Goal: Information Seeking & Learning: Learn about a topic

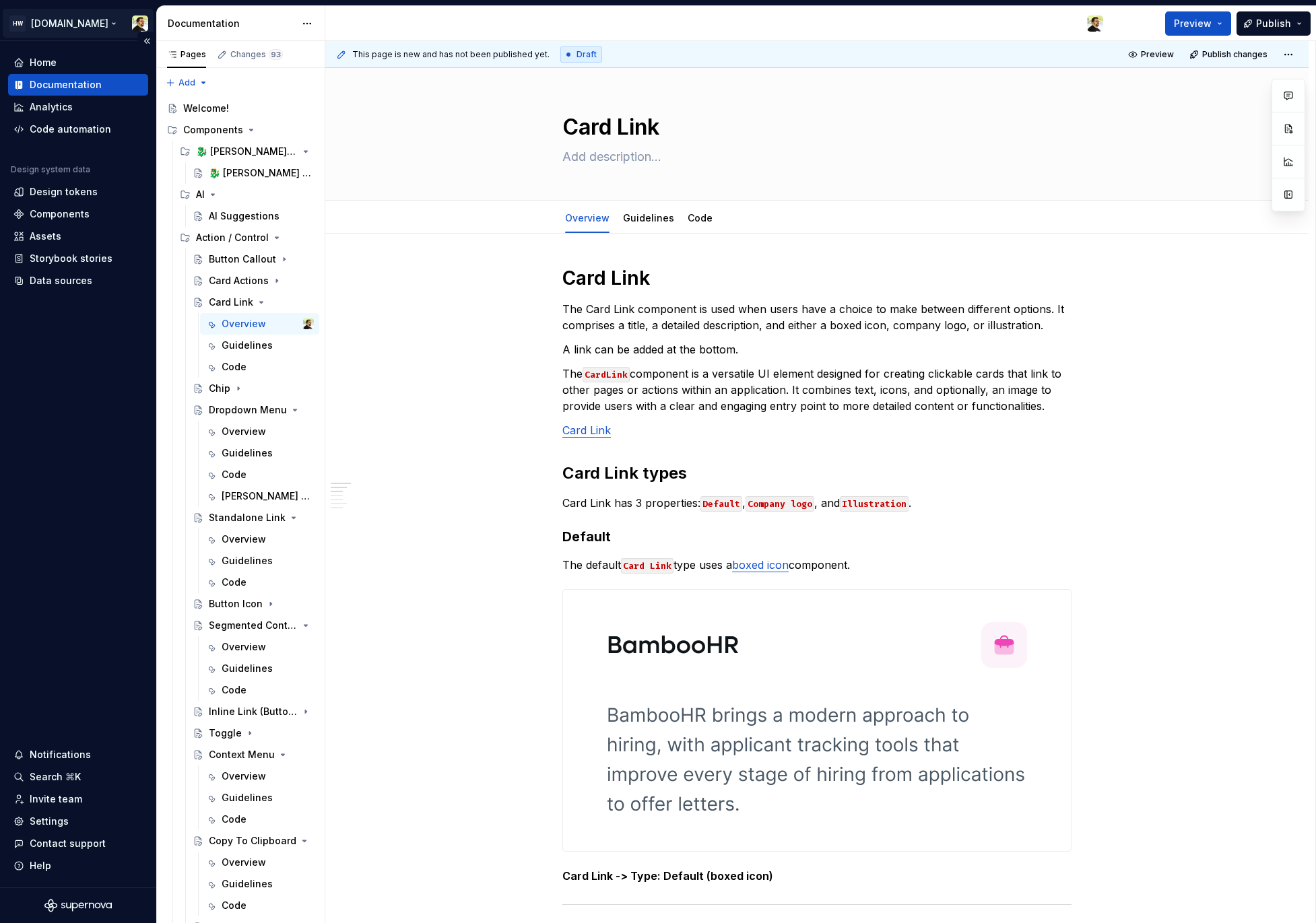
click at [57, 25] on html "HW Remote.com Home Documentation Analytics Code automation Design system data D…" at bounding box center [658, 461] width 1316 height 923
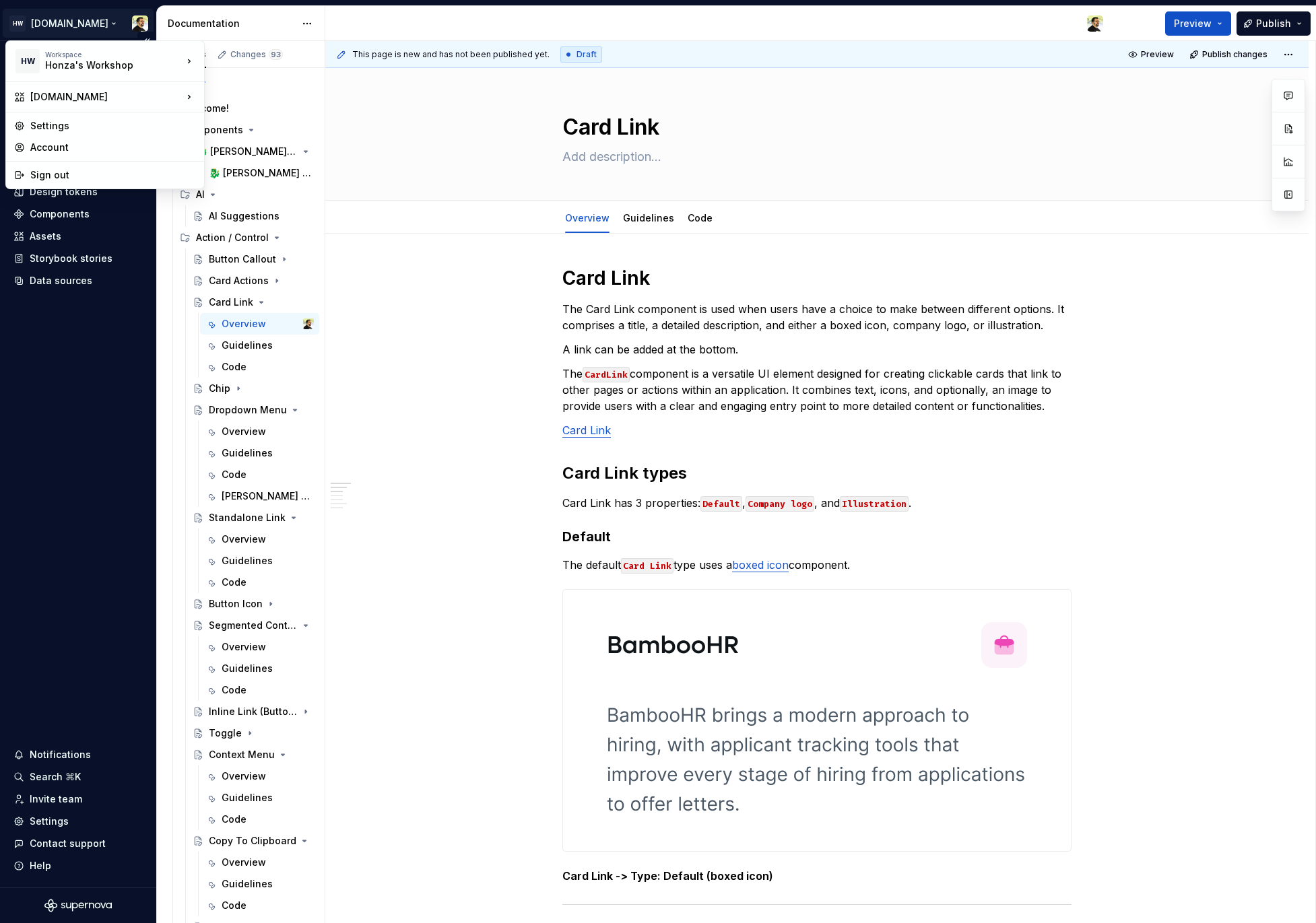
click at [57, 25] on html "HW Remote.com Home Documentation Analytics Code automation Design system data D…" at bounding box center [658, 461] width 1316 height 923
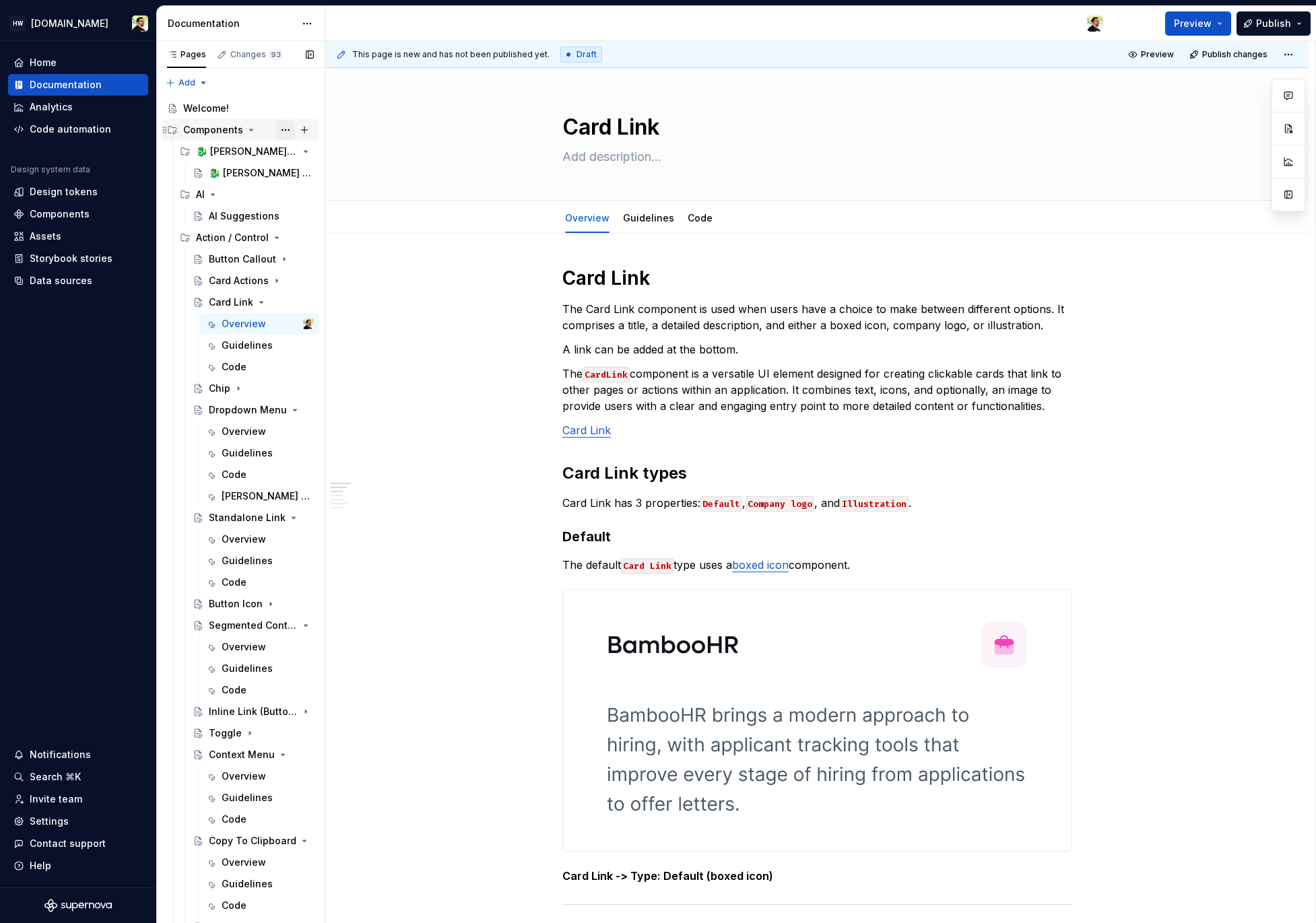
click at [282, 134] on button "Page tree" at bounding box center [285, 130] width 19 height 19
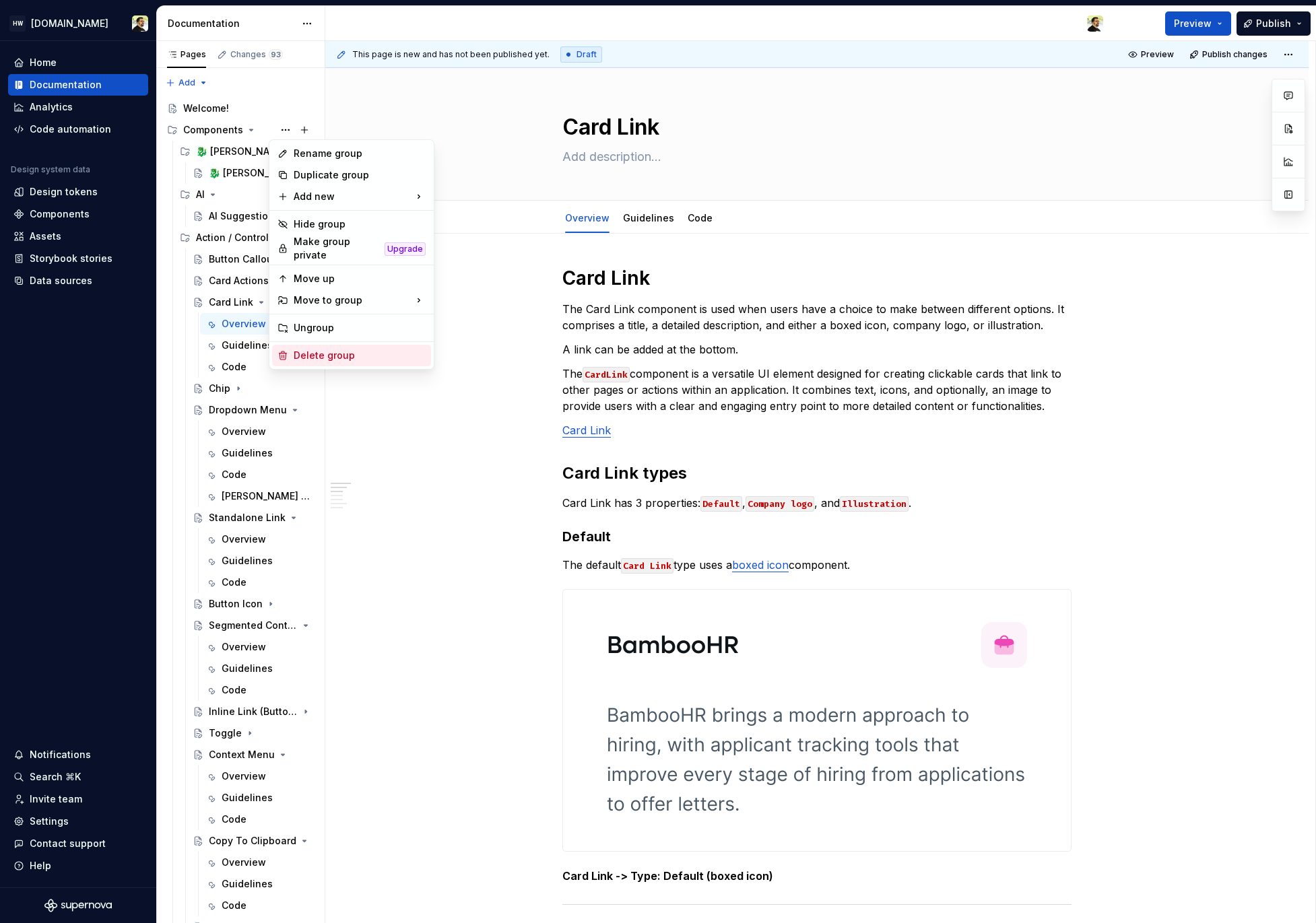
click at [332, 353] on div "Delete group" at bounding box center [359, 356] width 132 height 14
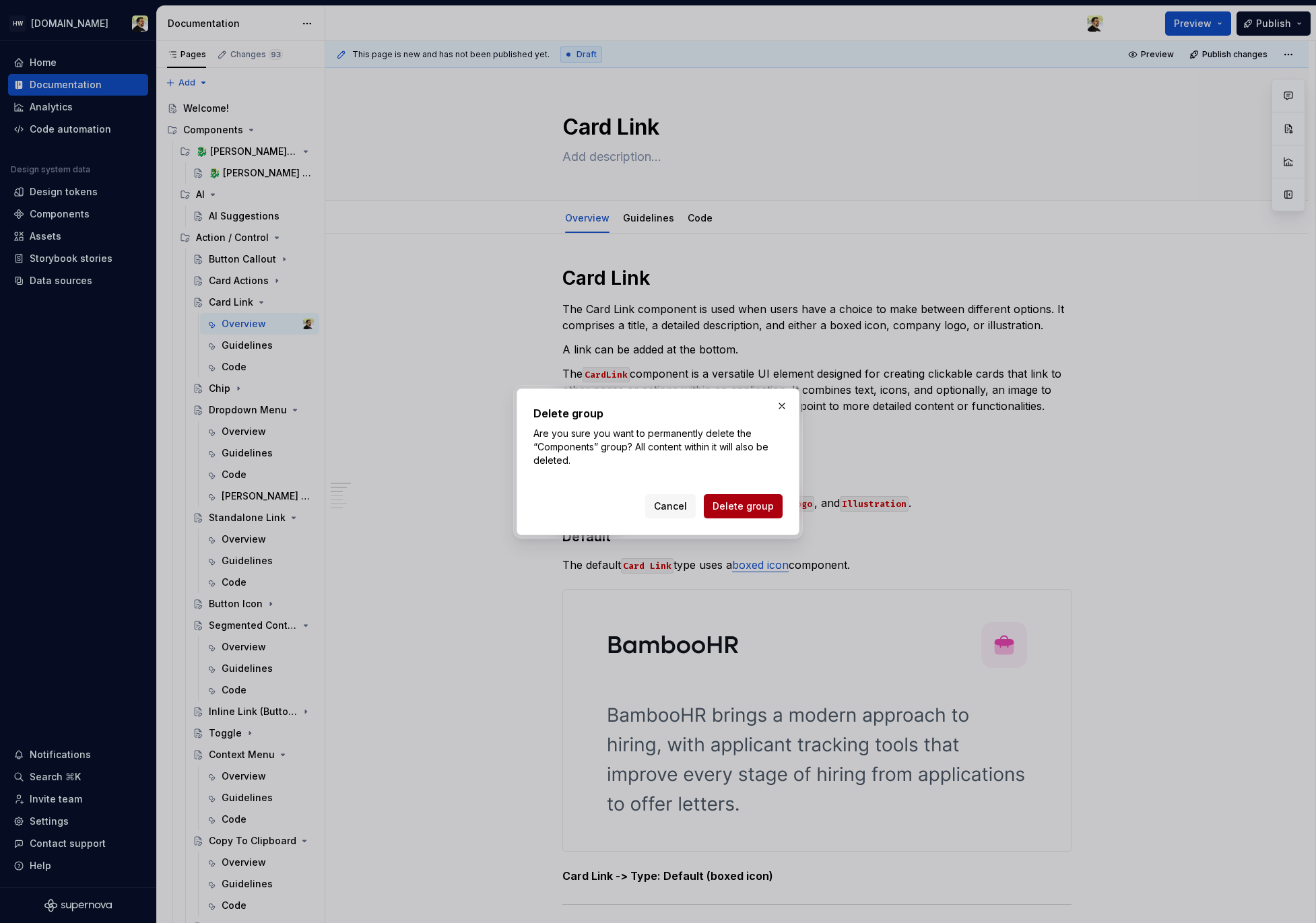
click at [728, 506] on span "Delete group" at bounding box center [743, 507] width 61 height 14
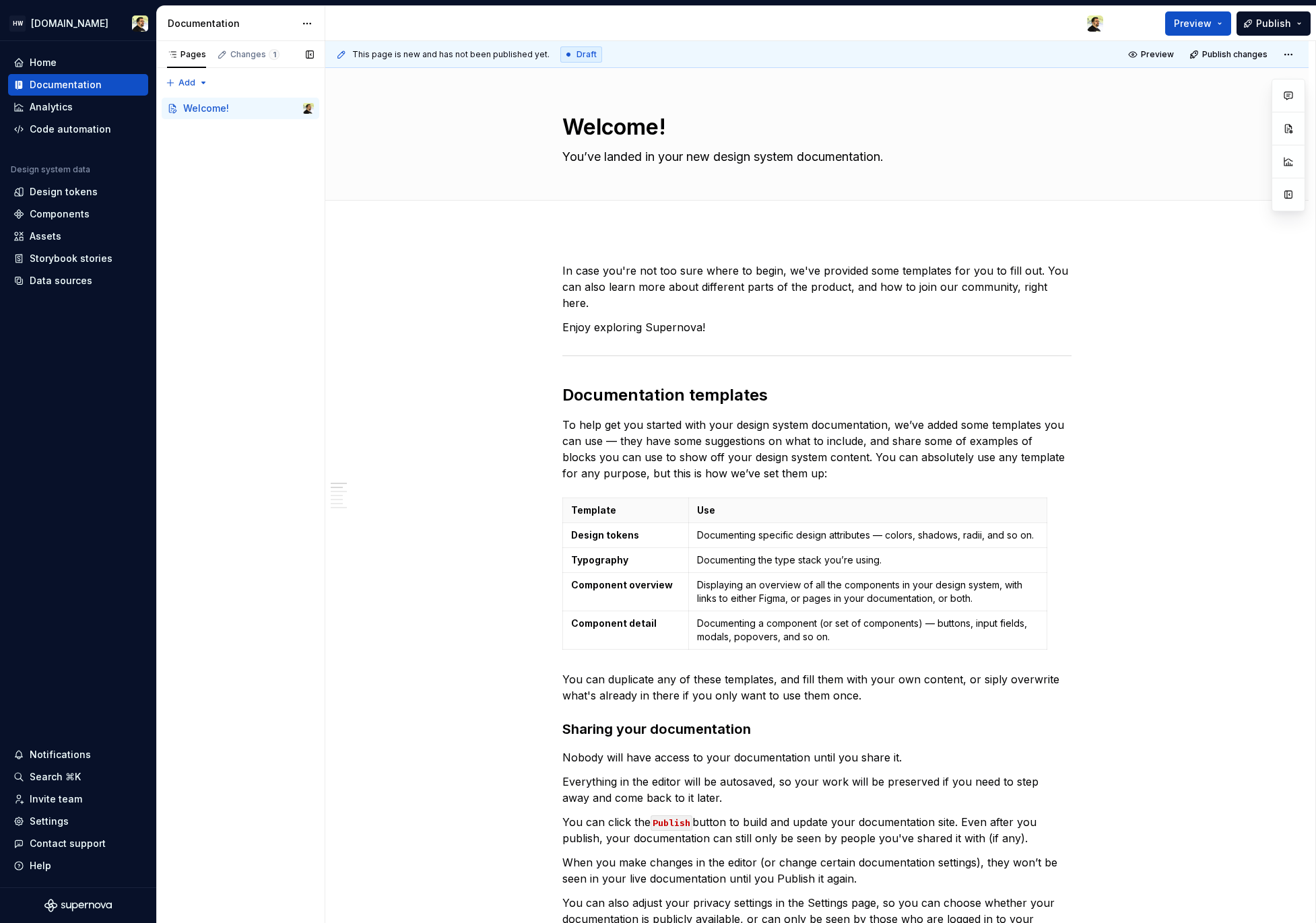
click at [239, 190] on div "Pages Changes 1 Add Accessibility guide for tree Page tree. Navigate the tree w…" at bounding box center [240, 483] width 168 height 882
click at [252, 157] on div "Pages Changes 2 Add Accessibility guide for tree Page tree. Navigate the tree w…" at bounding box center [240, 483] width 168 height 882
click at [245, 132] on div "Test Navigation" at bounding box center [221, 131] width 75 height 14
click at [247, 152] on div "Test Category" at bounding box center [228, 151] width 64 height 14
click at [245, 176] on div "Test Image Upload Page" at bounding box center [240, 173] width 64 height 14
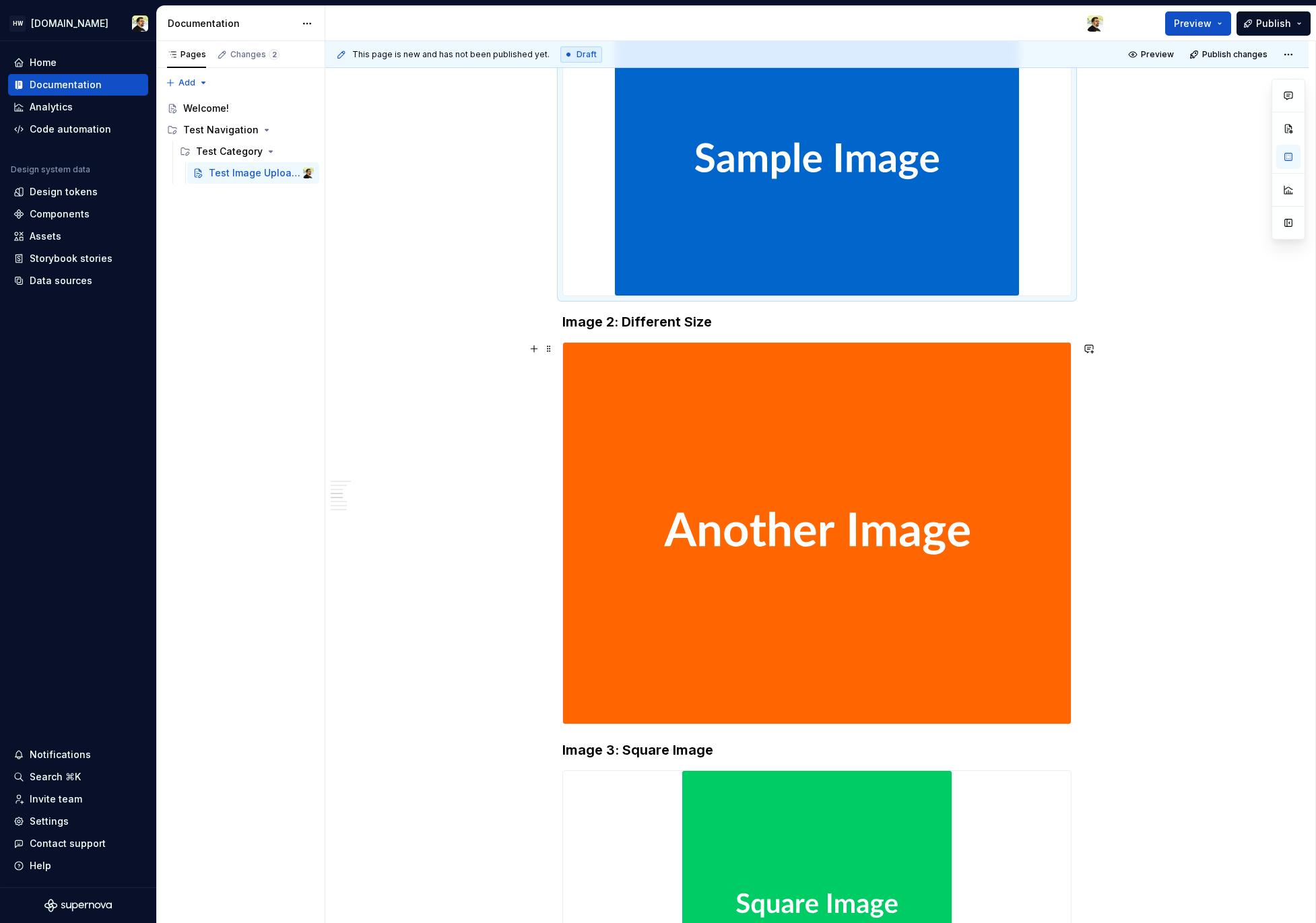
scroll to position [426, 0]
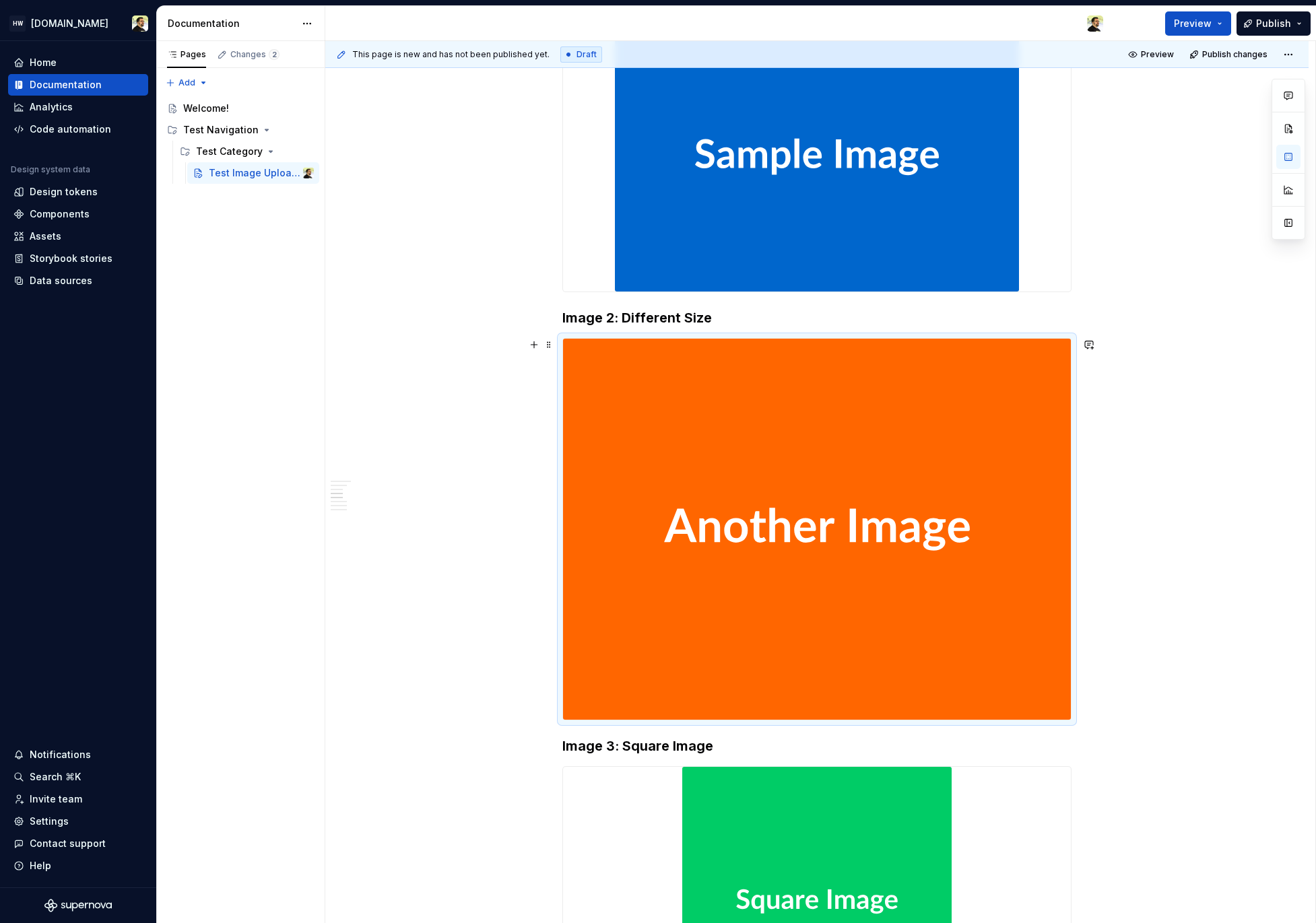
click at [771, 519] on img at bounding box center [816, 528] width 508 height 381
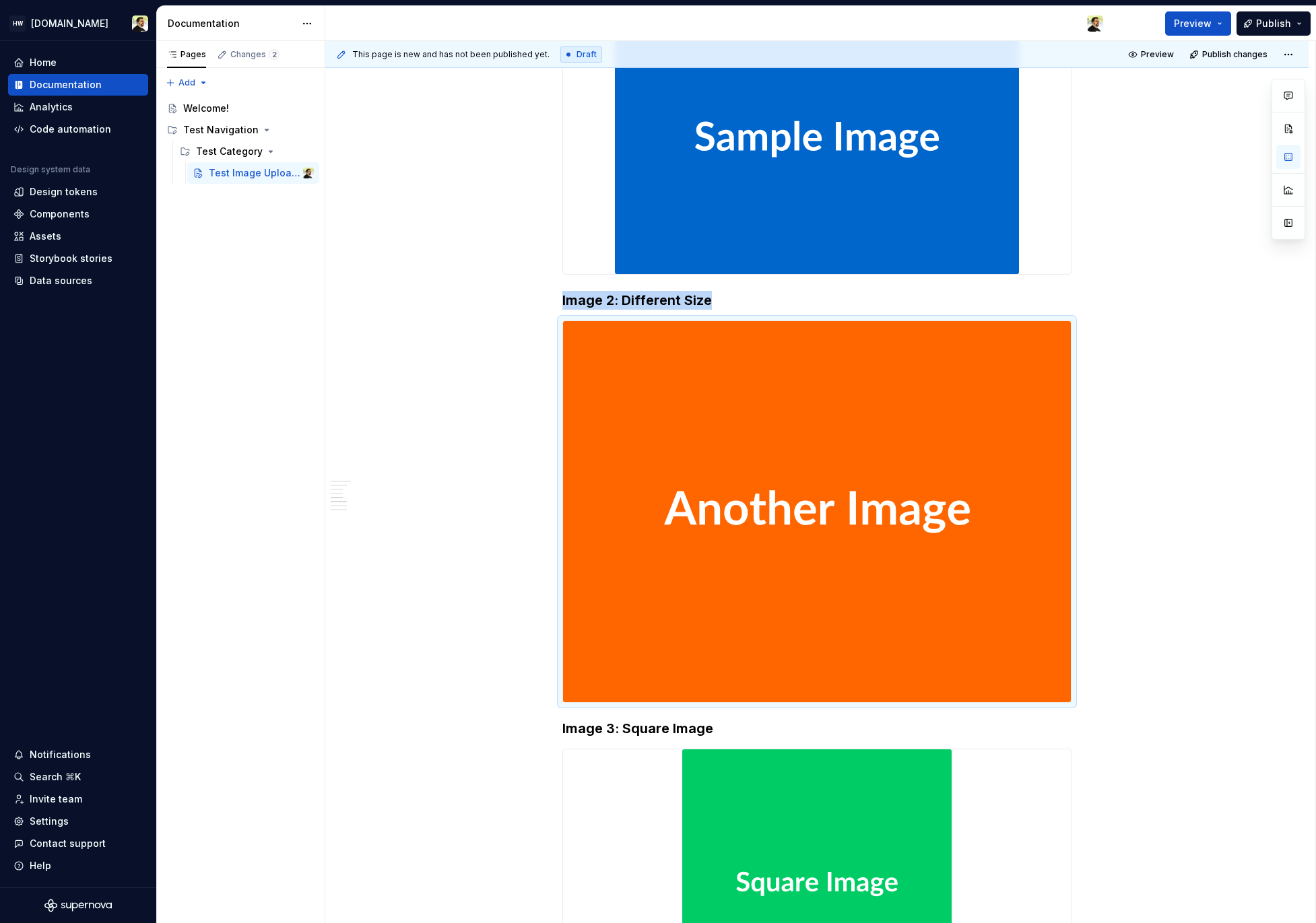
scroll to position [318, 0]
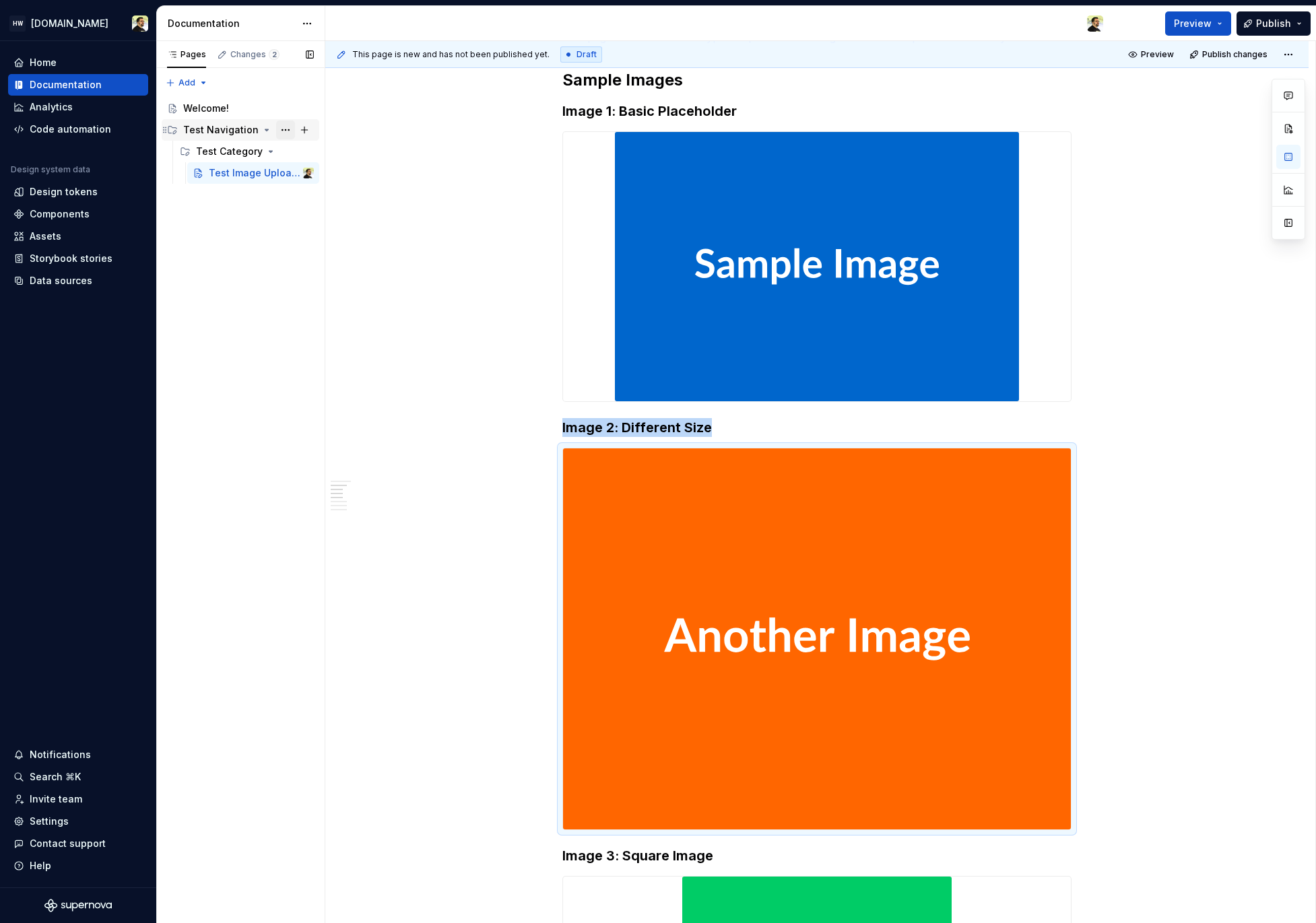
click at [284, 135] on button "Page tree" at bounding box center [285, 130] width 19 height 19
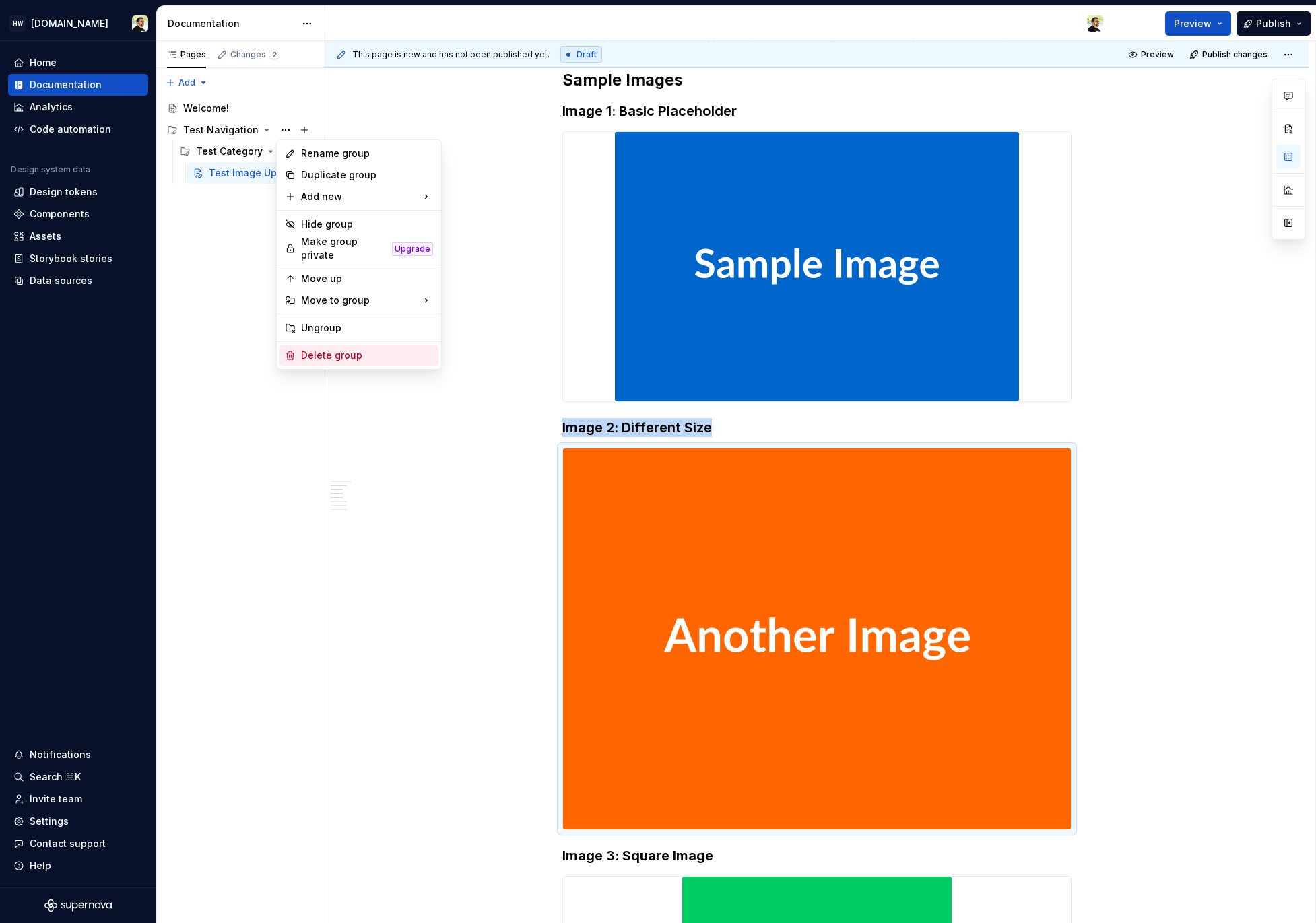
click at [338, 349] on div "Delete group" at bounding box center [366, 356] width 132 height 14
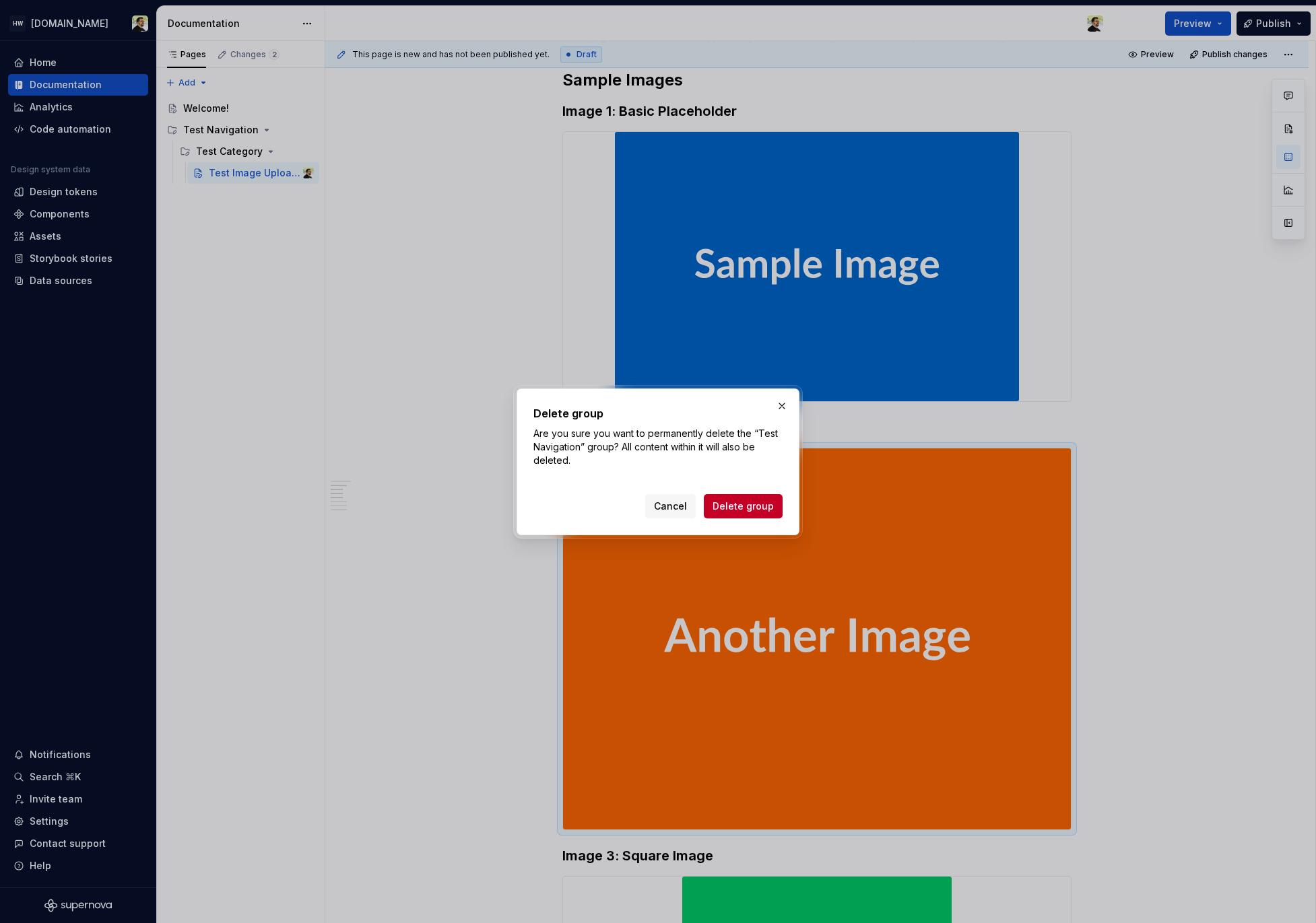
click at [772, 537] on div "Delete group Are you sure you want to permanently delete the “Test Navigation” …" at bounding box center [658, 461] width 290 height 153
click at [759, 513] on button "Delete group" at bounding box center [743, 507] width 79 height 25
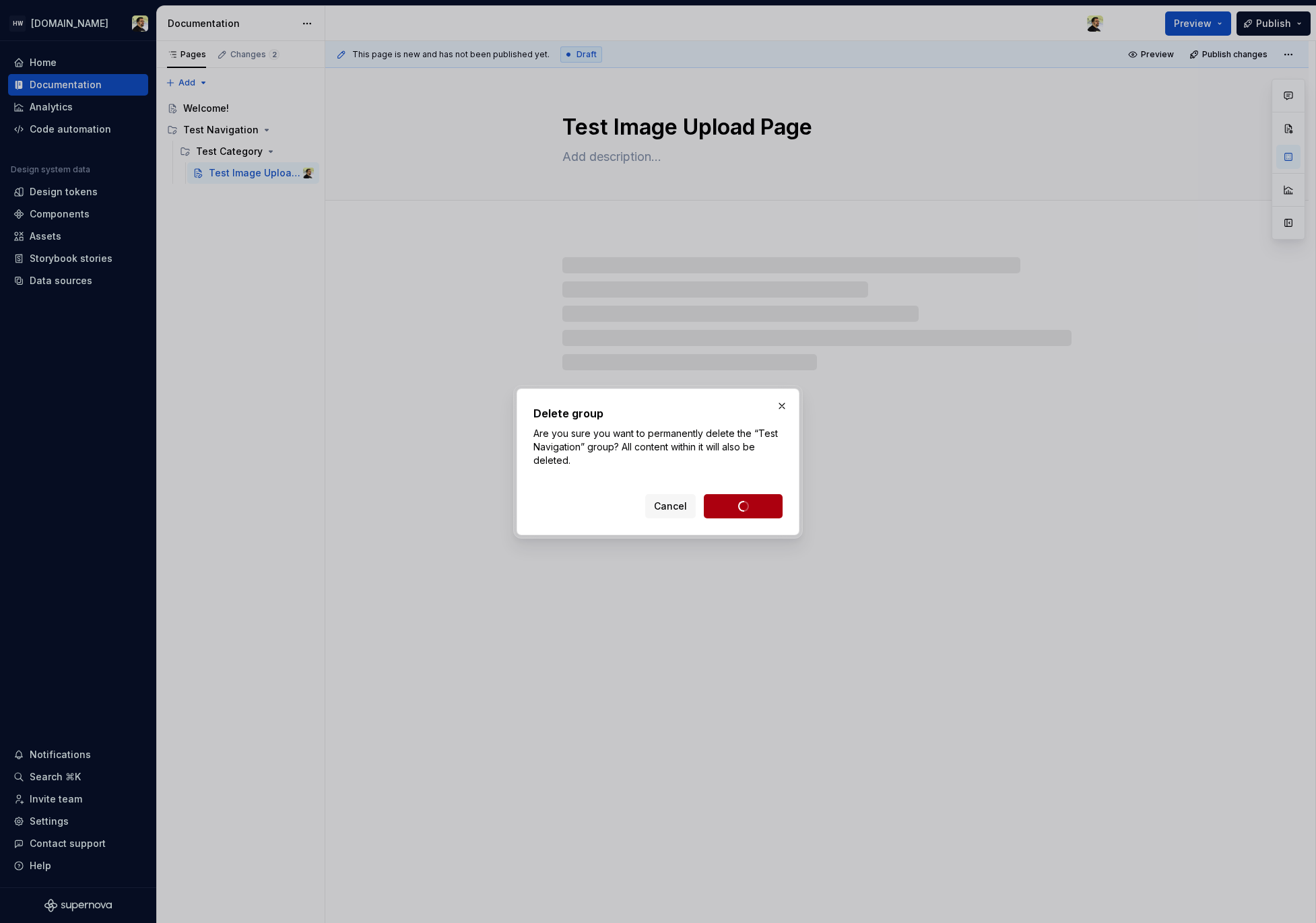
scroll to position [0, 0]
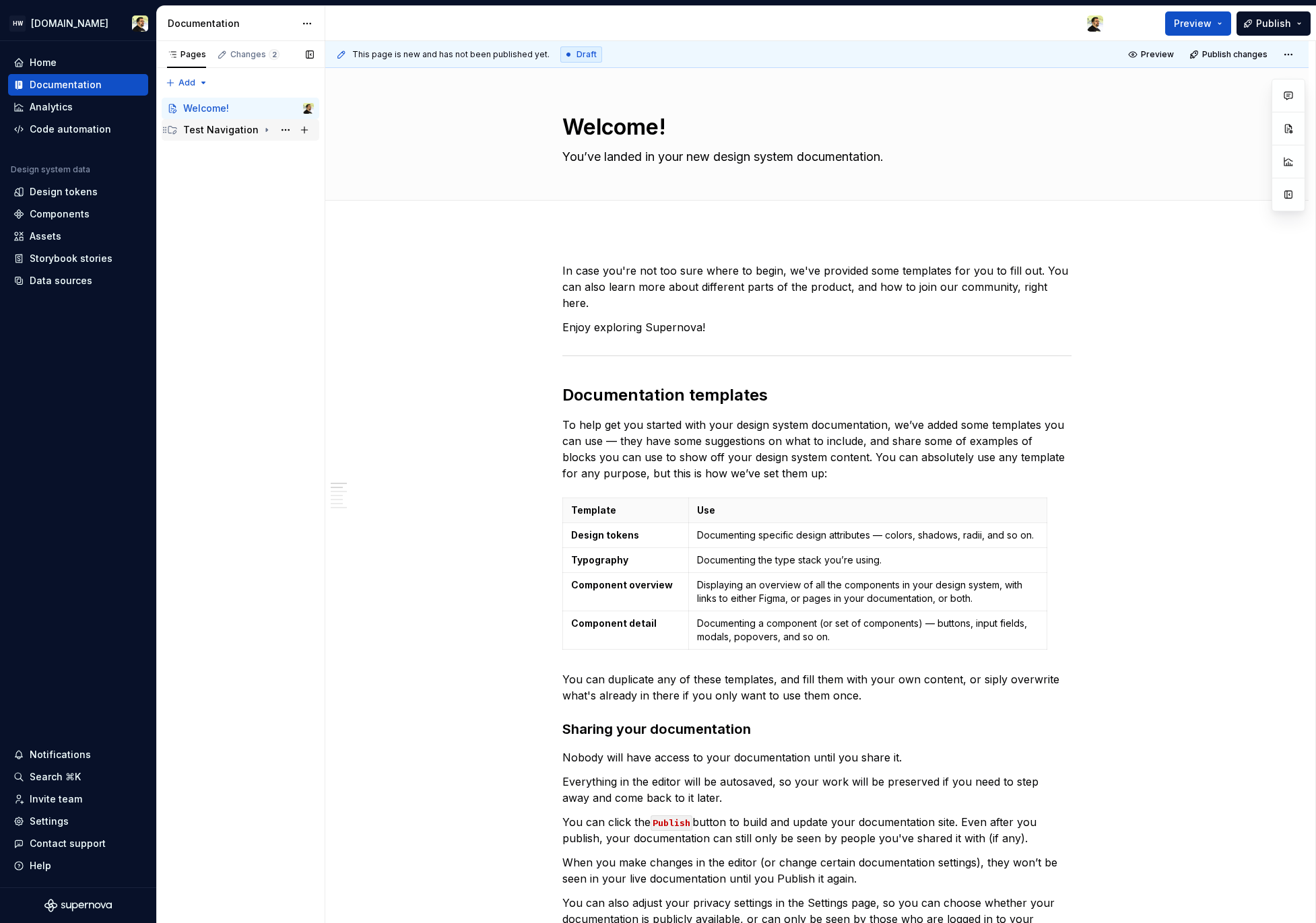
click at [264, 136] on div "Test Navigation" at bounding box center [248, 130] width 131 height 19
click at [264, 157] on div "Test Category" at bounding box center [254, 151] width 118 height 19
click at [226, 179] on div "Test Image Upload Page" at bounding box center [240, 173] width 64 height 14
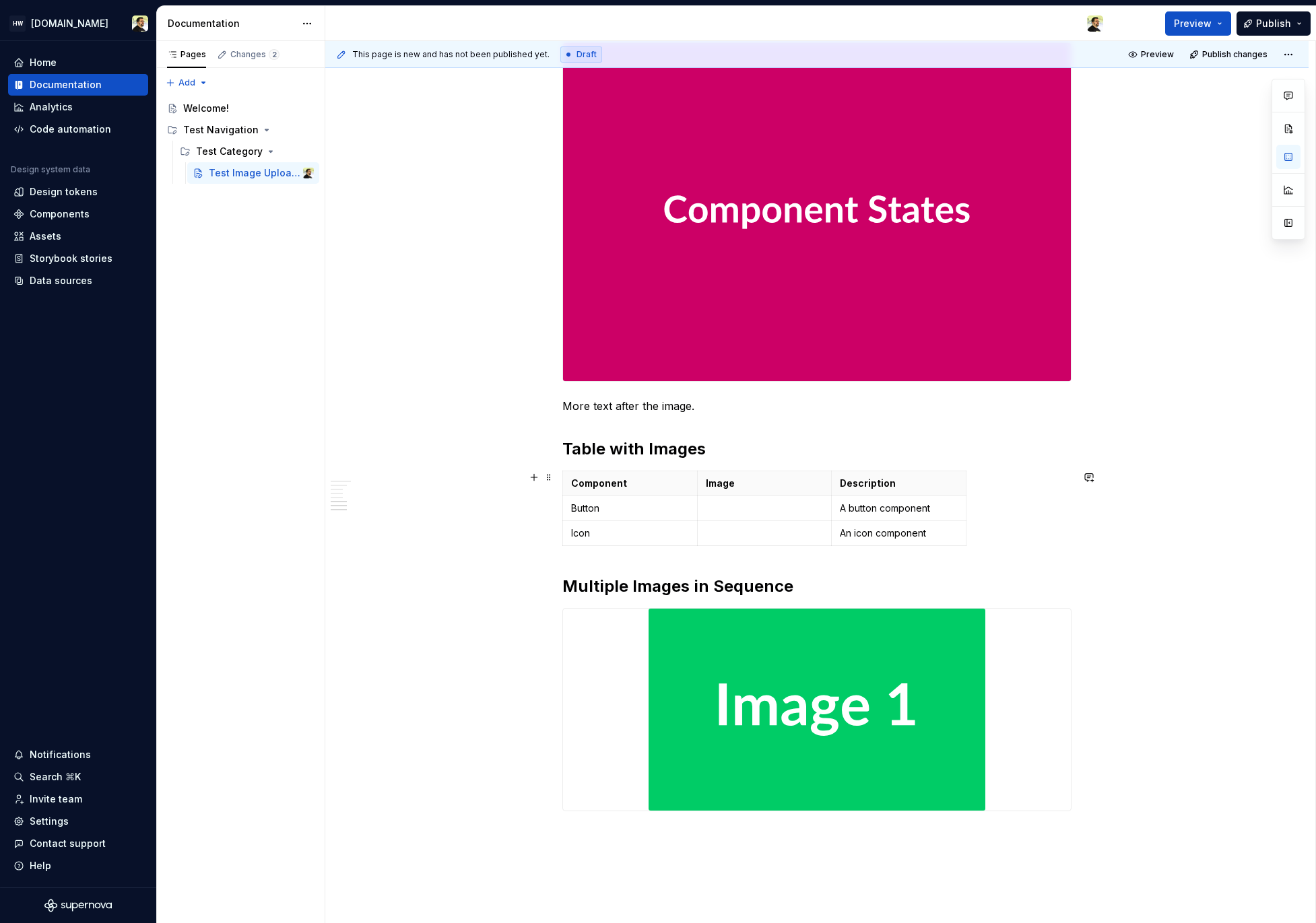
scroll to position [1714, 0]
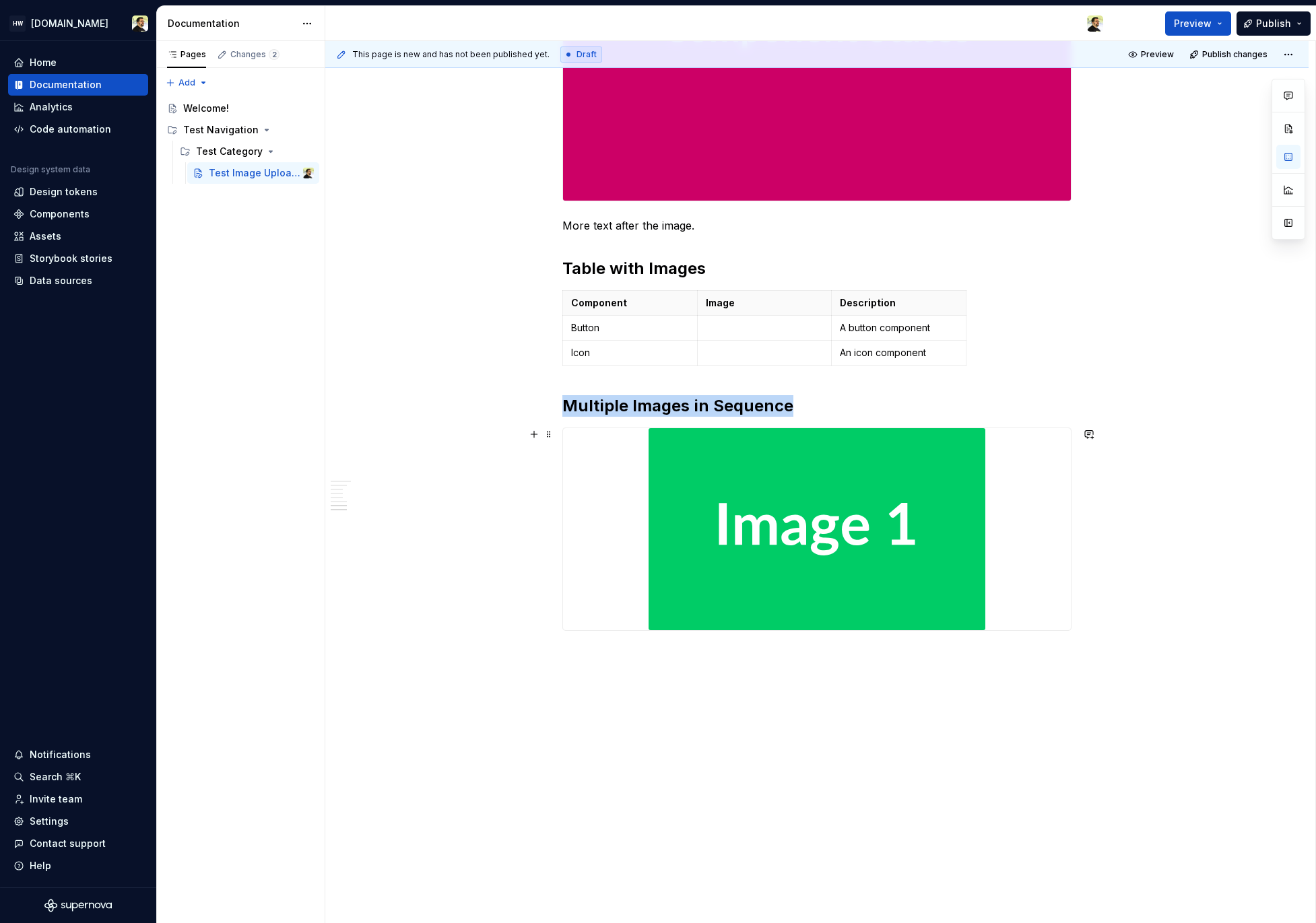
click at [718, 561] on img at bounding box center [816, 529] width 336 height 202
click at [286, 132] on button "Page tree" at bounding box center [285, 130] width 19 height 19
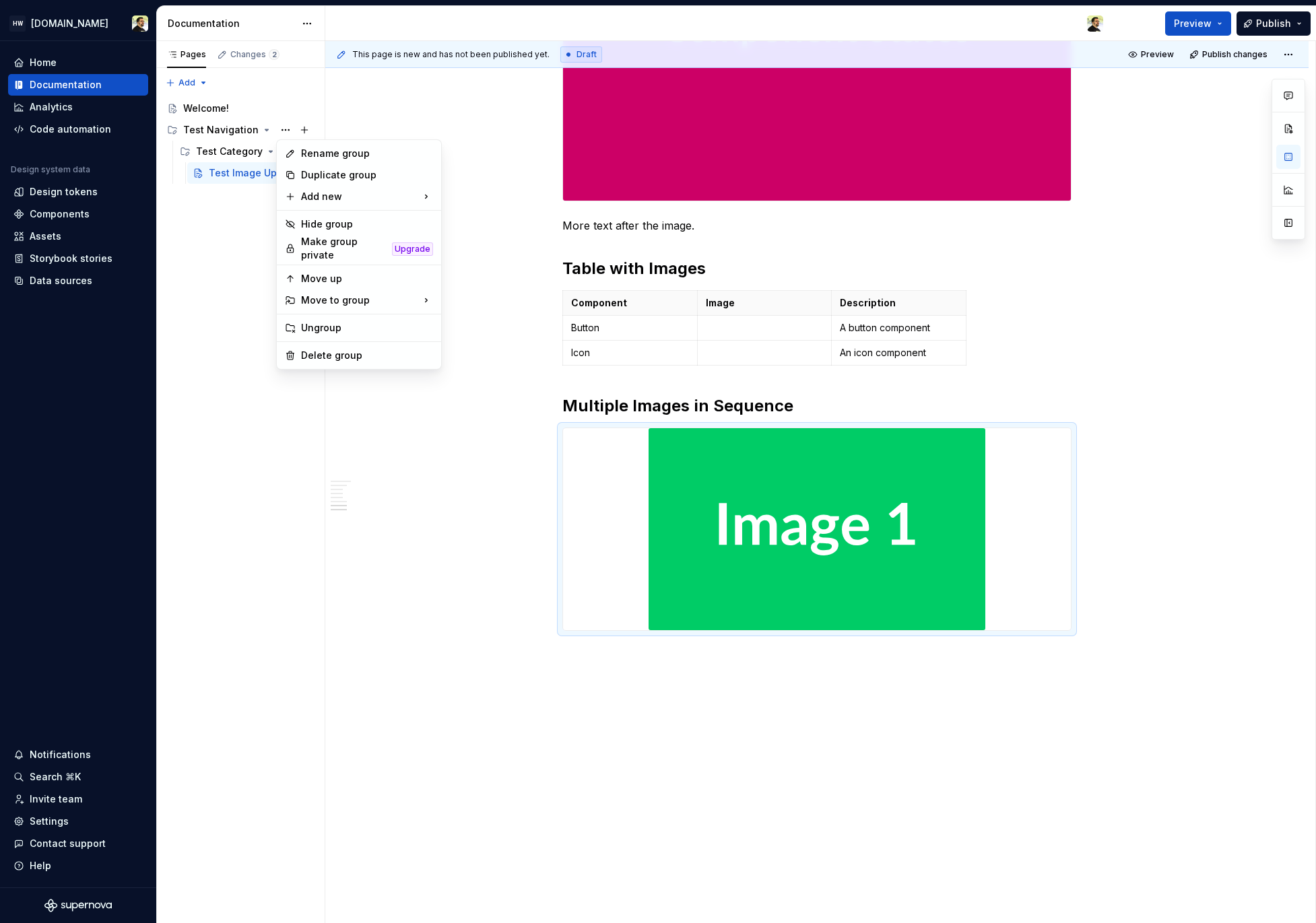
click at [328, 361] on div "Rename group Duplicate group Add new Hide group Make group private Upgrade Move…" at bounding box center [358, 254] width 165 height 231
click at [328, 351] on div "Delete group" at bounding box center [366, 356] width 132 height 14
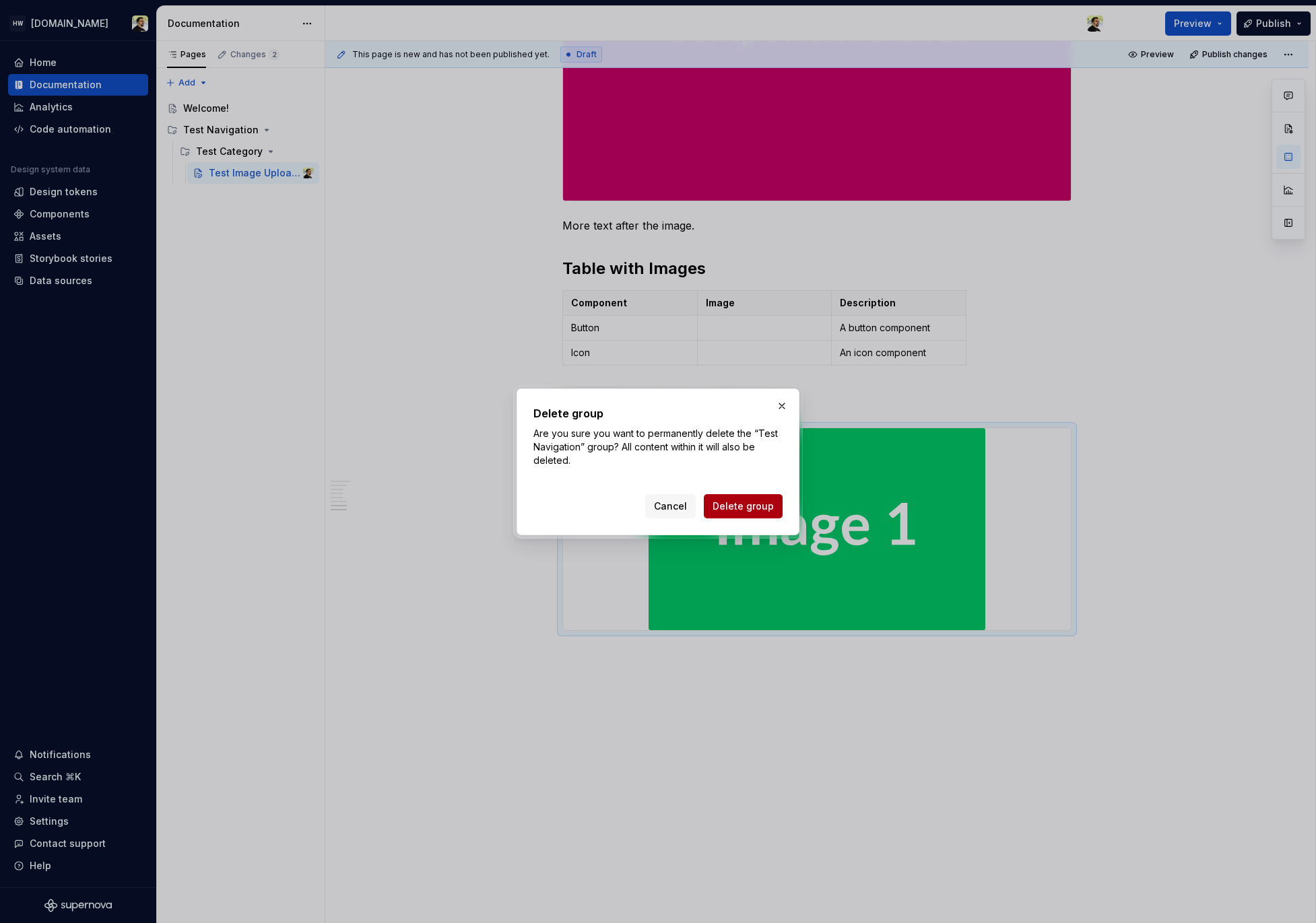
click at [743, 507] on span "Delete group" at bounding box center [743, 507] width 61 height 14
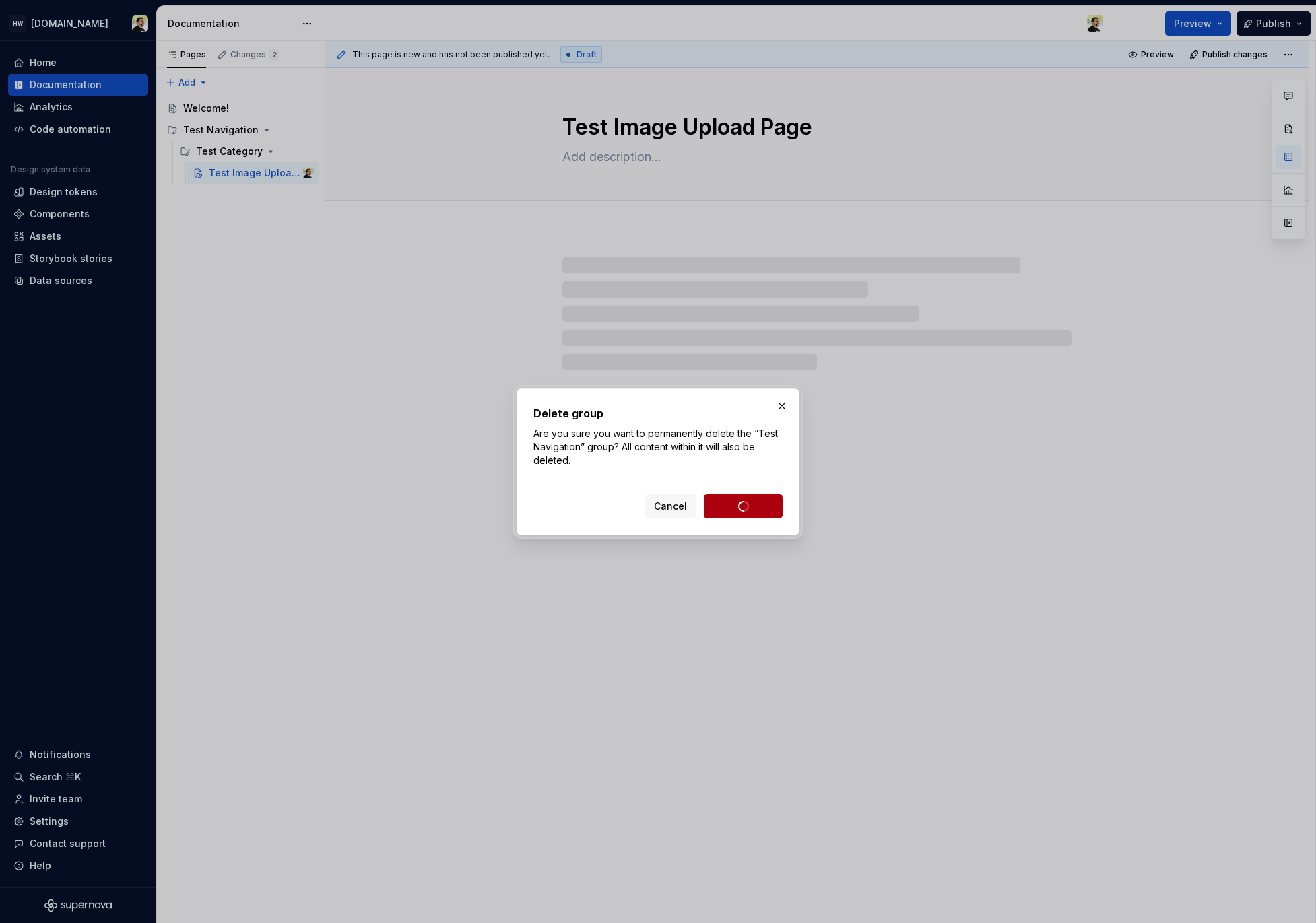
scroll to position [0, 0]
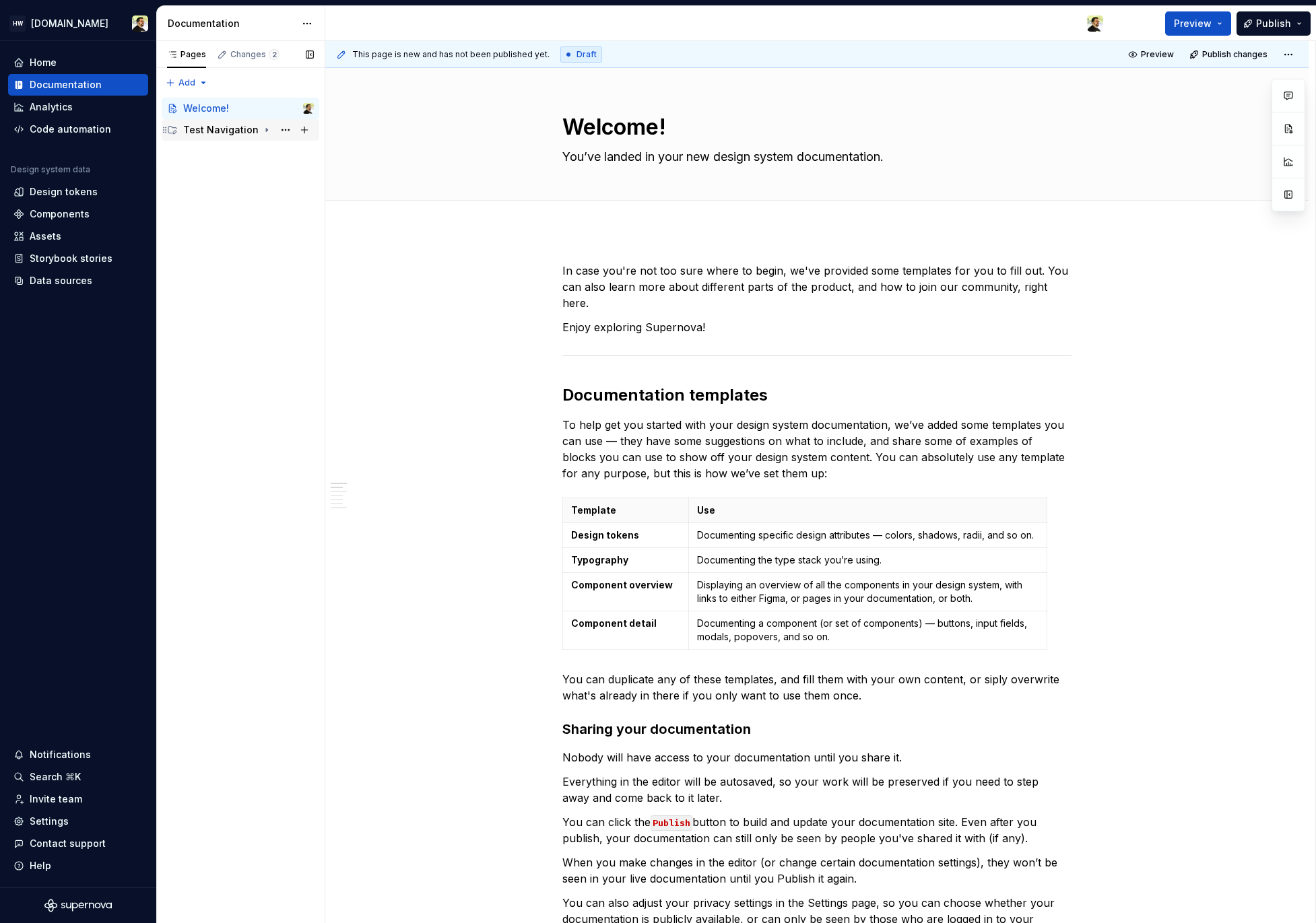
click at [230, 131] on div "Test Navigation" at bounding box center [221, 131] width 75 height 14
click at [233, 155] on div "Test Category" at bounding box center [228, 151] width 64 height 14
click at [237, 179] on div "Test Image Upload Page" at bounding box center [240, 173] width 64 height 14
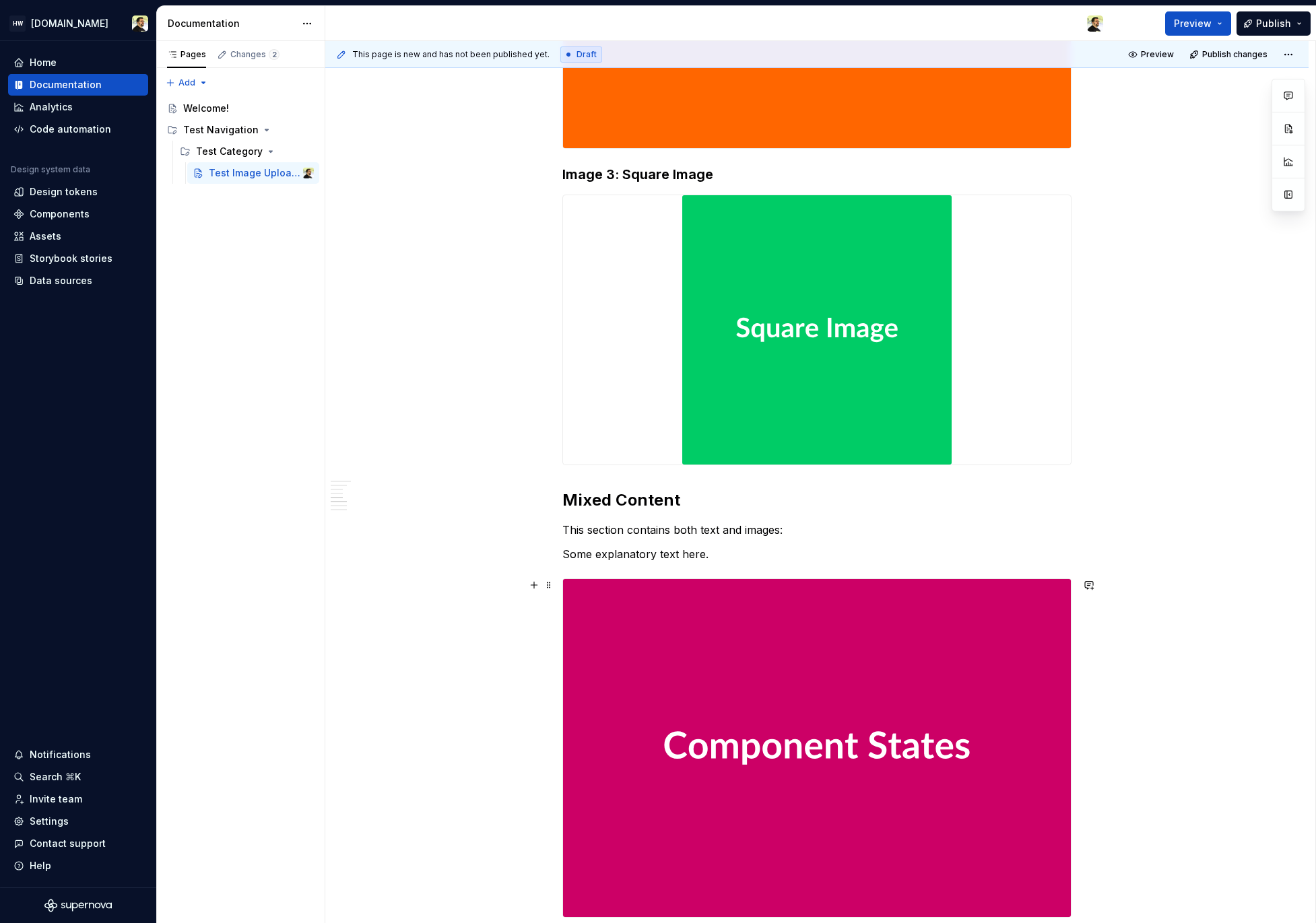
scroll to position [1141, 0]
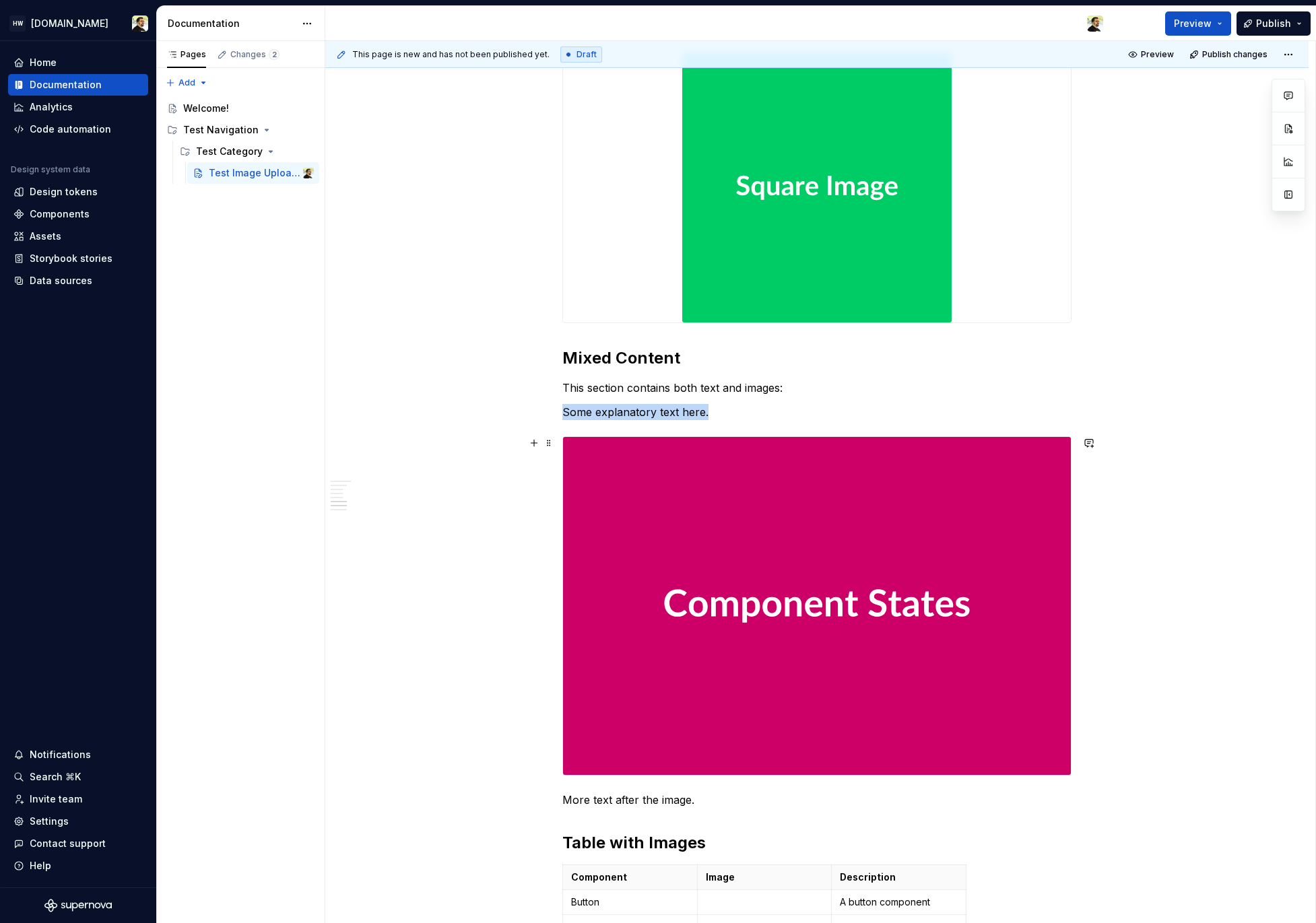
click at [795, 490] on img at bounding box center [816, 606] width 508 height 338
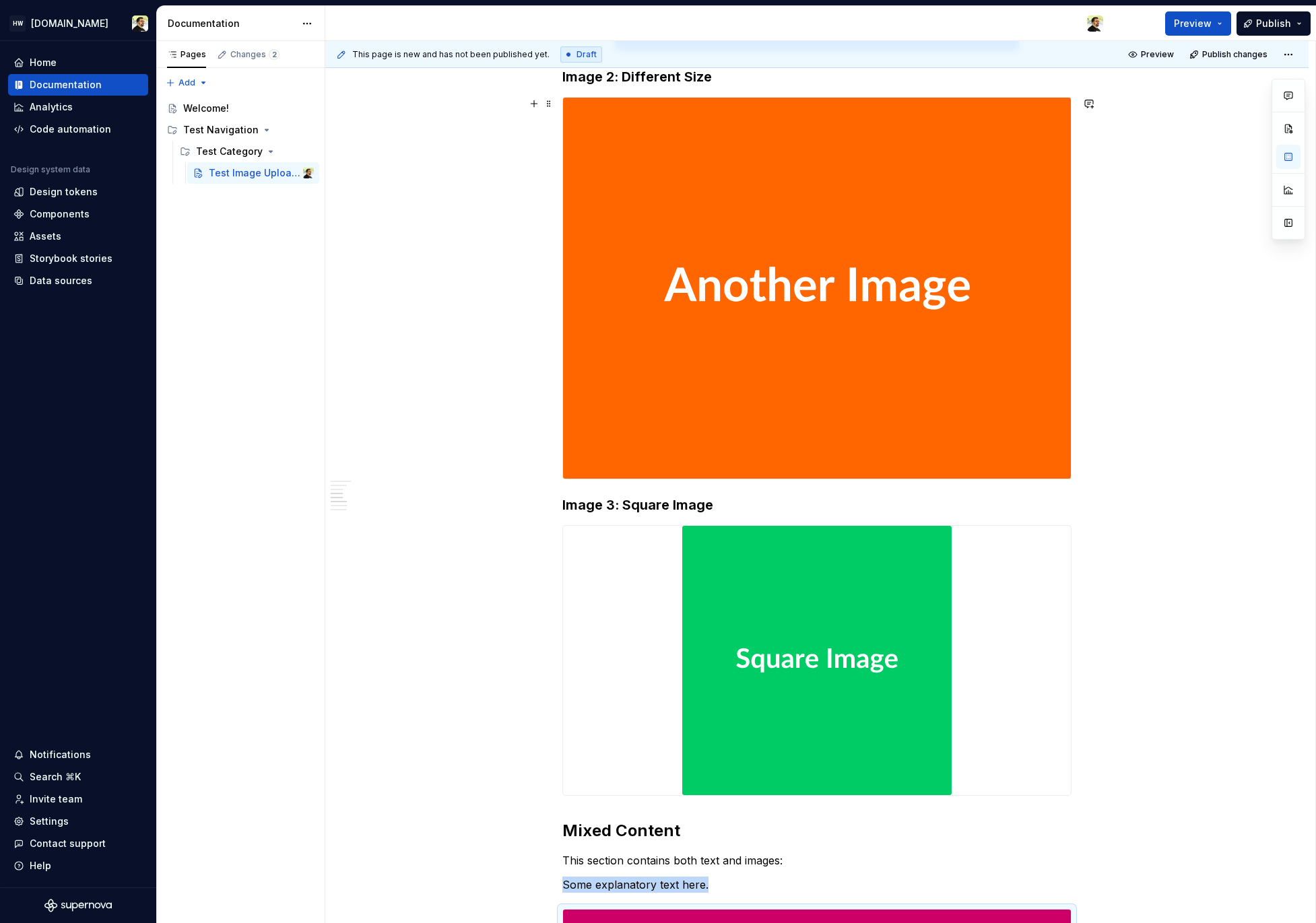
scroll to position [561, 0]
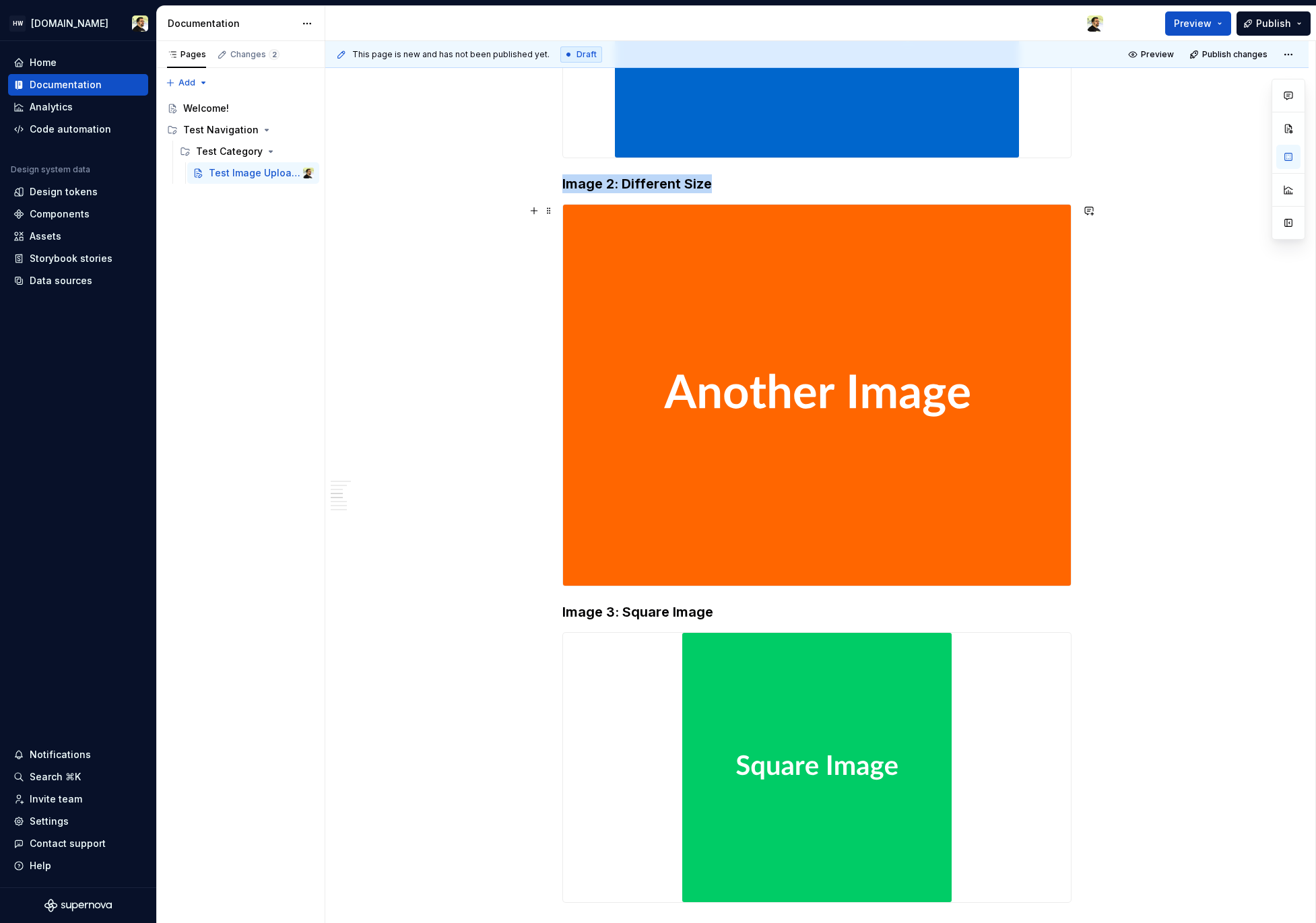
click at [691, 332] on img at bounding box center [816, 395] width 508 height 381
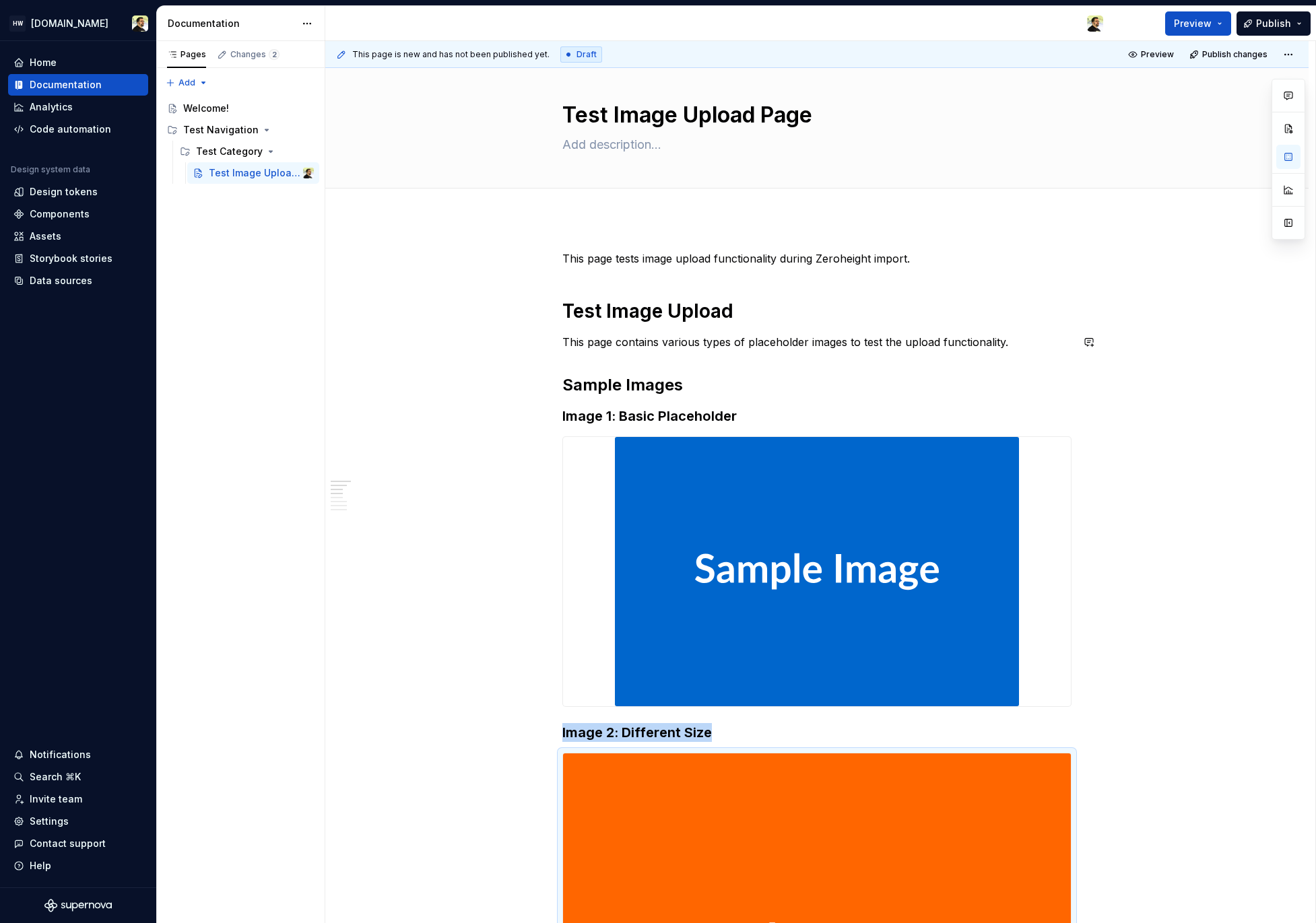
scroll to position [0, 0]
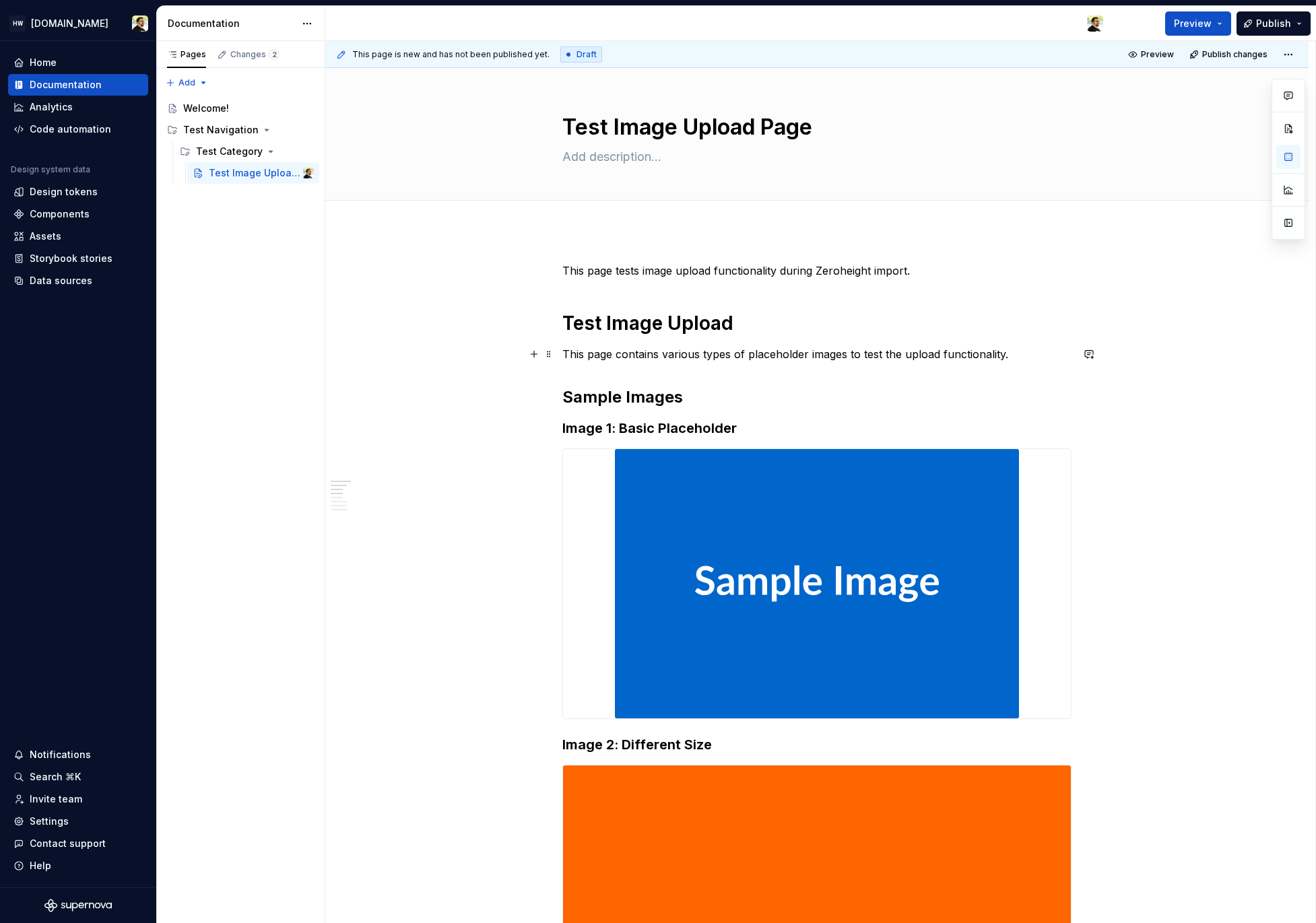
drag, startPoint x: 618, startPoint y: 347, endPoint x: 859, endPoint y: 347, distance: 241.0
click at [852, 347] on p "This page contains various types of placeholder images to test the upload funct…" at bounding box center [816, 354] width 510 height 16
click at [859, 347] on p "This page contains various types of placeholder images to test the upload funct…" at bounding box center [816, 354] width 510 height 16
drag, startPoint x: 893, startPoint y: 353, endPoint x: 678, endPoint y: 353, distance: 215.0
click at [678, 353] on p "This page contains various types of placeholder images to test the upload funct…" at bounding box center [816, 354] width 510 height 16
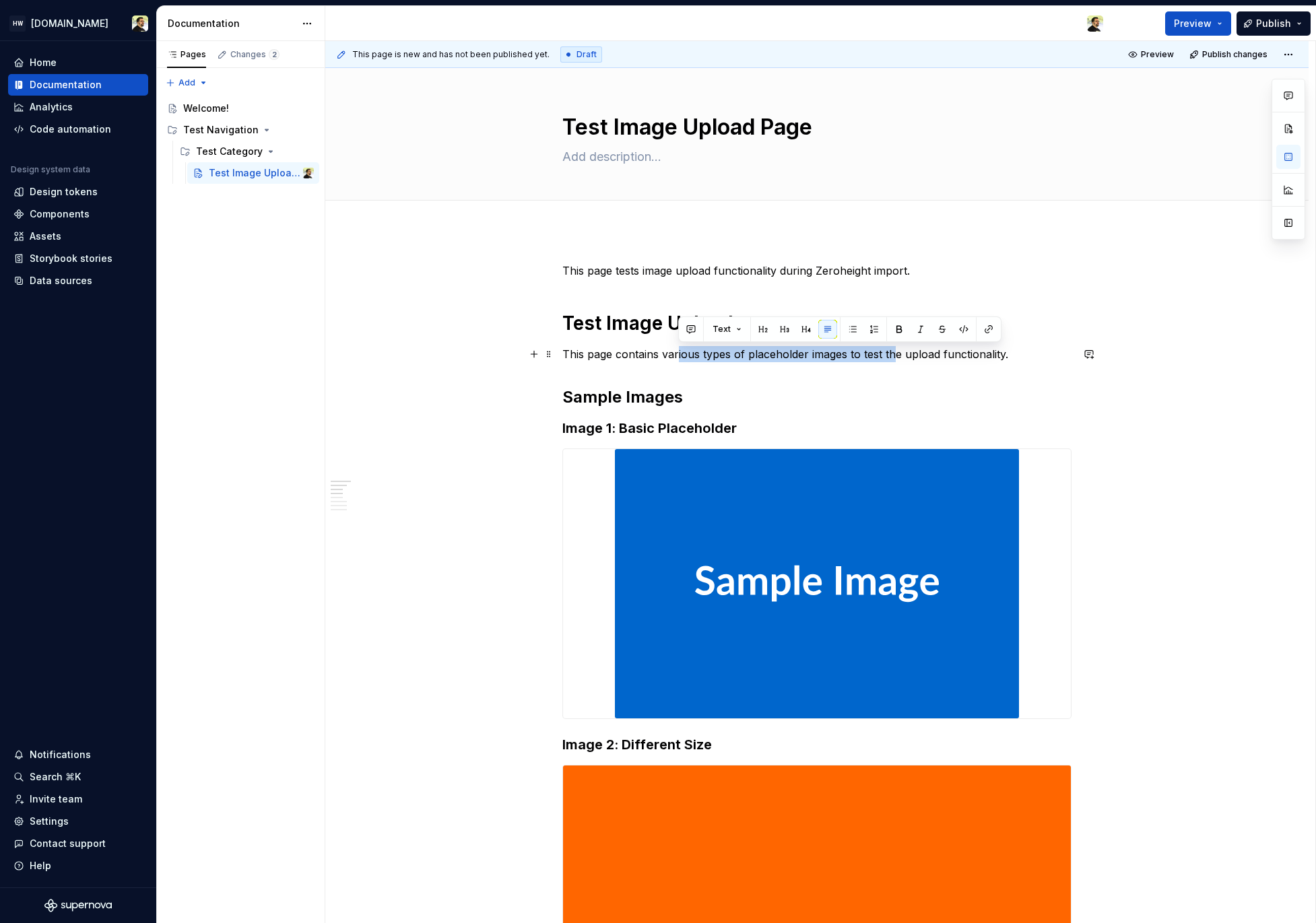
click at [678, 353] on p "This page contains various types of placeholder images to test the upload funct…" at bounding box center [816, 354] width 510 height 16
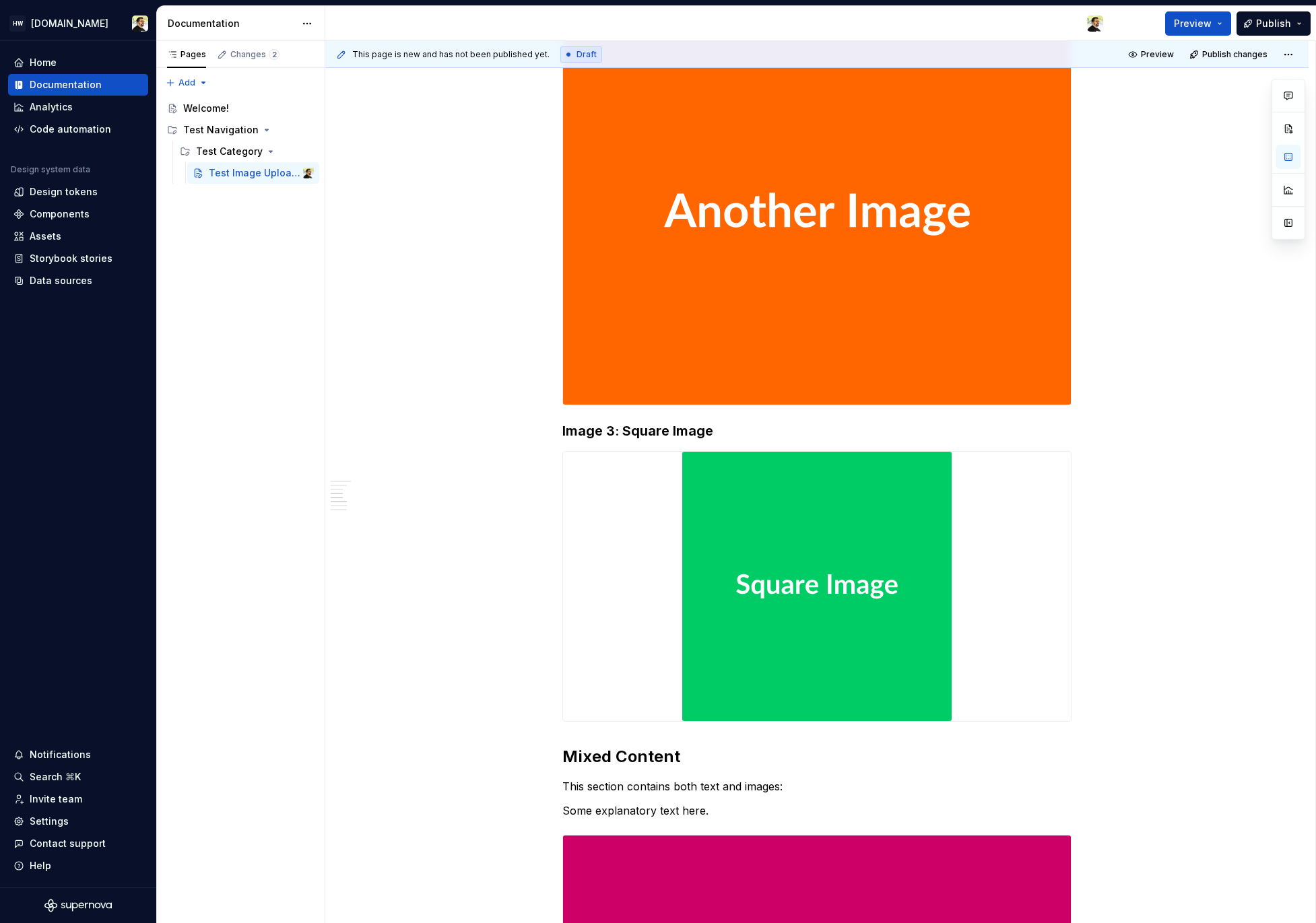
scroll to position [801, 0]
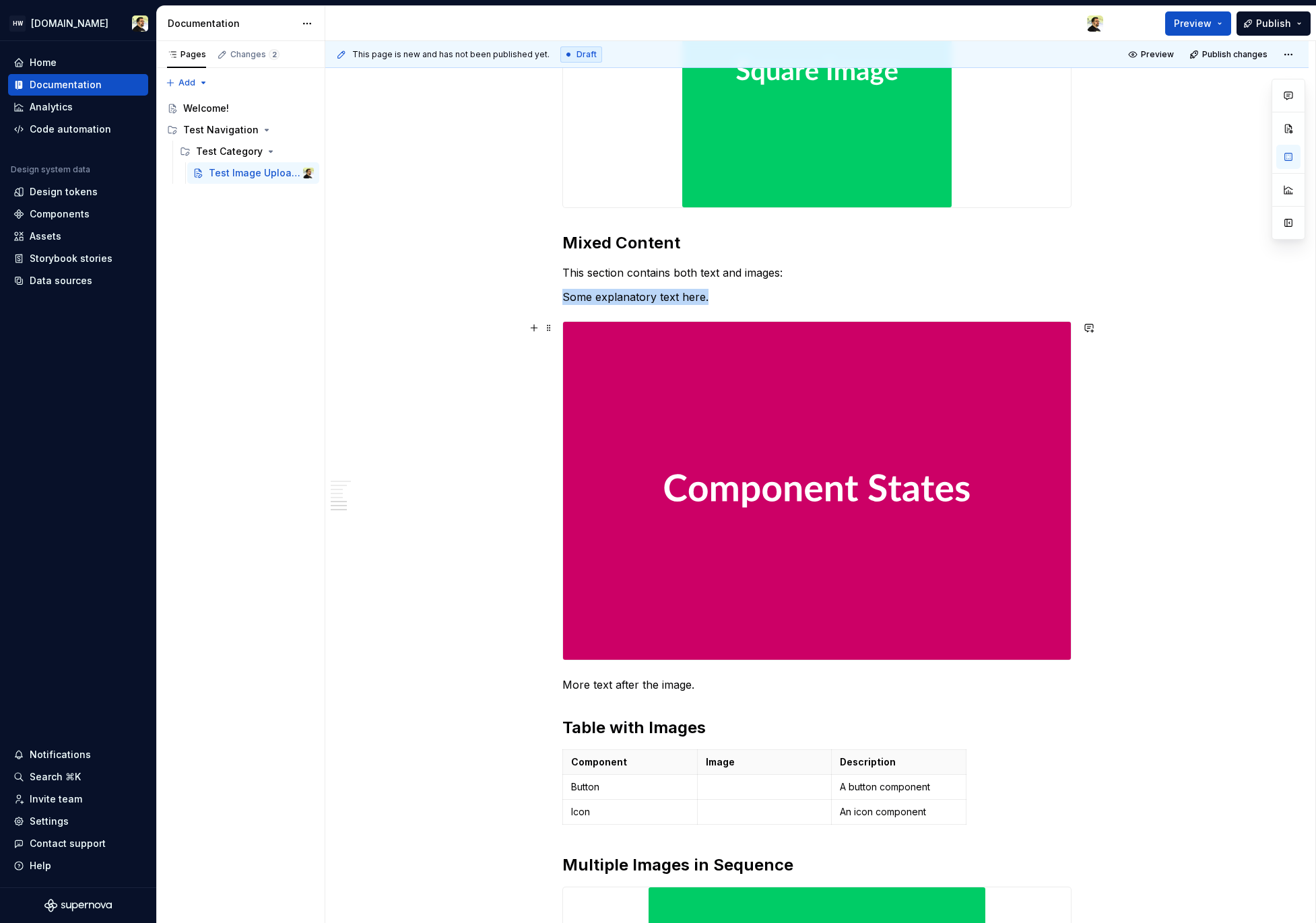
click at [887, 419] on img at bounding box center [816, 491] width 508 height 338
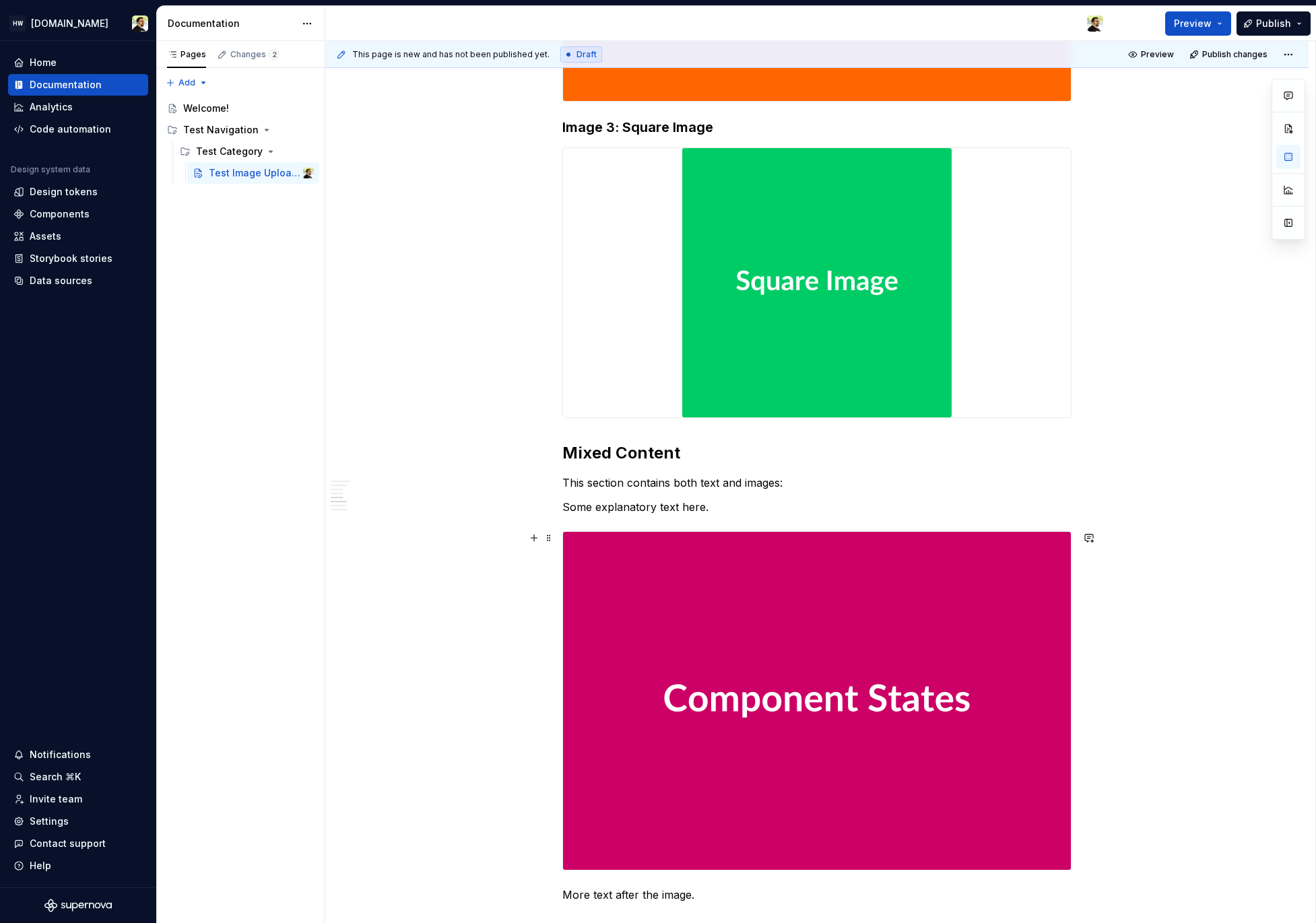
scroll to position [1176, 0]
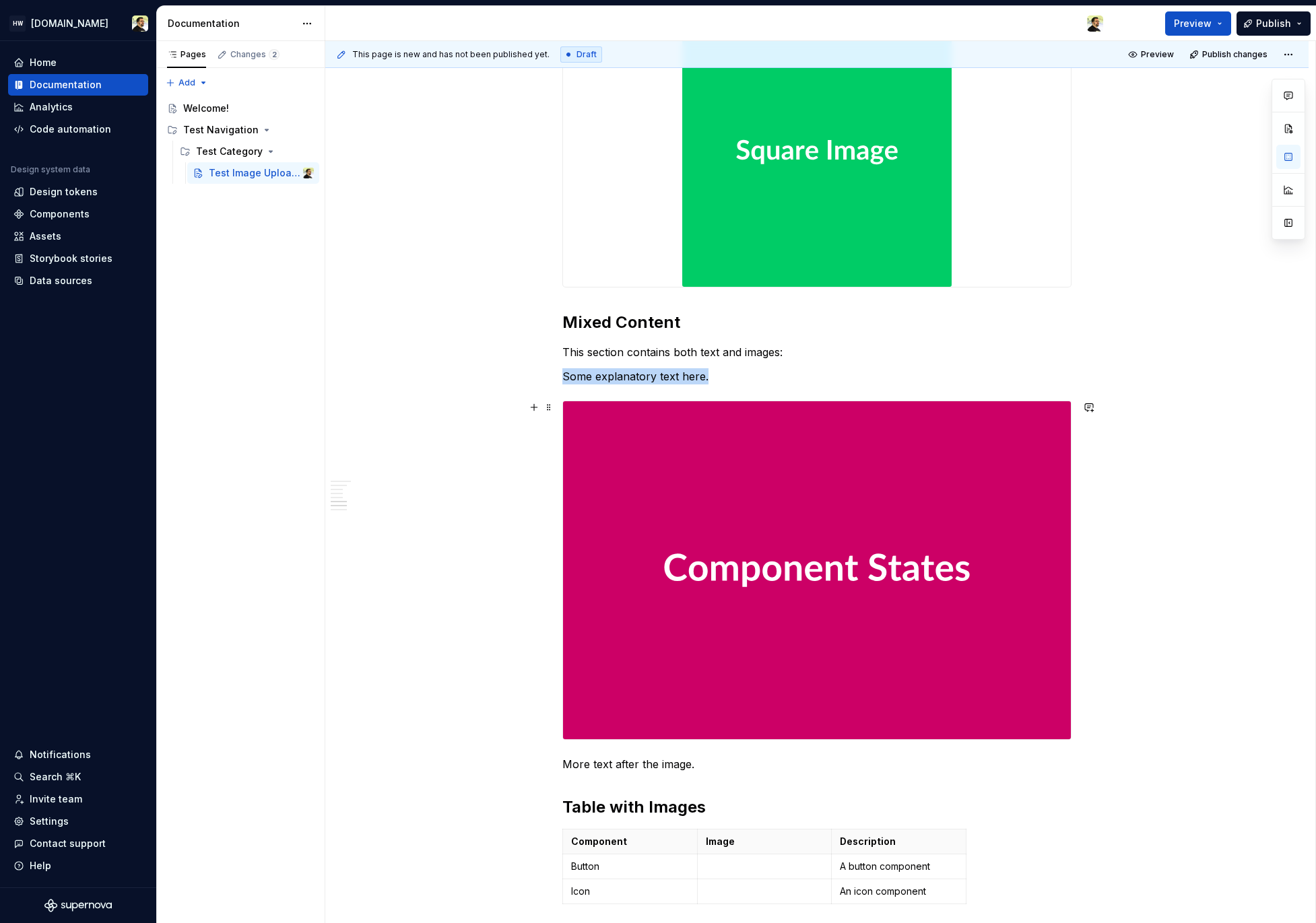
click at [764, 581] on img at bounding box center [816, 571] width 508 height 338
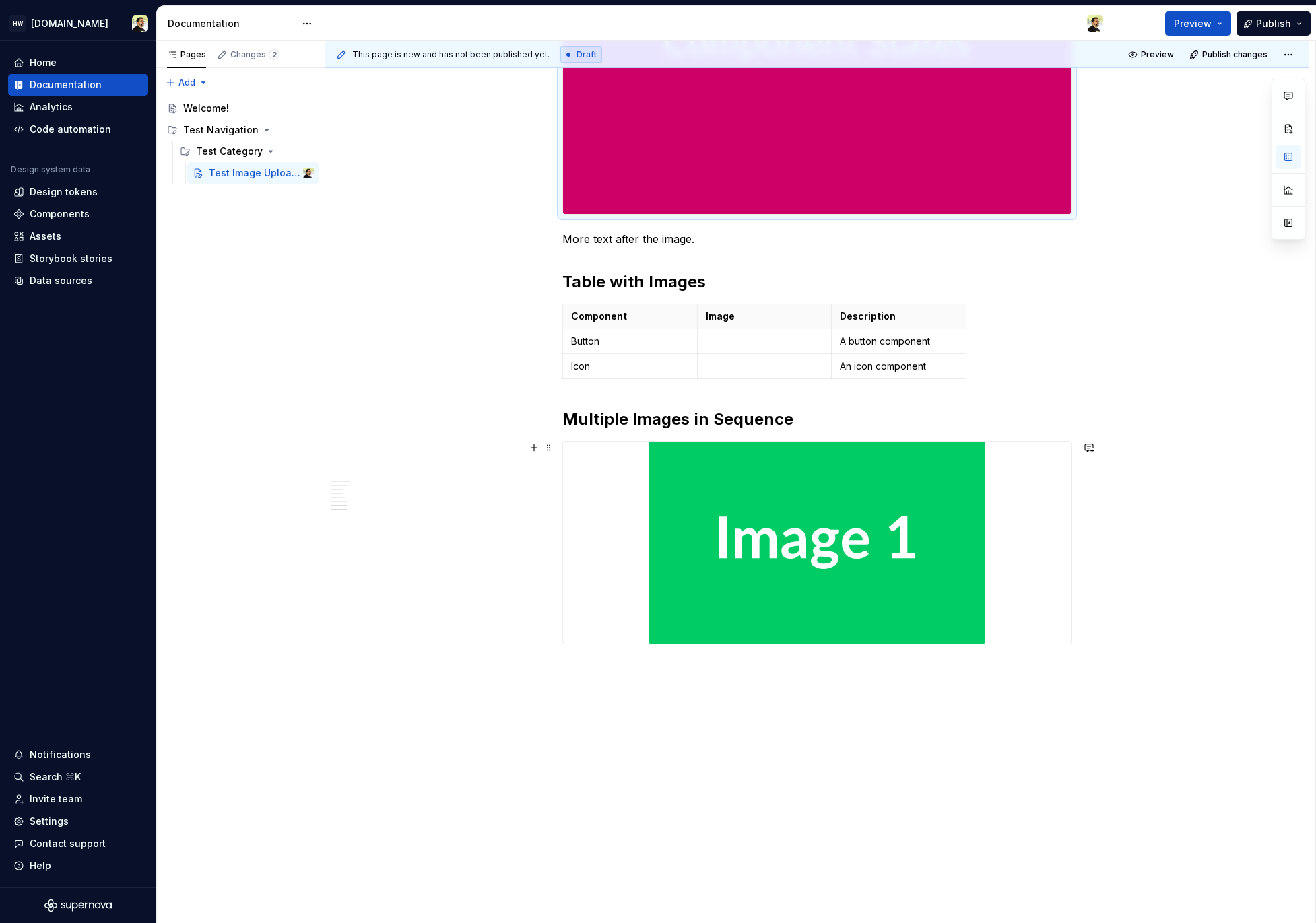
scroll to position [1714, 0]
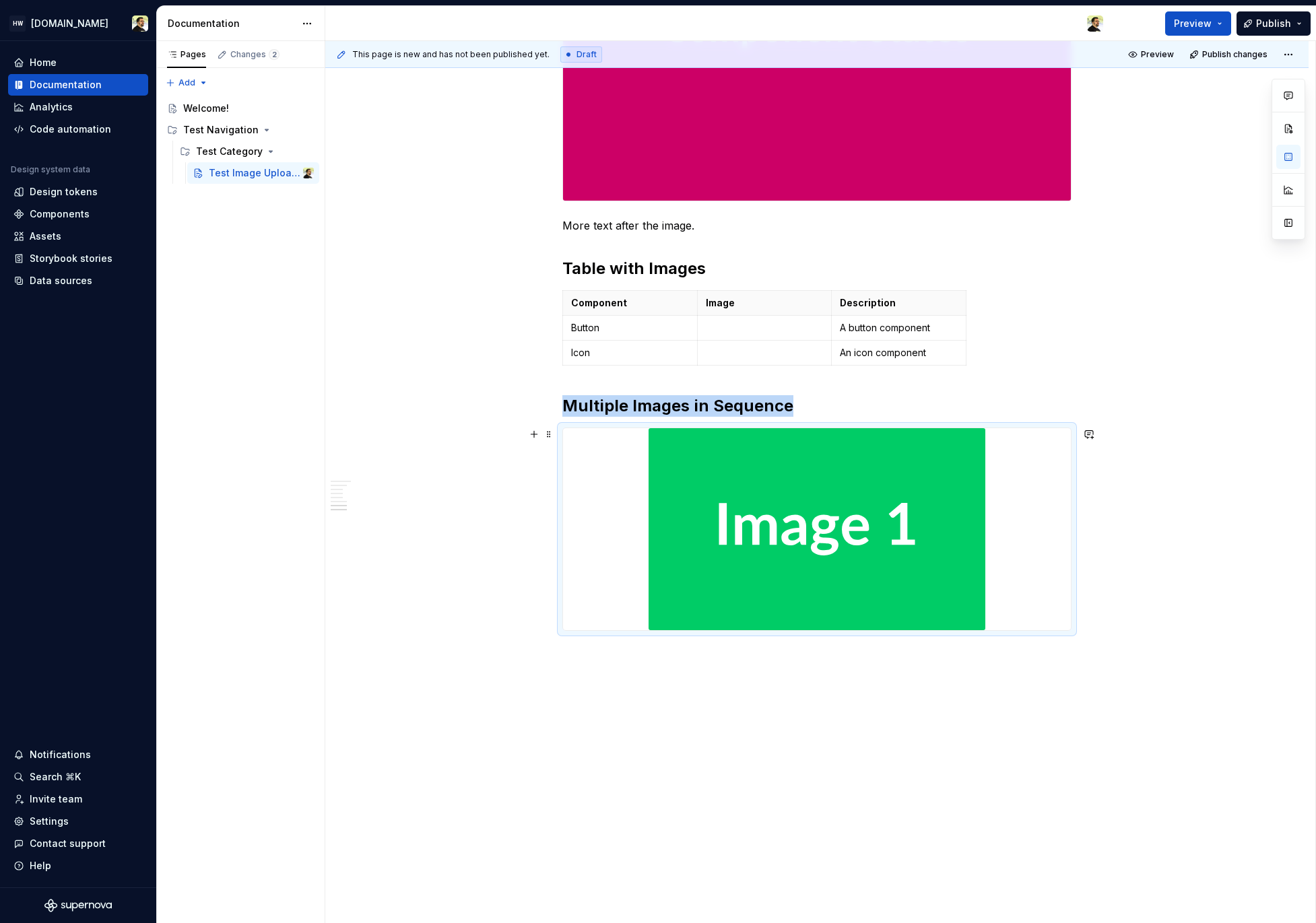
click at [792, 596] on img at bounding box center [816, 529] width 336 height 202
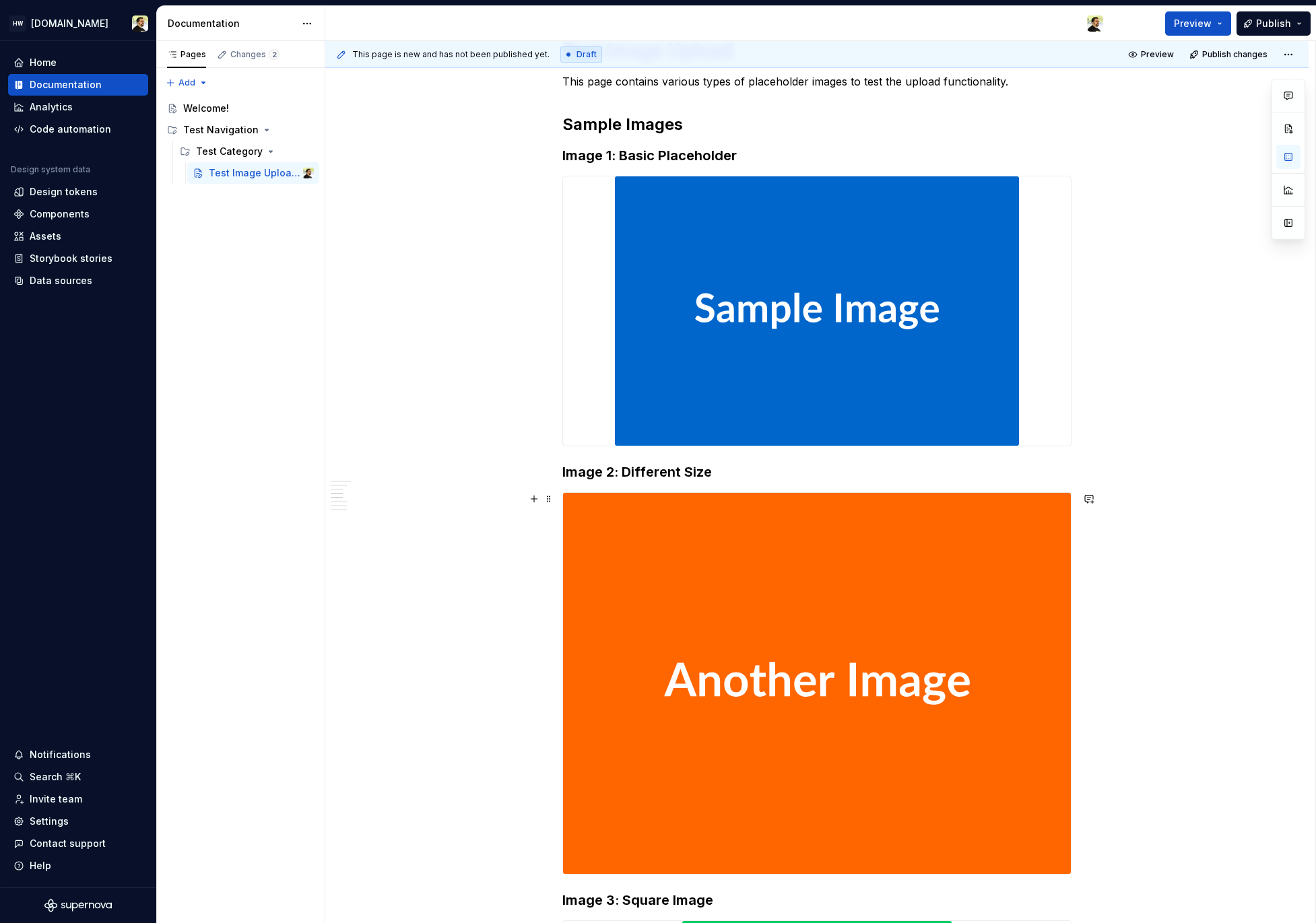
scroll to position [0, 0]
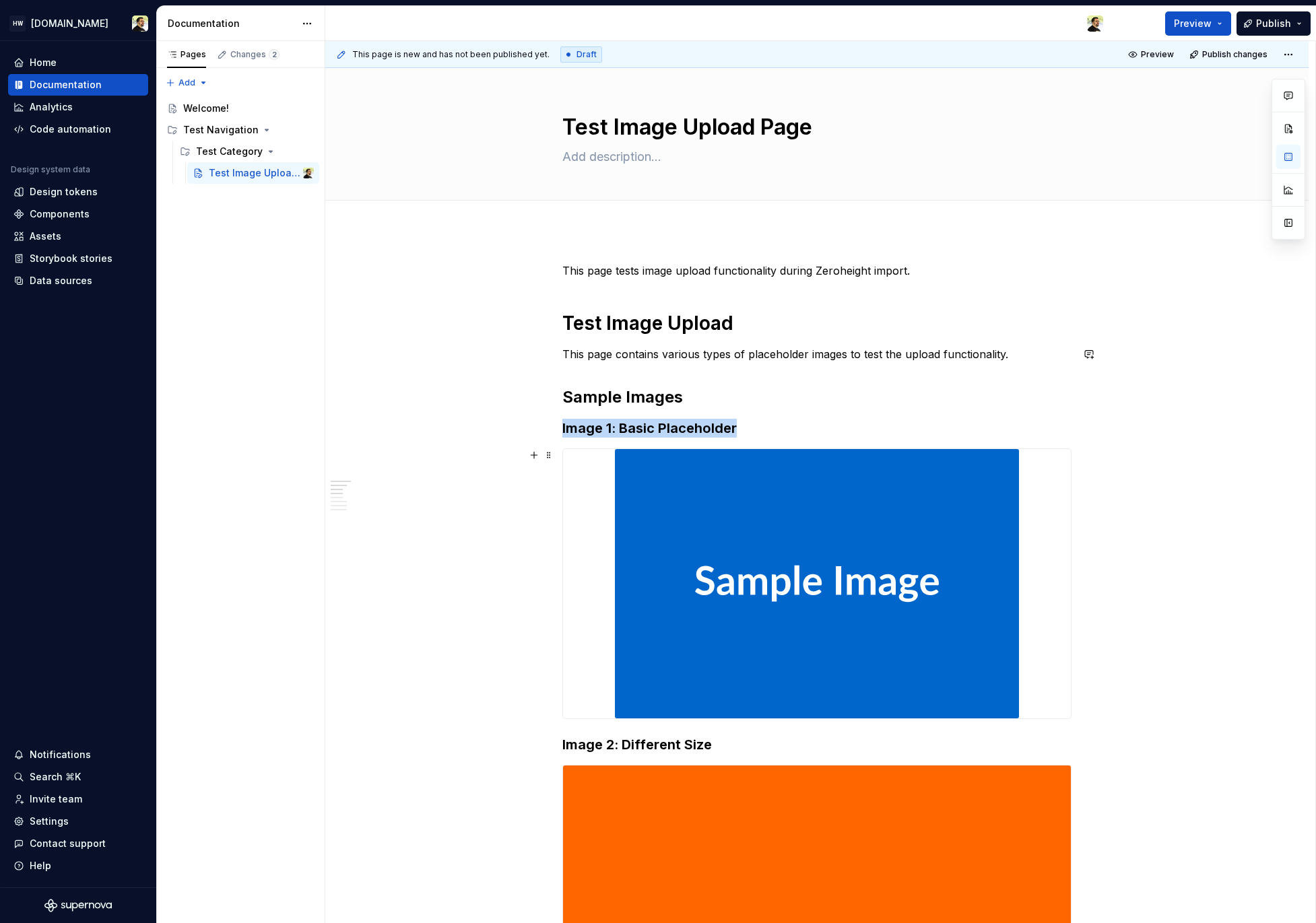
click at [687, 475] on img at bounding box center [816, 584] width 404 height 269
type textarea "*"
click at [707, 521] on img at bounding box center [816, 584] width 404 height 269
click at [237, 340] on div "Pages Changes 2 Add Accessibility guide for tree Page tree. Navigate the tree w…" at bounding box center [240, 483] width 168 height 882
drag, startPoint x: 786, startPoint y: 455, endPoint x: 738, endPoint y: 603, distance: 155.6
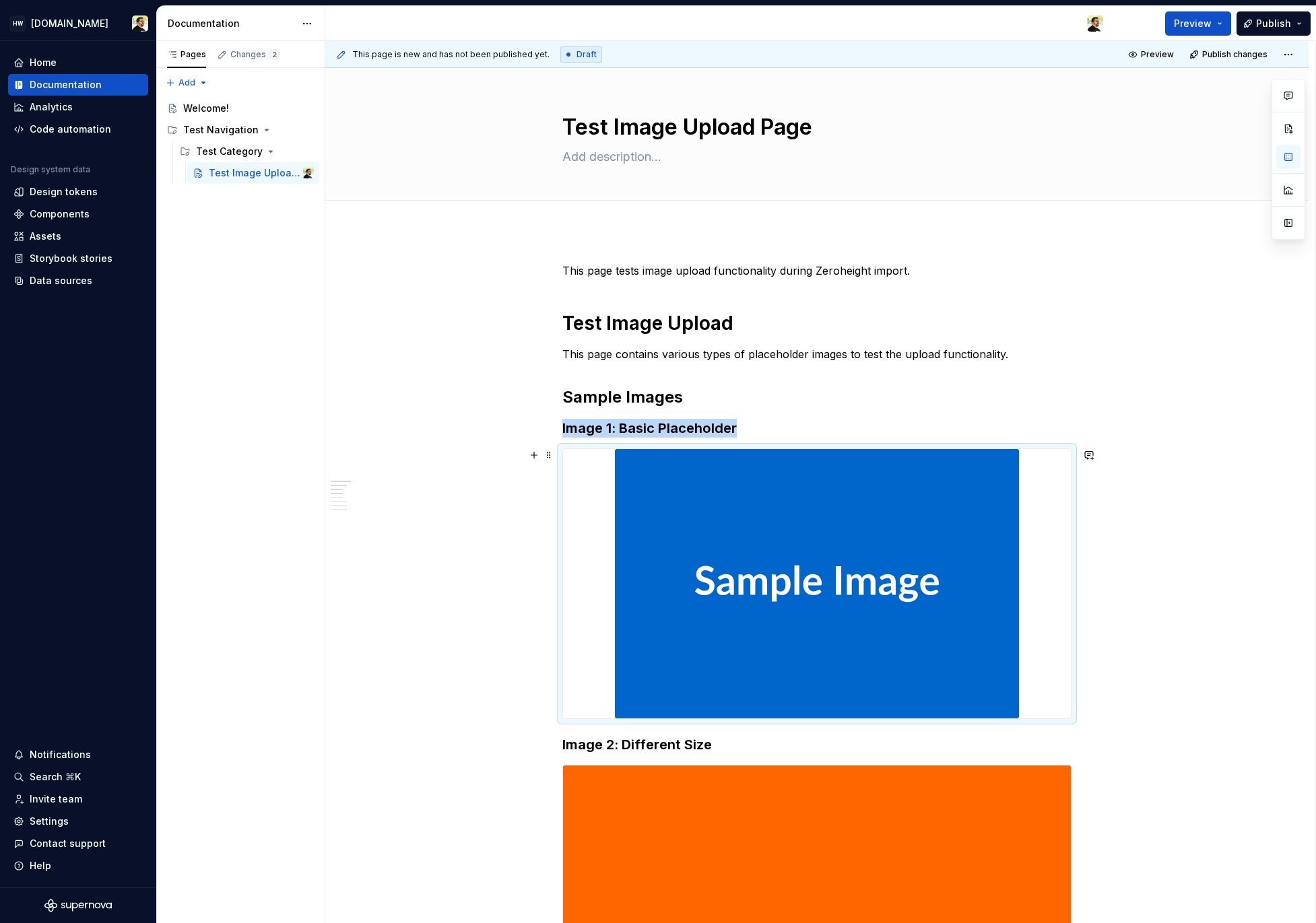
click at [792, 485] on img at bounding box center [816, 584] width 404 height 269
click at [787, 454] on img at bounding box center [816, 584] width 404 height 269
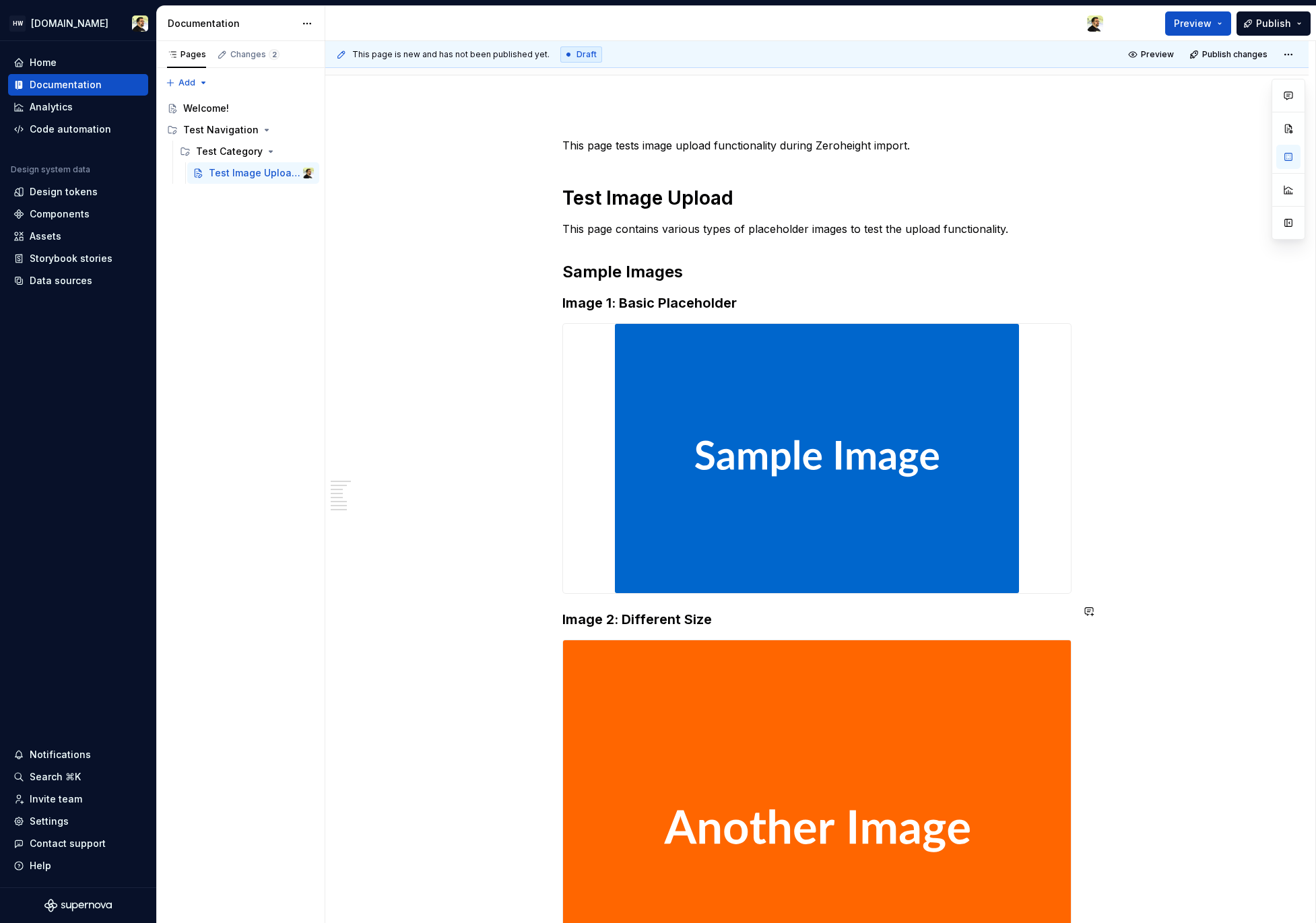
scroll to position [130, 0]
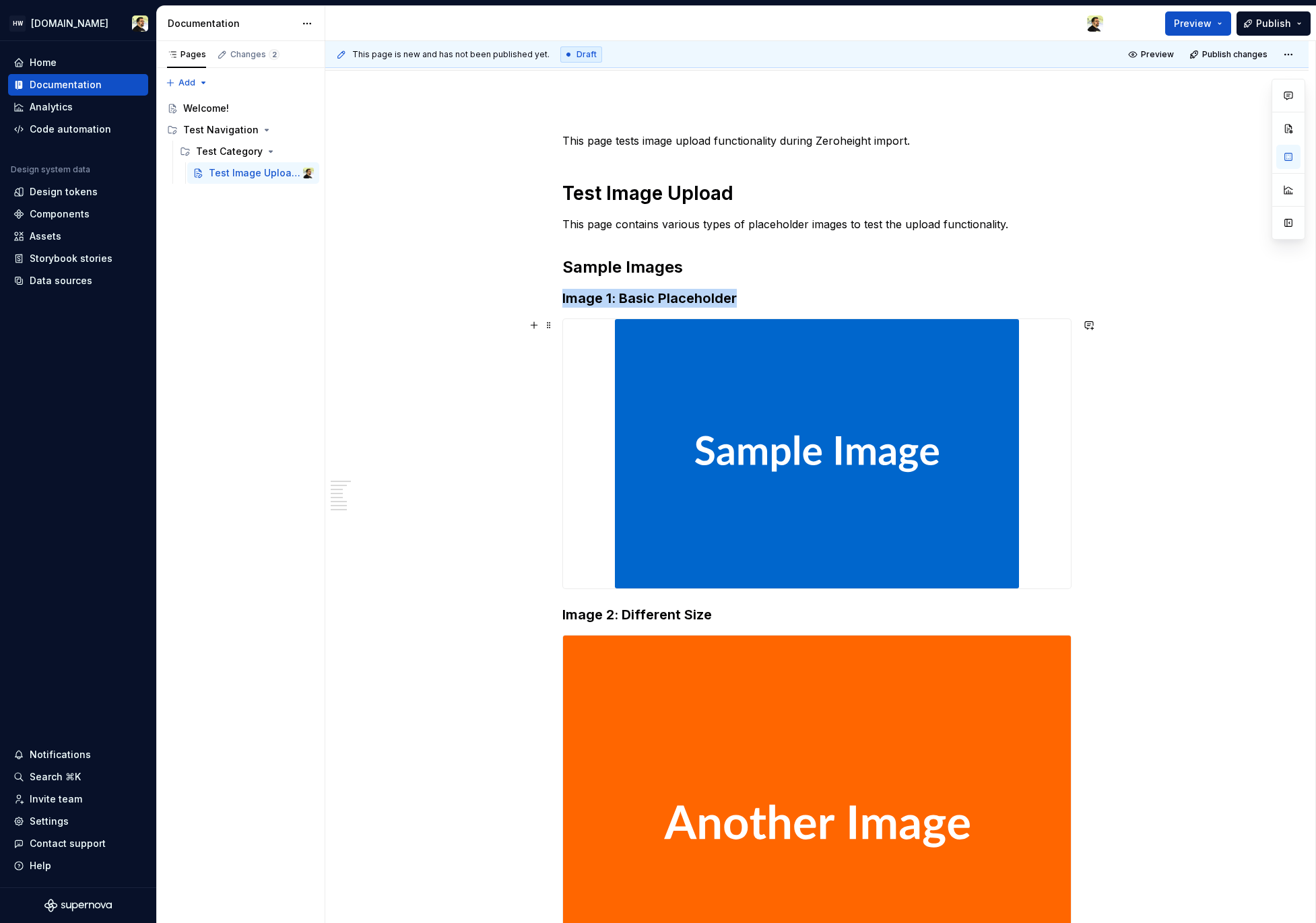
click at [809, 325] on img at bounding box center [816, 454] width 404 height 269
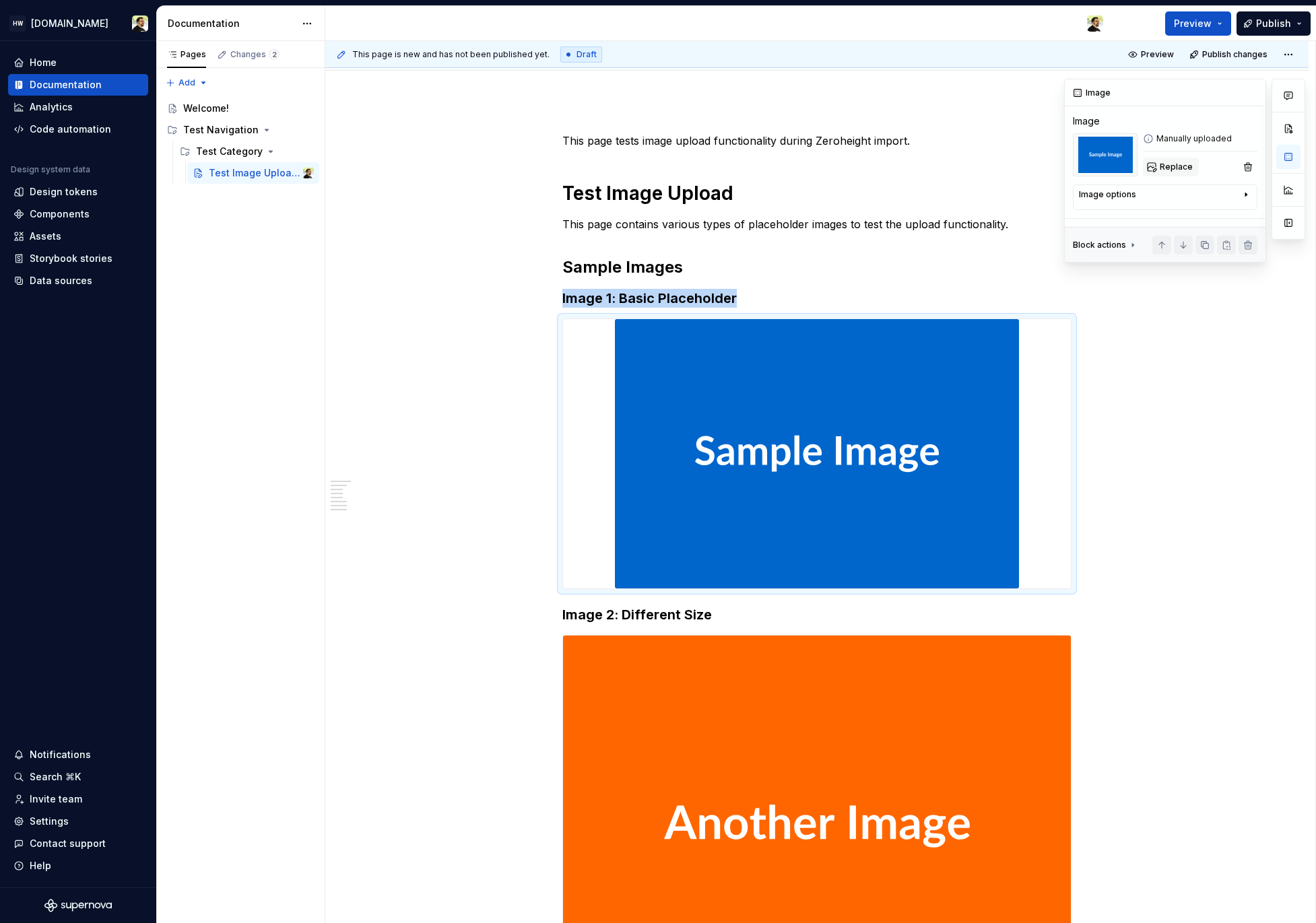
click at [1180, 166] on span "Replace" at bounding box center [1175, 166] width 33 height 11
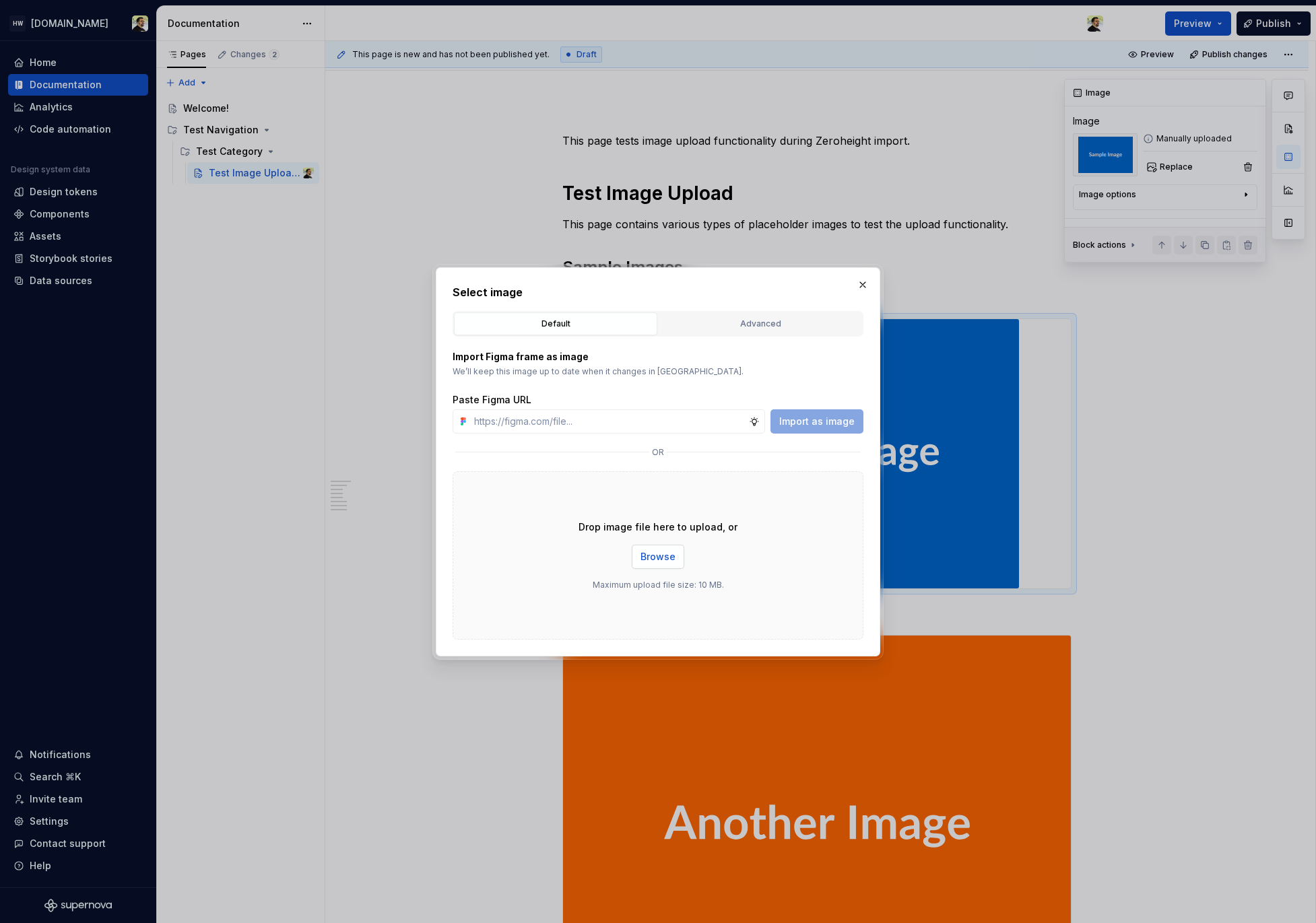
click at [666, 561] on span "Browse" at bounding box center [657, 557] width 35 height 14
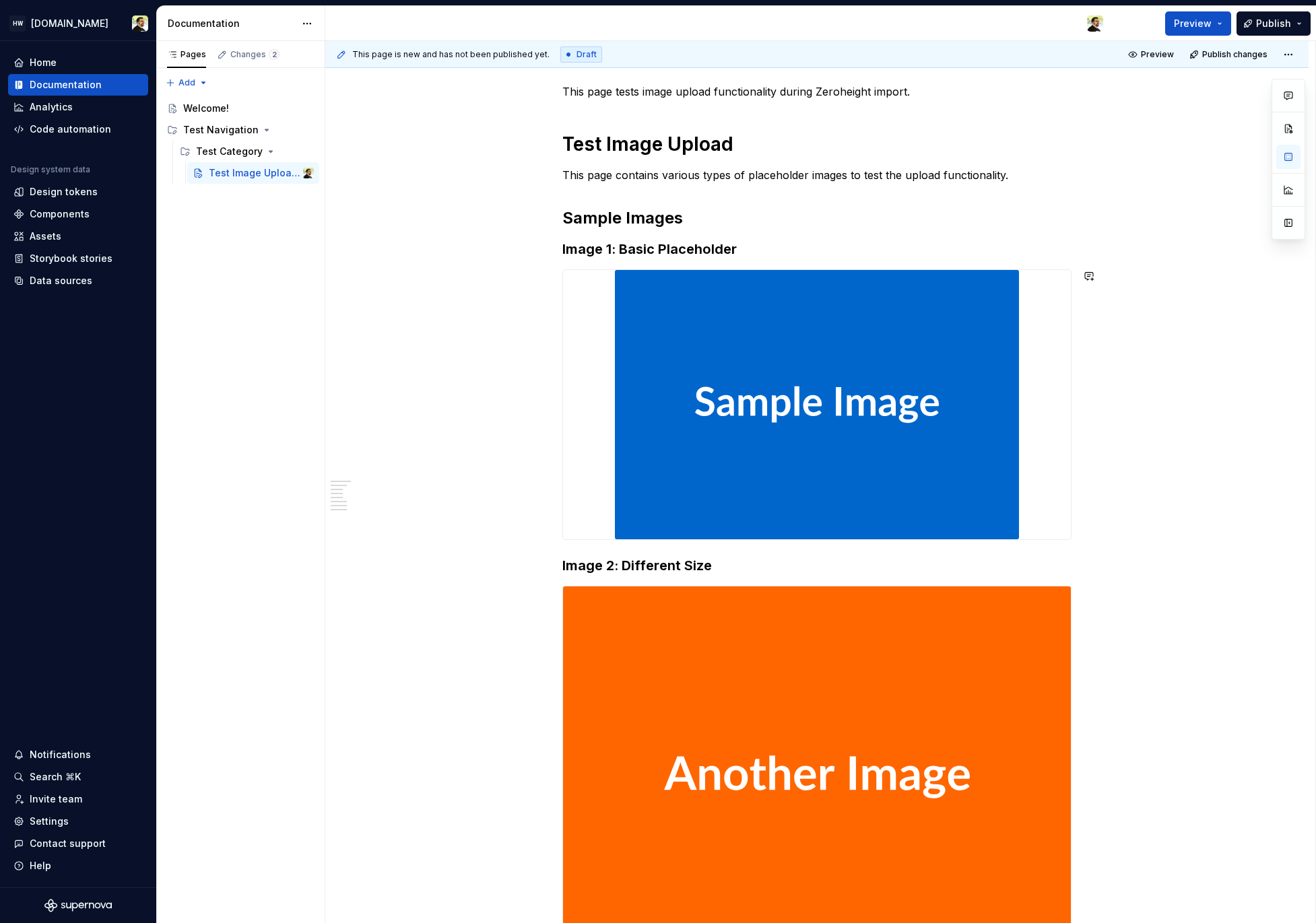
scroll to position [0, 0]
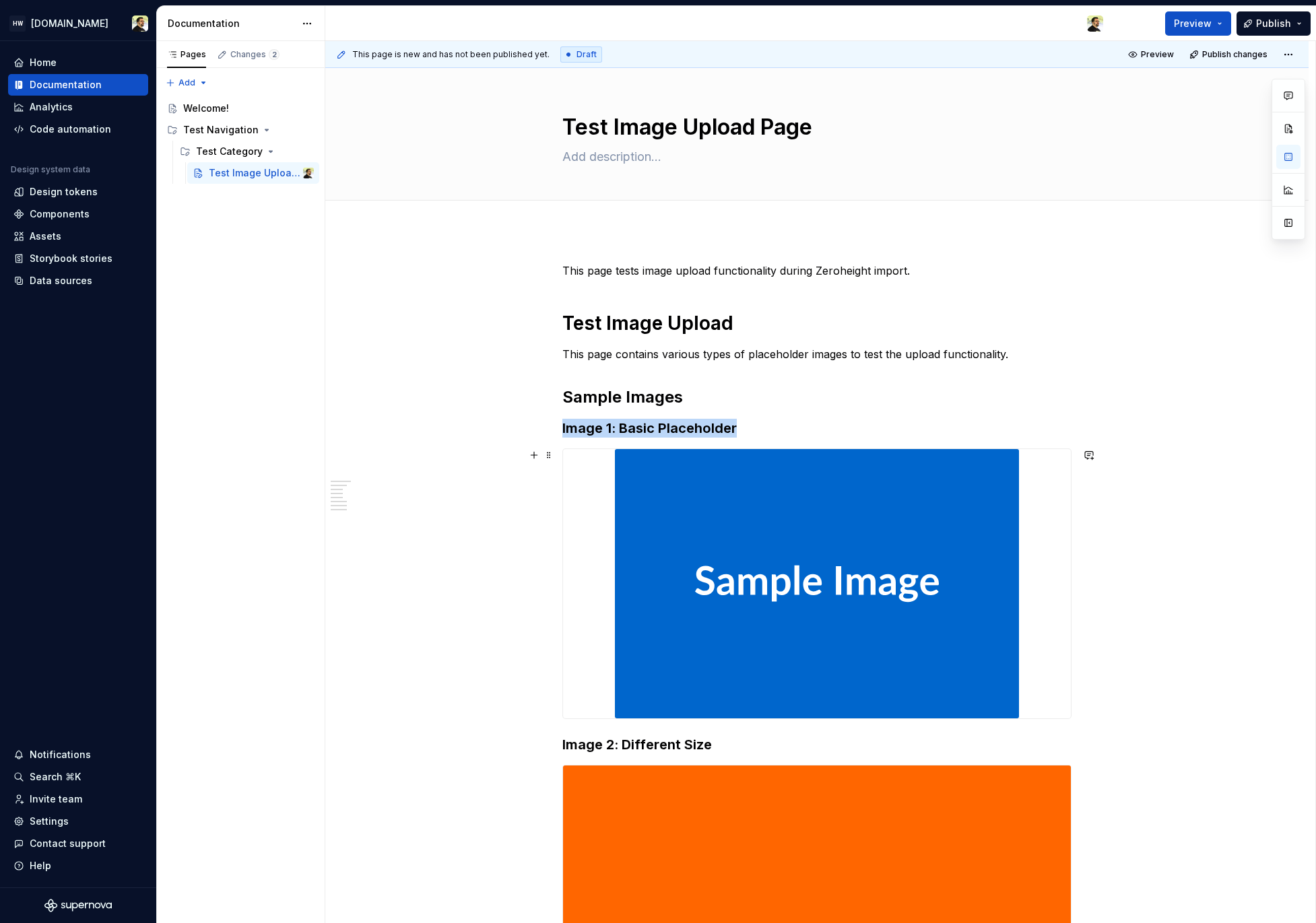
click at [787, 455] on img at bounding box center [816, 584] width 404 height 269
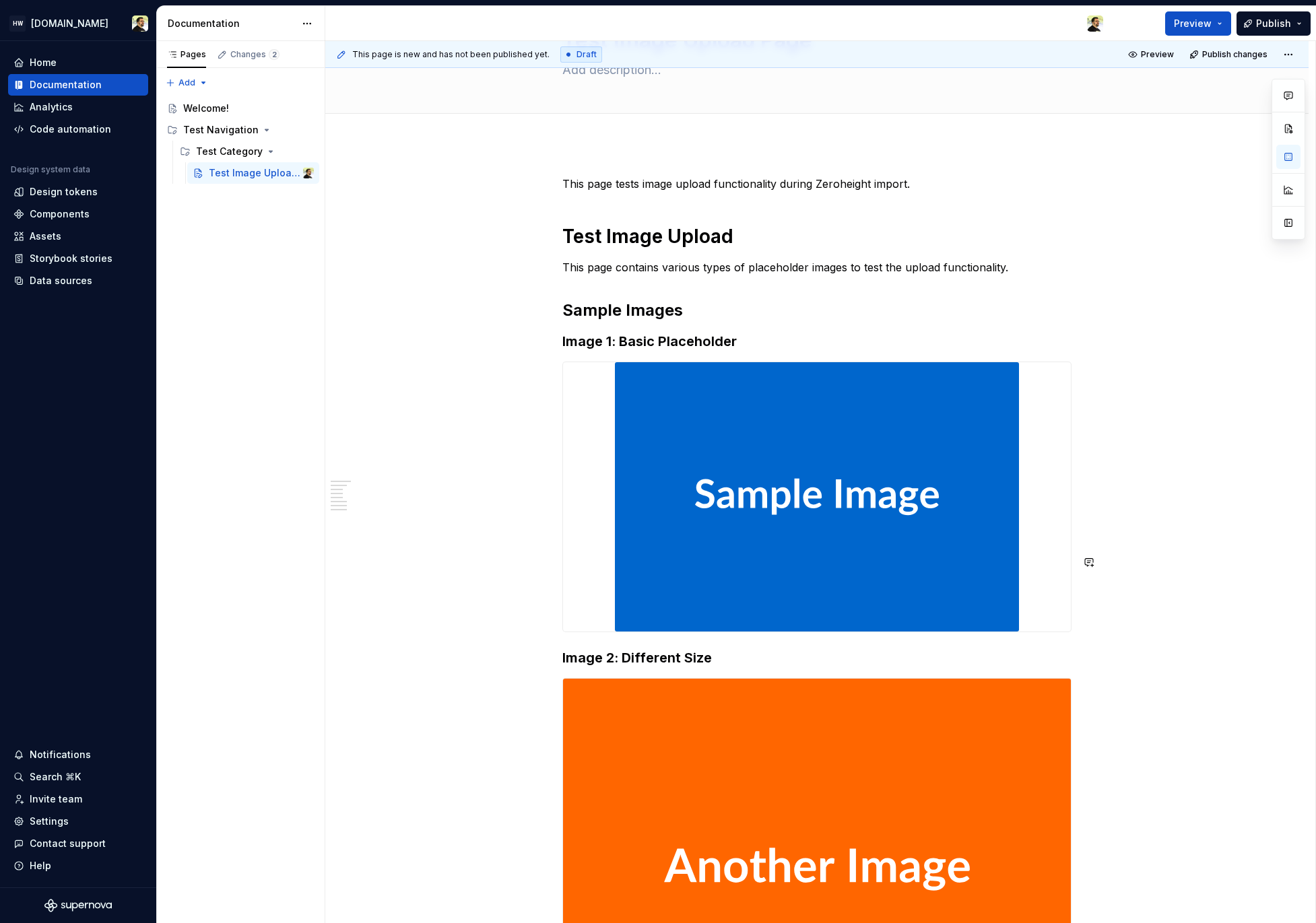
scroll to position [88, 0]
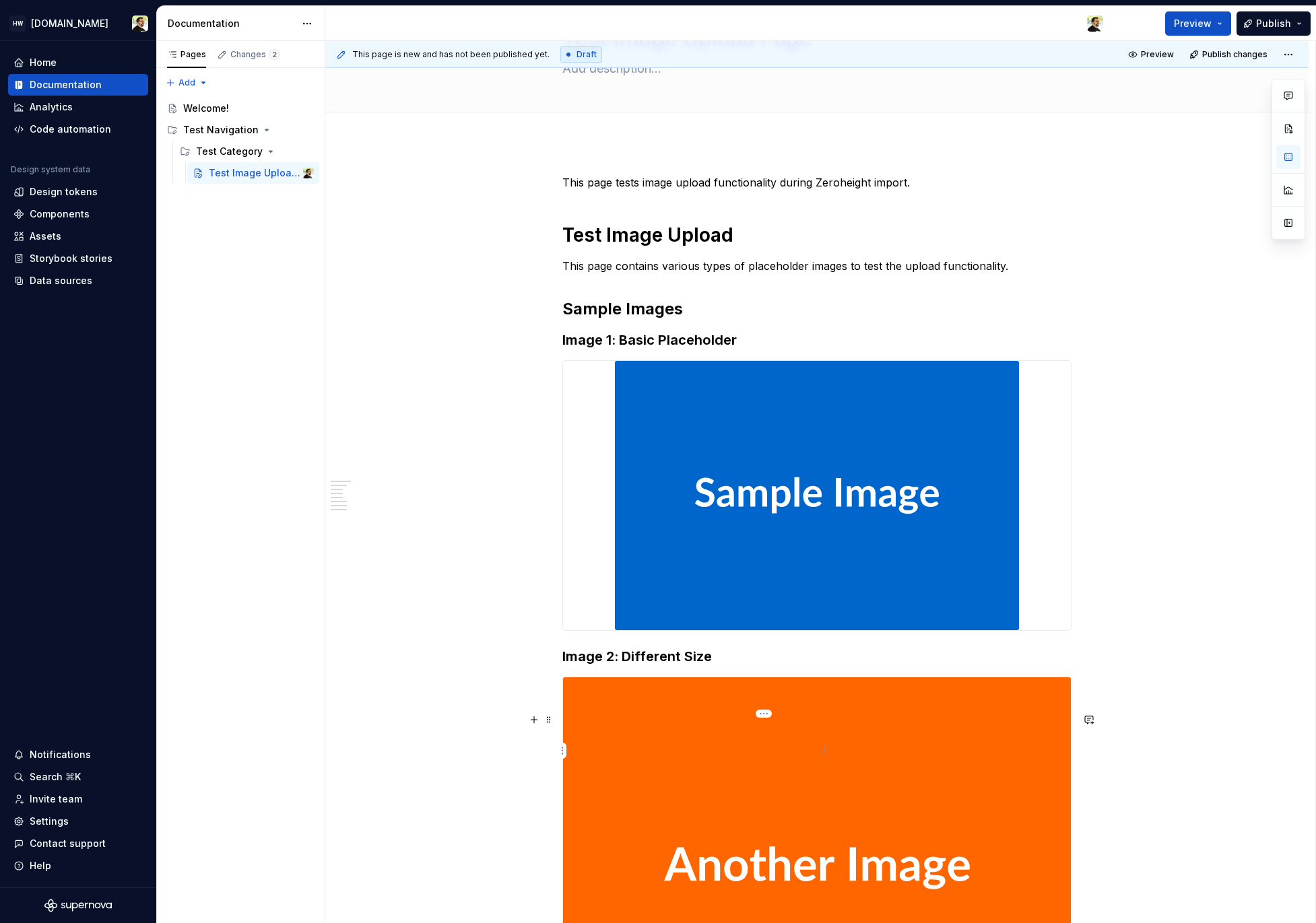
click at [790, 340] on h3 "Image 1: Basic Placeholder" at bounding box center [816, 339] width 510 height 19
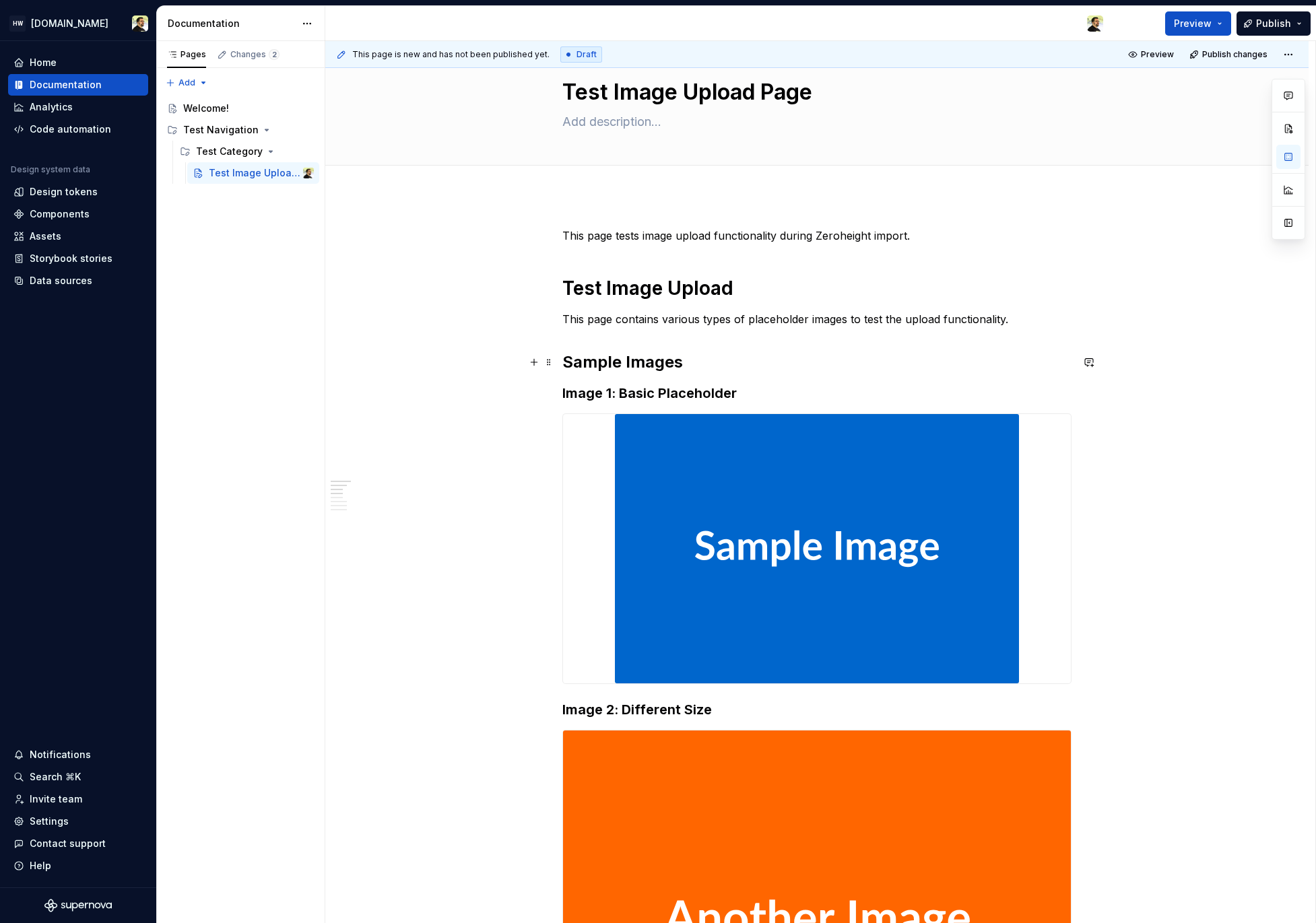
scroll to position [0, 0]
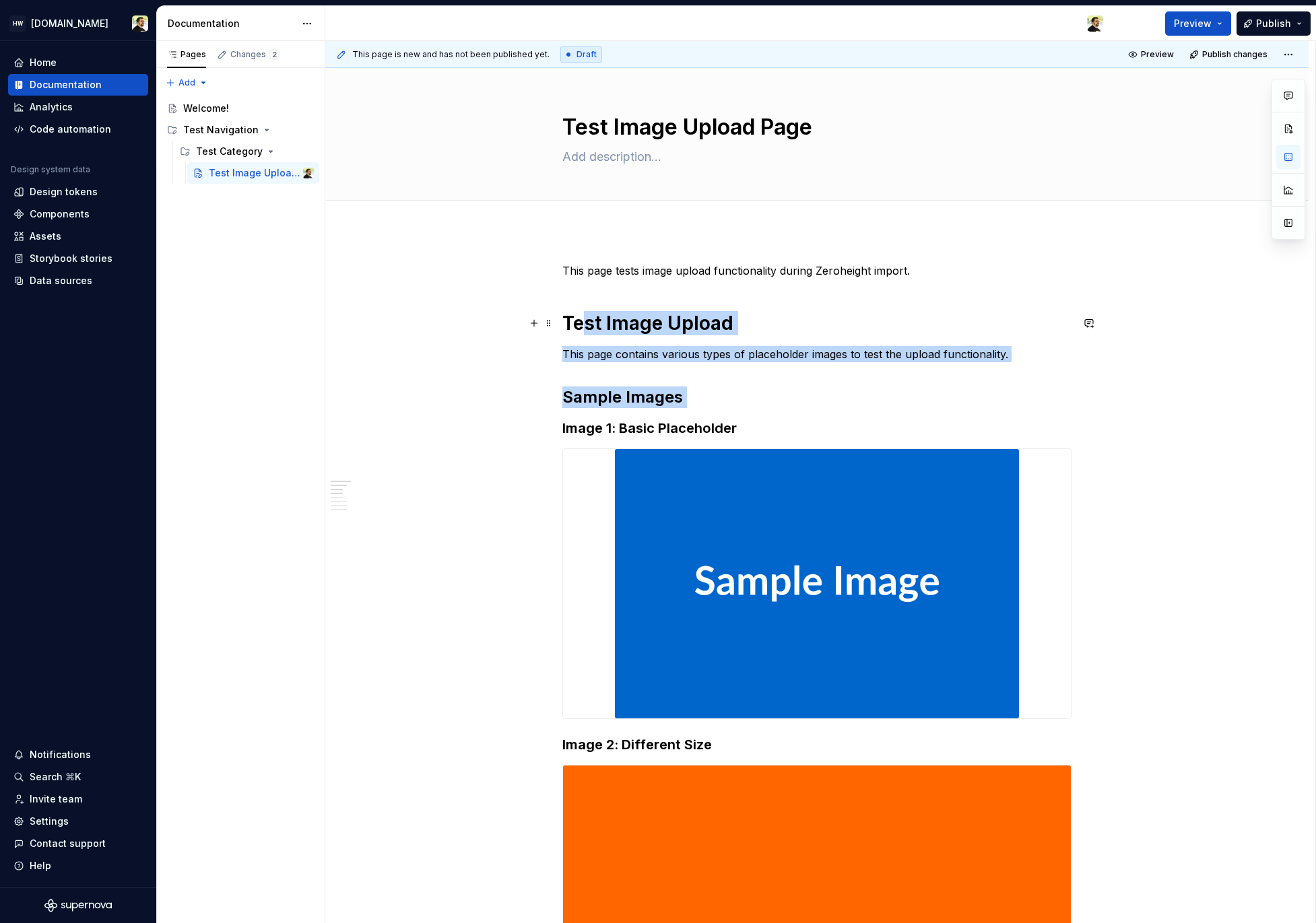
drag, startPoint x: 585, startPoint y: 315, endPoint x: 718, endPoint y: 431, distance: 176.5
click at [718, 431] on h3 "Image 1: Basic Placeholder" at bounding box center [816, 427] width 510 height 19
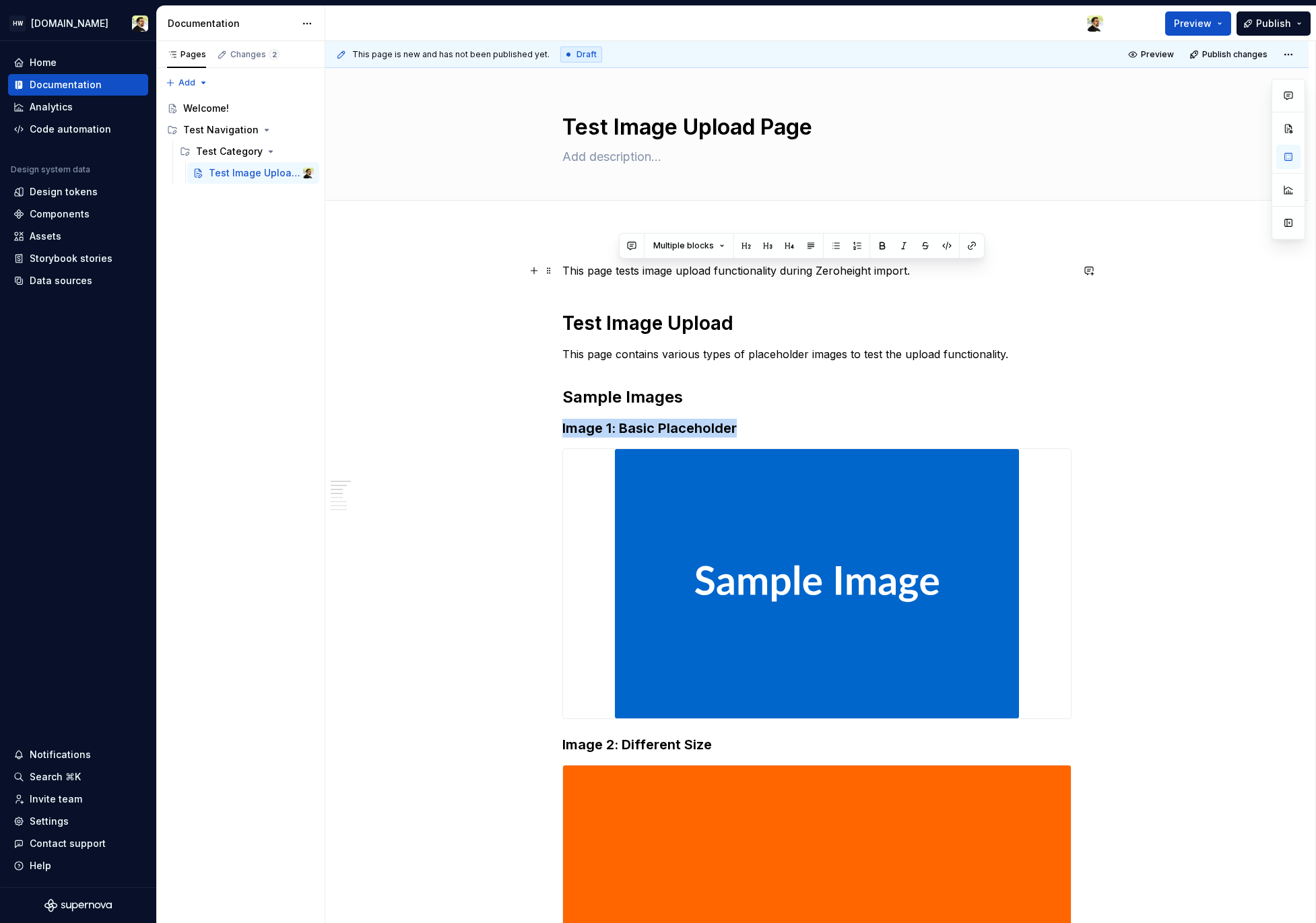
drag, startPoint x: 721, startPoint y: 404, endPoint x: 747, endPoint y: 415, distance: 28.2
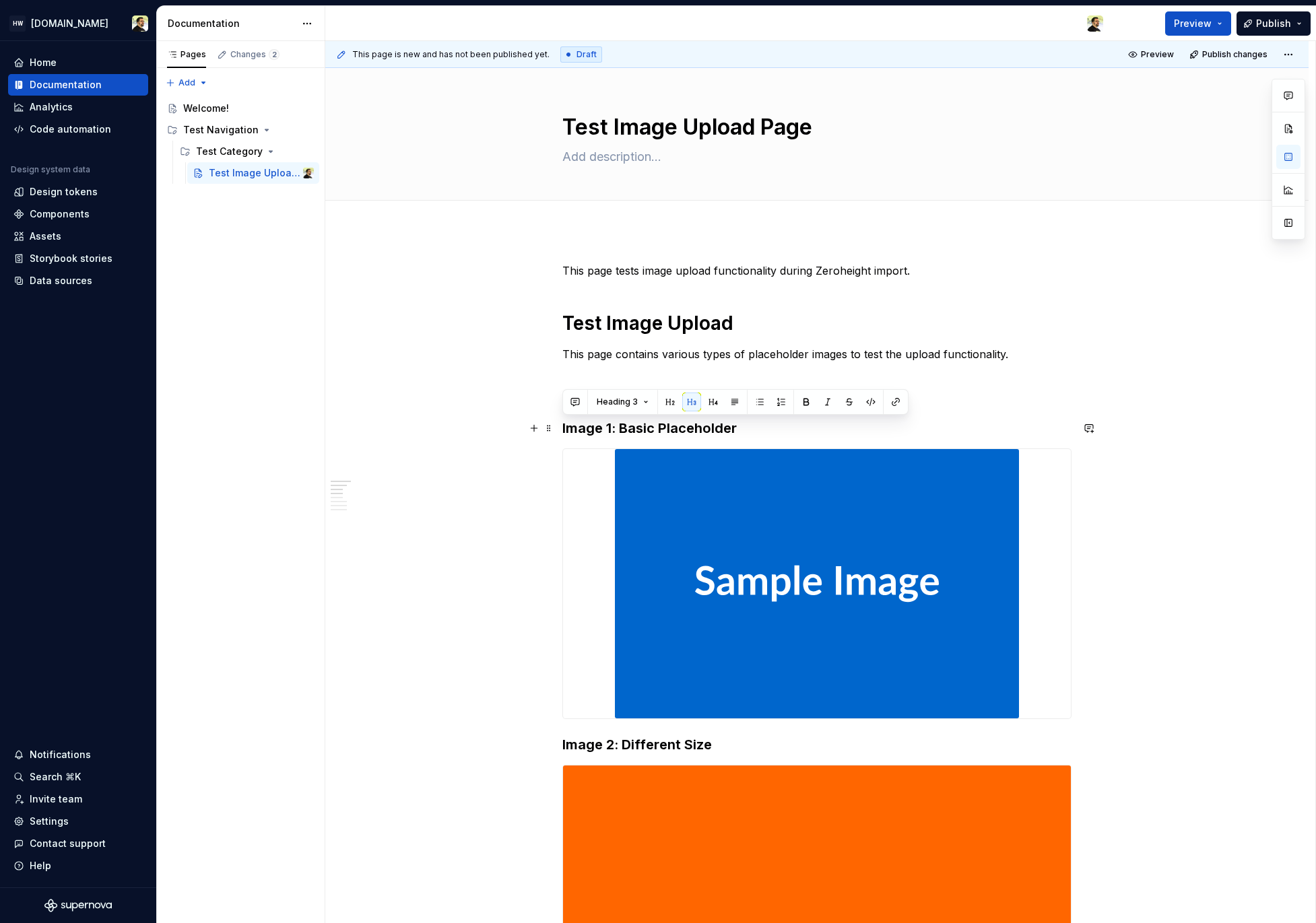
click at [752, 426] on h3 "Image 1: Basic Placeholder" at bounding box center [816, 427] width 510 height 19
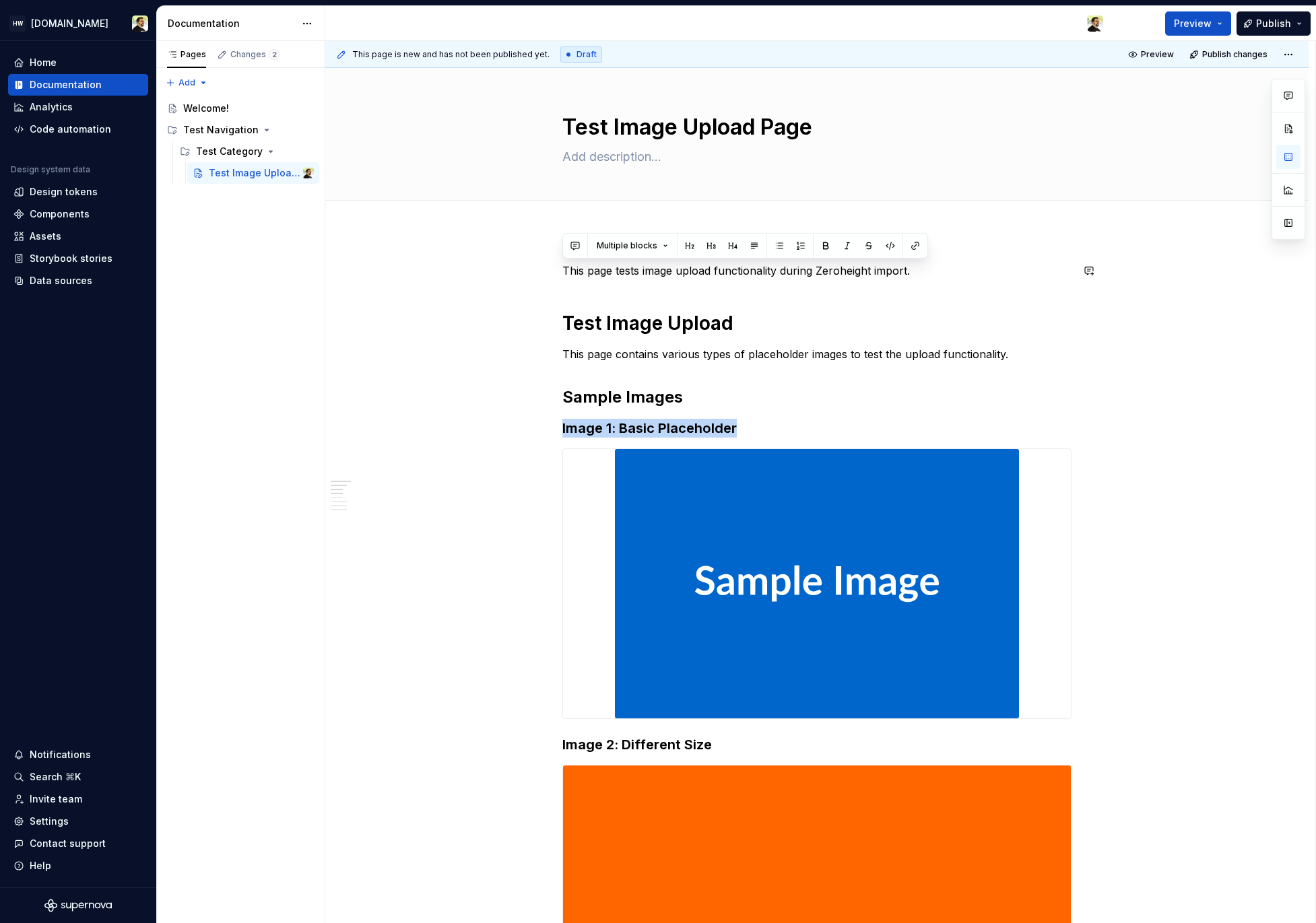
drag, startPoint x: 752, startPoint y: 428, endPoint x: 748, endPoint y: 406, distance: 22.4
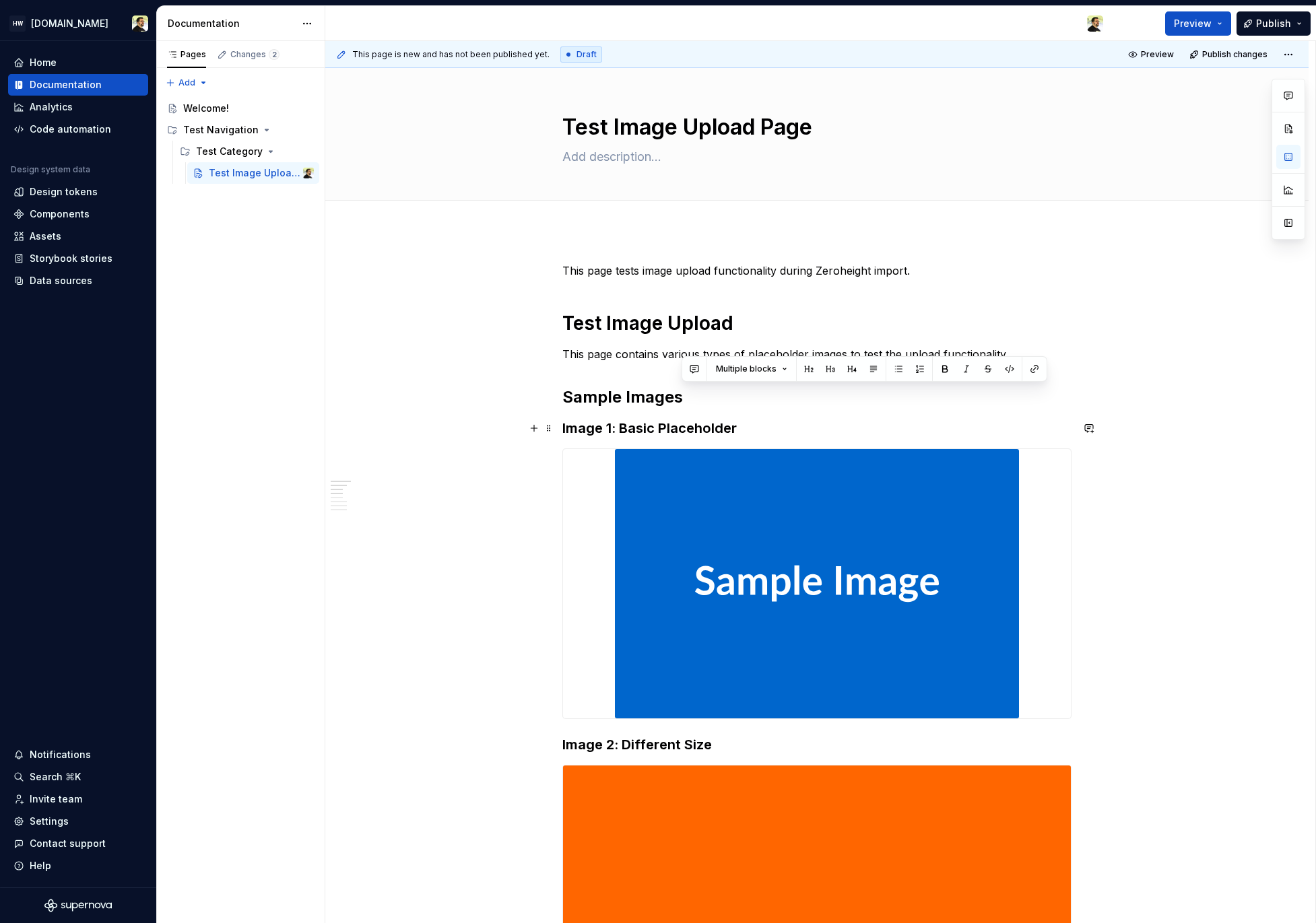
click at [755, 422] on h3 "Image 1: Basic Placeholder" at bounding box center [816, 427] width 510 height 19
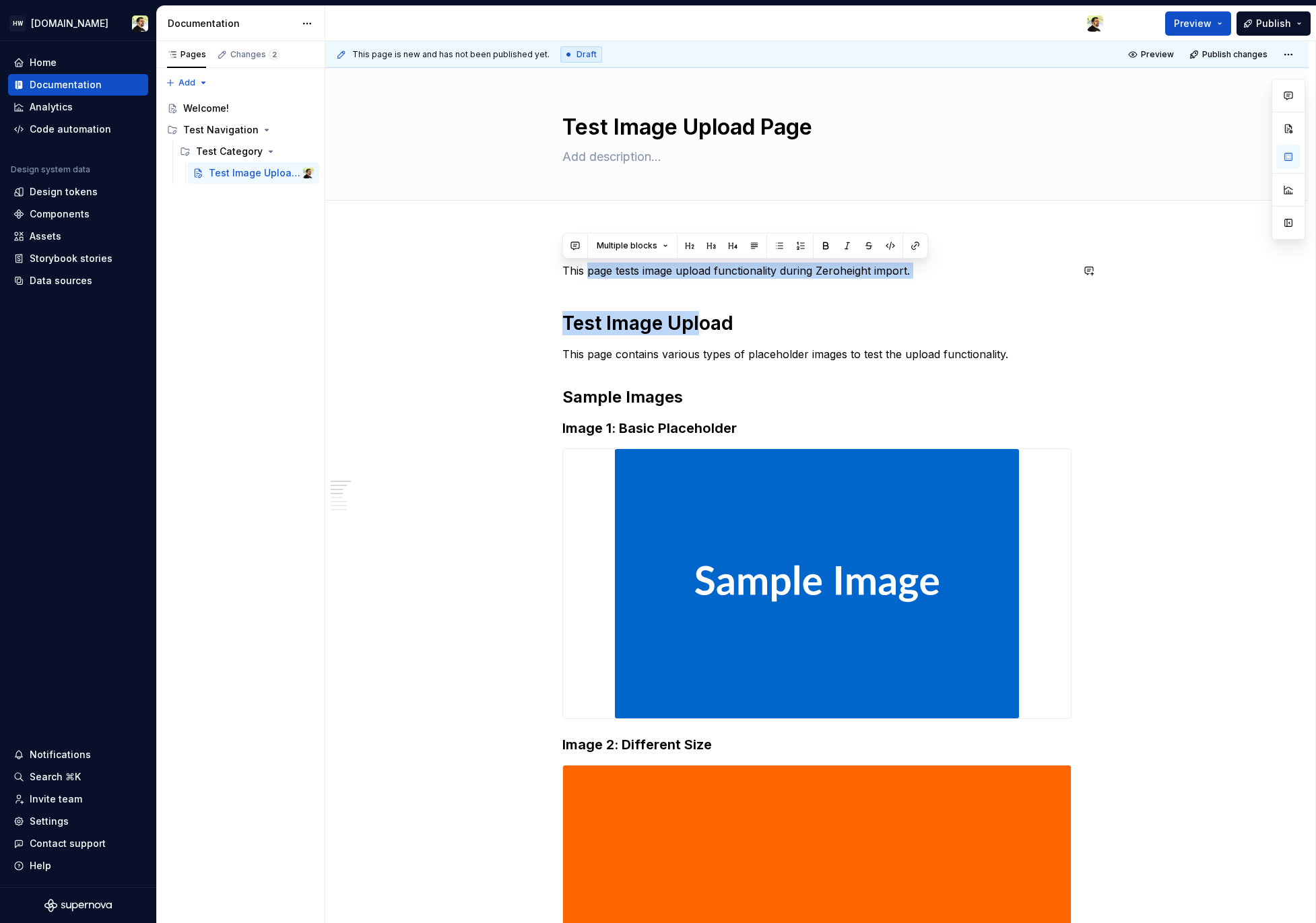
drag, startPoint x: 590, startPoint y: 270, endPoint x: 728, endPoint y: 357, distance: 163.1
click at [728, 357] on p "This page contains various types of placeholder images to test the upload funct…" at bounding box center [816, 354] width 510 height 16
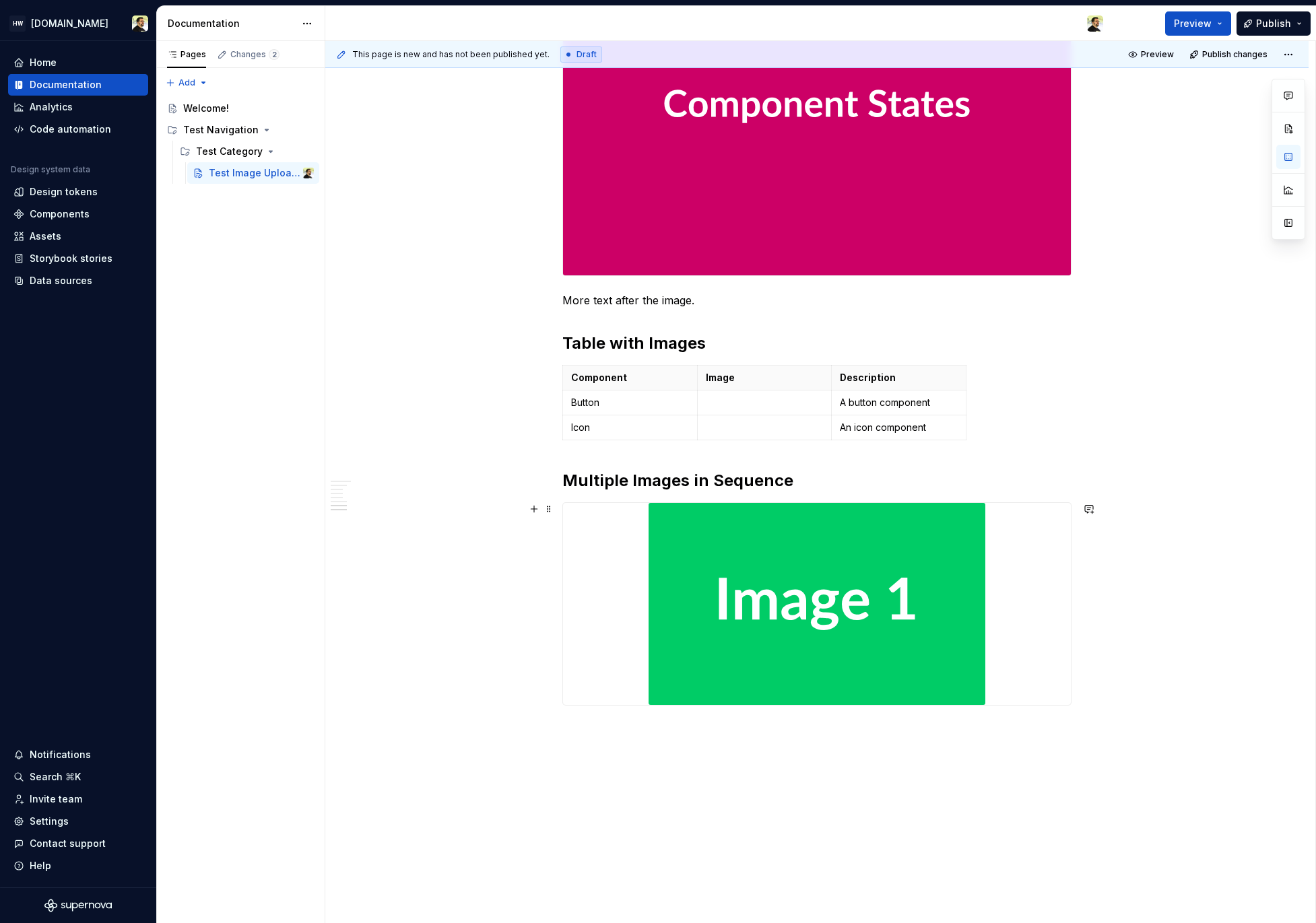
scroll to position [1714, 0]
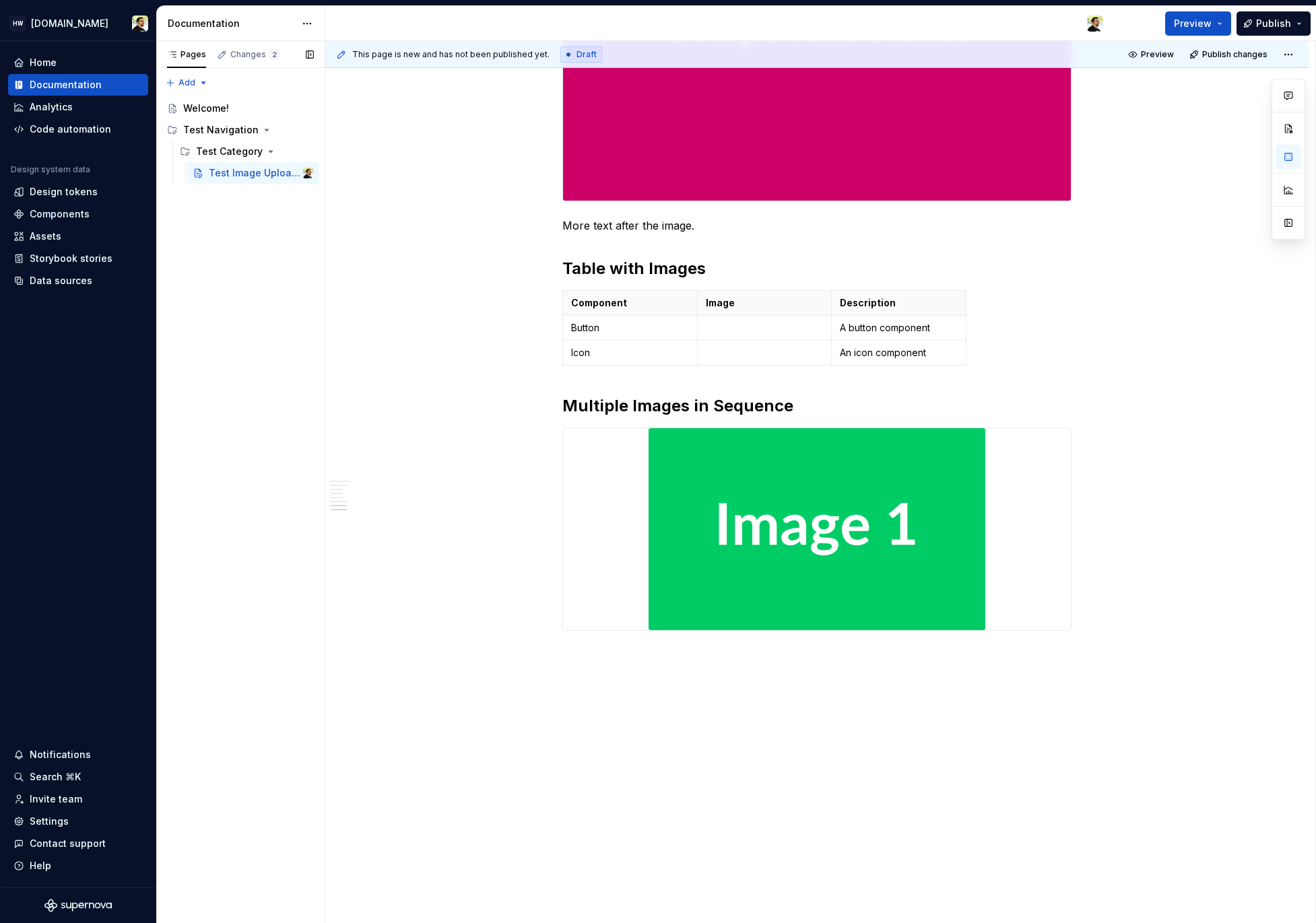
click at [212, 446] on div "Pages Changes 2 Add Accessibility guide for tree Page tree. Navigate the tree w…" at bounding box center [240, 483] width 168 height 882
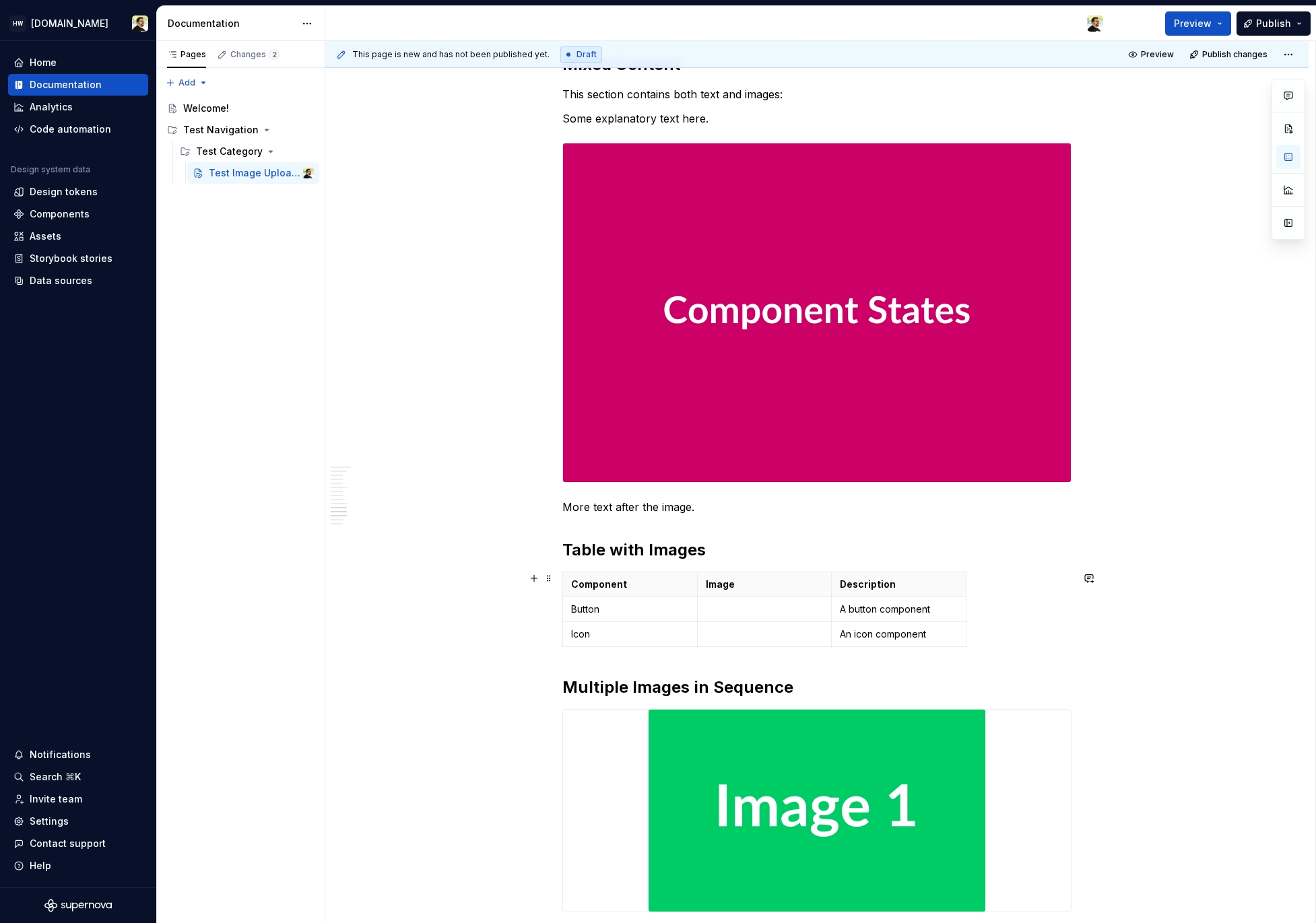
scroll to position [2254, 0]
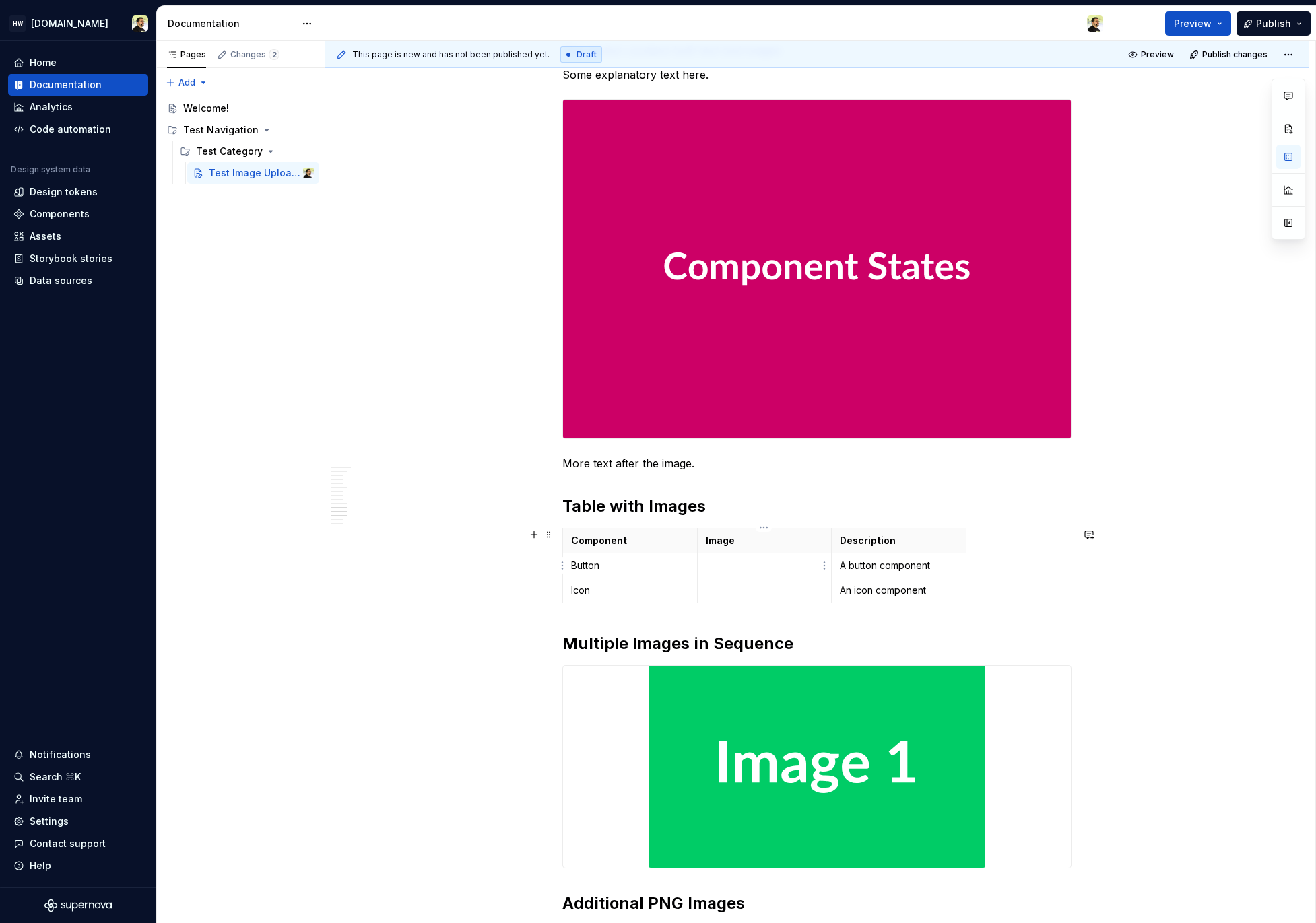
click at [726, 571] on p at bounding box center [764, 566] width 118 height 14
click at [726, 580] on td at bounding box center [764, 590] width 135 height 25
click at [725, 566] on p at bounding box center [764, 566] width 118 height 14
click at [722, 581] on td at bounding box center [764, 590] width 135 height 25
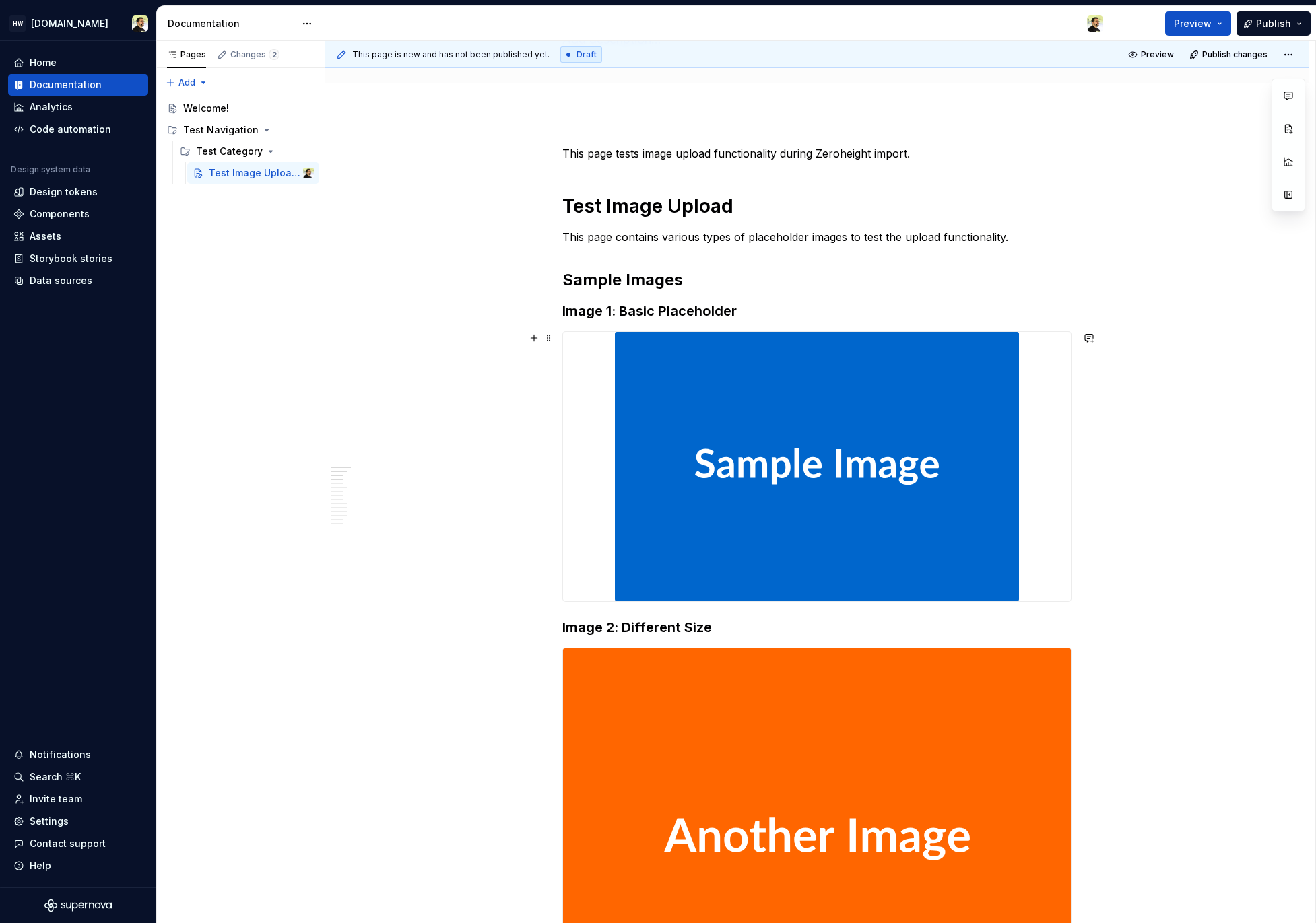
scroll to position [0, 0]
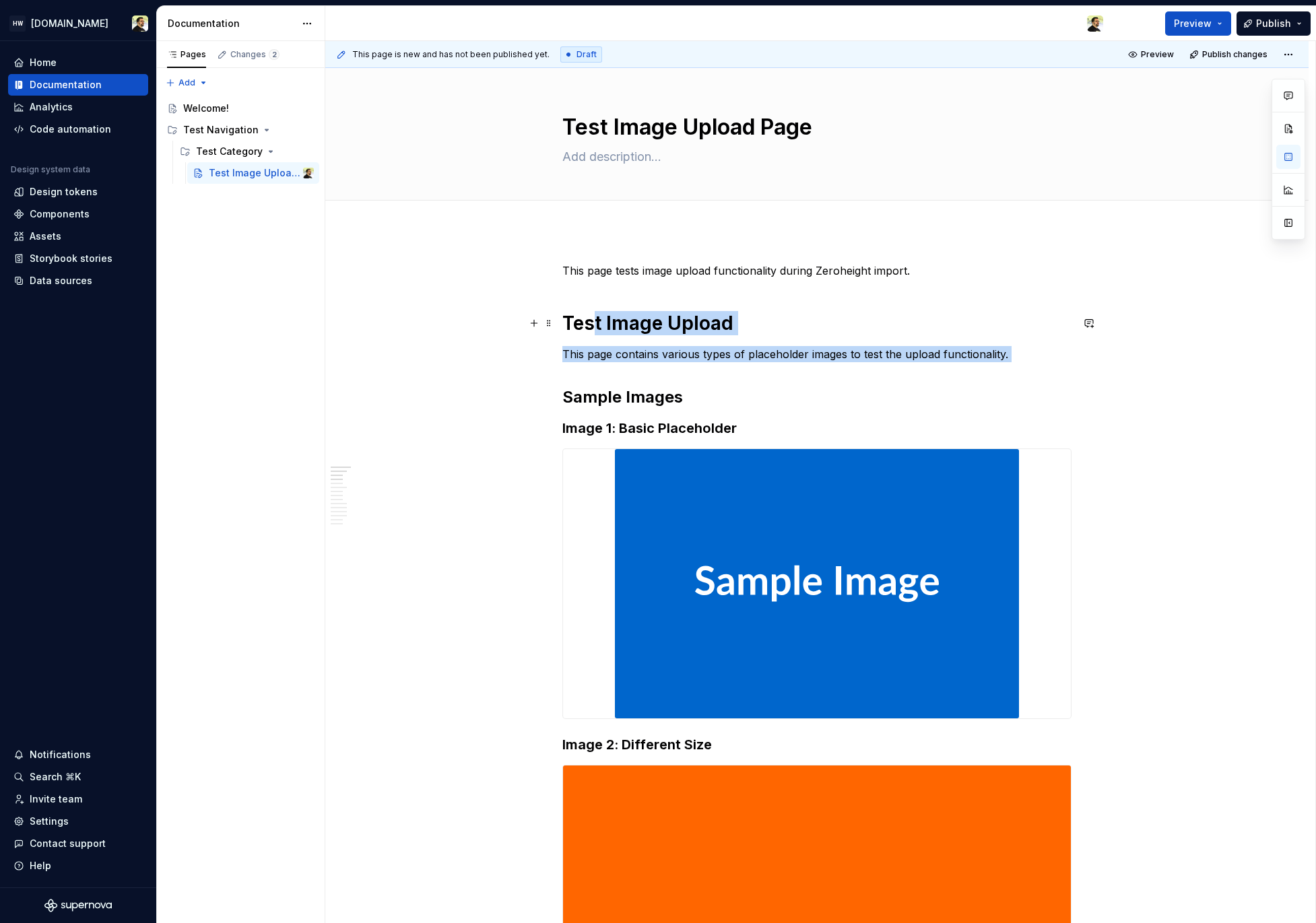
drag, startPoint x: 598, startPoint y: 315, endPoint x: 681, endPoint y: 365, distance: 96.9
drag, startPoint x: 692, startPoint y: 404, endPoint x: 592, endPoint y: 286, distance: 154.7
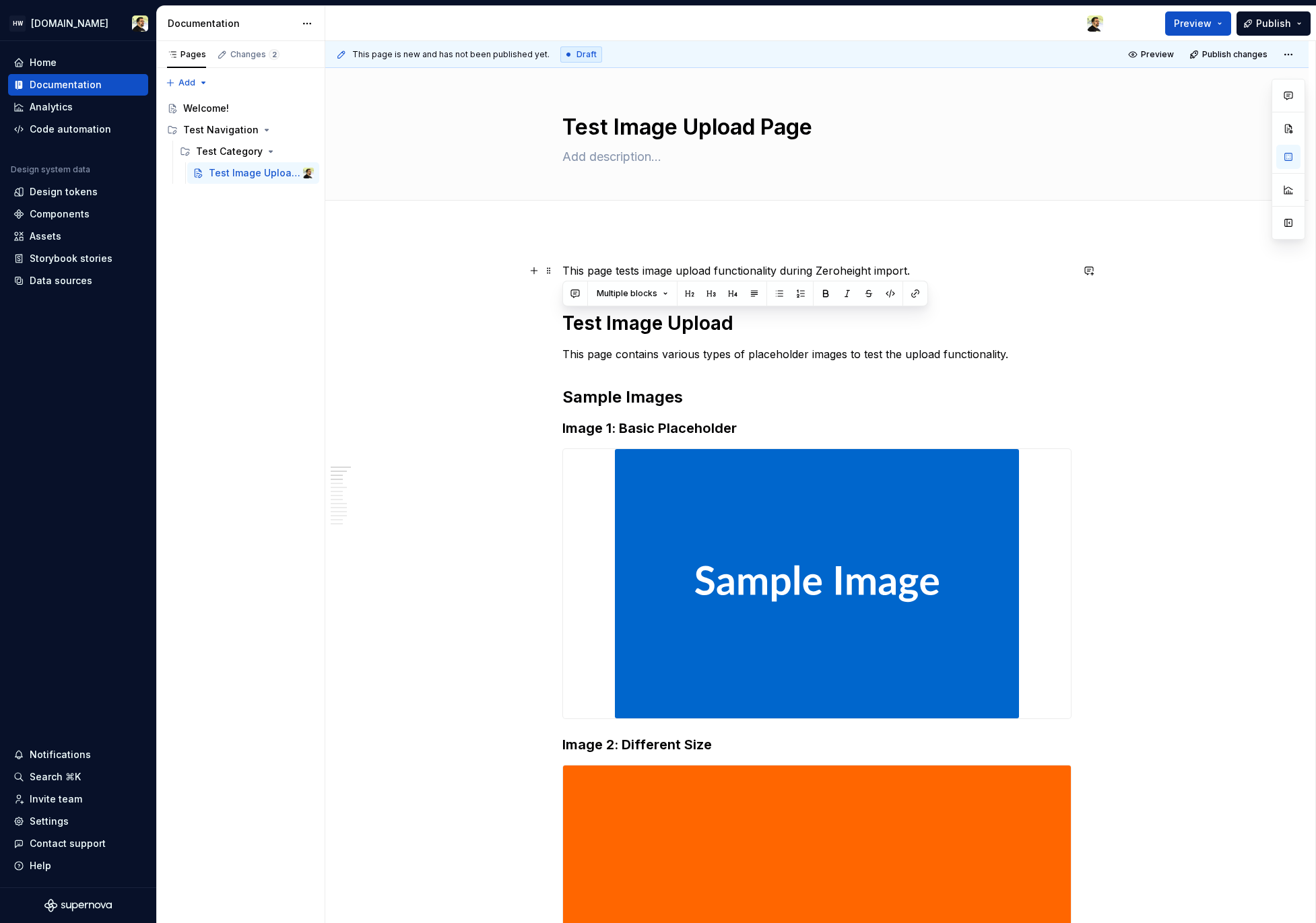
click at [585, 269] on p "This page tests image upload functionality during Zeroheight import." at bounding box center [816, 270] width 510 height 16
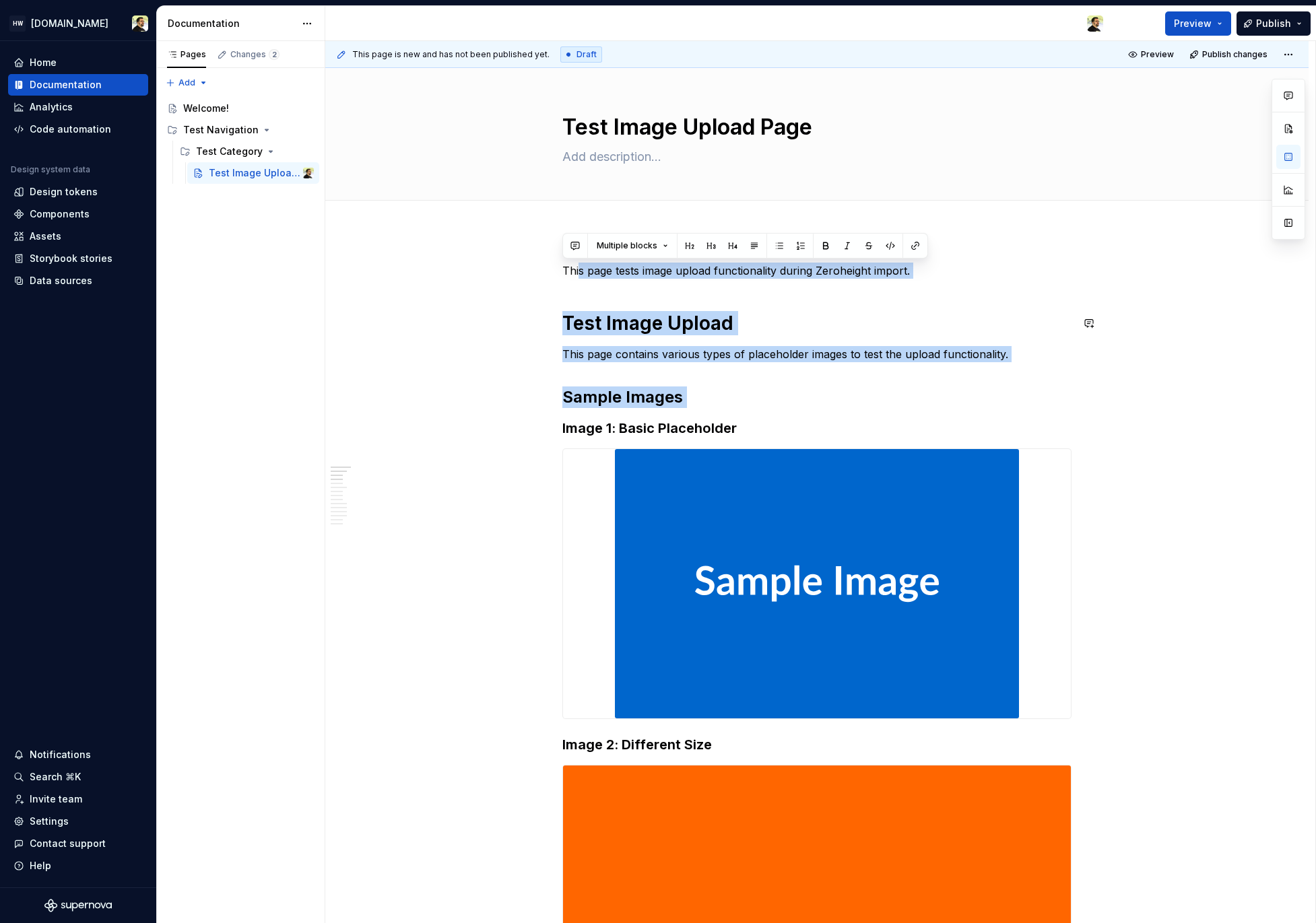
drag, startPoint x: 581, startPoint y: 269, endPoint x: 732, endPoint y: 411, distance: 207.3
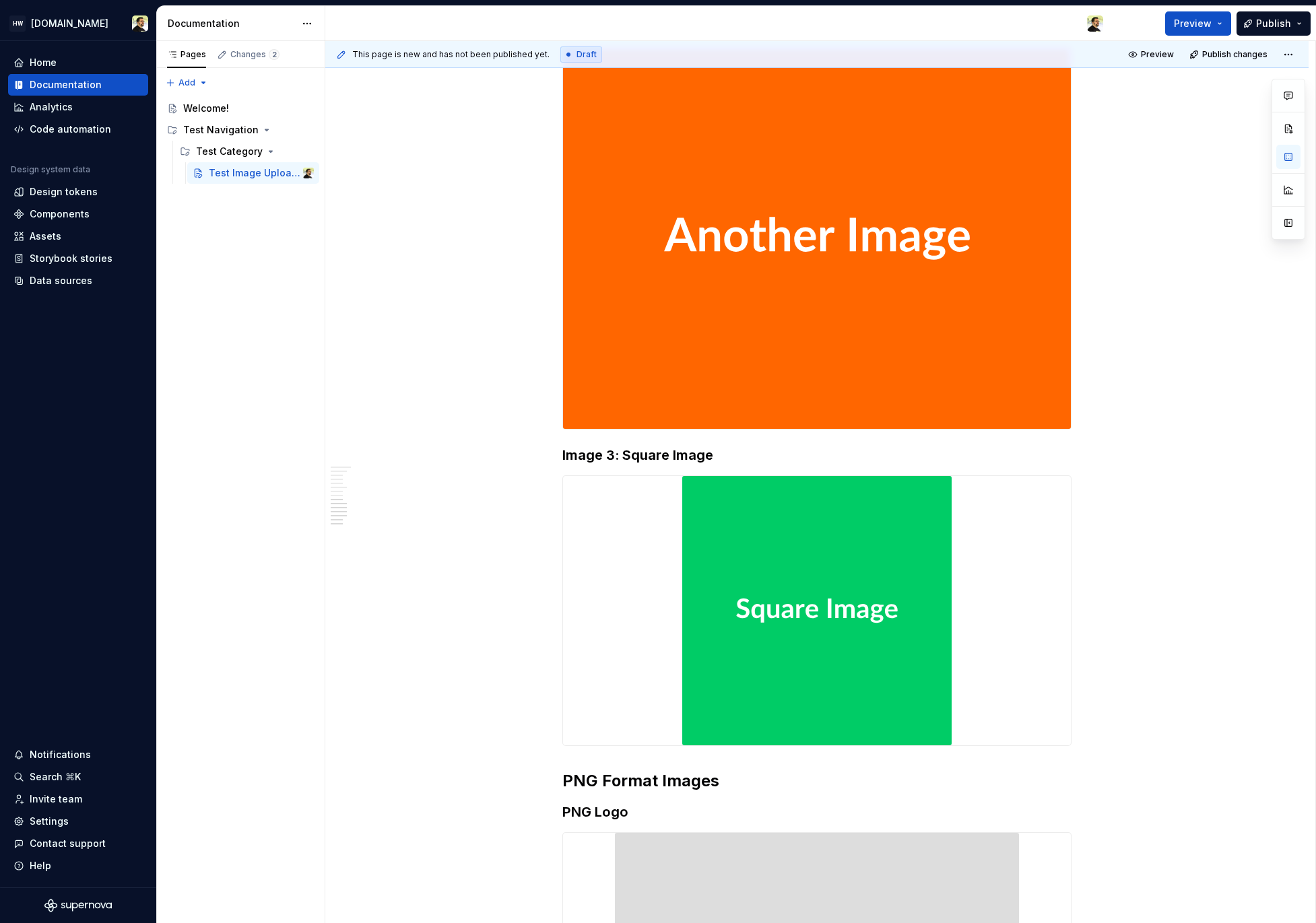
scroll to position [2324, 0]
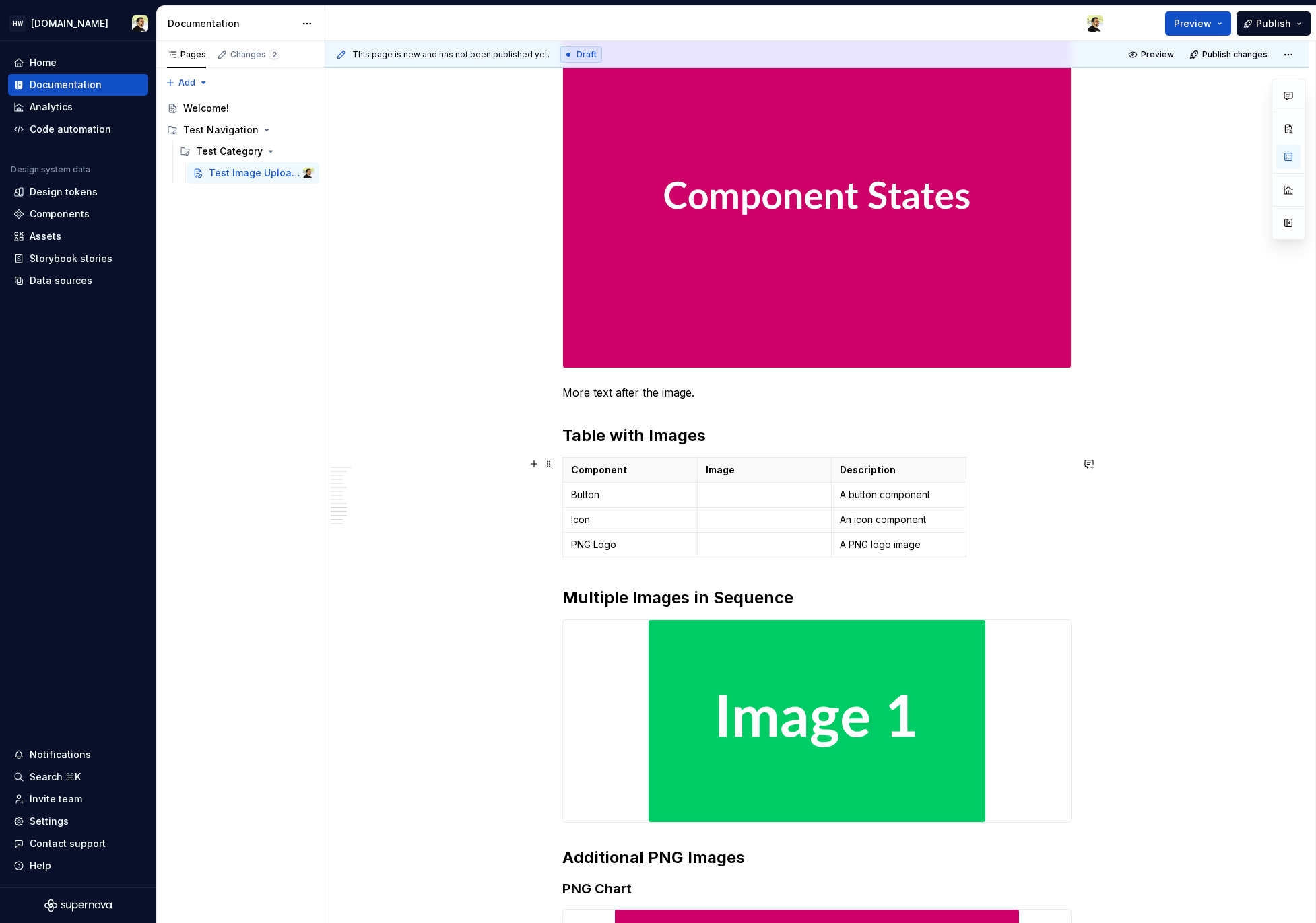
click at [1017, 516] on div "Component Image Description Button A button component Icon An icon component PN…" at bounding box center [816, 509] width 510 height 106
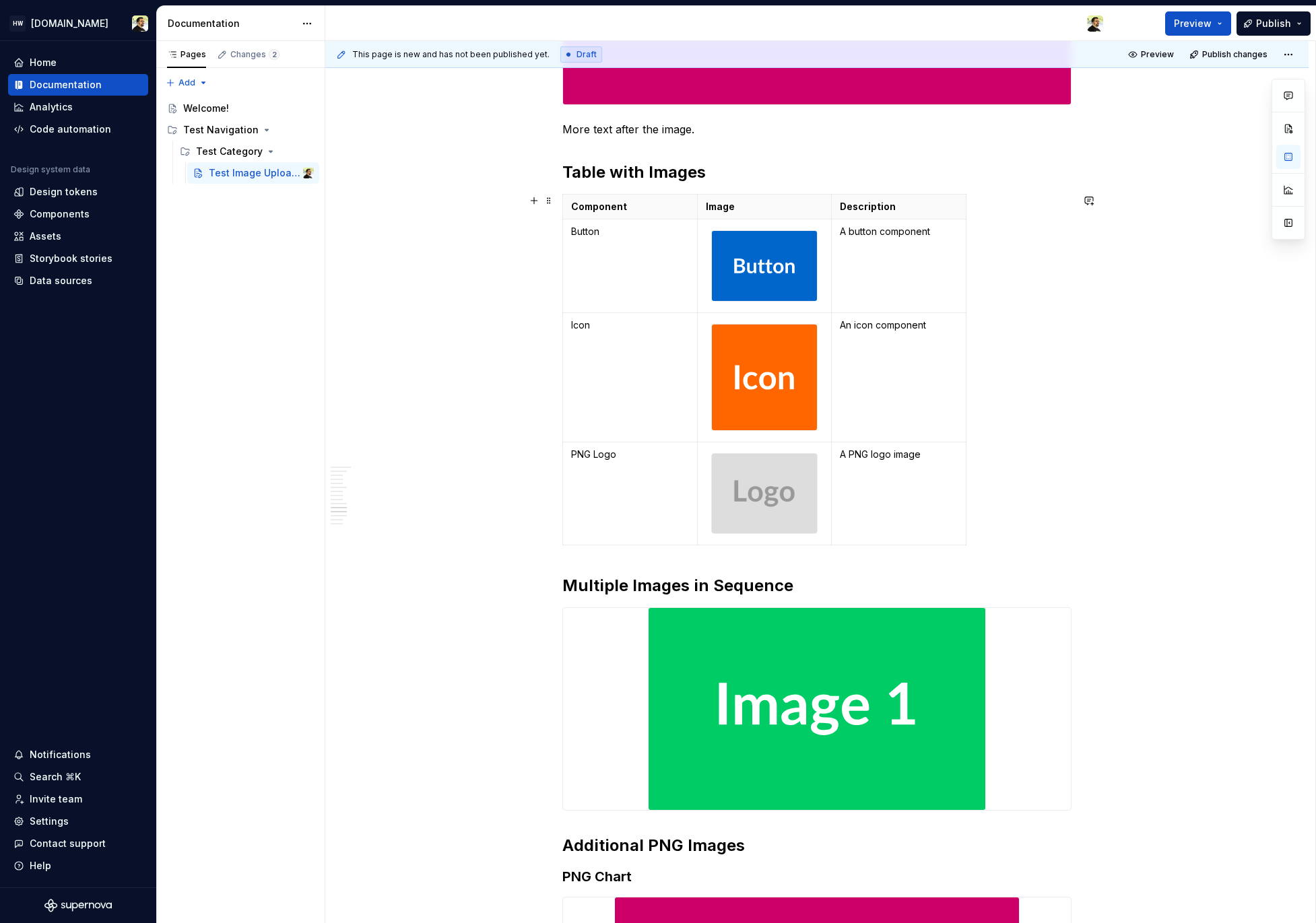
scroll to position [2315, 0]
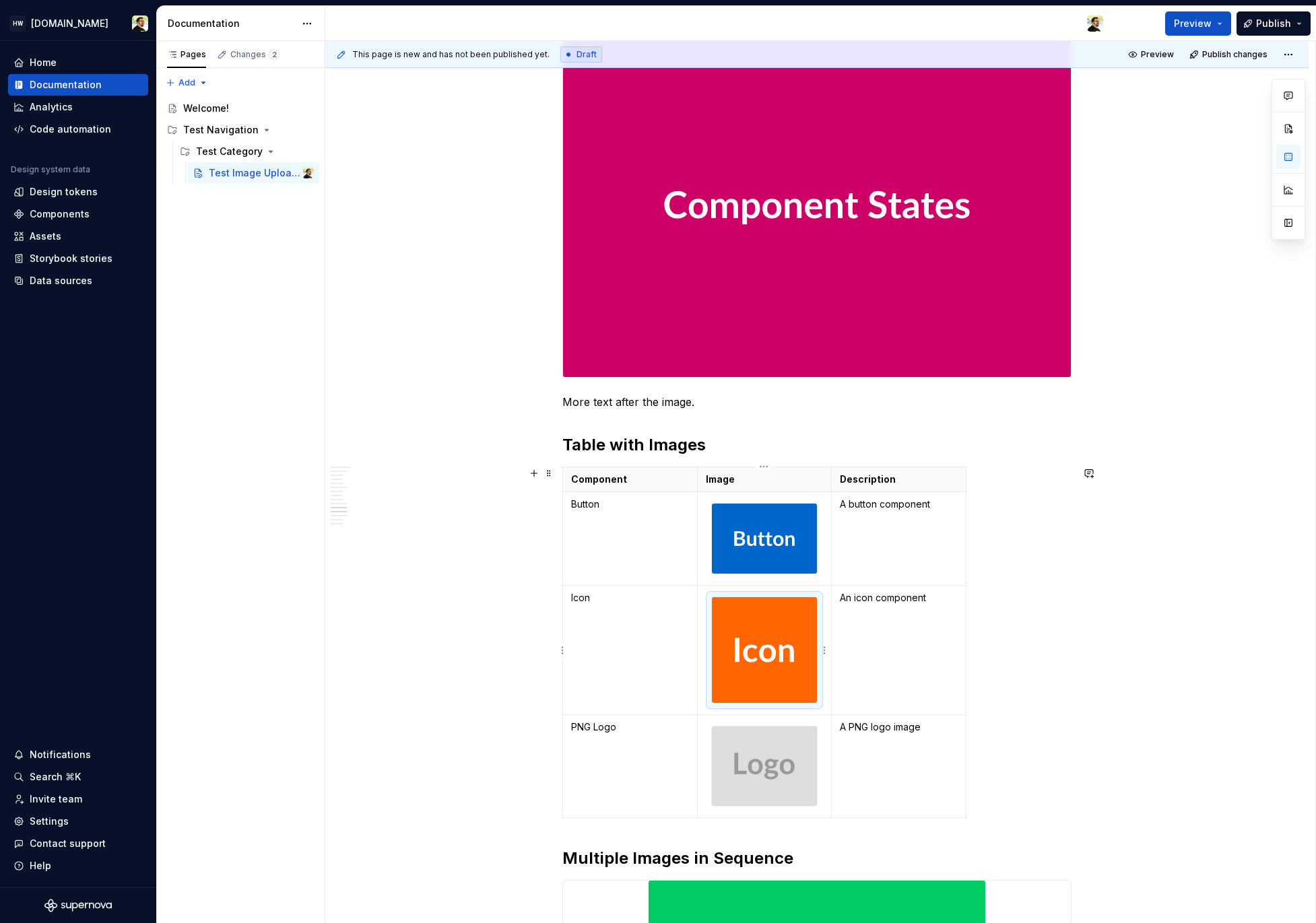
click at [780, 660] on img at bounding box center [764, 650] width 106 height 106
click at [776, 545] on img at bounding box center [764, 538] width 106 height 70
click at [775, 642] on img at bounding box center [764, 650] width 106 height 106
click at [773, 747] on img at bounding box center [764, 766] width 106 height 79
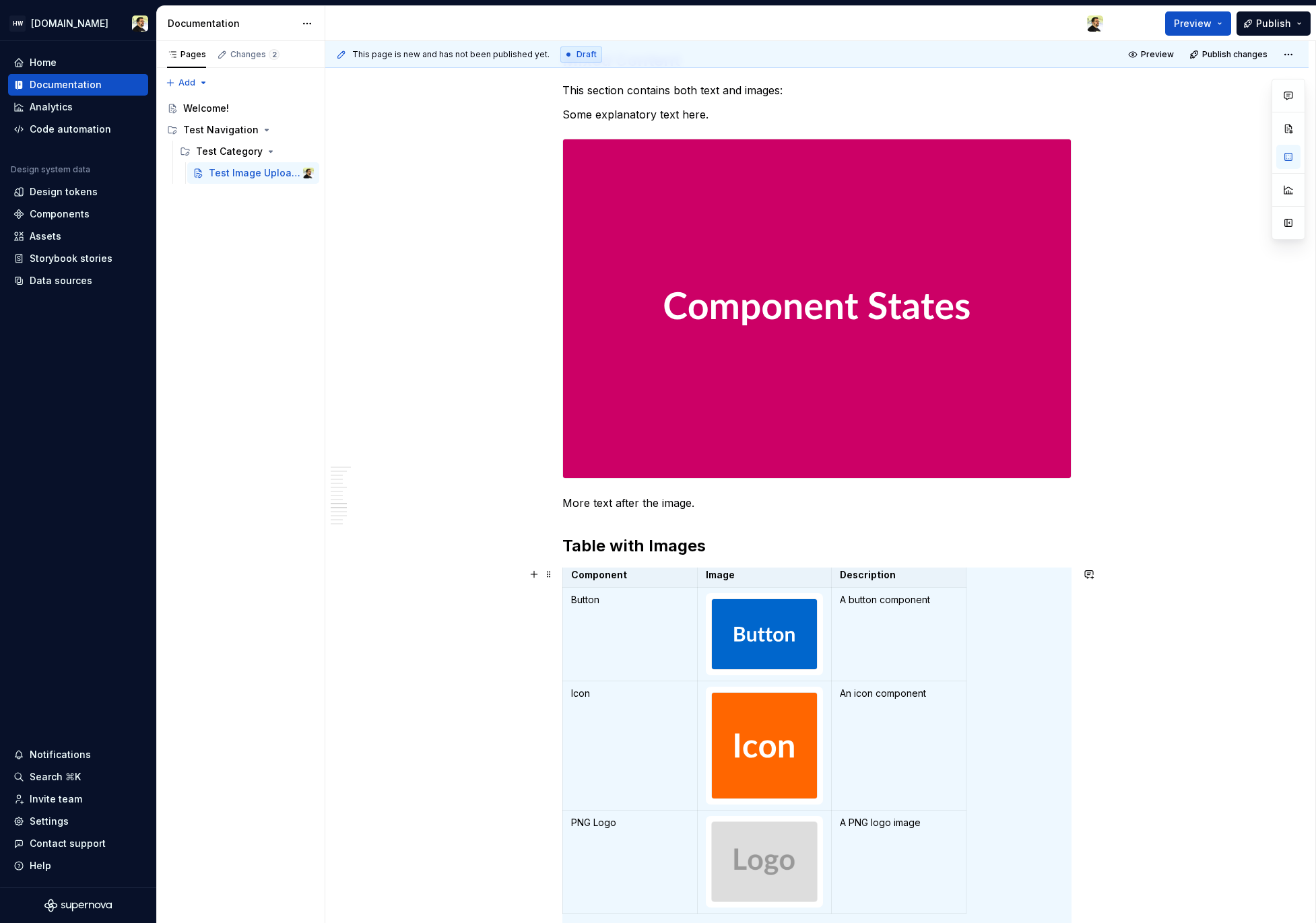
scroll to position [4, 0]
click at [796, 639] on img at bounding box center [764, 635] width 106 height 70
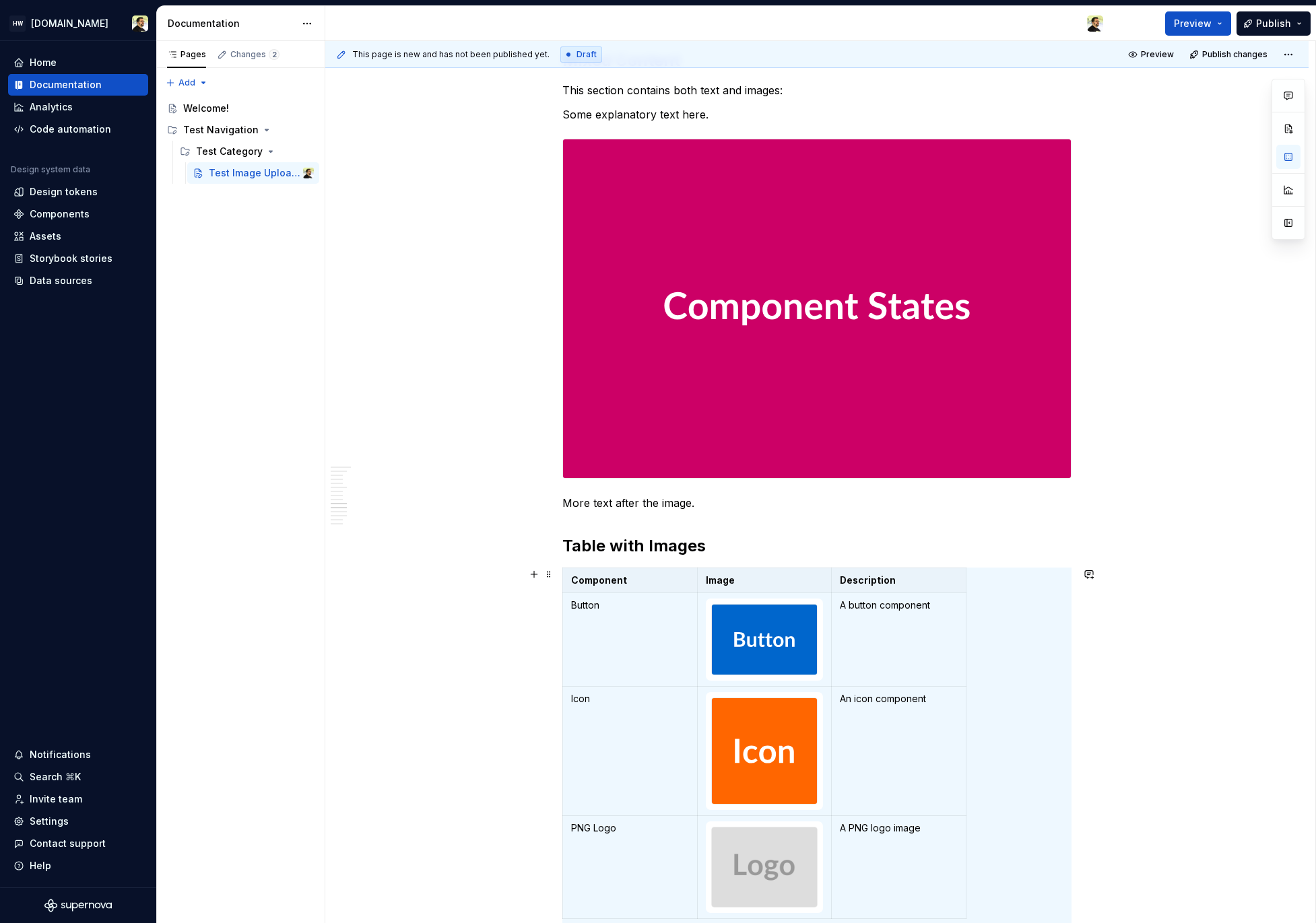
scroll to position [3, 0]
click at [728, 551] on h2 "Table with Images" at bounding box center [816, 546] width 510 height 22
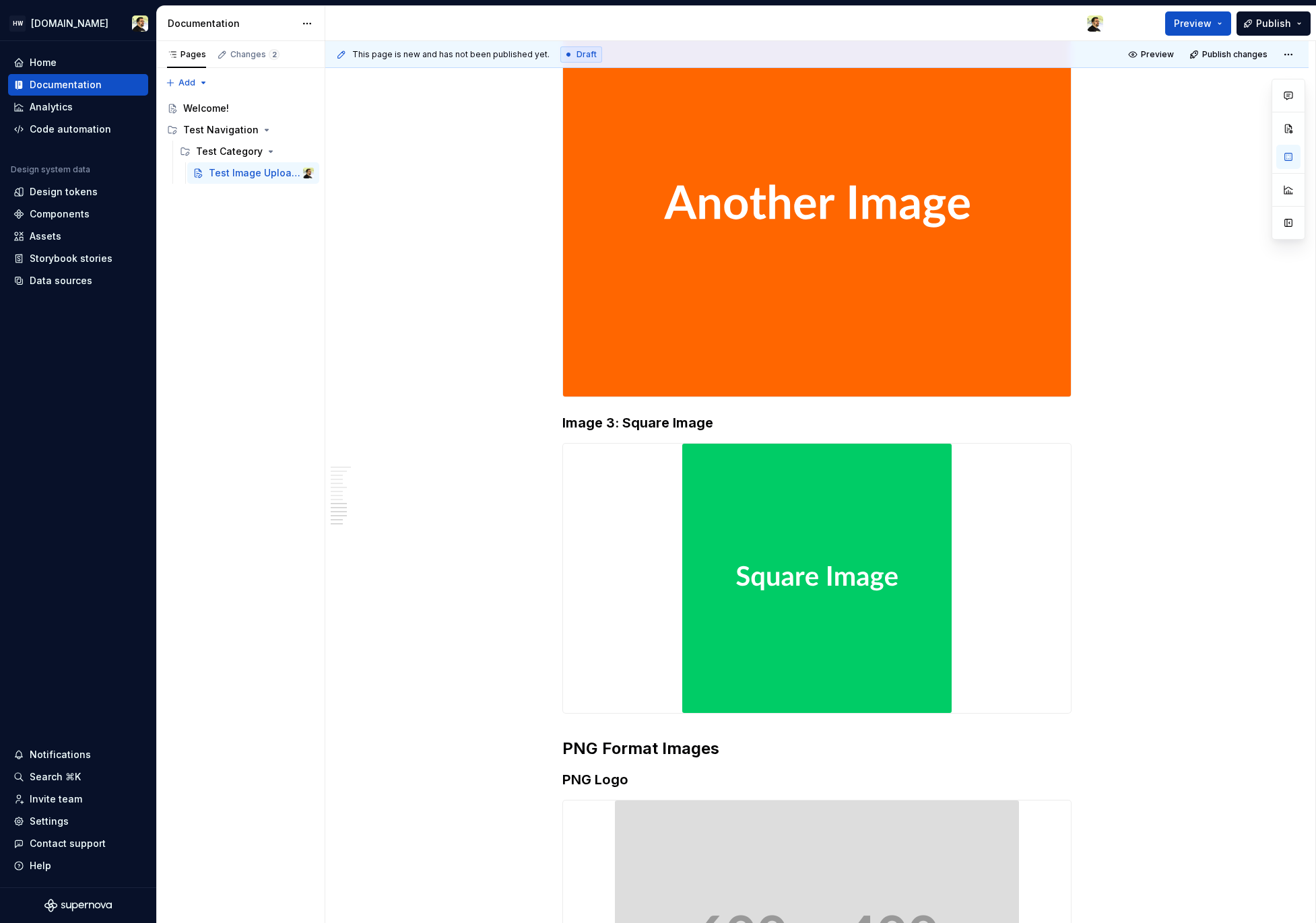
scroll to position [2404, 0]
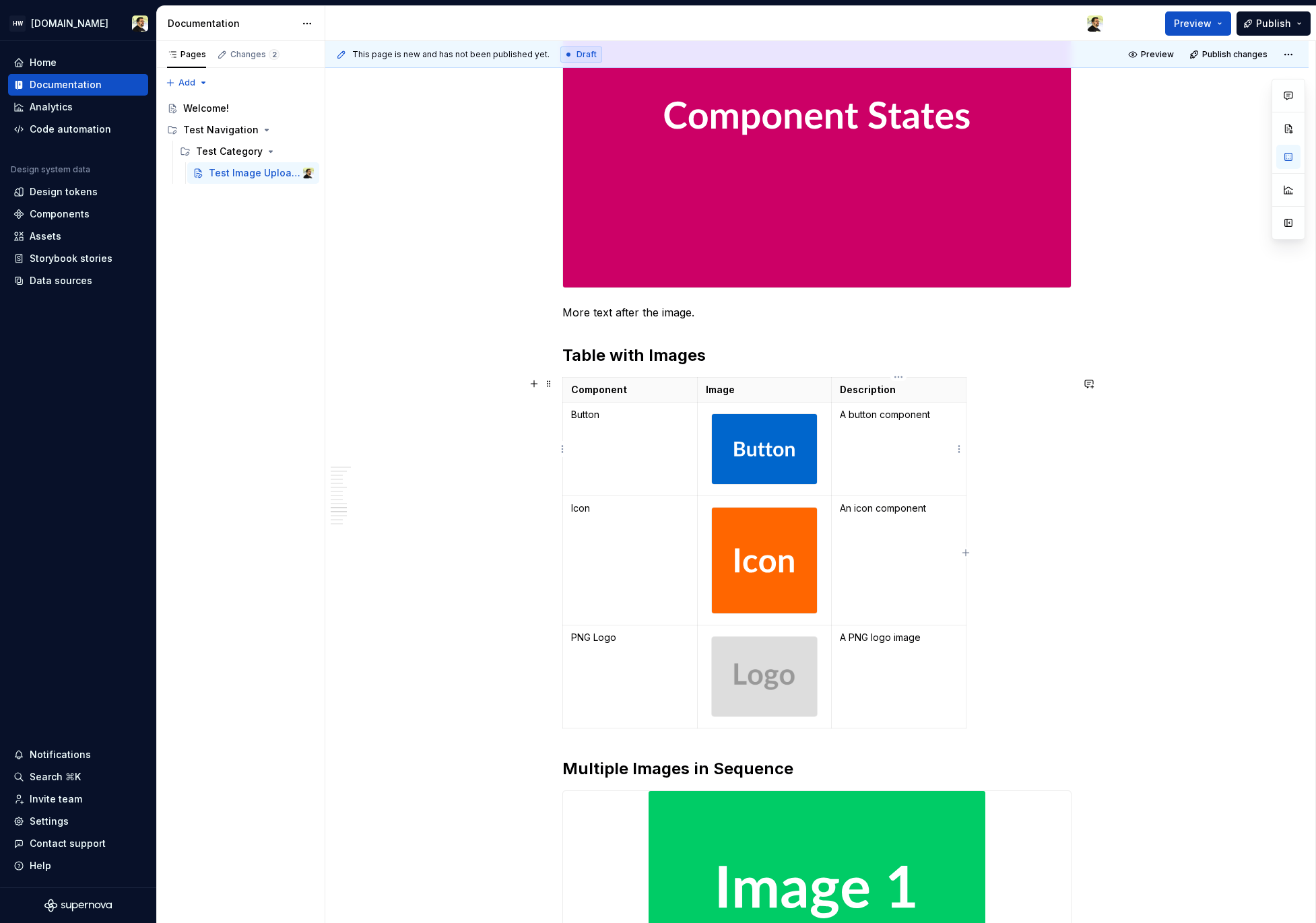
click at [903, 473] on td "A button component" at bounding box center [899, 448] width 135 height 94
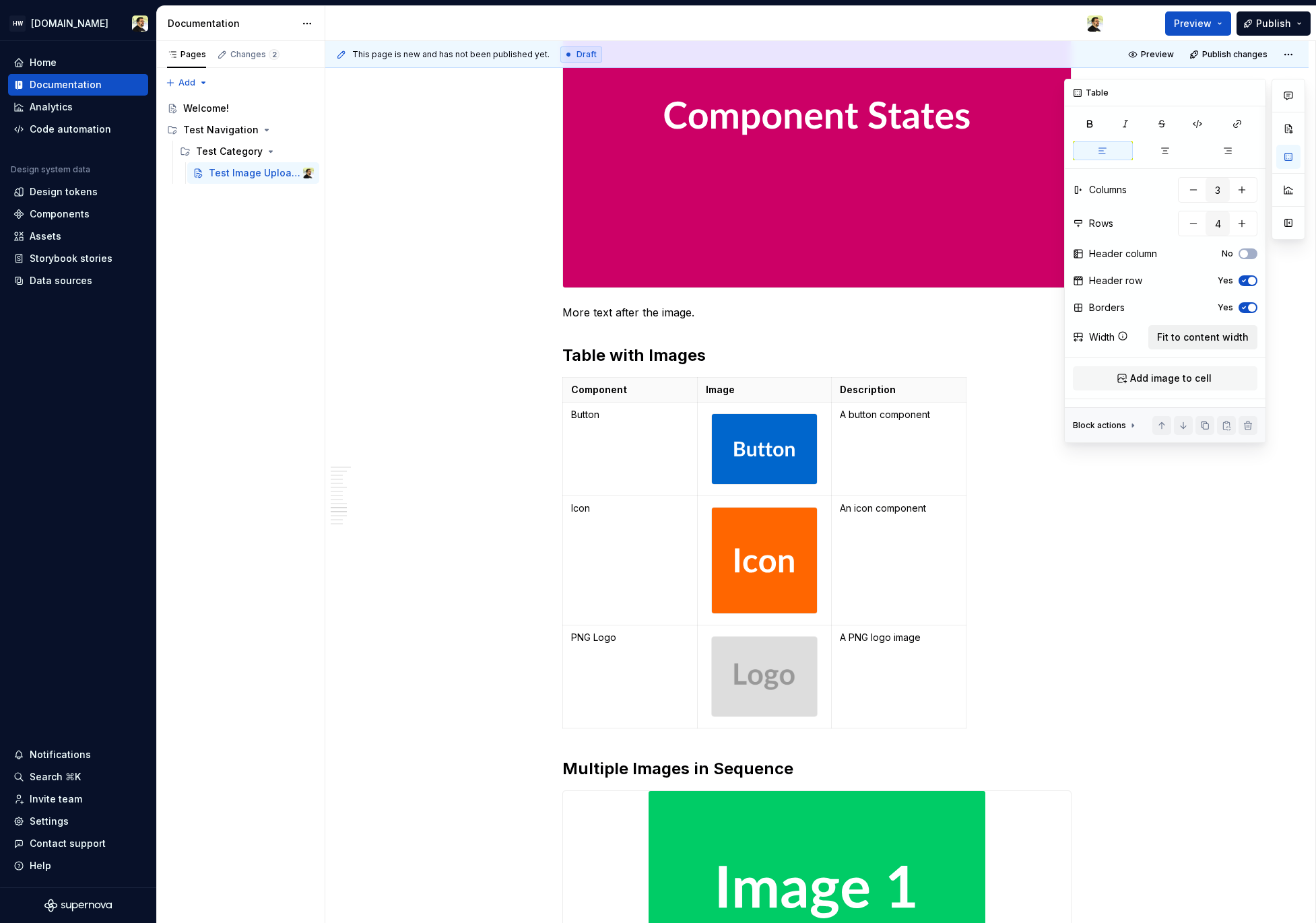
click at [1206, 338] on span "Fit to content width" at bounding box center [1202, 337] width 92 height 14
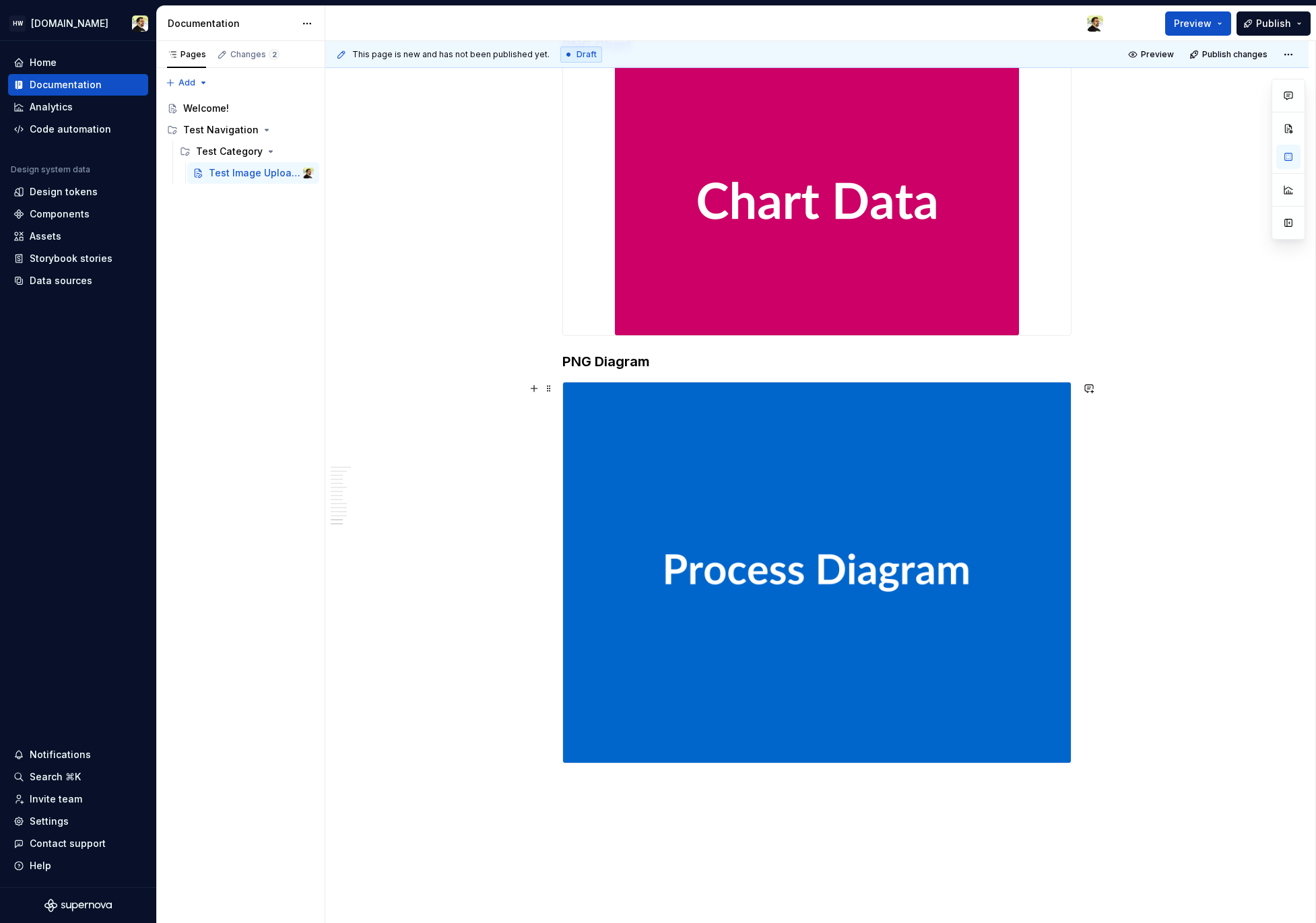
scroll to position [2739, 0]
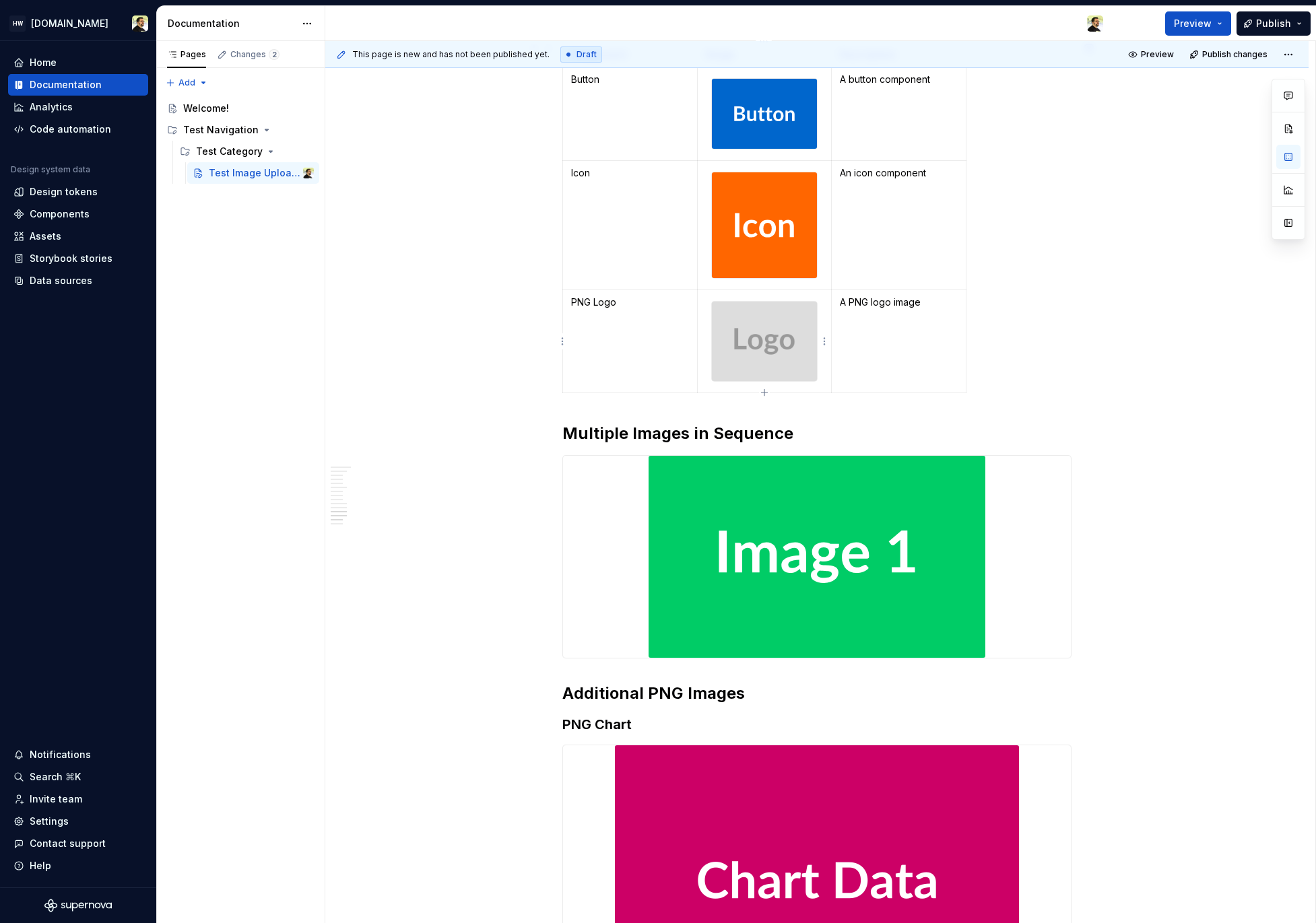
click at [724, 379] on img at bounding box center [764, 341] width 106 height 79
click at [748, 334] on img at bounding box center [764, 341] width 106 height 79
click at [745, 277] on img at bounding box center [764, 225] width 106 height 106
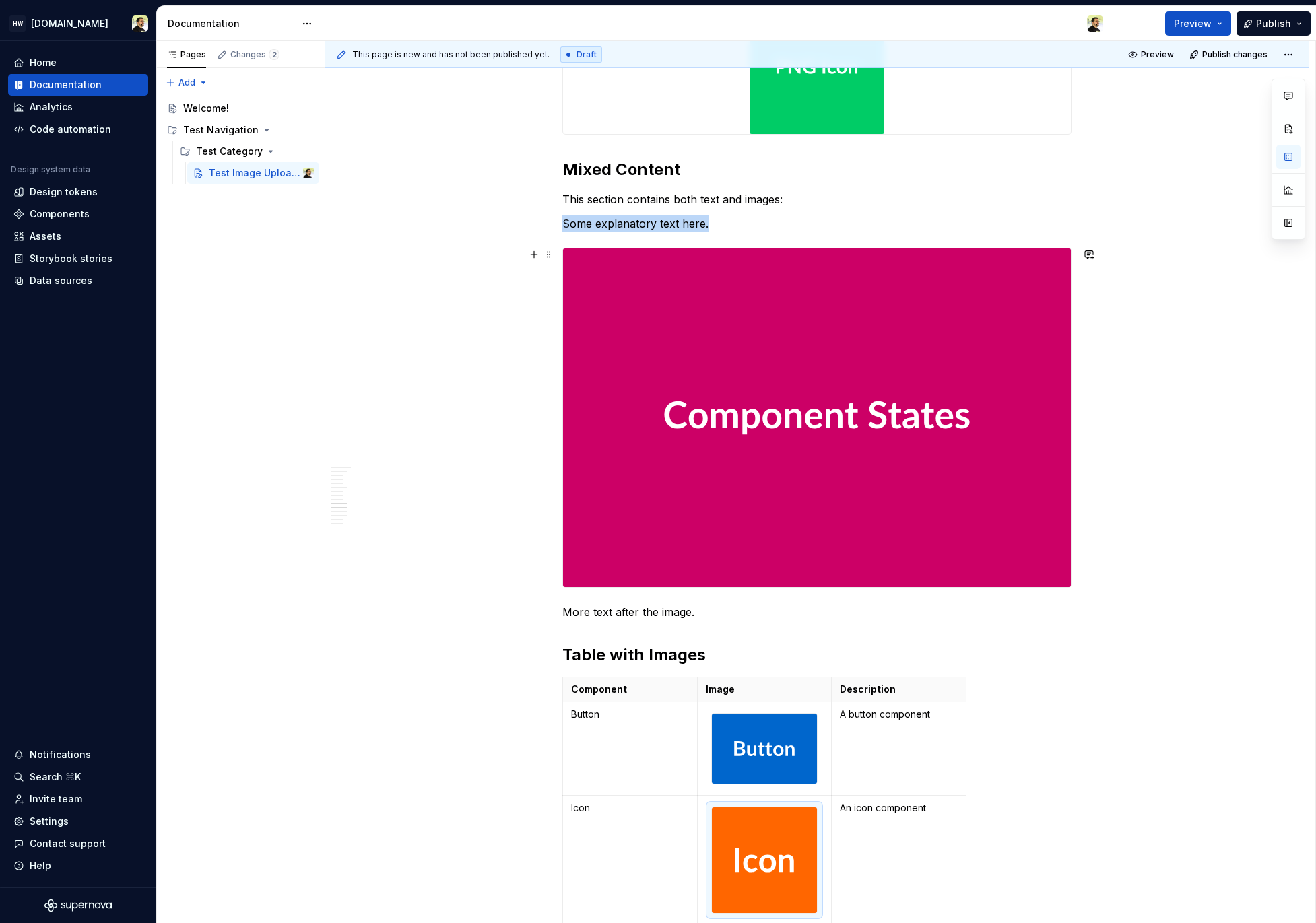
click at [748, 374] on img at bounding box center [816, 417] width 508 height 338
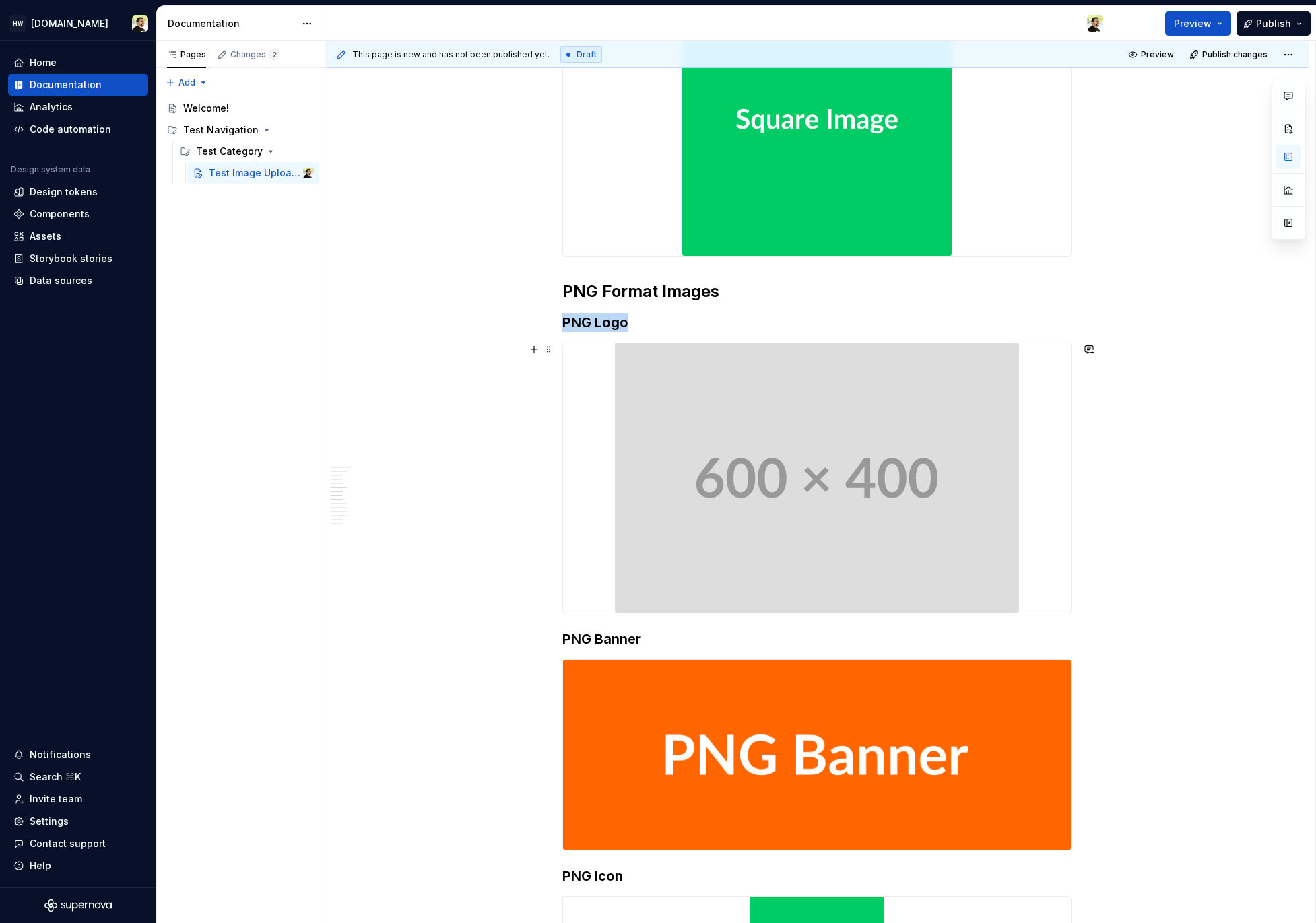
click at [748, 374] on img at bounding box center [816, 478] width 404 height 269
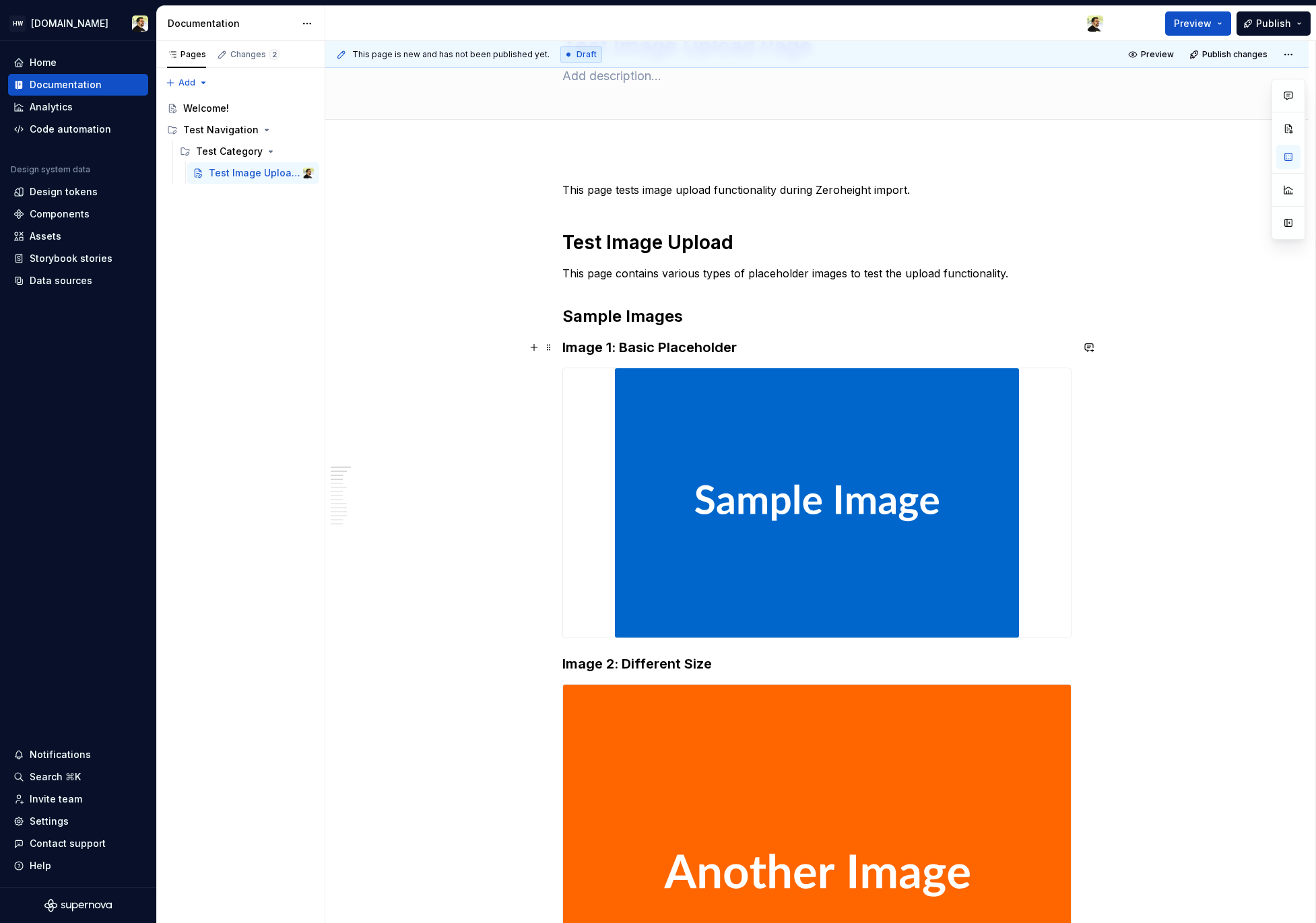
scroll to position [0, 0]
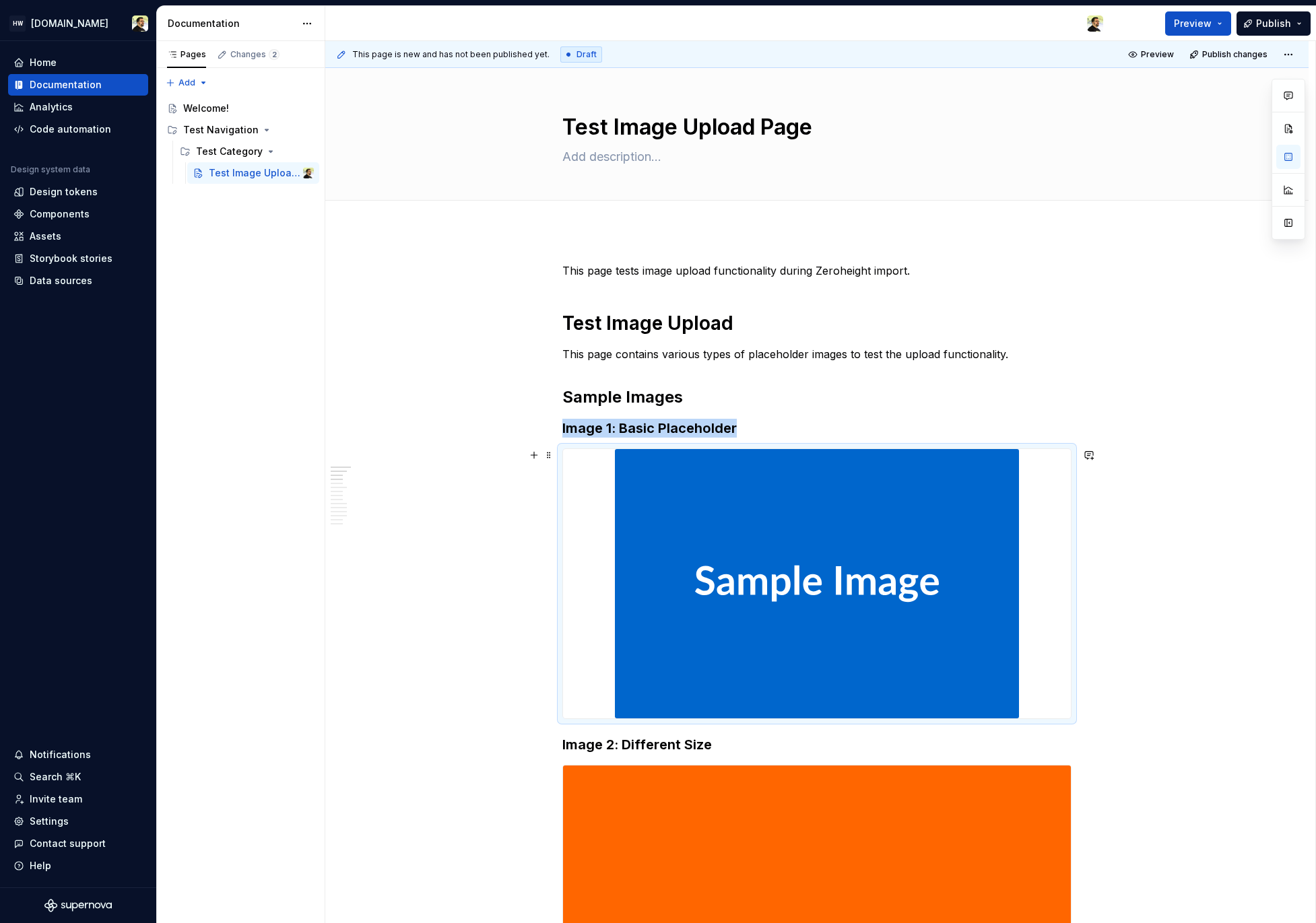
click at [752, 519] on img at bounding box center [816, 584] width 404 height 269
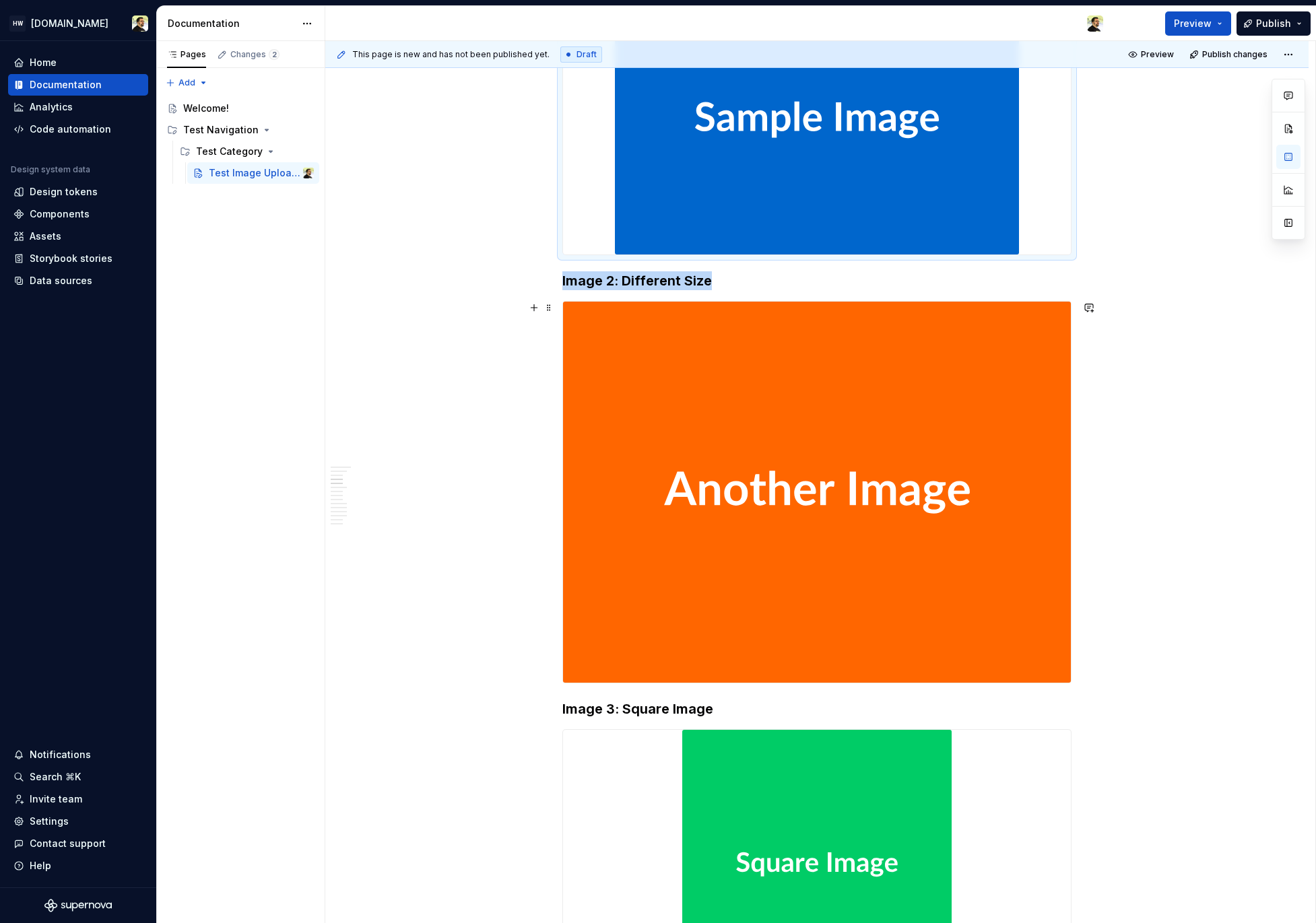
click at [757, 510] on img at bounding box center [816, 492] width 508 height 381
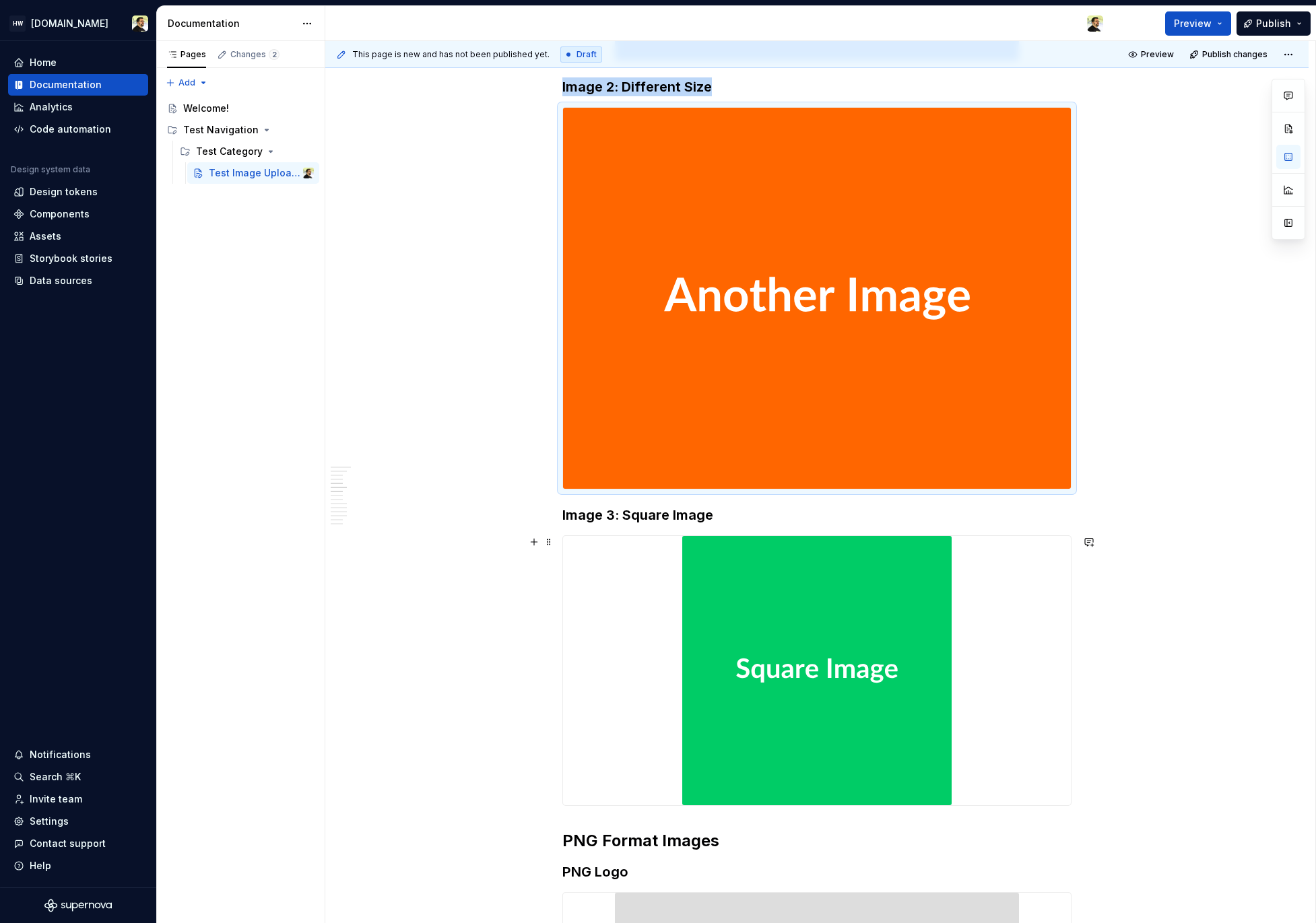
scroll to position [931, 0]
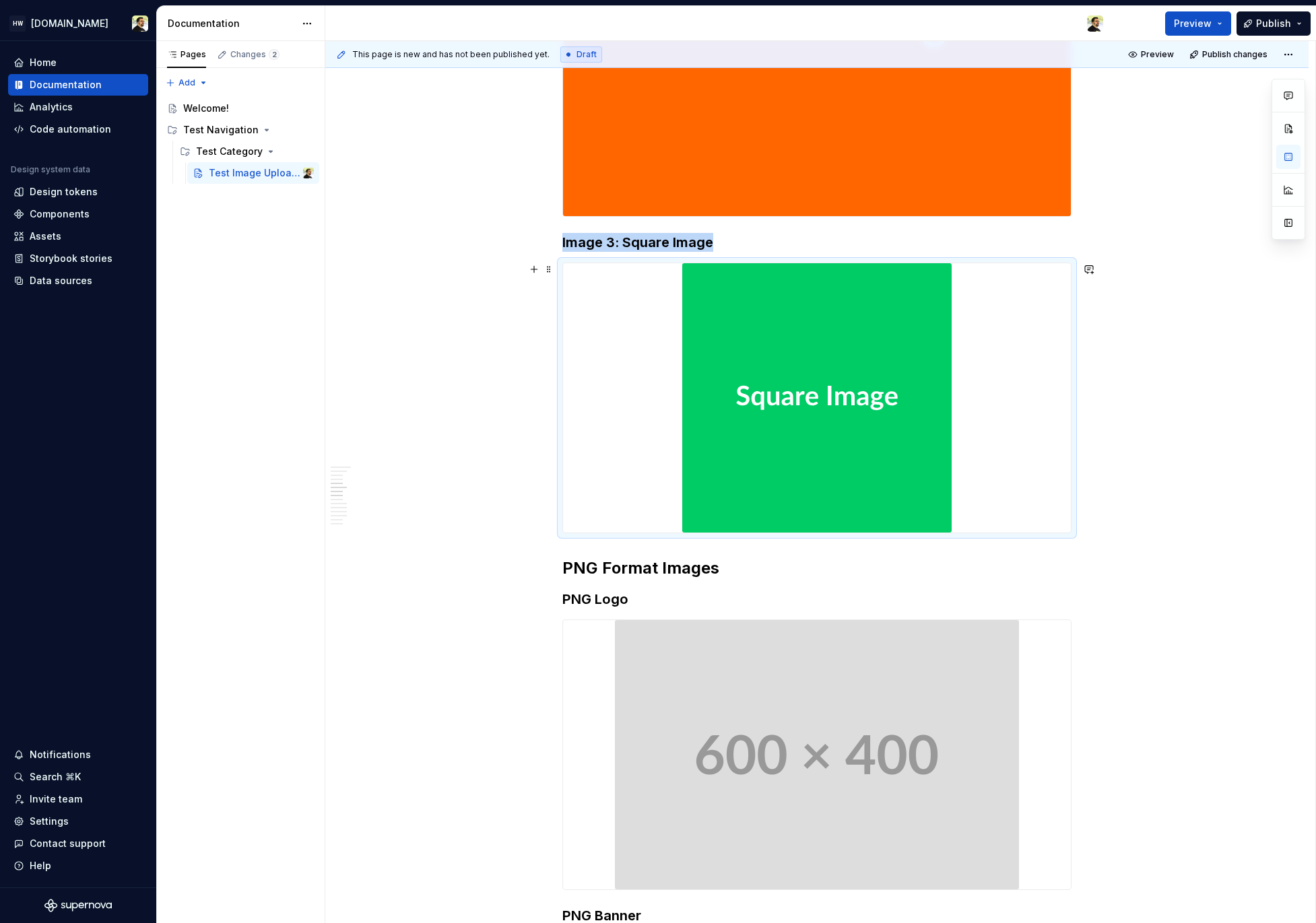
click at [773, 470] on img at bounding box center [816, 398] width 269 height 269
click at [778, 670] on img at bounding box center [816, 755] width 404 height 269
click at [762, 484] on img at bounding box center [816, 398] width 269 height 269
click at [762, 672] on img at bounding box center [816, 755] width 404 height 269
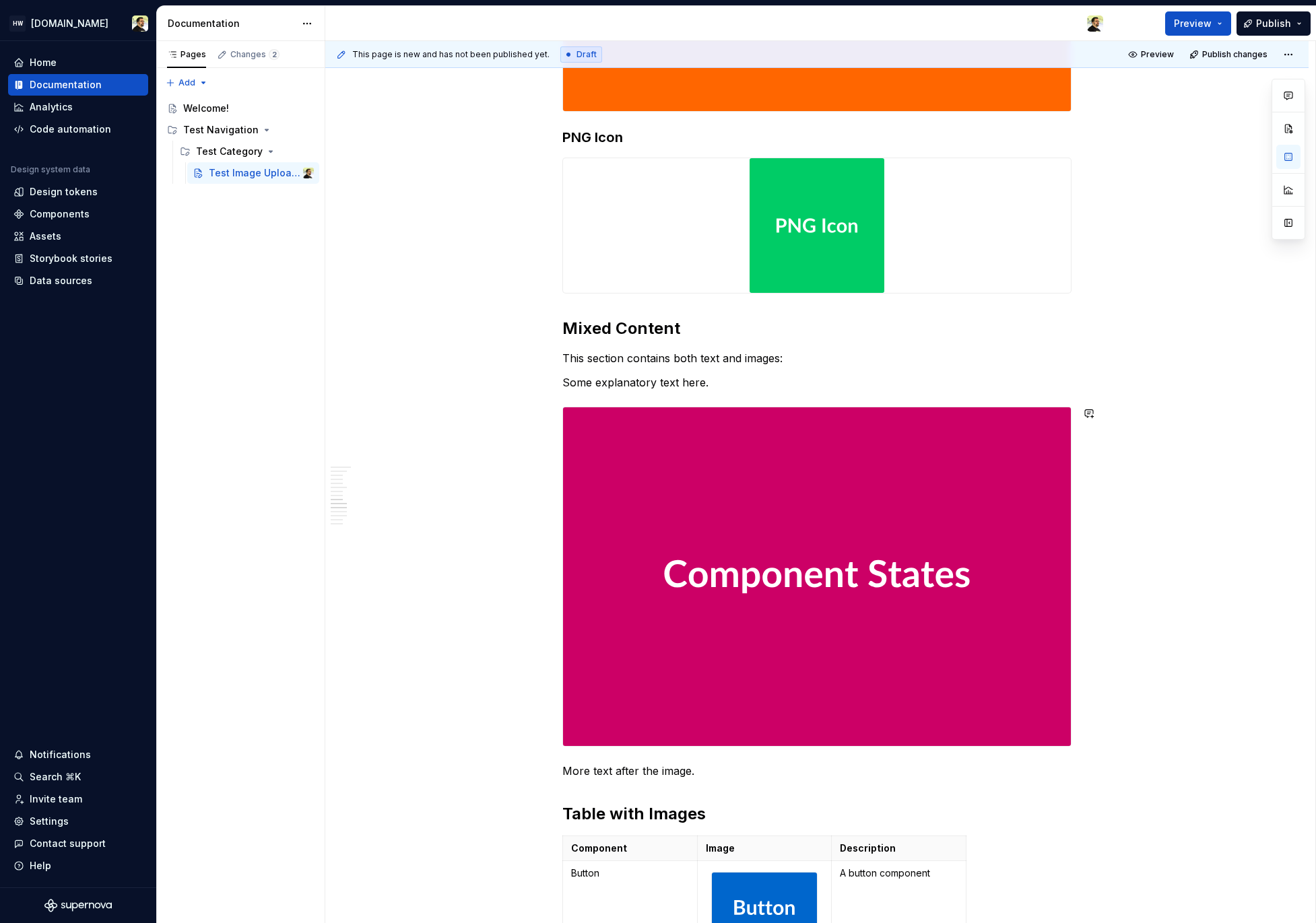
scroll to position [2061, 0]
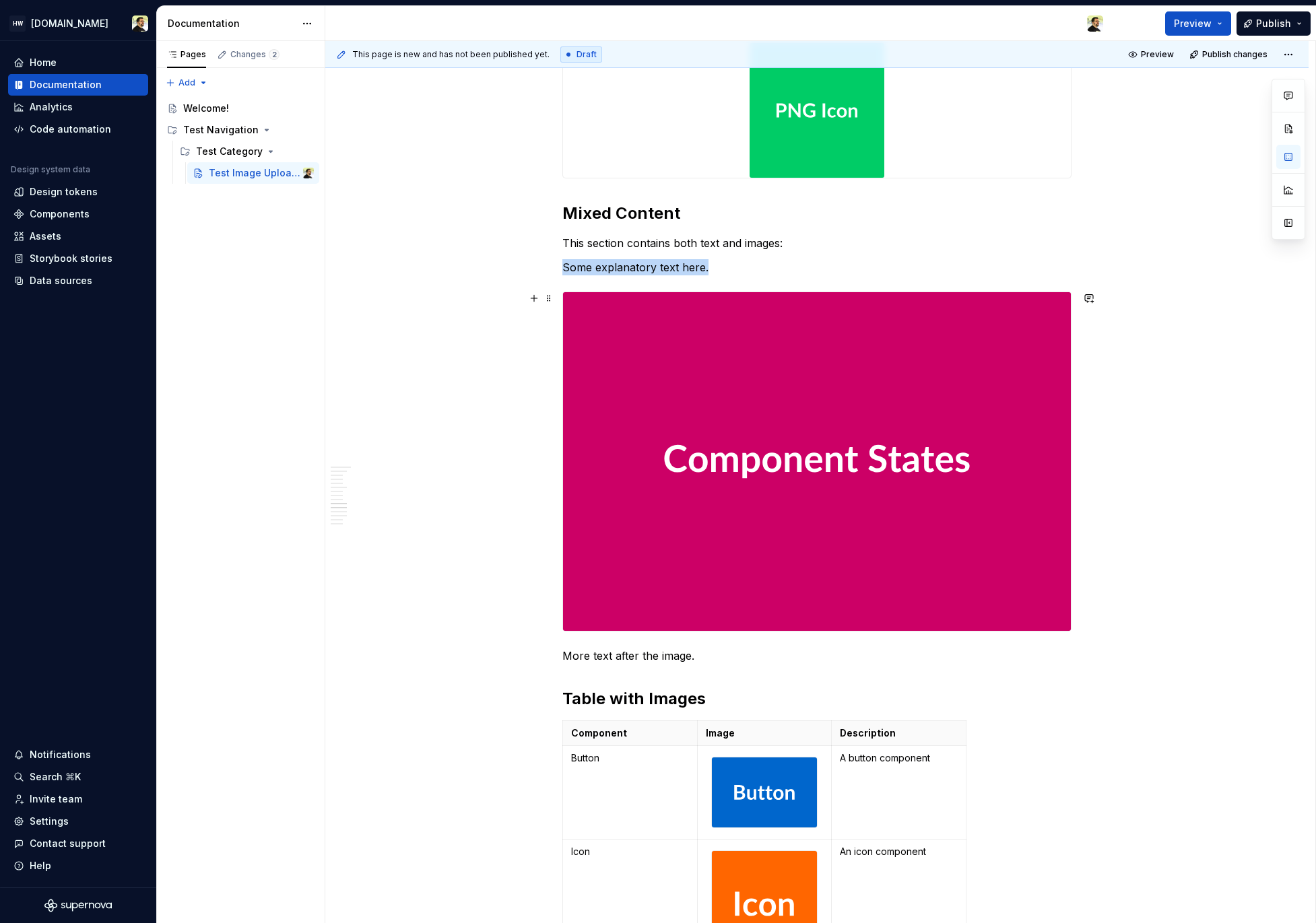
click at [743, 536] on img at bounding box center [816, 461] width 508 height 338
click at [757, 178] on div at bounding box center [816, 110] width 510 height 136
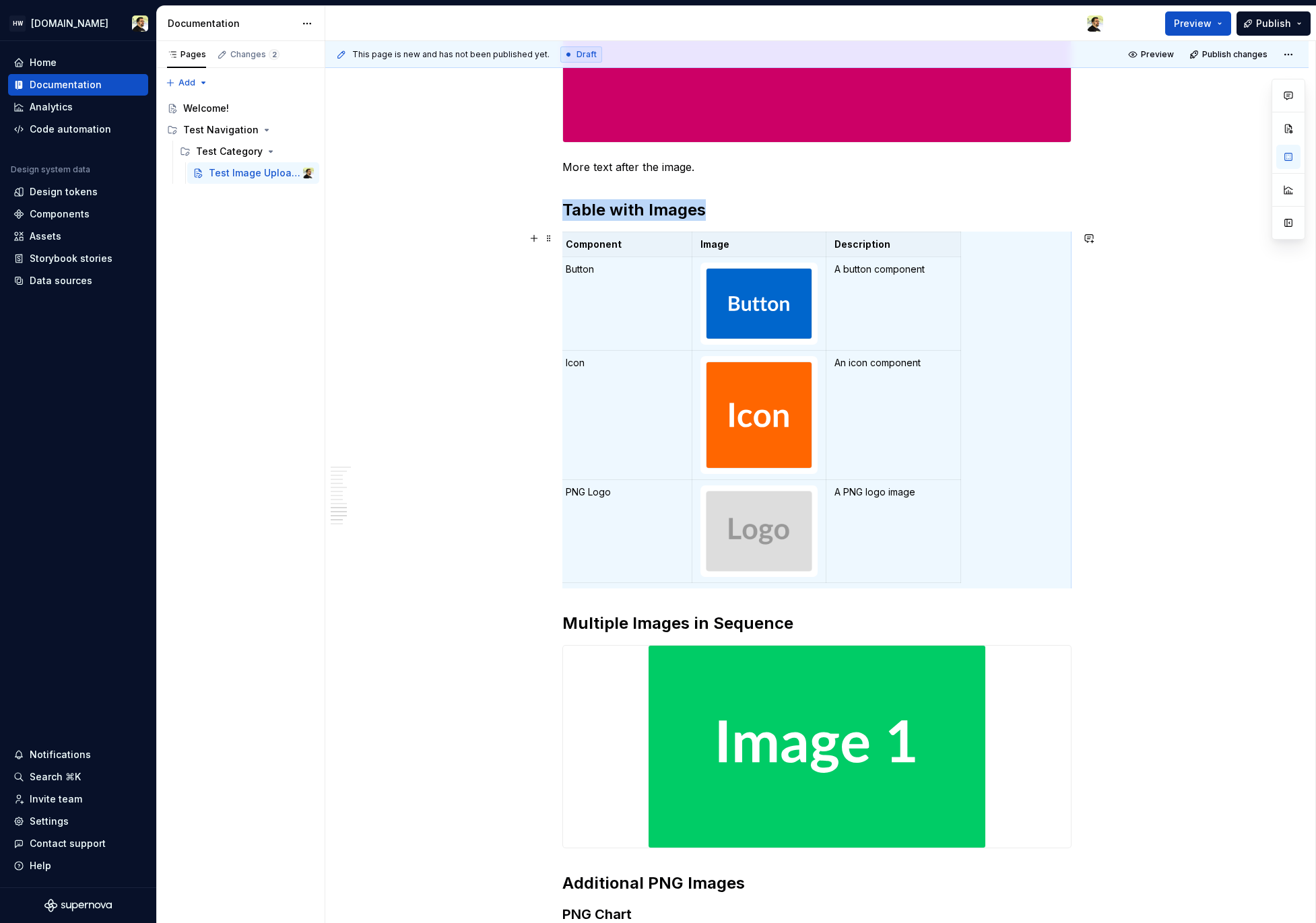
scroll to position [0, 0]
click at [1032, 296] on div "Component Image Description Button A button component Icon An icon component PN…" at bounding box center [816, 410] width 510 height 357
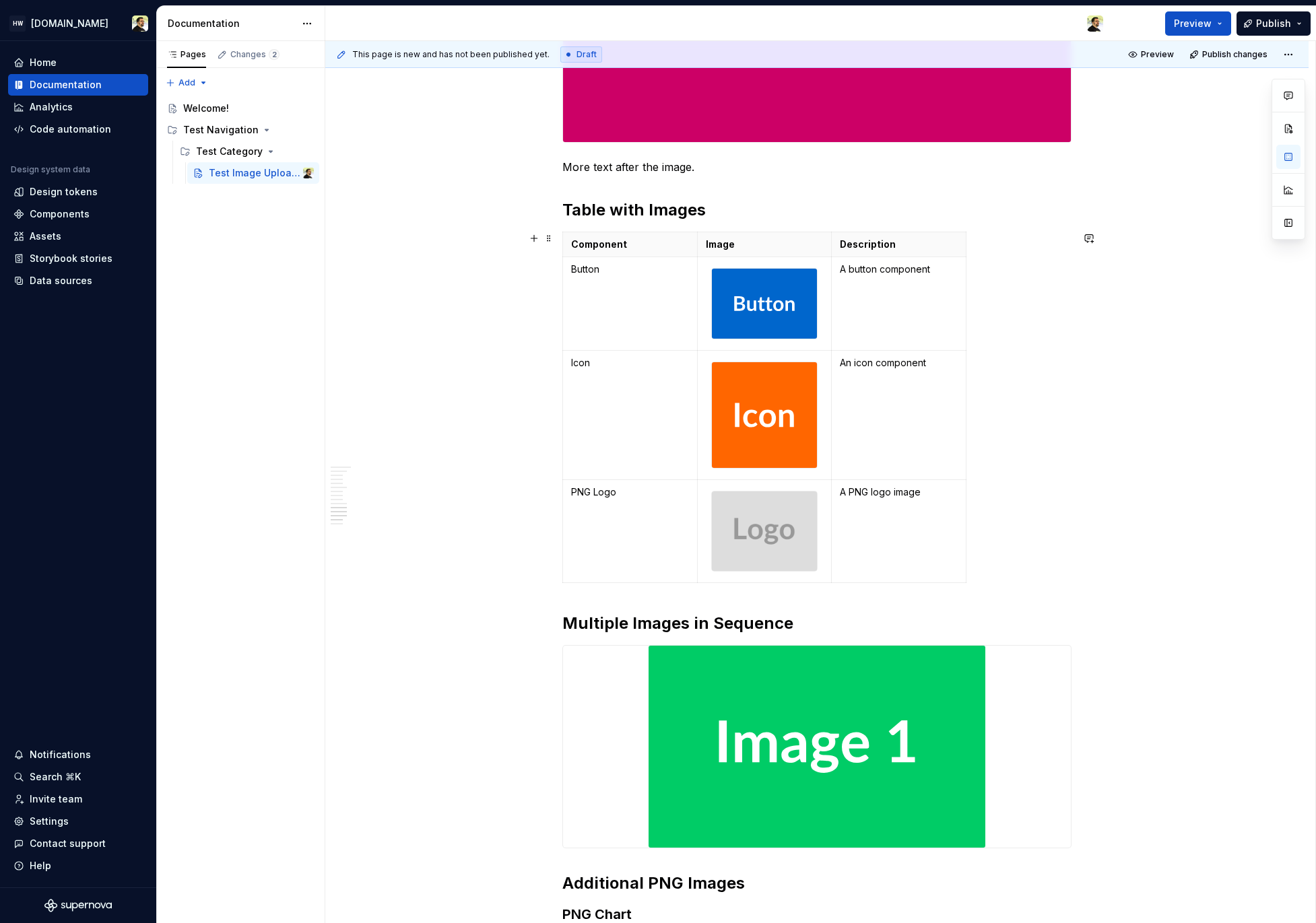
click at [1000, 279] on div "Component Image Description Button A button component Icon An icon component PN…" at bounding box center [816, 410] width 510 height 357
click at [995, 297] on div "Component Image Description Button A button component Icon An icon component PN…" at bounding box center [816, 410] width 510 height 357
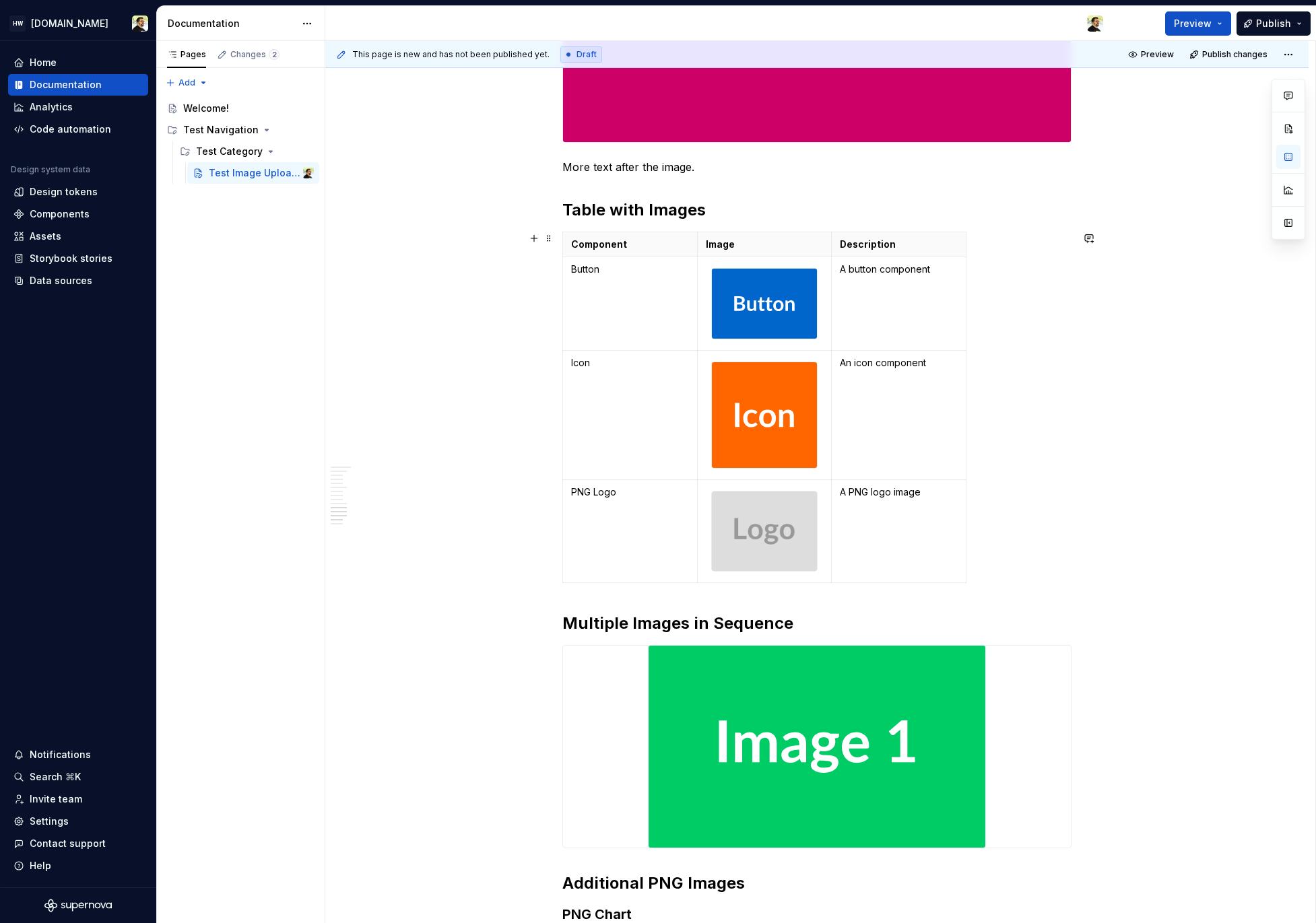
click at [990, 310] on div "Component Image Description Button A button component Icon An icon component PN…" at bounding box center [816, 410] width 510 height 357
drag, startPoint x: 965, startPoint y: 299, endPoint x: 1008, endPoint y: 299, distance: 43.0
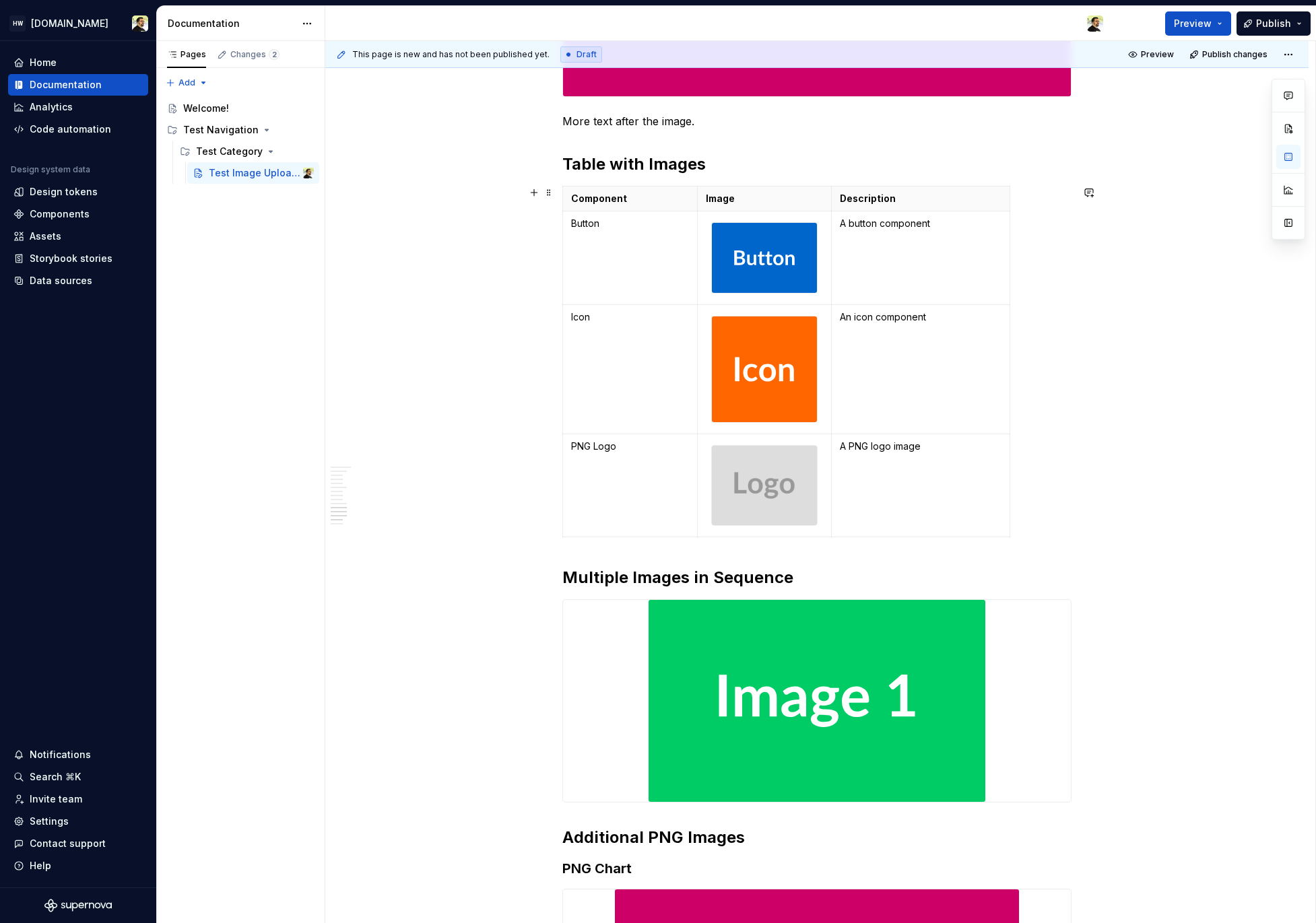
scroll to position [2555, 0]
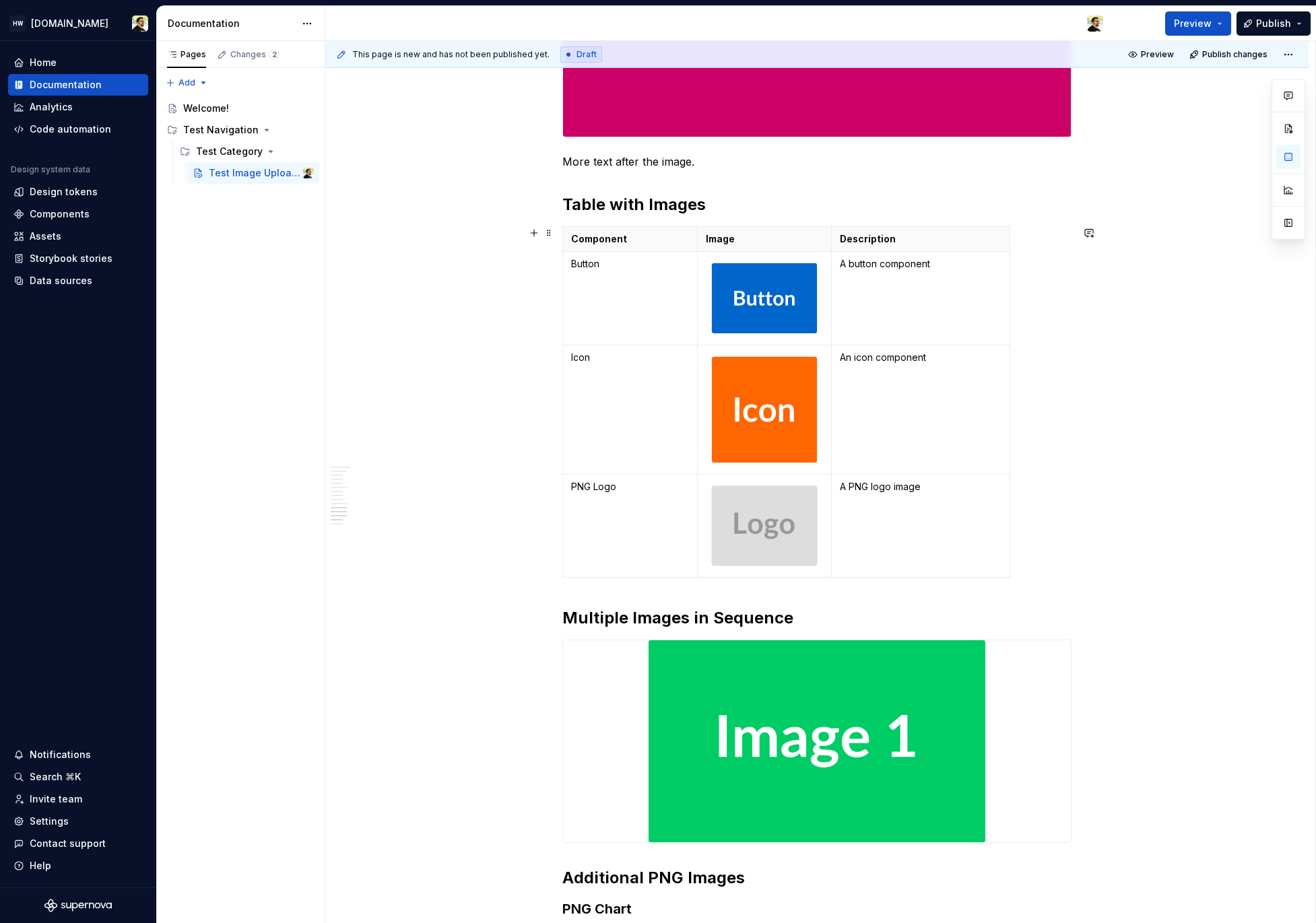
click at [1055, 332] on div "Component Image Description Button A button component Icon An icon component PN…" at bounding box center [816, 405] width 510 height 357
click at [966, 366] on td "An icon component" at bounding box center [921, 410] width 178 height 130
click at [631, 196] on h2 "Table with Images" at bounding box center [816, 205] width 510 height 22
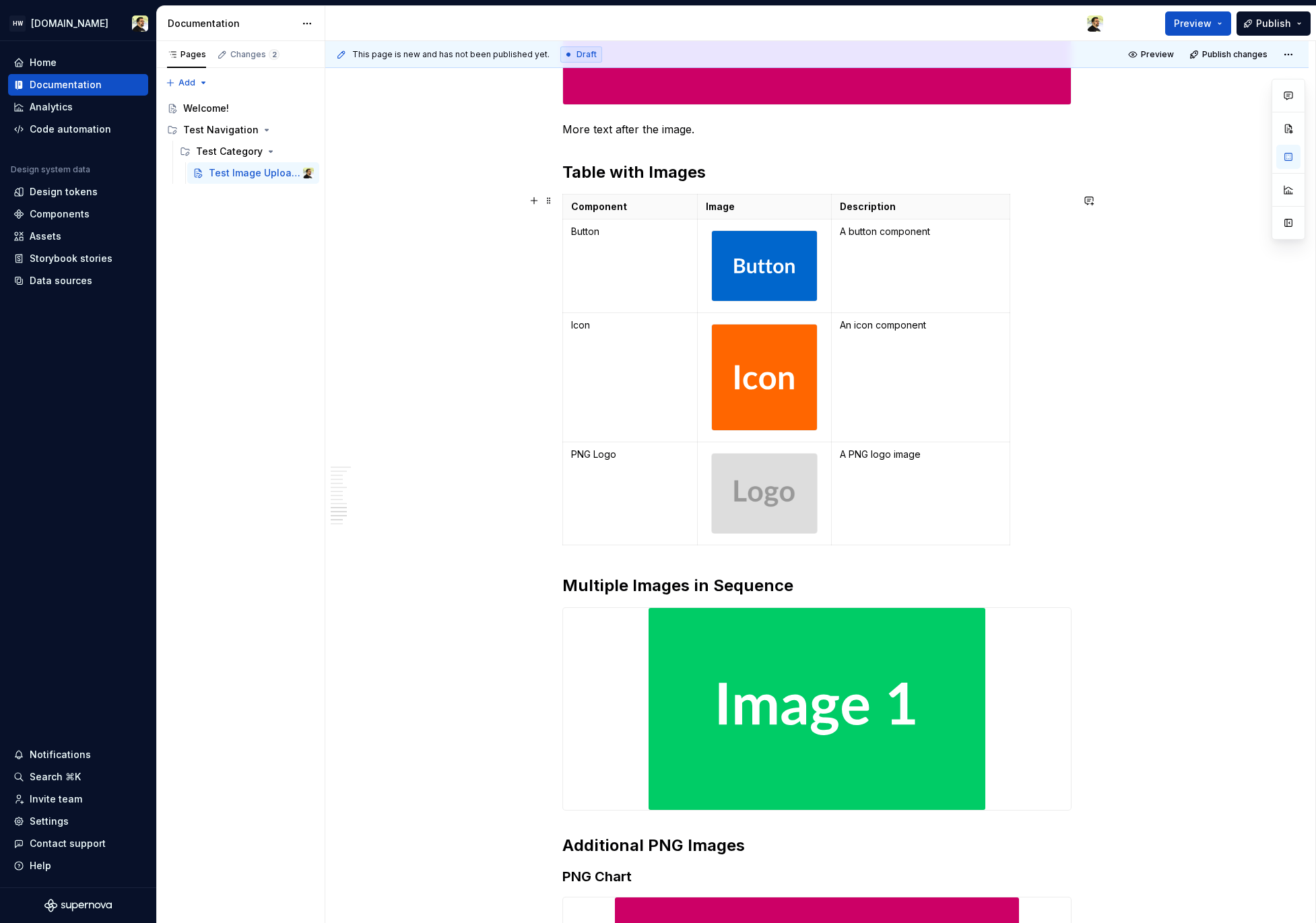
scroll to position [2554, 0]
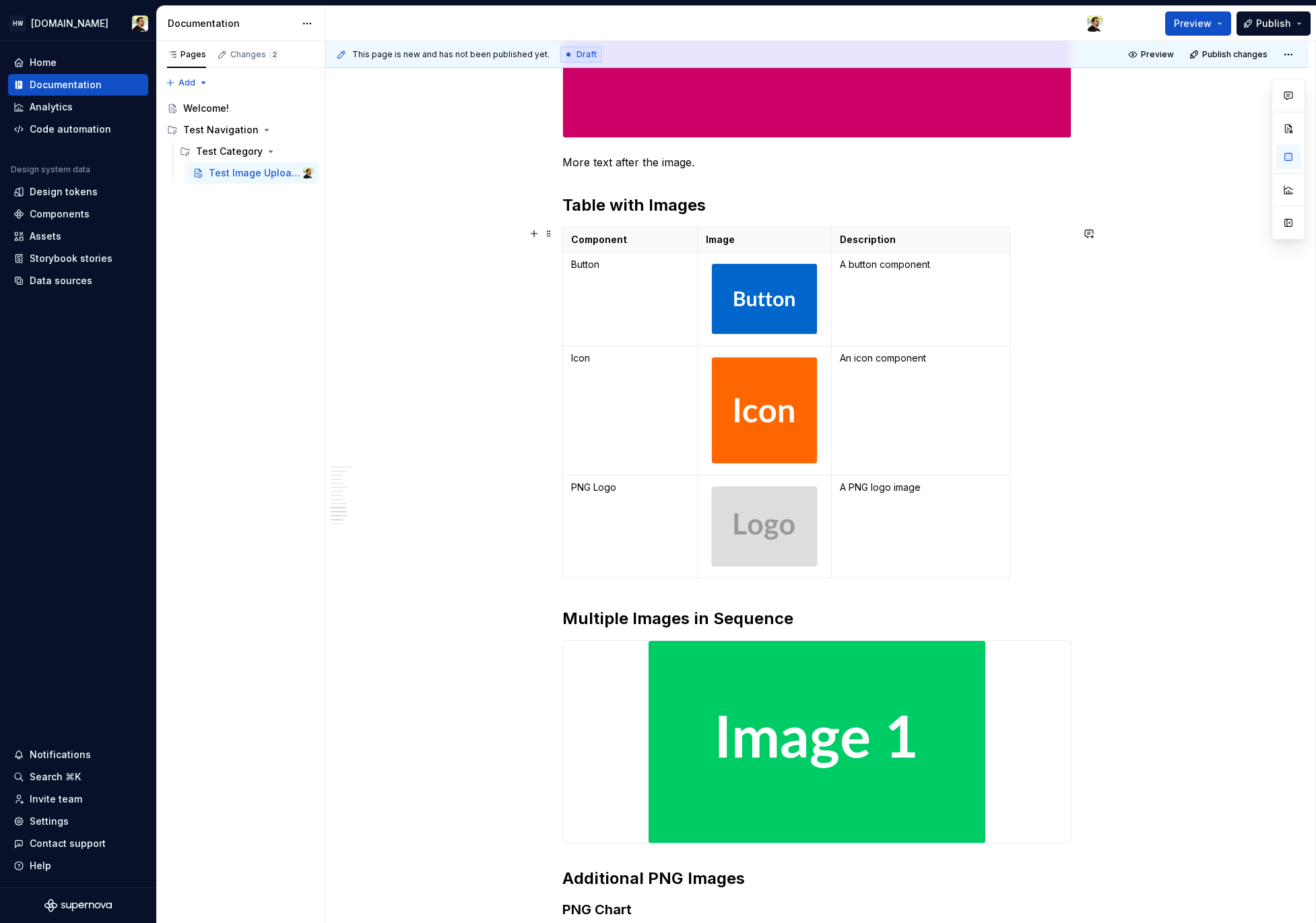
click at [871, 303] on td "A button component" at bounding box center [921, 299] width 178 height 94
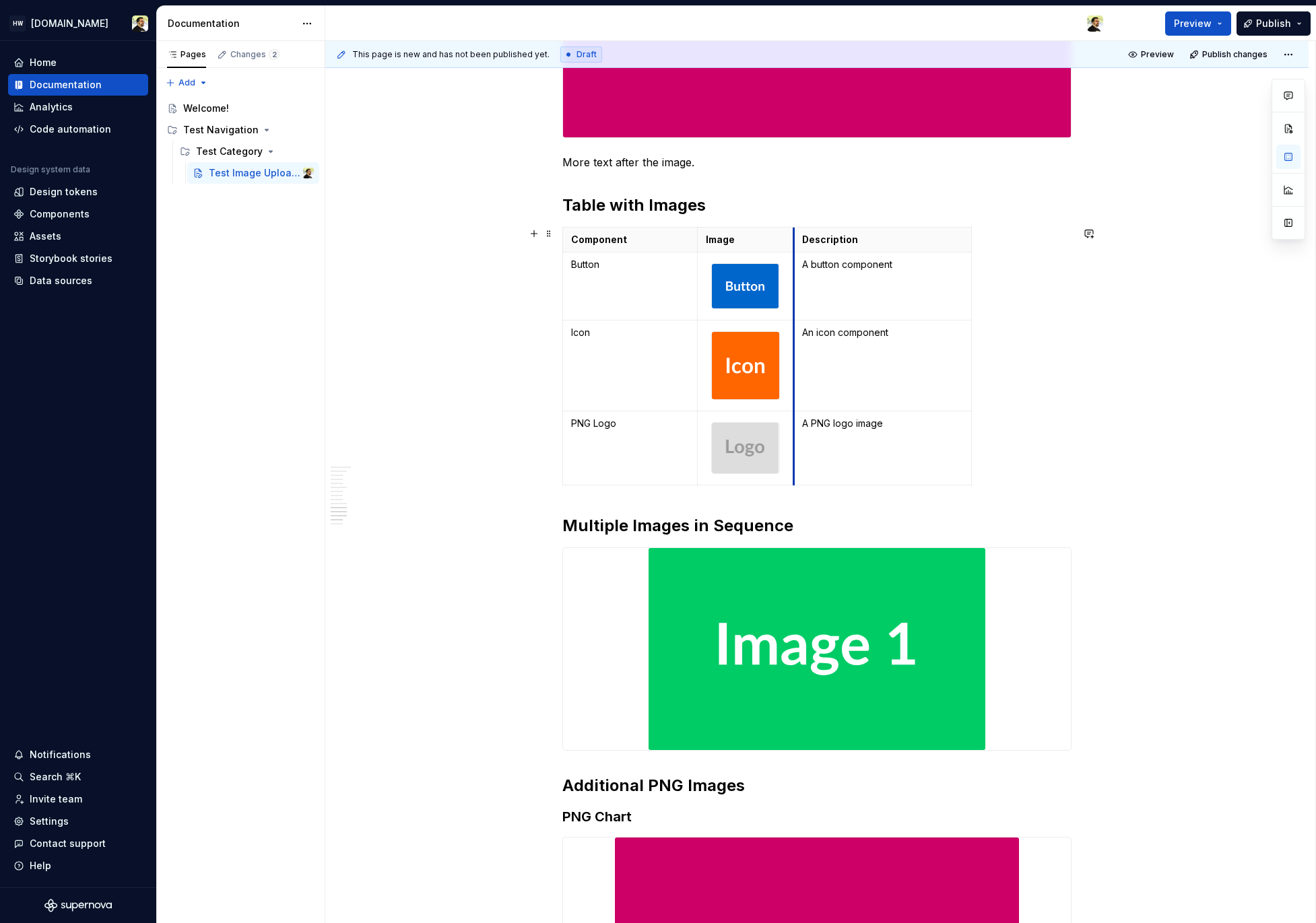
drag, startPoint x: 831, startPoint y: 301, endPoint x: 774, endPoint y: 330, distance: 64.0
click at [774, 330] on tbody "Component Image Description Button A button component Icon An icon component PN…" at bounding box center [767, 355] width 409 height 258
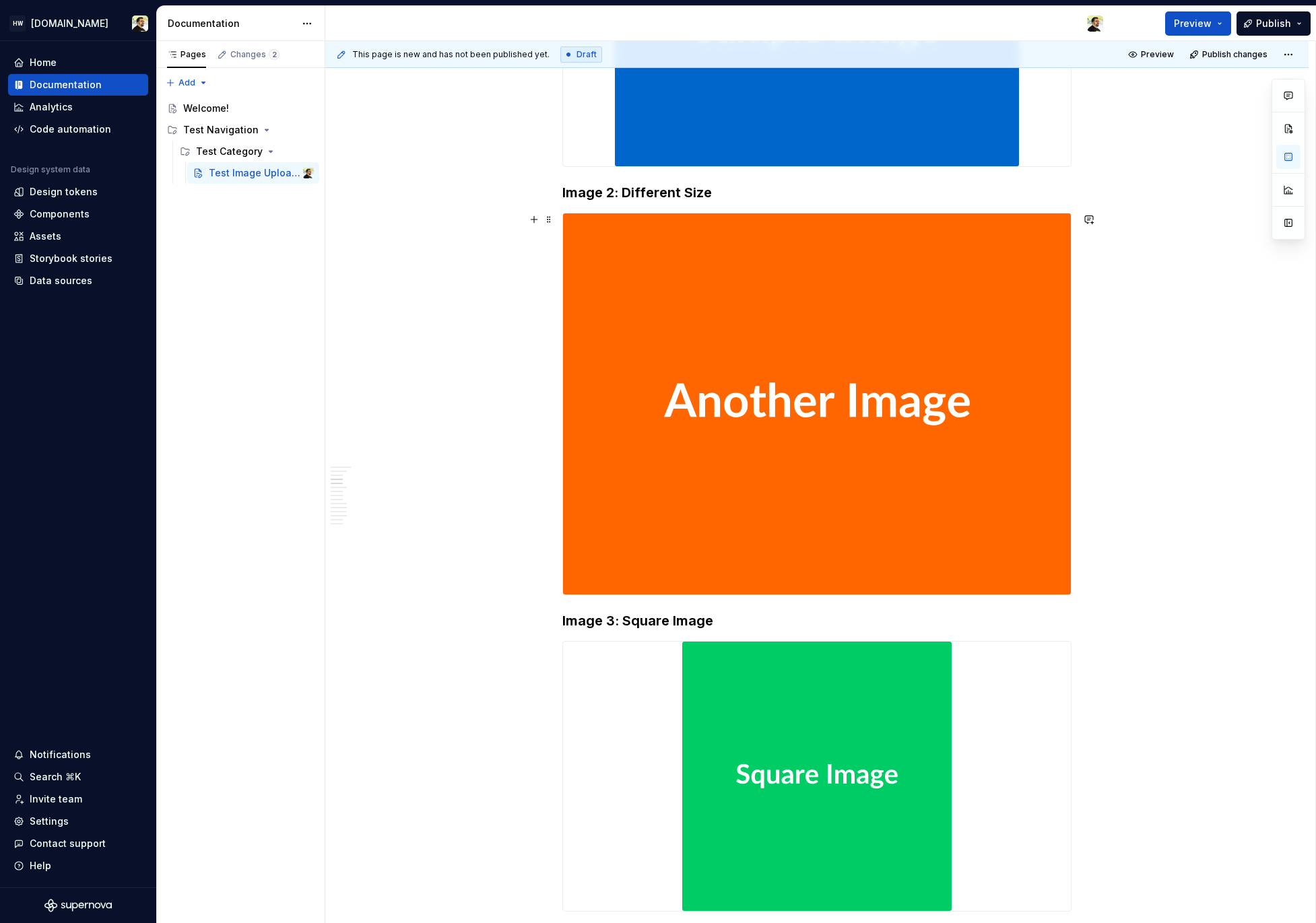
scroll to position [0, 0]
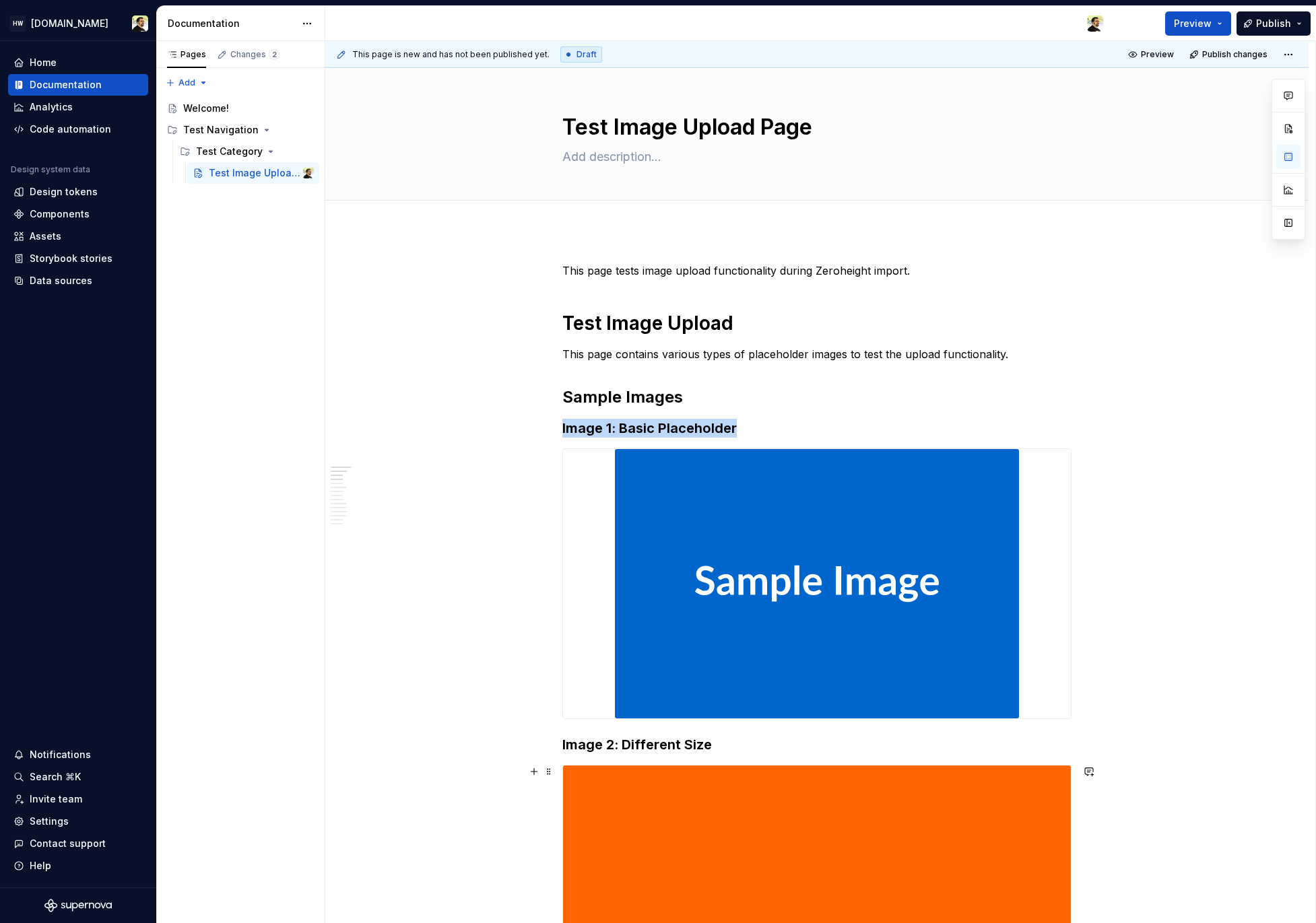
click at [632, 530] on img at bounding box center [816, 584] width 404 height 269
click at [627, 330] on h1 "Test Image Upload" at bounding box center [816, 323] width 510 height 25
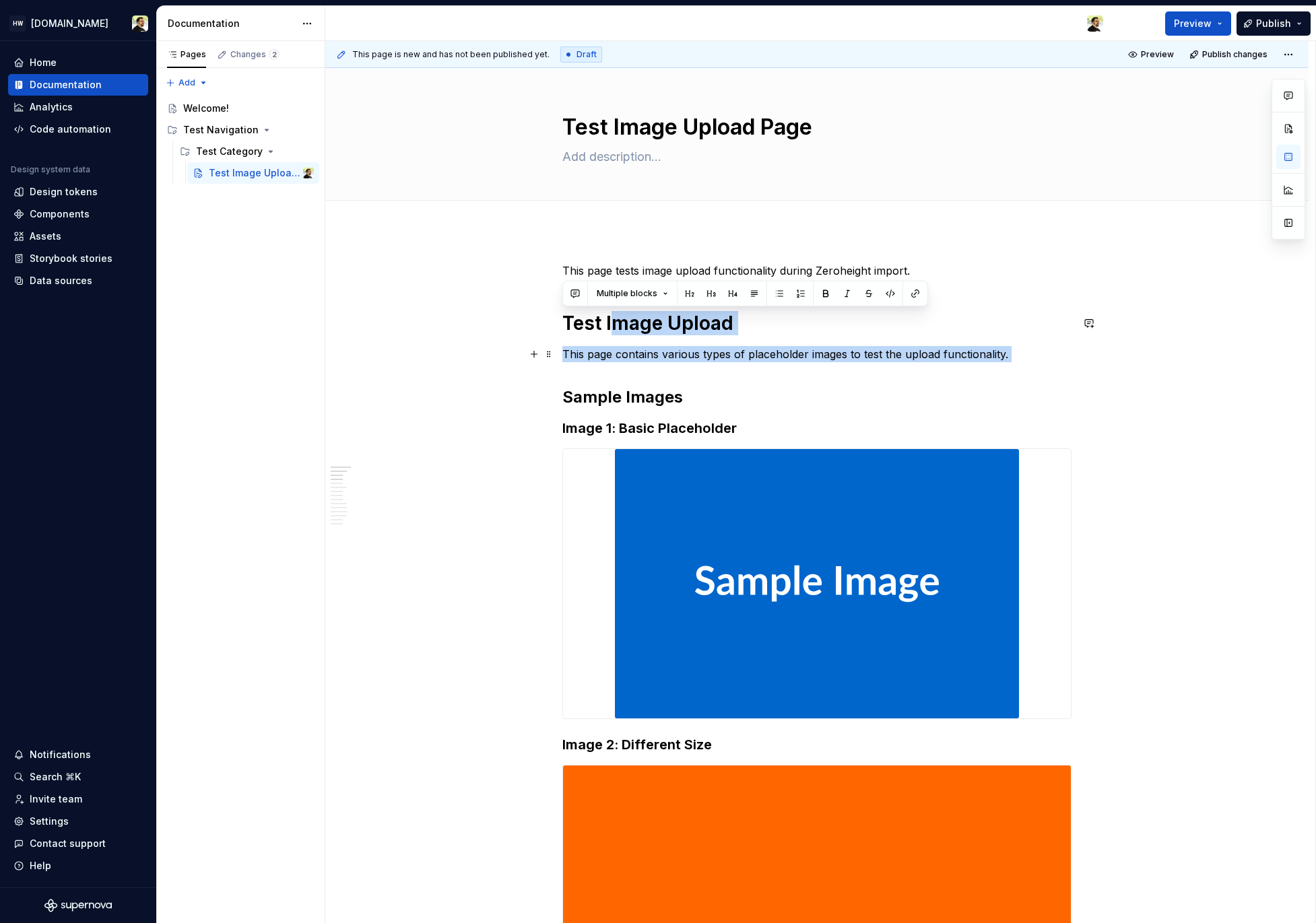
drag, startPoint x: 609, startPoint y: 323, endPoint x: 678, endPoint y: 385, distance: 92.8
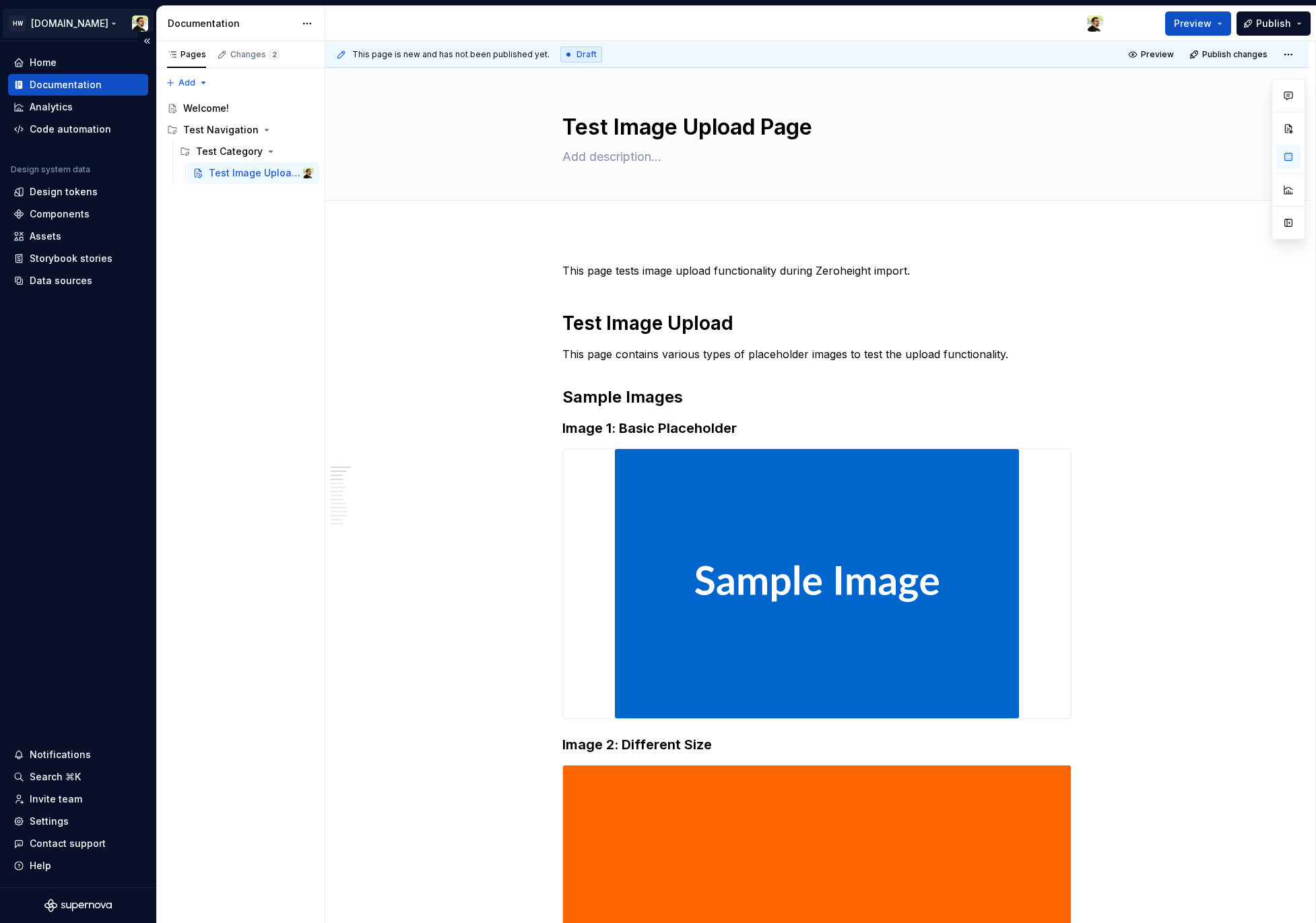
click at [79, 18] on html "HW Remote.com Home Documentation Analytics Code automation Design system data D…" at bounding box center [658, 461] width 1316 height 923
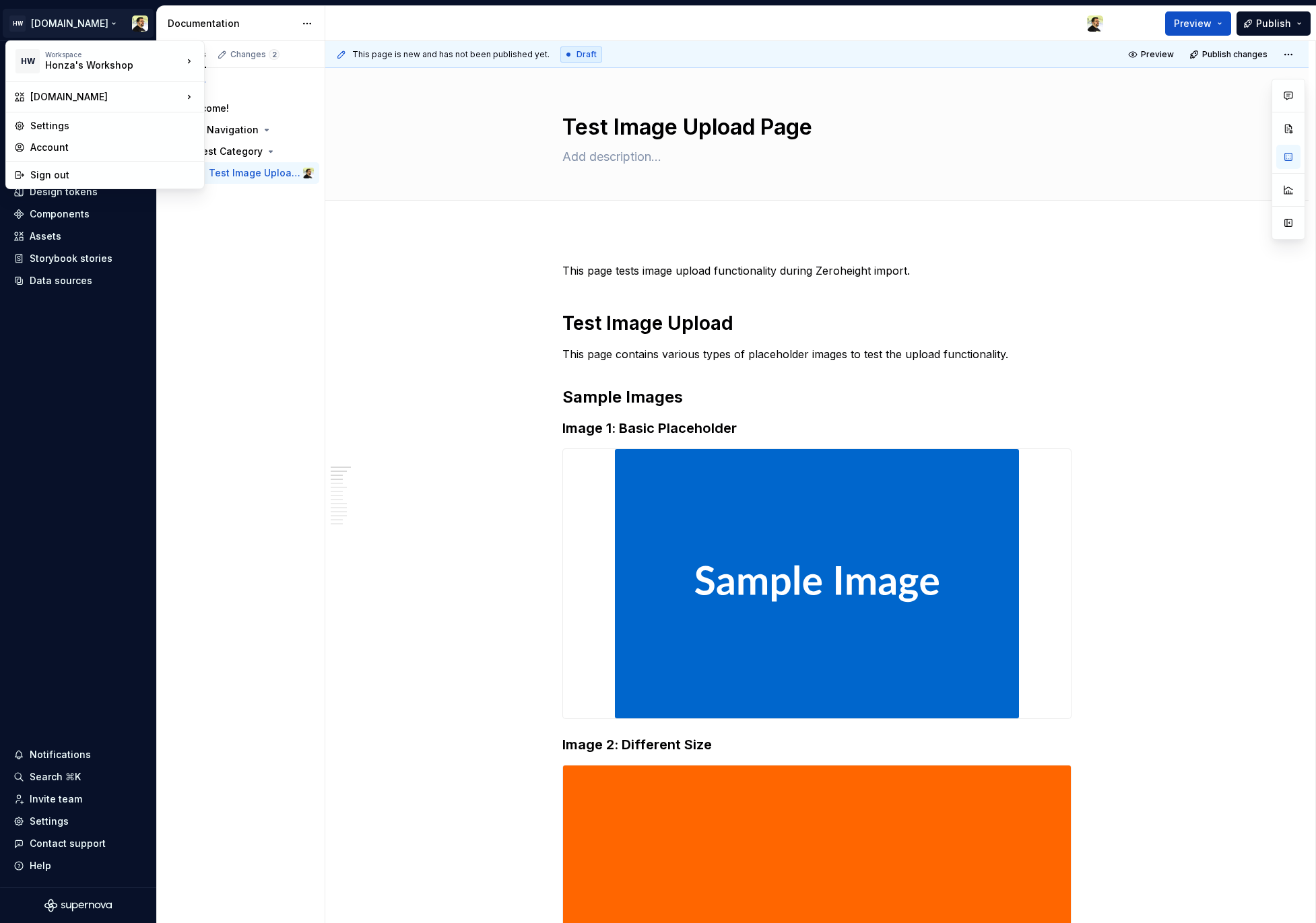
click at [96, 507] on html "HW Remote.com Home Documentation Analytics Code automation Design system data D…" at bounding box center [658, 461] width 1316 height 923
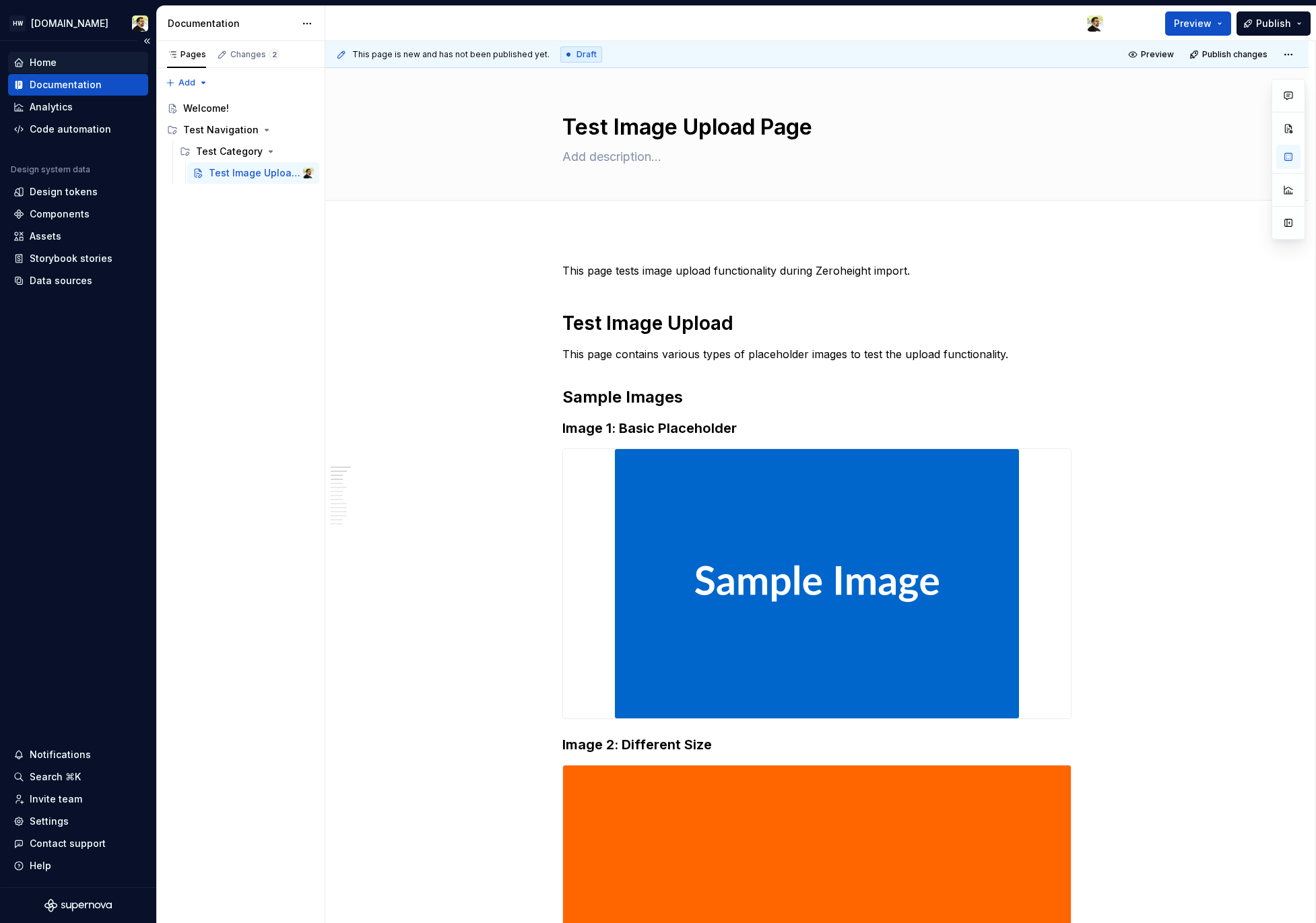
click at [93, 66] on div "Home" at bounding box center [78, 62] width 130 height 14
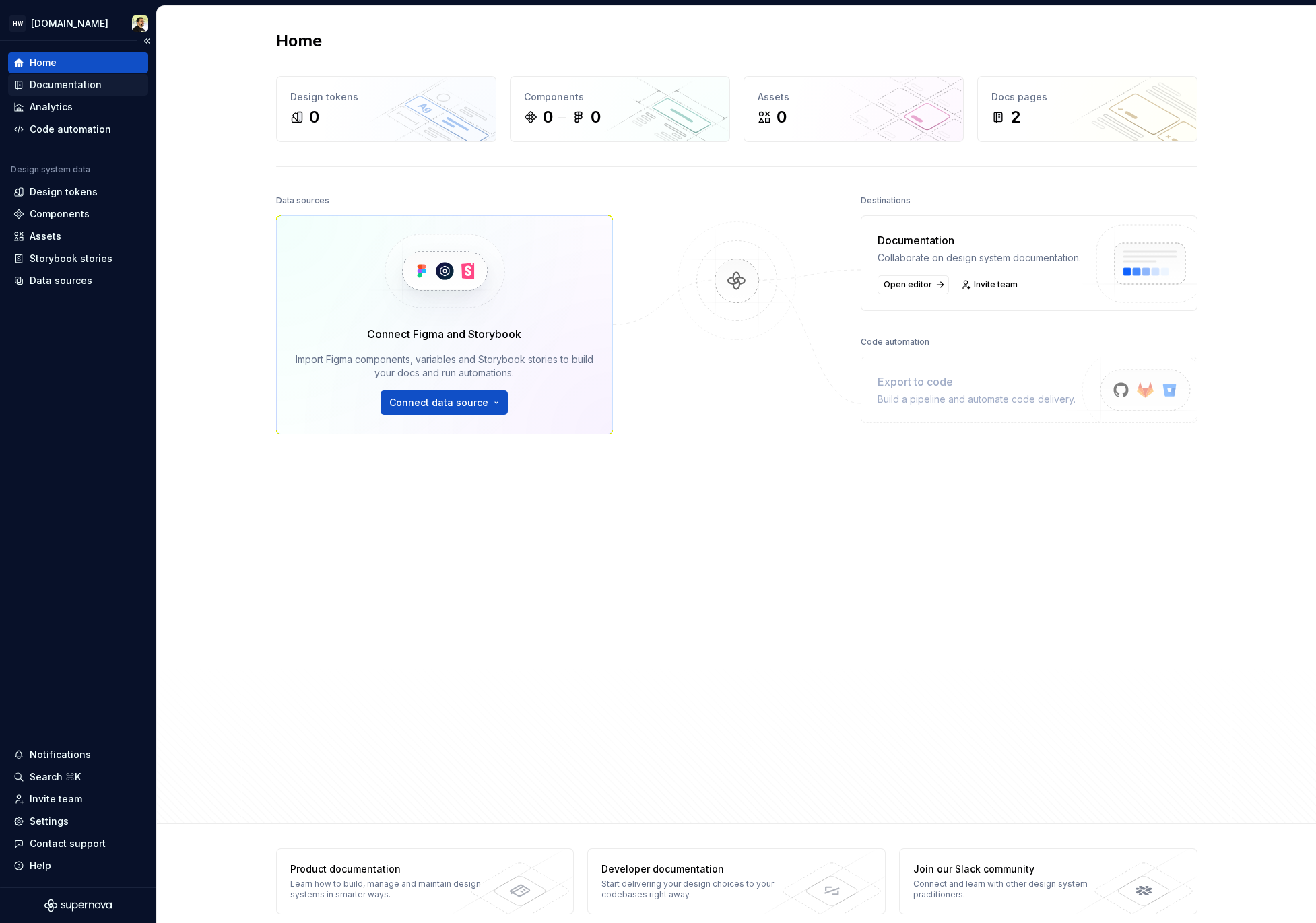
click at [98, 85] on div "Documentation" at bounding box center [65, 85] width 72 height 14
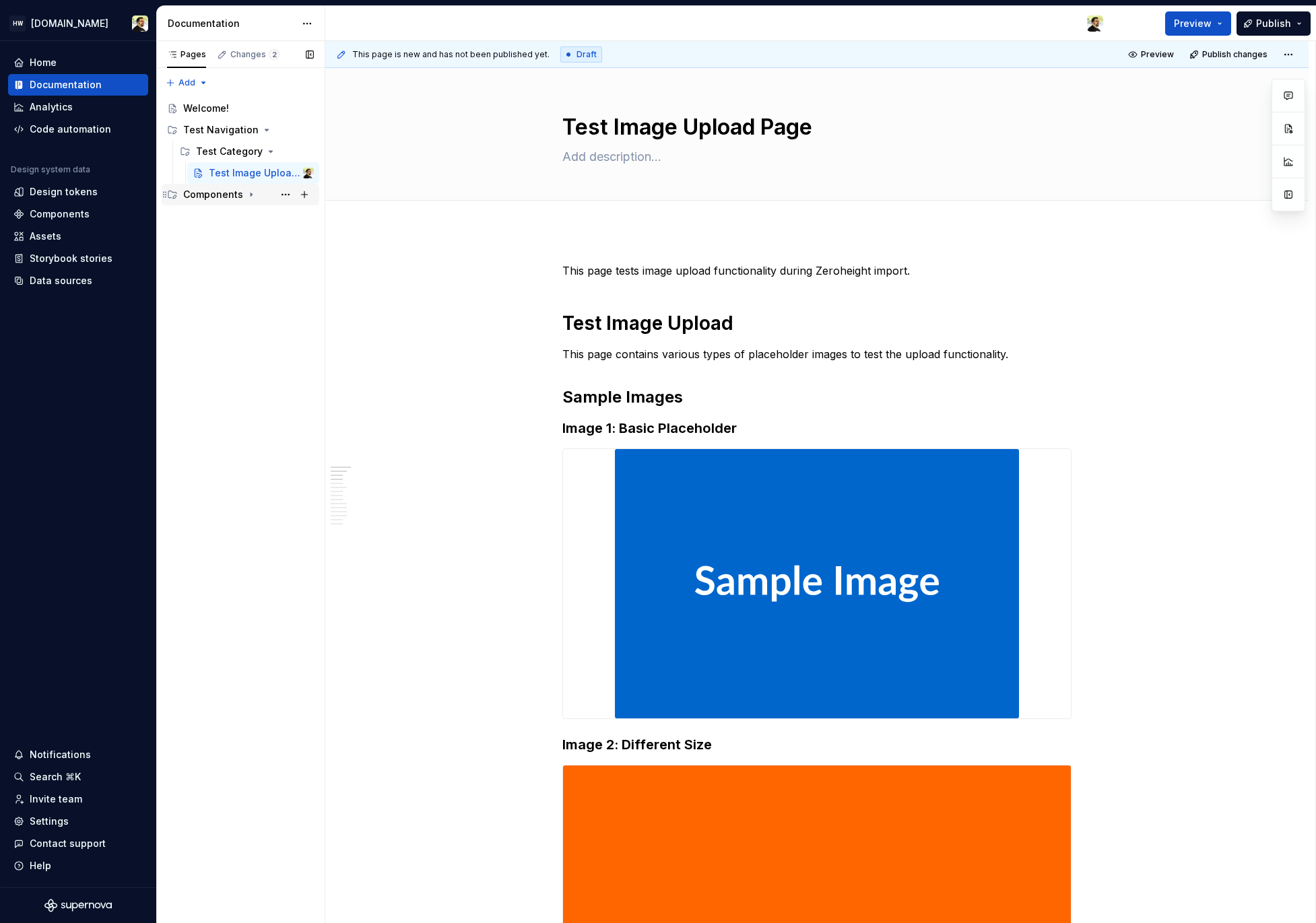
click at [239, 195] on div "Components" at bounding box center [213, 195] width 60 height 14
click at [236, 219] on div "Action / Control" at bounding box center [228, 217] width 64 height 14
drag, startPoint x: 230, startPoint y: 232, endPoint x: 249, endPoint y: 275, distance: 47.0
click at [230, 232] on div "Button Callout" at bounding box center [242, 237] width 67 height 14
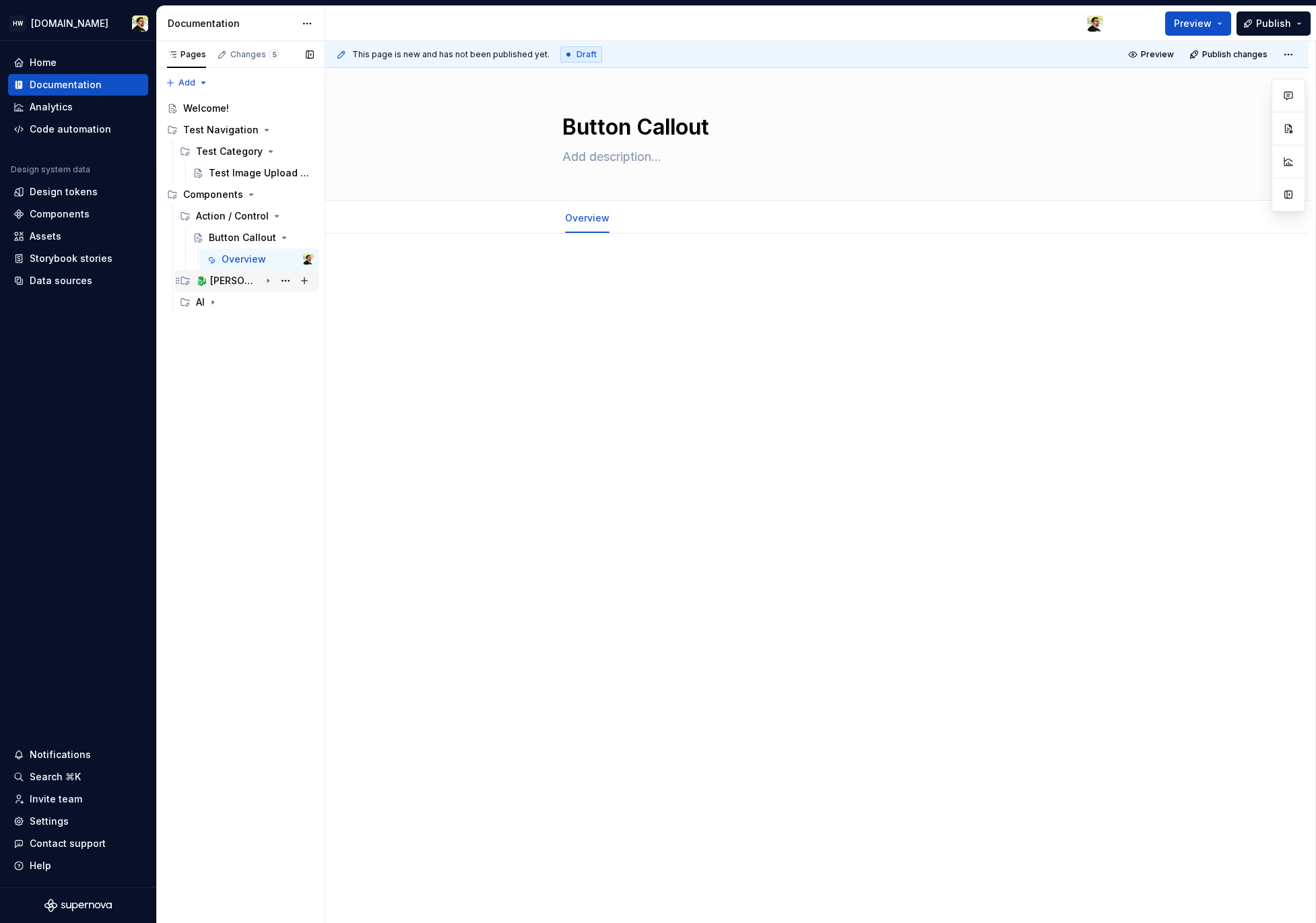
click at [233, 277] on div "🐉 Norma lab" at bounding box center [228, 281] width 64 height 14
click at [231, 303] on div "🐉 Norma lab" at bounding box center [246, 303] width 102 height 14
click at [243, 303] on div "🐉 Norma lab" at bounding box center [228, 303] width 64 height 14
click at [233, 323] on div "🐉 Norma lab" at bounding box center [240, 324] width 64 height 14
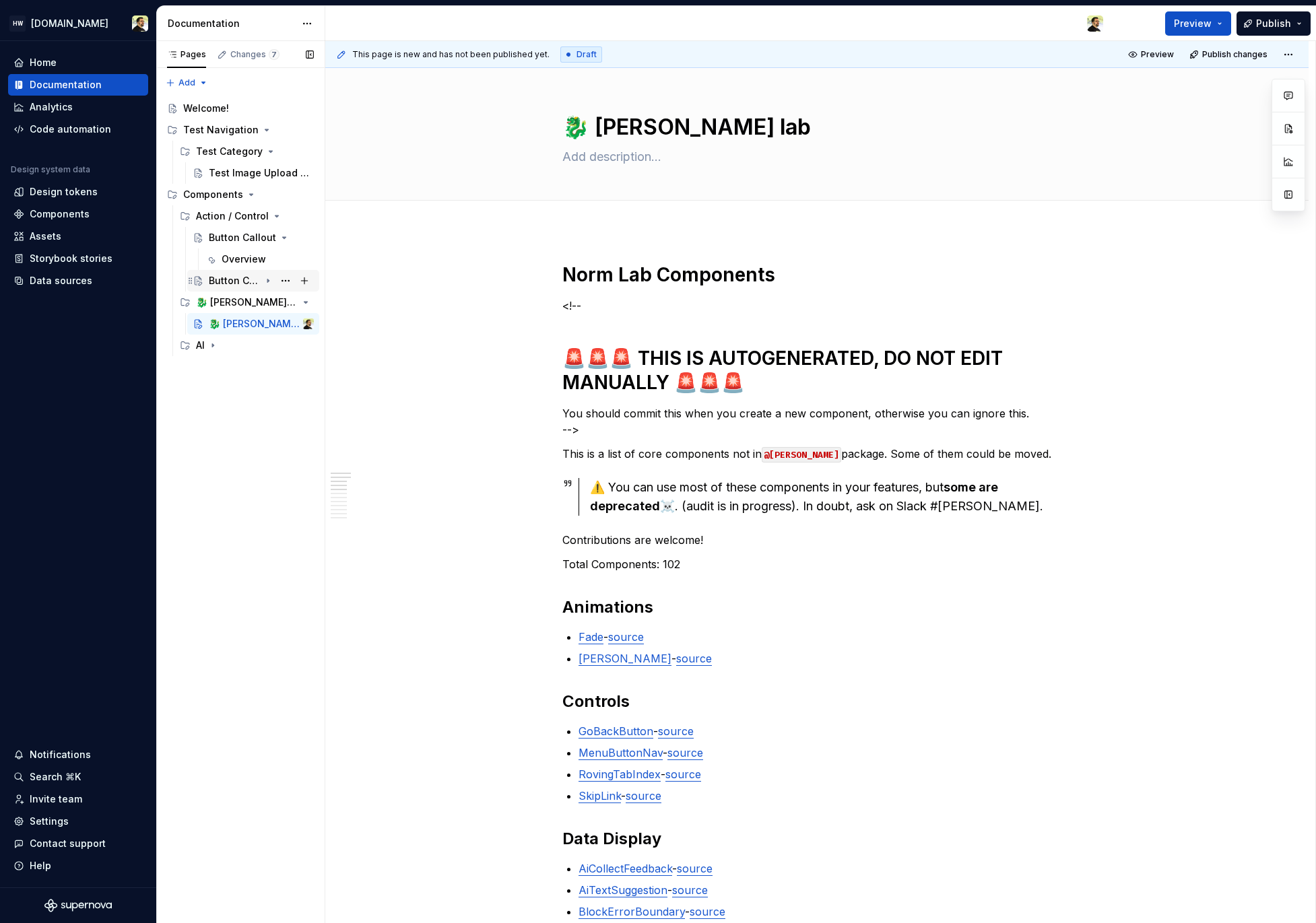
click at [233, 281] on div "Button Callout" at bounding box center [235, 281] width 51 height 14
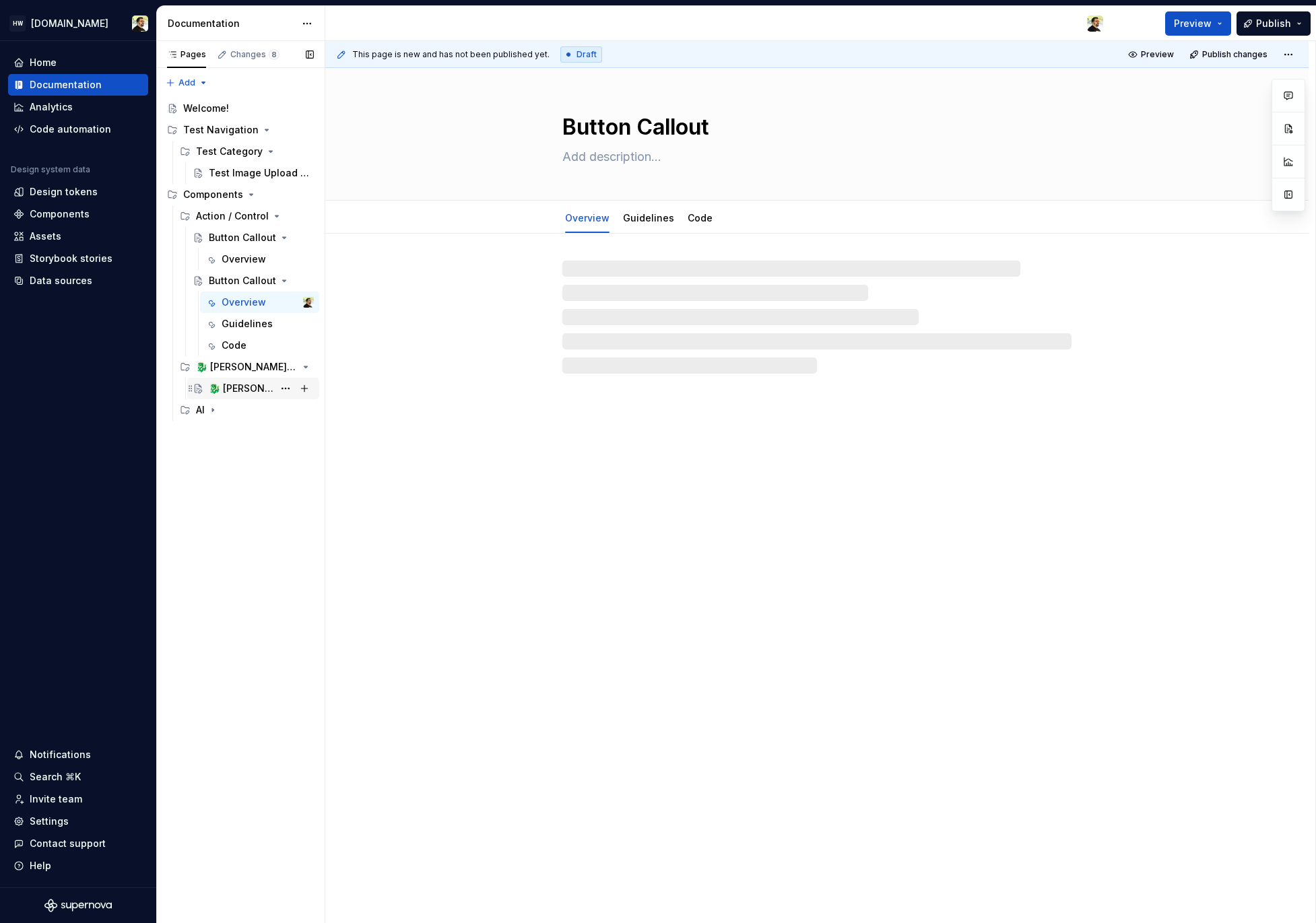
click at [243, 393] on div "🐉 Norma lab" at bounding box center [240, 389] width 64 height 14
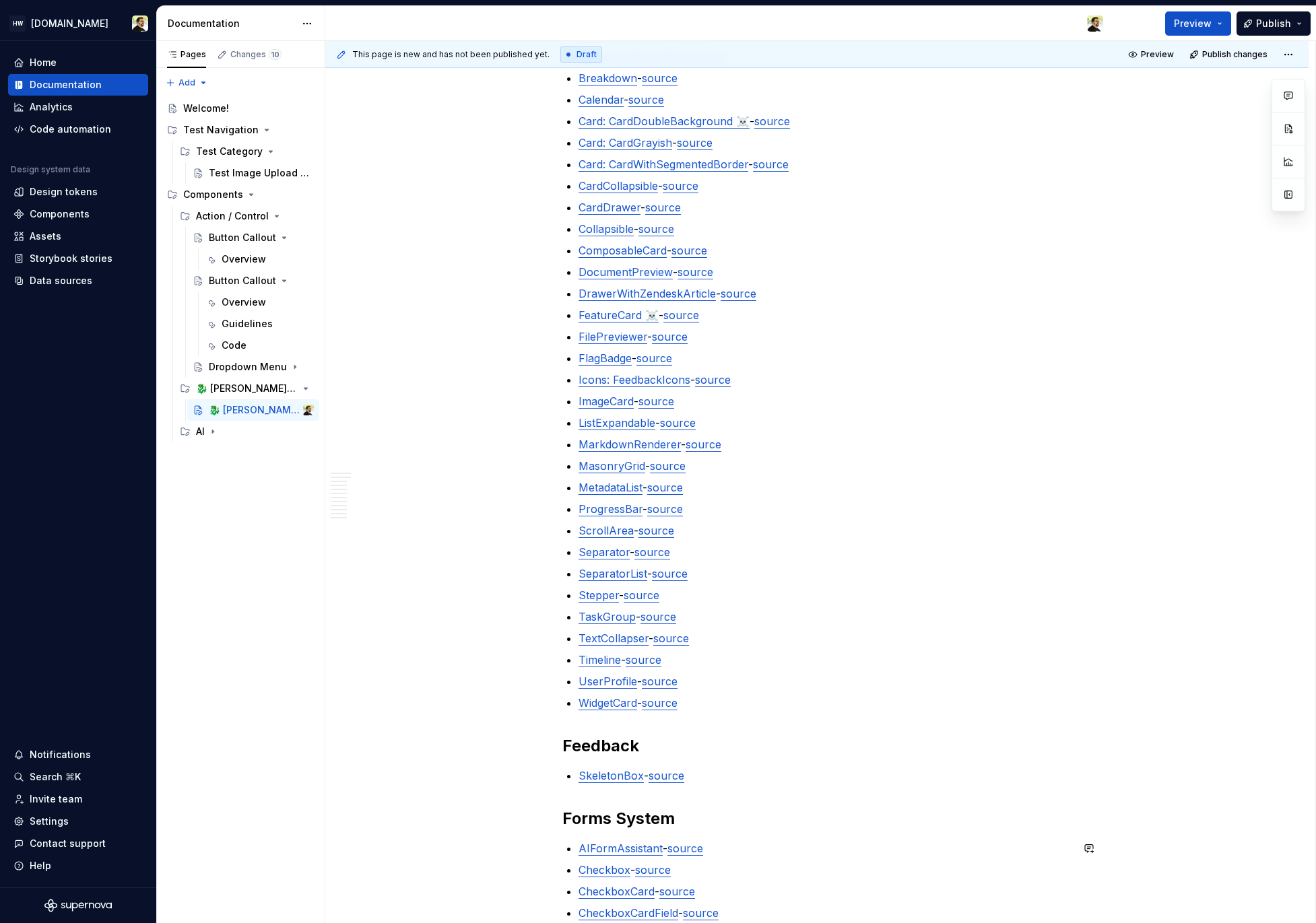
scroll to position [319, 0]
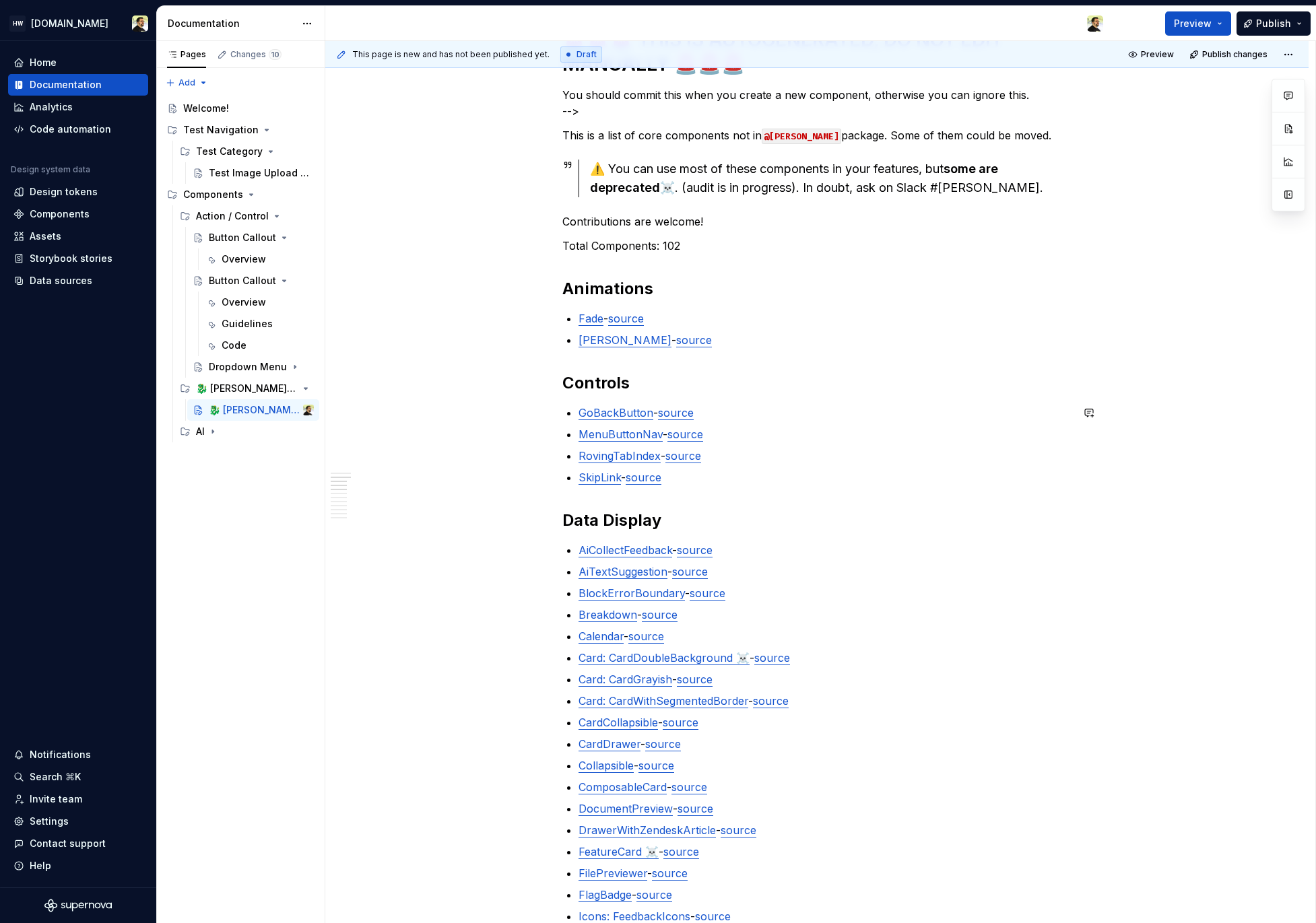
click at [608, 424] on ul "GoBackButton - source MenuButtonNav - source RovingTabIndex - source SkipLink -…" at bounding box center [825, 445] width 493 height 81
click at [612, 433] on link "MenuButtonNav" at bounding box center [620, 434] width 84 height 14
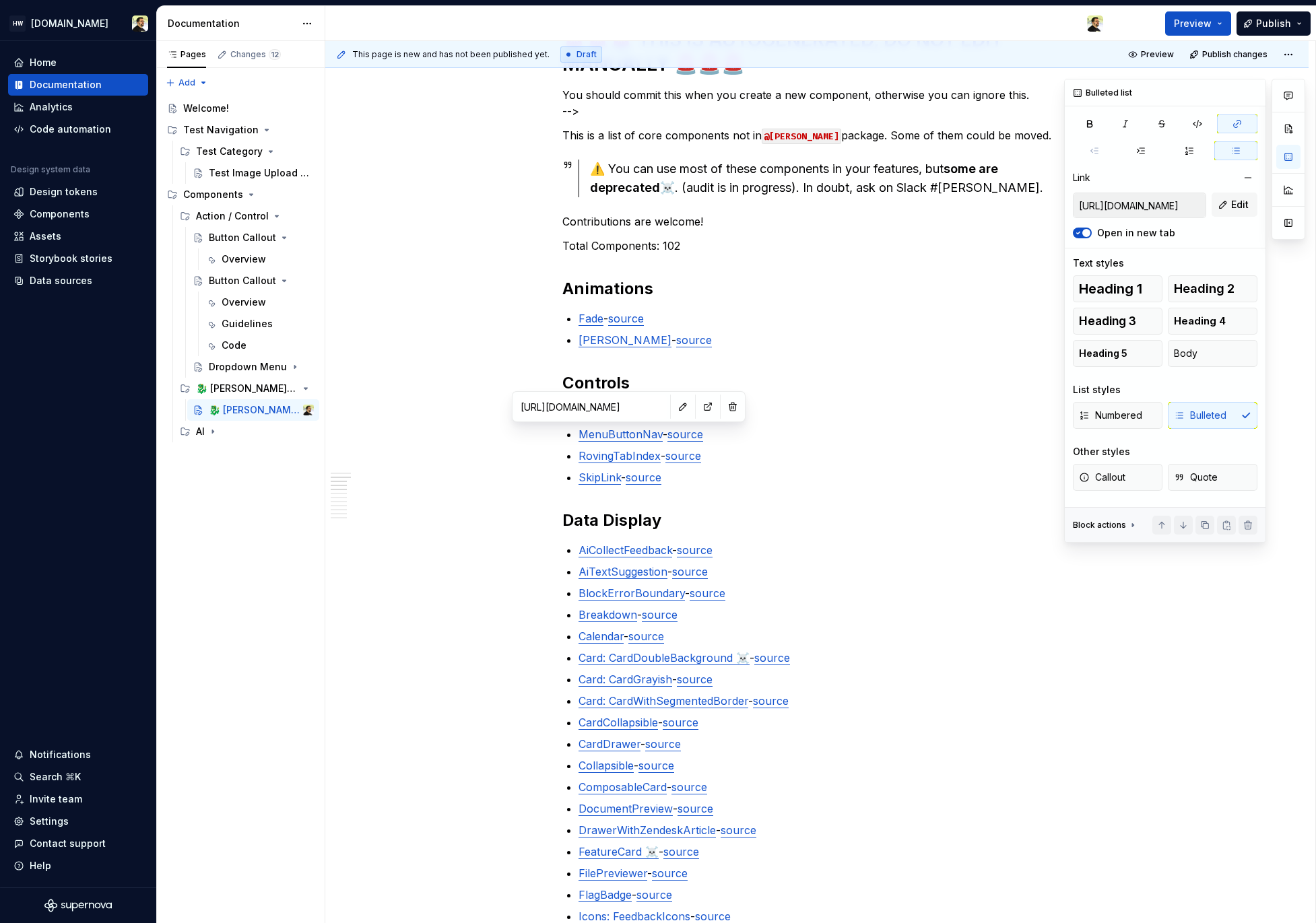
drag, startPoint x: 1141, startPoint y: 203, endPoint x: 1203, endPoint y: 204, distance: 62.0
click at [1203, 204] on input "https://employ-docs.niceremote.com/dragon/?path=/docs/employ-controls-menubutto…" at bounding box center [1139, 205] width 132 height 25
click at [1135, 208] on input "https://employ-docs.niceremote.com/dragon/?path=/docs/employ-controls-menubutto…" at bounding box center [1139, 205] width 132 height 25
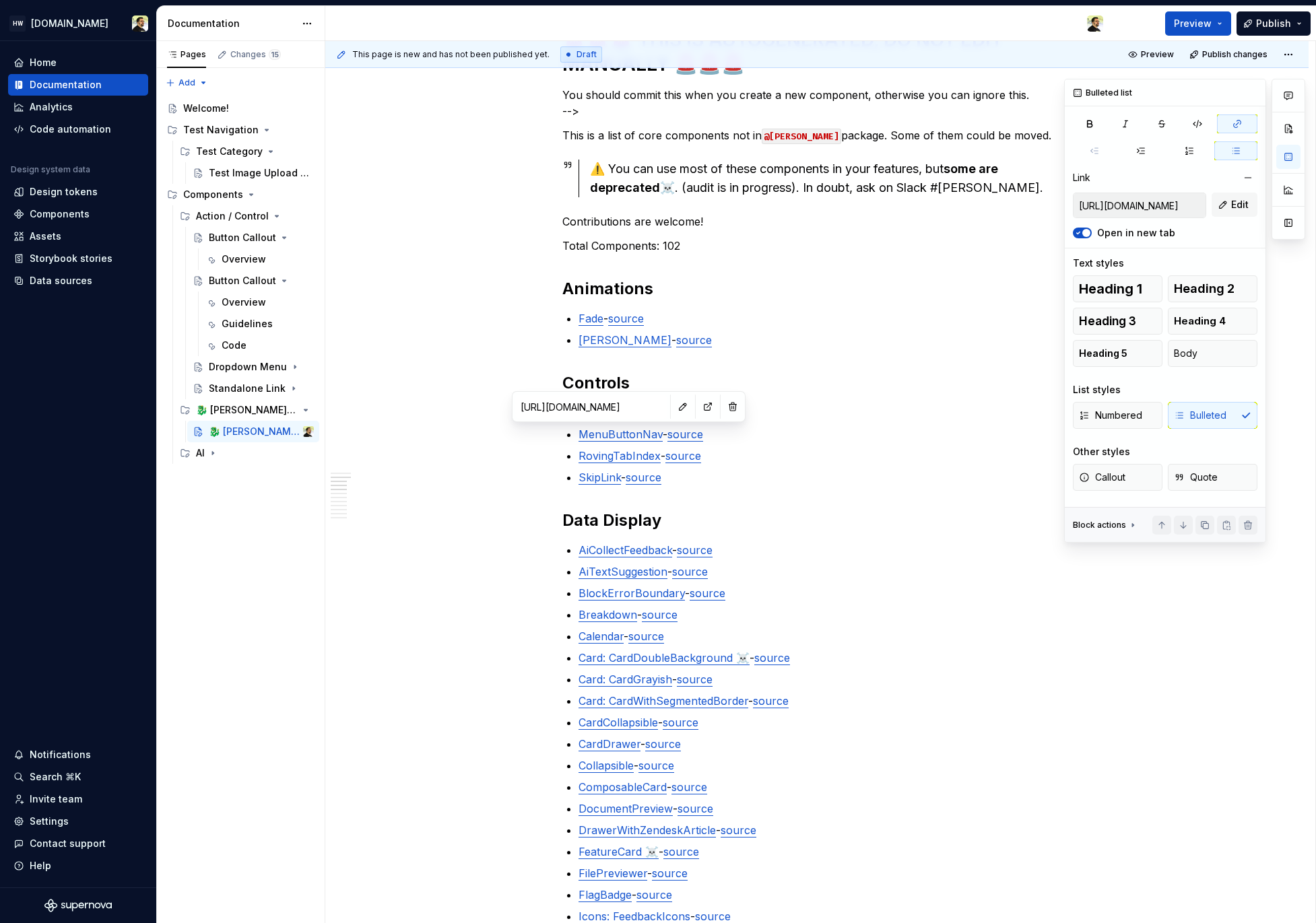
drag, startPoint x: 1129, startPoint y: 208, endPoint x: 1163, endPoint y: 209, distance: 34.0
click at [1163, 209] on input "https://employ-docs.niceremote.com/dragon/?path=/docs/employ-controls-menubutto…" at bounding box center [1139, 205] width 132 height 25
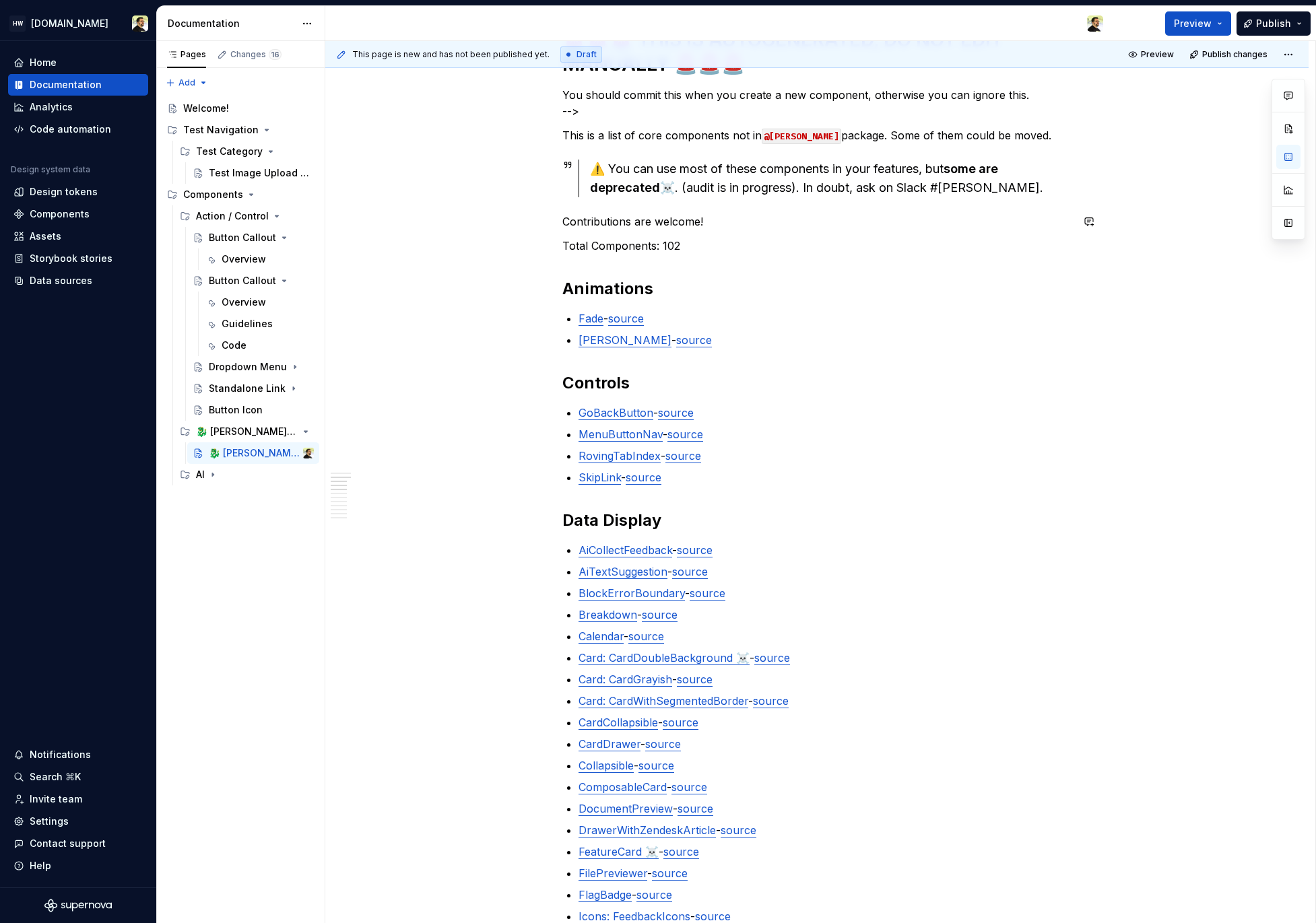
click at [624, 218] on p "Contributions are welcome!" at bounding box center [816, 222] width 510 height 16
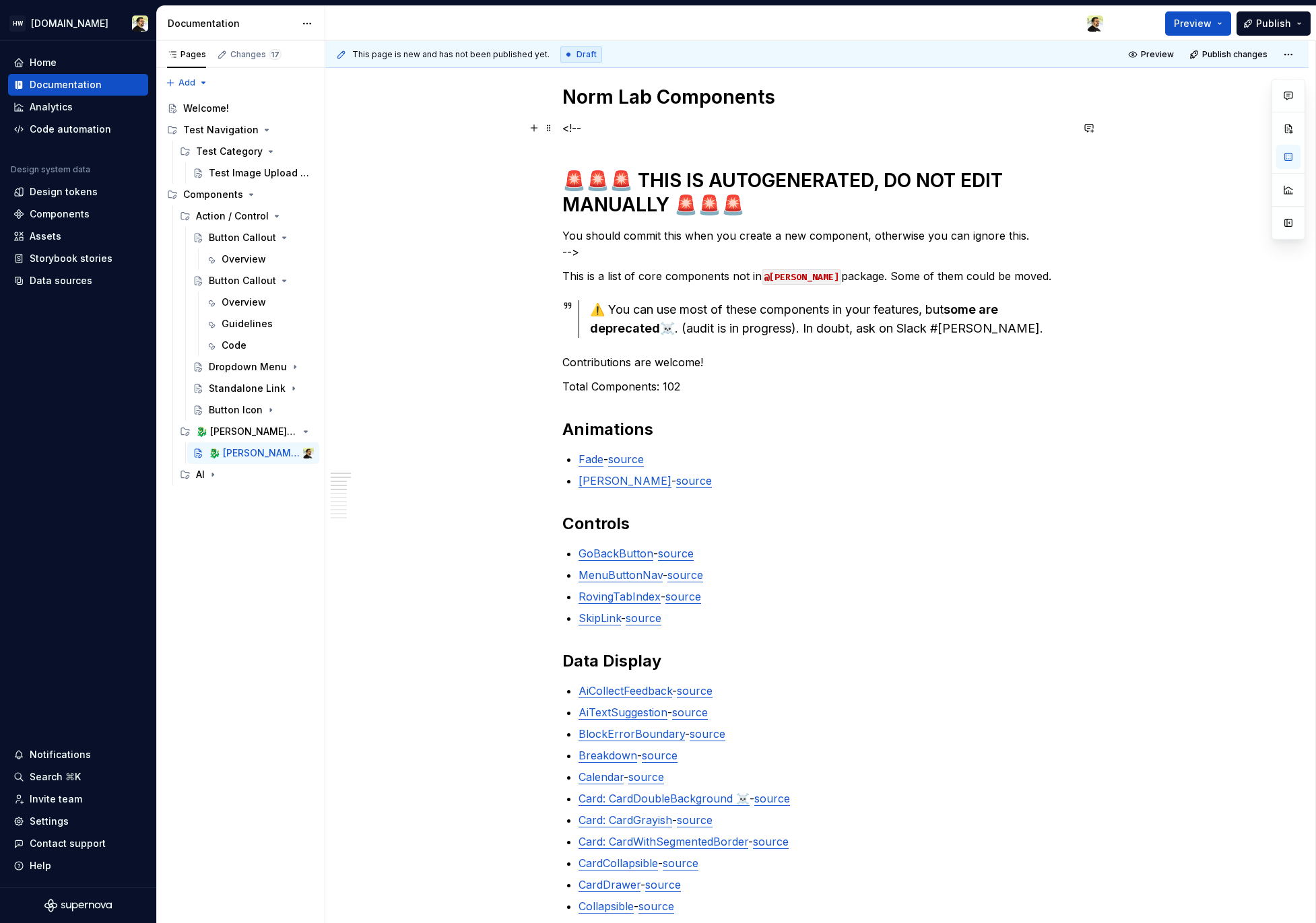
scroll to position [0, 0]
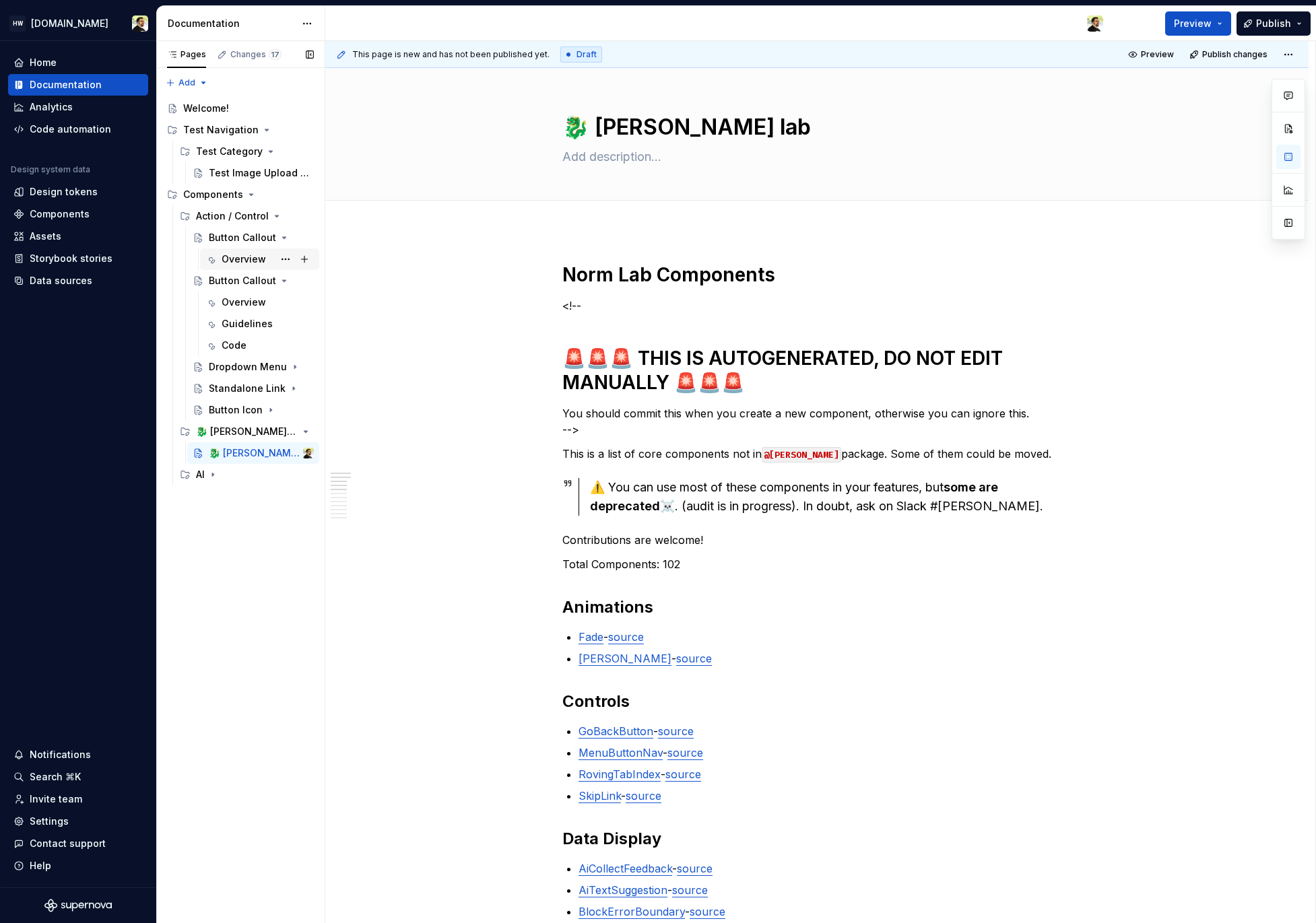
click at [239, 250] on div "Overview" at bounding box center [267, 259] width 92 height 19
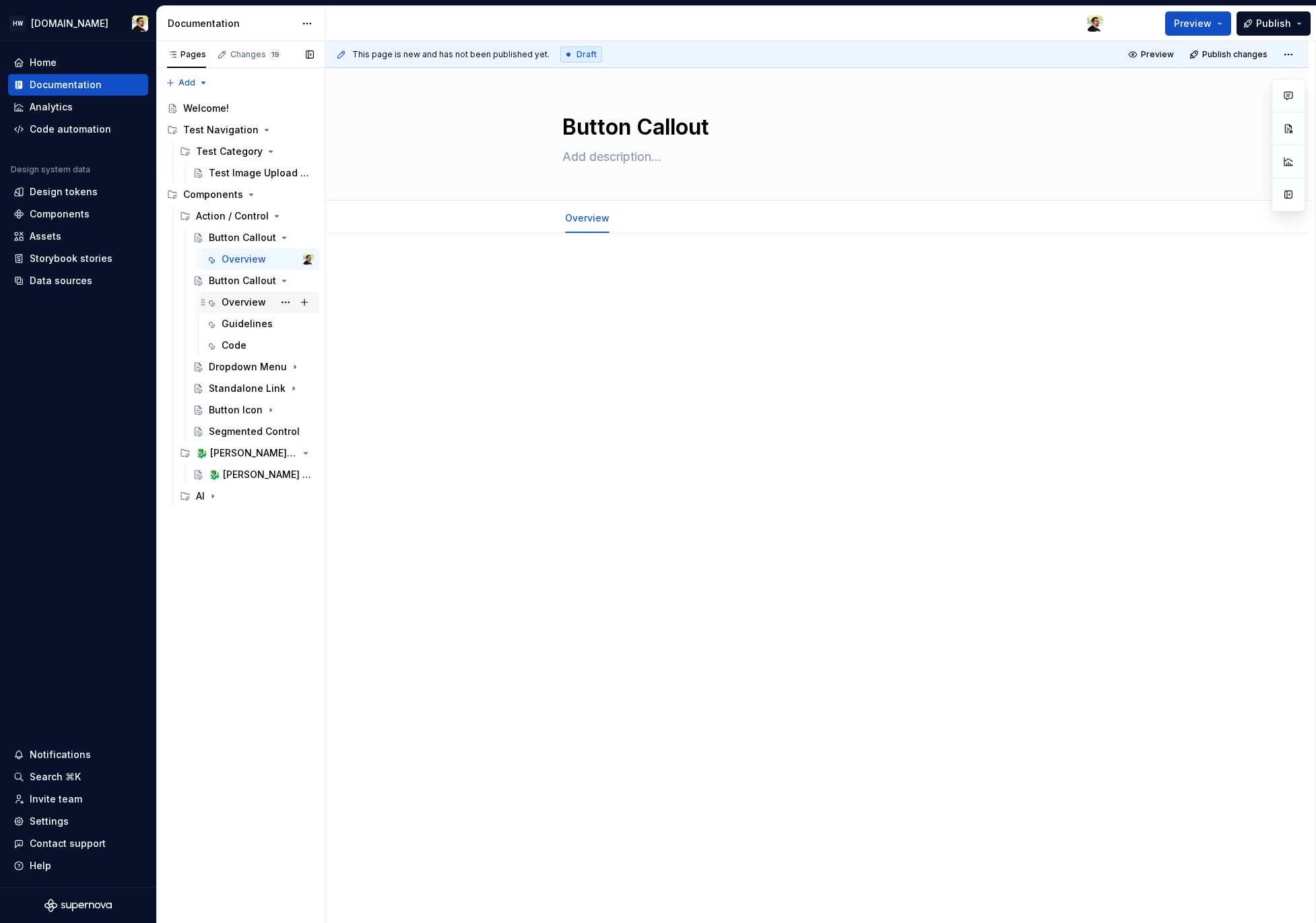
click at [235, 307] on div "Overview" at bounding box center [243, 303] width 45 height 14
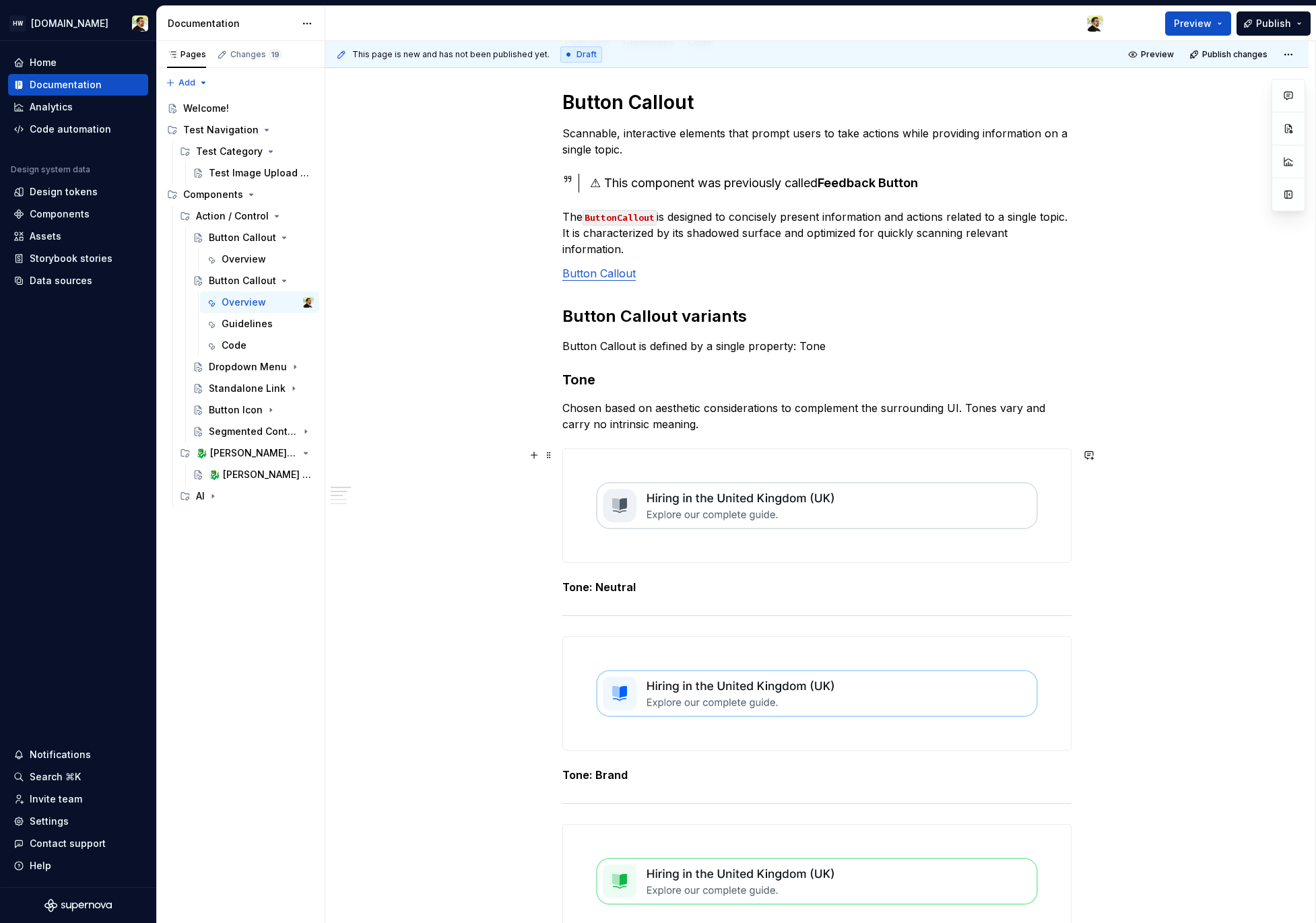
scroll to position [182, 0]
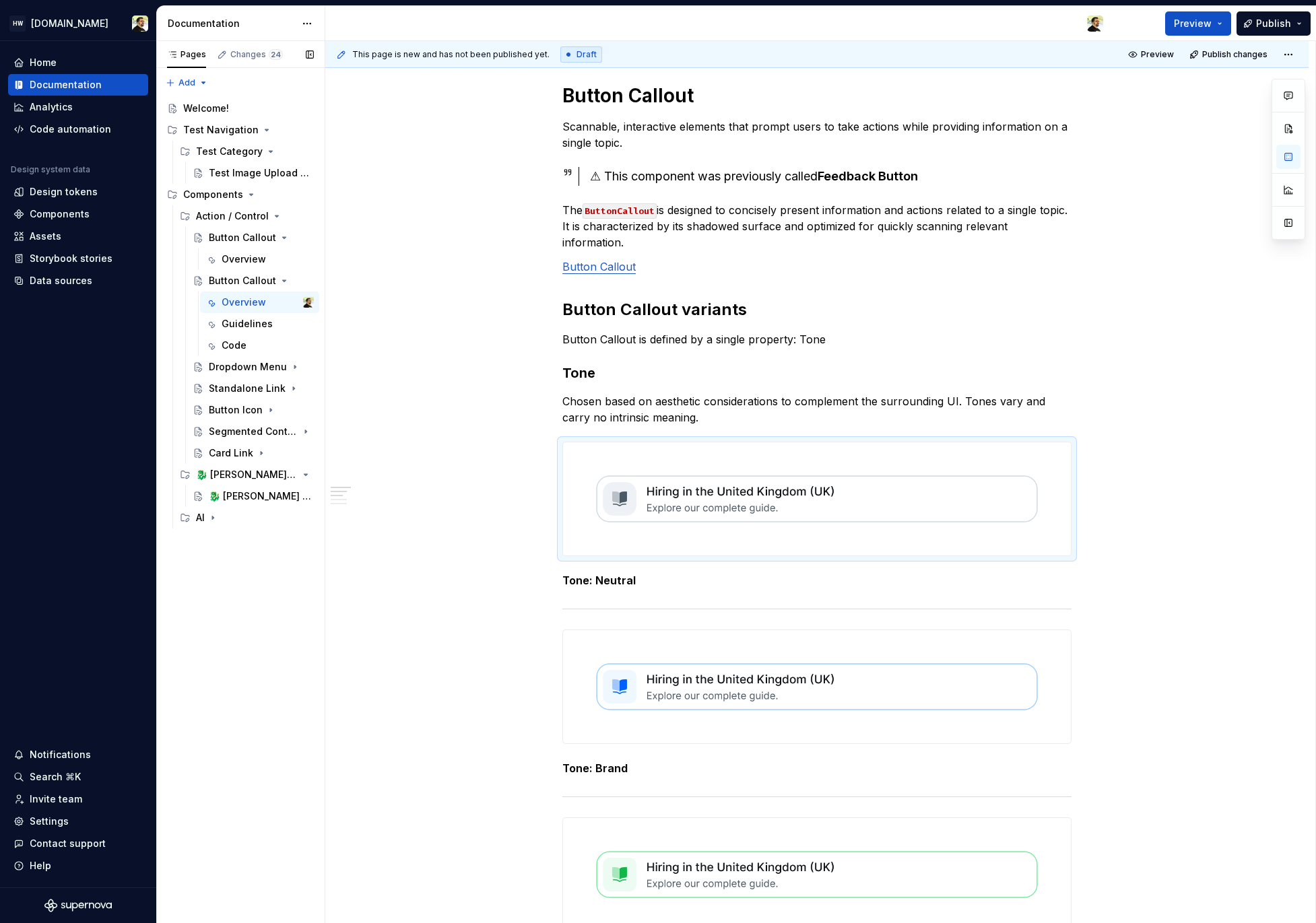
click at [245, 618] on div "Pages Changes 24 Add Accessibility guide for tree Page tree. Navigate the tree …" at bounding box center [240, 483] width 168 height 882
click at [243, 319] on div "Guidelines" at bounding box center [247, 324] width 51 height 14
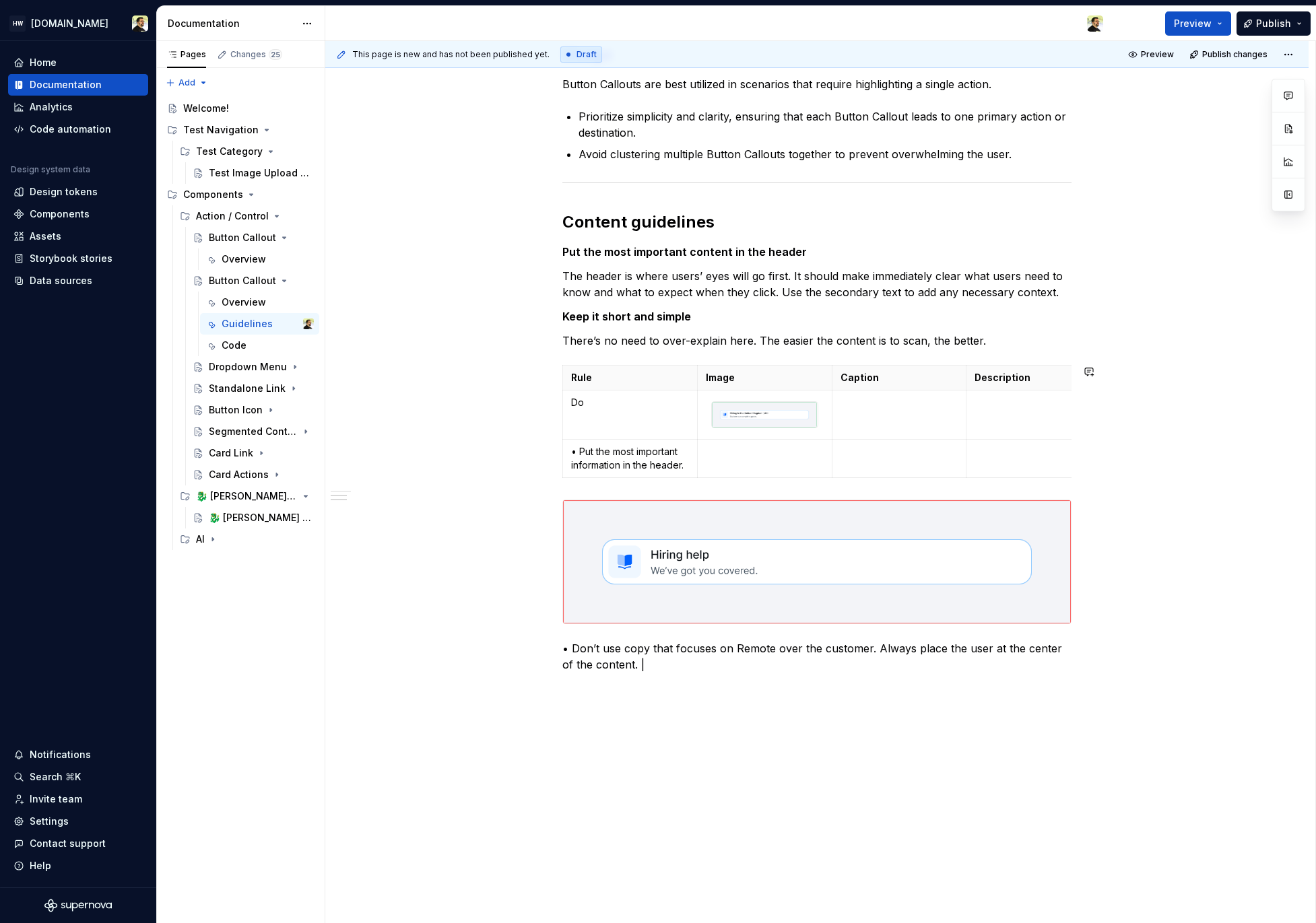
scroll to position [317, 0]
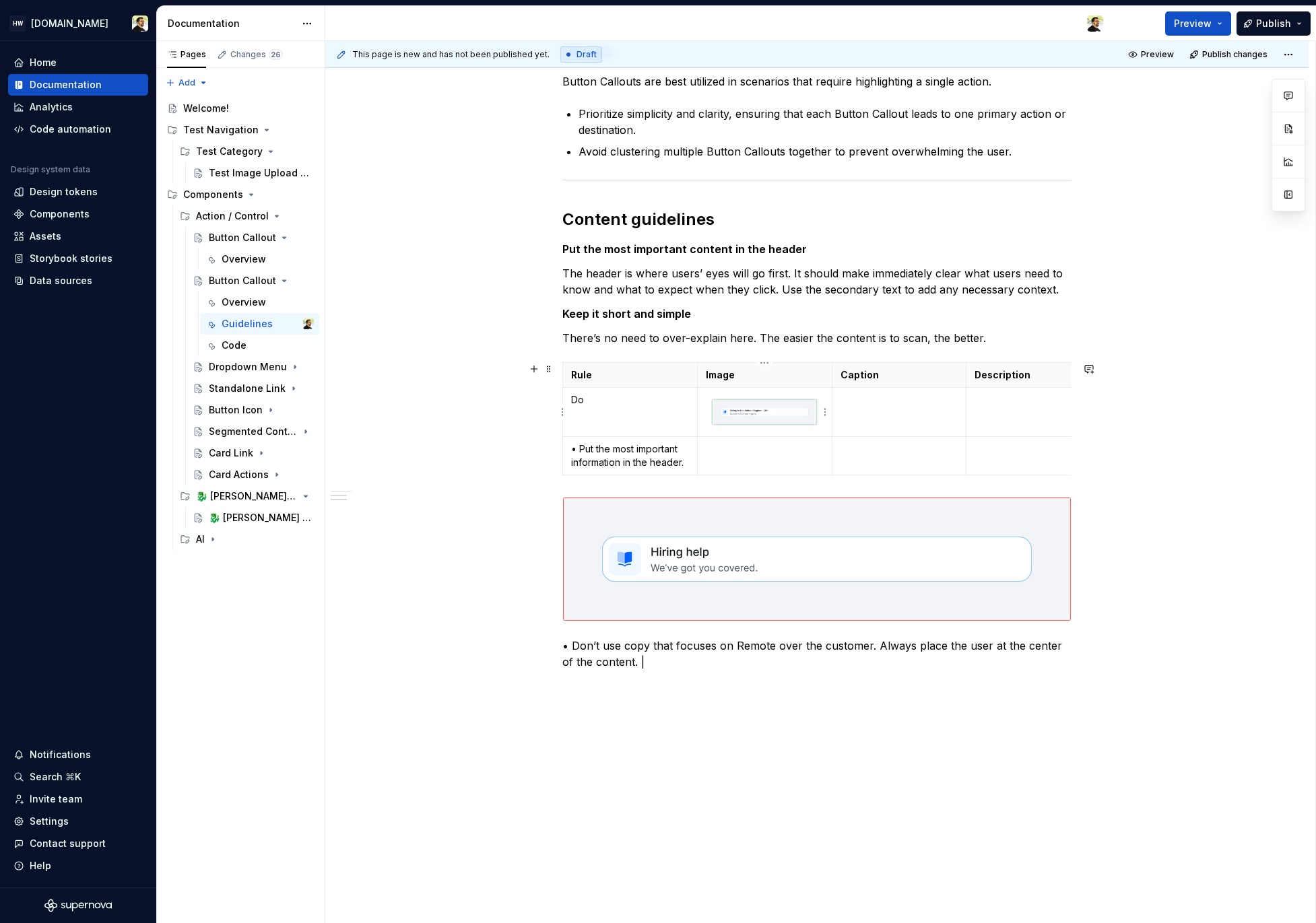
click at [756, 423] on img at bounding box center [764, 413] width 106 height 26
click at [905, 421] on td at bounding box center [899, 413] width 135 height 49
click at [901, 442] on p at bounding box center [898, 449] width 118 height 14
drag, startPoint x: 601, startPoint y: 444, endPoint x: 646, endPoint y: 454, distance: 46.1
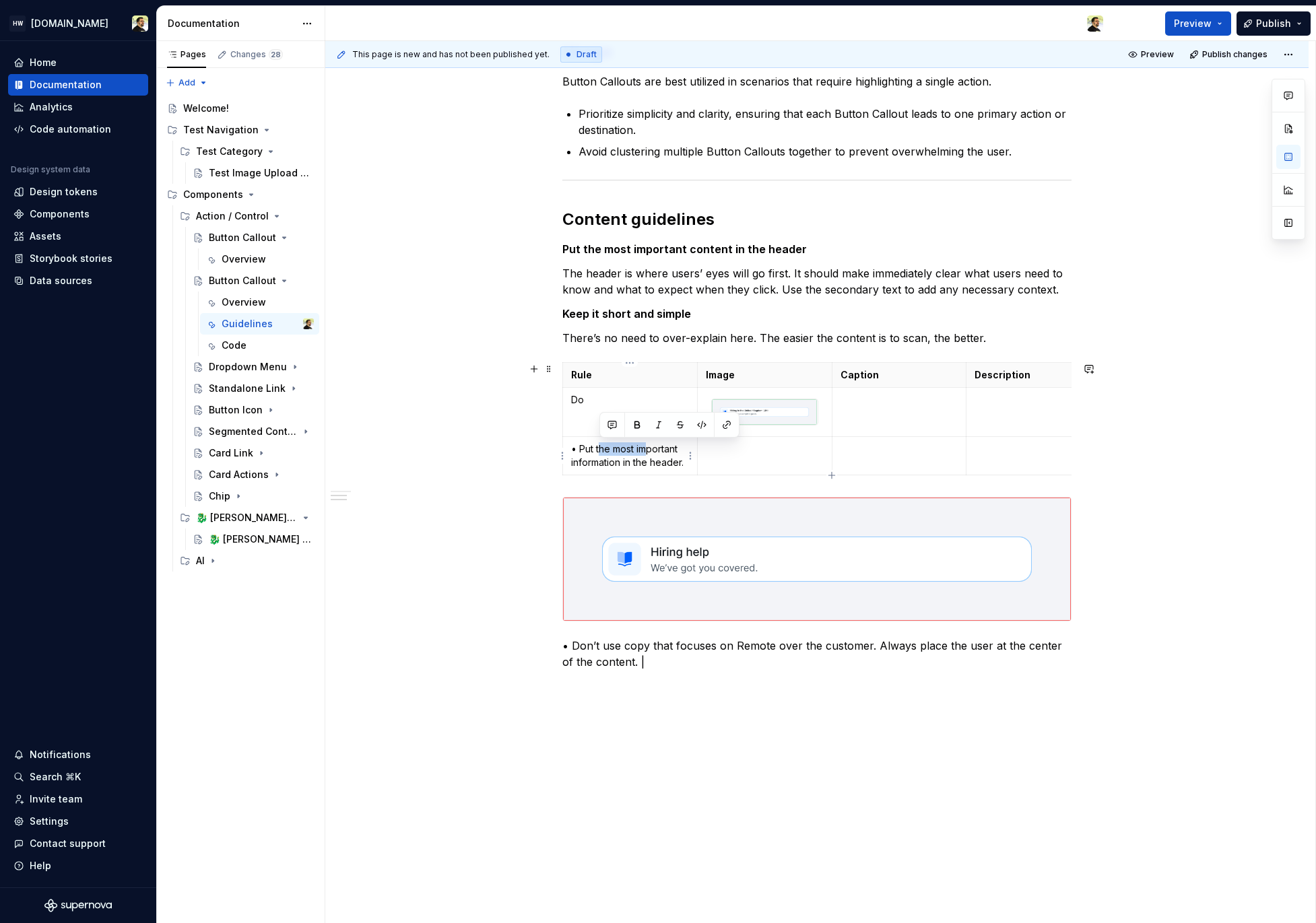
click at [646, 454] on p "• Put the most important information in the header." at bounding box center [629, 455] width 118 height 27
drag, startPoint x: 570, startPoint y: 450, endPoint x: 577, endPoint y: 452, distance: 7.3
click at [577, 452] on p "• Put the most important information in the header." at bounding box center [629, 455] width 118 height 27
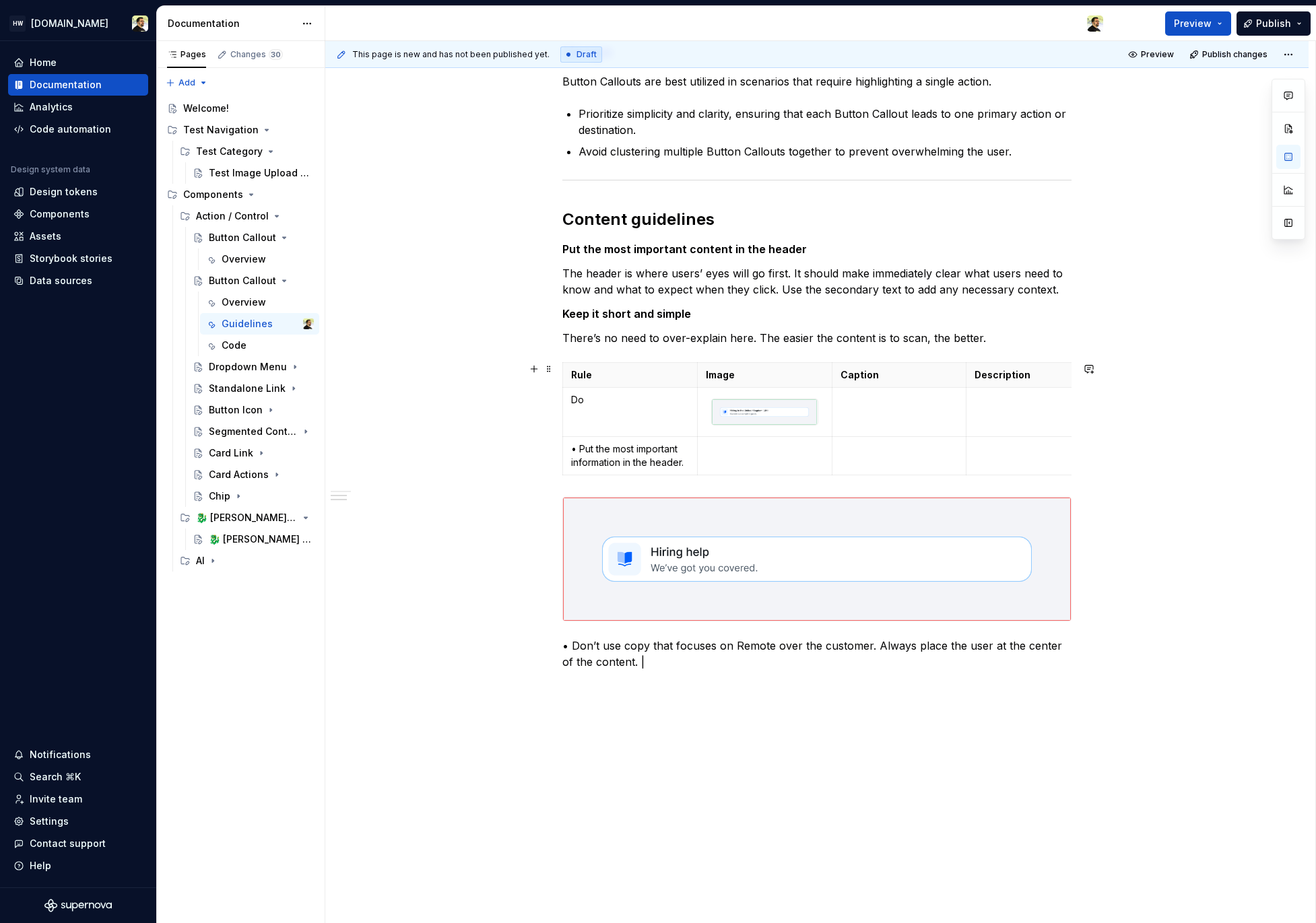
scroll to position [0, 30]
click at [987, 424] on td at bounding box center [1004, 413] width 135 height 49
type textarea "*"
click at [632, 452] on p "• Put the most important information in the header." at bounding box center [629, 455] width 118 height 27
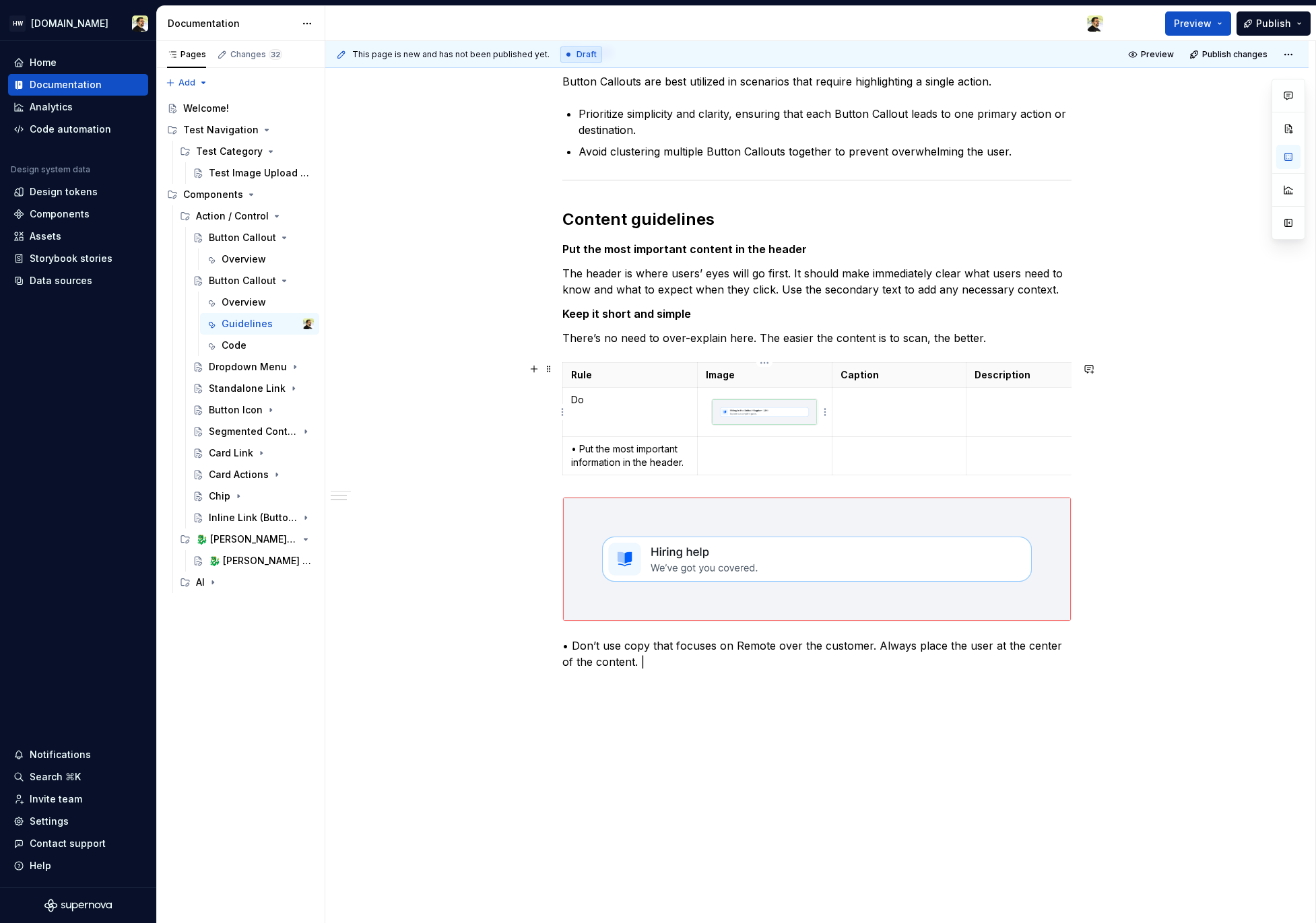
click at [760, 425] on div at bounding box center [765, 412] width 107 height 27
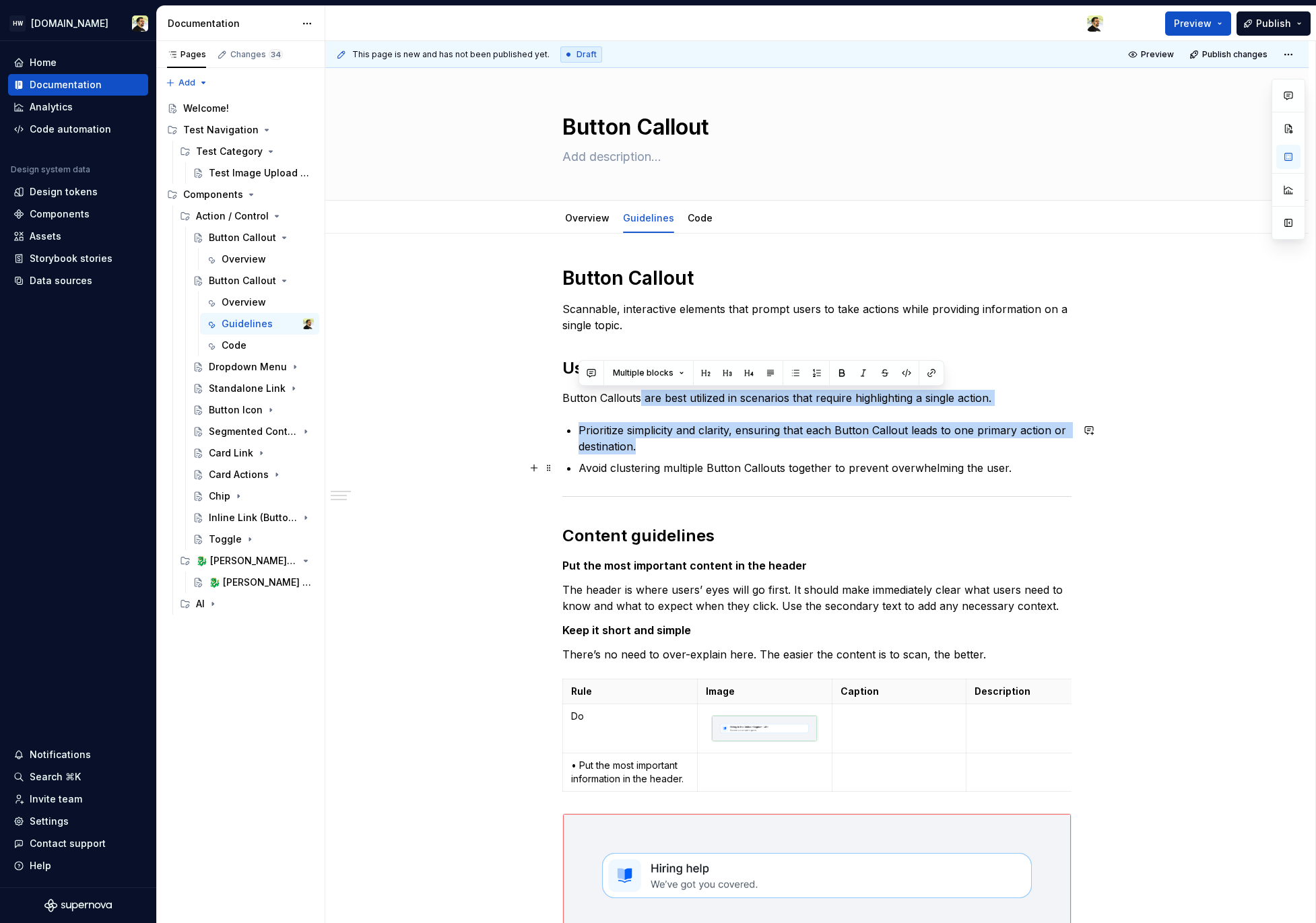
drag, startPoint x: 640, startPoint y: 396, endPoint x: 745, endPoint y: 462, distance: 124.0
click at [745, 462] on div "Button Callout Scannable, interactive elements that prompt users to take action…" at bounding box center [816, 626] width 510 height 720
click at [745, 462] on p "Avoid clustering multiple Button Callouts together to prevent overwhelming the …" at bounding box center [825, 468] width 493 height 16
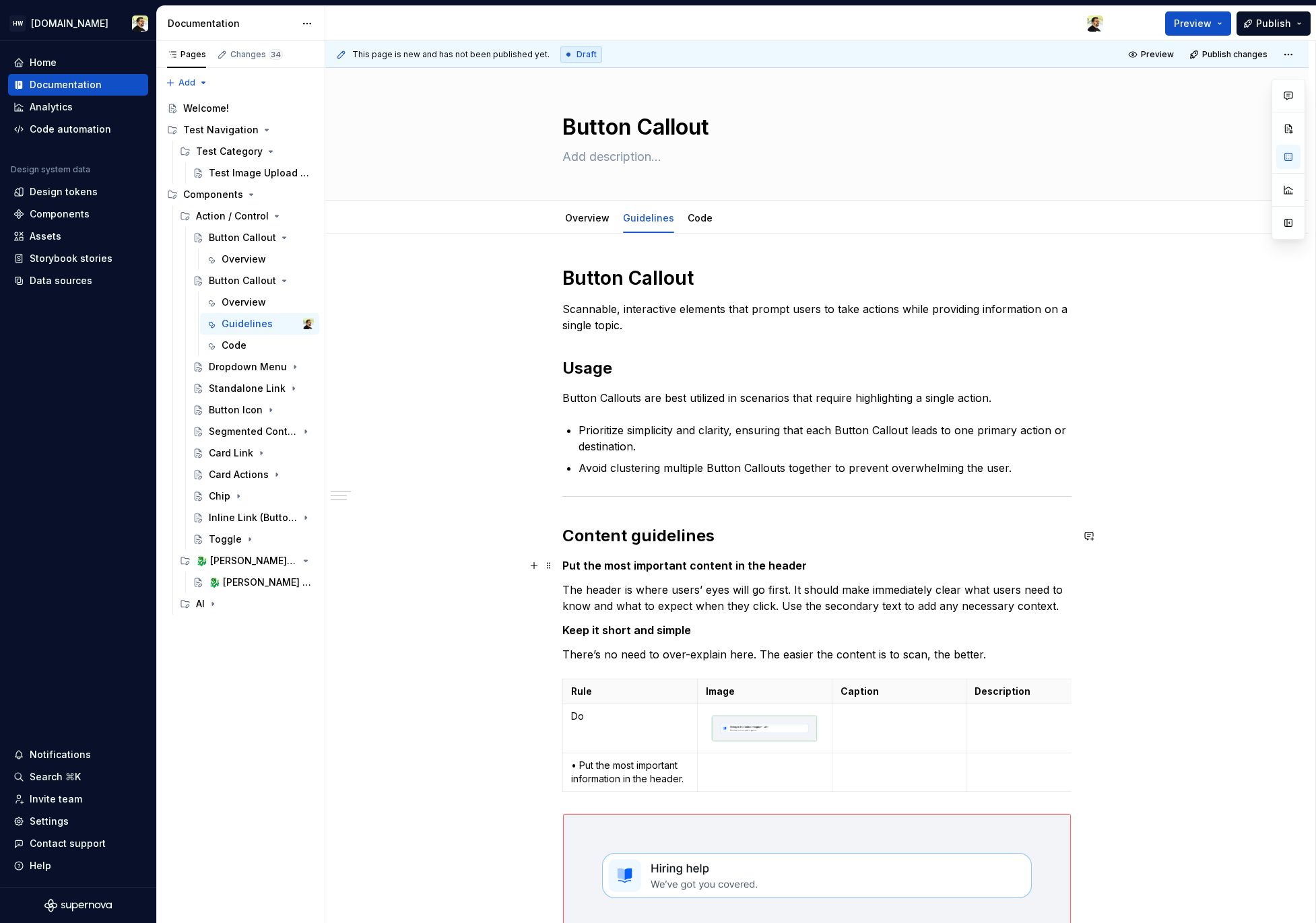
scroll to position [366, 0]
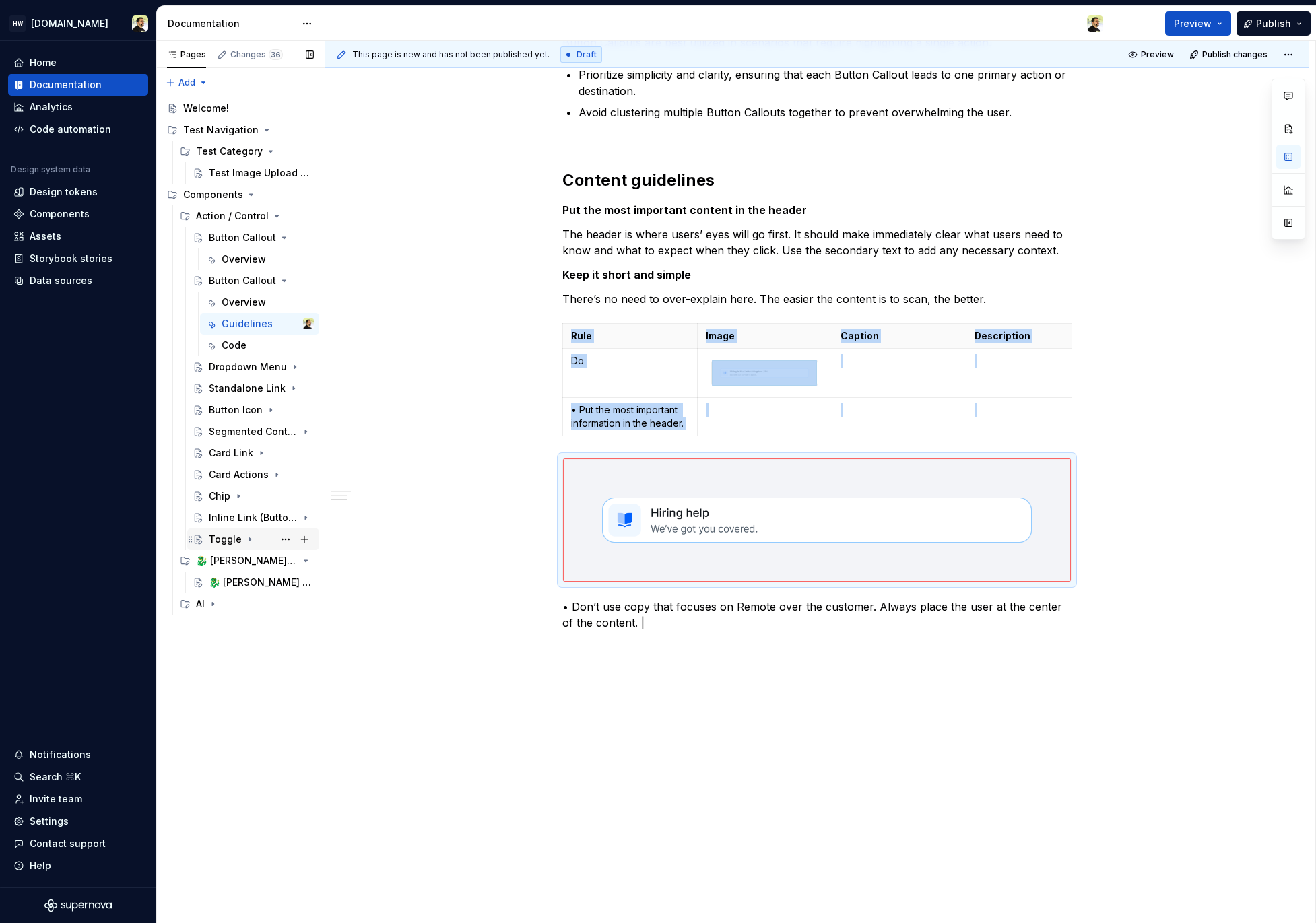
click at [223, 545] on div "Toggle" at bounding box center [225, 539] width 33 height 14
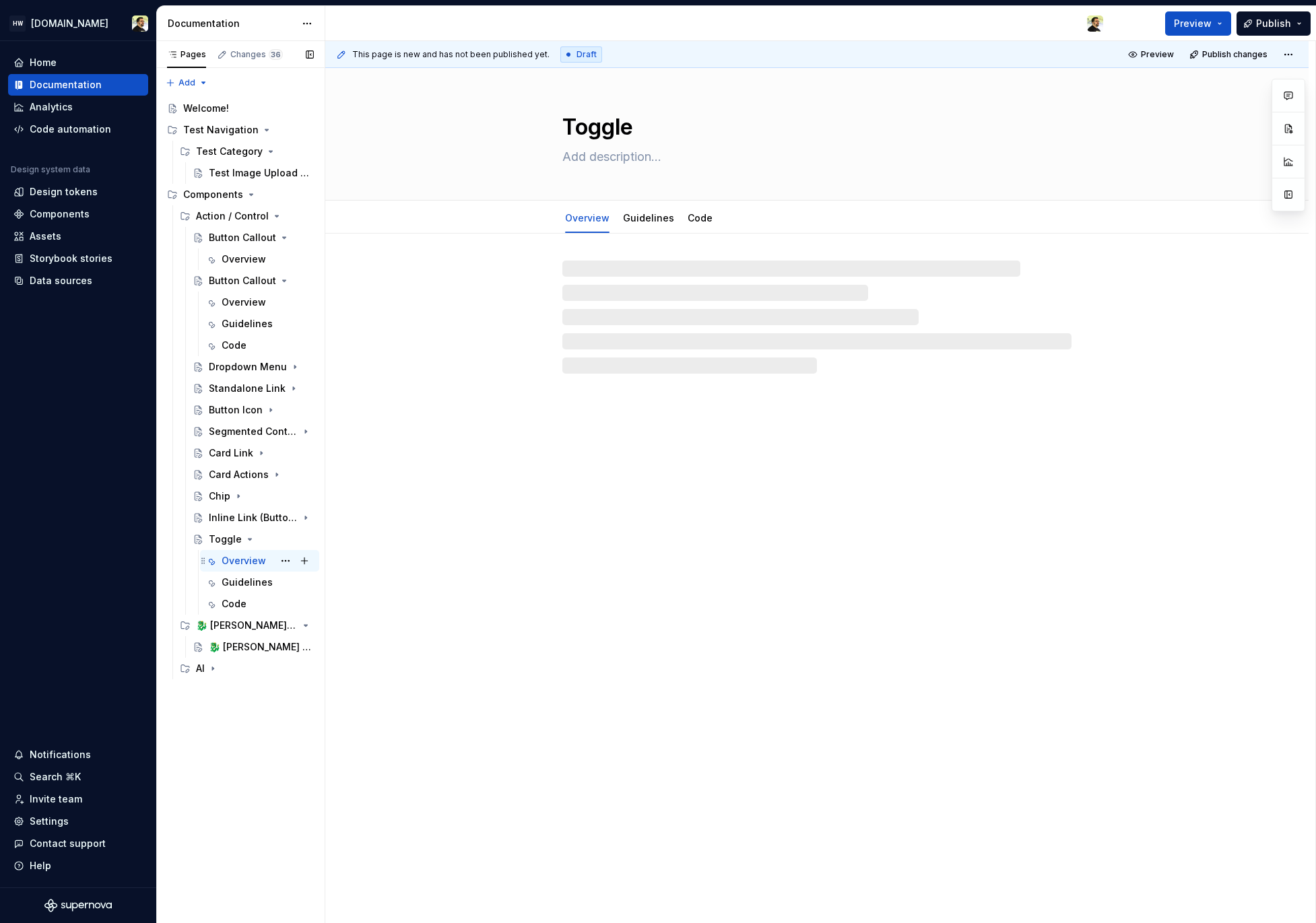
click at [225, 569] on div "Overview" at bounding box center [267, 560] width 92 height 19
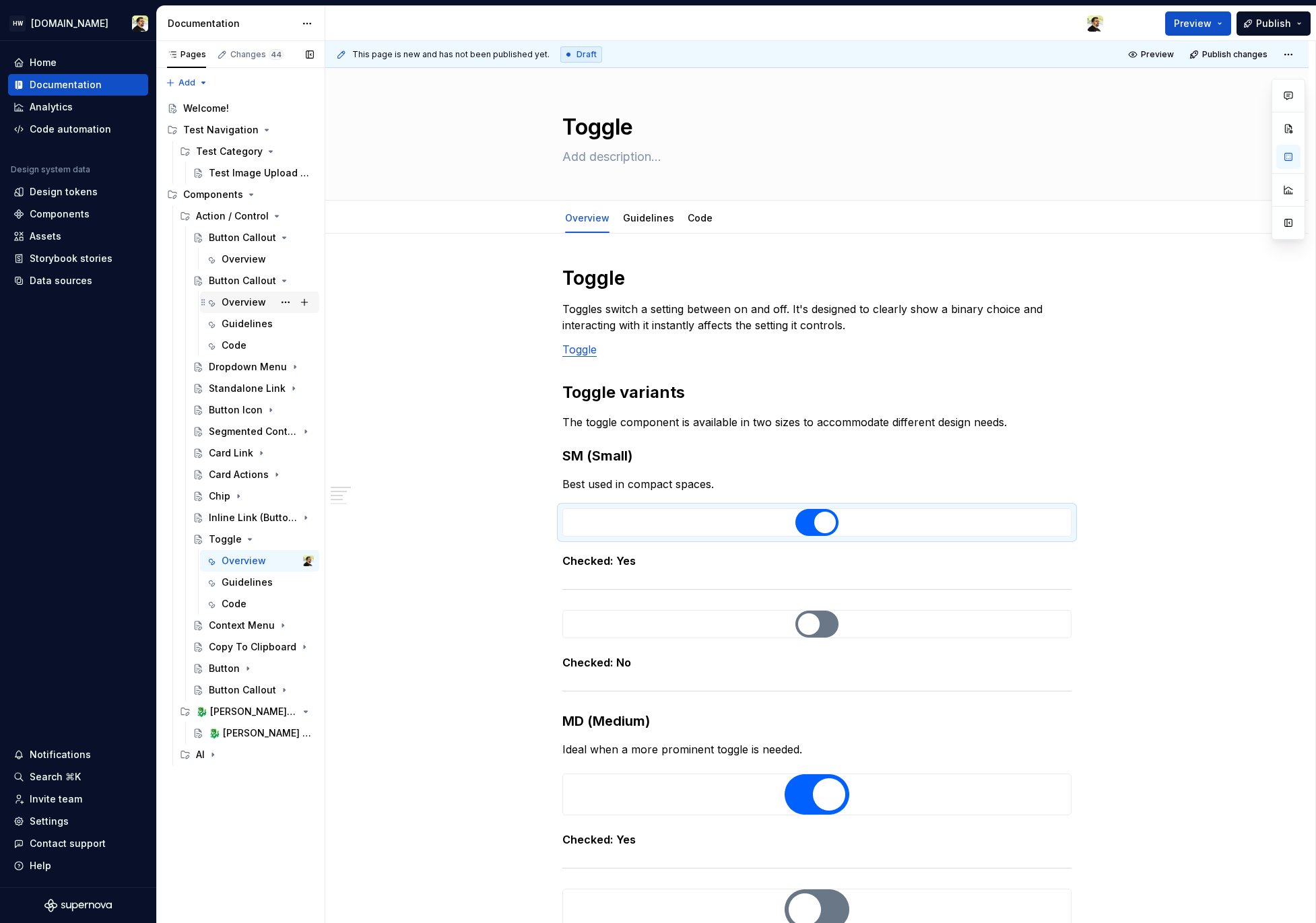
click at [250, 304] on div "Overview" at bounding box center [243, 303] width 45 height 14
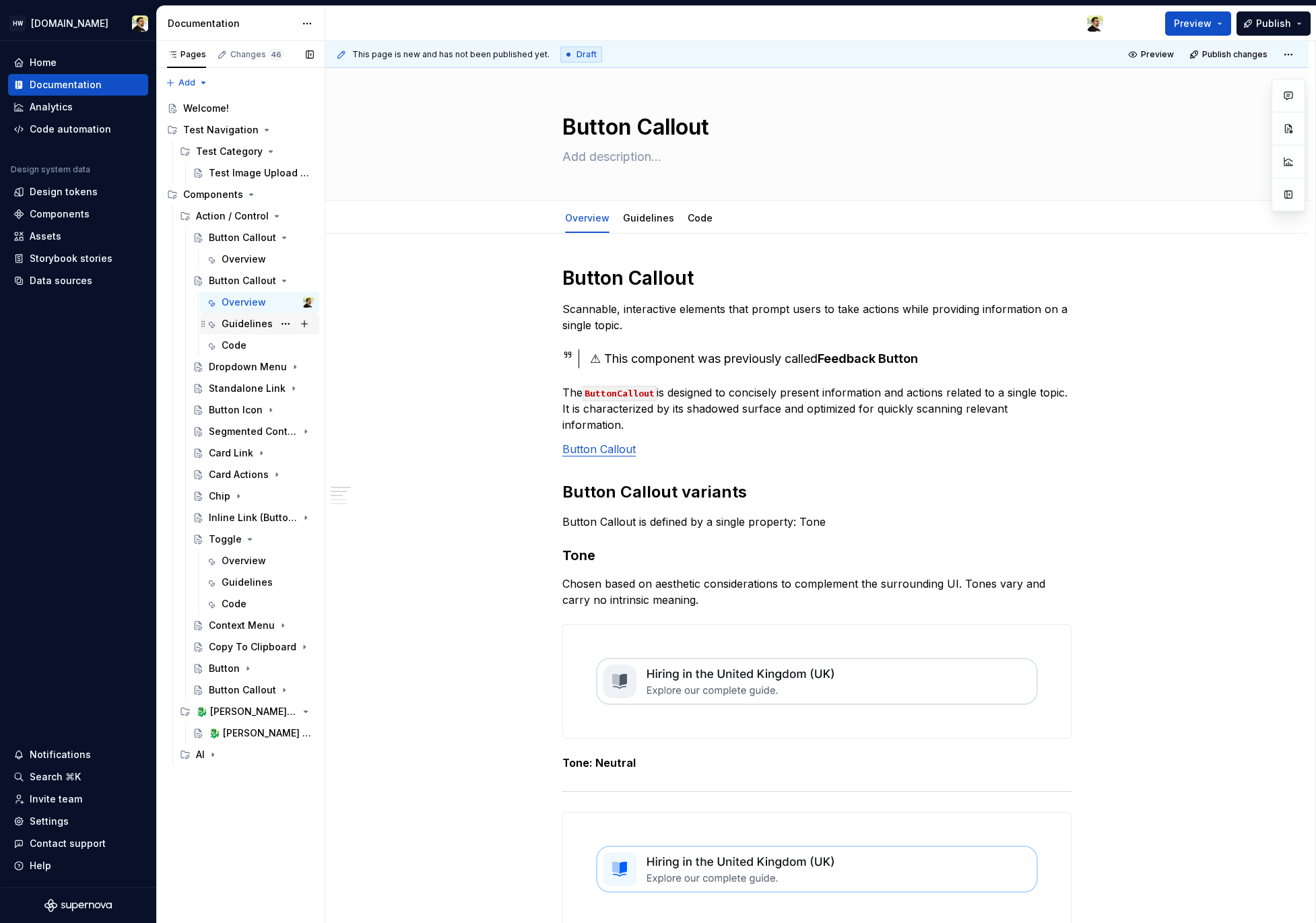
click at [253, 320] on div "Guidelines" at bounding box center [247, 324] width 51 height 14
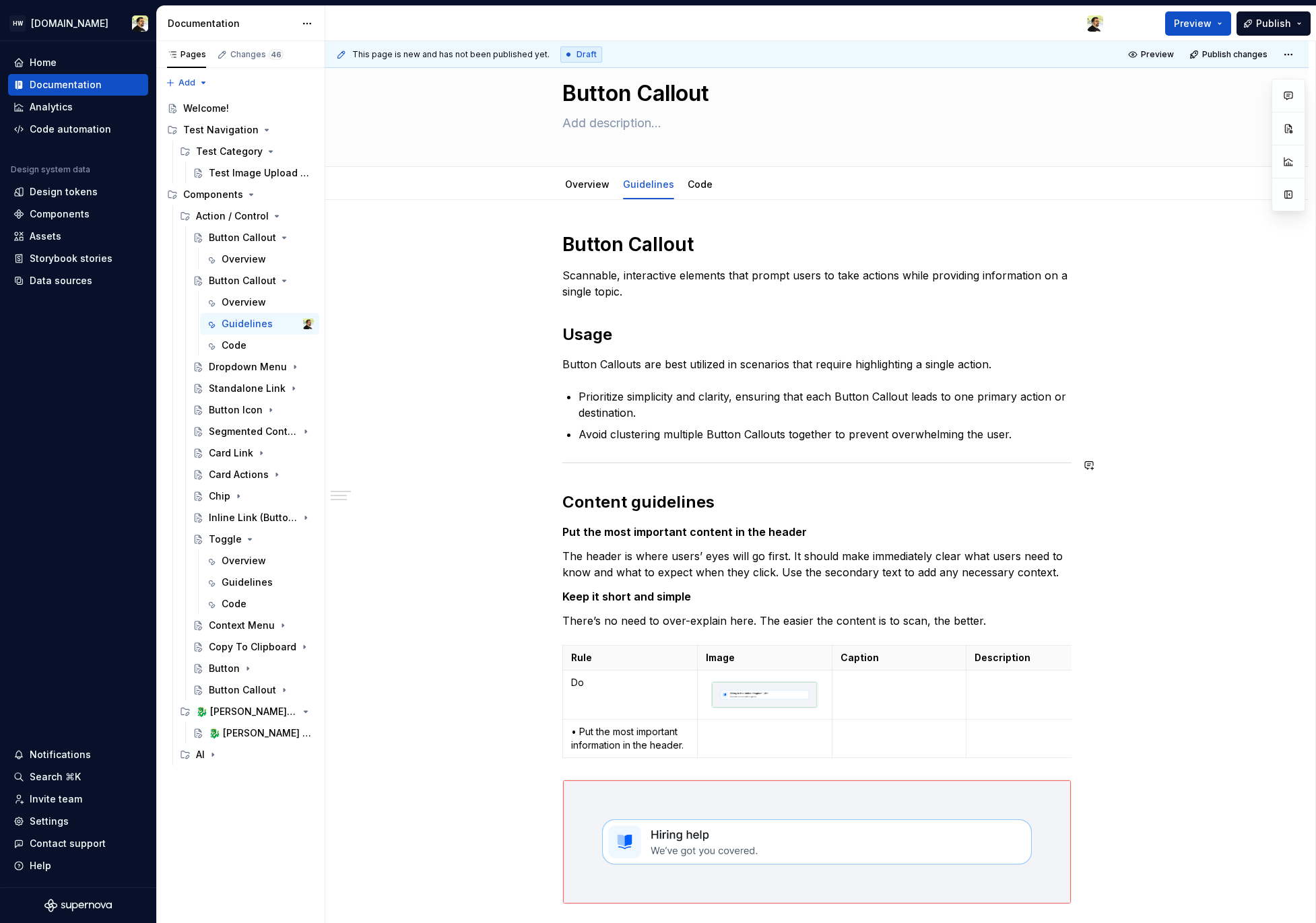
scroll to position [35, 0]
click at [247, 689] on div "Button Callout" at bounding box center [235, 691] width 51 height 14
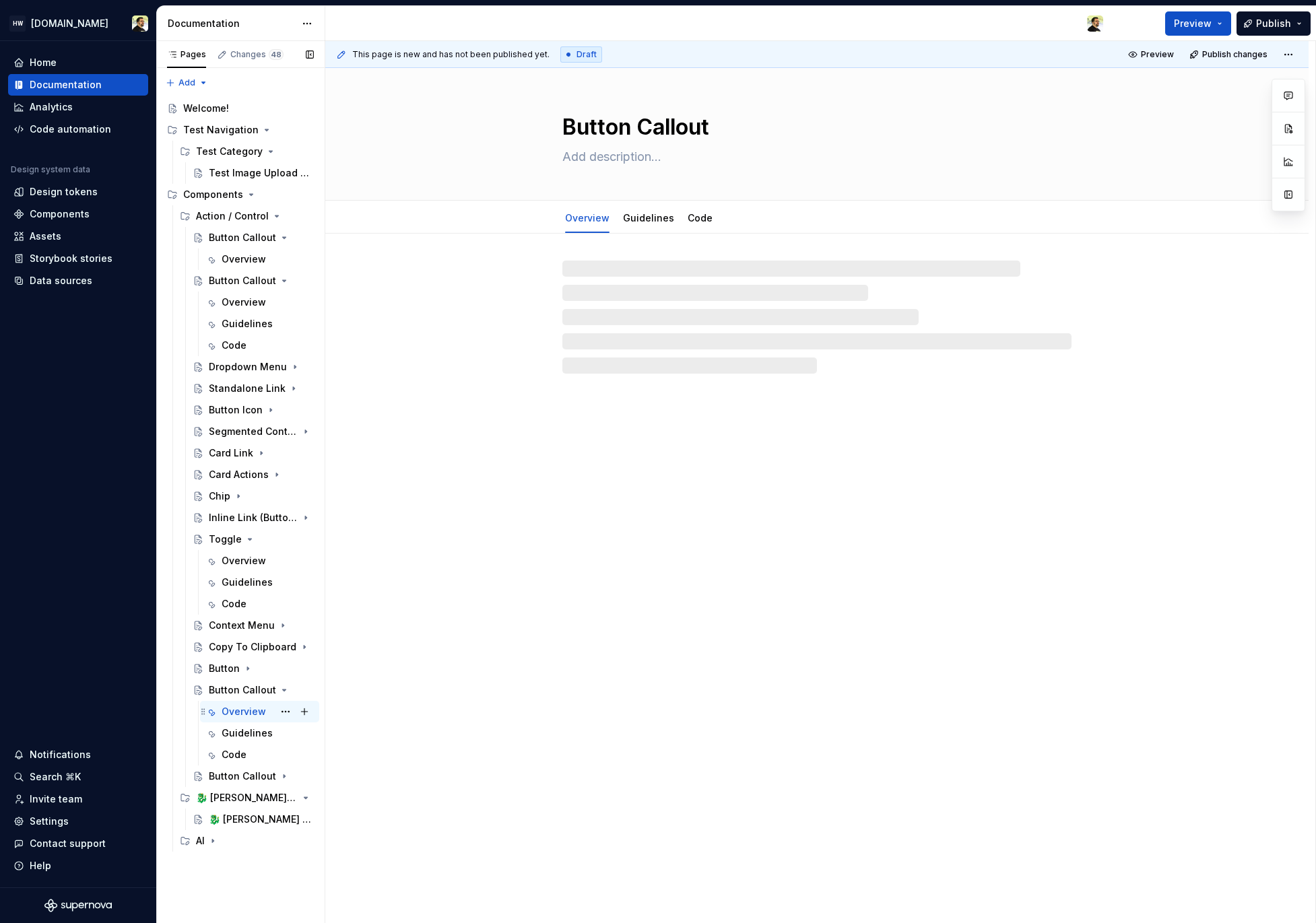
click at [236, 712] on div "Overview" at bounding box center [243, 712] width 45 height 14
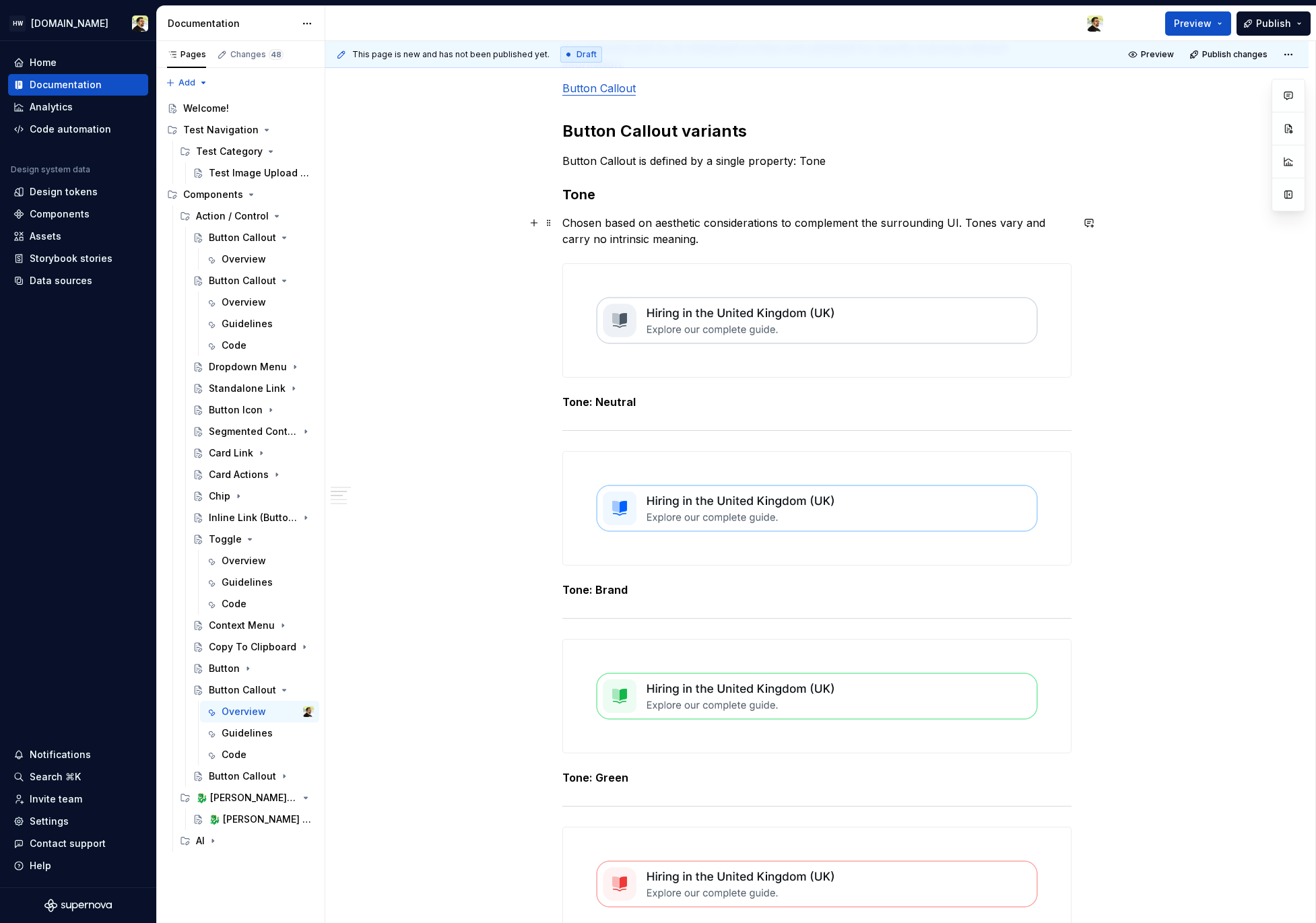
scroll to position [466, 0]
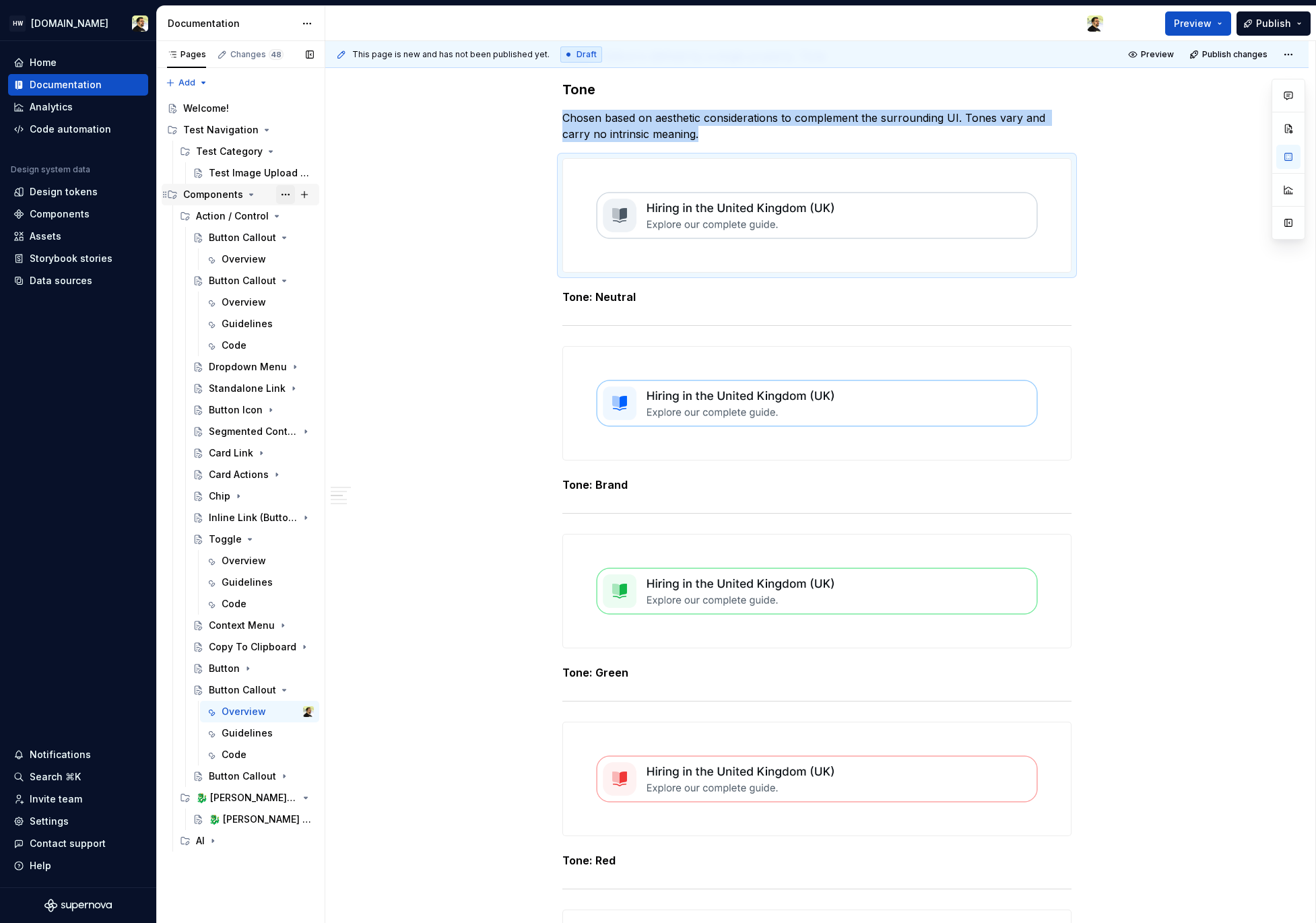
click at [291, 198] on button "Page tree" at bounding box center [285, 194] width 19 height 19
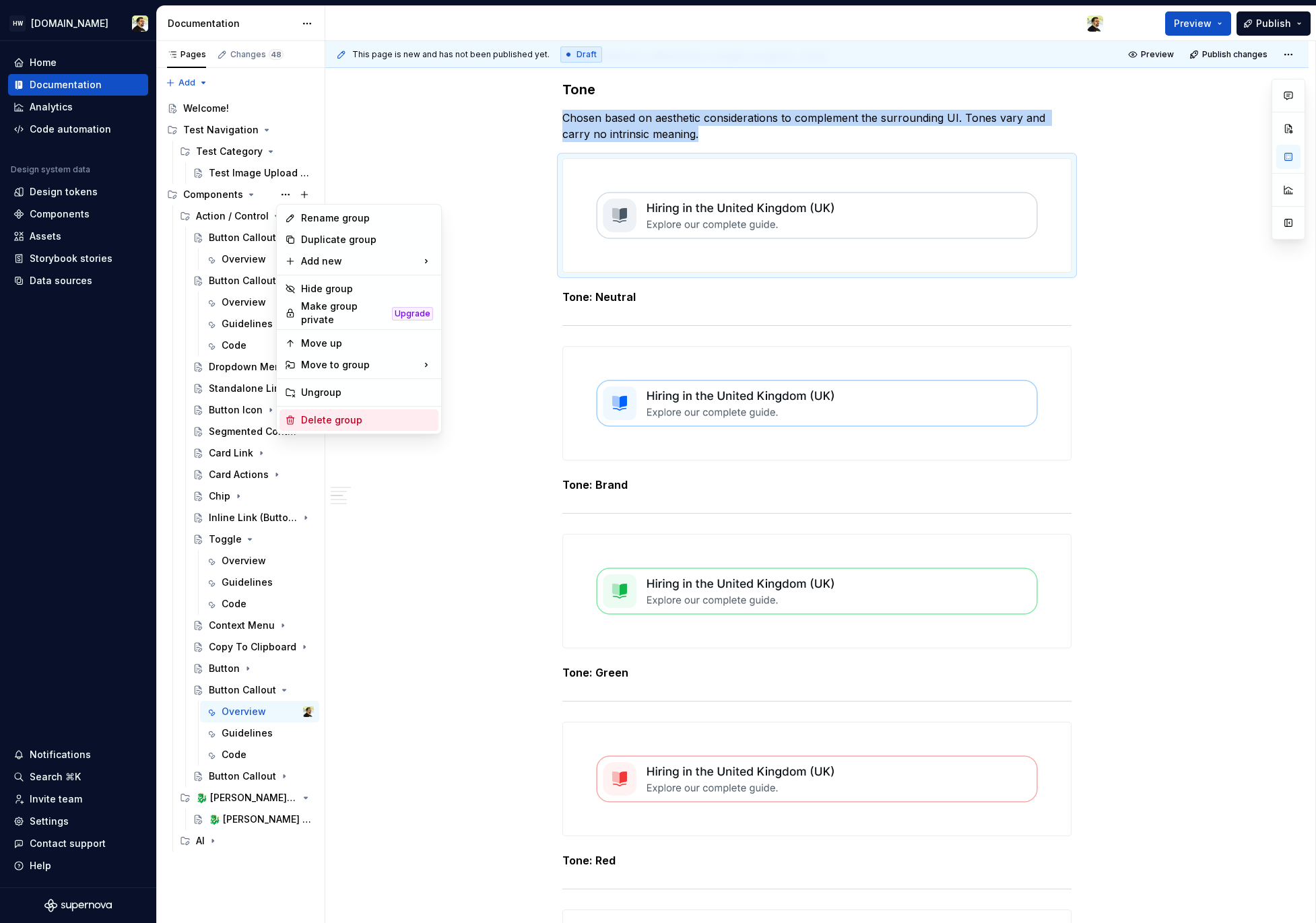
click at [342, 416] on div "Delete group" at bounding box center [366, 420] width 132 height 14
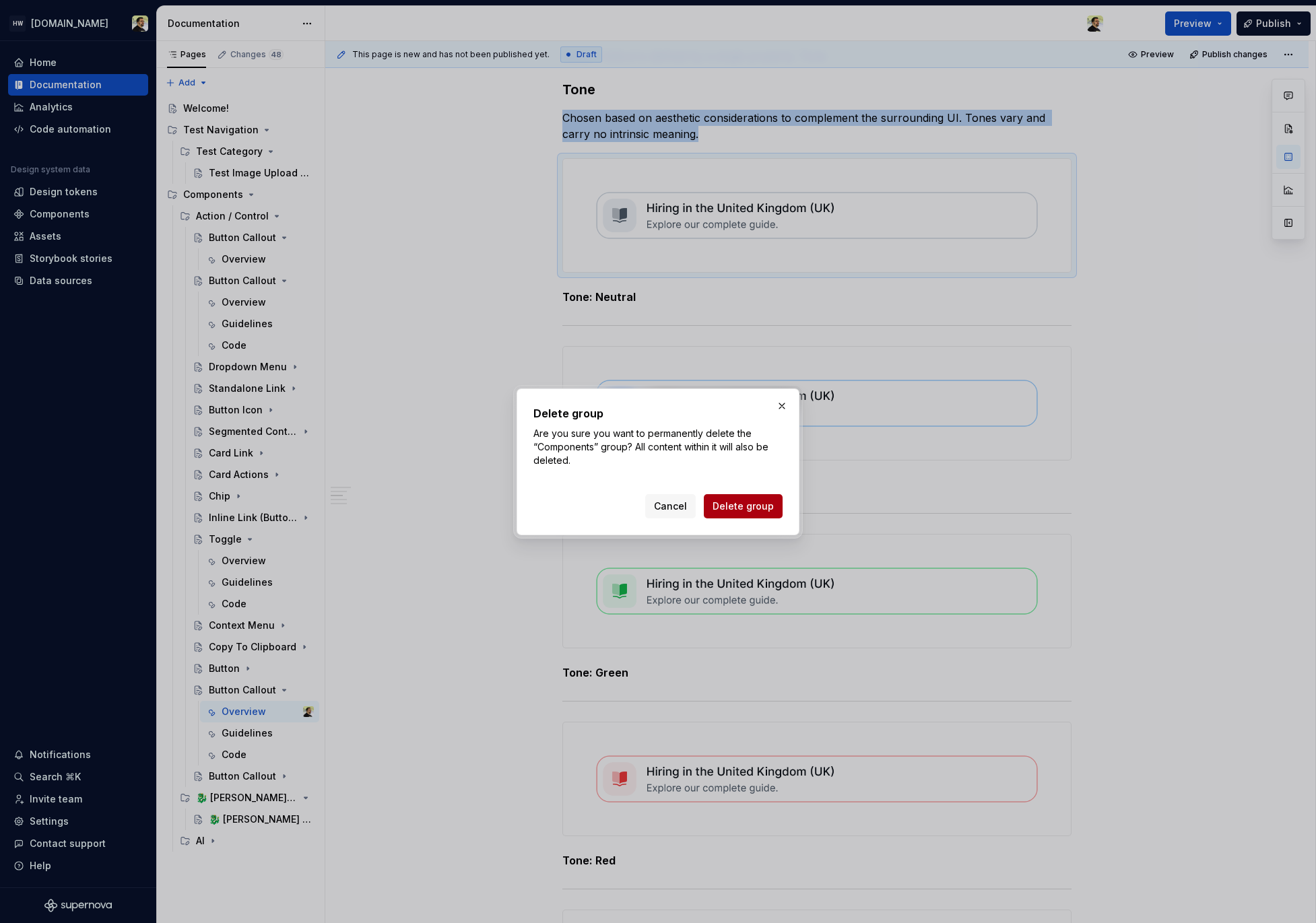
click at [739, 509] on span "Delete group" at bounding box center [743, 507] width 61 height 14
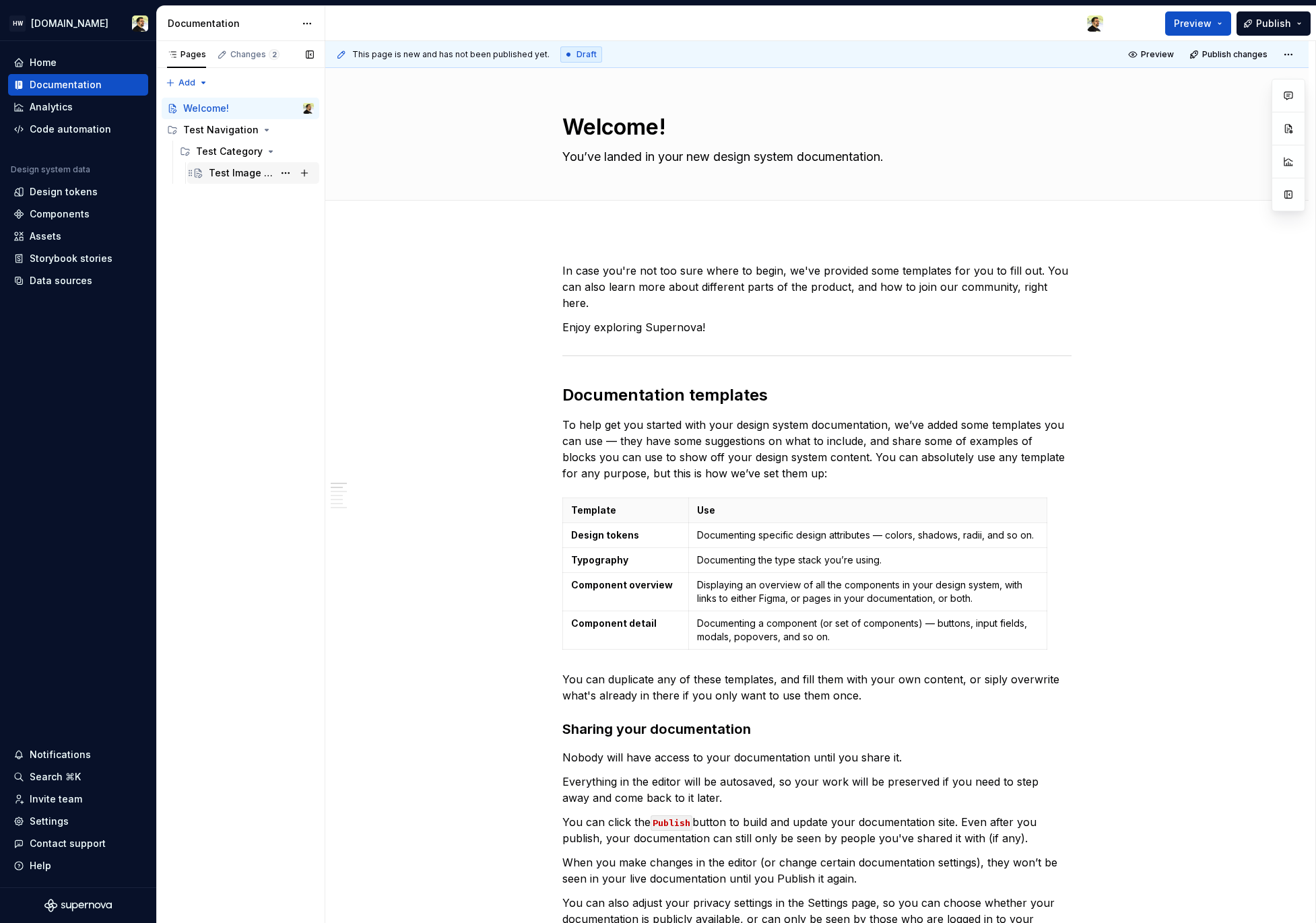
click at [250, 172] on div "Test Image Upload Page" at bounding box center [240, 173] width 64 height 14
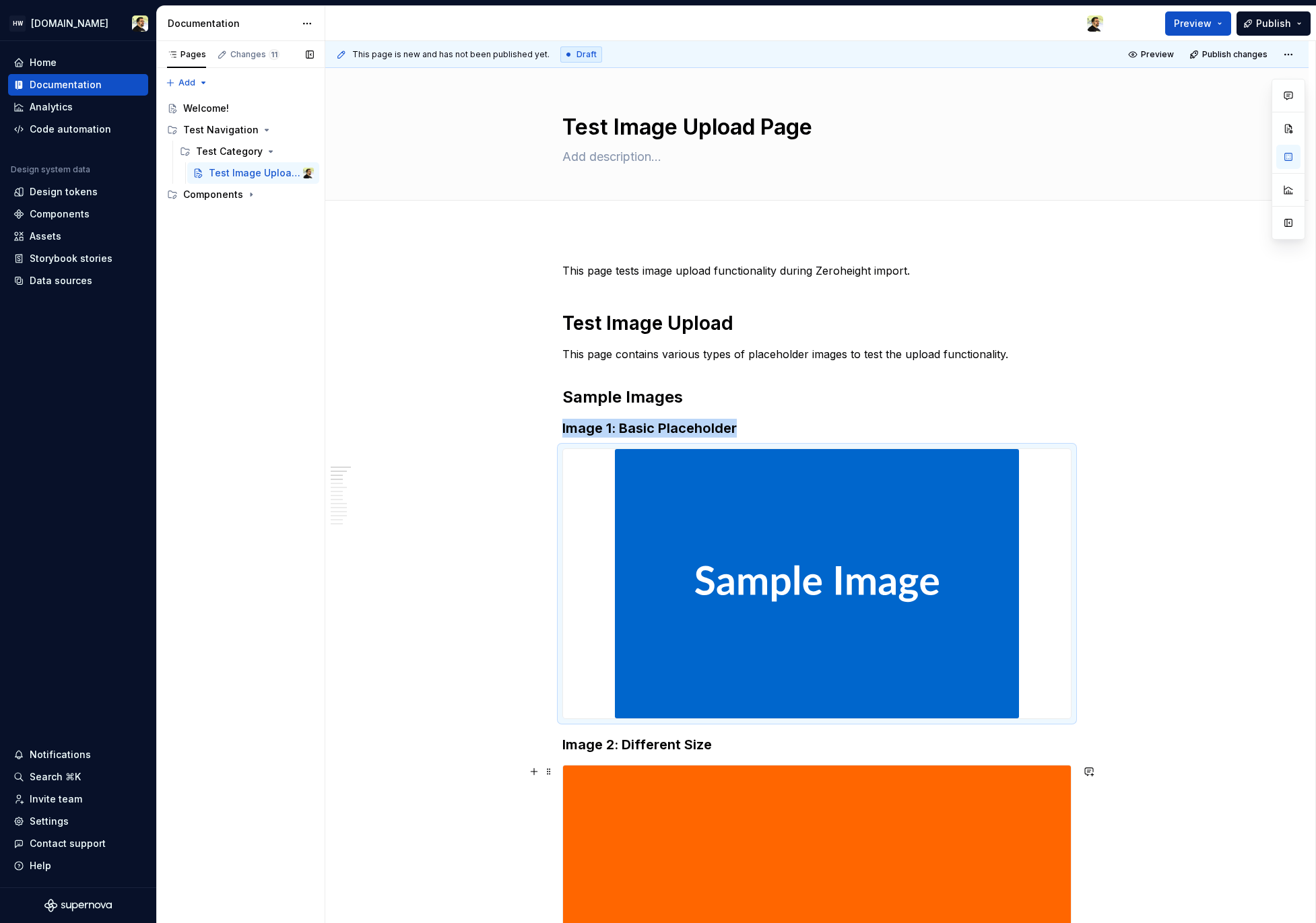
click at [246, 258] on div "Pages Changes 11 Add Accessibility guide for tree Page tree. Navigate the tree …" at bounding box center [240, 483] width 168 height 882
click at [245, 197] on icon "Page tree" at bounding box center [250, 194] width 11 height 11
click at [239, 213] on div "Action / Control" at bounding box center [228, 217] width 64 height 14
click at [232, 231] on div "Button Callout" at bounding box center [235, 237] width 51 height 14
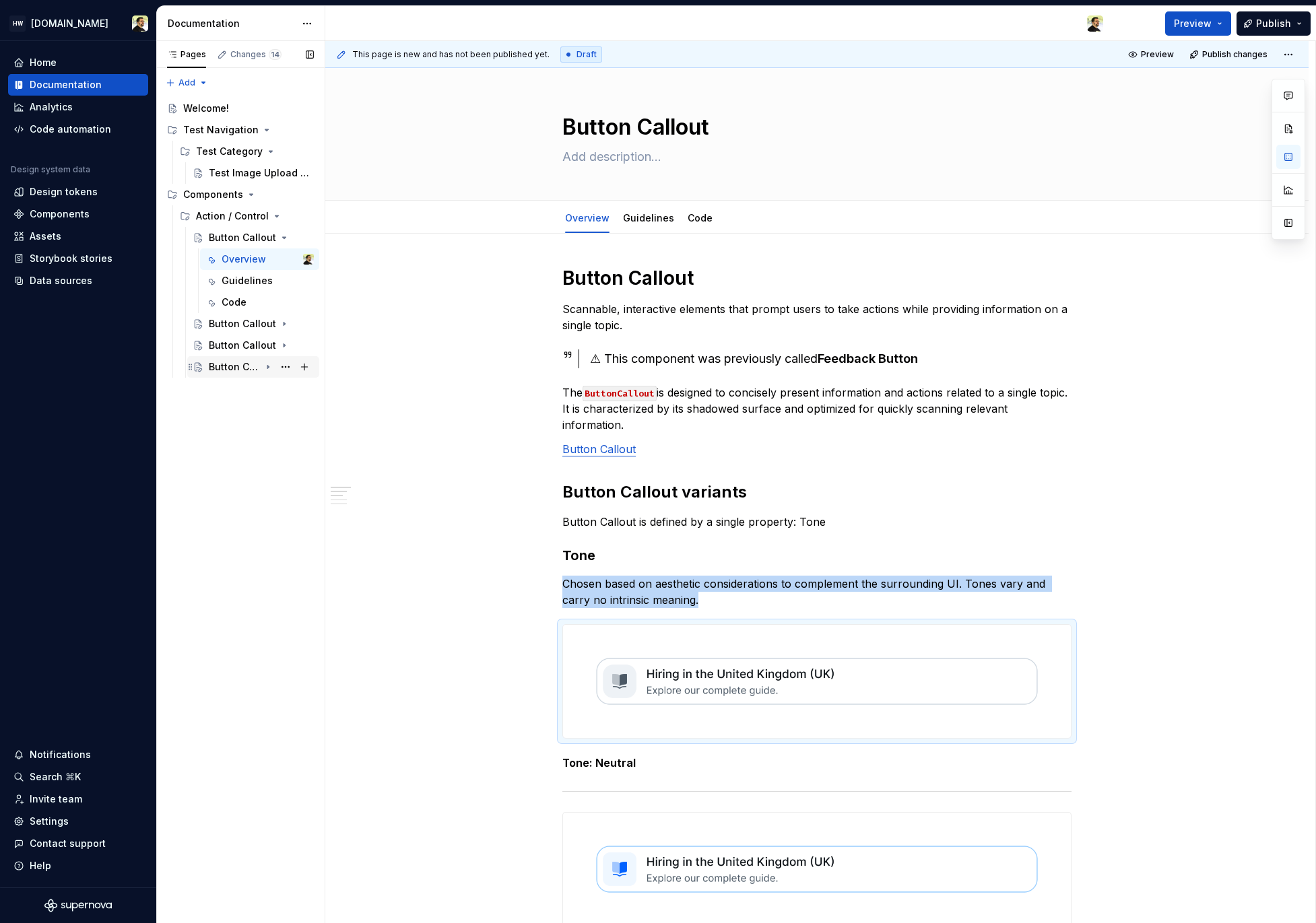
click at [221, 362] on div "Button Callout" at bounding box center [235, 367] width 51 height 14
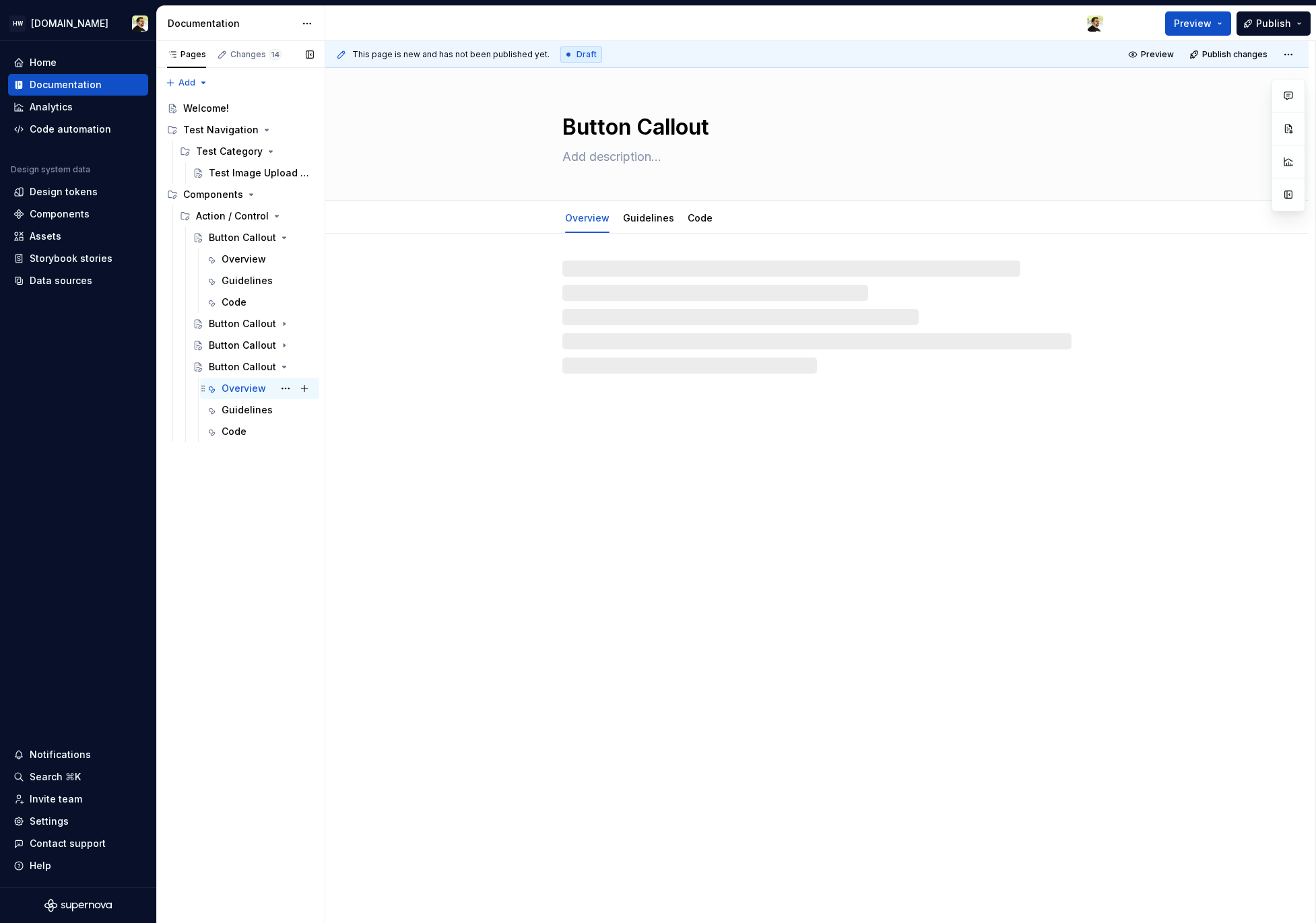
click at [235, 394] on div "Overview" at bounding box center [243, 389] width 45 height 14
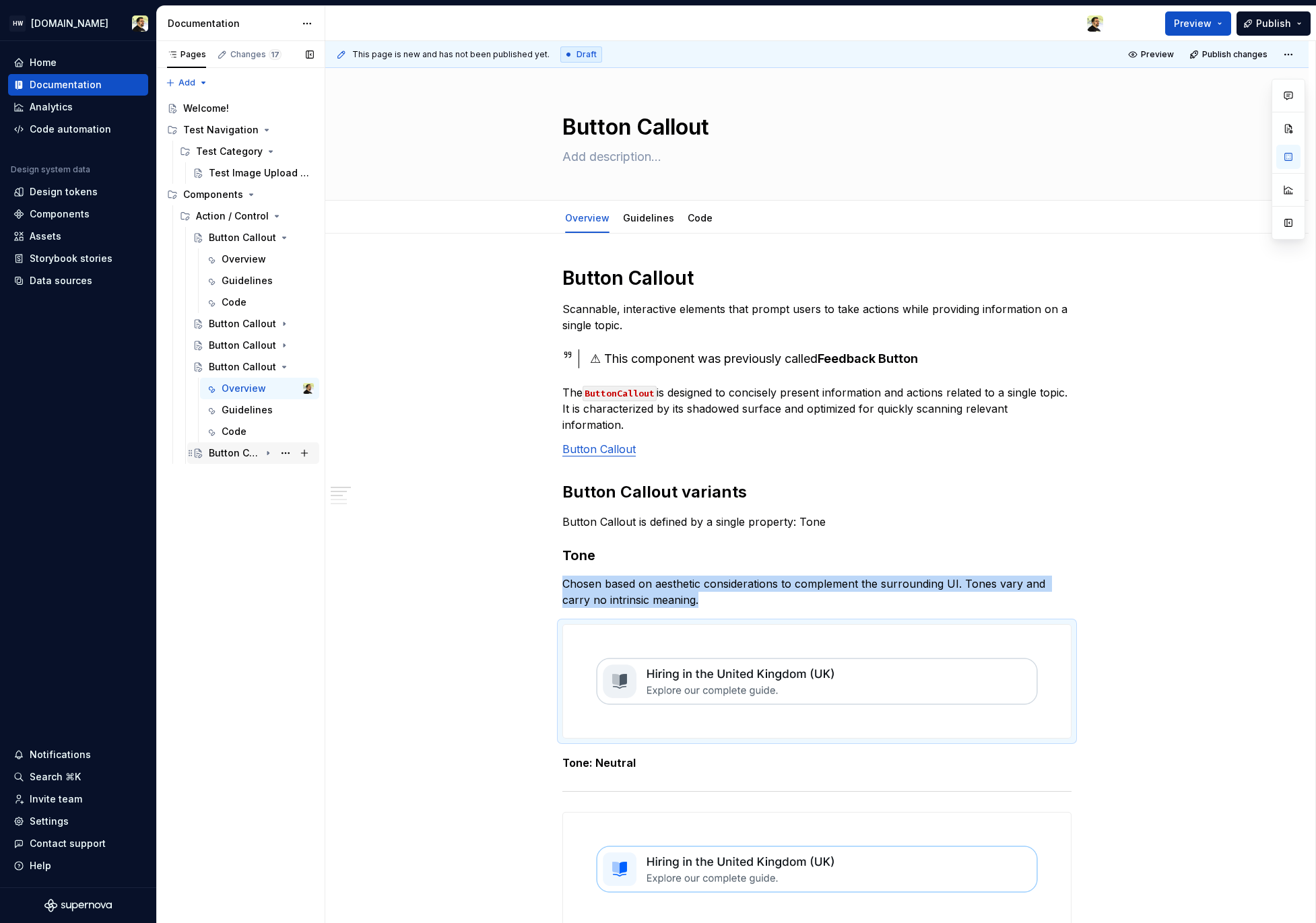
click at [235, 448] on div "Button Callout" at bounding box center [235, 453] width 51 height 14
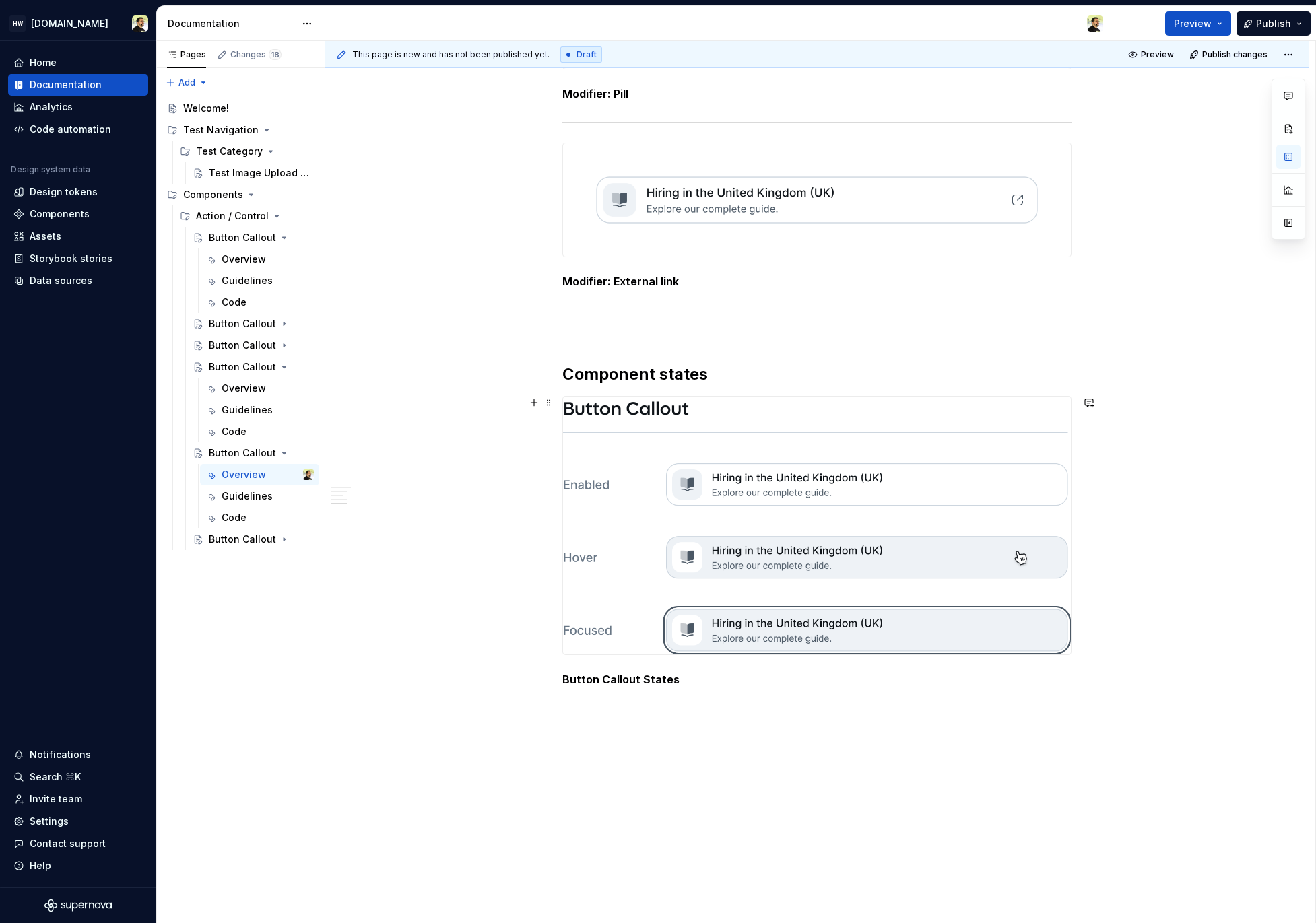
scroll to position [3293, 0]
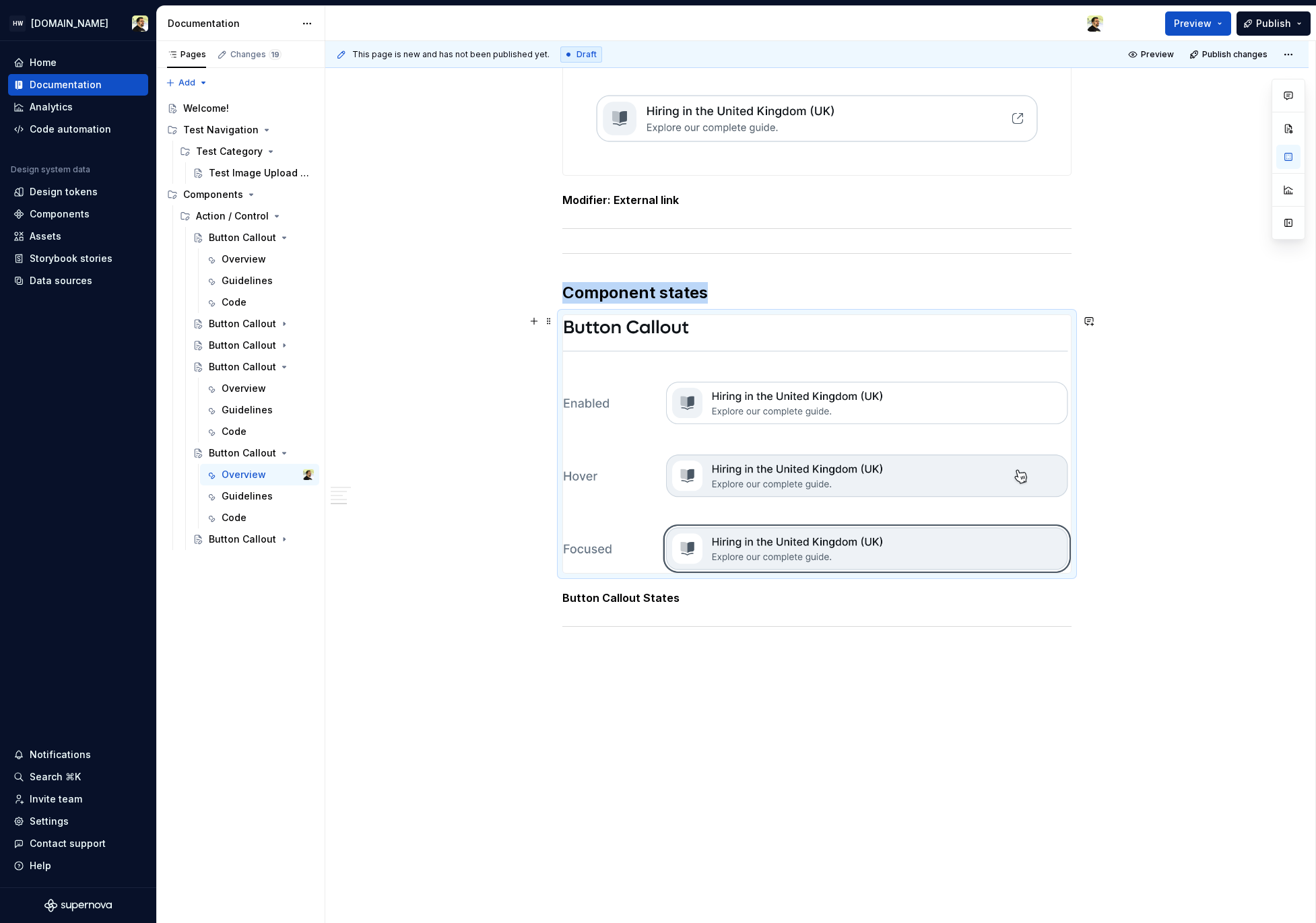
click at [750, 548] on img at bounding box center [816, 444] width 508 height 258
click at [231, 543] on div "Button Callout" at bounding box center [235, 539] width 51 height 14
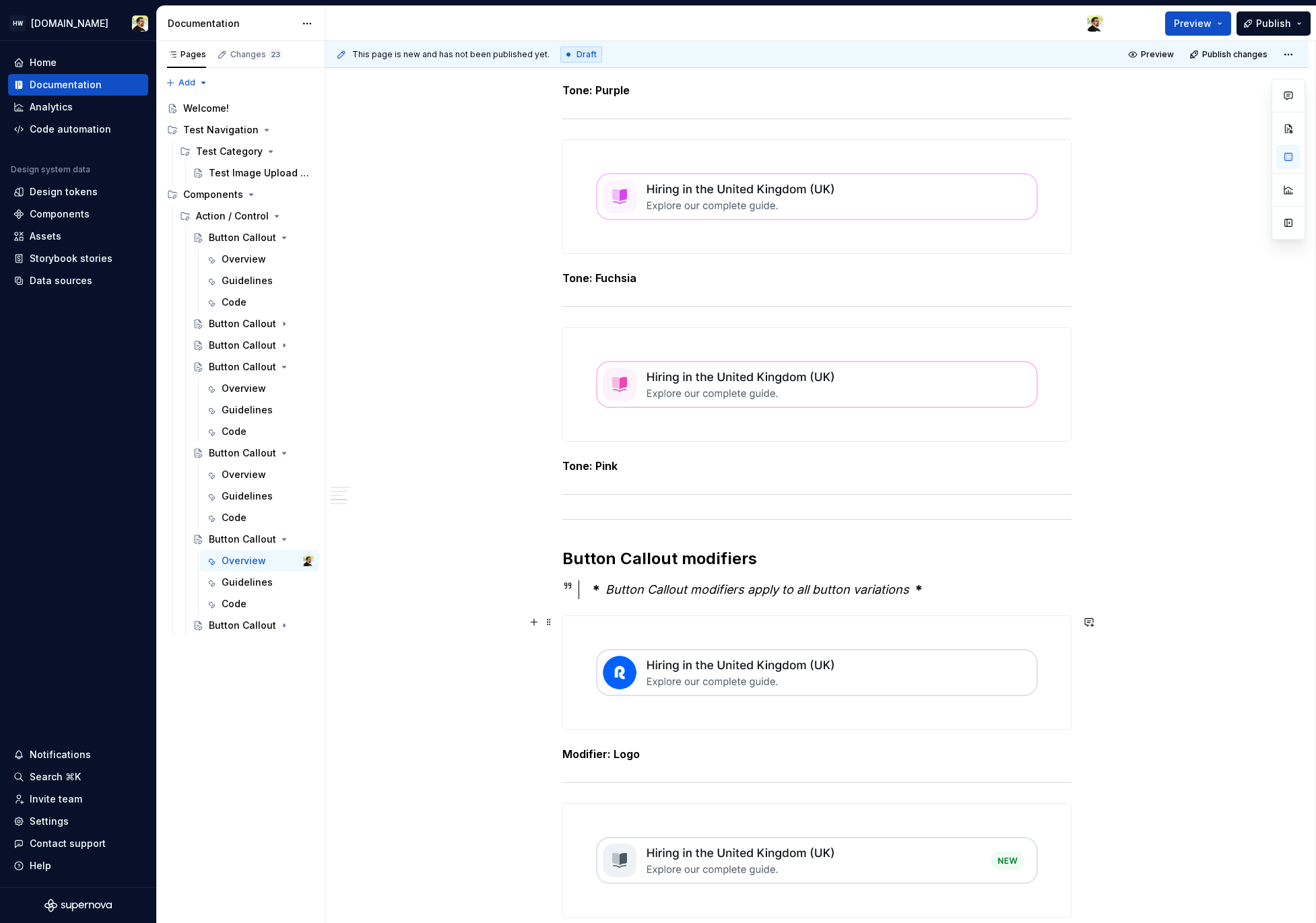
scroll to position [2366, 0]
click at [234, 627] on div "Button Callout" at bounding box center [235, 625] width 51 height 14
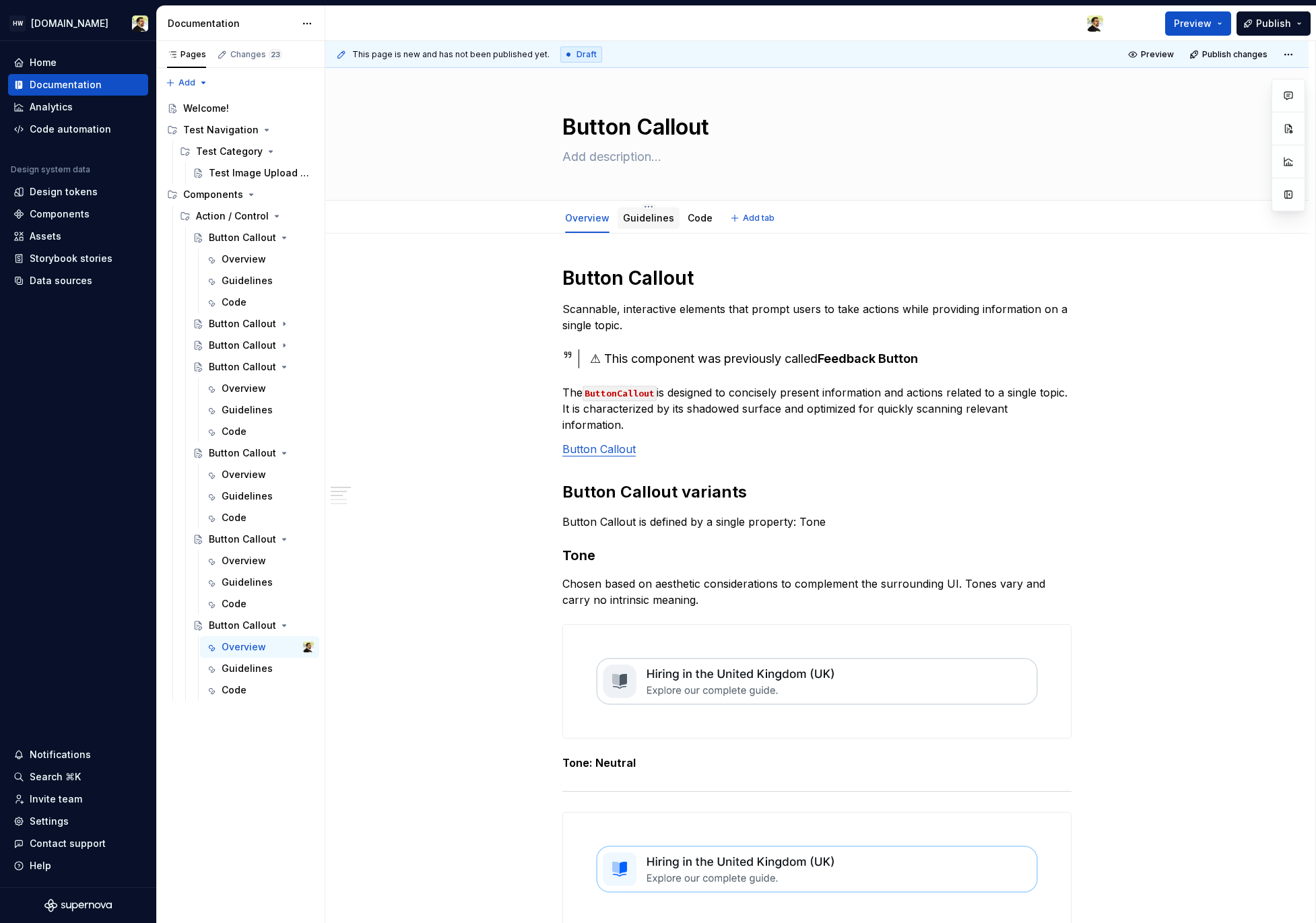
click at [652, 223] on link "Guidelines" at bounding box center [649, 218] width 51 height 12
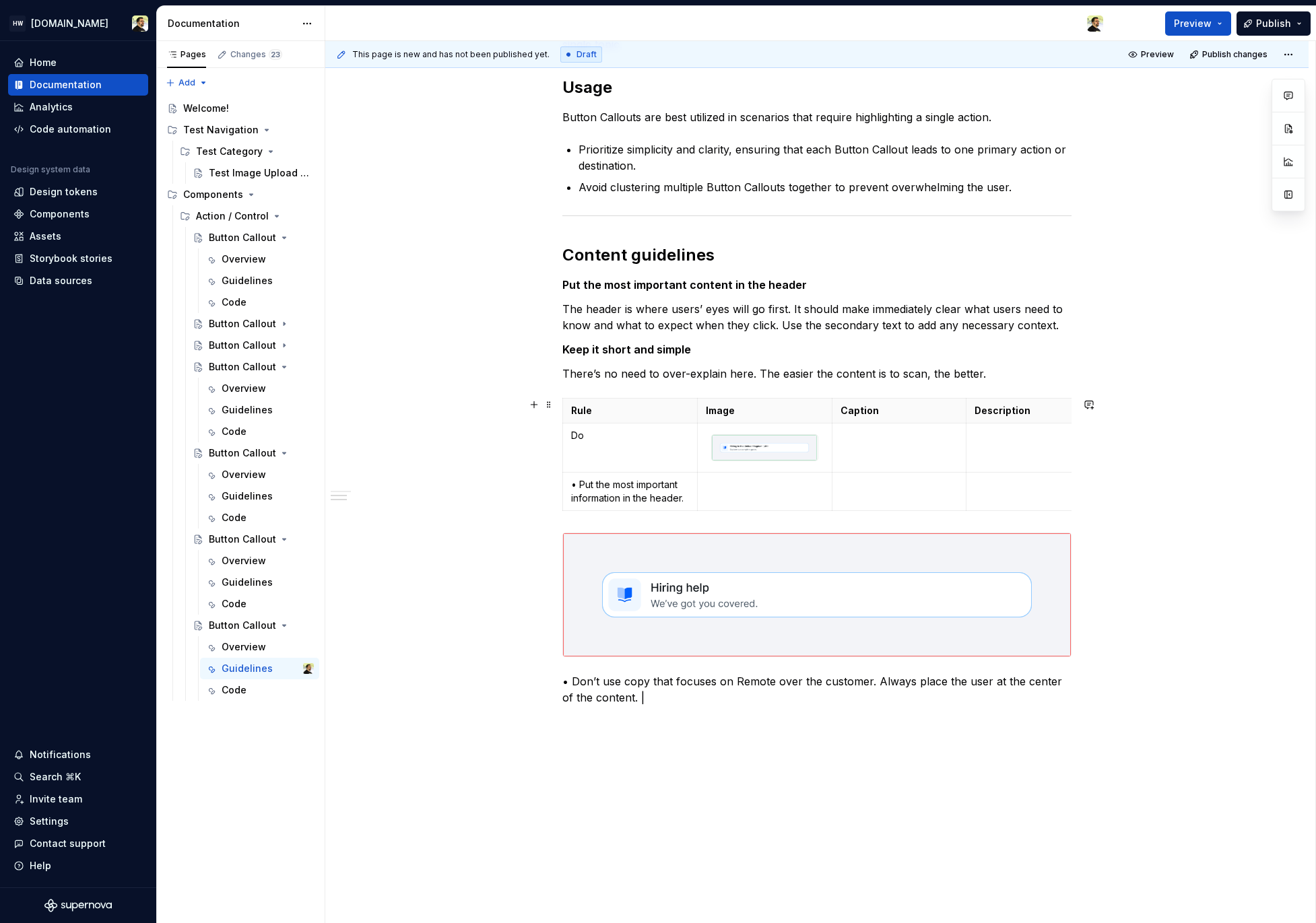
scroll to position [366, 0]
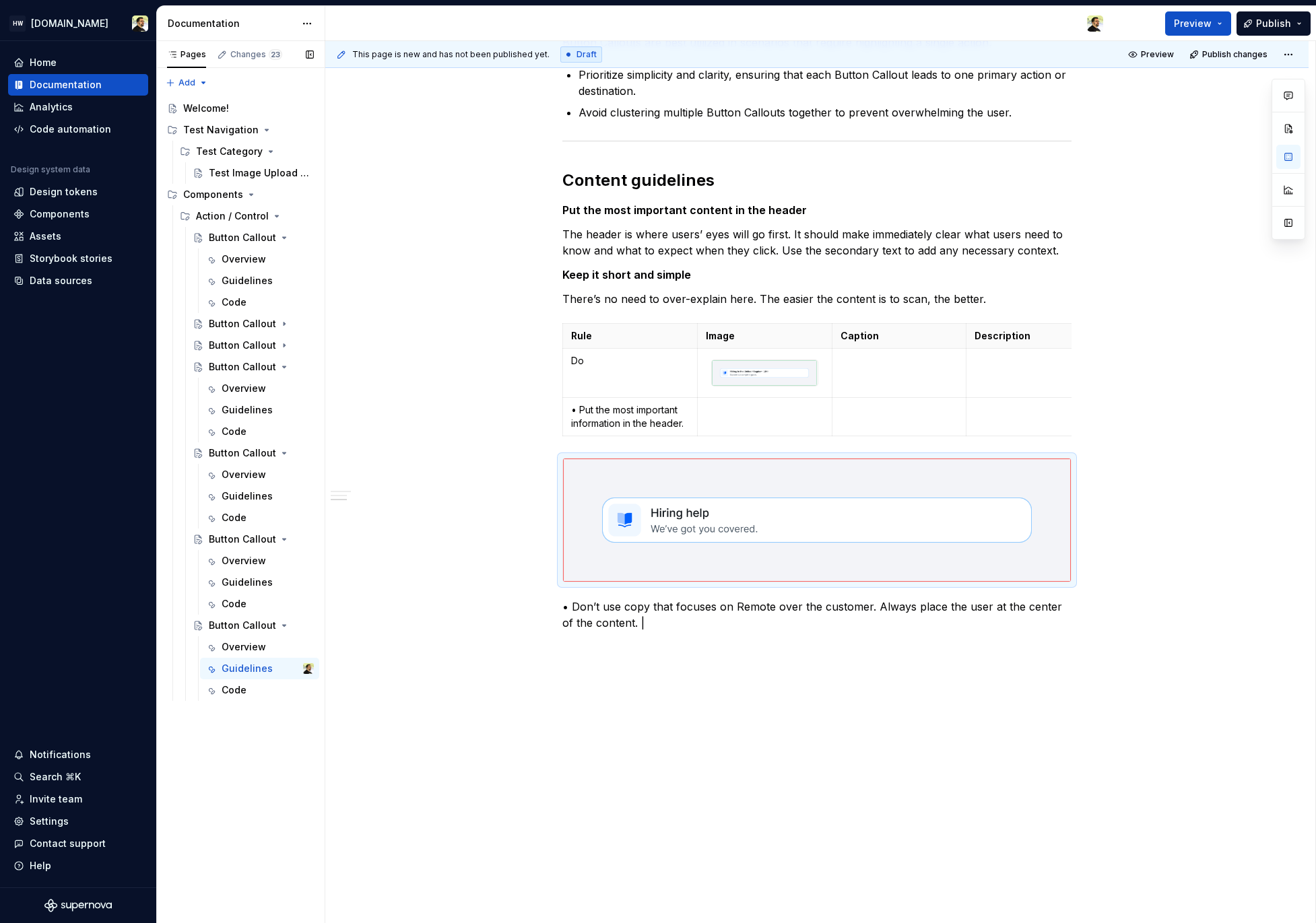
click at [257, 793] on div "Pages Changes 23 Add Accessibility guide for tree Page tree. Navigate the tree …" at bounding box center [240, 483] width 168 height 882
click at [258, 651] on div "Overview" at bounding box center [243, 647] width 45 height 14
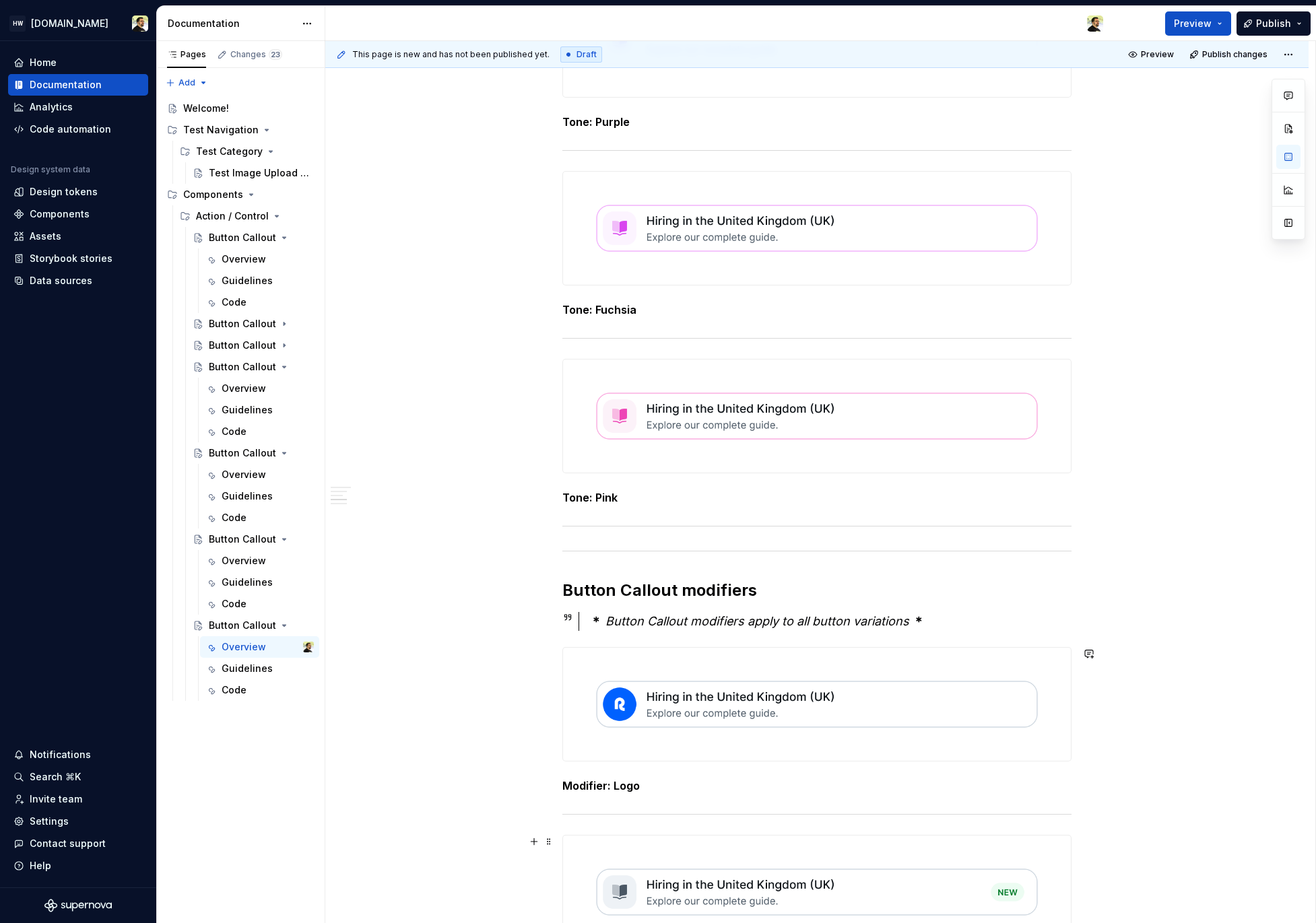
scroll to position [2535, 0]
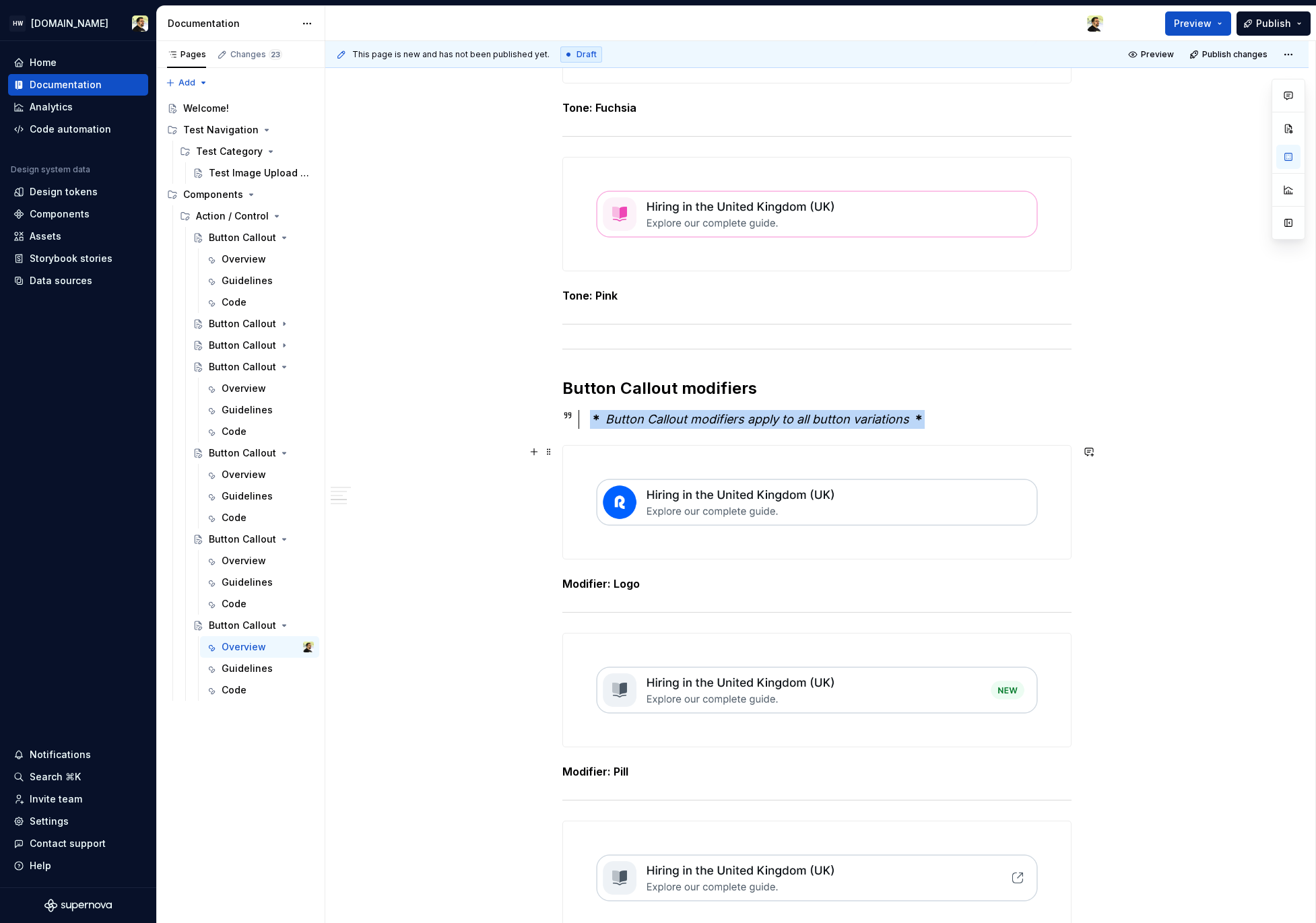
click at [757, 536] on img at bounding box center [816, 503] width 508 height 113
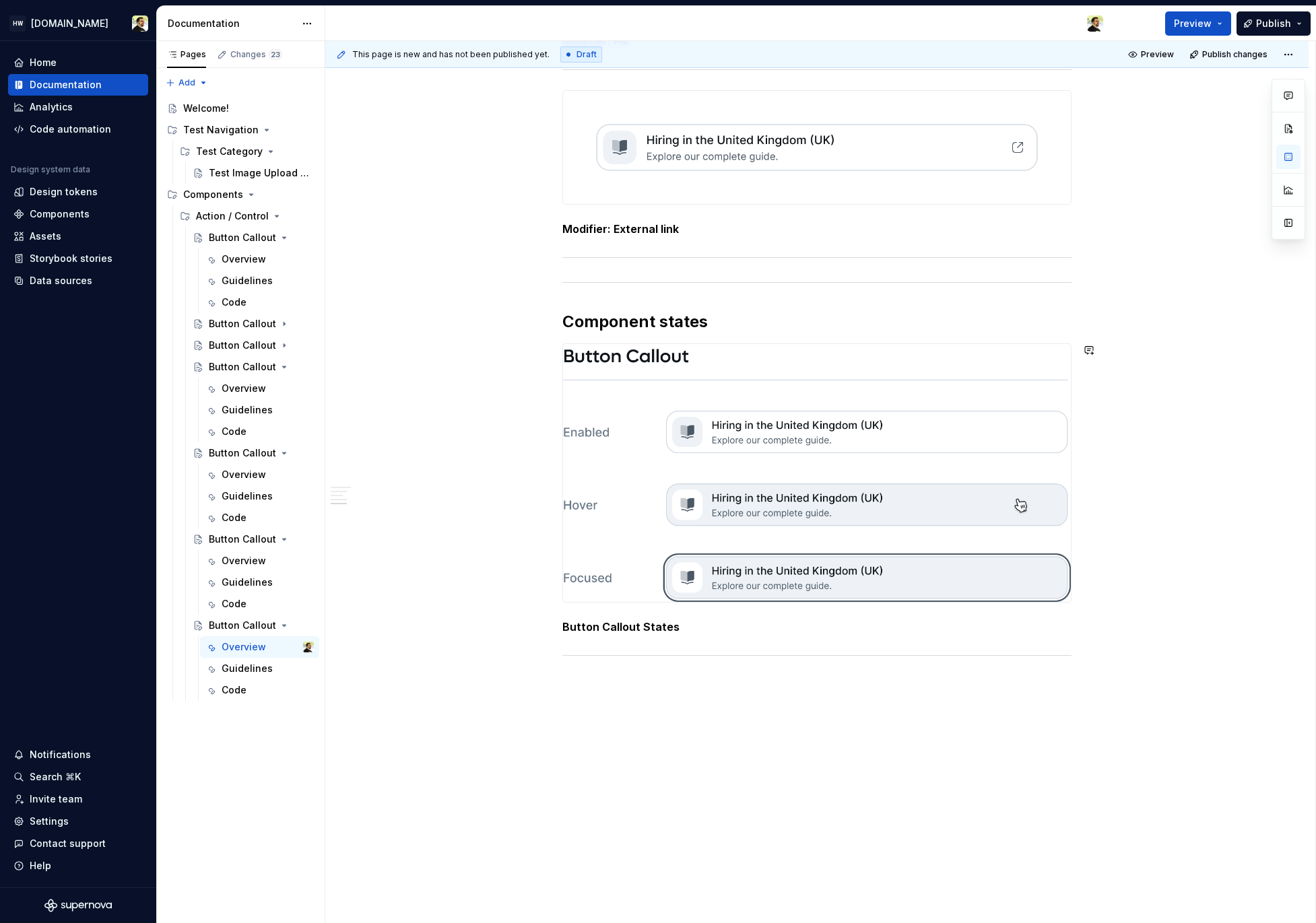
scroll to position [3293, 0]
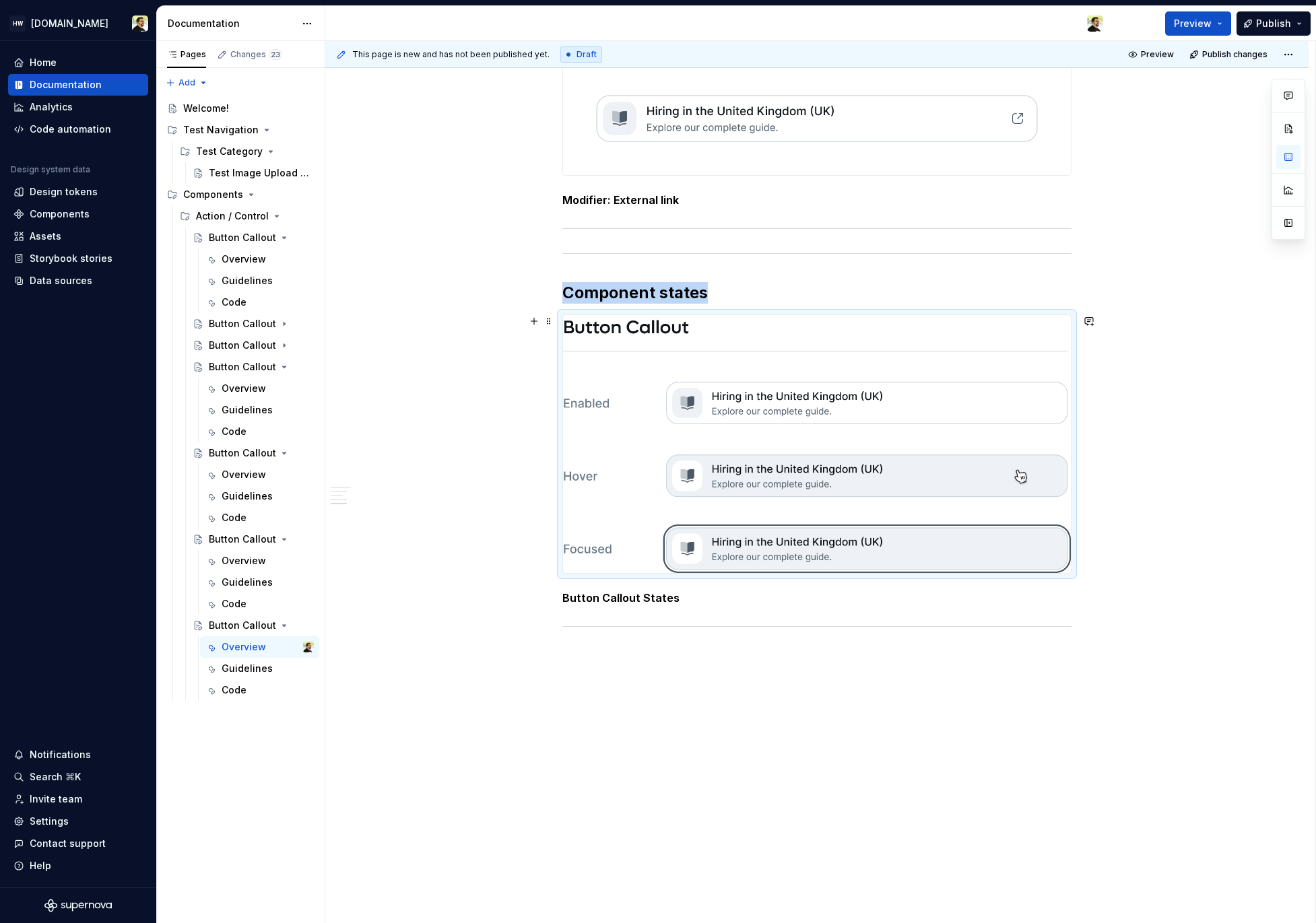
click at [779, 494] on img at bounding box center [816, 444] width 508 height 258
click at [235, 604] on div "Code" at bounding box center [234, 604] width 25 height 14
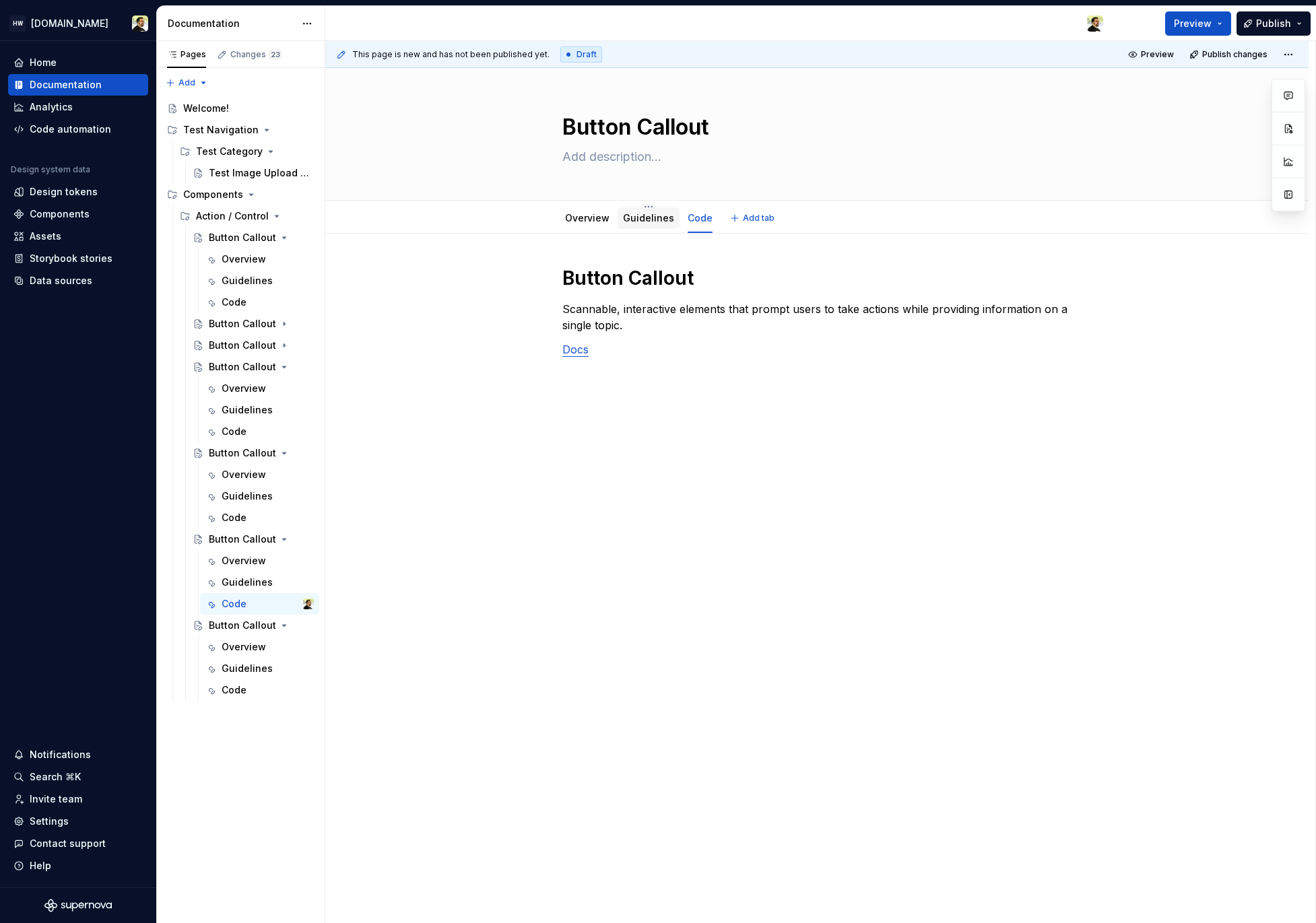
click at [642, 218] on link "Guidelines" at bounding box center [649, 218] width 51 height 12
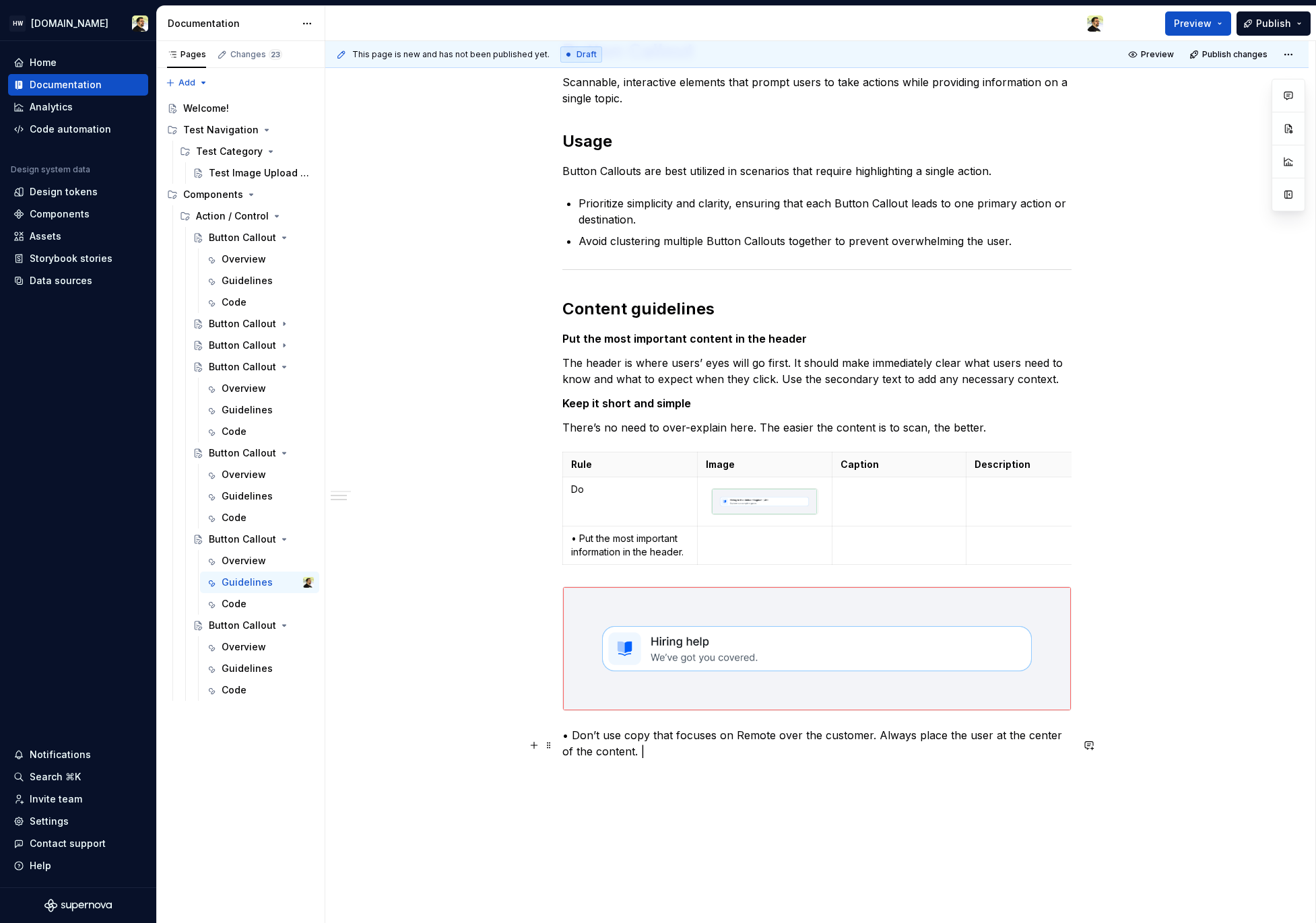
scroll to position [322, 0]
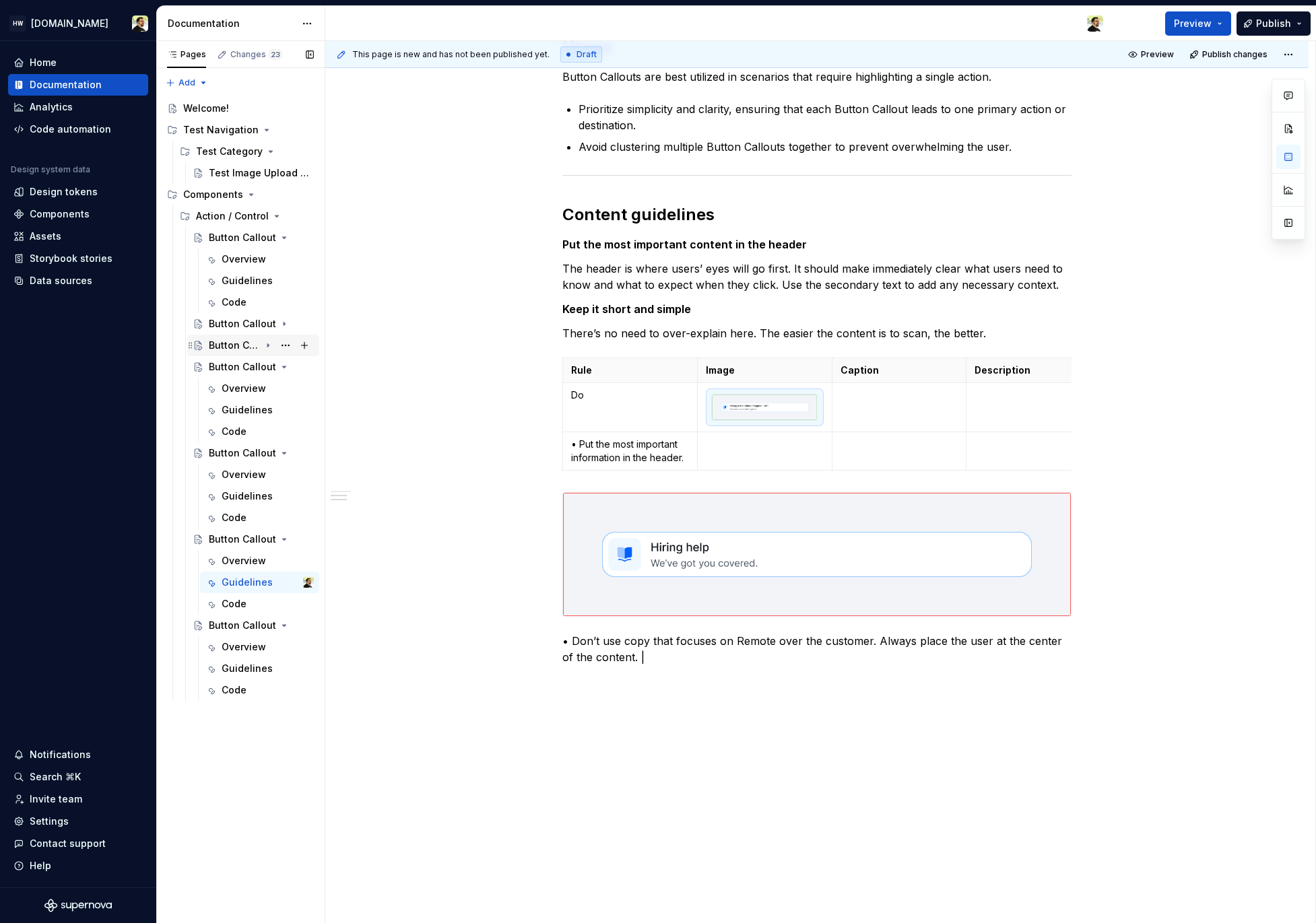
click at [233, 345] on div "Button Callout" at bounding box center [235, 345] width 51 height 14
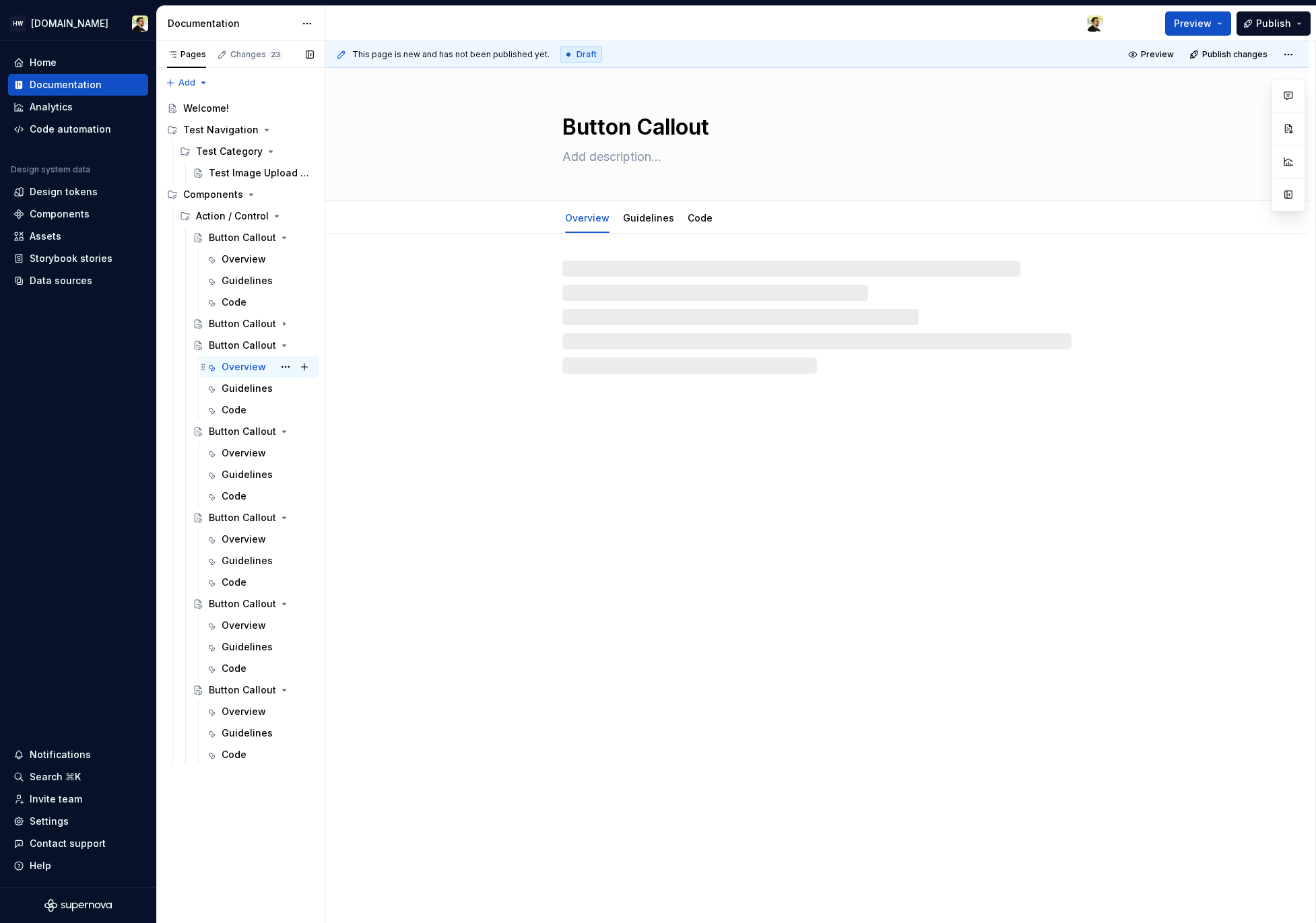
click at [233, 365] on div "Overview" at bounding box center [243, 367] width 45 height 14
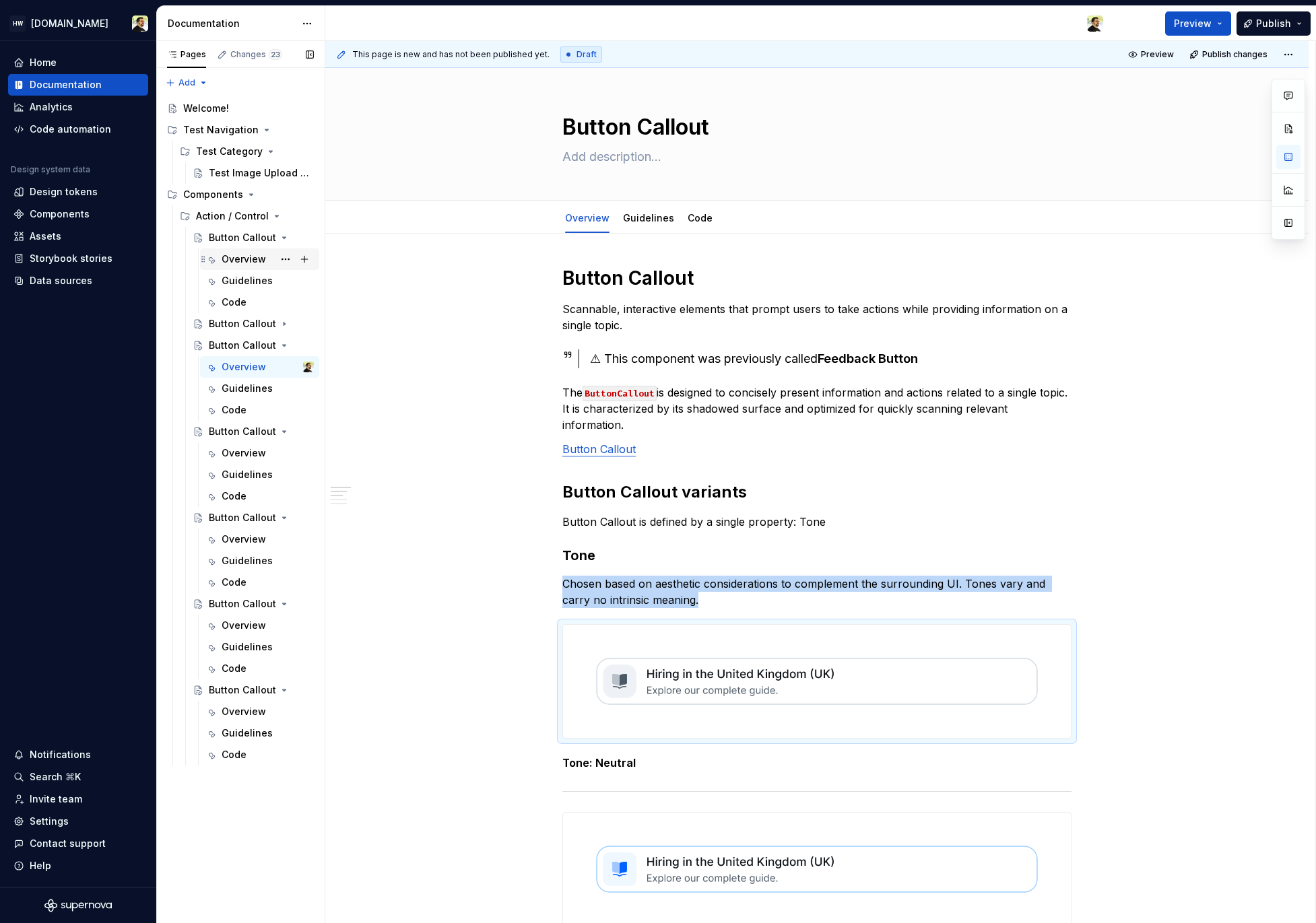
click at [233, 264] on div "Overview" at bounding box center [243, 259] width 45 height 14
click at [229, 321] on div "Button Callout" at bounding box center [235, 324] width 51 height 14
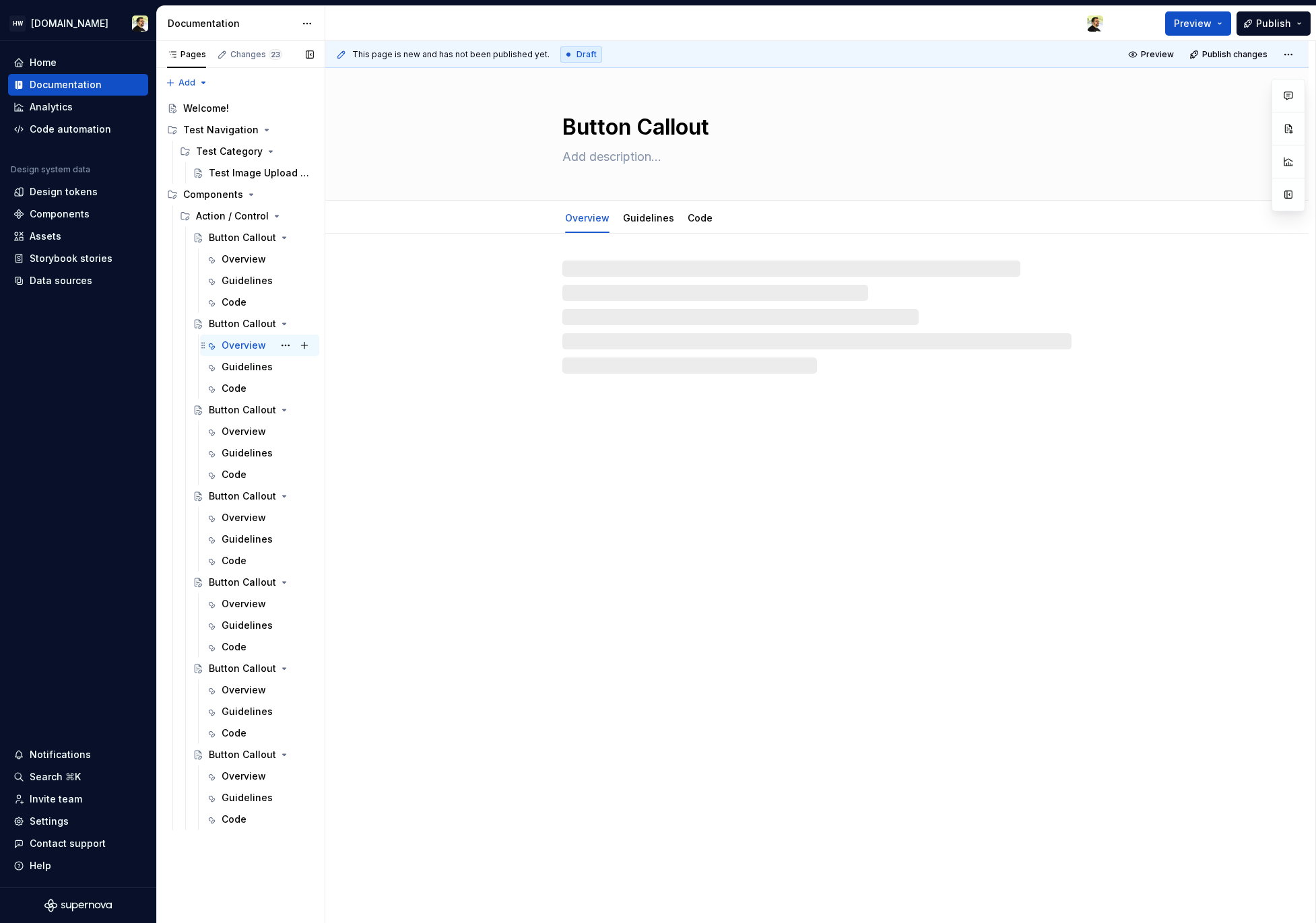
click at [232, 347] on div "Overview" at bounding box center [243, 345] width 45 height 14
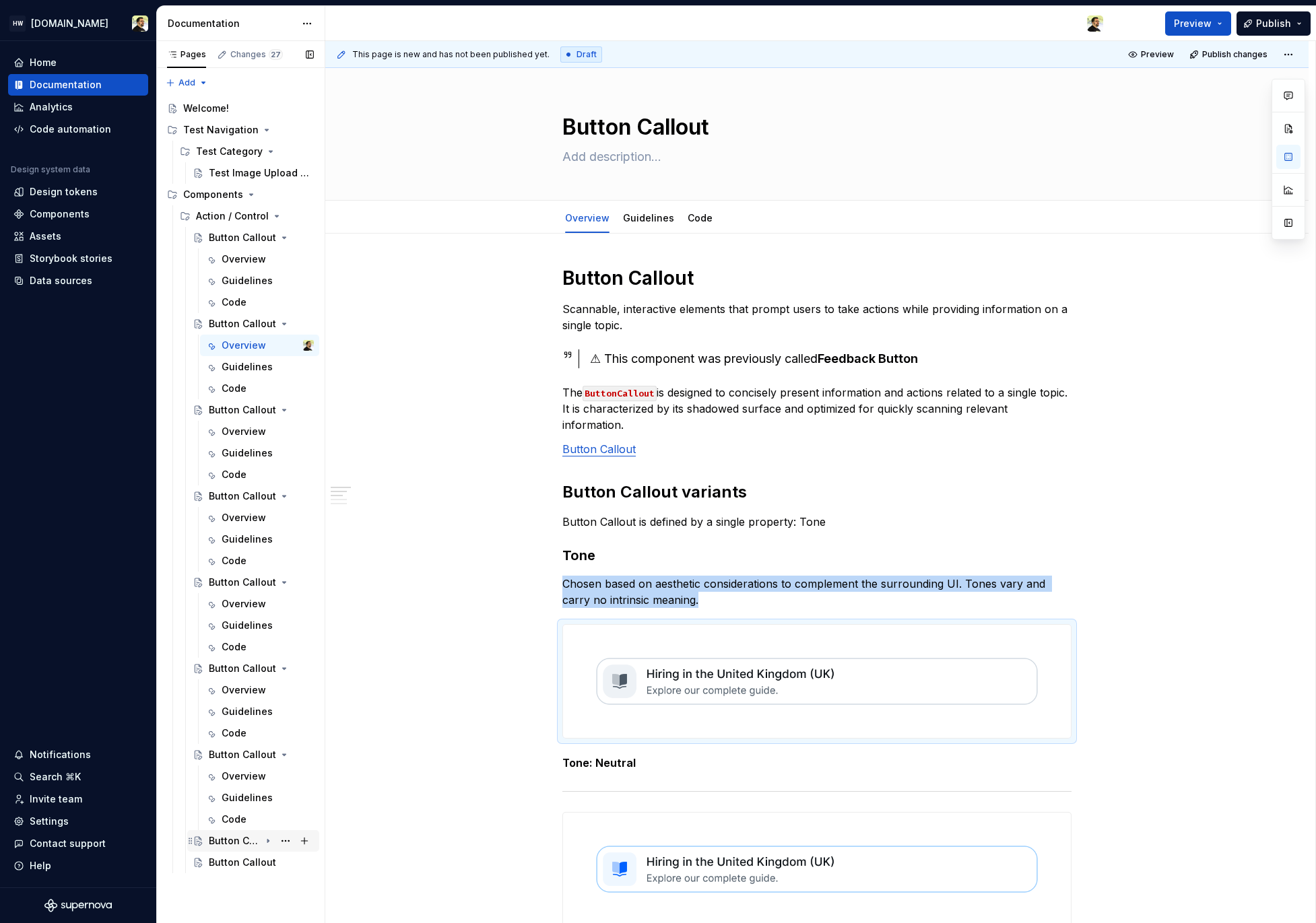
click at [237, 844] on div "Button Callout" at bounding box center [235, 841] width 51 height 14
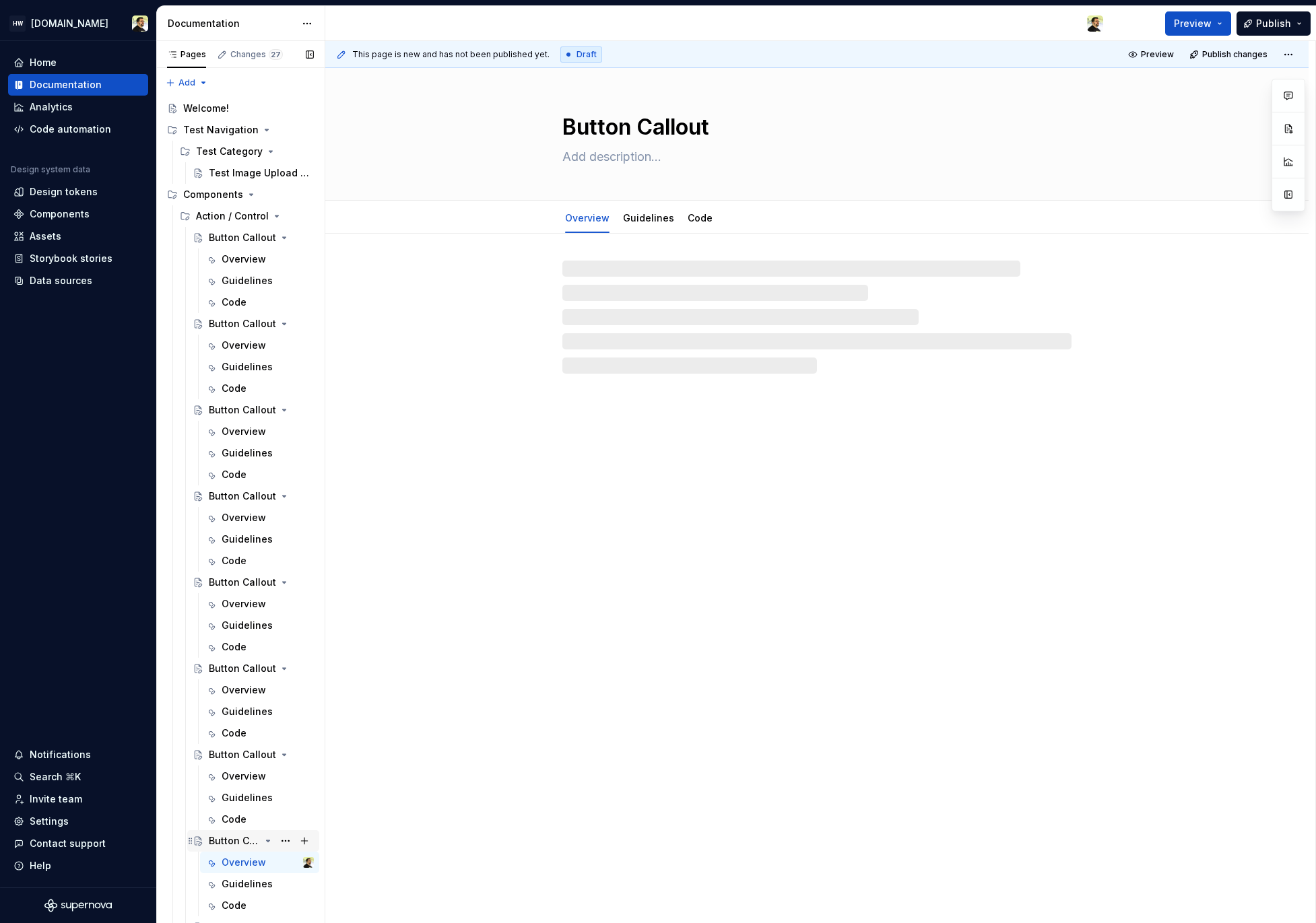
scroll to position [12, 0]
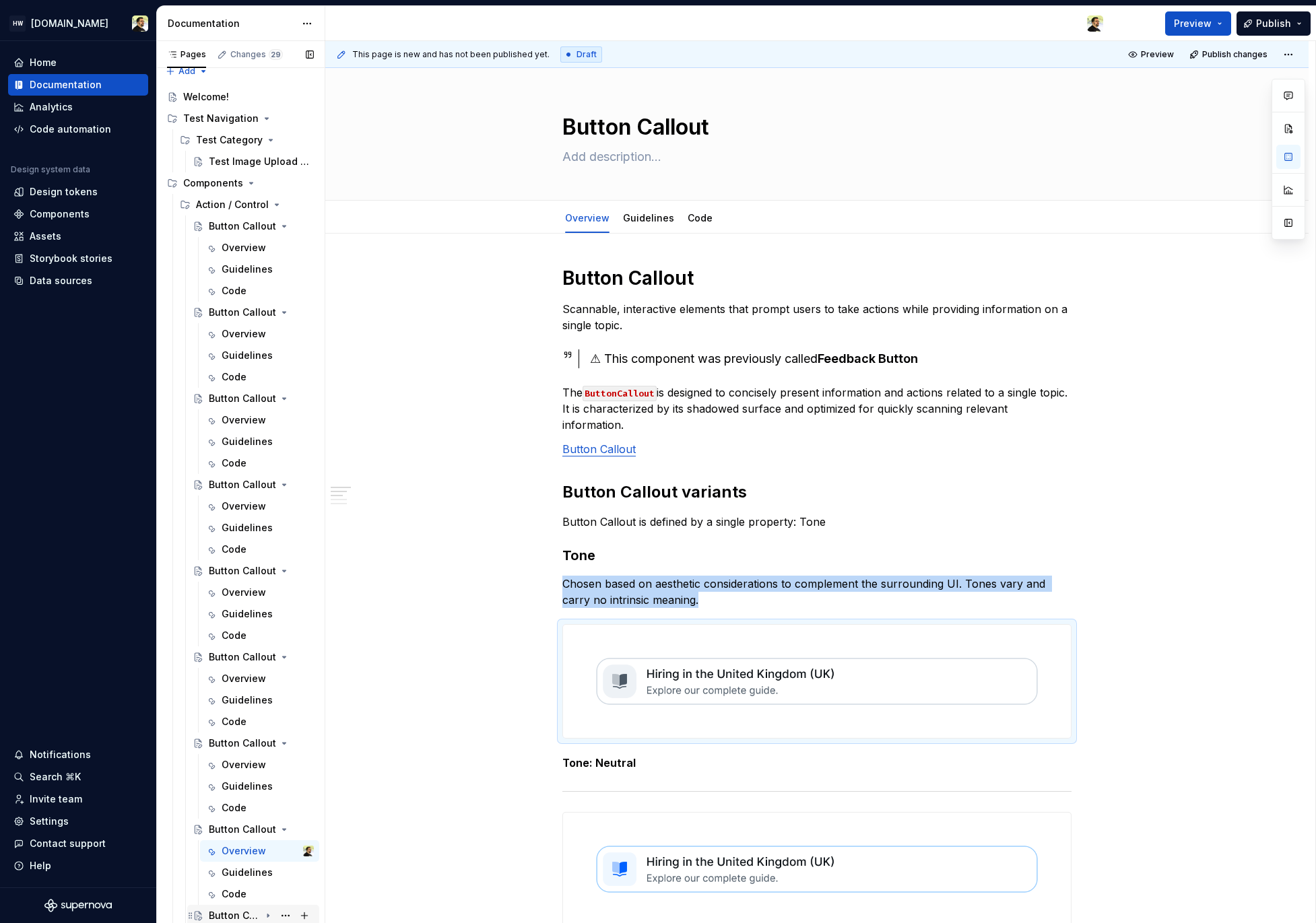
click at [250, 914] on div "Button Callout" at bounding box center [235, 916] width 51 height 14
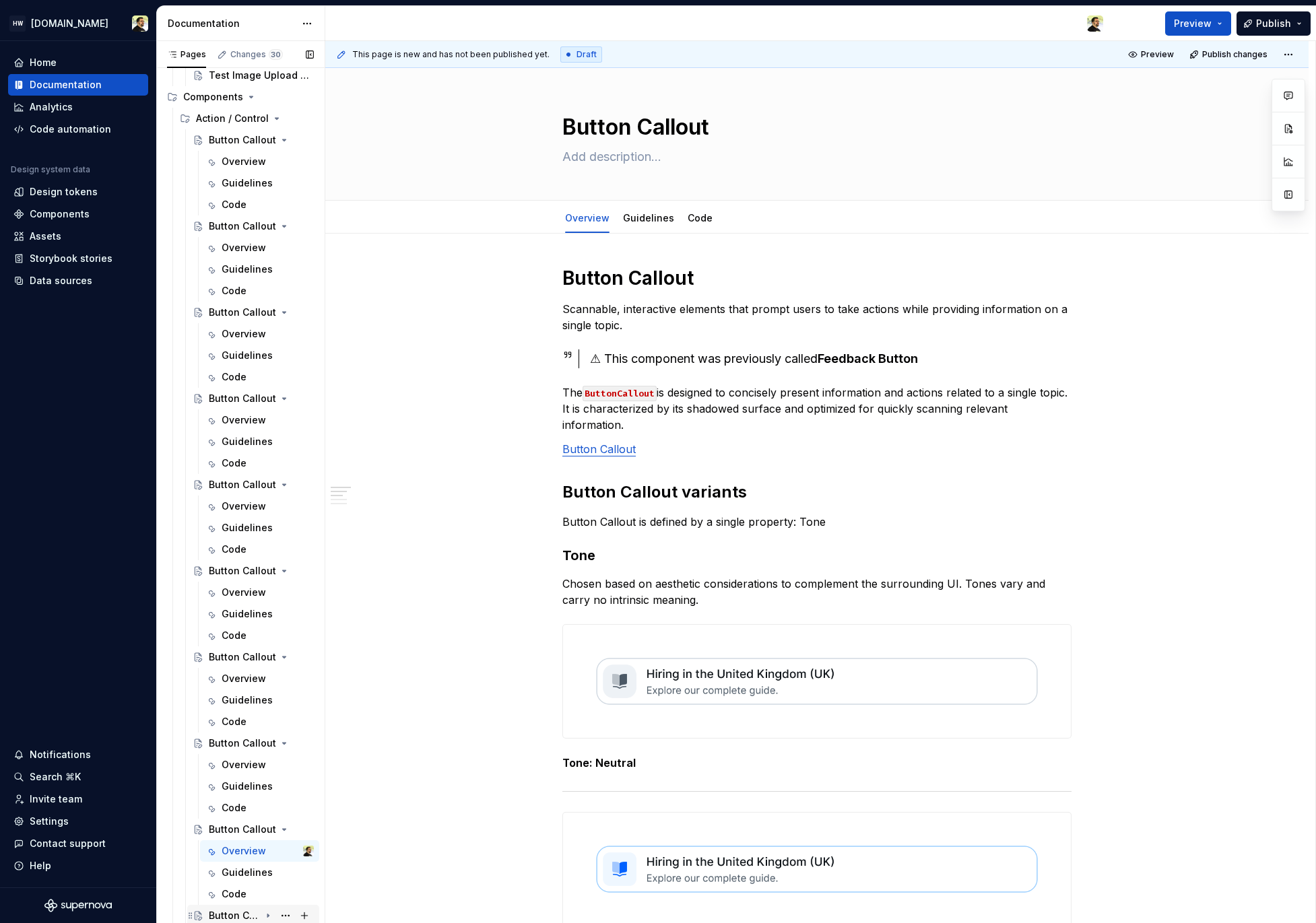
click at [231, 916] on div "Button Callout" at bounding box center [235, 916] width 51 height 14
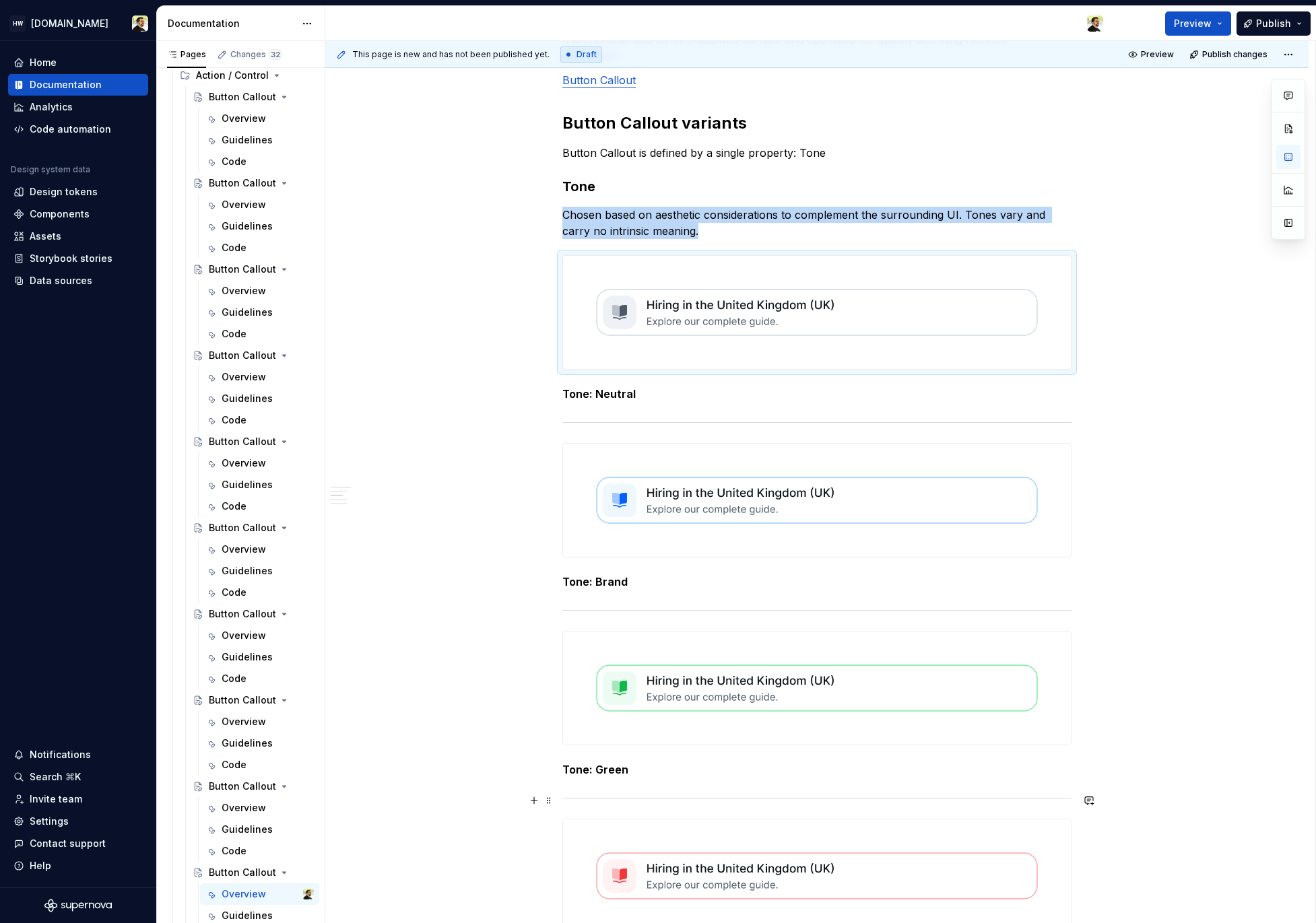
scroll to position [543, 0]
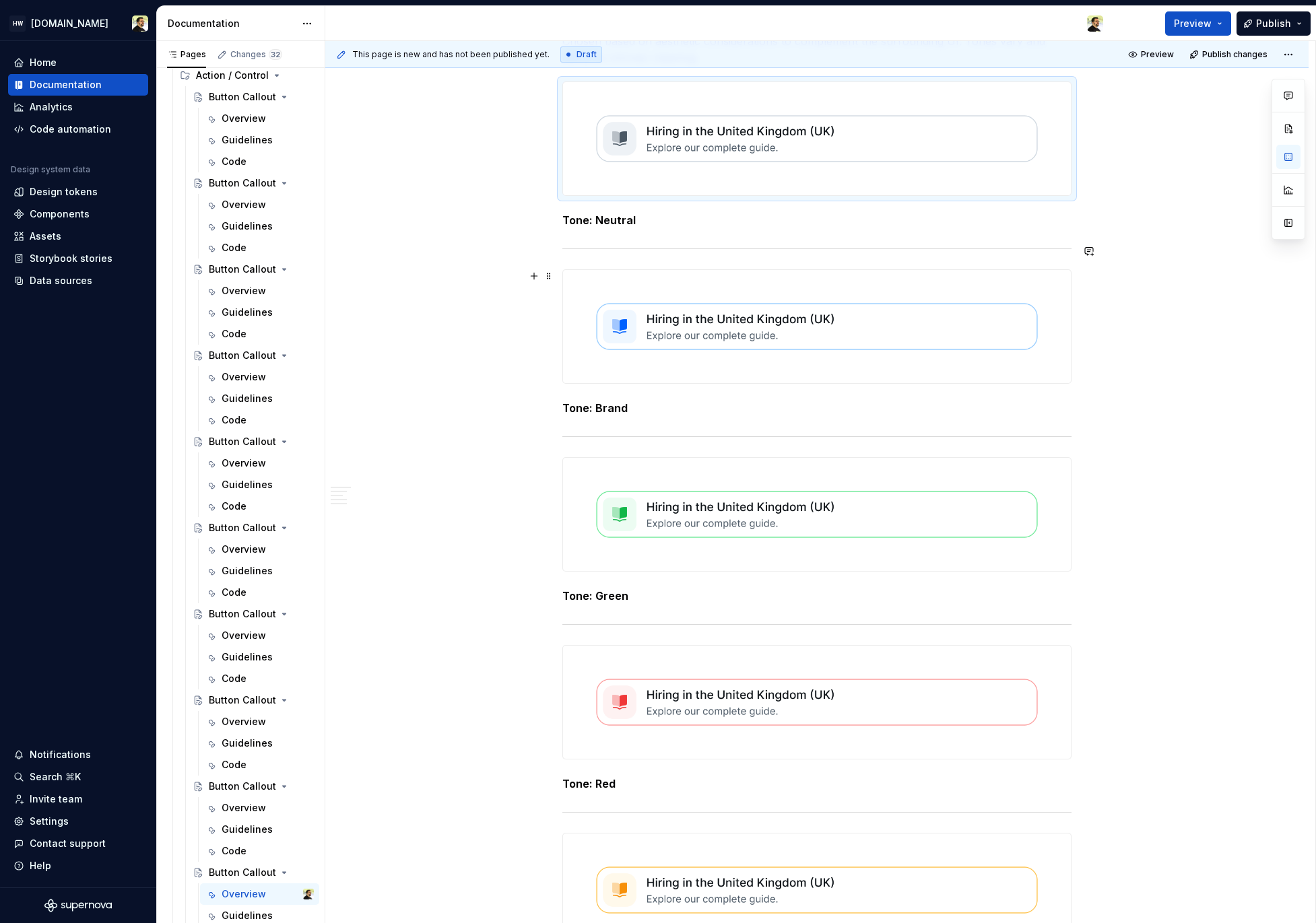
click at [758, 309] on img at bounding box center [816, 326] width 508 height 113
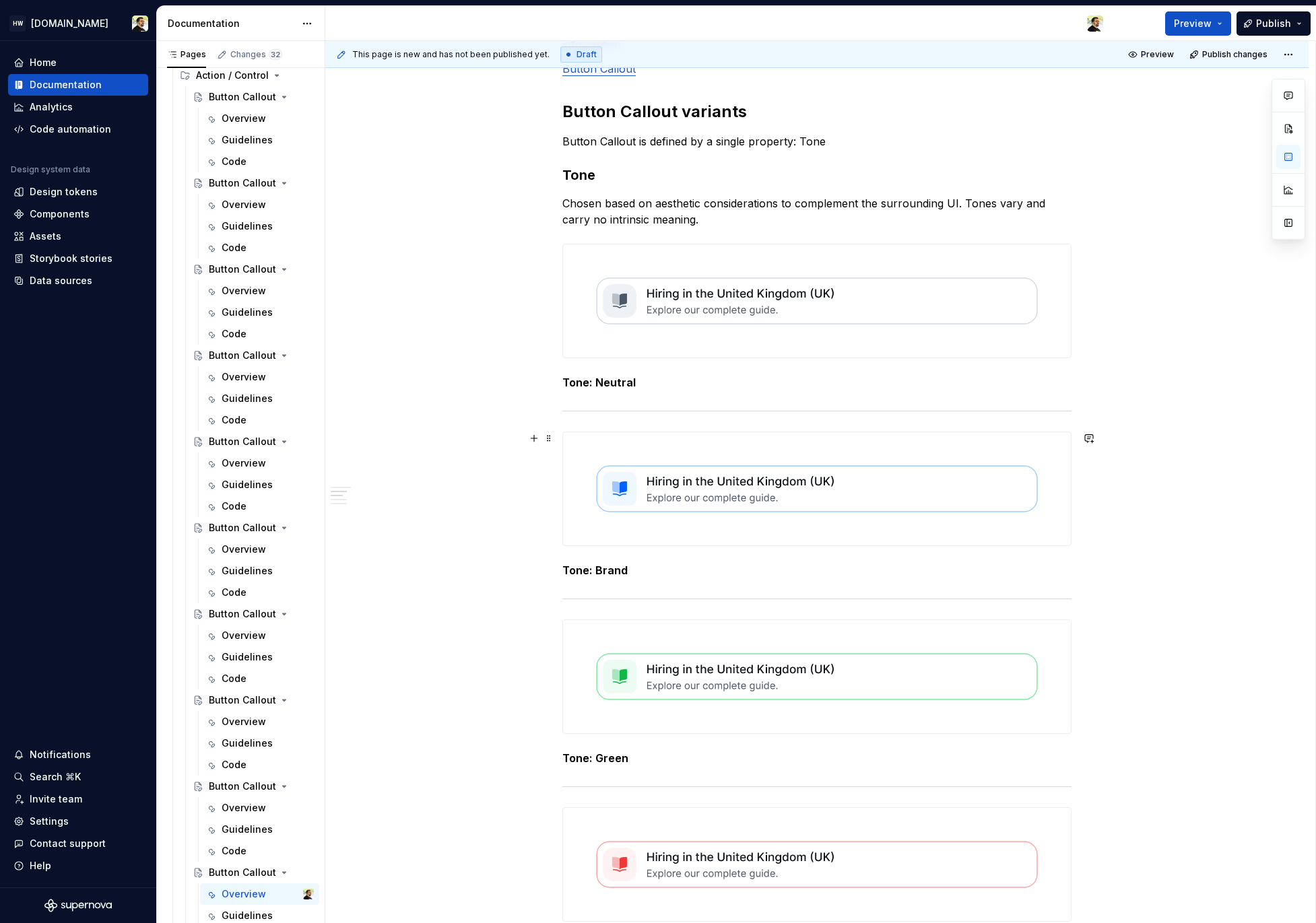
scroll to position [252, 0]
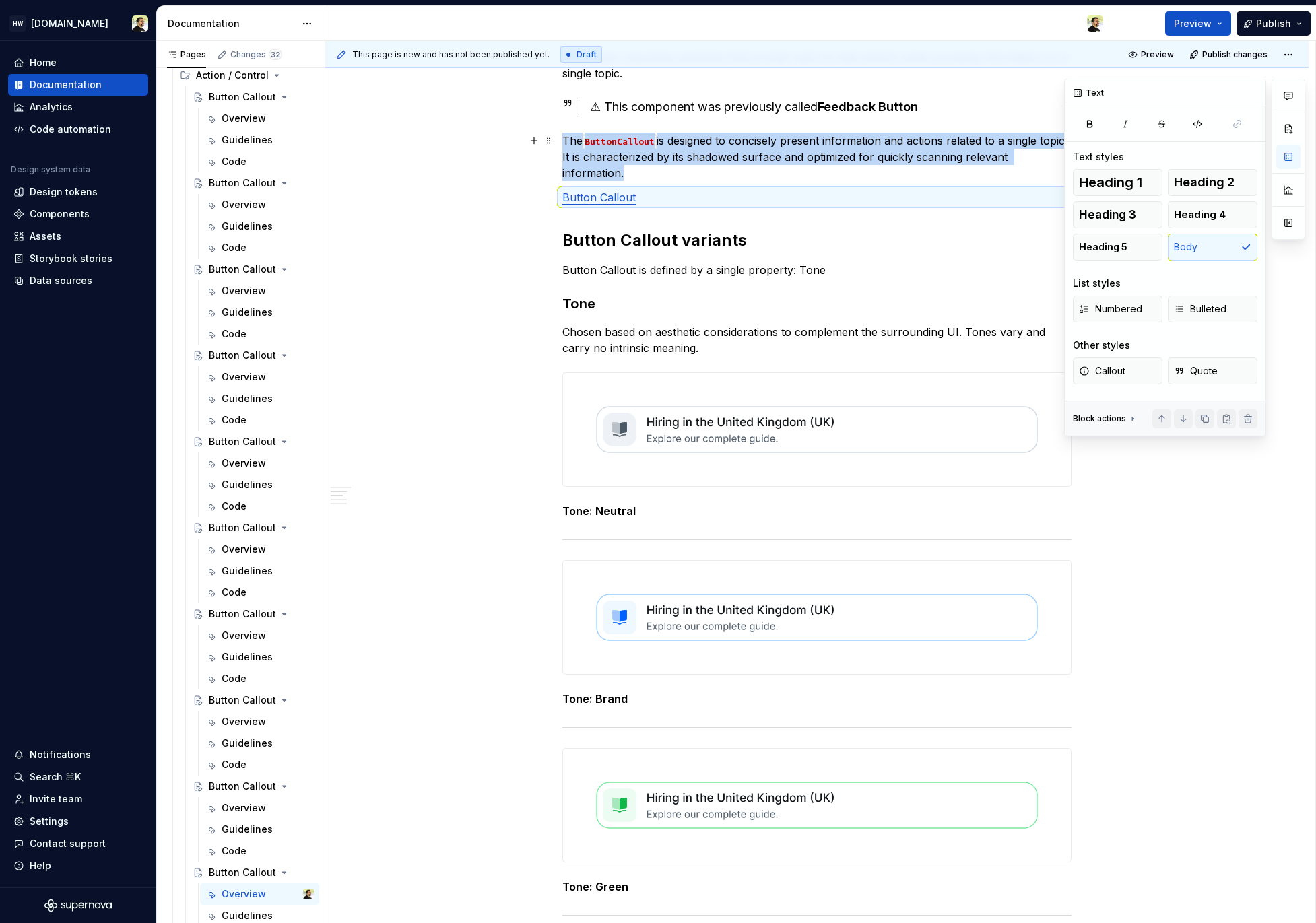
type textarea "*"
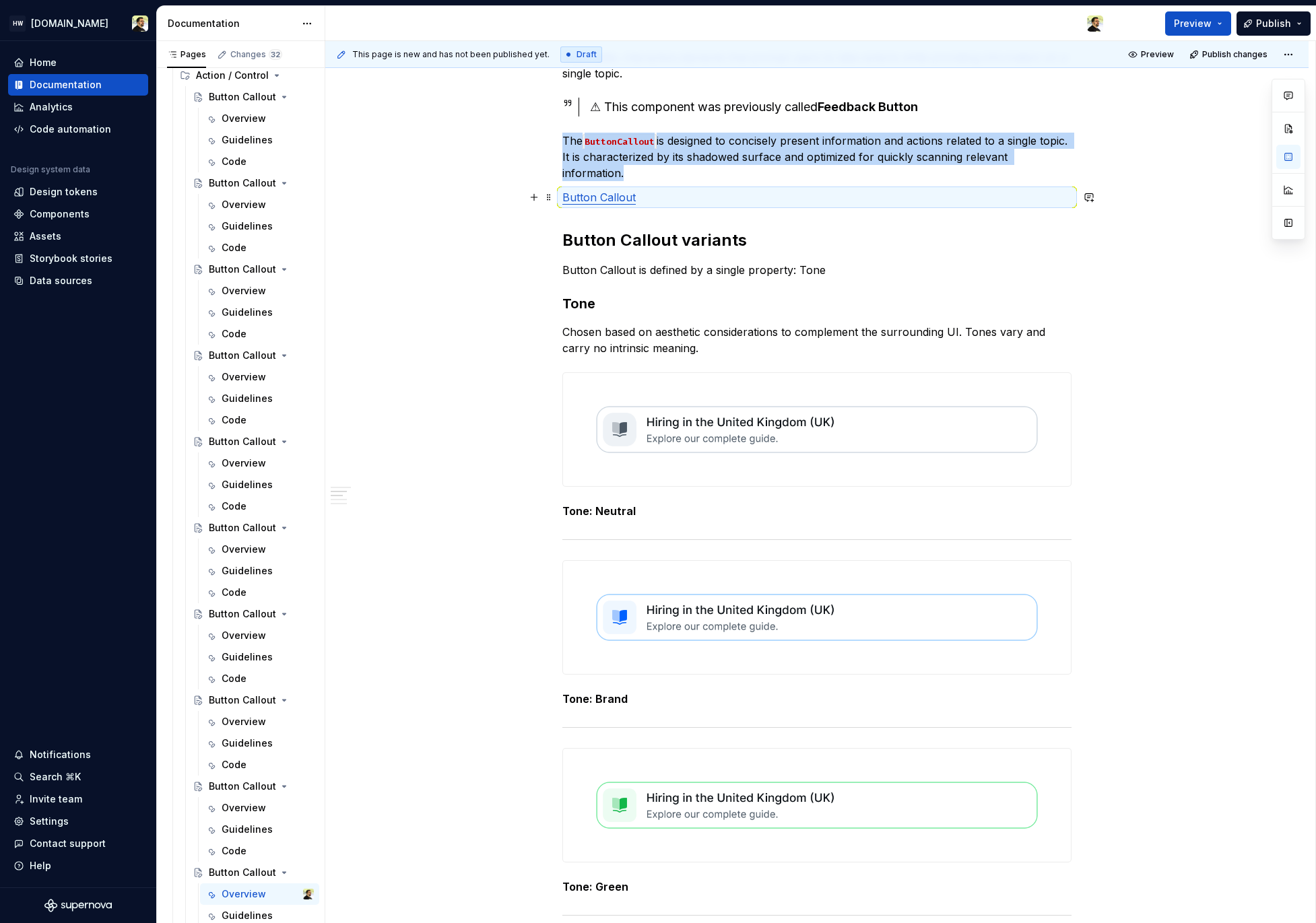
click at [618, 199] on link "Button Callout" at bounding box center [599, 198] width 73 height 14
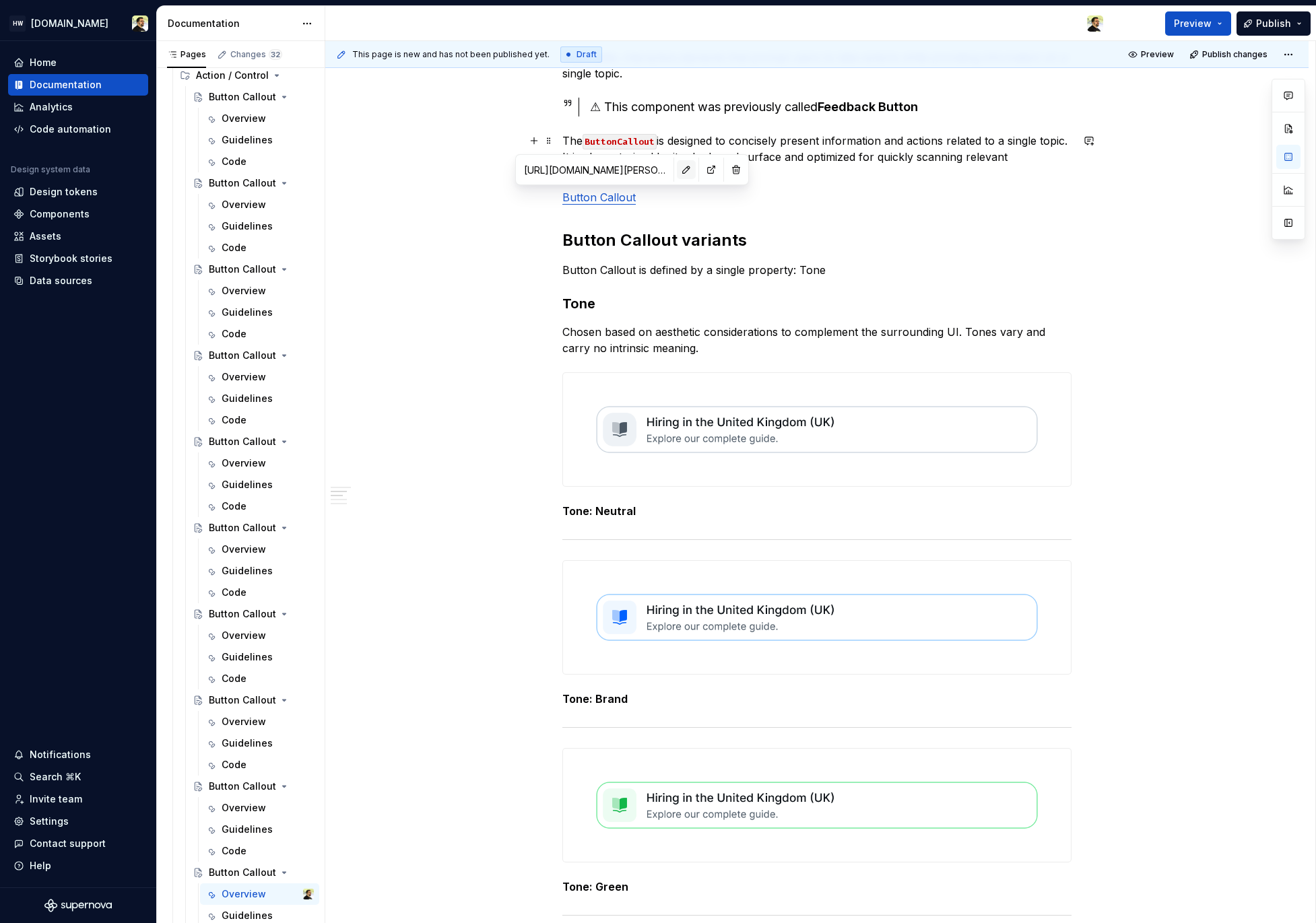
click at [677, 171] on button "button" at bounding box center [686, 169] width 19 height 19
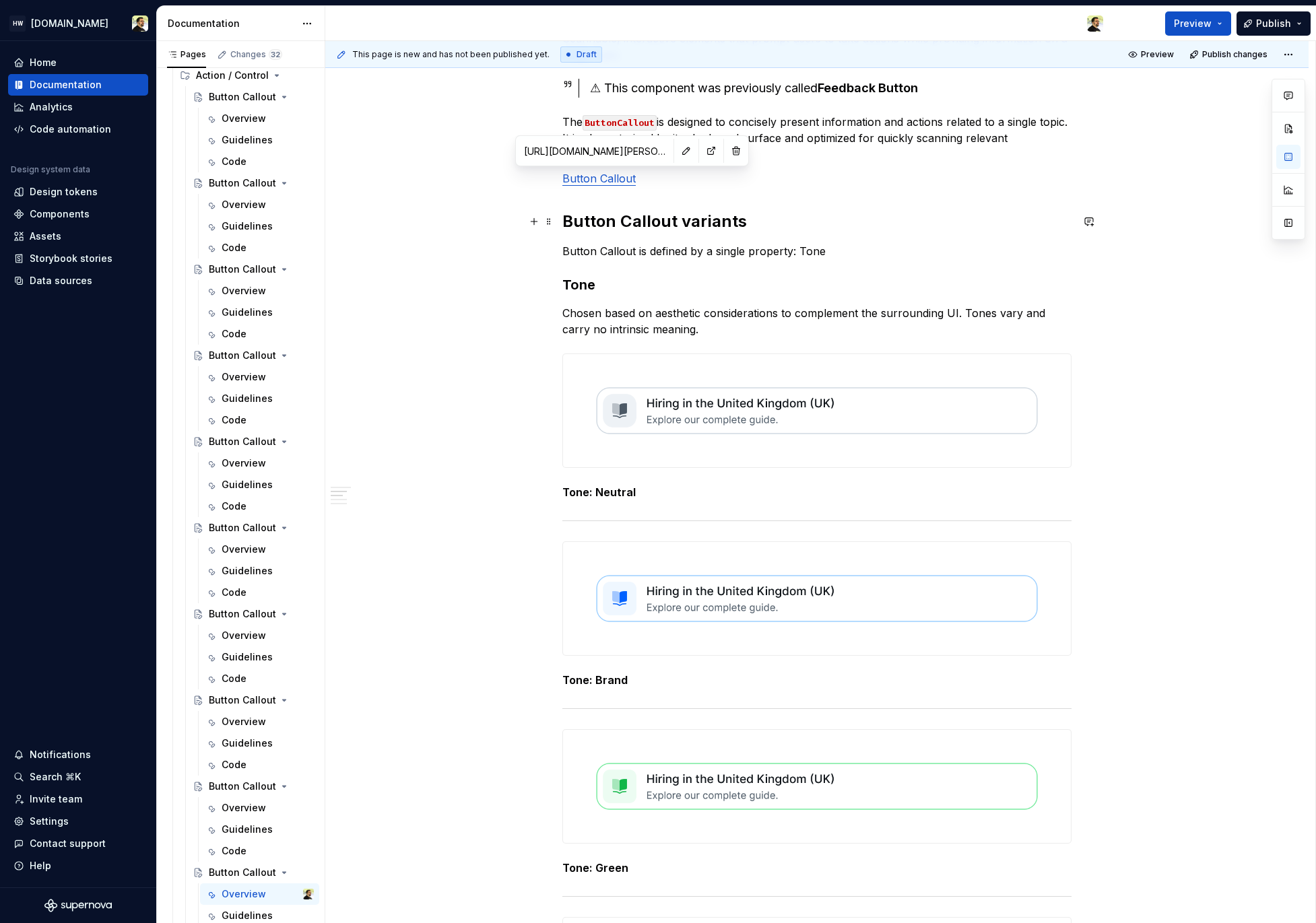
click at [600, 225] on h2 "Button Callout variants" at bounding box center [816, 222] width 510 height 22
drag, startPoint x: 573, startPoint y: 249, endPoint x: 614, endPoint y: 249, distance: 41.0
click at [614, 249] on p "Button Callout is defined by a single property: Tone" at bounding box center [816, 251] width 510 height 16
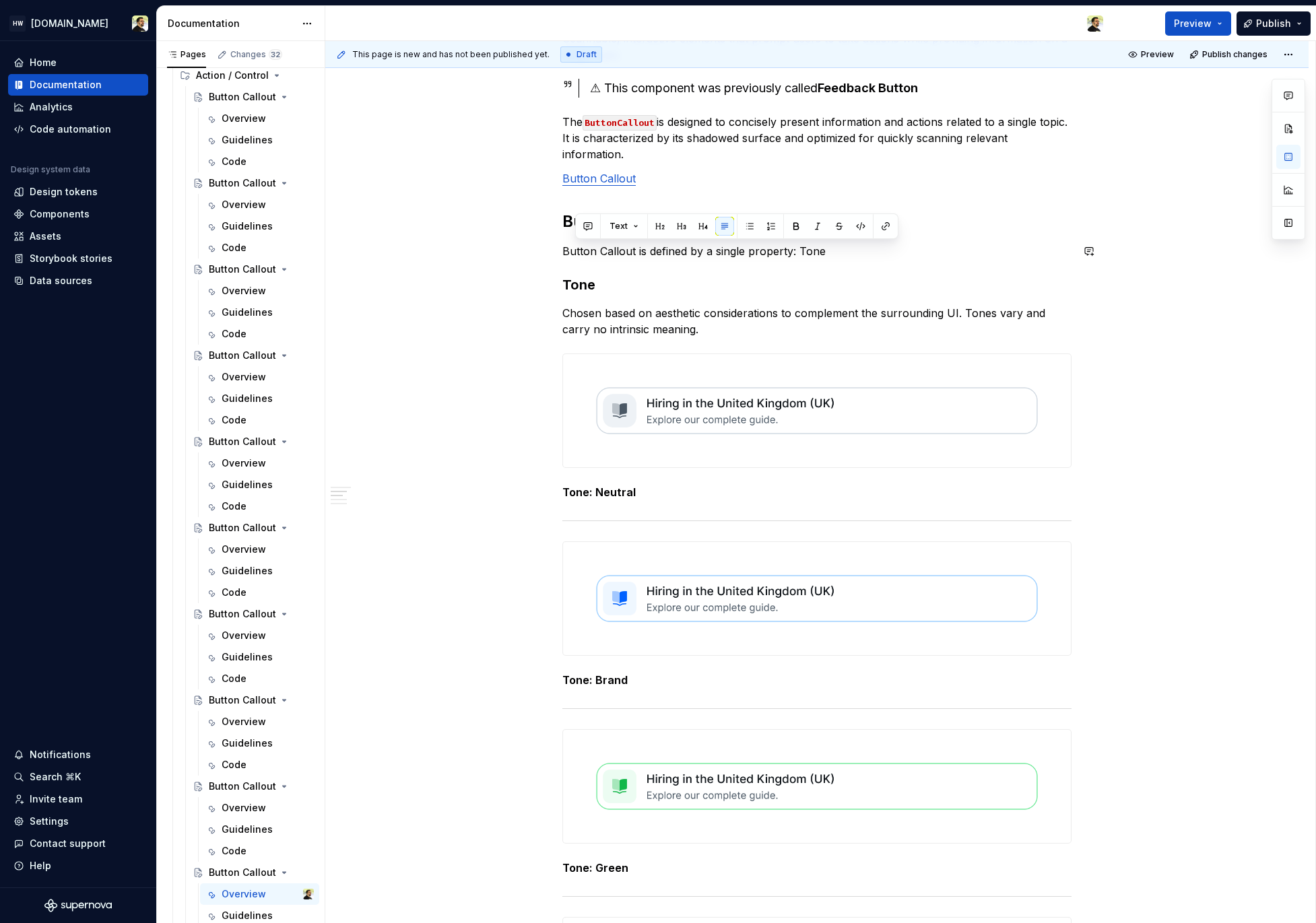
click at [577, 174] on link "Button Callout" at bounding box center [599, 179] width 73 height 14
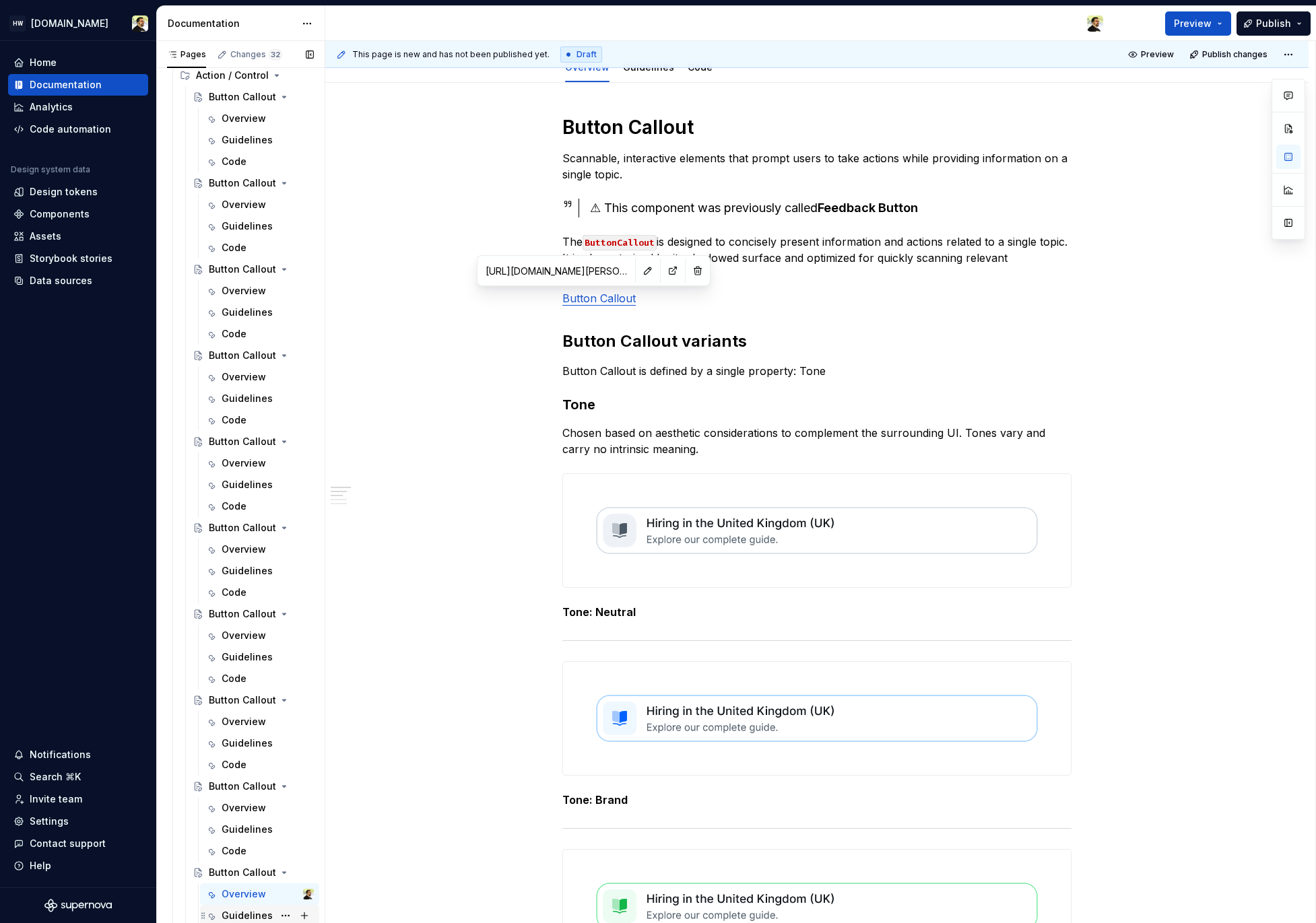
scroll to position [162, 0]
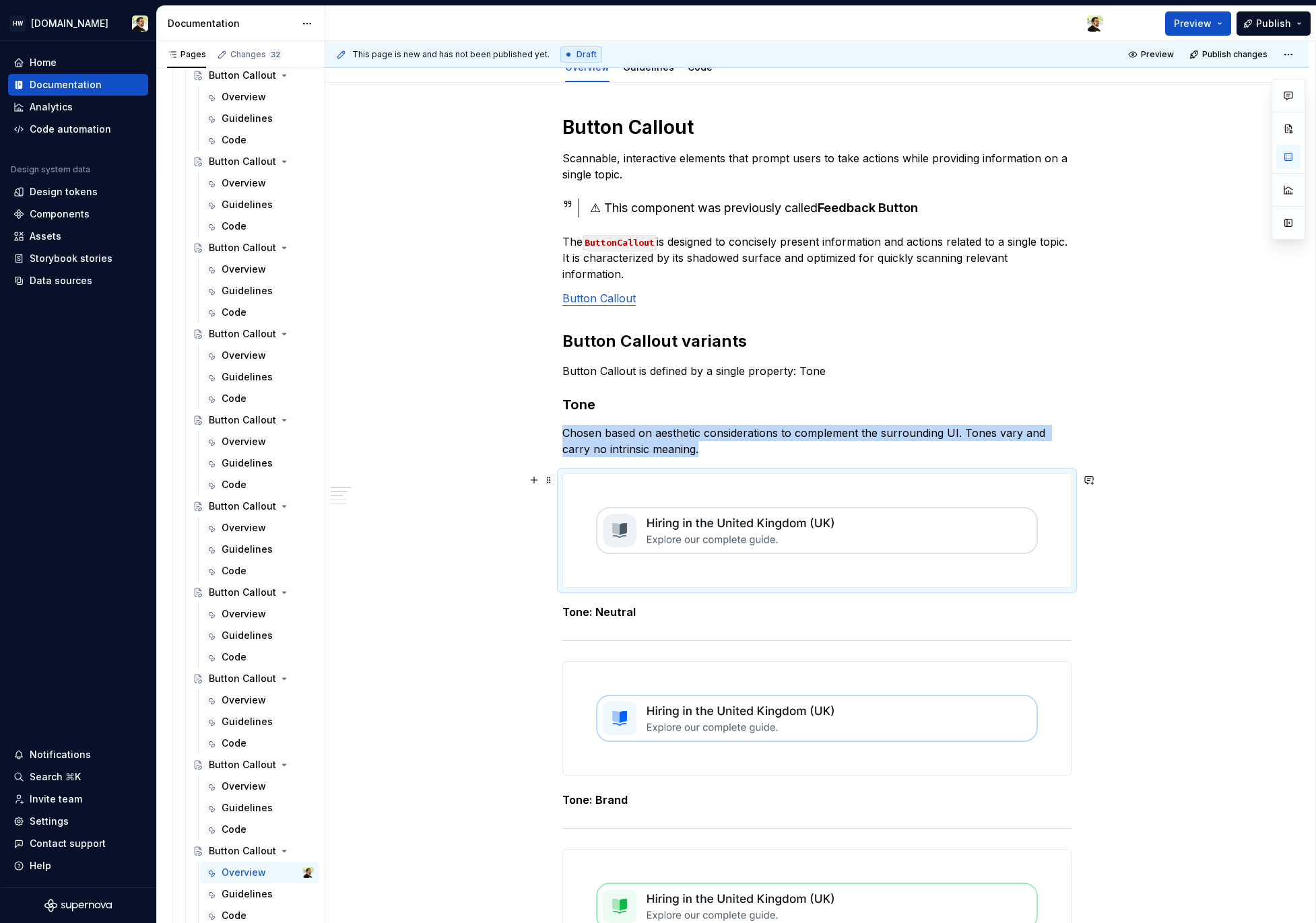
click at [687, 532] on img at bounding box center [816, 530] width 508 height 113
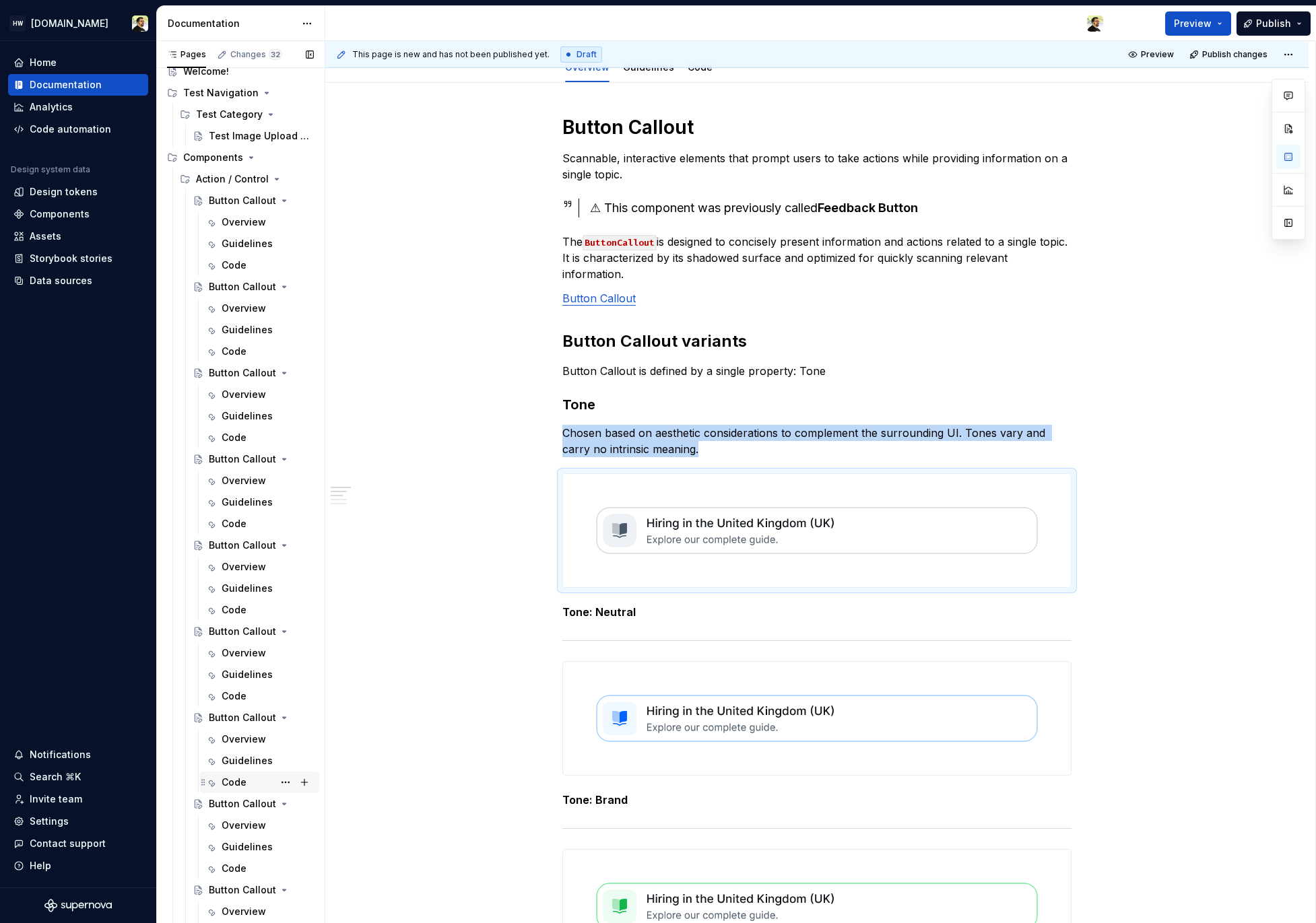
scroll to position [0, 0]
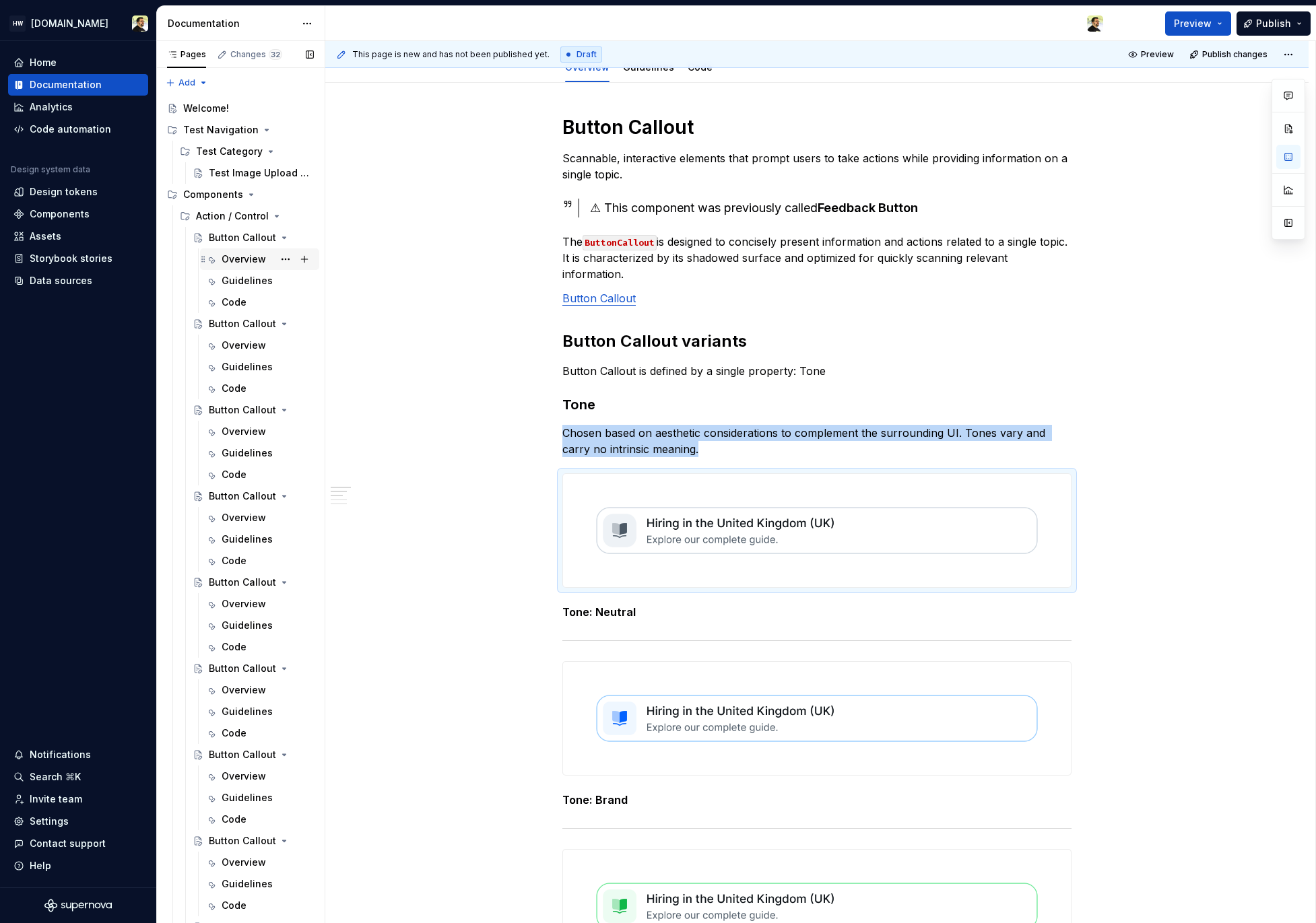
click at [234, 253] on div "Overview" at bounding box center [243, 259] width 45 height 14
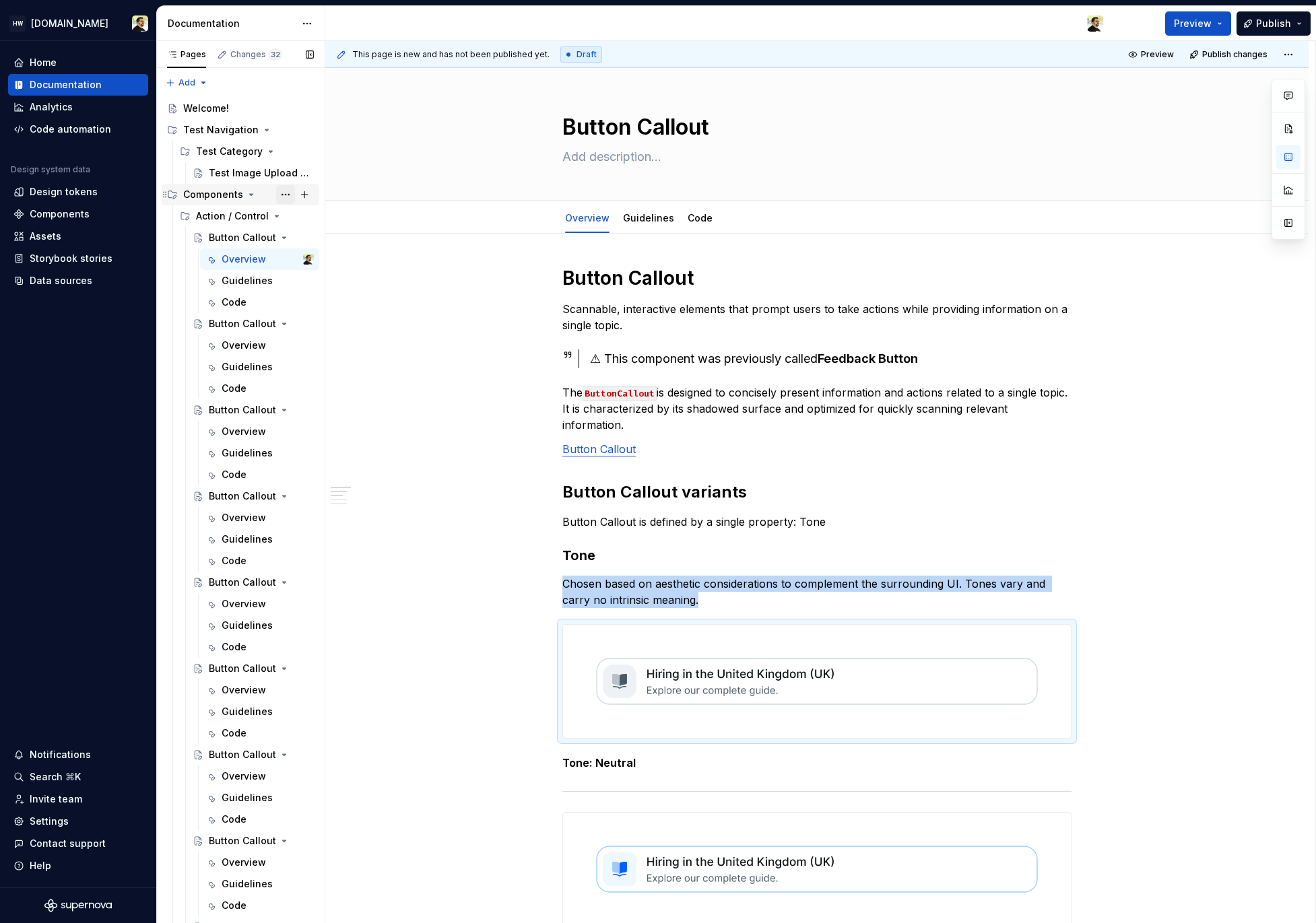
click at [276, 195] on button "Page tree" at bounding box center [285, 194] width 19 height 19
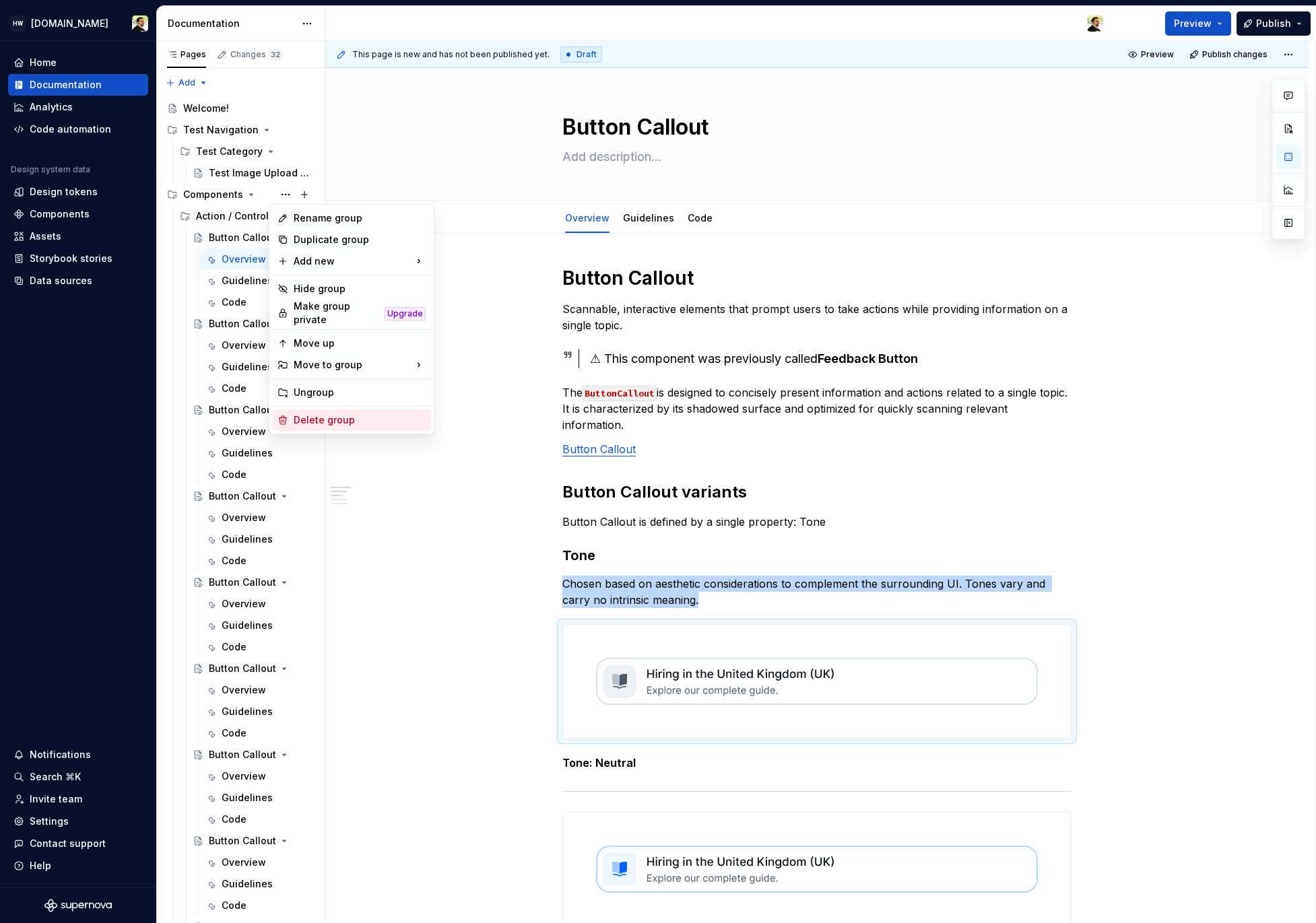
click at [327, 415] on div "Delete group" at bounding box center [359, 420] width 132 height 14
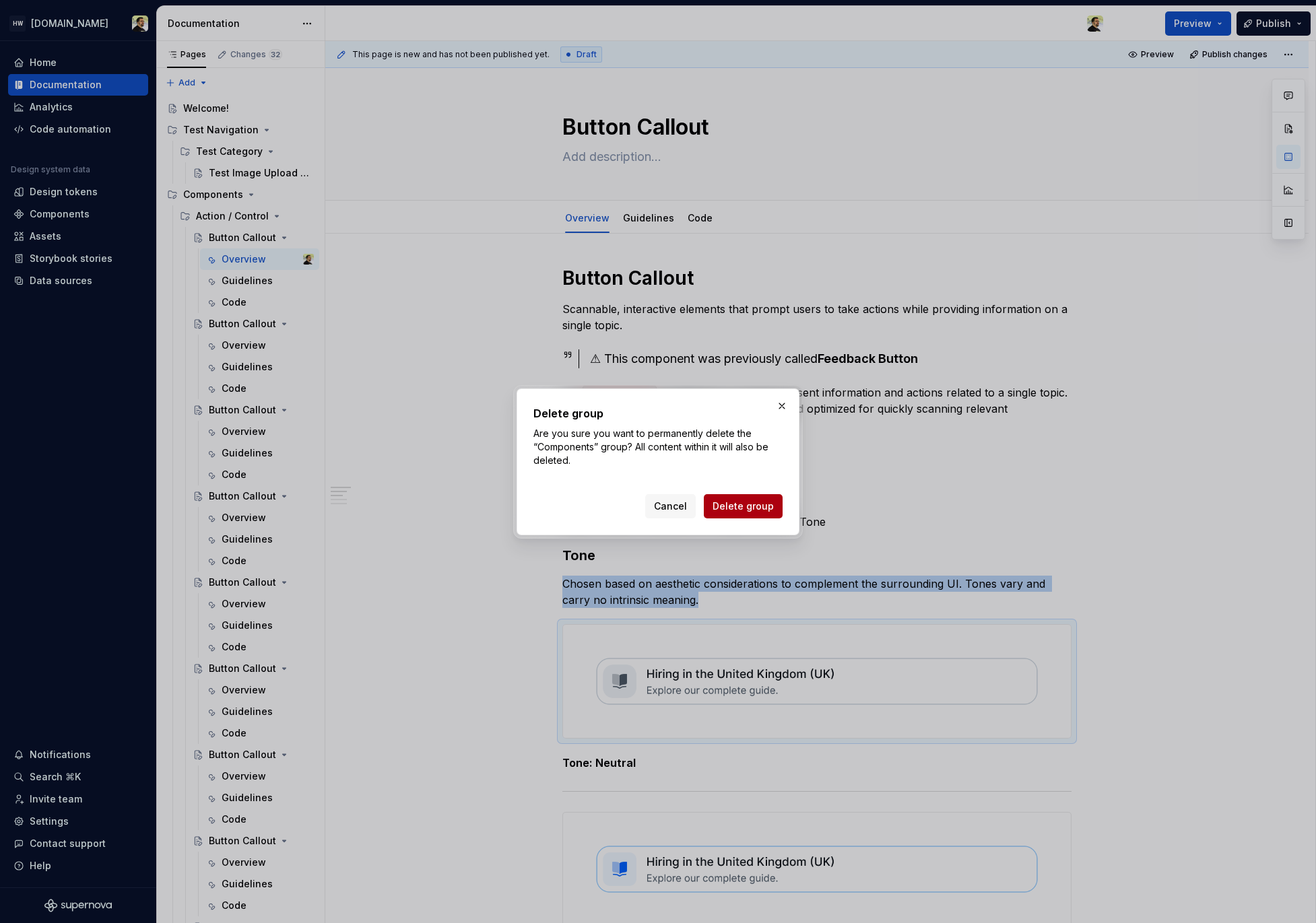
click at [740, 510] on span "Delete group" at bounding box center [743, 507] width 61 height 14
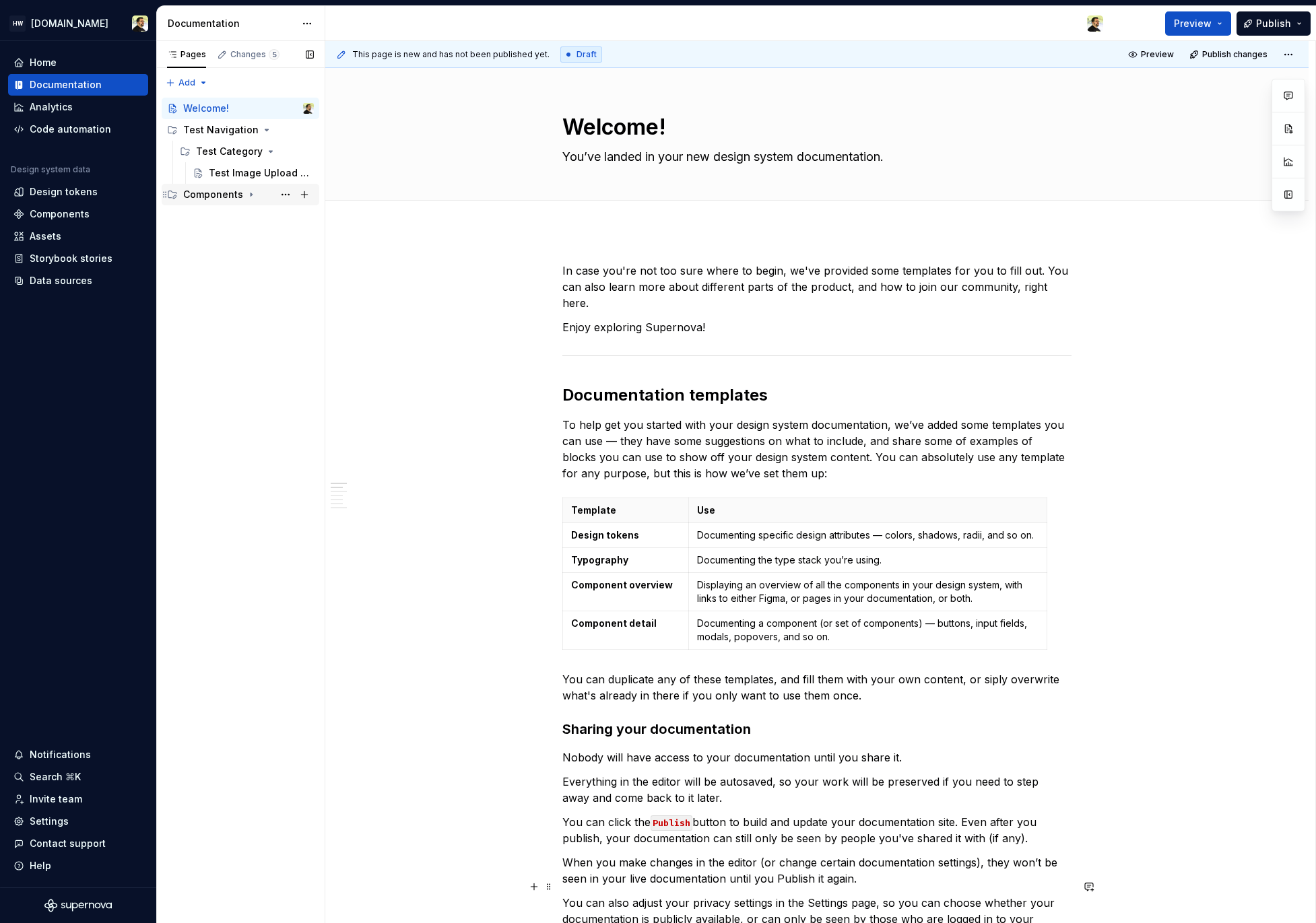
click at [235, 195] on div "Components" at bounding box center [213, 195] width 60 height 14
click at [246, 216] on div "Action / Control" at bounding box center [228, 217] width 64 height 14
click at [233, 239] on div "Button Callout" at bounding box center [235, 237] width 51 height 14
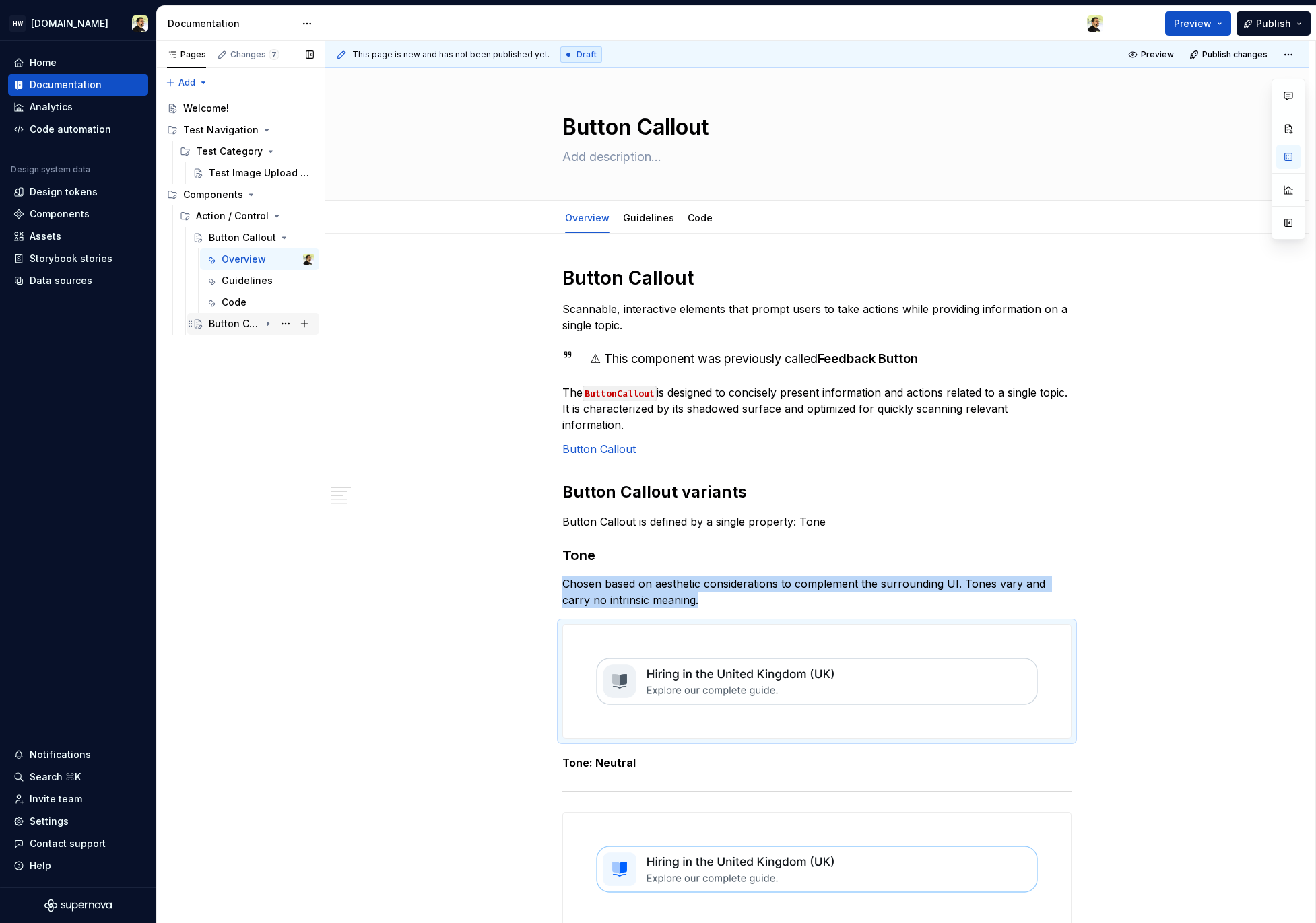
click at [197, 332] on div "Button Callout" at bounding box center [253, 323] width 122 height 19
click at [227, 331] on div "Button Callout" at bounding box center [261, 323] width 105 height 19
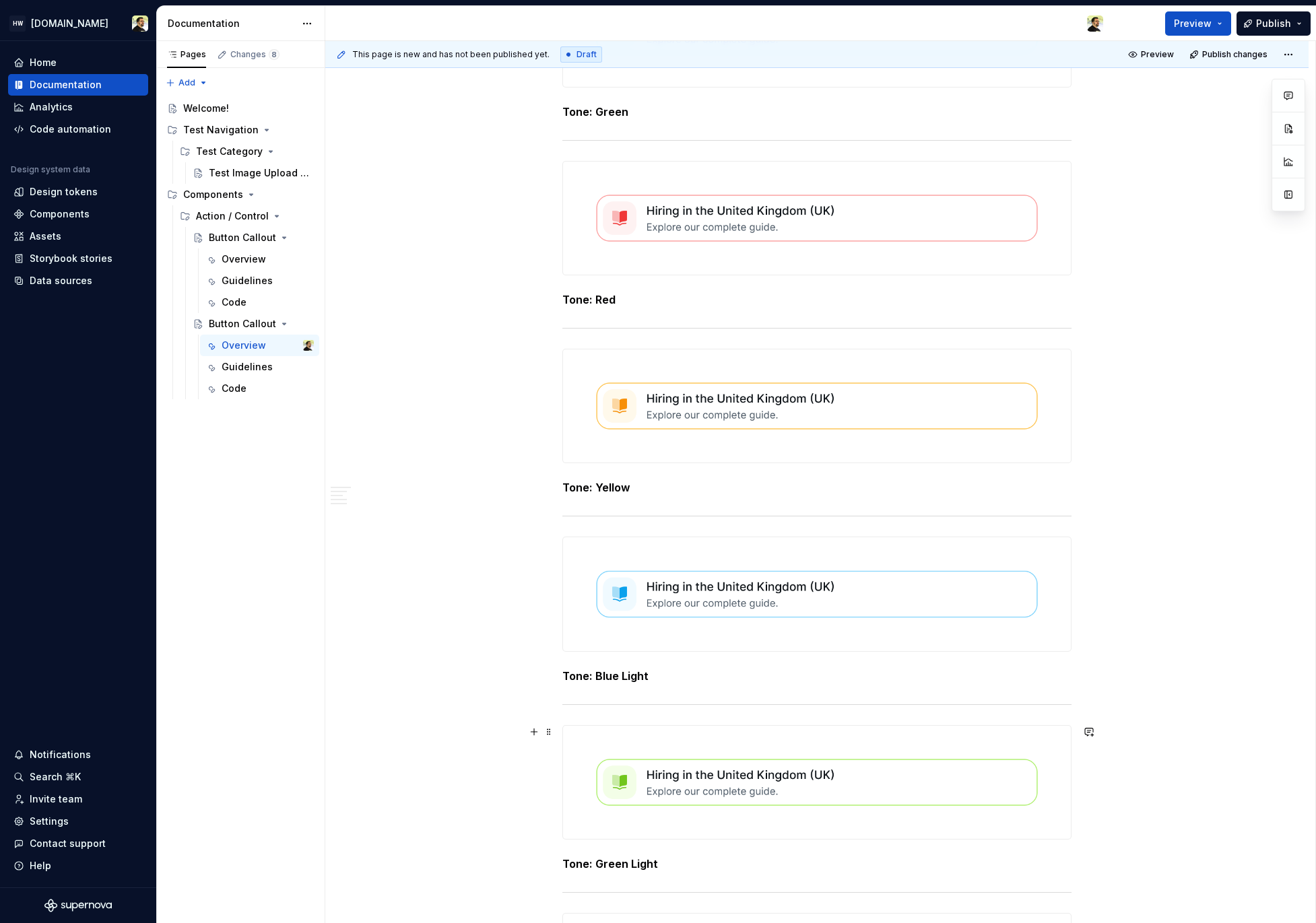
scroll to position [1026, 0]
click at [762, 191] on img at bounding box center [816, 219] width 508 height 113
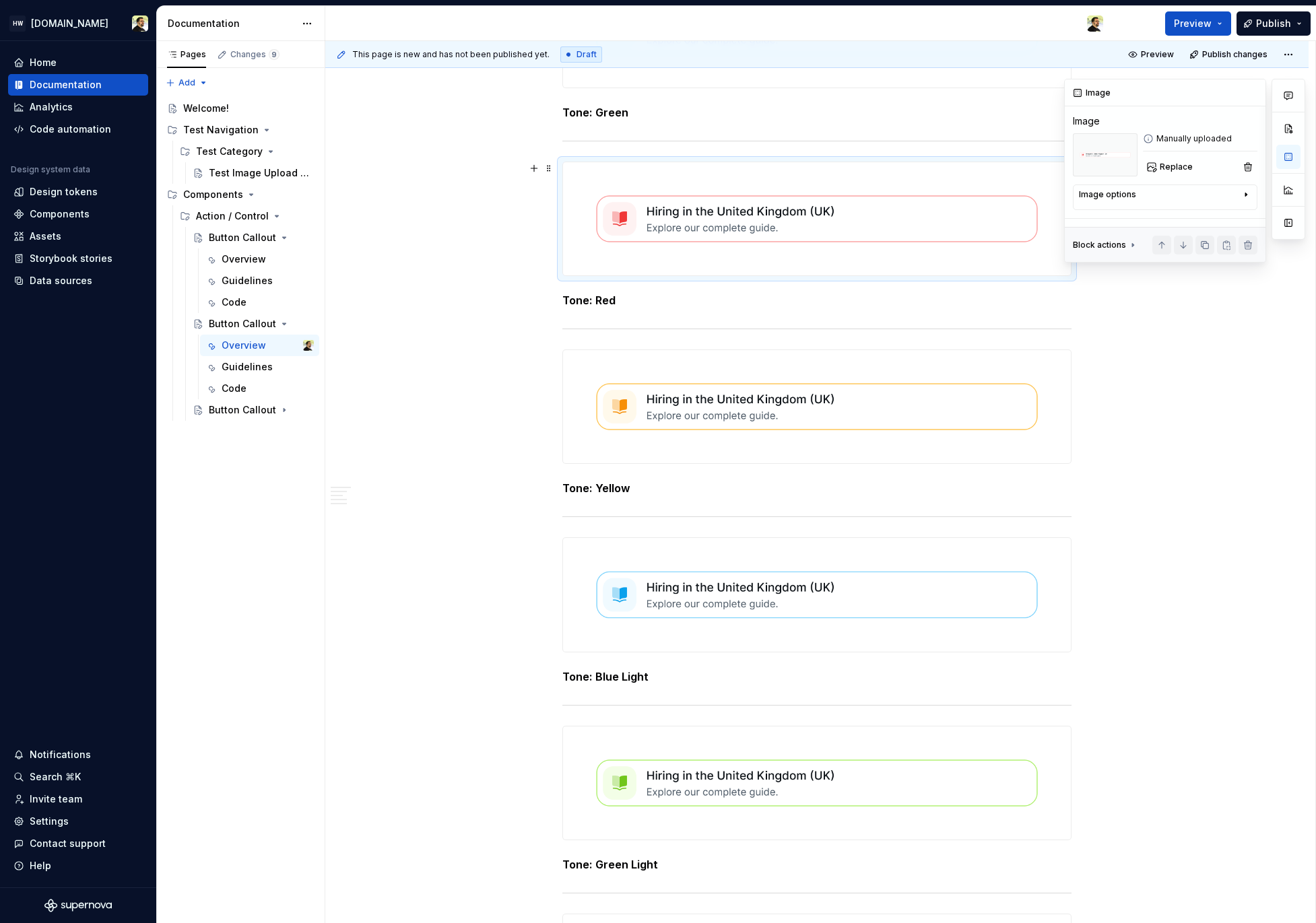
click at [1179, 206] on div "Image options Alignment Caption" at bounding box center [1165, 197] width 184 height 26
click at [1179, 195] on div "Image options" at bounding box center [1159, 197] width 161 height 16
click at [872, 373] on img at bounding box center [816, 407] width 508 height 113
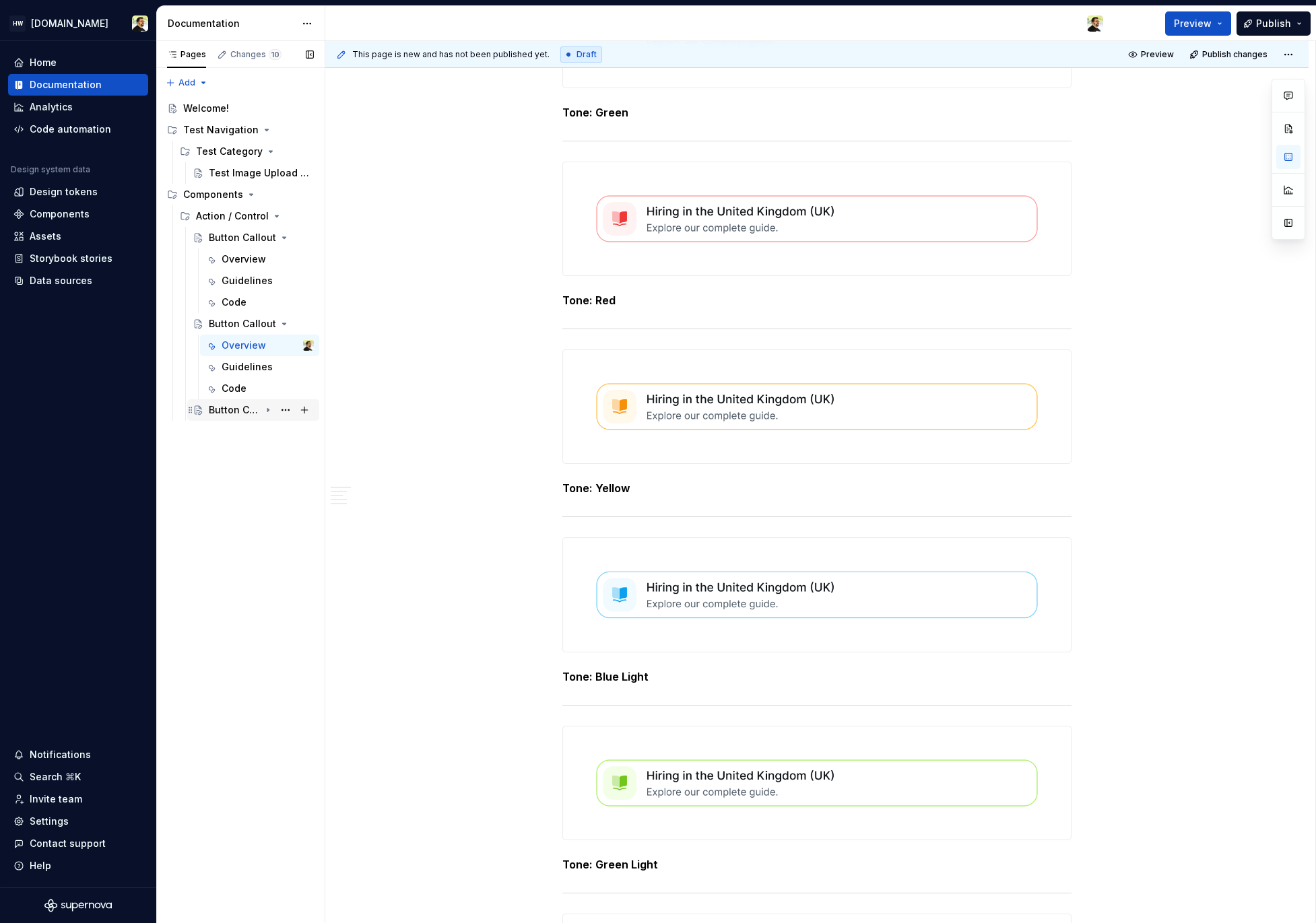
click at [251, 415] on div "Button Callout" at bounding box center [235, 411] width 51 height 14
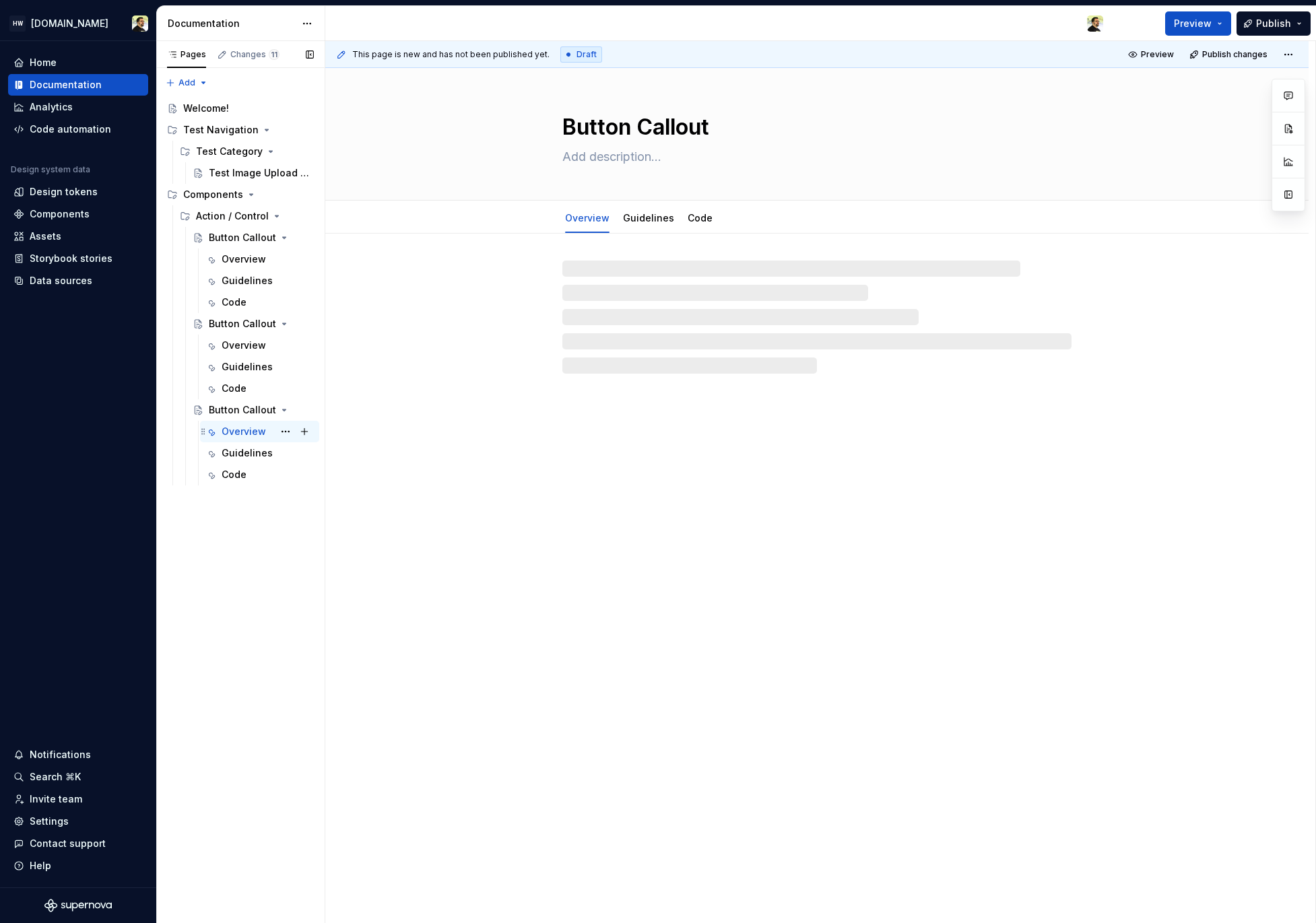
click at [237, 435] on div "Overview" at bounding box center [243, 431] width 45 height 14
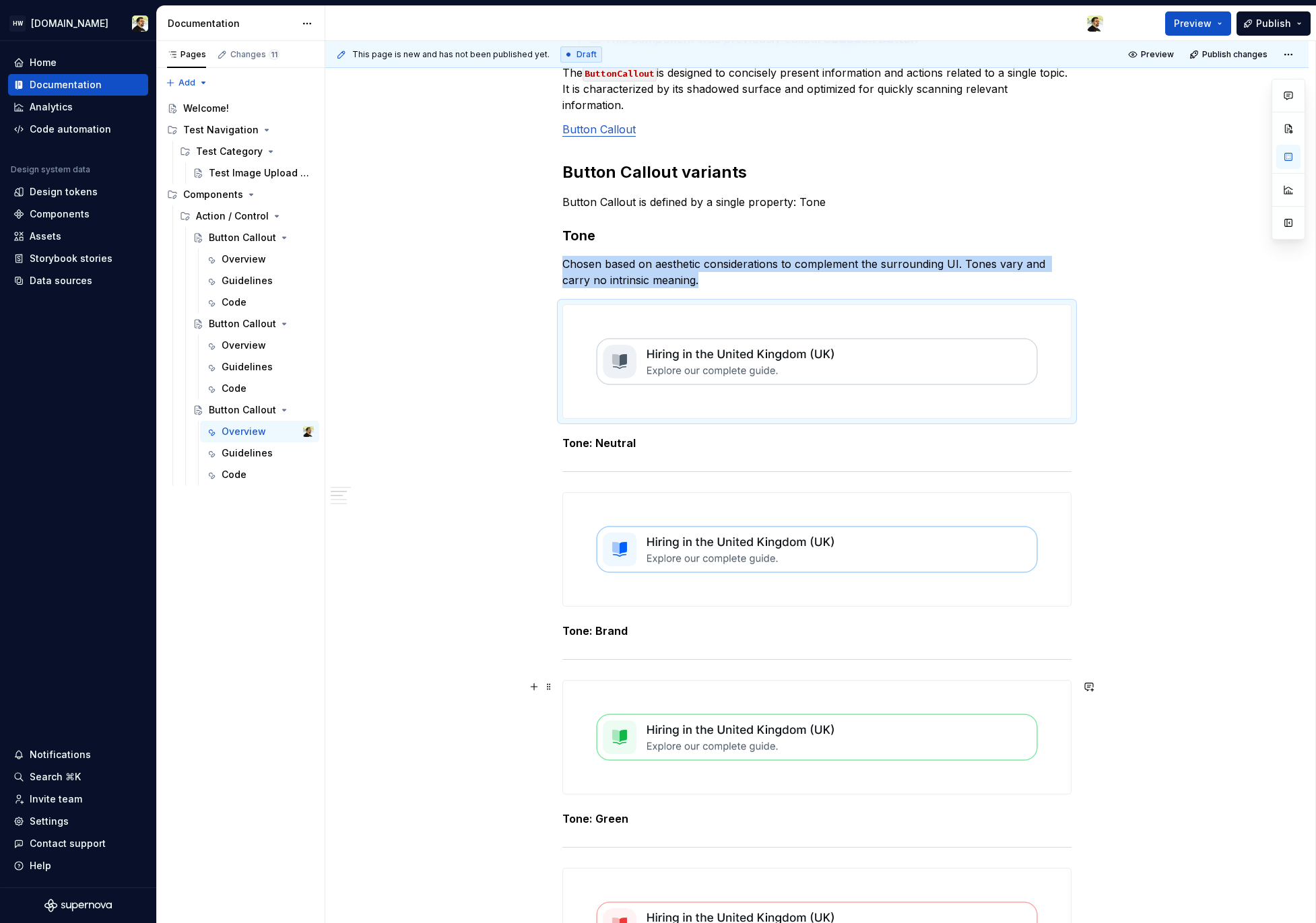
scroll to position [322, 0]
click at [705, 604] on div at bounding box center [816, 548] width 508 height 113
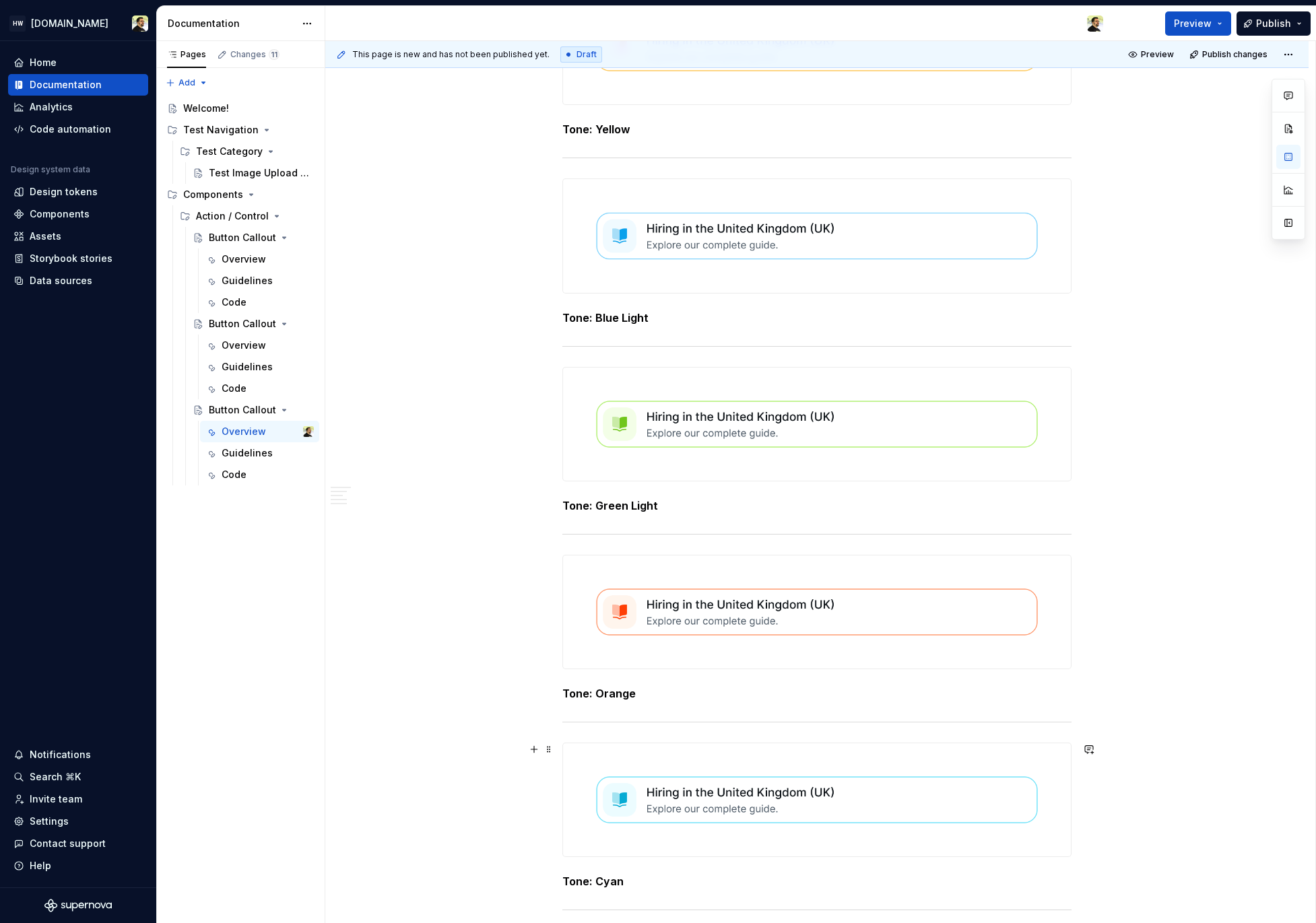
scroll to position [1664, 0]
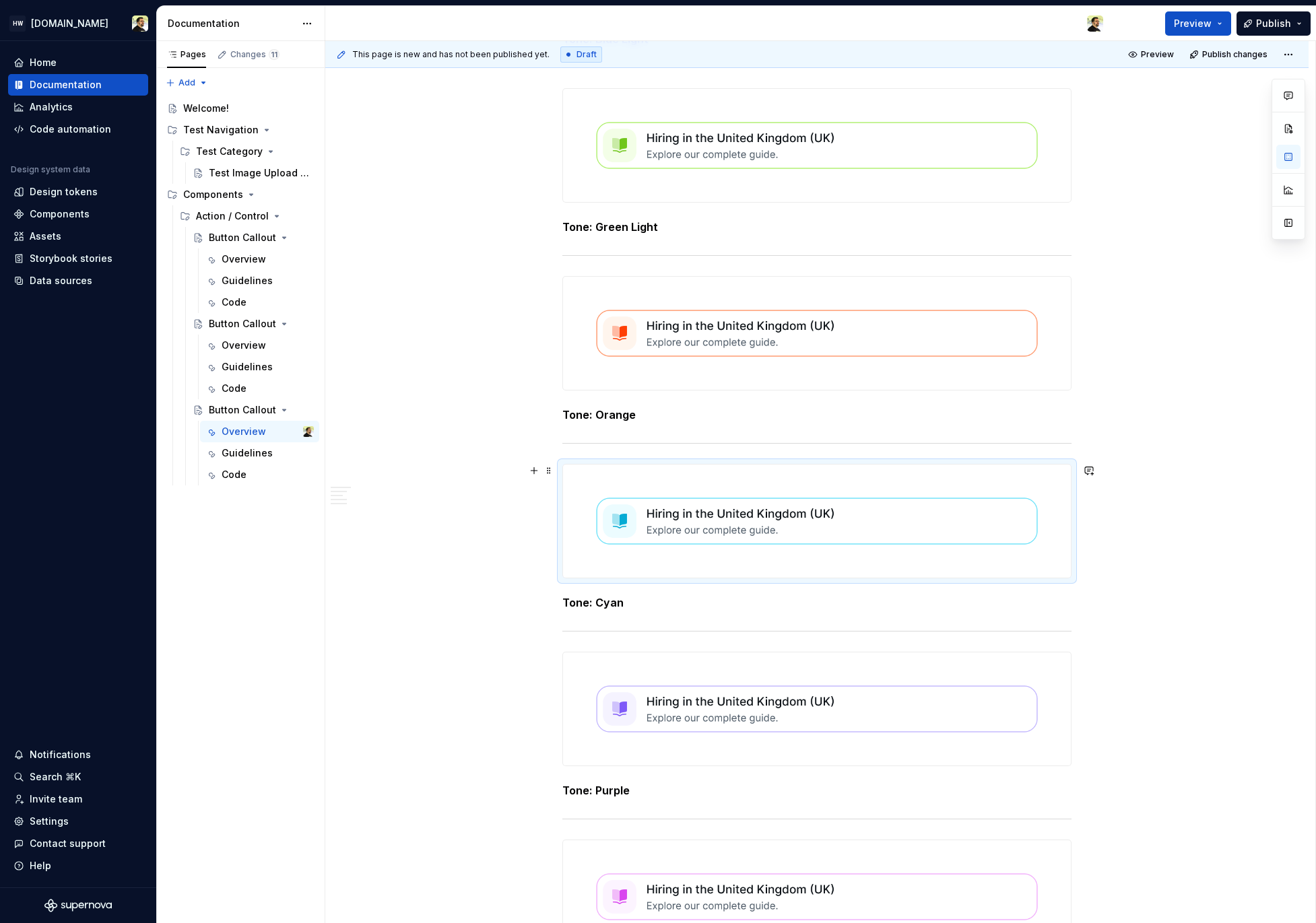
click at [705, 522] on img at bounding box center [816, 521] width 508 height 113
click at [281, 191] on button "Page tree" at bounding box center [285, 194] width 19 height 19
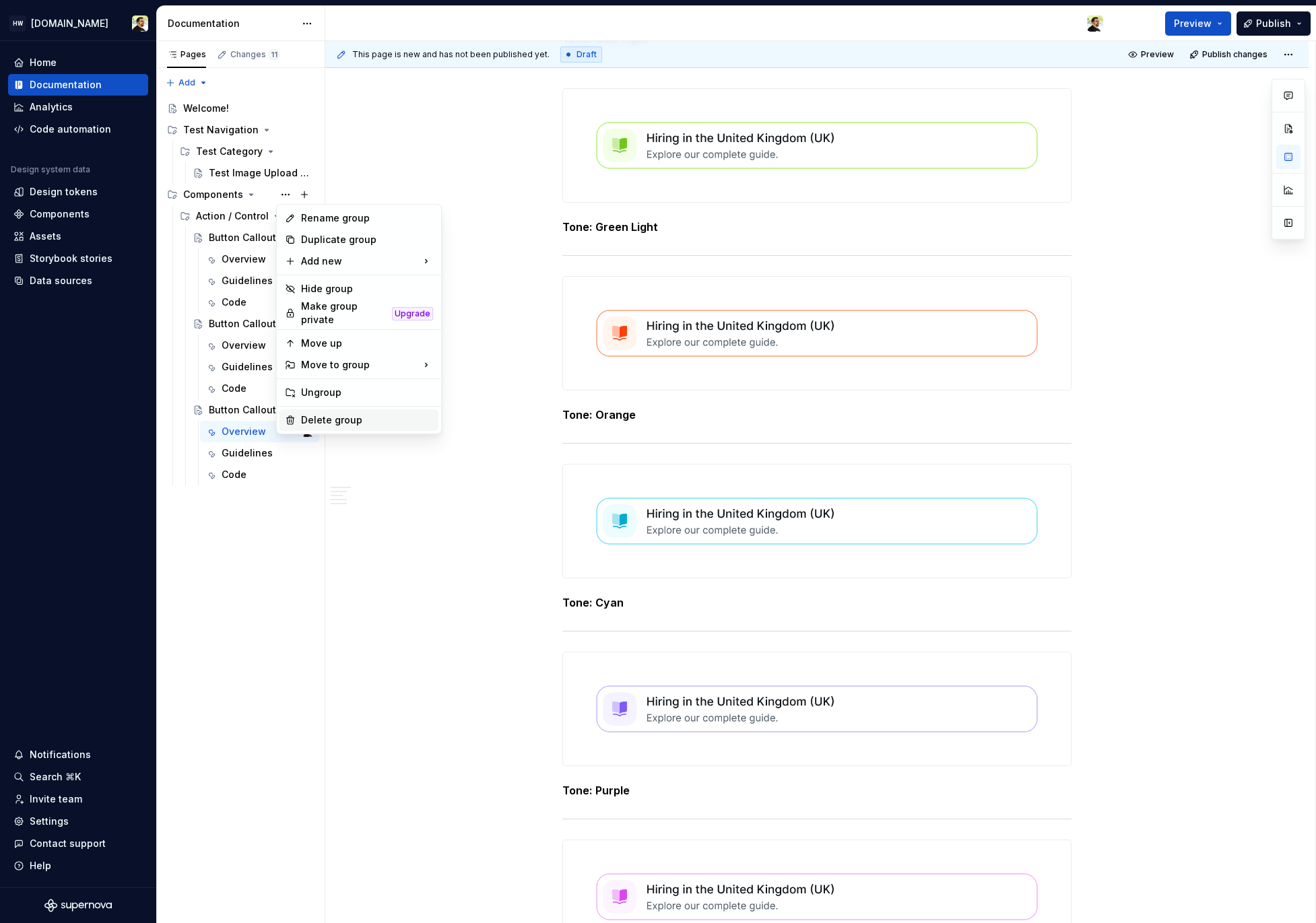
click at [329, 415] on div "Delete group" at bounding box center [366, 420] width 132 height 14
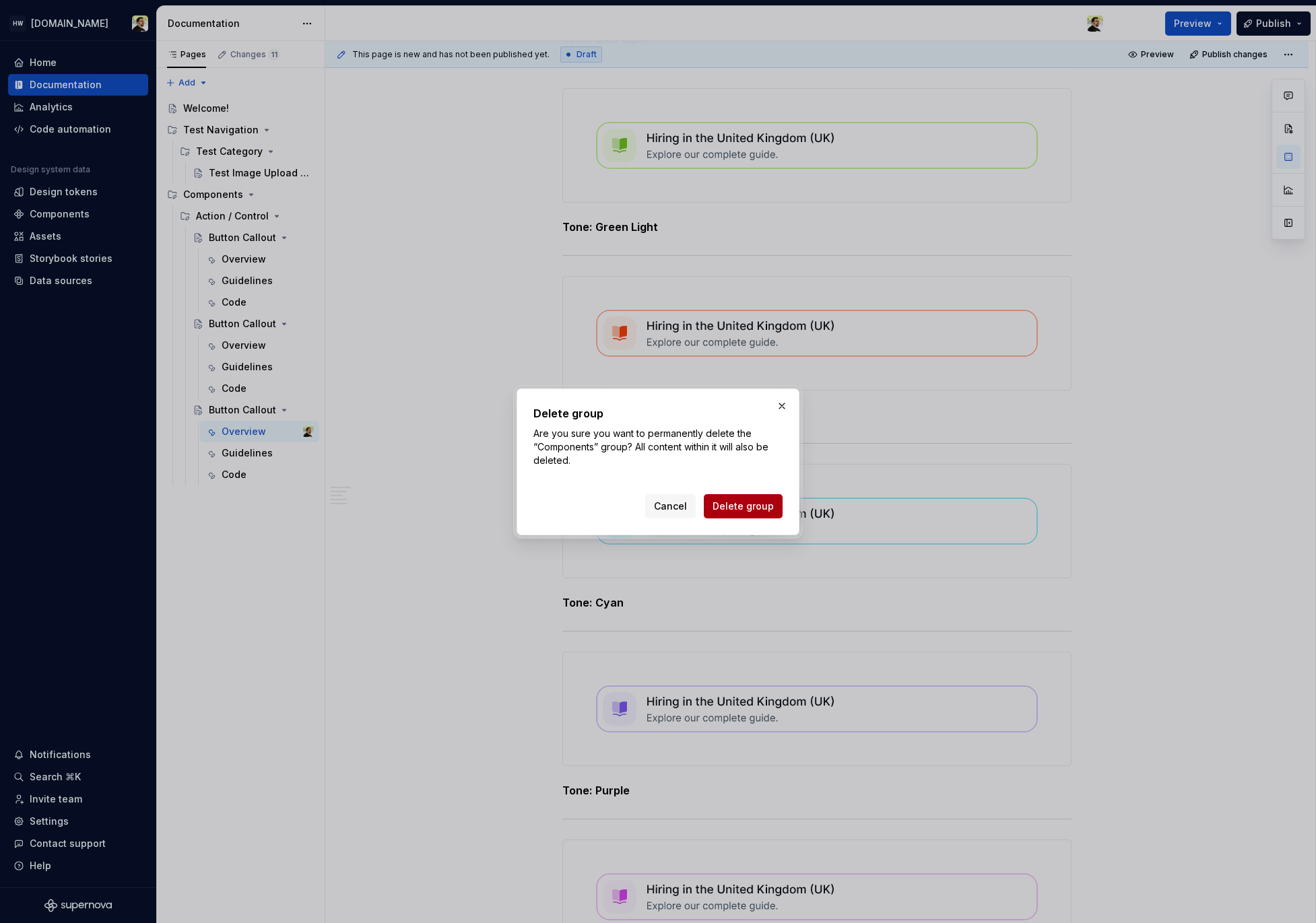
click at [764, 508] on span "Delete group" at bounding box center [743, 507] width 61 height 14
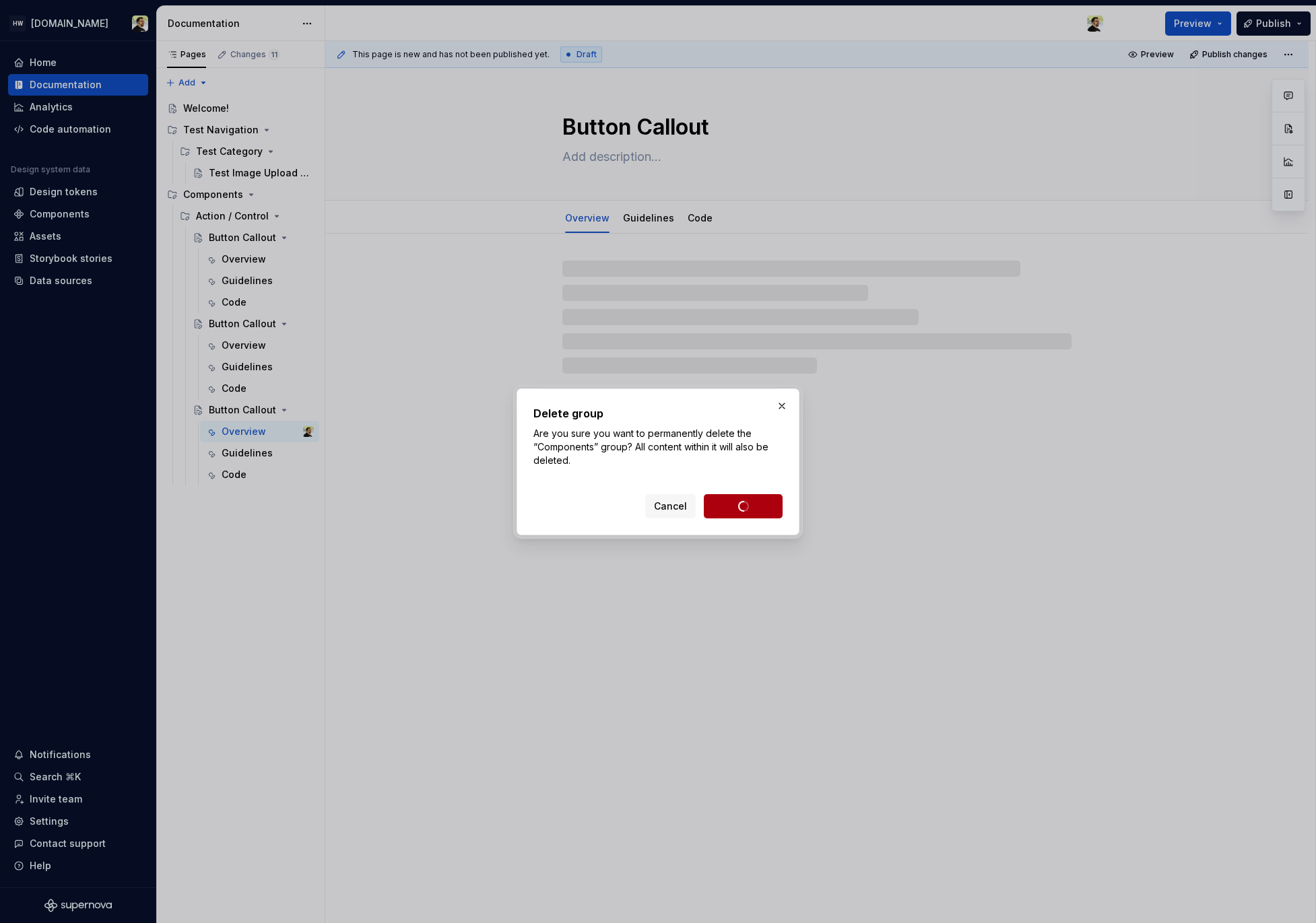
scroll to position [0, 0]
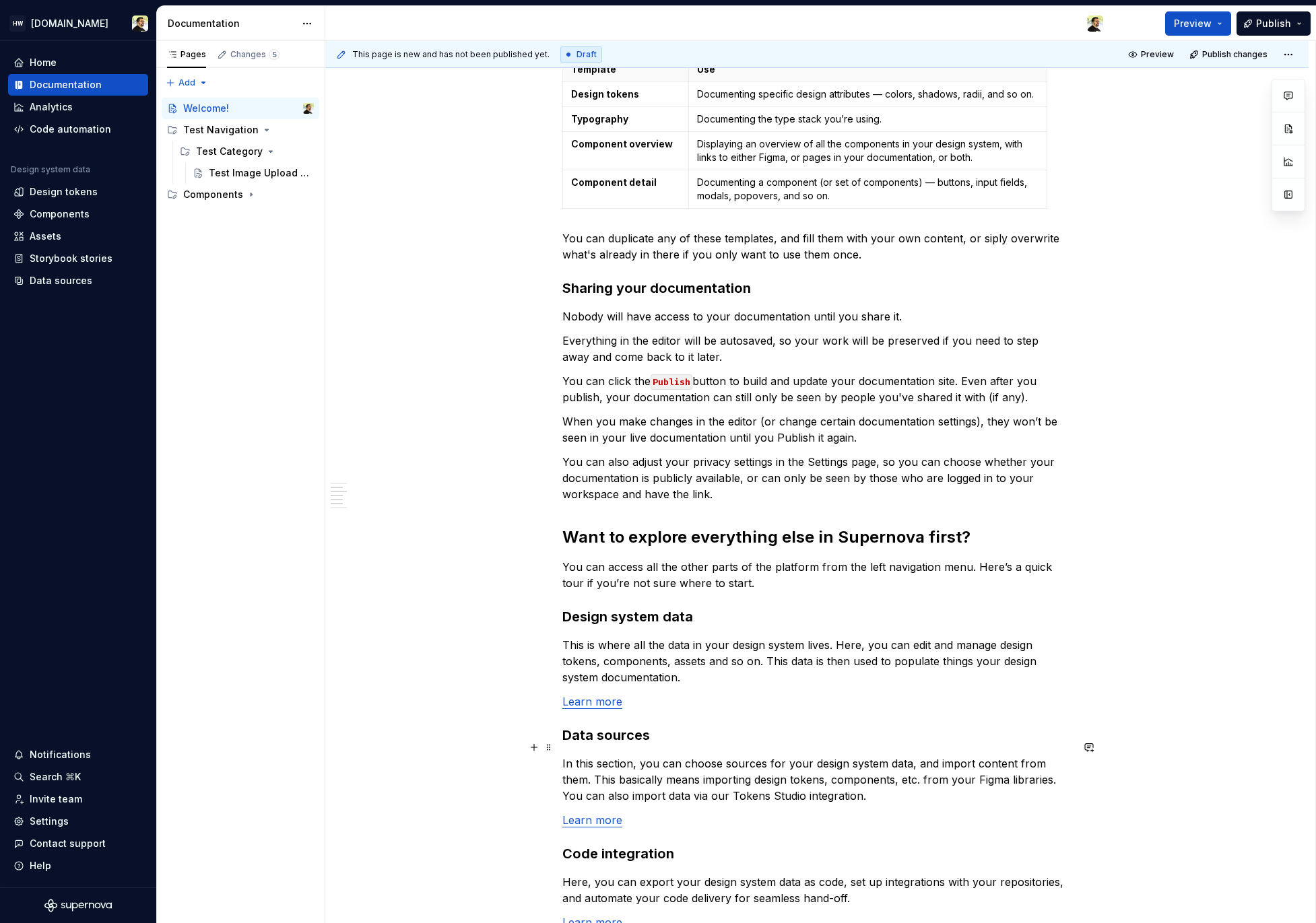
scroll to position [514, 0]
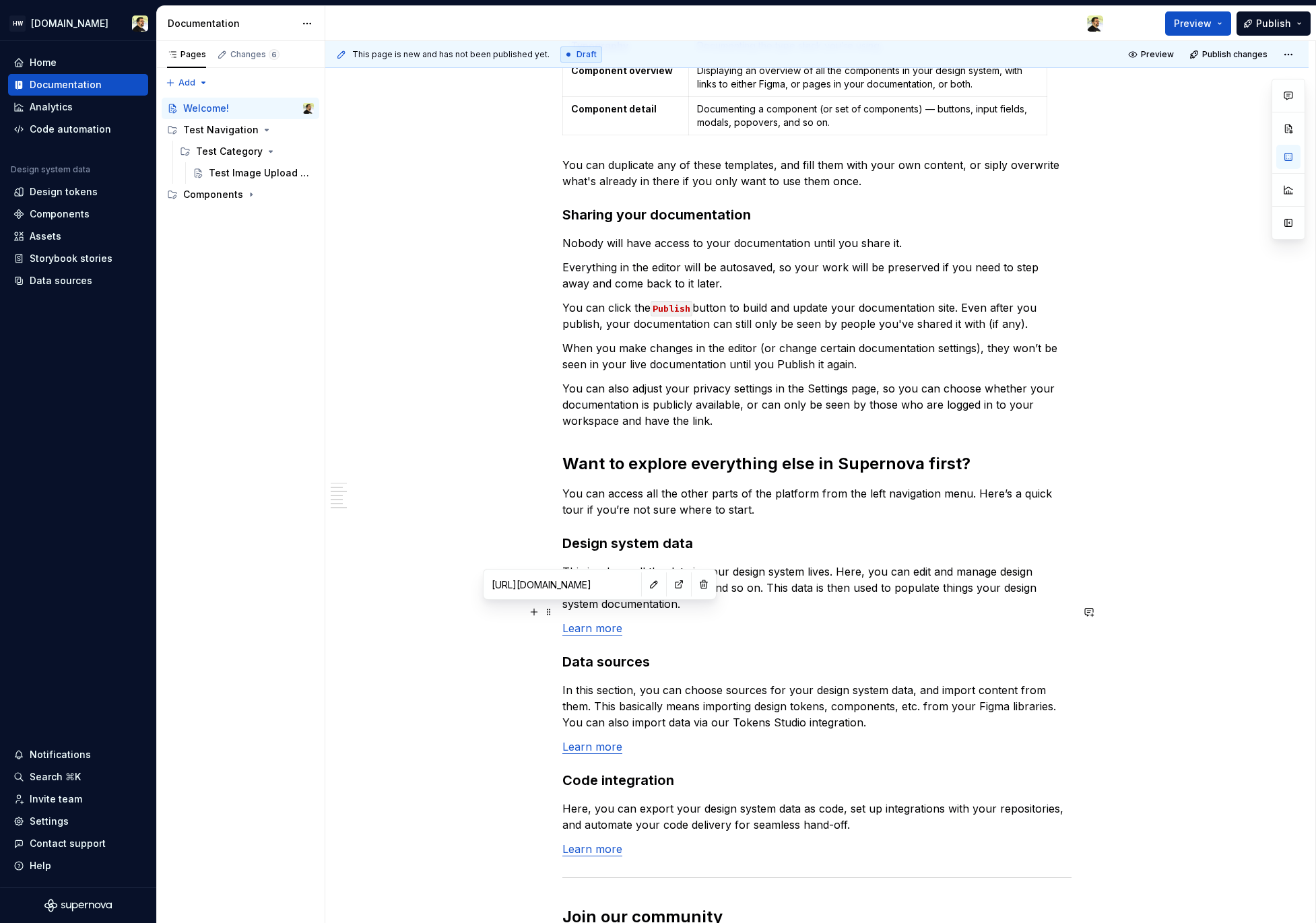
click at [587, 621] on link "Learn more" at bounding box center [592, 628] width 60 height 14
click at [227, 186] on div "Components" at bounding box center [248, 194] width 131 height 19
click at [234, 219] on div "Action / Control" at bounding box center [228, 217] width 64 height 14
click at [223, 238] on div "Button Callout" at bounding box center [235, 237] width 51 height 14
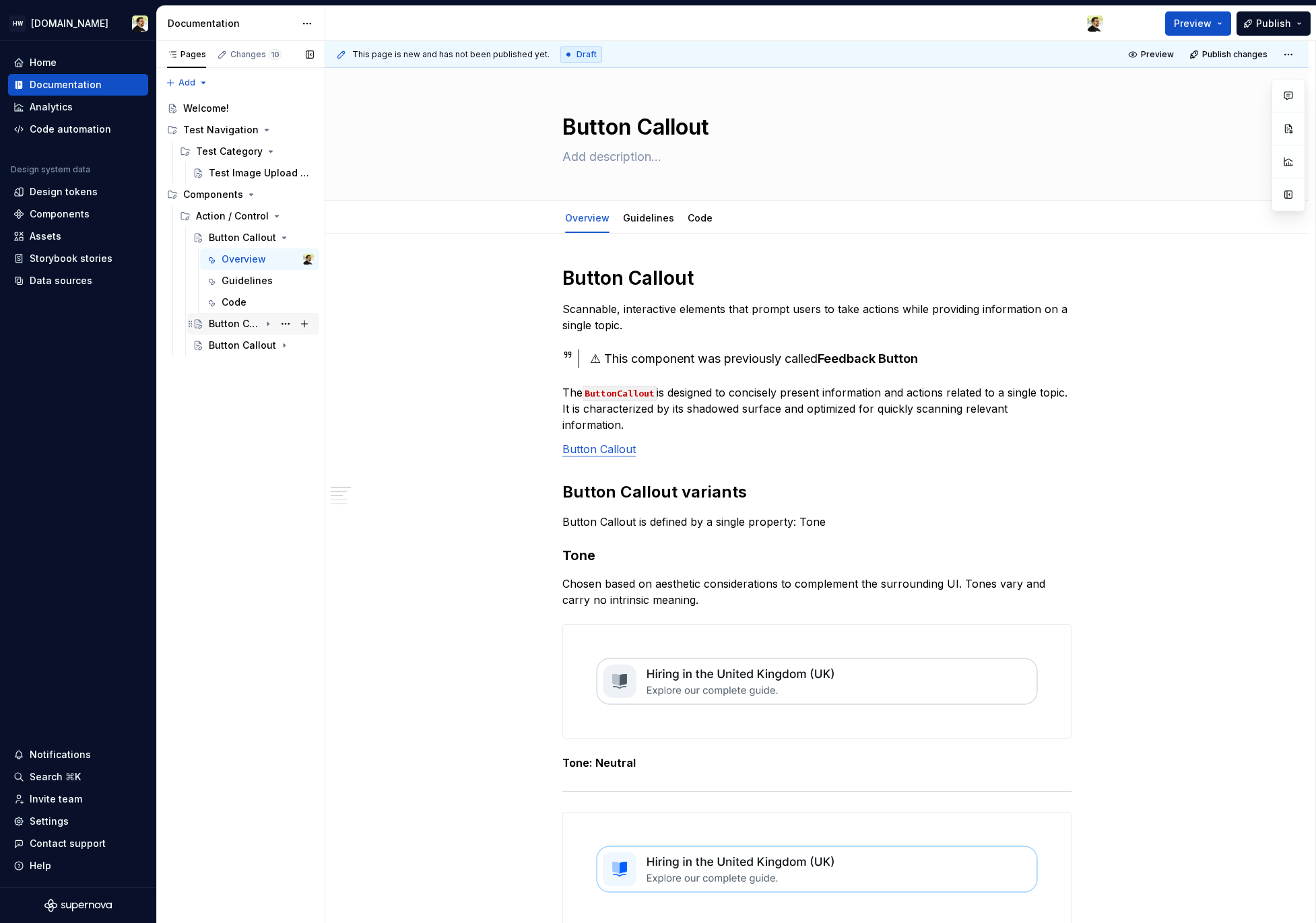
click at [233, 327] on div "Button Callout" at bounding box center [235, 324] width 51 height 14
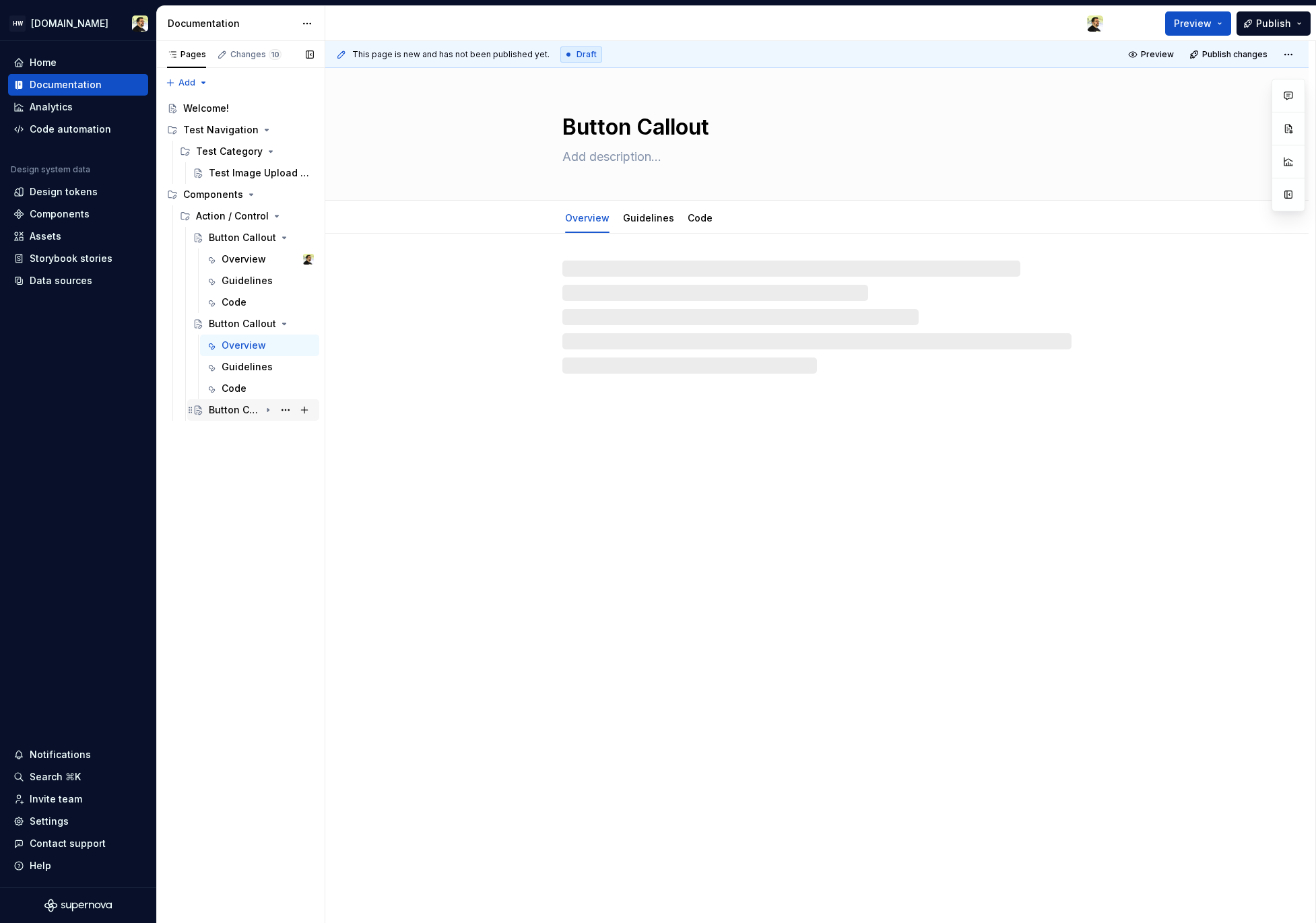
click at [218, 415] on div "Button Callout" at bounding box center [235, 411] width 51 height 14
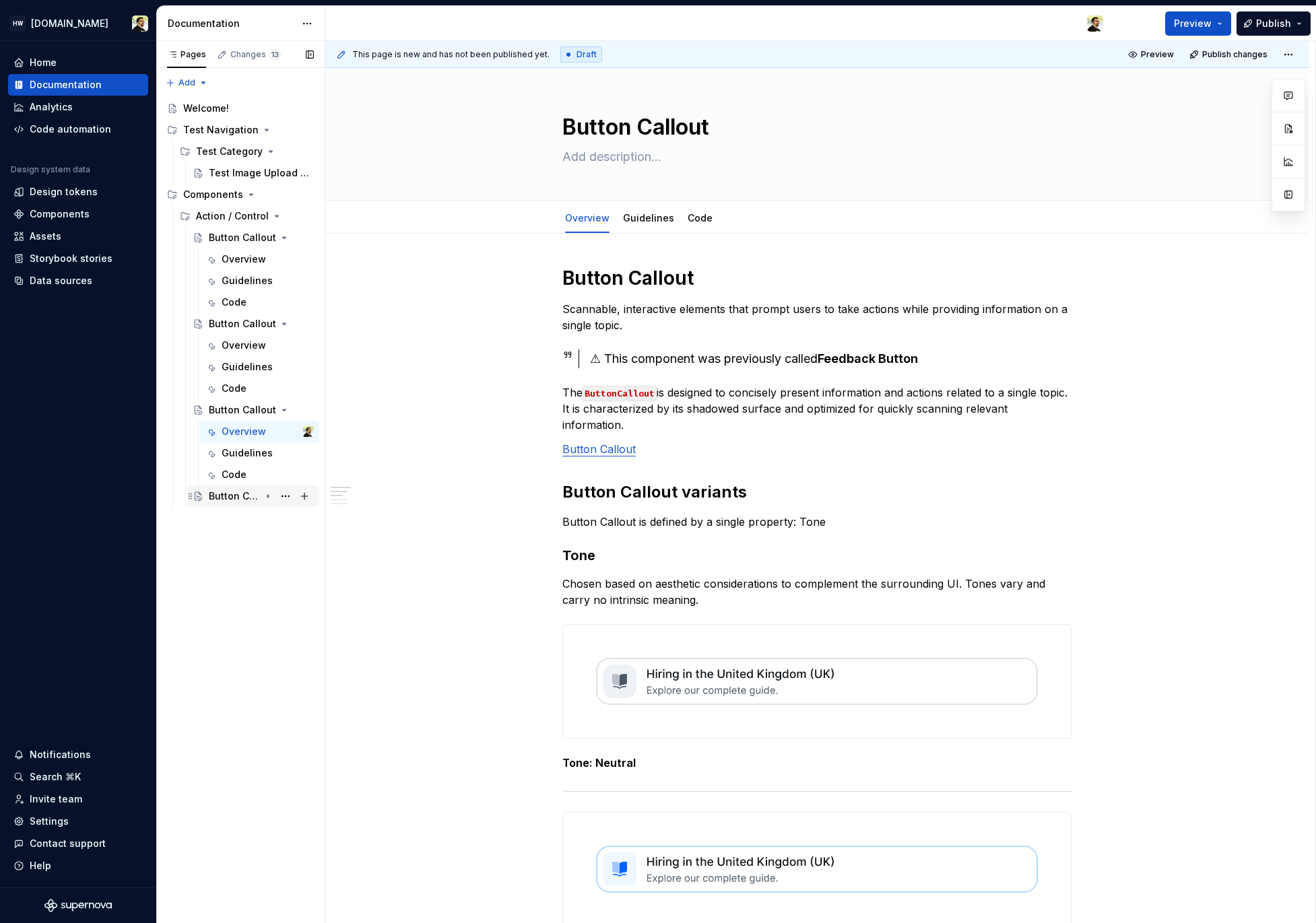
click at [235, 501] on div "Button Callout" at bounding box center [235, 497] width 51 height 14
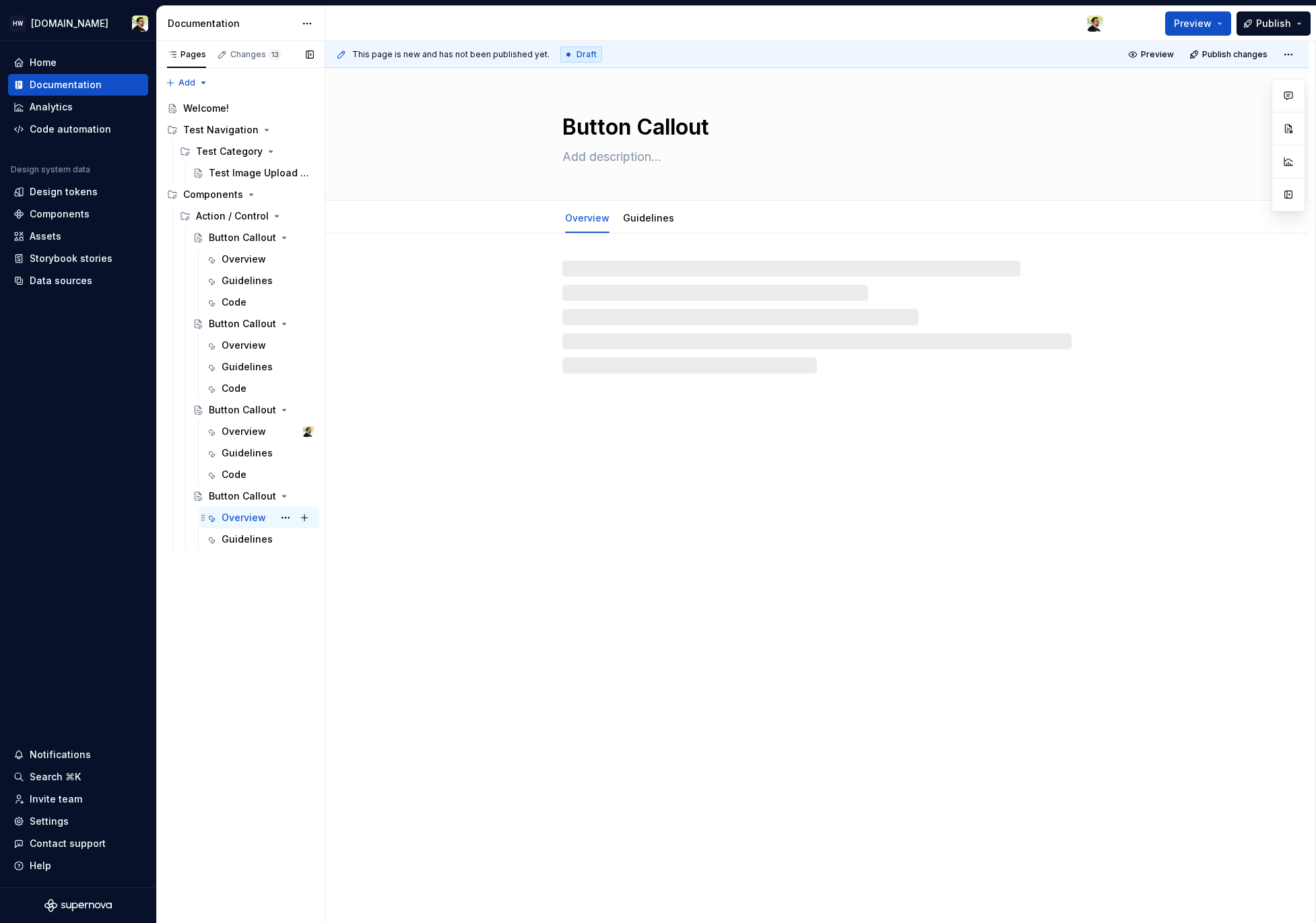
click at [237, 515] on div "Overview" at bounding box center [243, 518] width 45 height 14
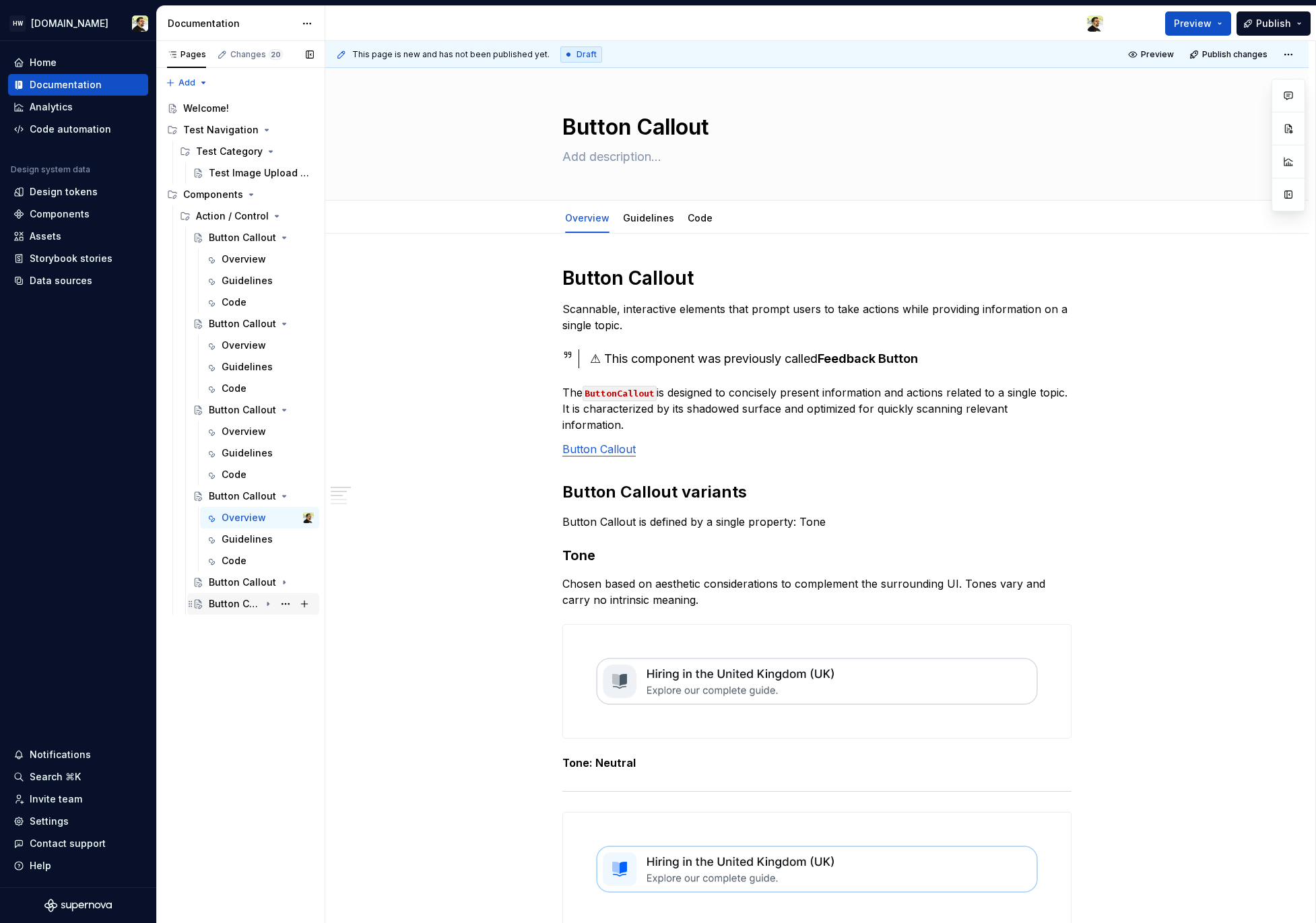
click at [248, 599] on div "Button Callout" at bounding box center [235, 604] width 51 height 14
click at [239, 576] on div "Button Callout" at bounding box center [235, 583] width 51 height 14
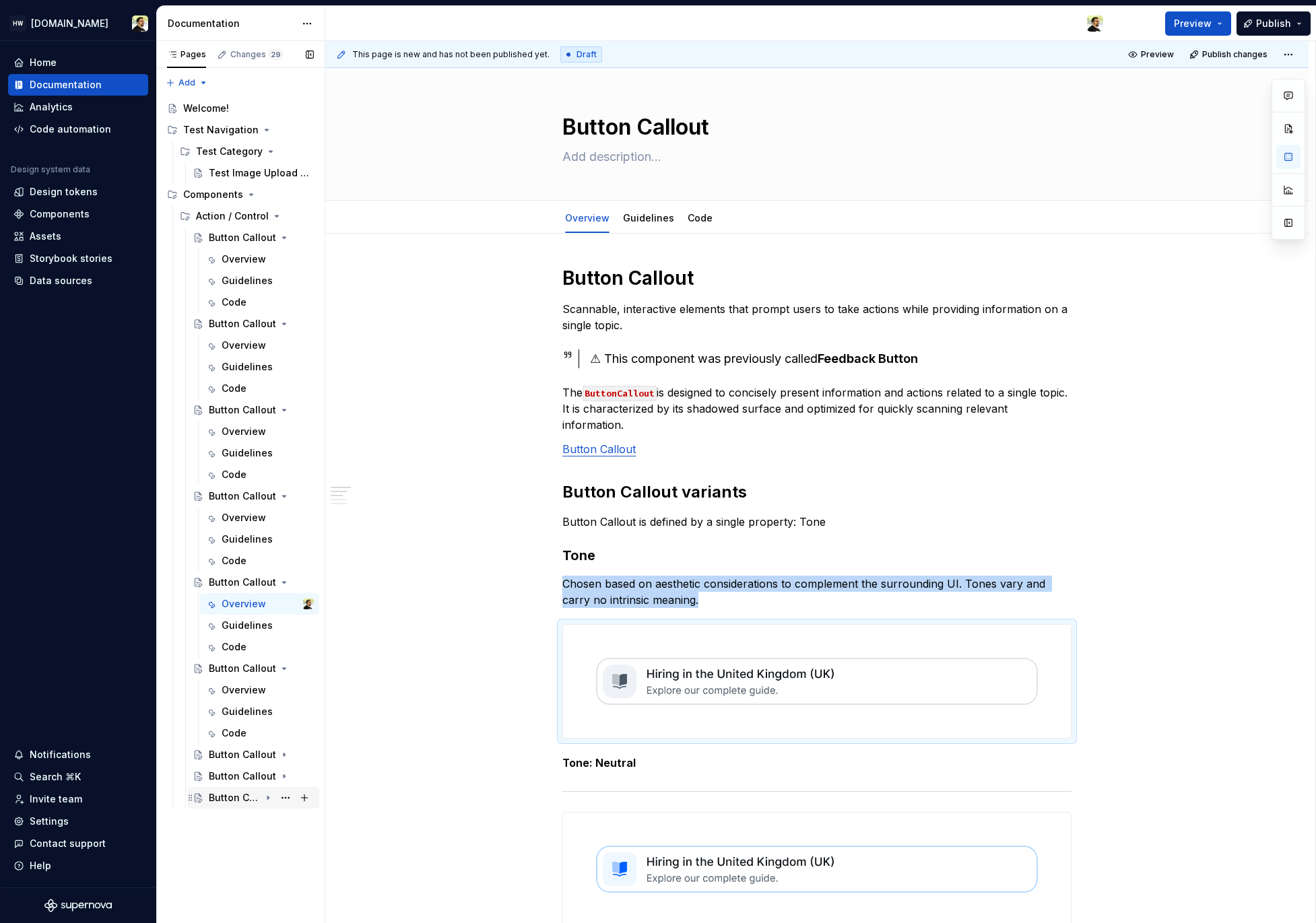
click at [251, 795] on div "Button Callout" at bounding box center [235, 798] width 51 height 14
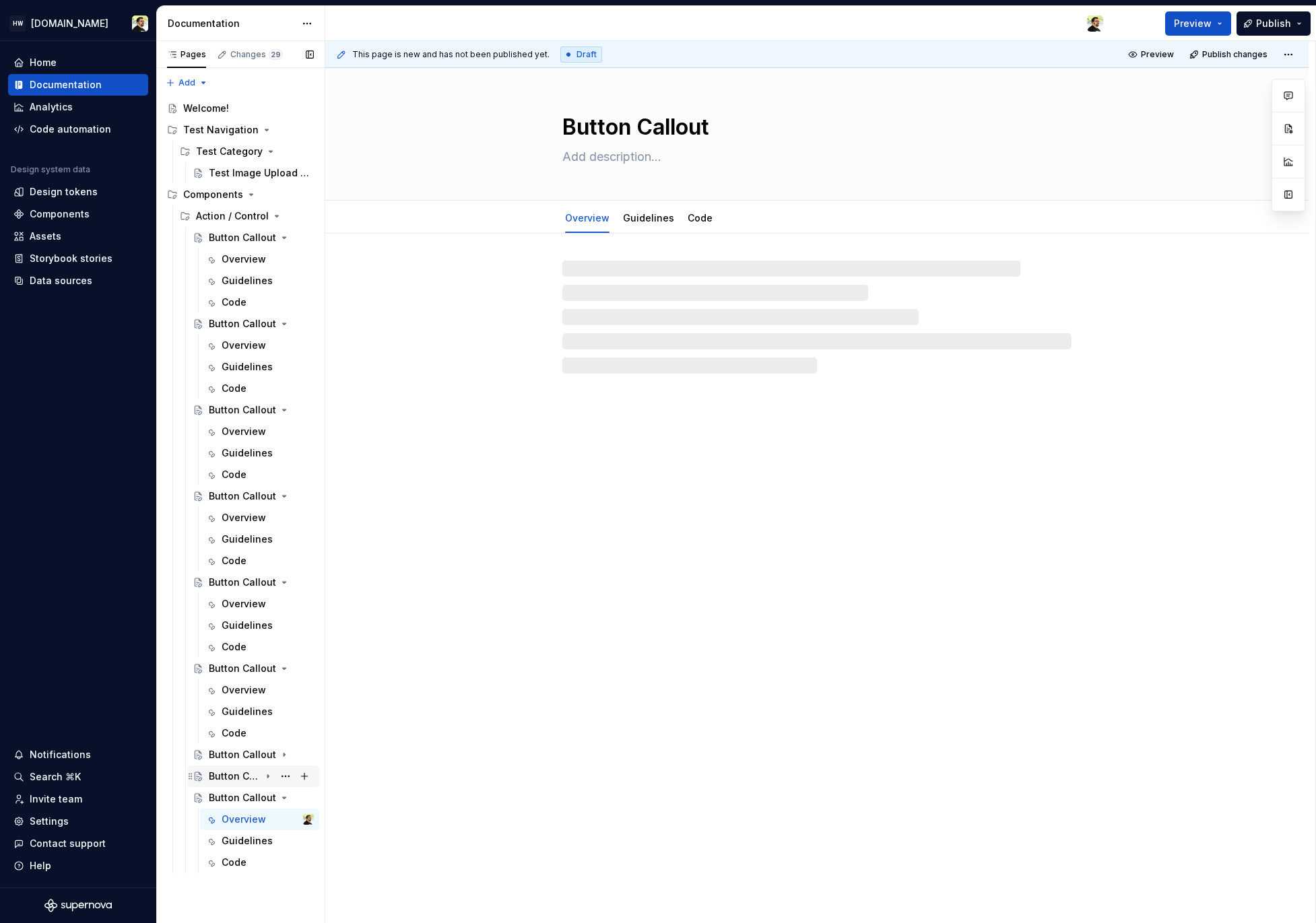
click at [237, 777] on div "Button Callout" at bounding box center [235, 777] width 51 height 14
click at [241, 752] on div "Button Callout" at bounding box center [235, 755] width 51 height 14
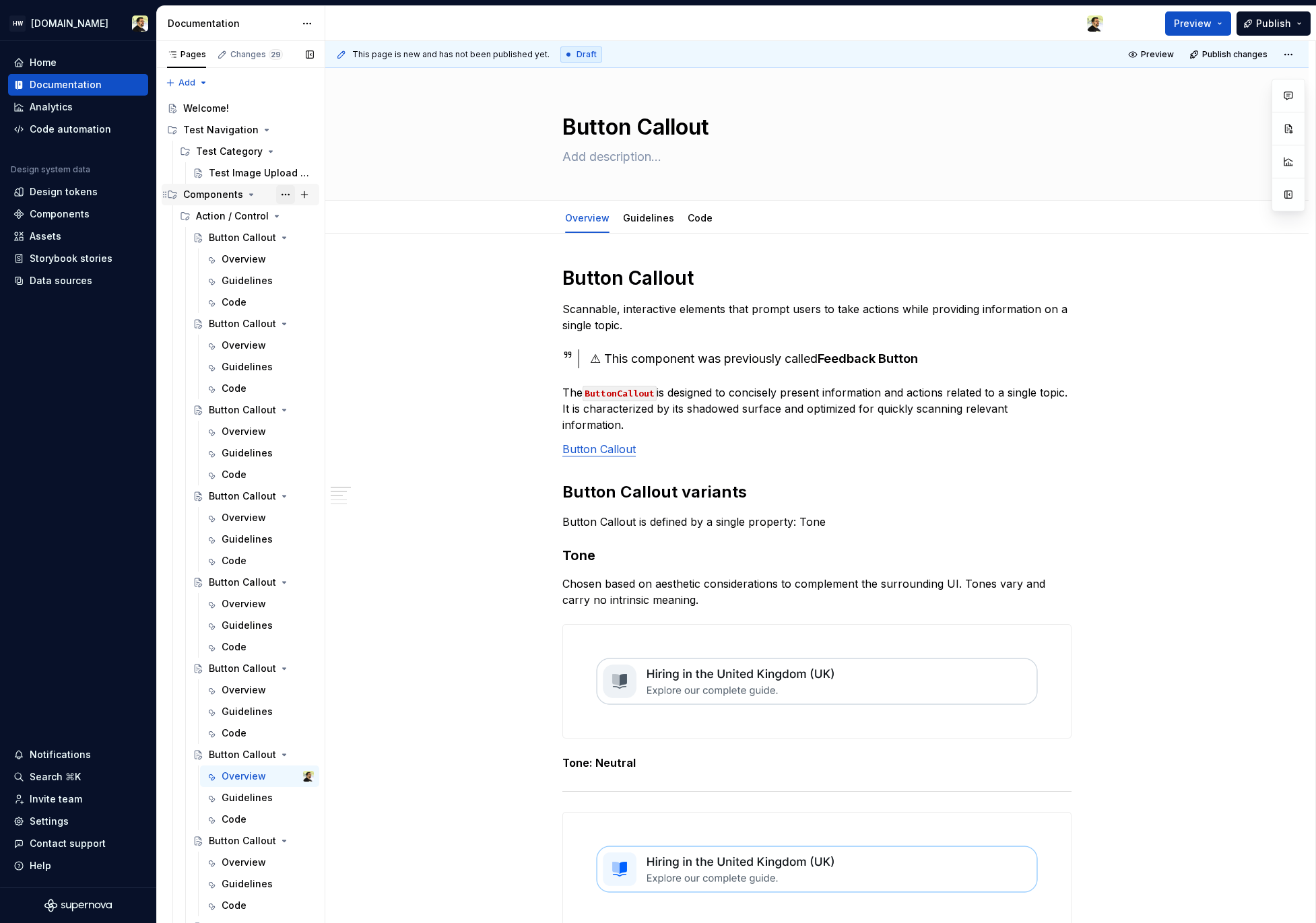
click at [276, 192] on button "Page tree" at bounding box center [285, 194] width 19 height 19
click at [217, 192] on div "Pages Changes 29 Add Accessibility guide for tree Page tree. Navigate the tree …" at bounding box center [240, 486] width 168 height 888
click at [280, 219] on button "Page tree" at bounding box center [285, 216] width 19 height 19
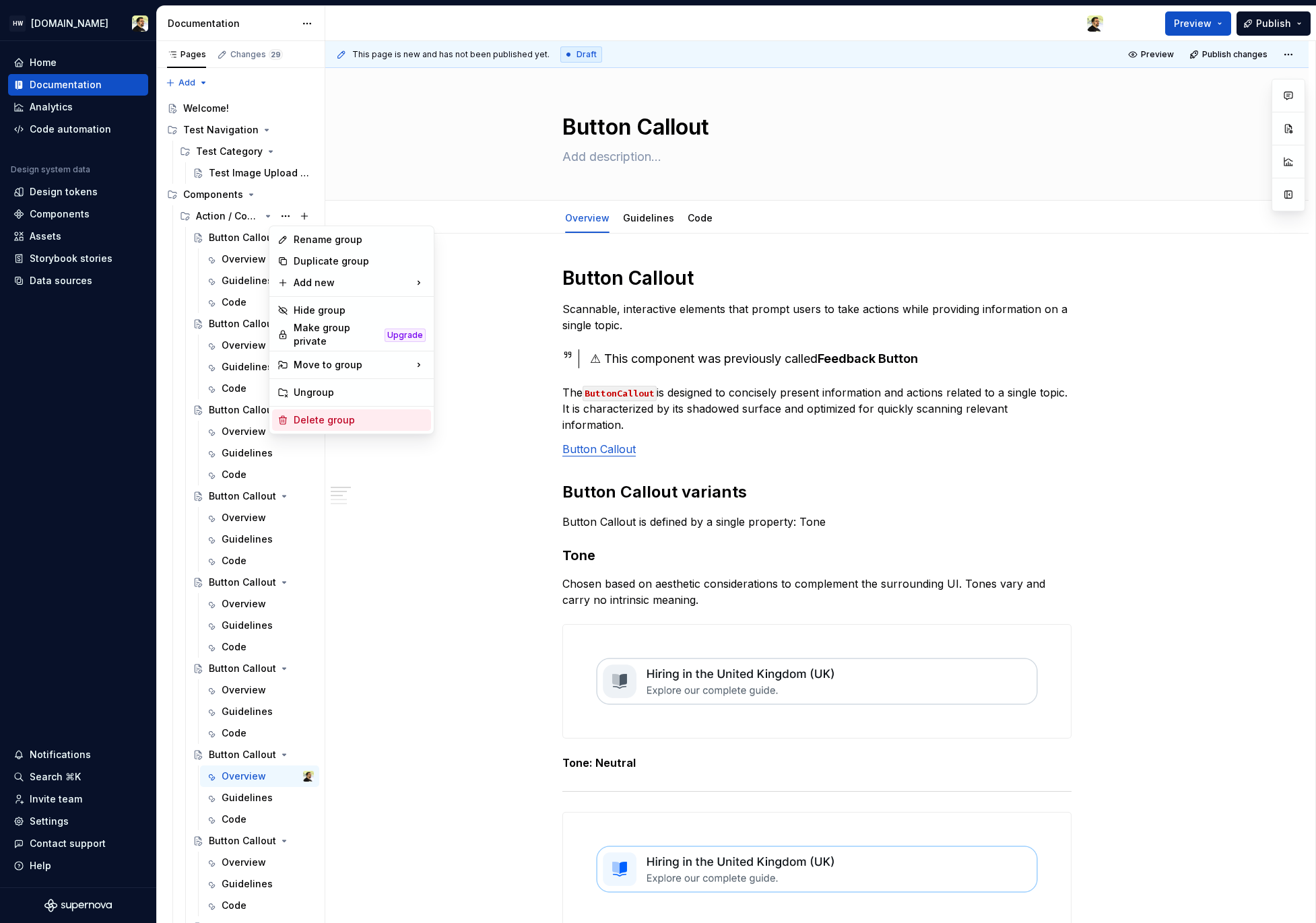
click at [316, 415] on div "Delete group" at bounding box center [359, 420] width 132 height 14
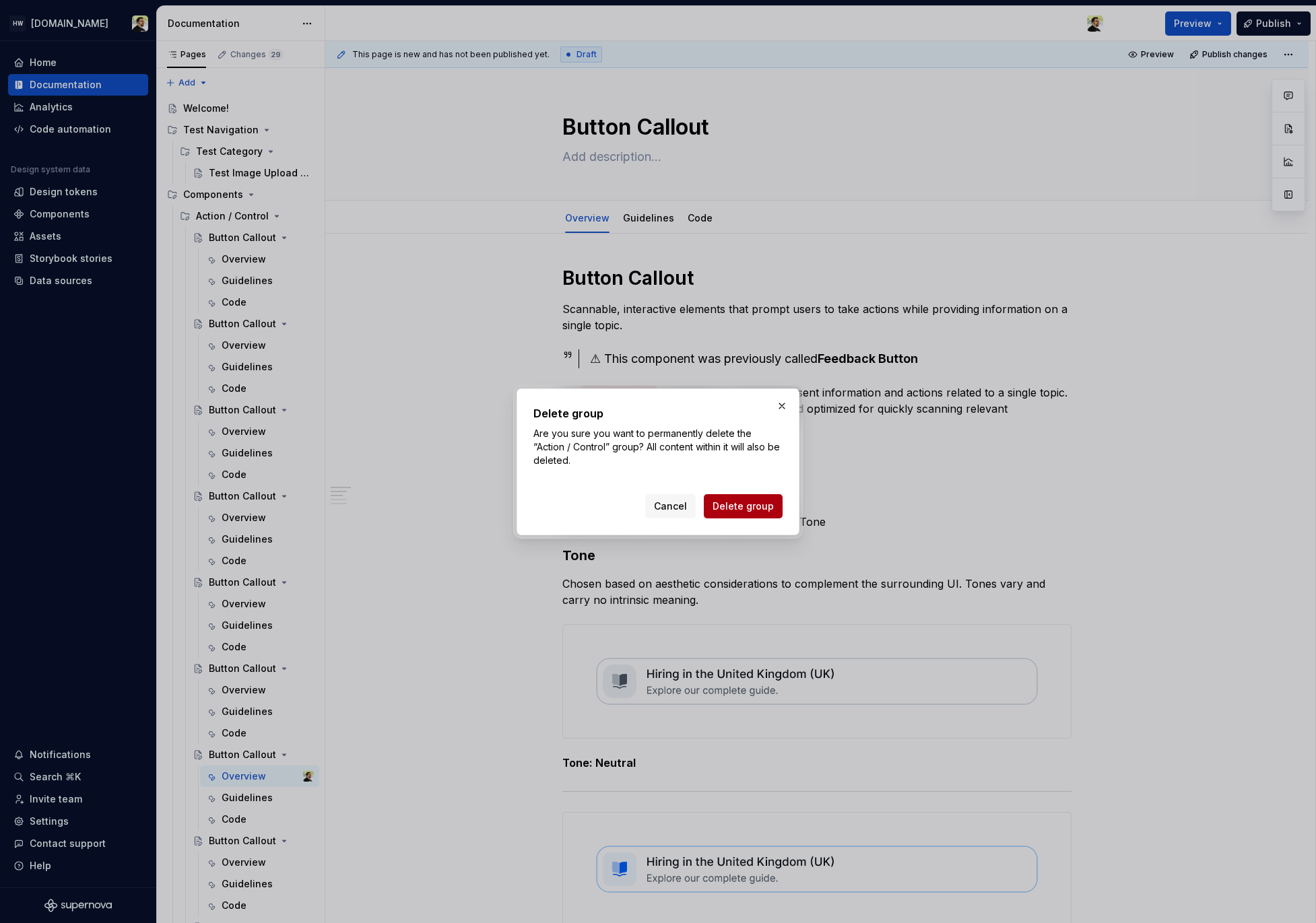
click at [745, 507] on span "Delete group" at bounding box center [743, 507] width 61 height 14
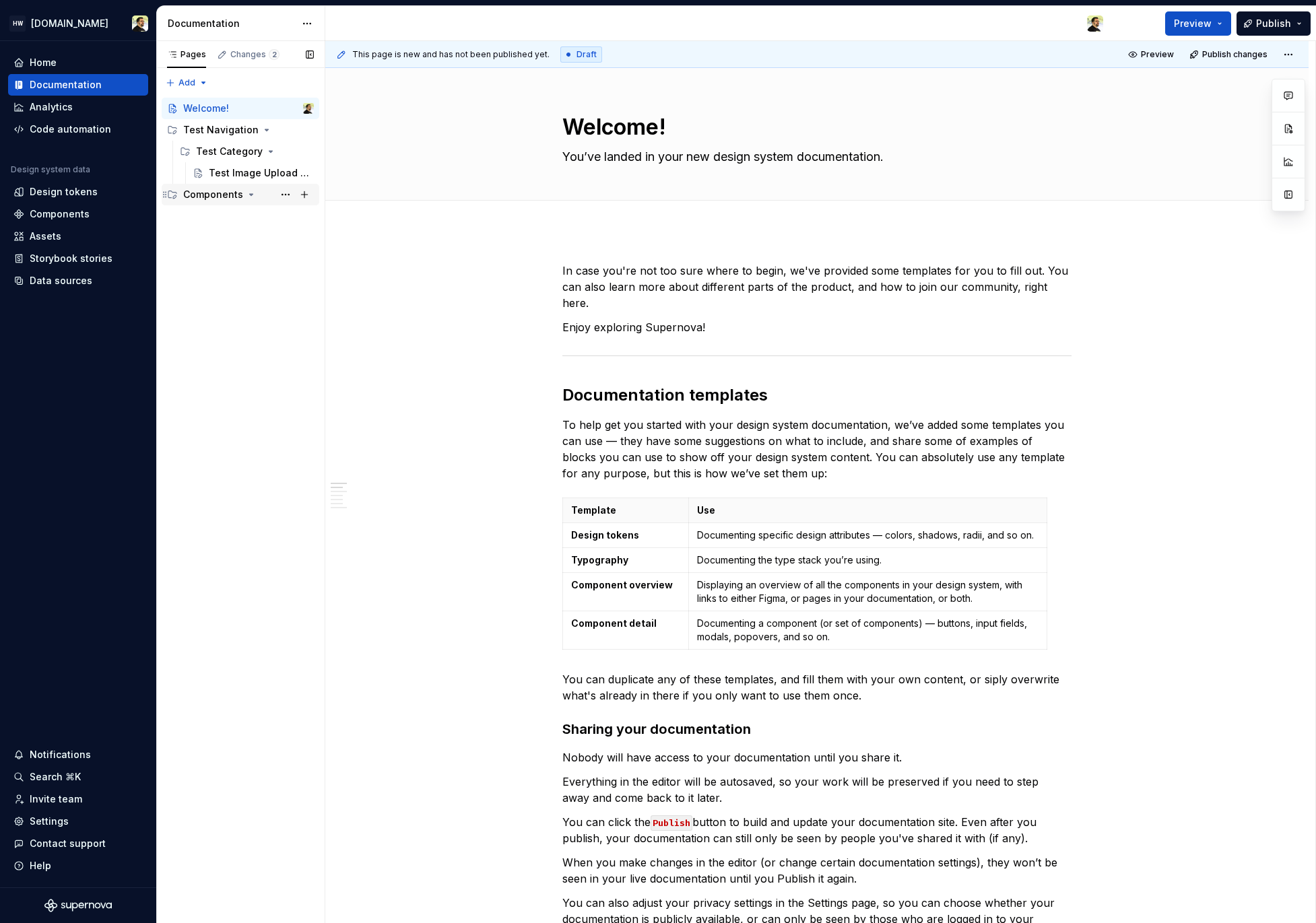
click at [237, 197] on div "Components" at bounding box center [213, 195] width 60 height 14
click at [245, 193] on icon "Page tree" at bounding box center [250, 194] width 11 height 11
click at [254, 195] on div "Components" at bounding box center [248, 194] width 131 height 19
click at [234, 216] on div "Action / Control" at bounding box center [228, 217] width 64 height 14
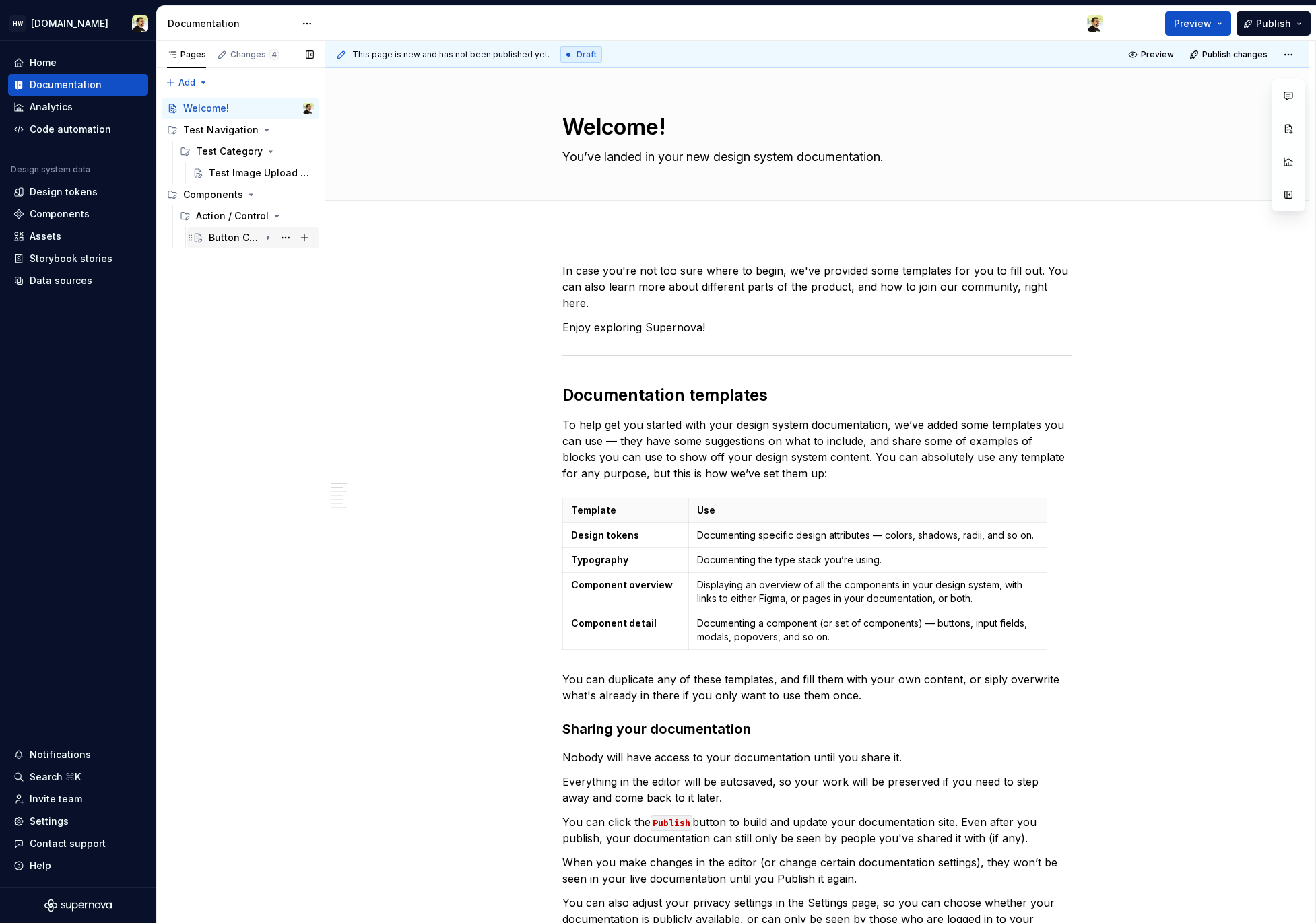
click at [229, 237] on div "Button Callout" at bounding box center [235, 237] width 51 height 14
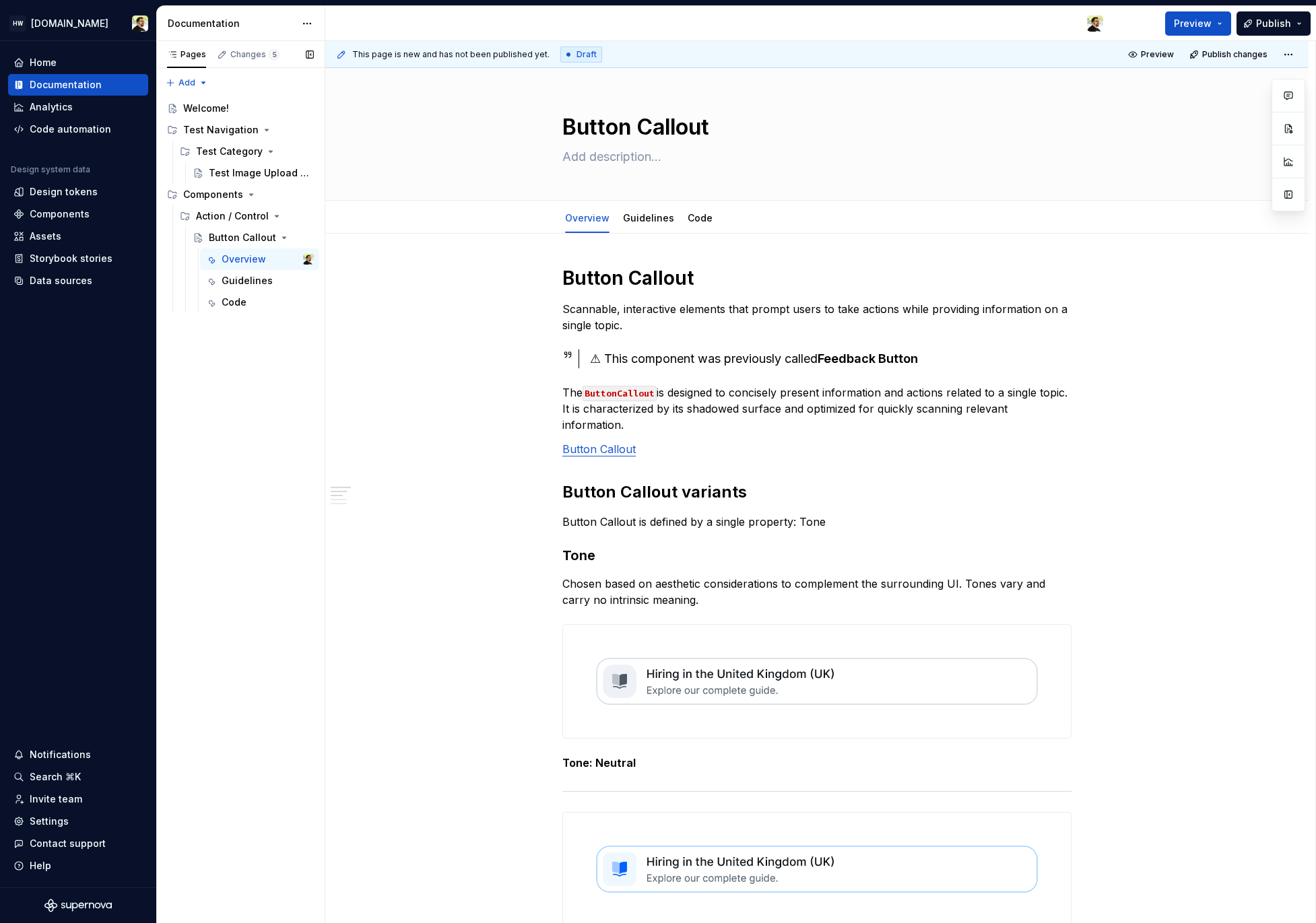
click at [259, 455] on div "Pages Changes 5 Add Accessibility guide for tree Page tree. Navigate the tree w…" at bounding box center [240, 483] width 168 height 882
click at [245, 327] on div "Button Callout" at bounding box center [235, 324] width 51 height 14
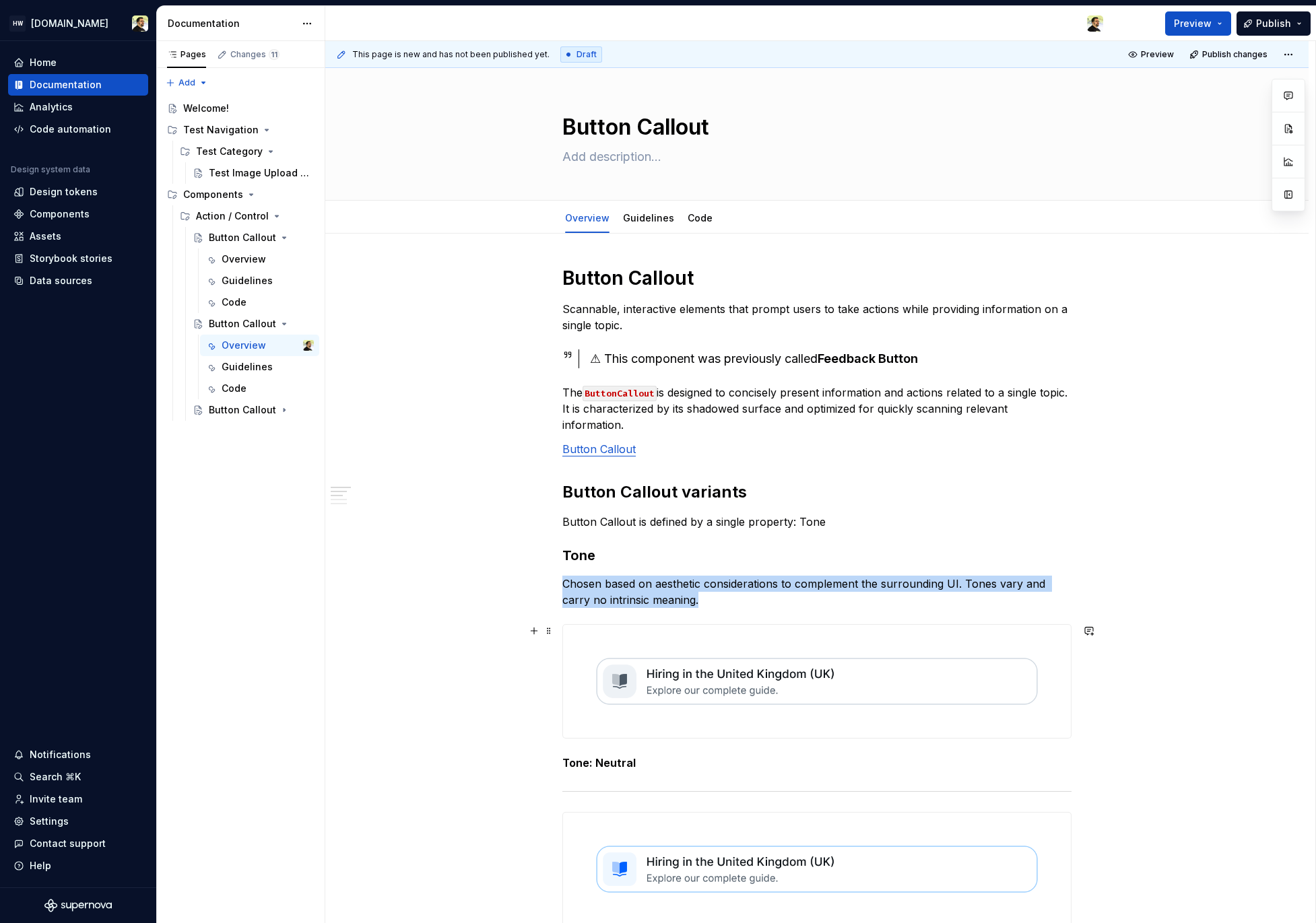
click at [732, 698] on img at bounding box center [816, 682] width 508 height 113
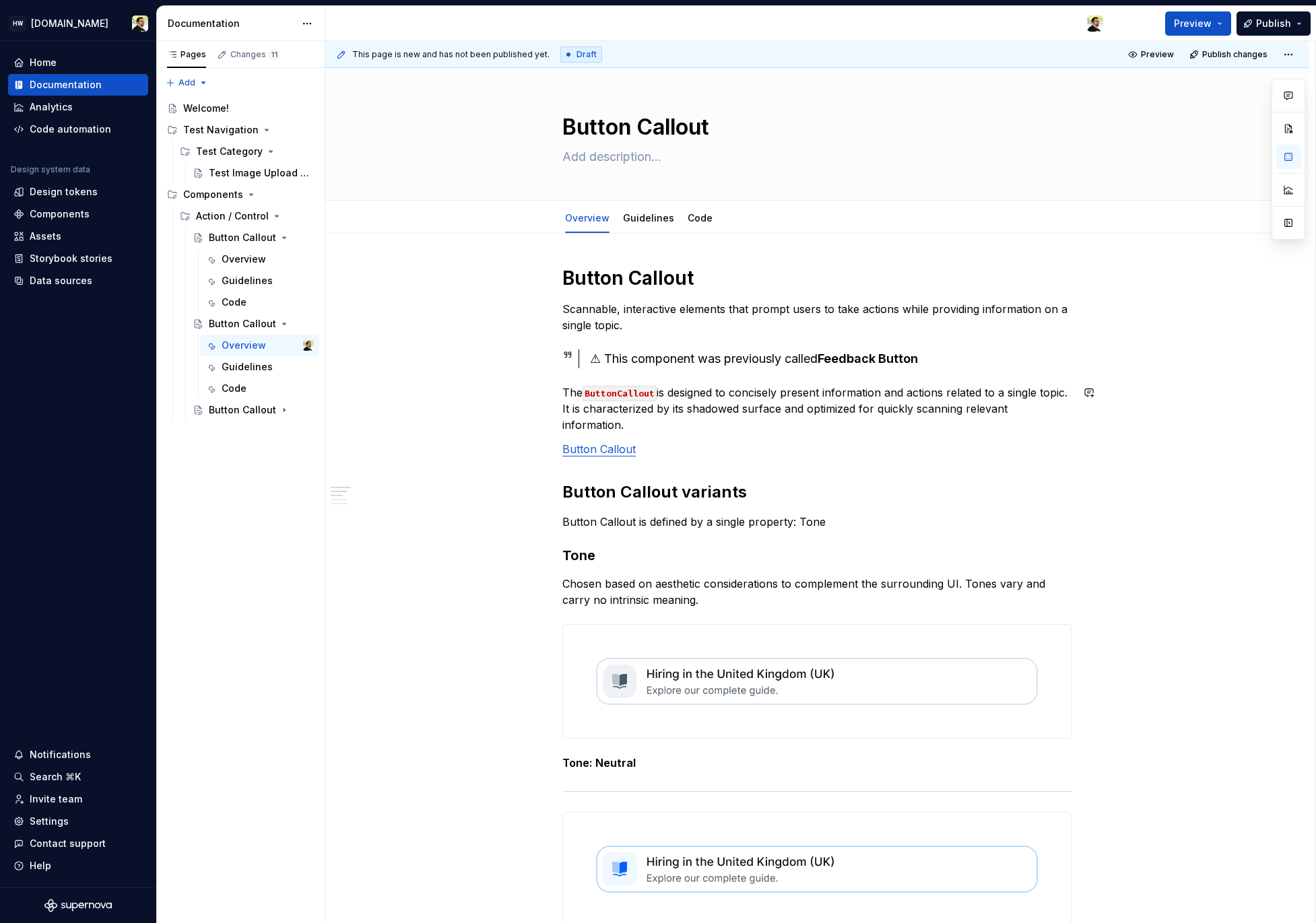
click at [233, 412] on div "Button Callout" at bounding box center [235, 411] width 51 height 14
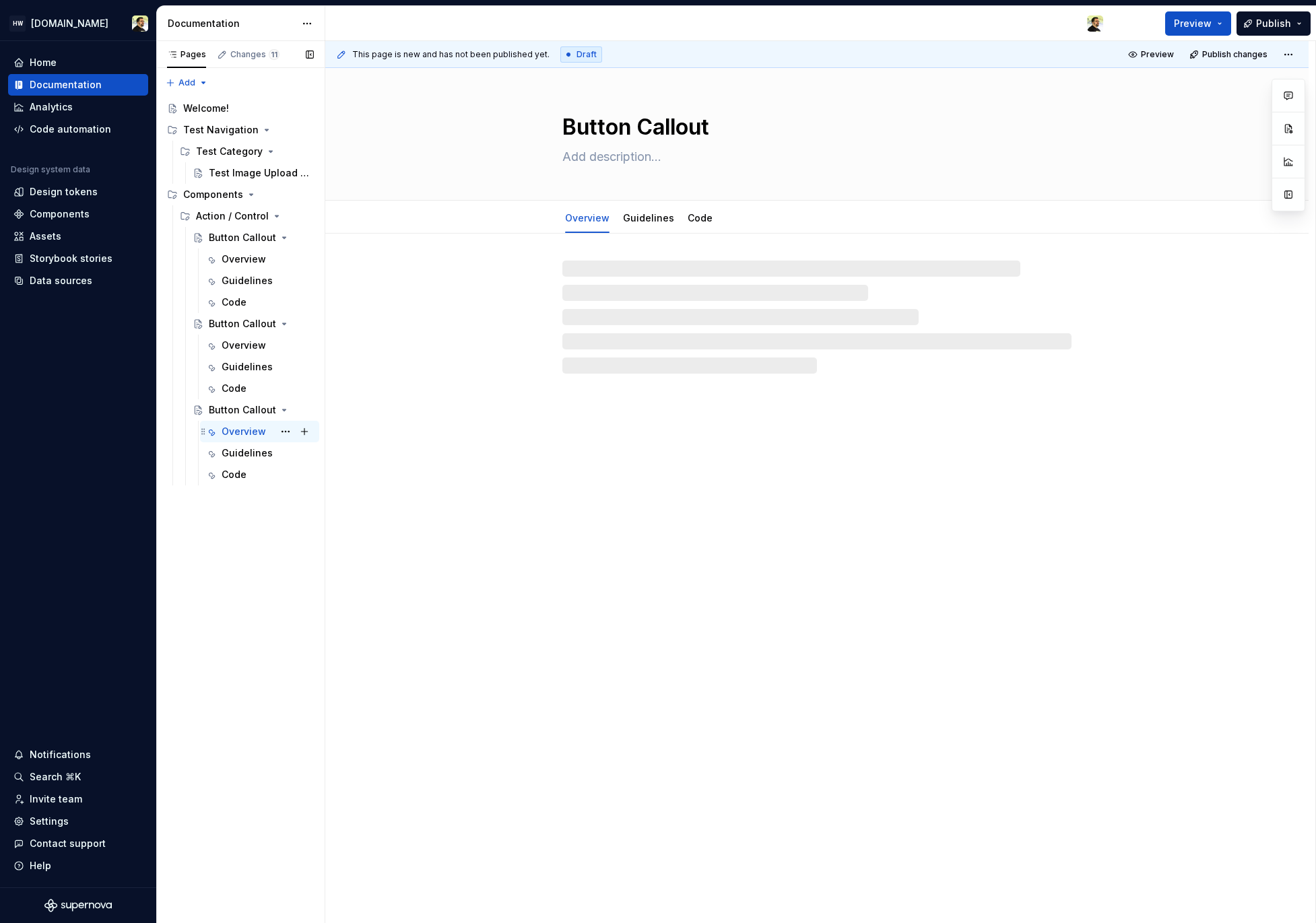
click at [233, 425] on div "Overview" at bounding box center [243, 431] width 45 height 14
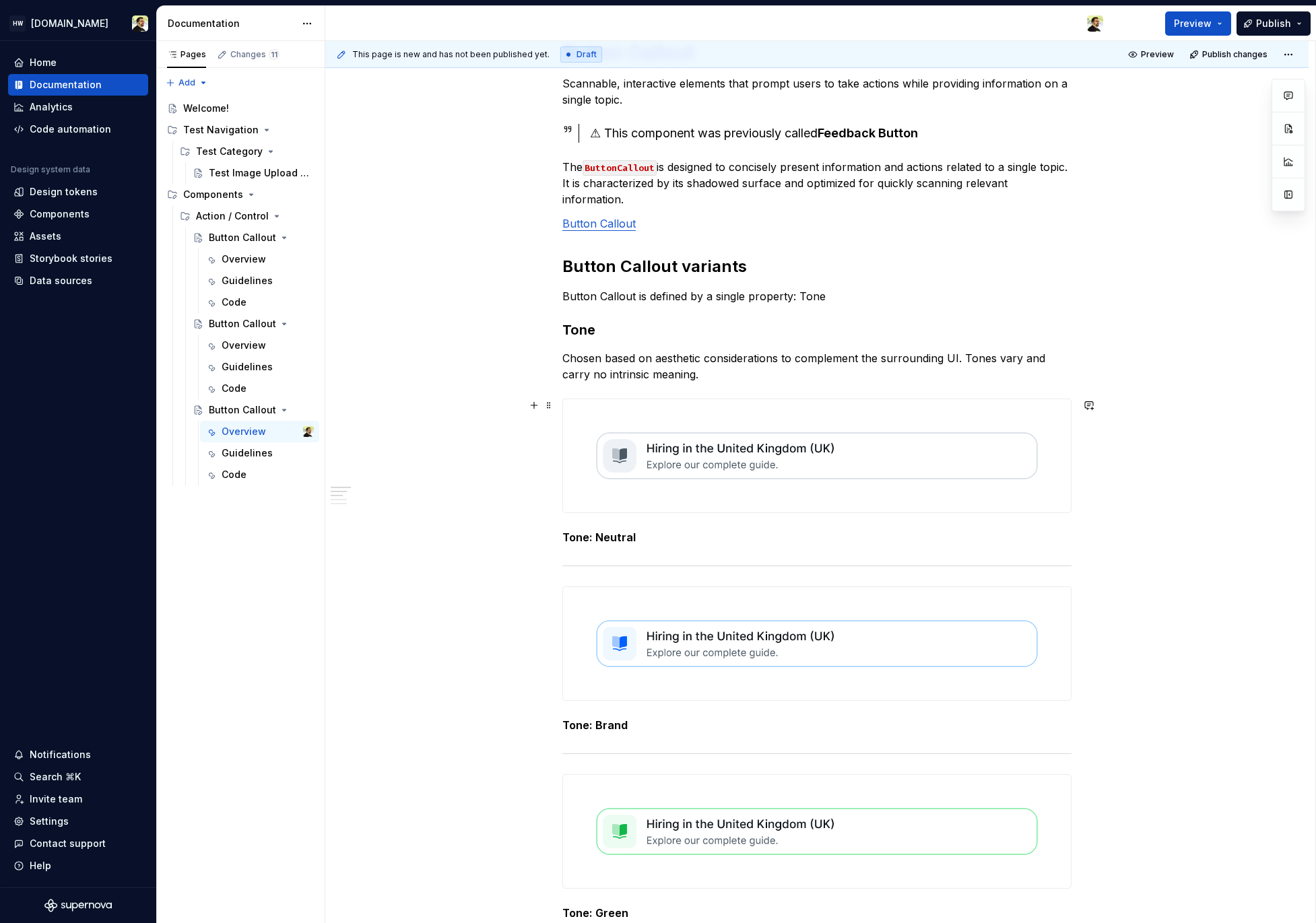
scroll to position [233, 0]
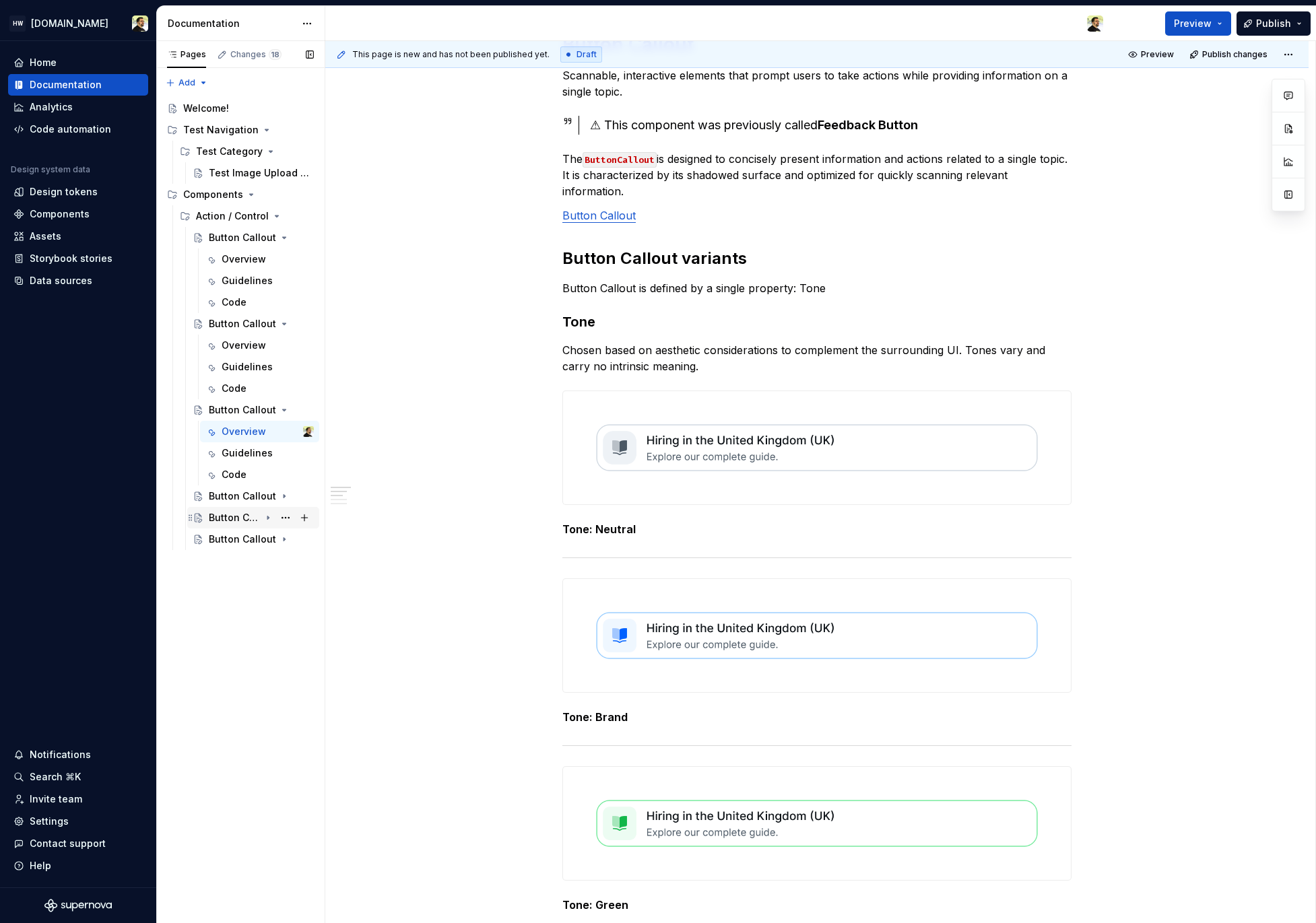
click at [235, 515] on div "Button Callout" at bounding box center [235, 518] width 51 height 14
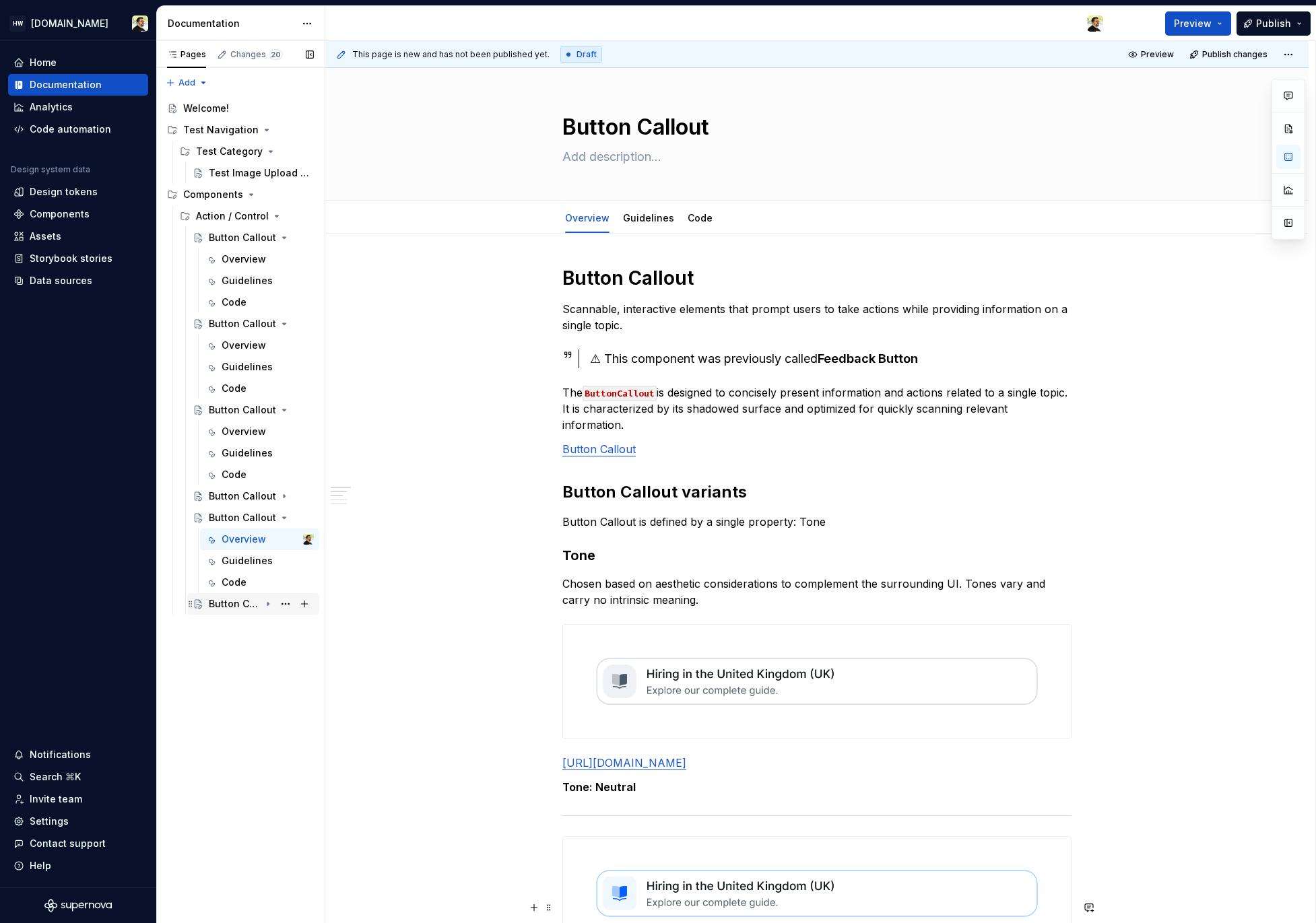
click at [246, 605] on div "Button Callout" at bounding box center [235, 604] width 51 height 14
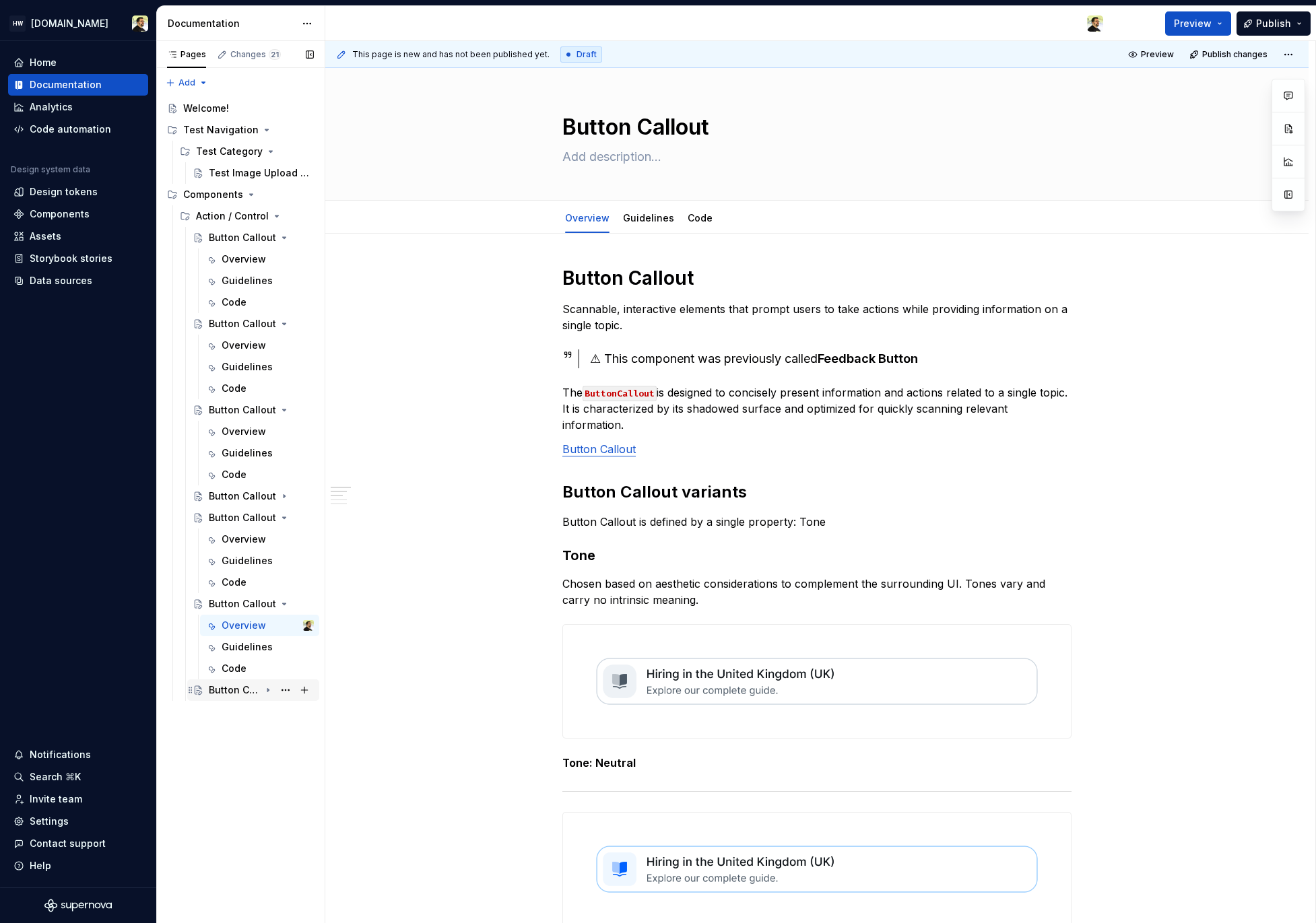
click at [235, 689] on div "Button Callout" at bounding box center [235, 691] width 51 height 14
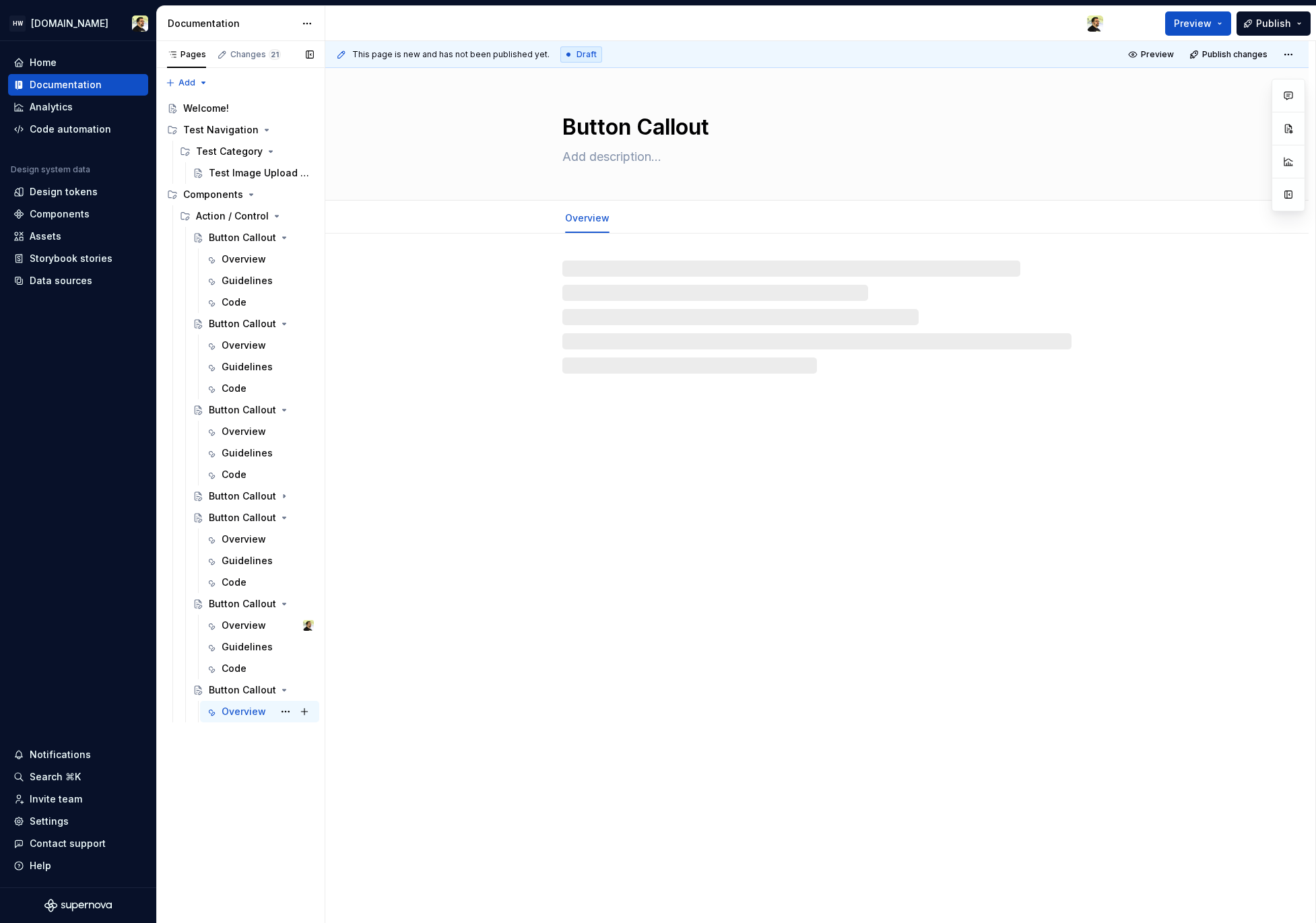
click at [235, 715] on div "Overview" at bounding box center [243, 712] width 45 height 14
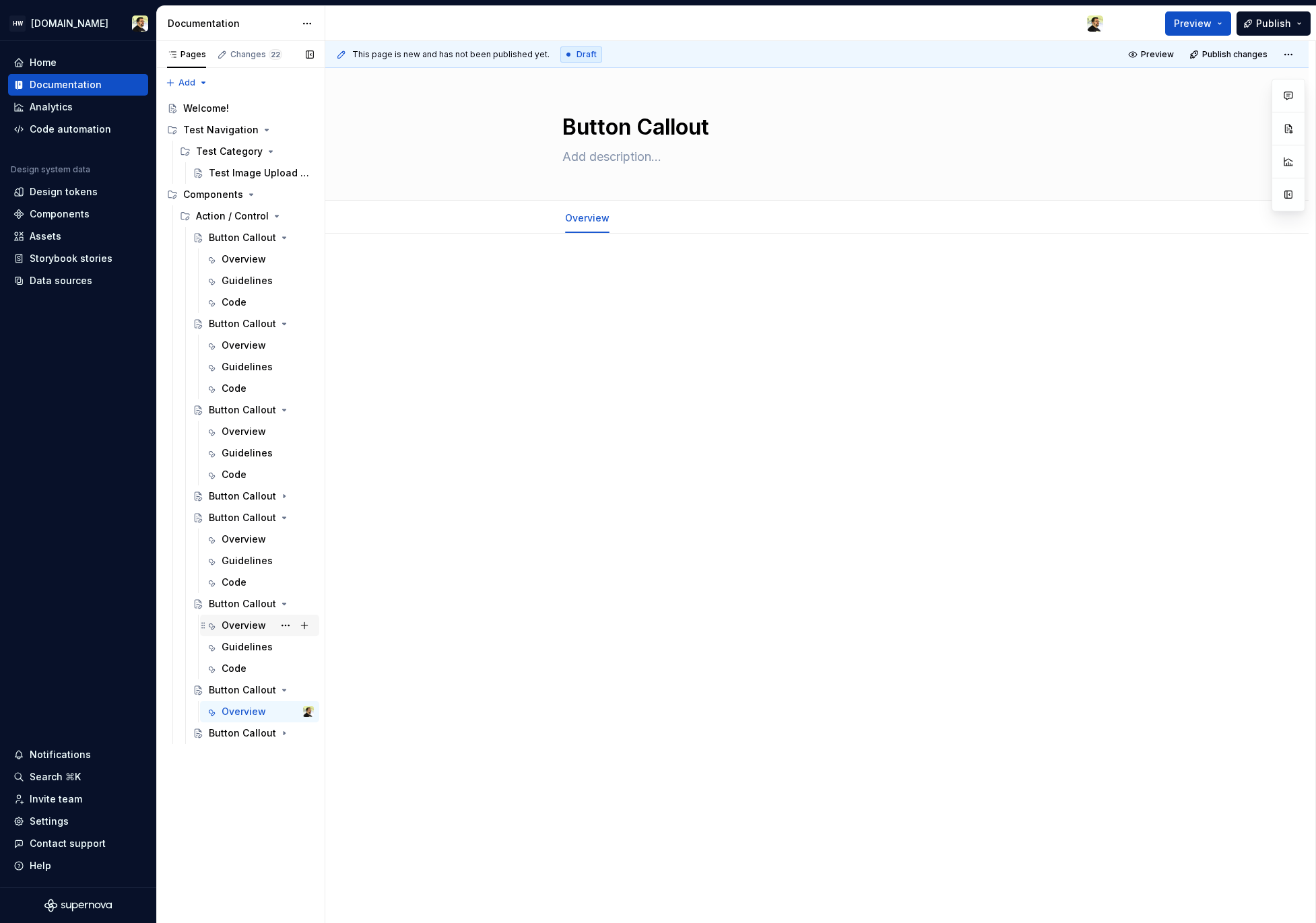
click at [234, 624] on div "Overview" at bounding box center [243, 625] width 45 height 14
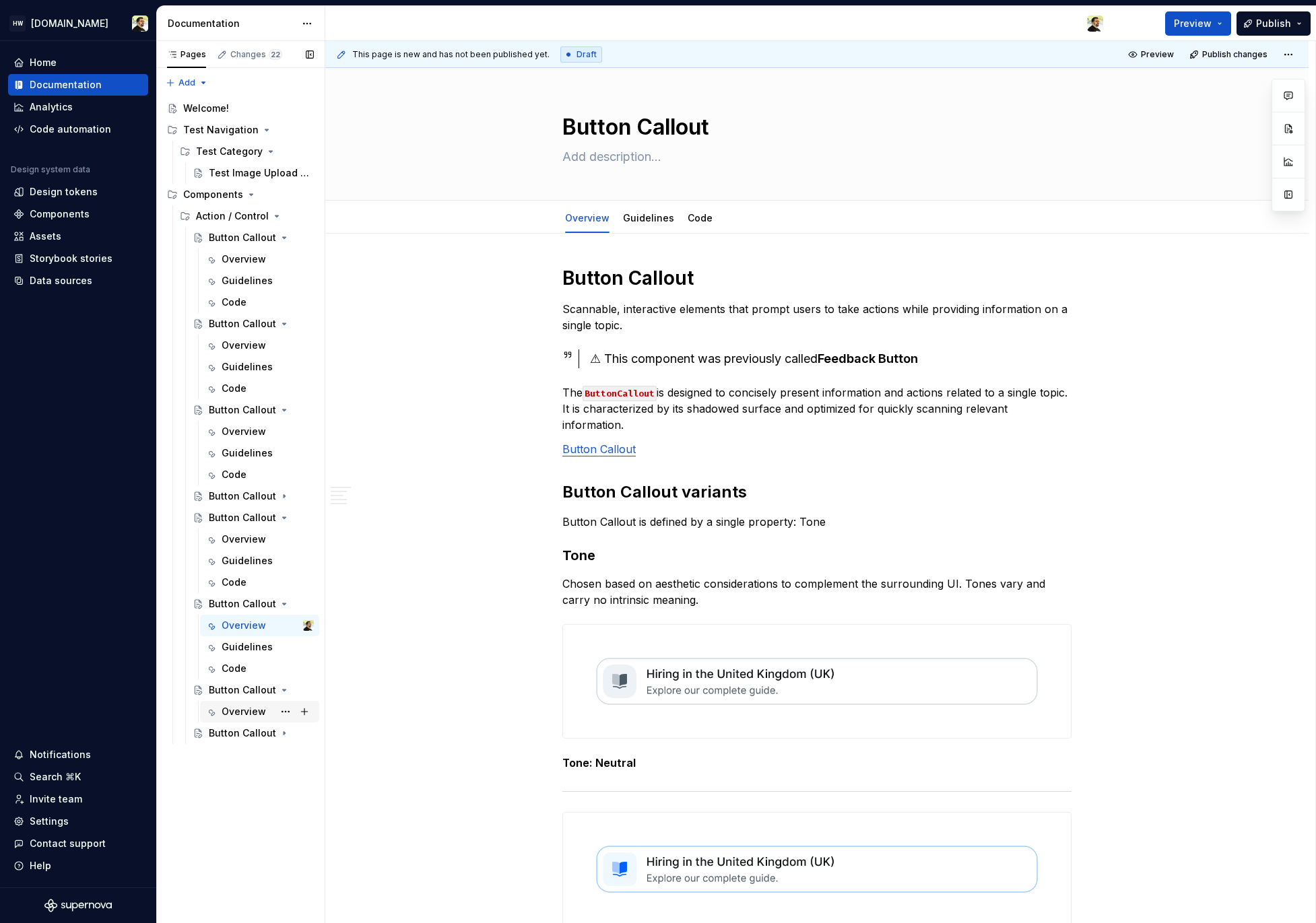
click at [238, 707] on div "Overview" at bounding box center [243, 712] width 45 height 14
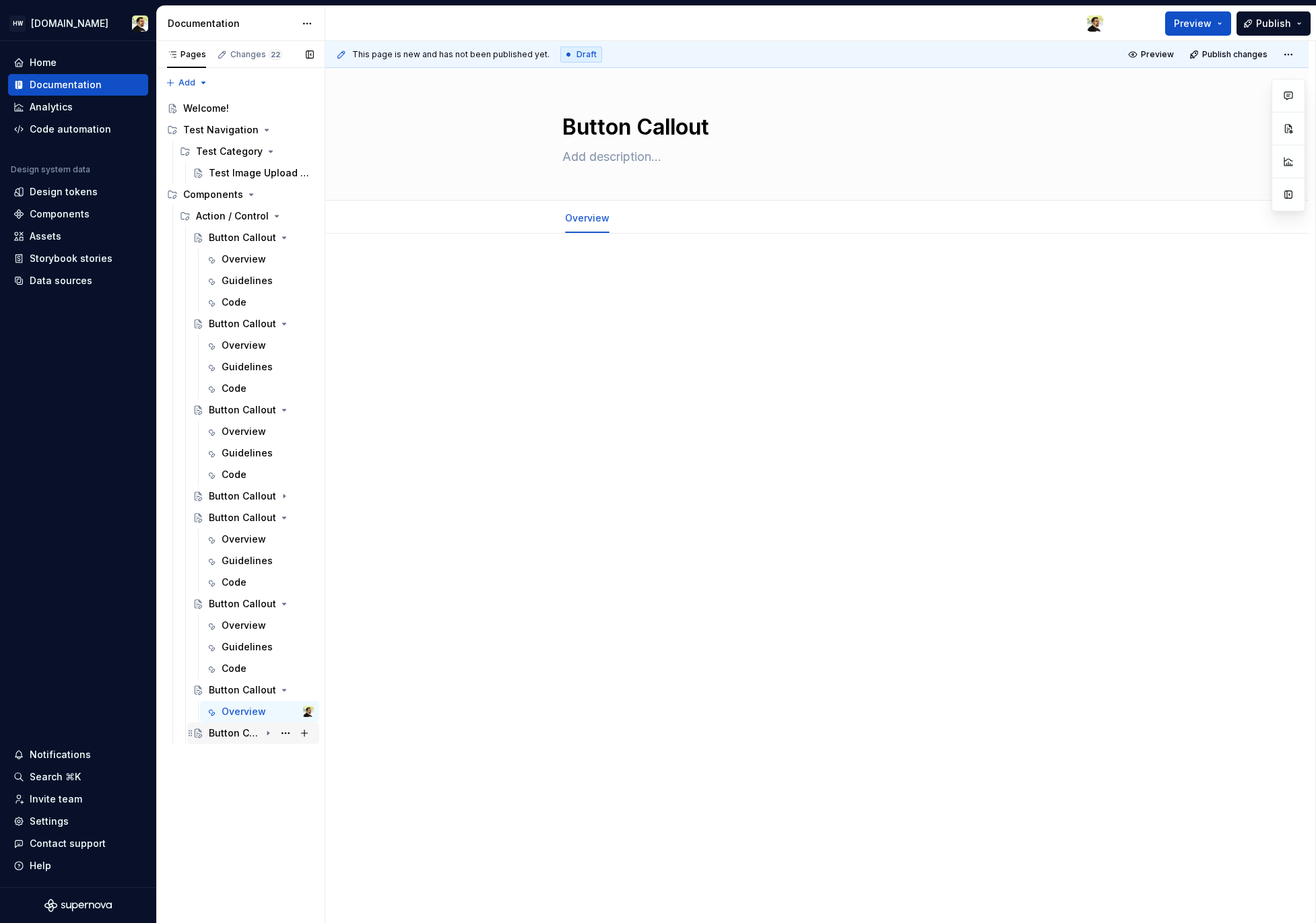
click at [239, 730] on div "Button Callout" at bounding box center [235, 733] width 51 height 14
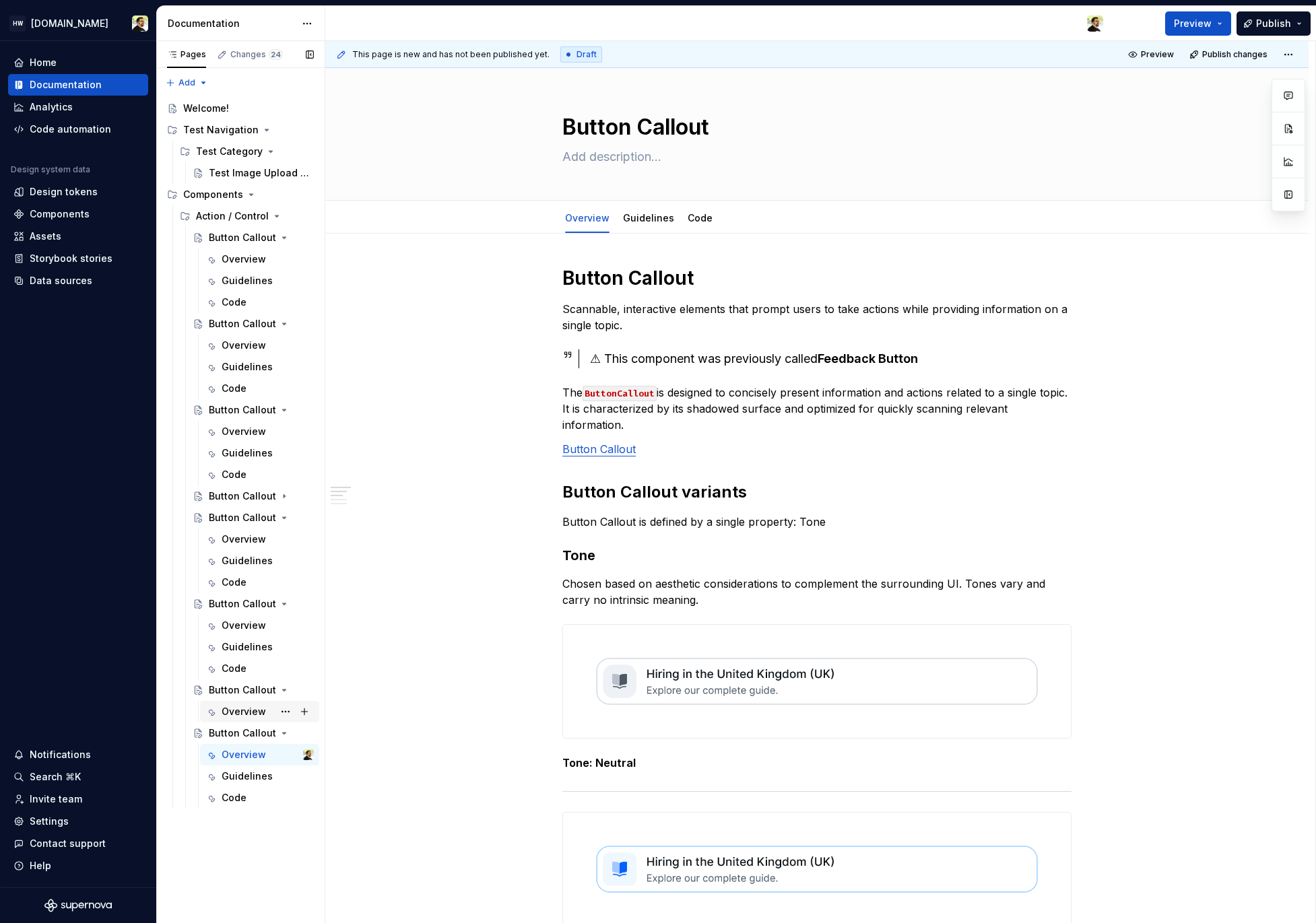
click at [234, 710] on div "Overview" at bounding box center [243, 712] width 45 height 14
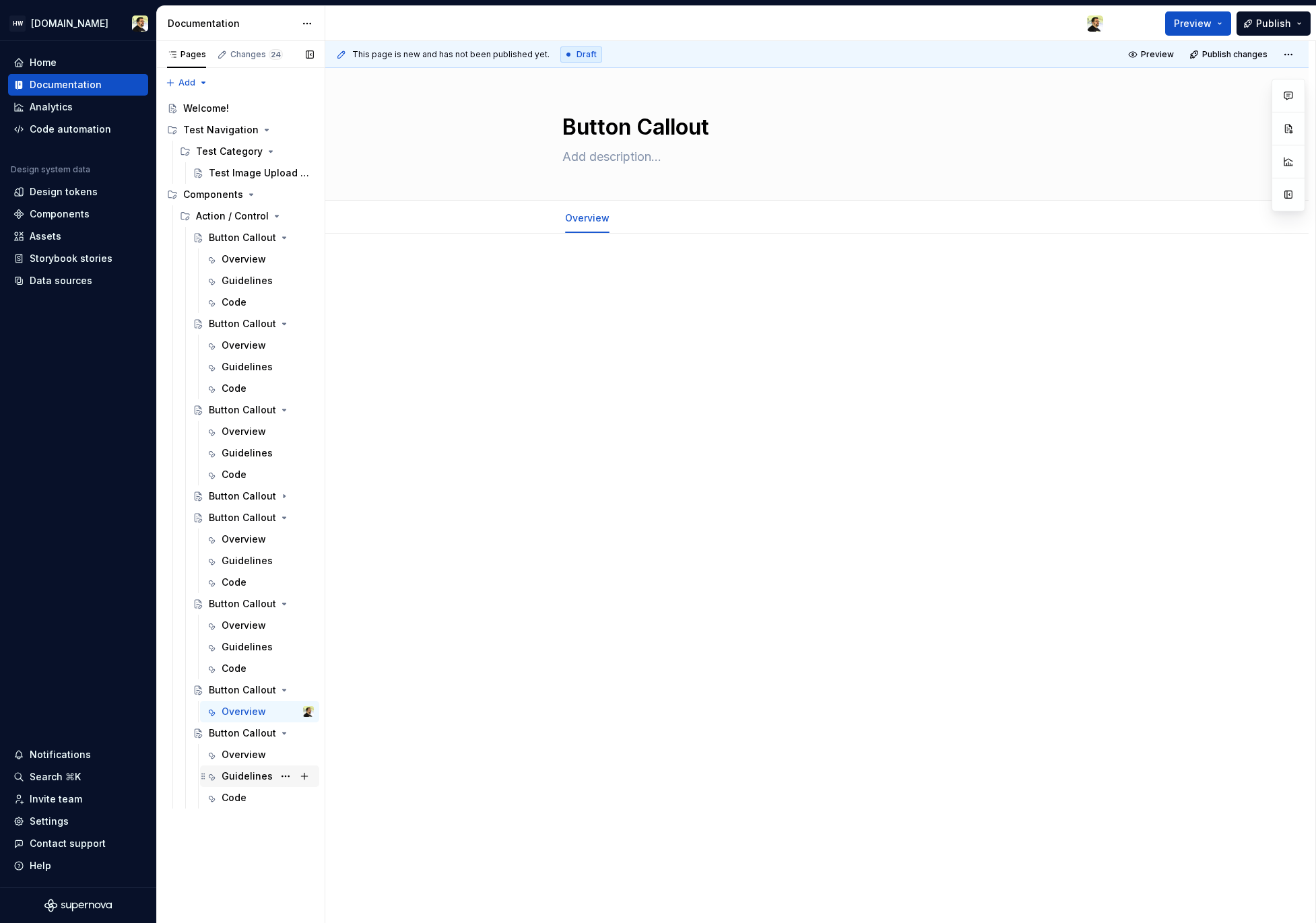
click at [235, 775] on div "Guidelines" at bounding box center [247, 777] width 51 height 14
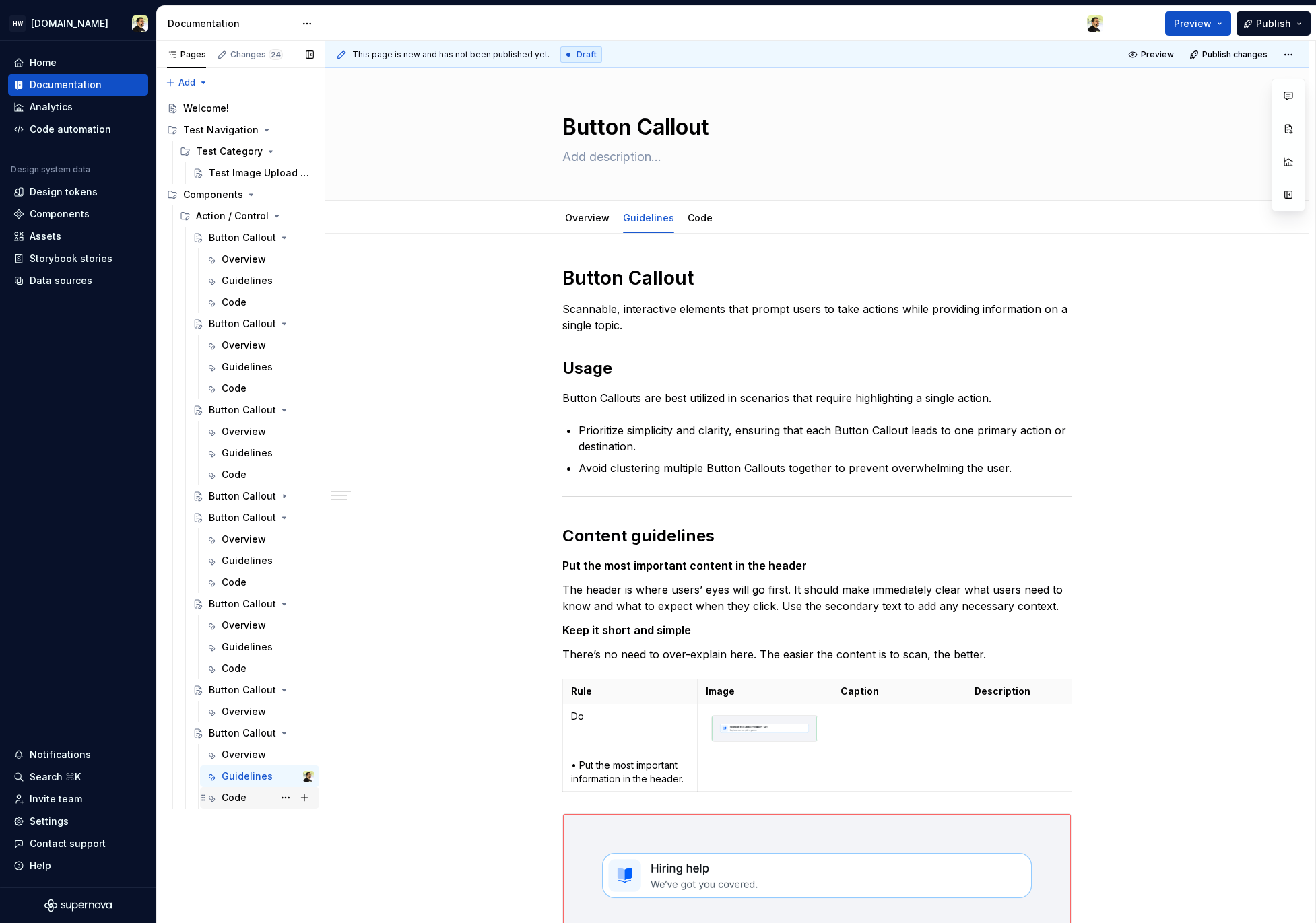
click at [235, 794] on div "Code" at bounding box center [234, 798] width 25 height 14
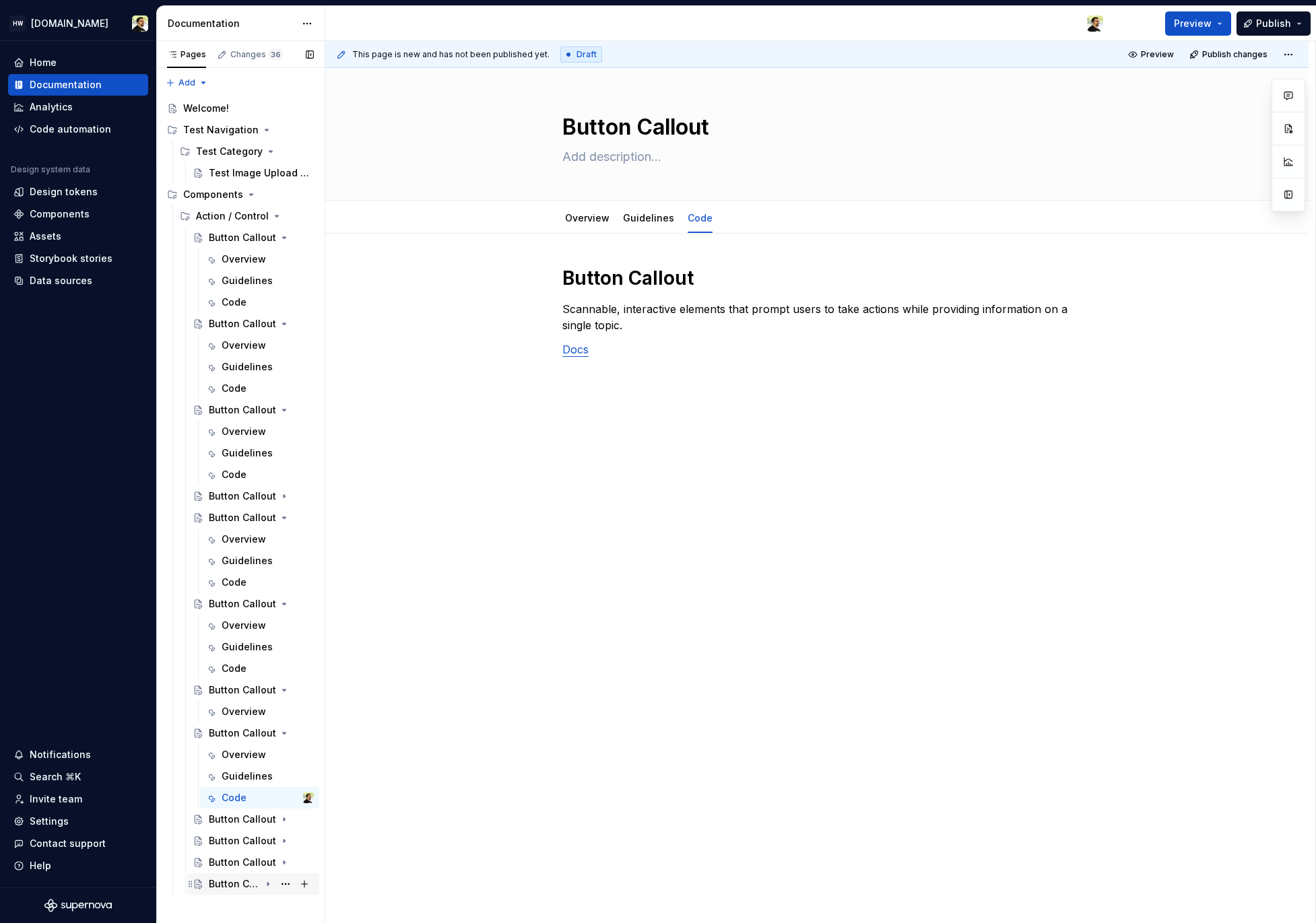
click at [246, 883] on div "Button Callout" at bounding box center [235, 884] width 51 height 14
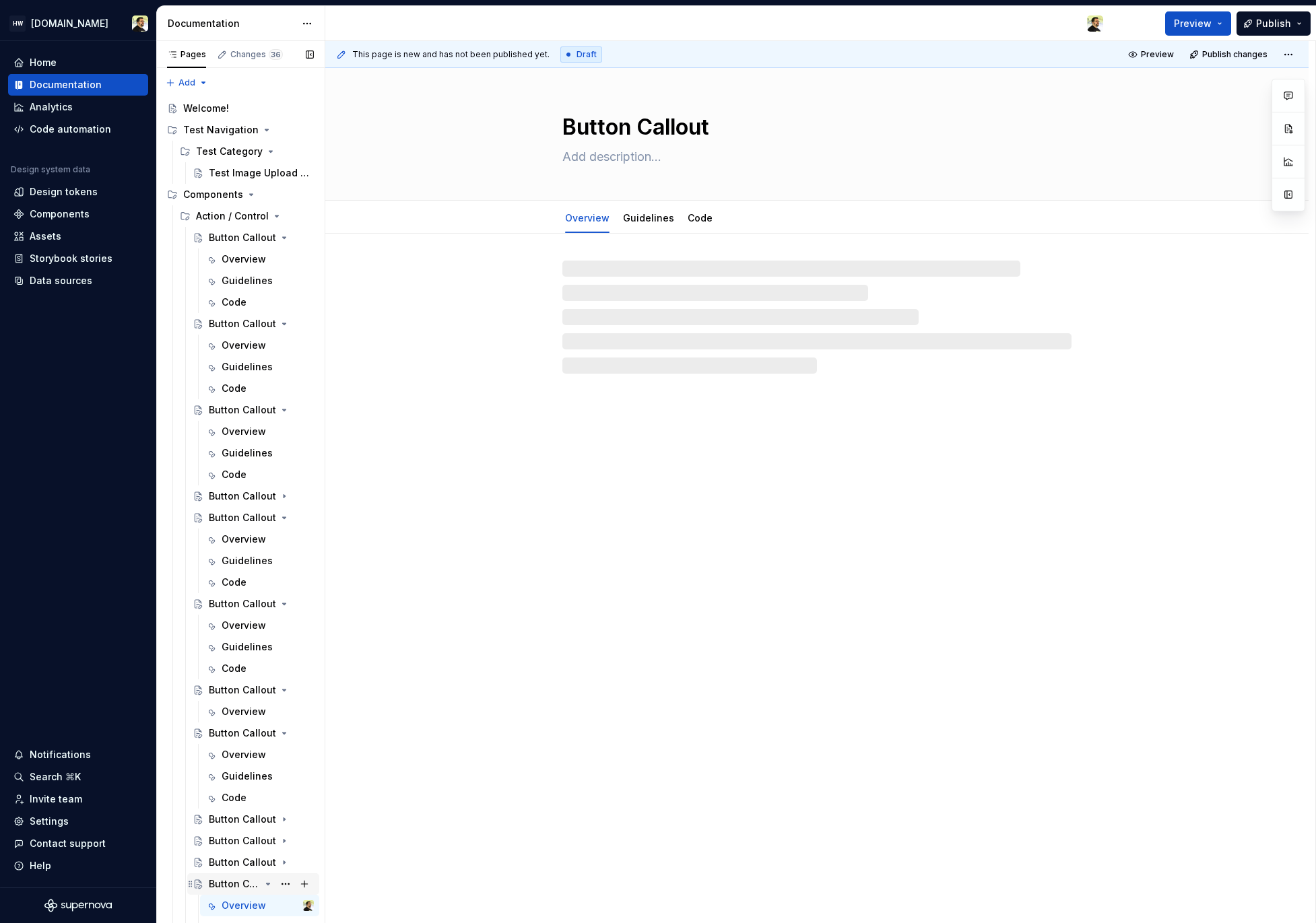
scroll to position [33, 0]
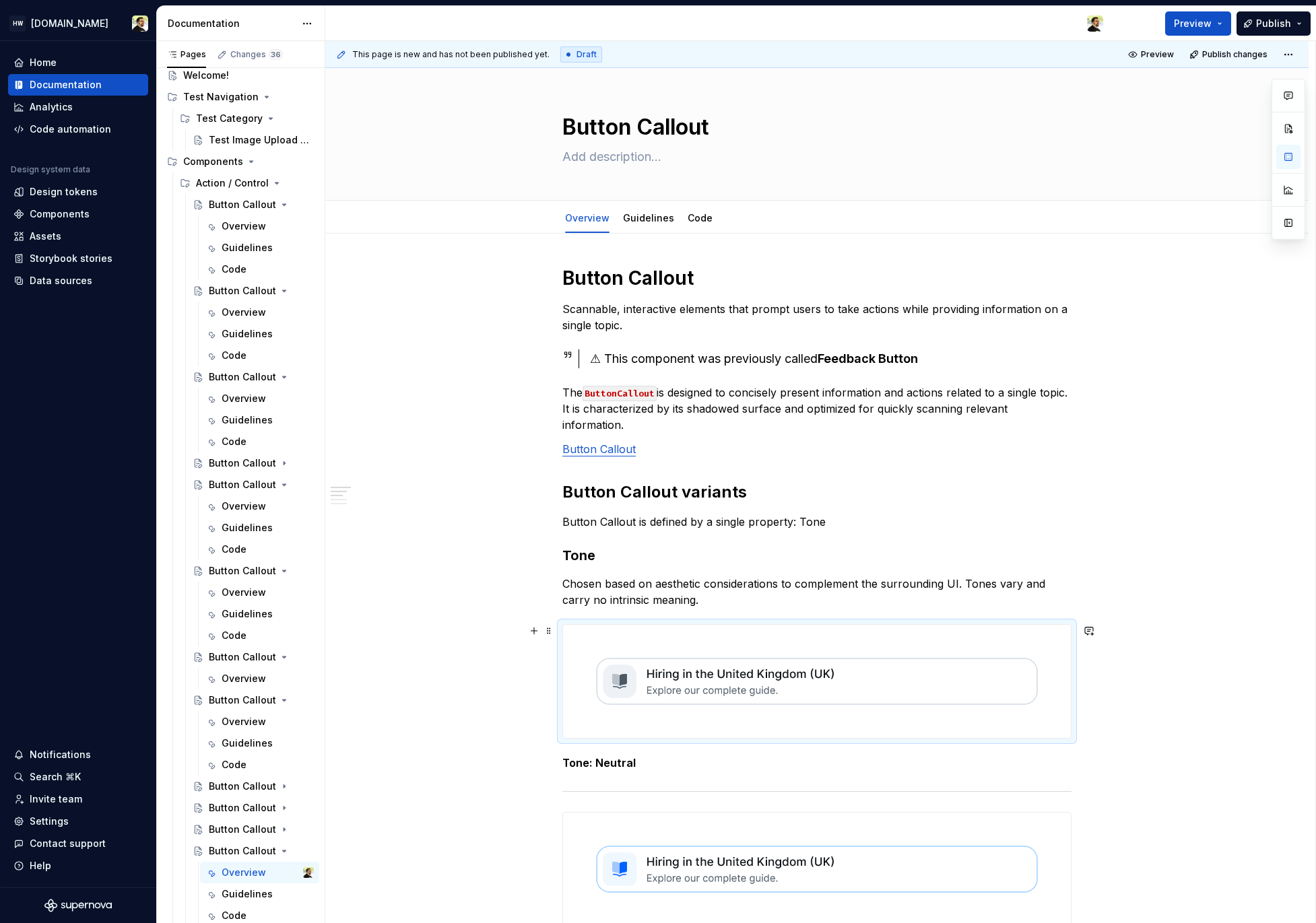
click at [722, 640] on img at bounding box center [816, 682] width 508 height 113
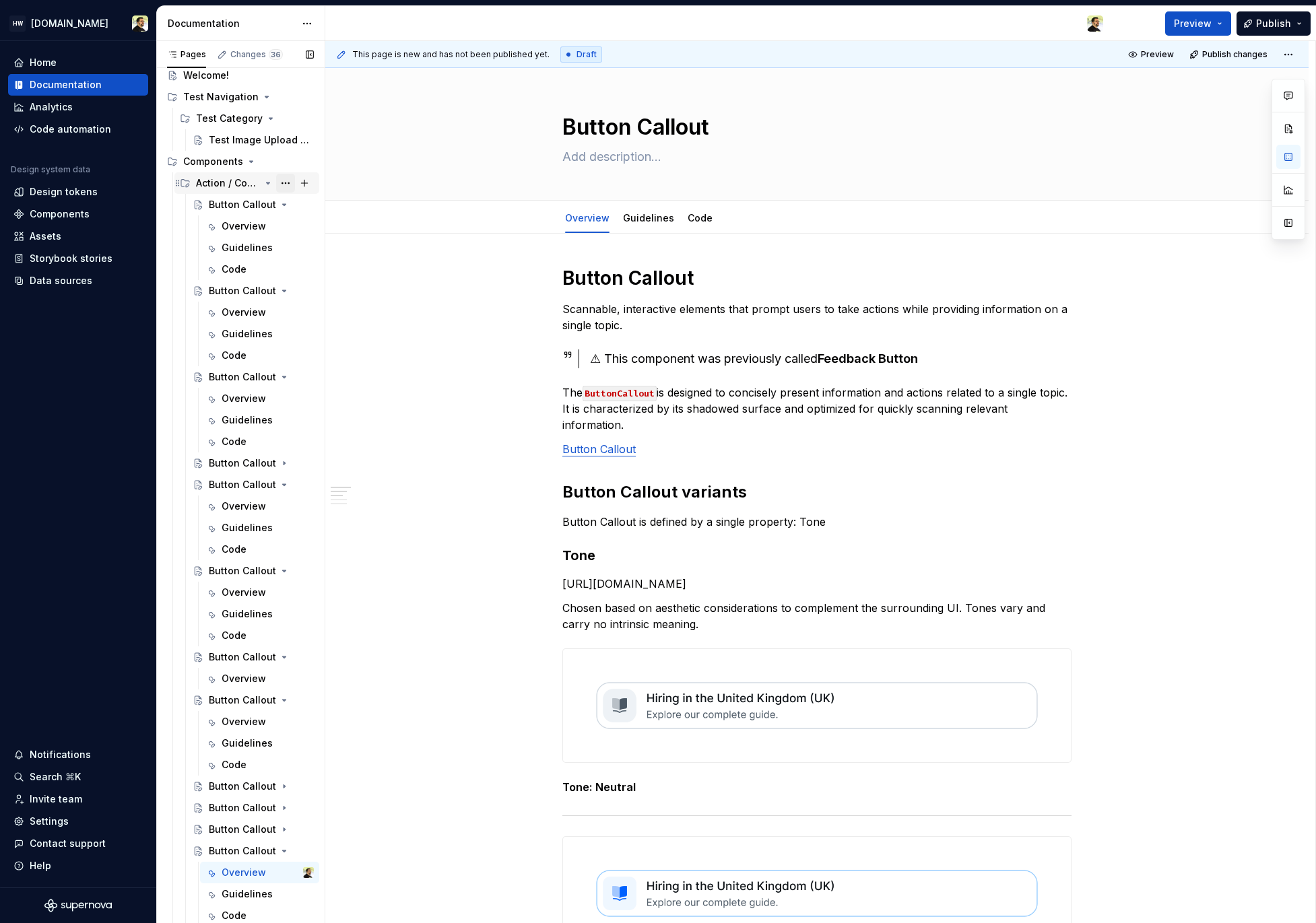
click at [276, 183] on button "Page tree" at bounding box center [285, 183] width 19 height 19
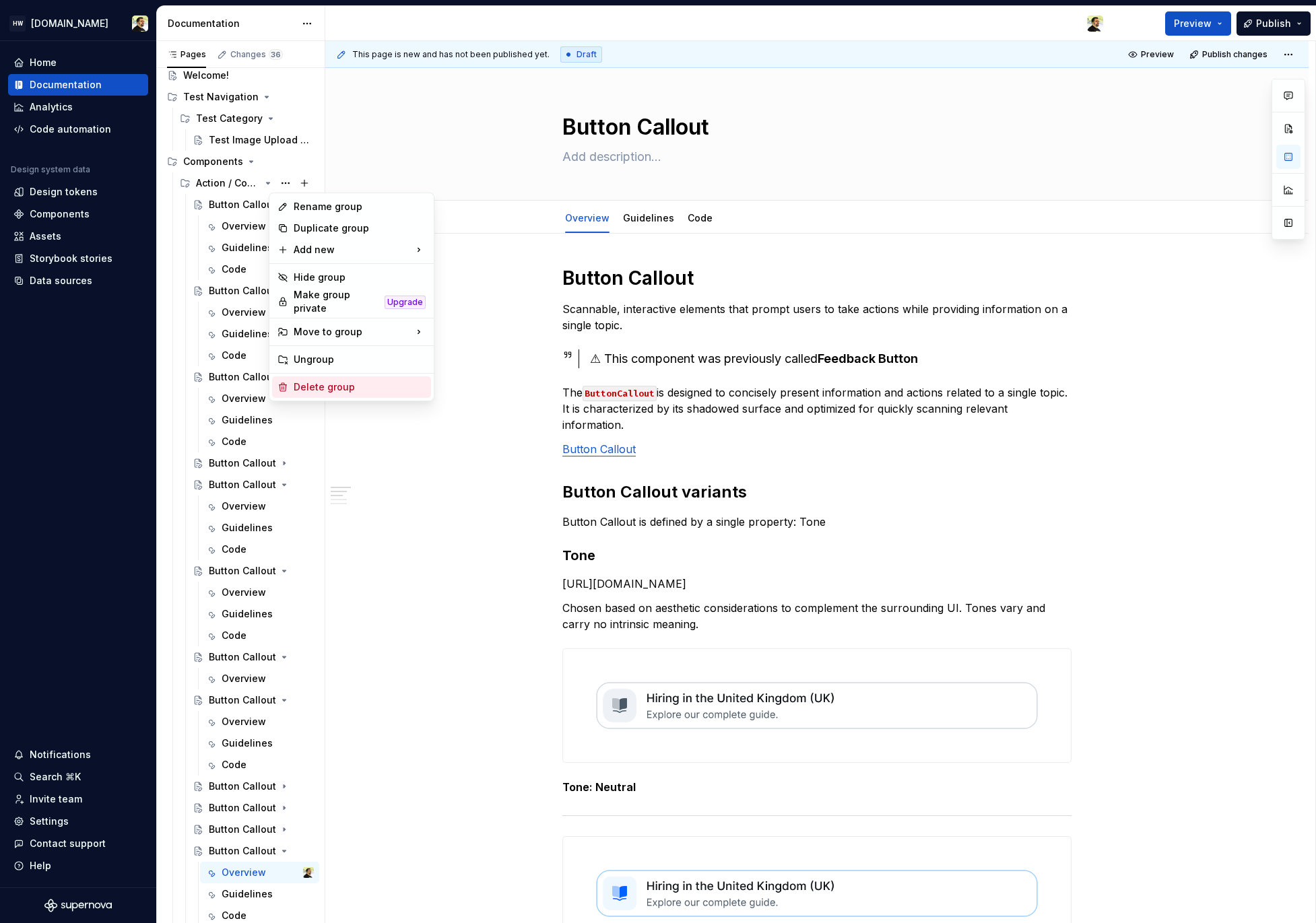
click at [361, 381] on div "Delete group" at bounding box center [359, 388] width 132 height 14
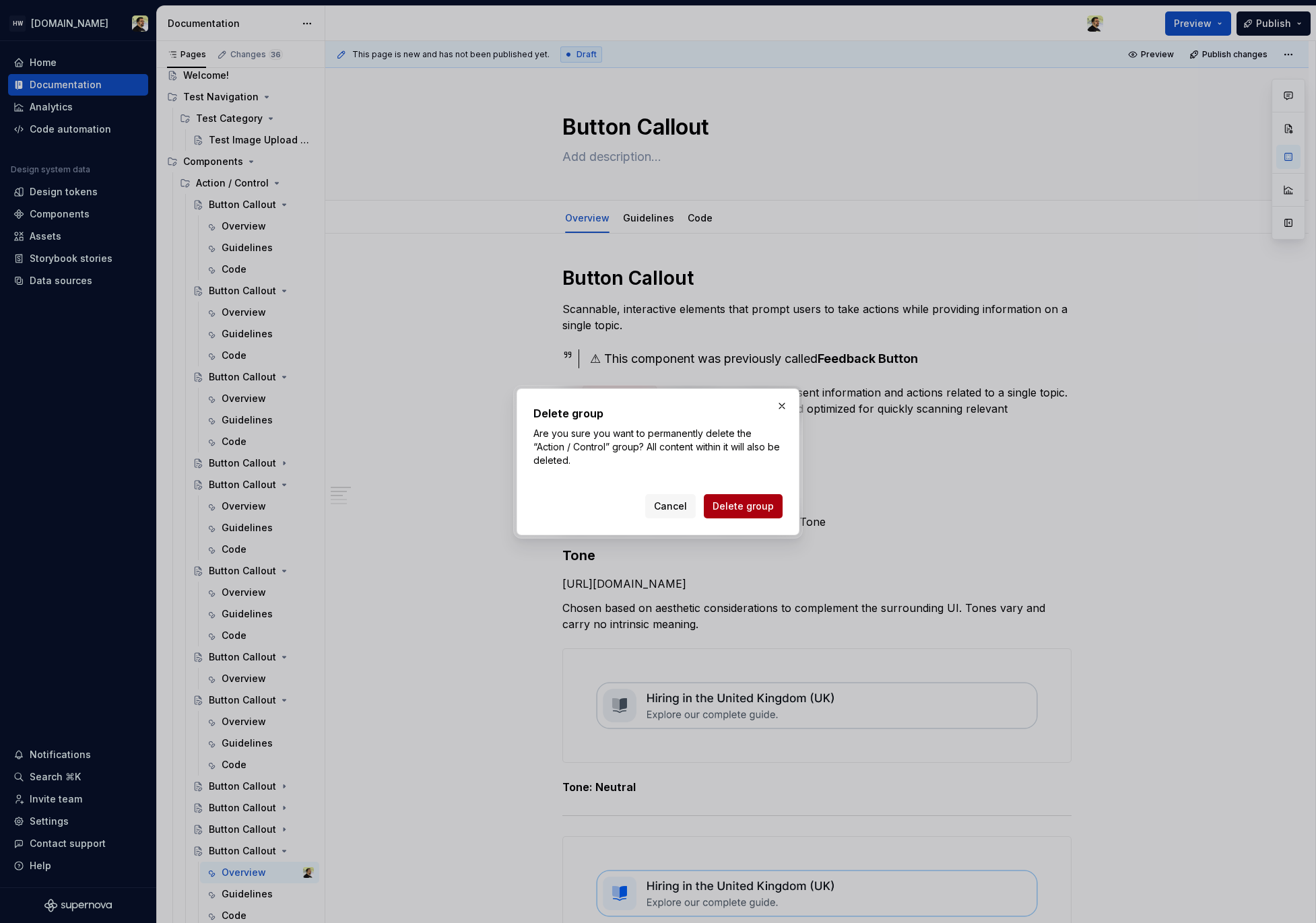
click at [737, 506] on span "Delete group" at bounding box center [743, 507] width 61 height 14
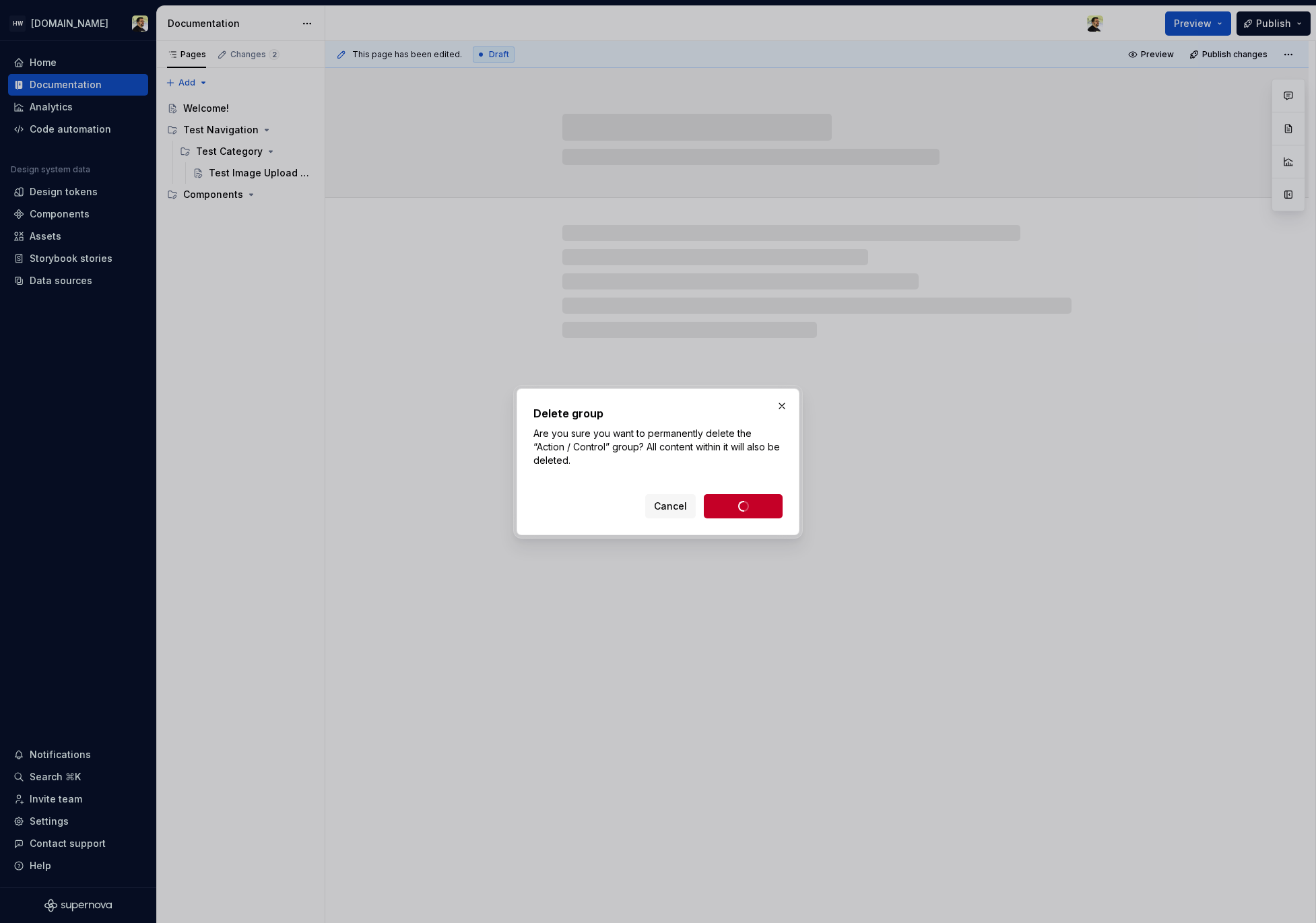
scroll to position [0, 0]
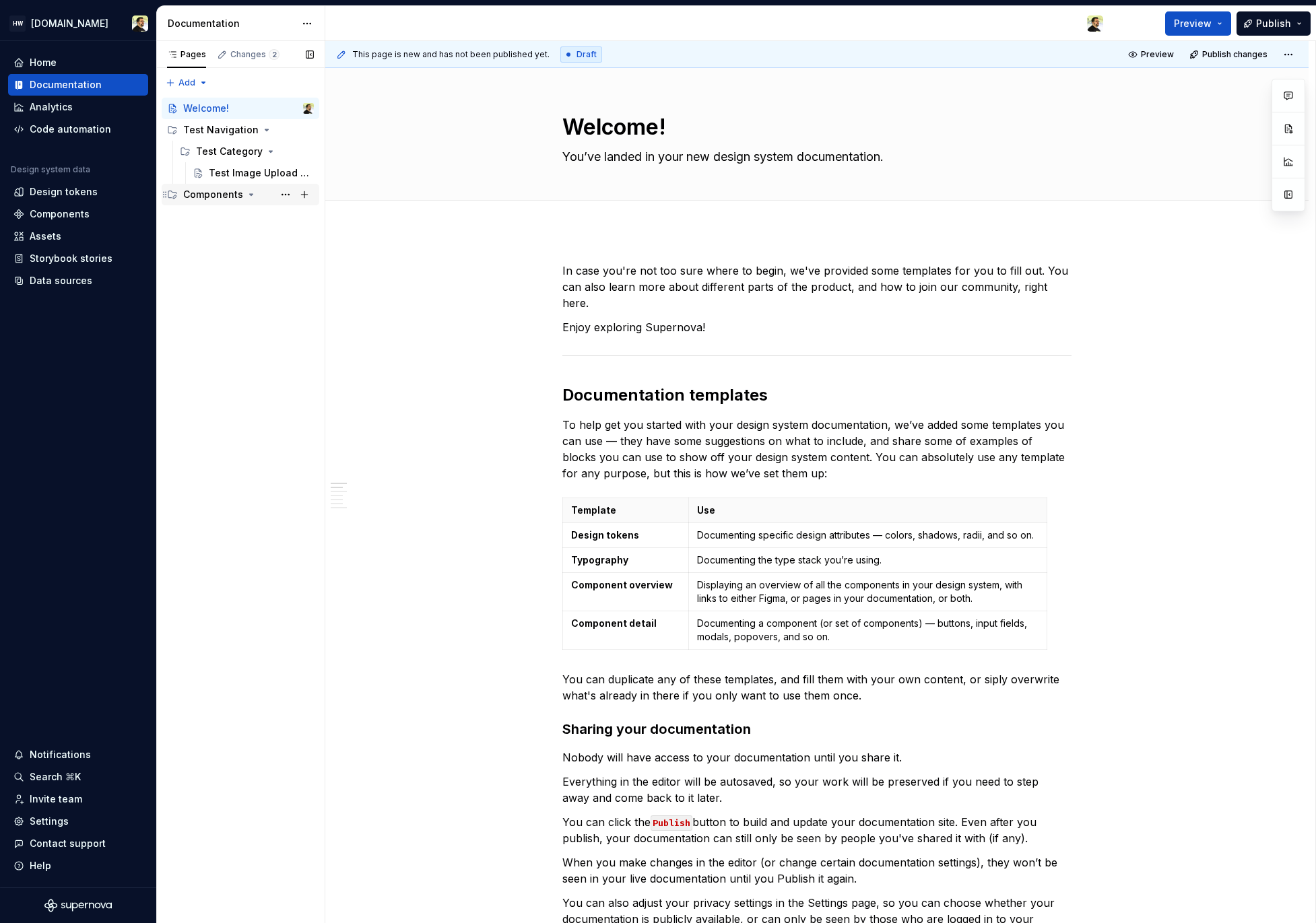
click at [186, 191] on div "Components" at bounding box center [213, 195] width 60 height 14
click at [219, 197] on div "Components" at bounding box center [213, 195] width 60 height 14
click at [218, 221] on div "Action / Control" at bounding box center [228, 217] width 64 height 14
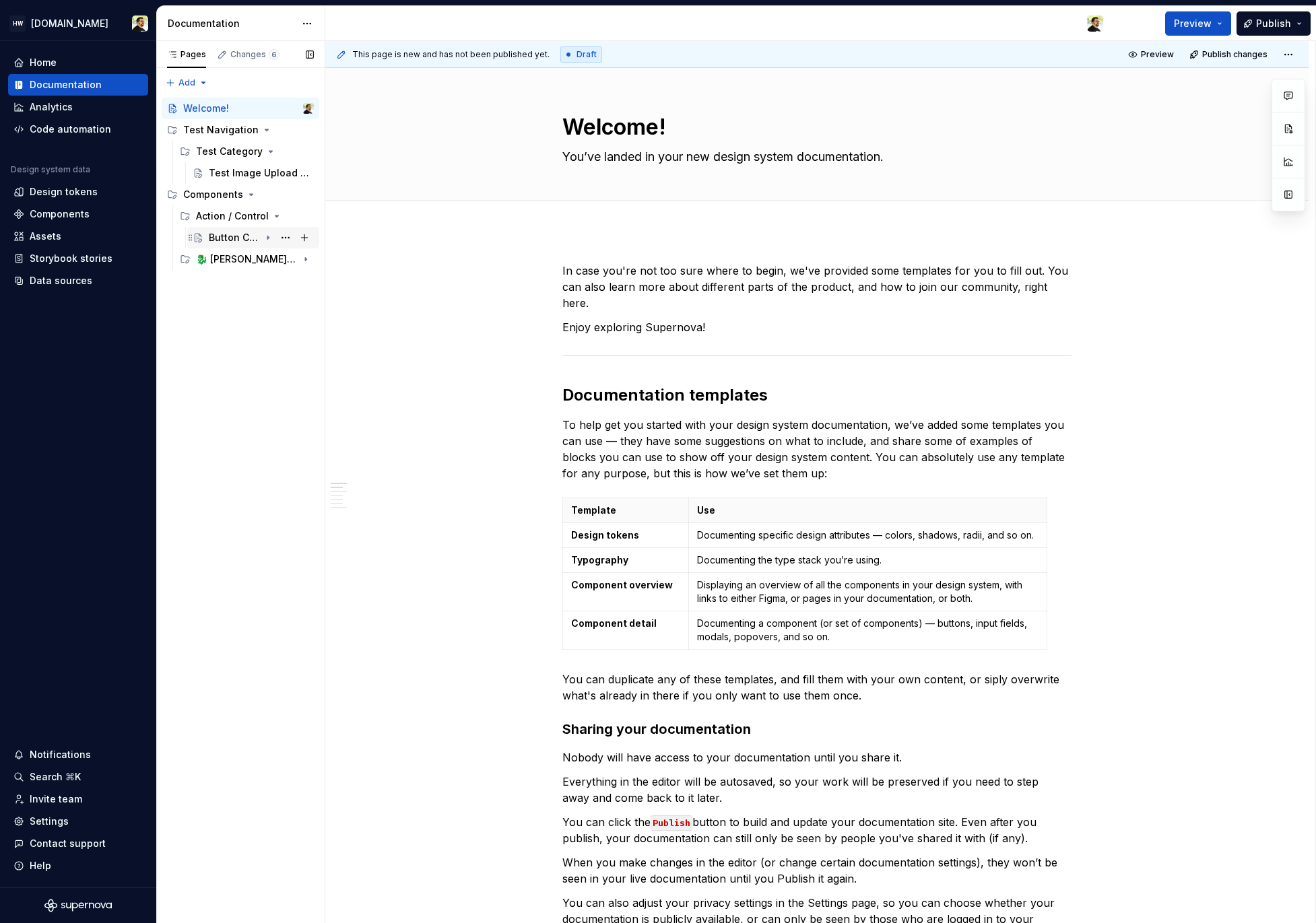
click at [221, 241] on div "Button Callout" at bounding box center [235, 237] width 51 height 14
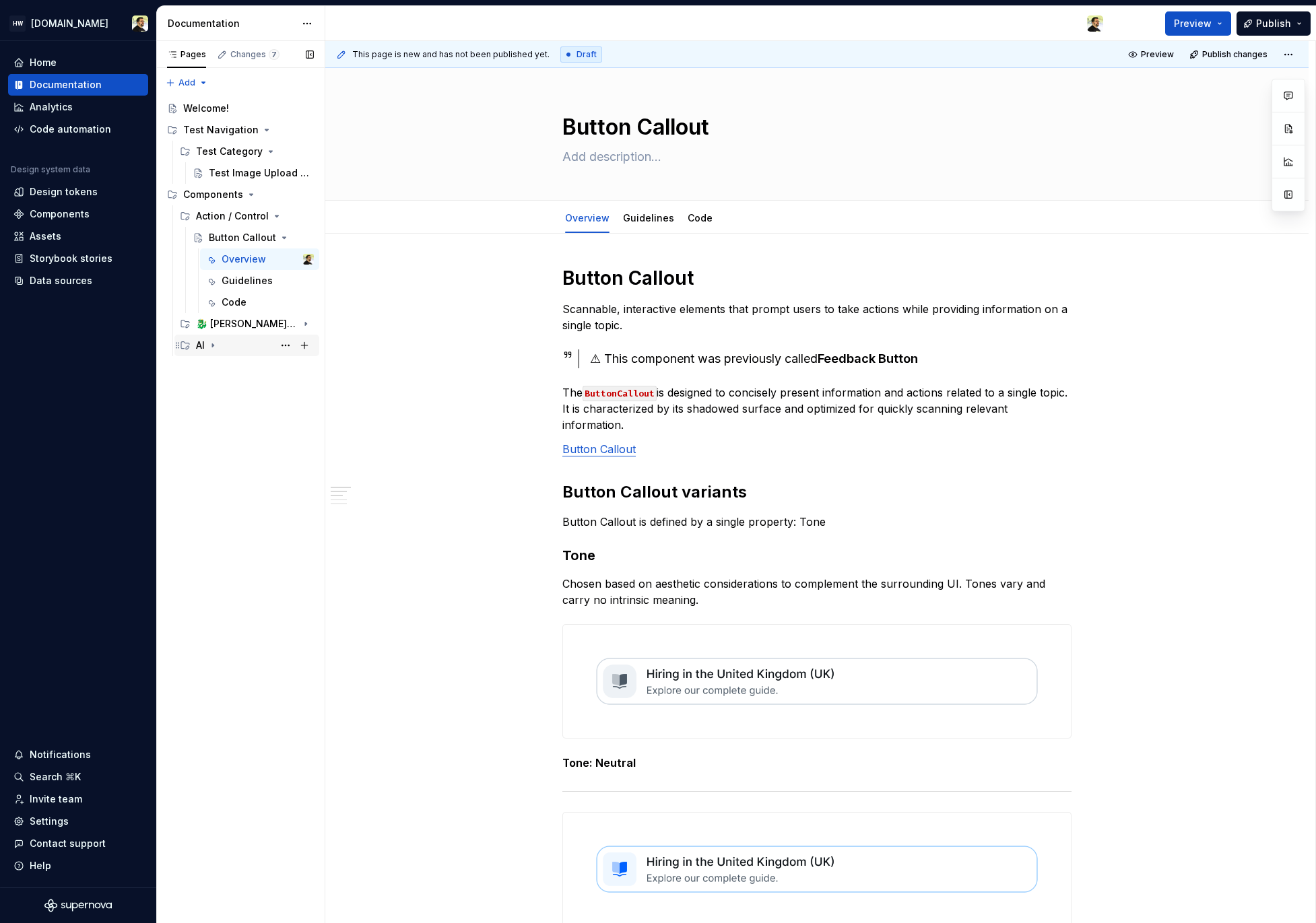
click at [202, 344] on div "AI" at bounding box center [200, 345] width 9 height 14
click at [242, 370] on div "AI Suggestions" at bounding box center [240, 367] width 64 height 14
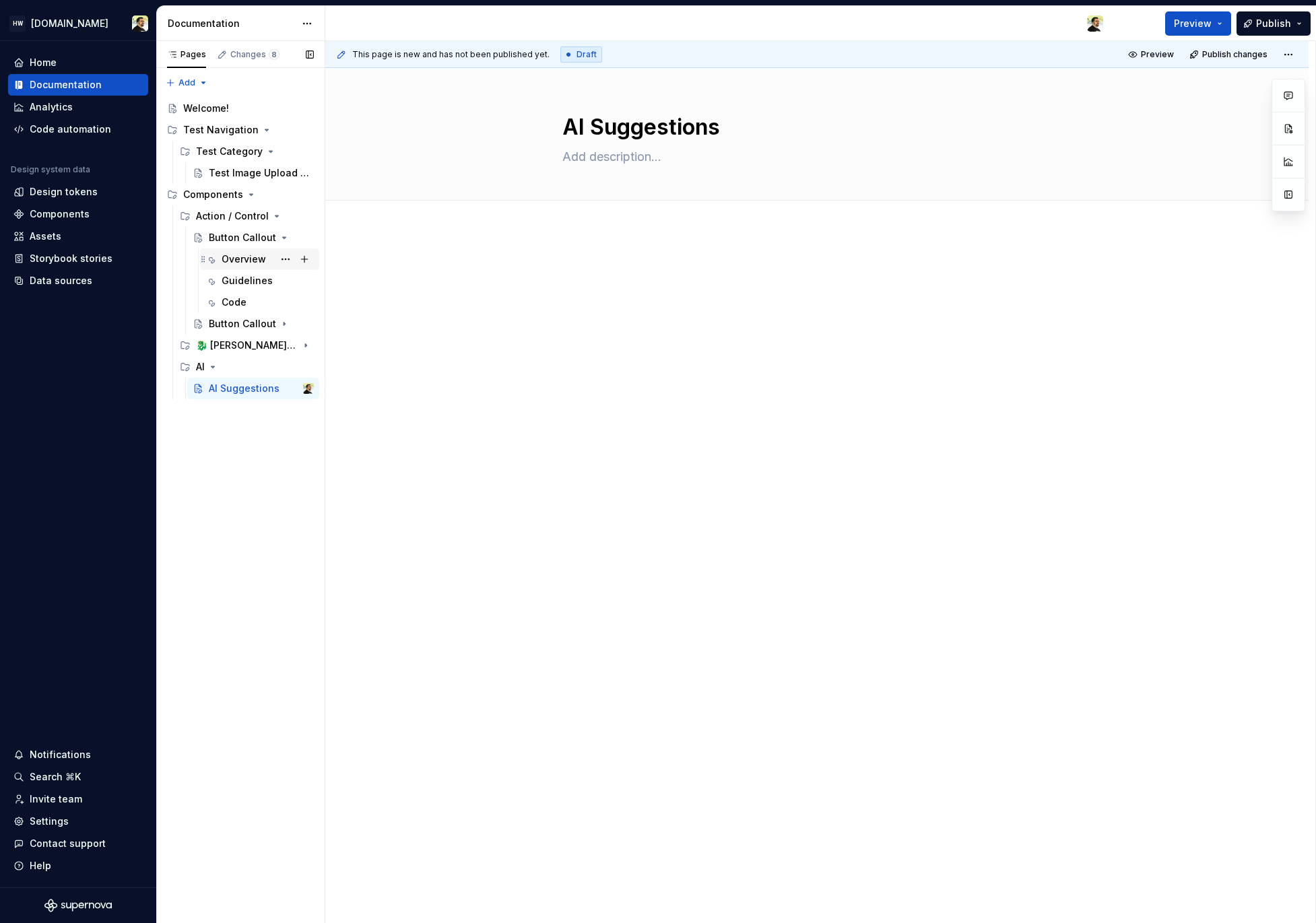
click at [229, 260] on div "Overview" at bounding box center [243, 259] width 45 height 14
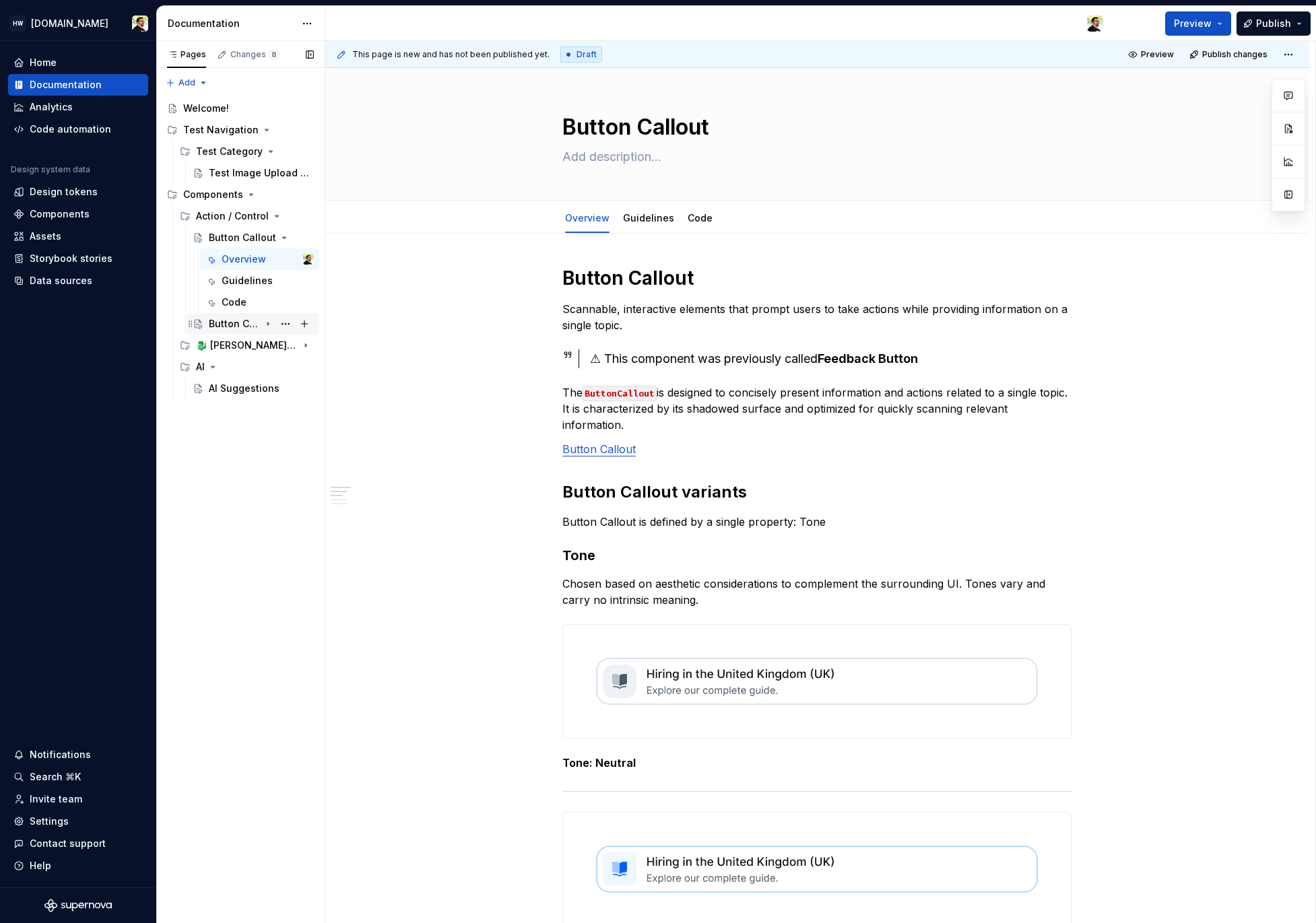
click at [219, 329] on div "Button Callout" at bounding box center [235, 324] width 51 height 14
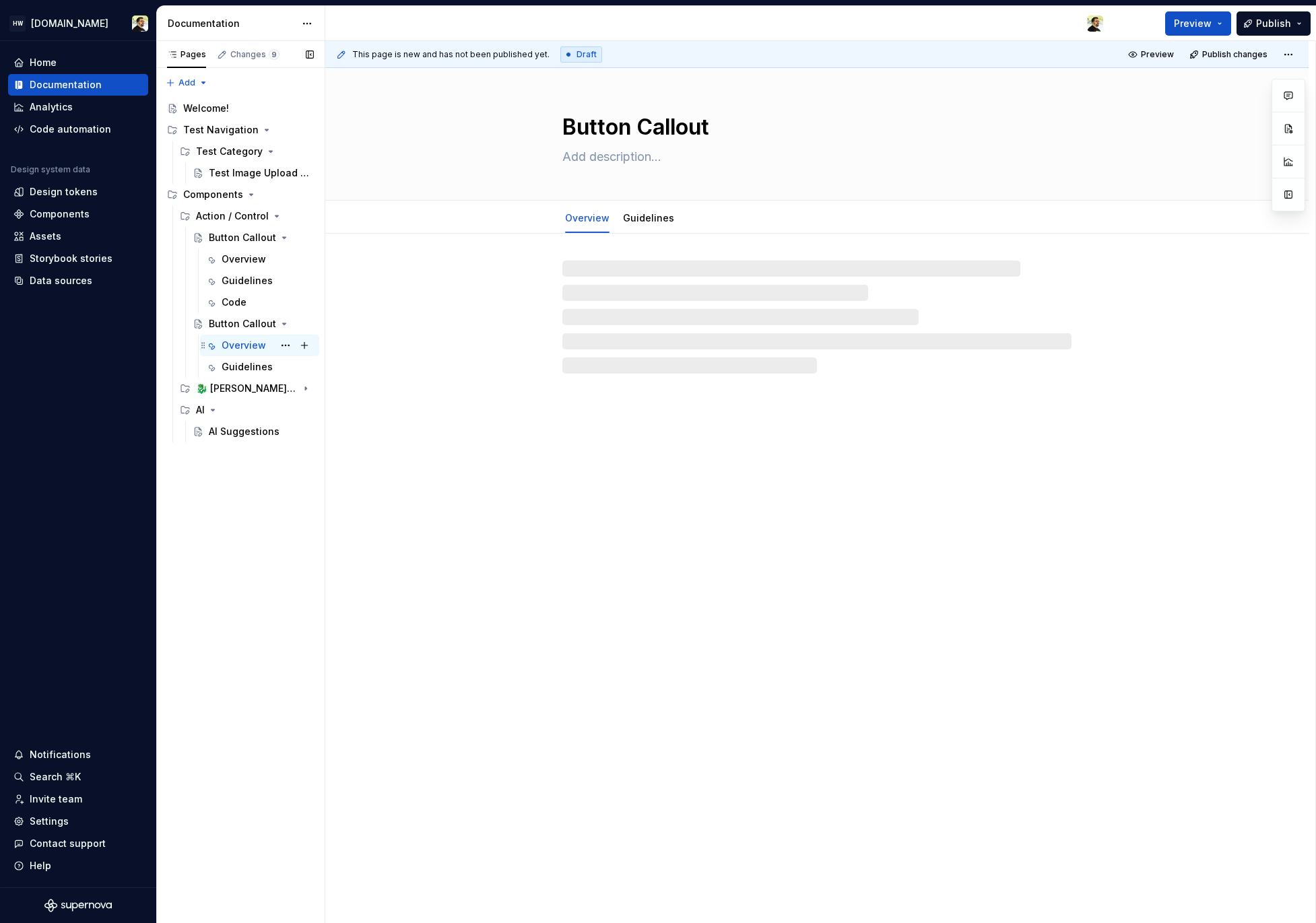
click at [237, 342] on div "Overview" at bounding box center [243, 345] width 45 height 14
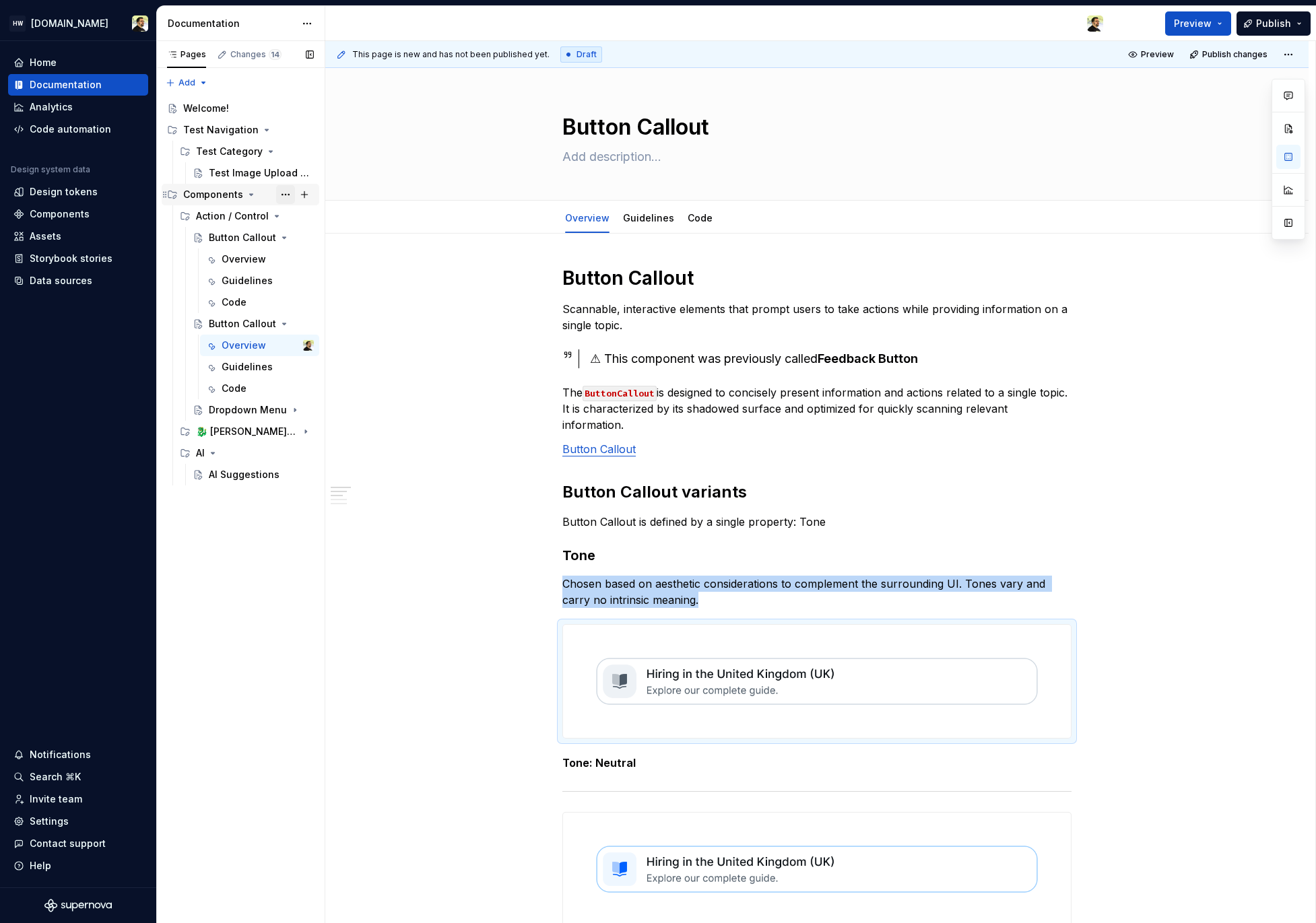
click at [283, 195] on button "Page tree" at bounding box center [285, 194] width 19 height 19
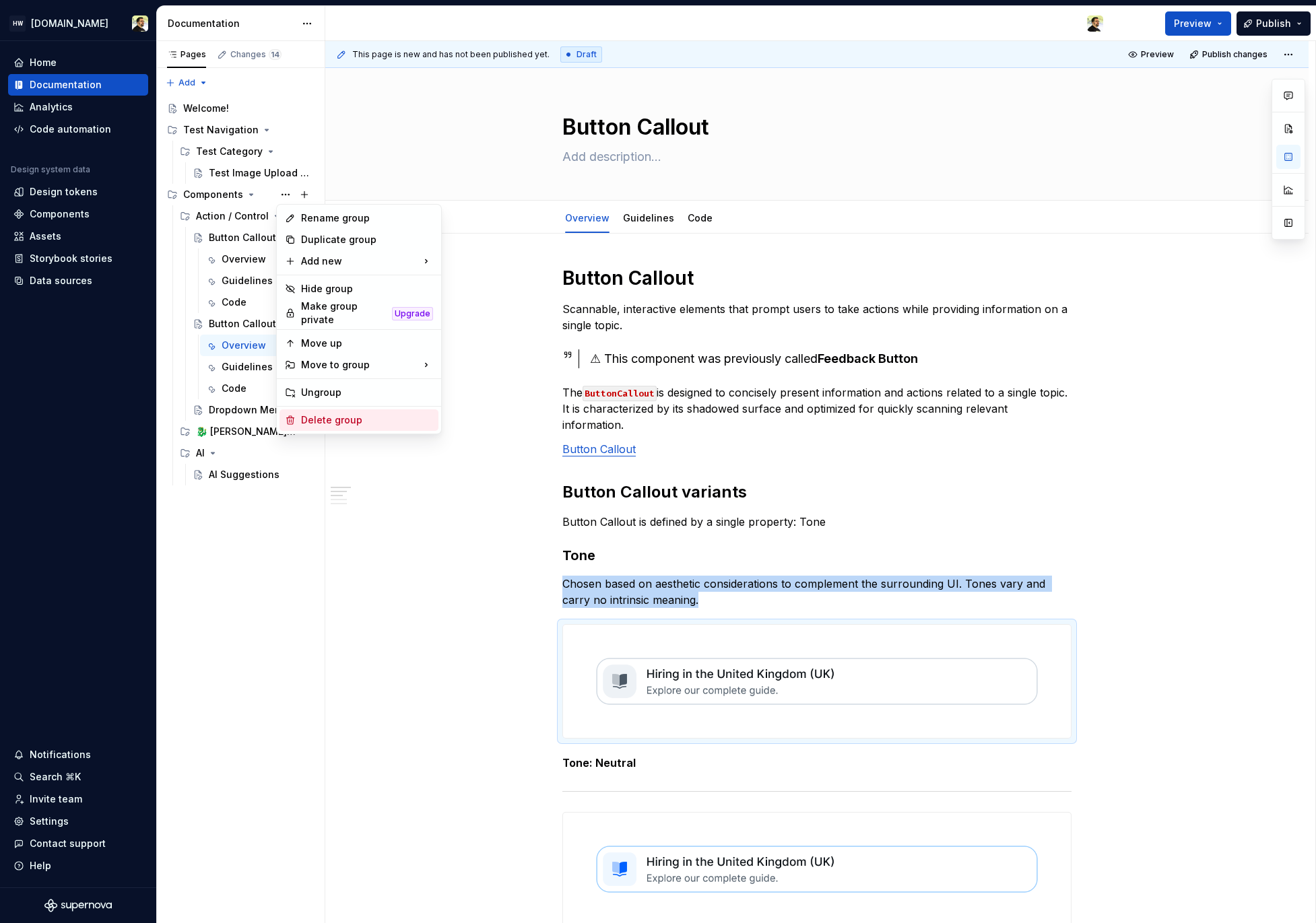
click at [342, 416] on div "Delete group" at bounding box center [366, 420] width 132 height 14
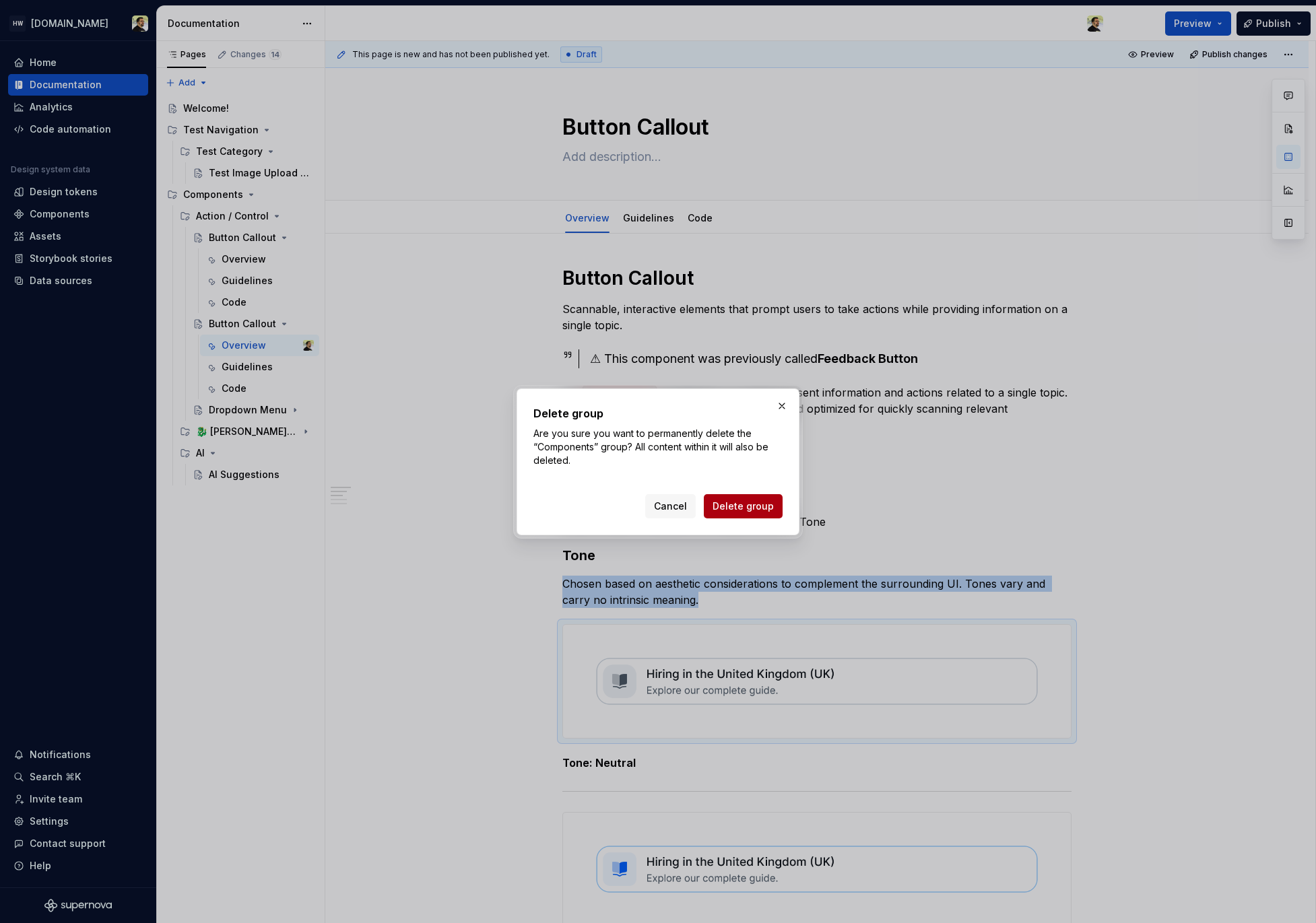
click at [743, 502] on span "Delete group" at bounding box center [743, 507] width 61 height 14
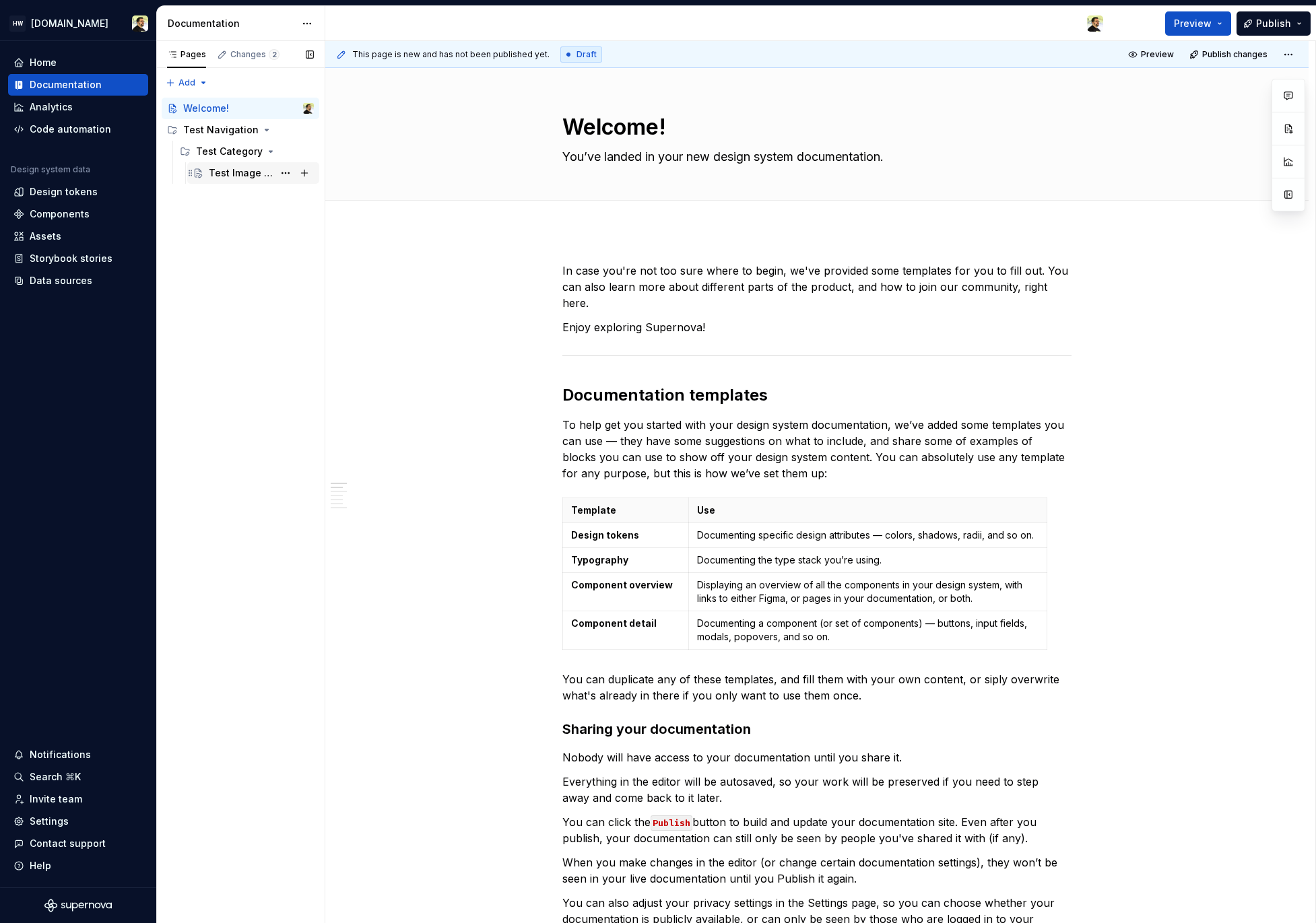
click at [246, 175] on div "Test Image Upload Page" at bounding box center [240, 173] width 64 height 14
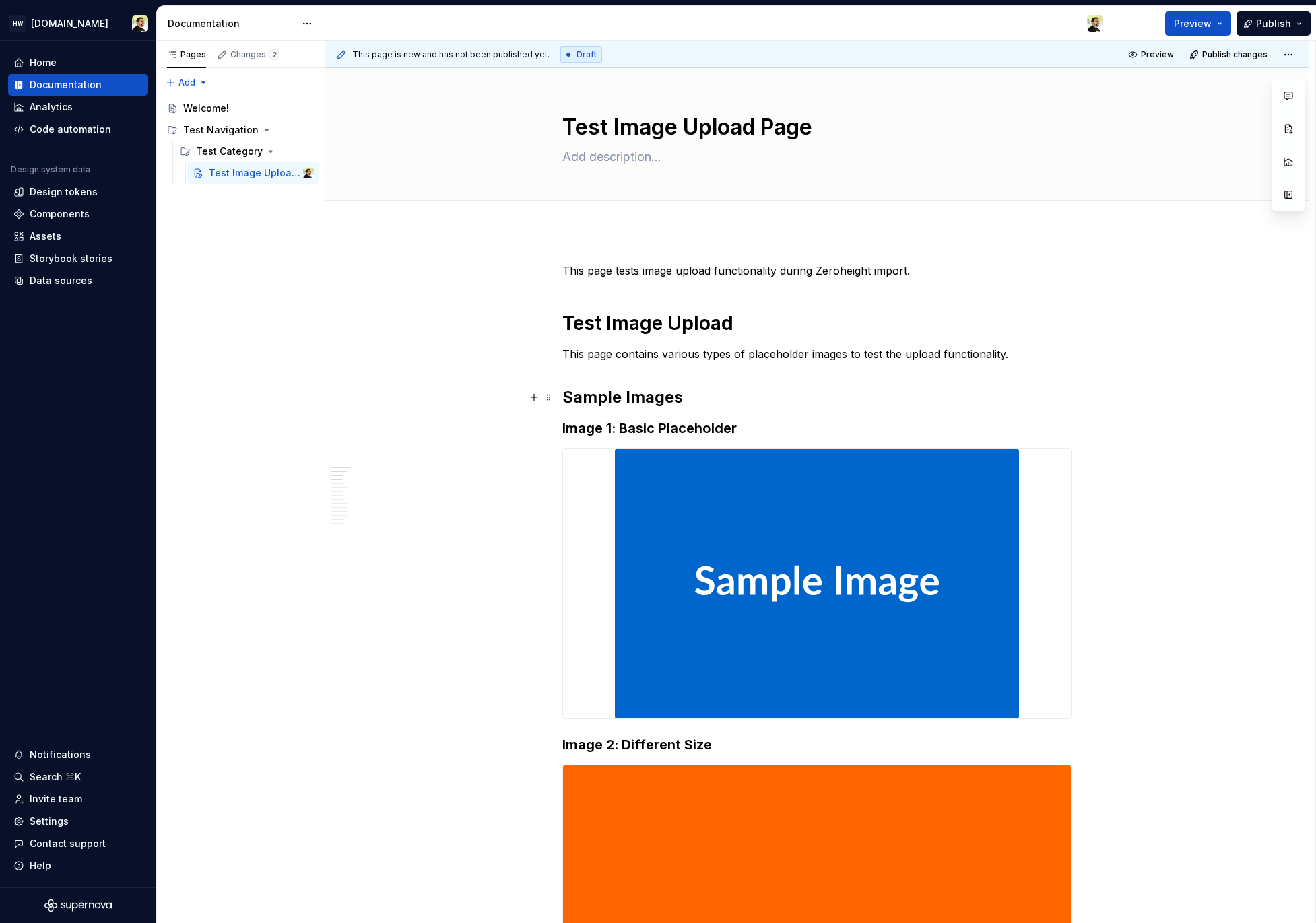
click at [704, 407] on h2 "Sample Images" at bounding box center [816, 398] width 510 height 22
click at [233, 374] on div "Pages Changes 18 Add Accessibility guide for tree Page tree. Navigate the tree …" at bounding box center [240, 483] width 168 height 882
click at [247, 221] on div "Test Tabbed Page (Updated)" at bounding box center [235, 217] width 51 height 14
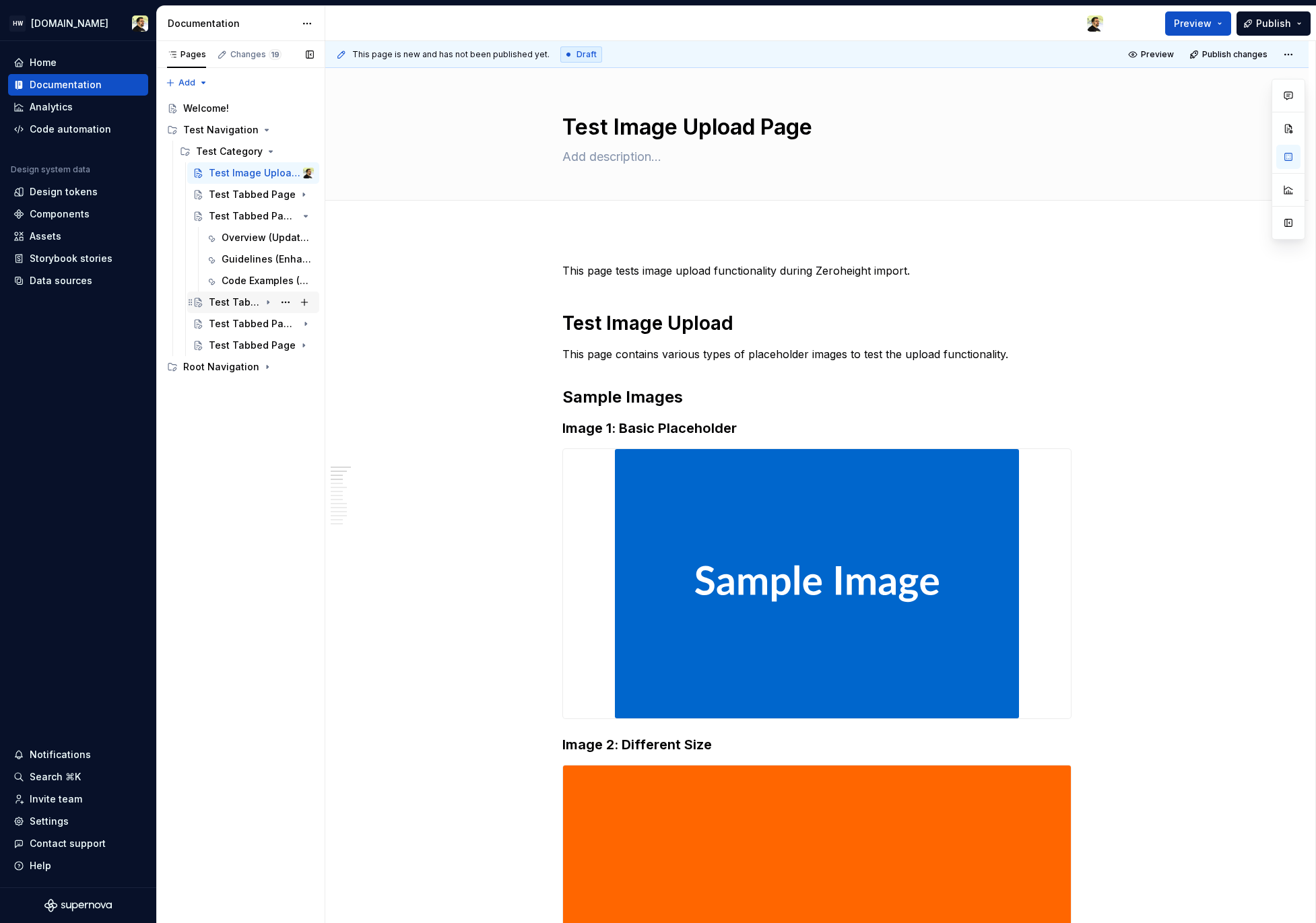
click at [235, 303] on div "Test Tabbed Page (Updated)" at bounding box center [235, 303] width 51 height 14
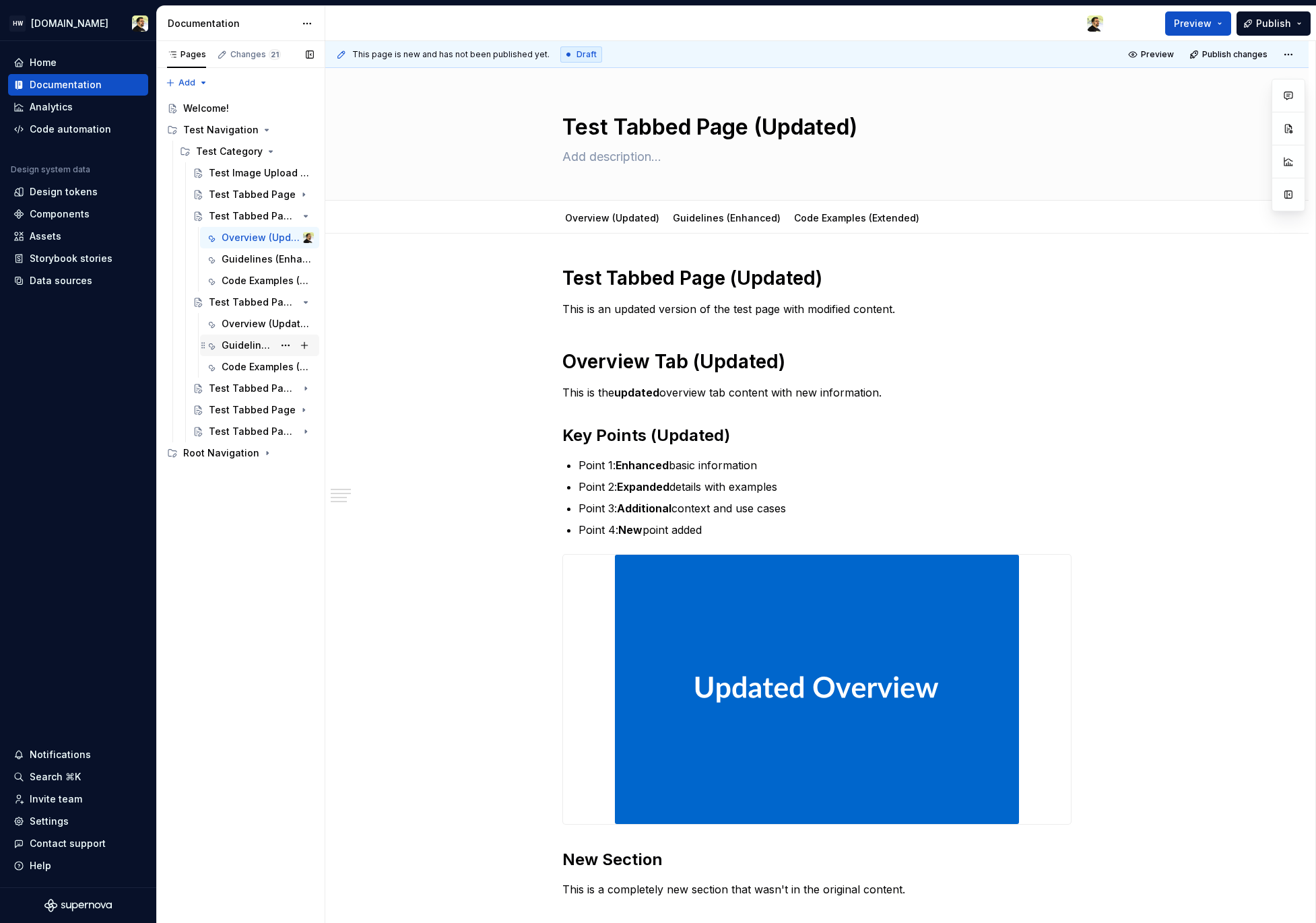
click at [226, 342] on div "Guidelines (Enhanced)" at bounding box center [247, 345] width 51 height 14
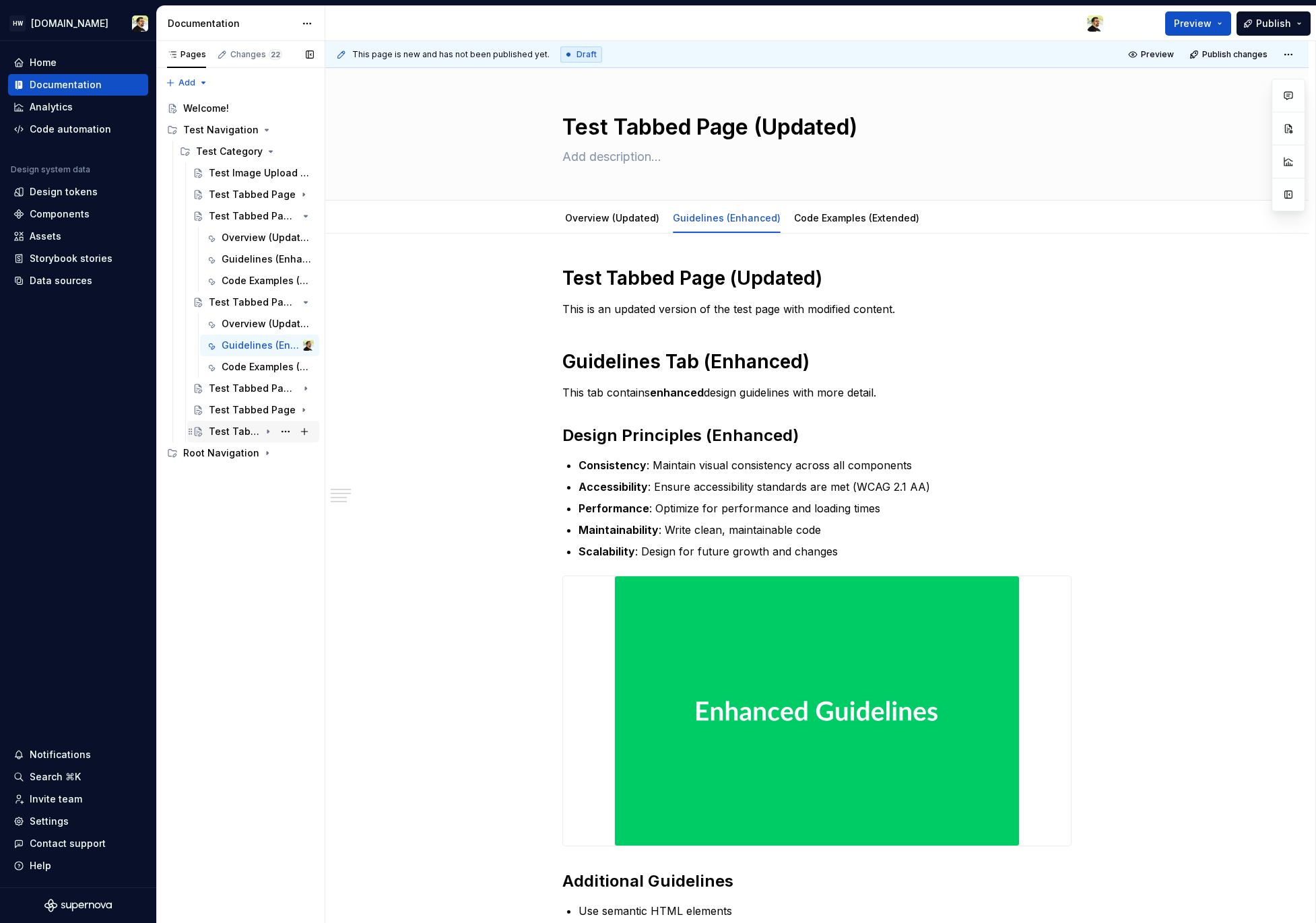
click at [235, 433] on div "Test Tabbed Page (Updated)" at bounding box center [235, 431] width 51 height 14
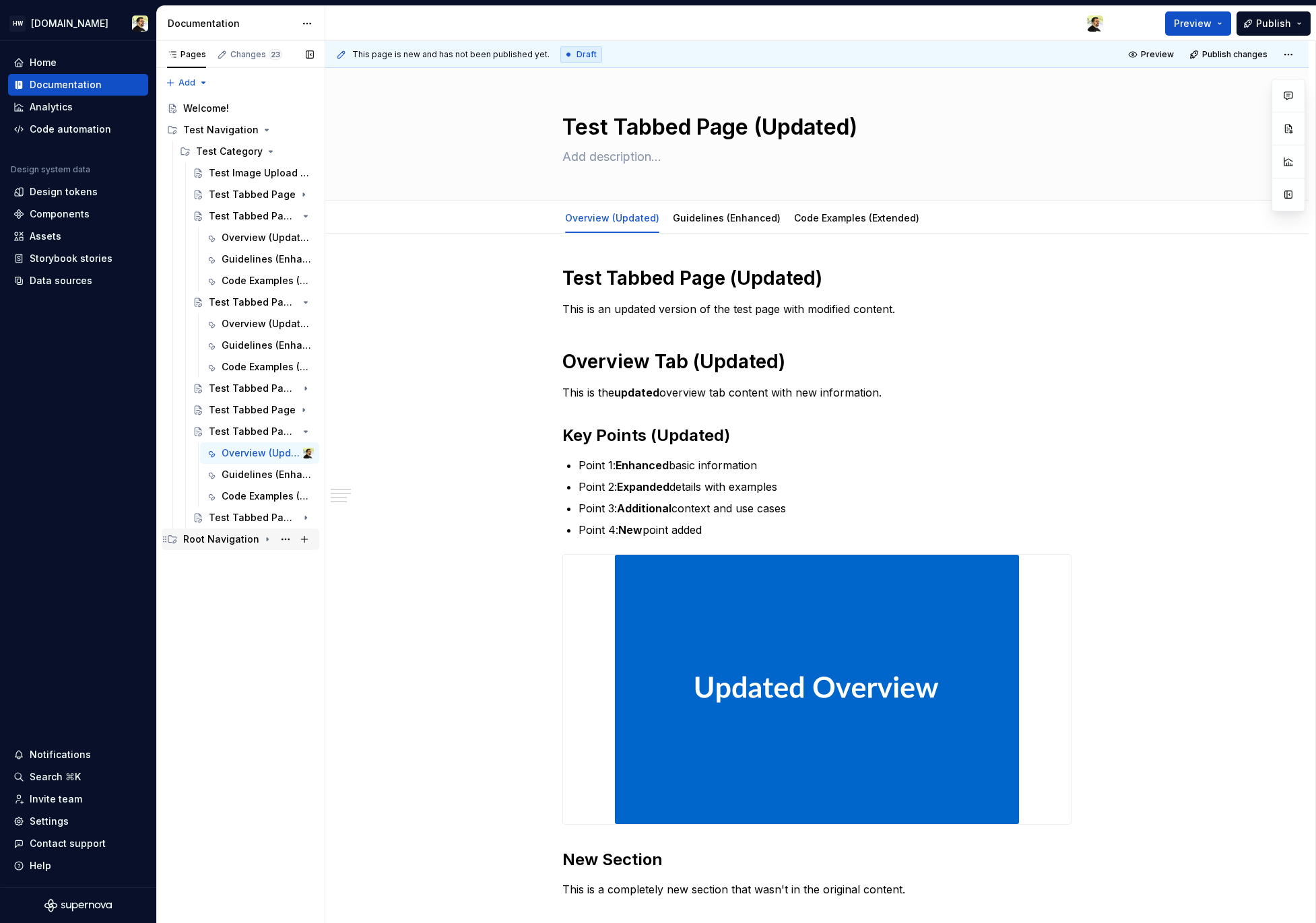
click at [216, 532] on div "Root Navigation" at bounding box center [221, 539] width 76 height 14
click at [225, 570] on div "Level 1 Category" at bounding box center [246, 561] width 144 height 22
click at [229, 600] on div "Pages Changes 24 Add Accessibility guide for tree Page tree. Navigate the tree …" at bounding box center [240, 483] width 168 height 882
click at [229, 591] on div "Level 2 Category" at bounding box center [261, 582] width 105 height 19
click at [231, 609] on div "Deep Tabbed Page" at bounding box center [240, 604] width 39 height 14
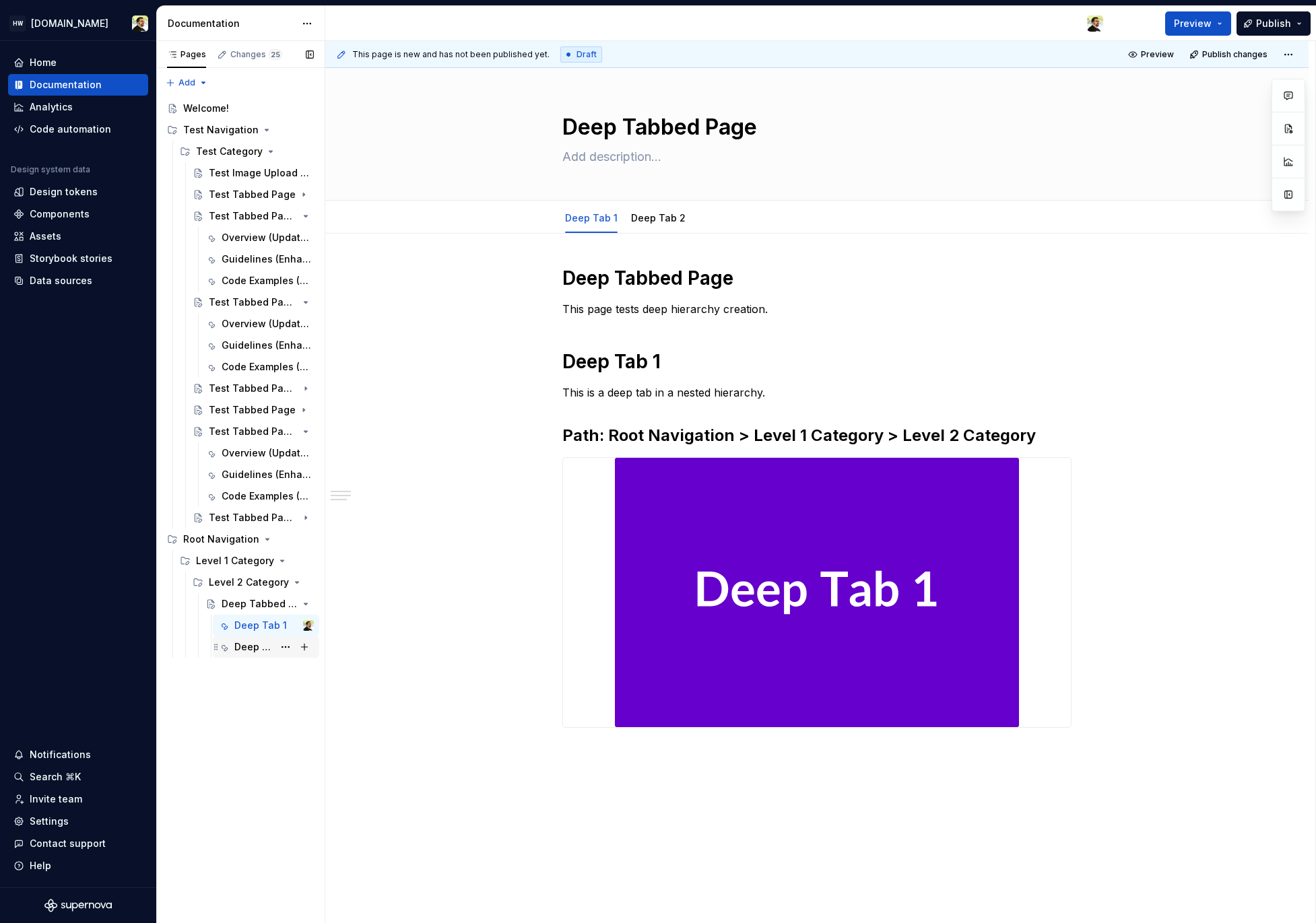
click at [243, 650] on div "Deep Tab 2" at bounding box center [253, 647] width 39 height 14
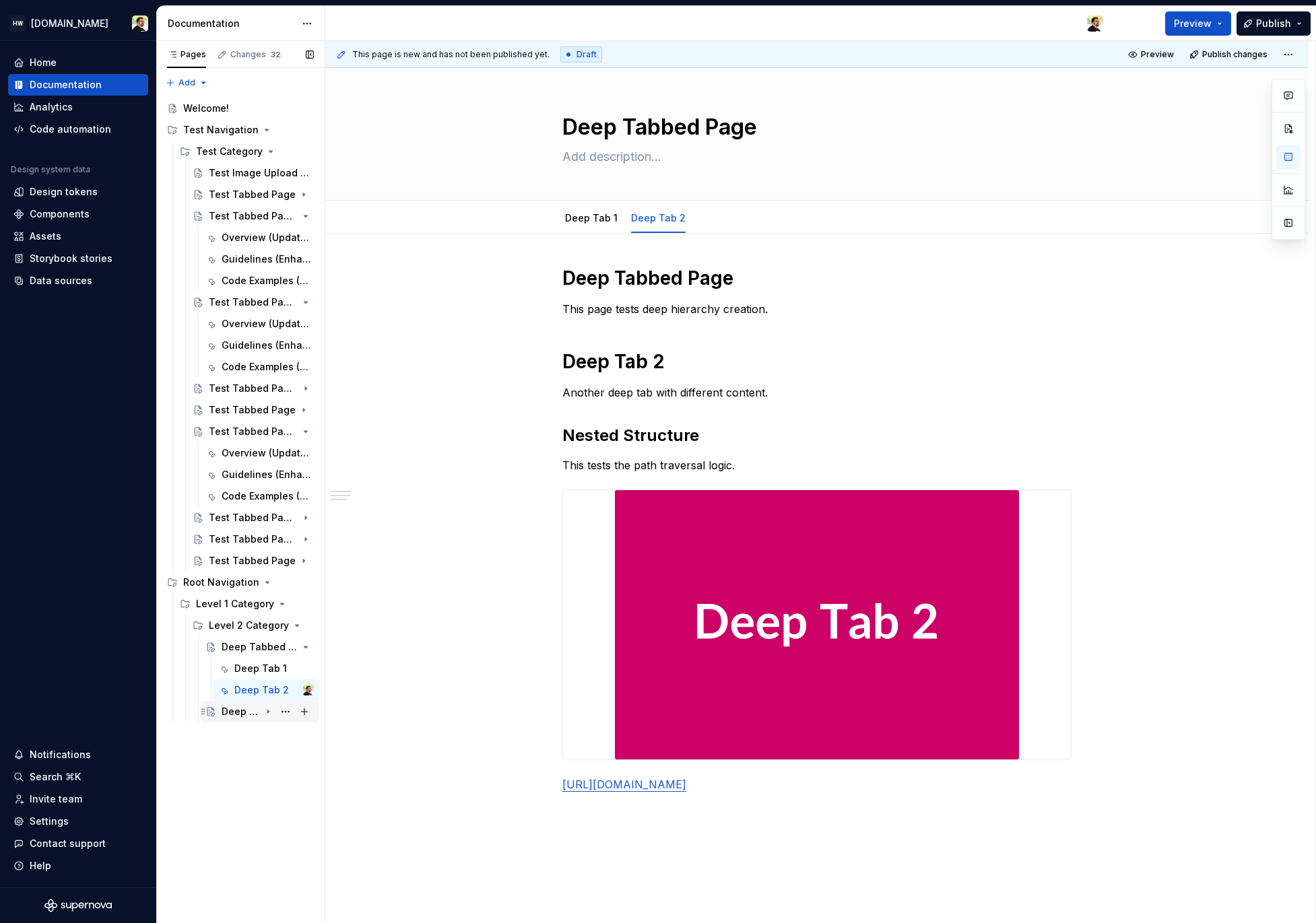
click at [252, 711] on div "Deep Tabbed Page" at bounding box center [240, 712] width 39 height 14
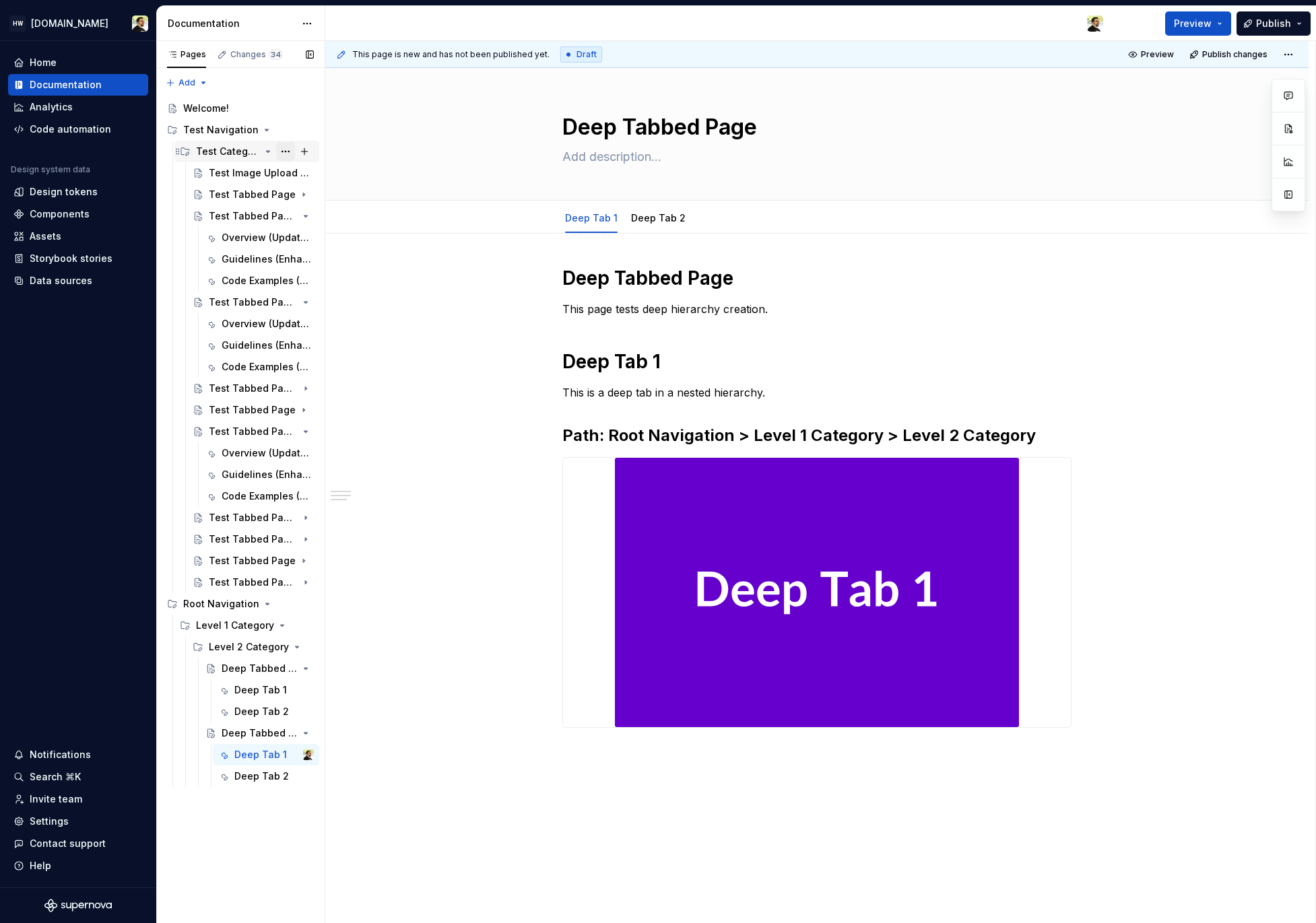
click at [286, 154] on button "Page tree" at bounding box center [285, 151] width 19 height 19
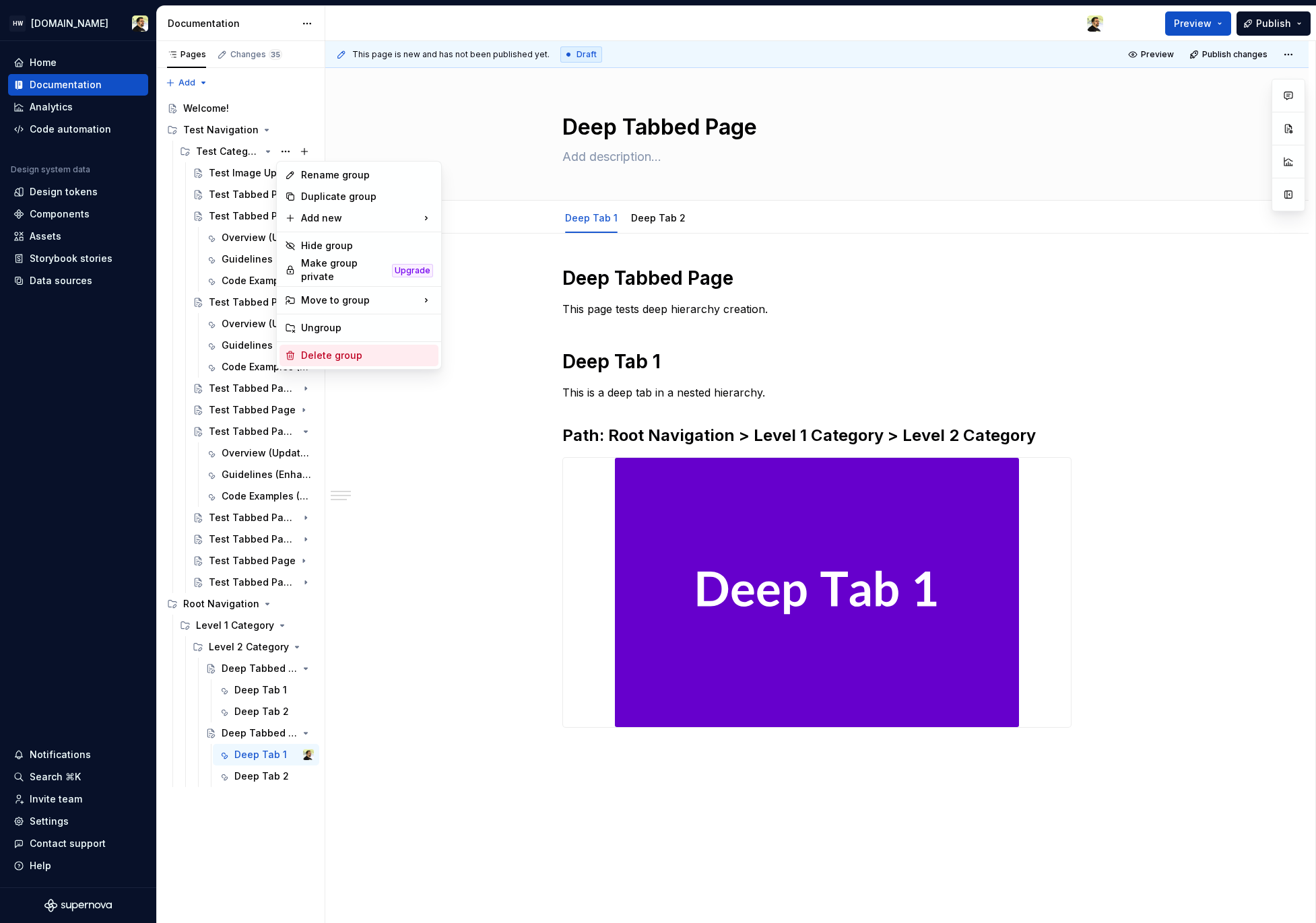
click at [334, 349] on div "Delete group" at bounding box center [366, 356] width 132 height 14
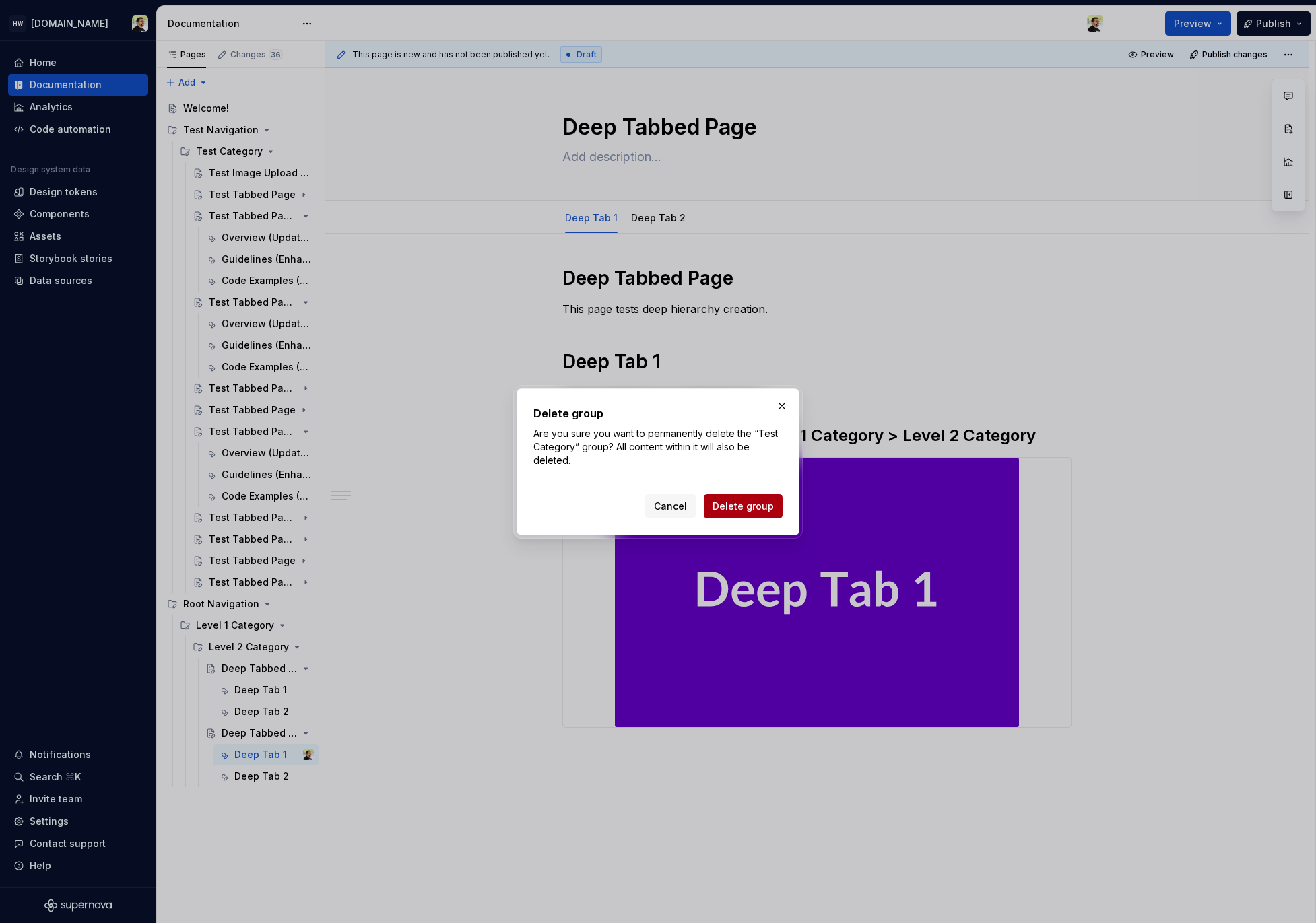
click at [746, 510] on span "Delete group" at bounding box center [743, 507] width 61 height 14
click at [659, 413] on h2 "Delete group" at bounding box center [658, 414] width 249 height 16
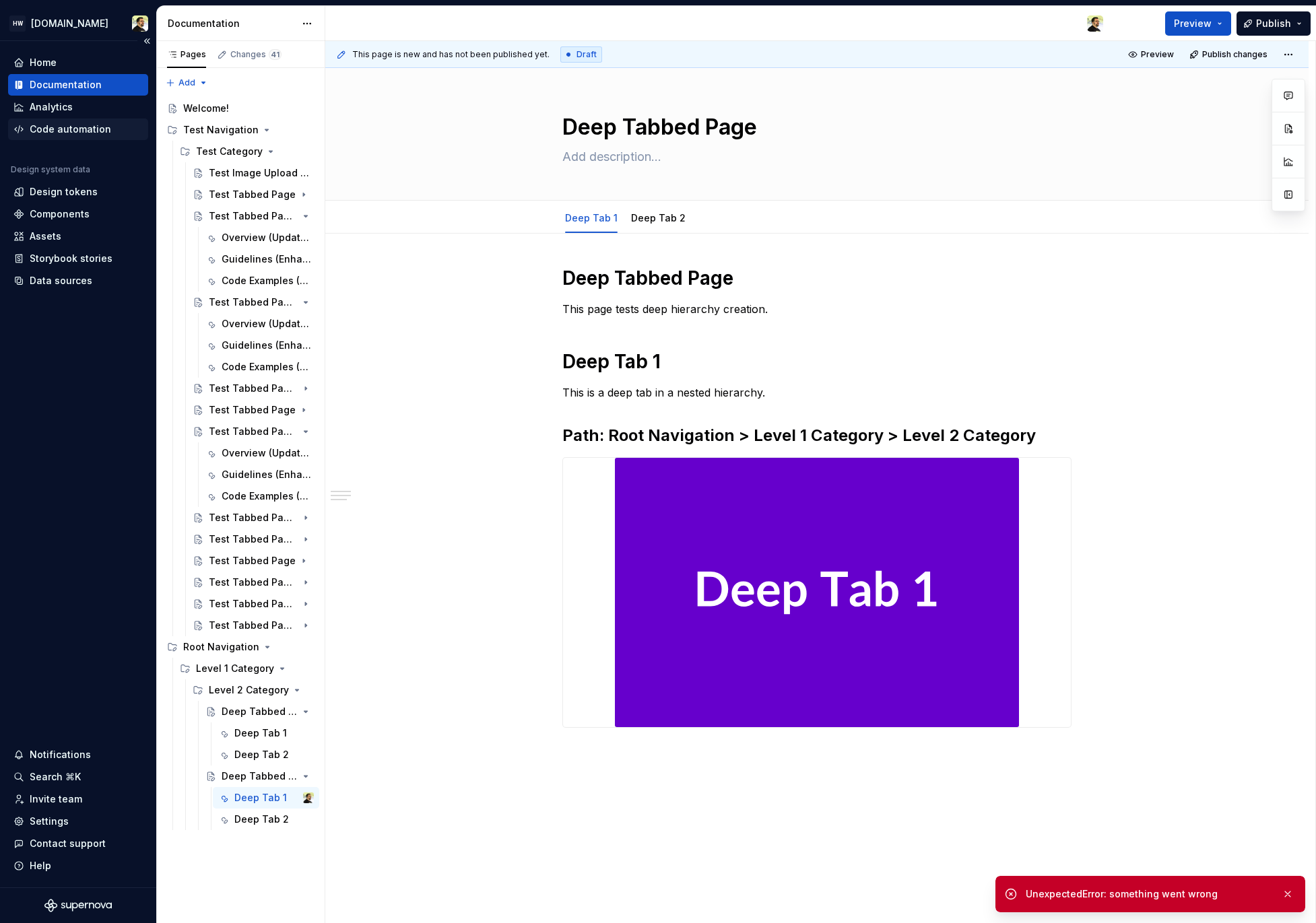
type textarea "*"
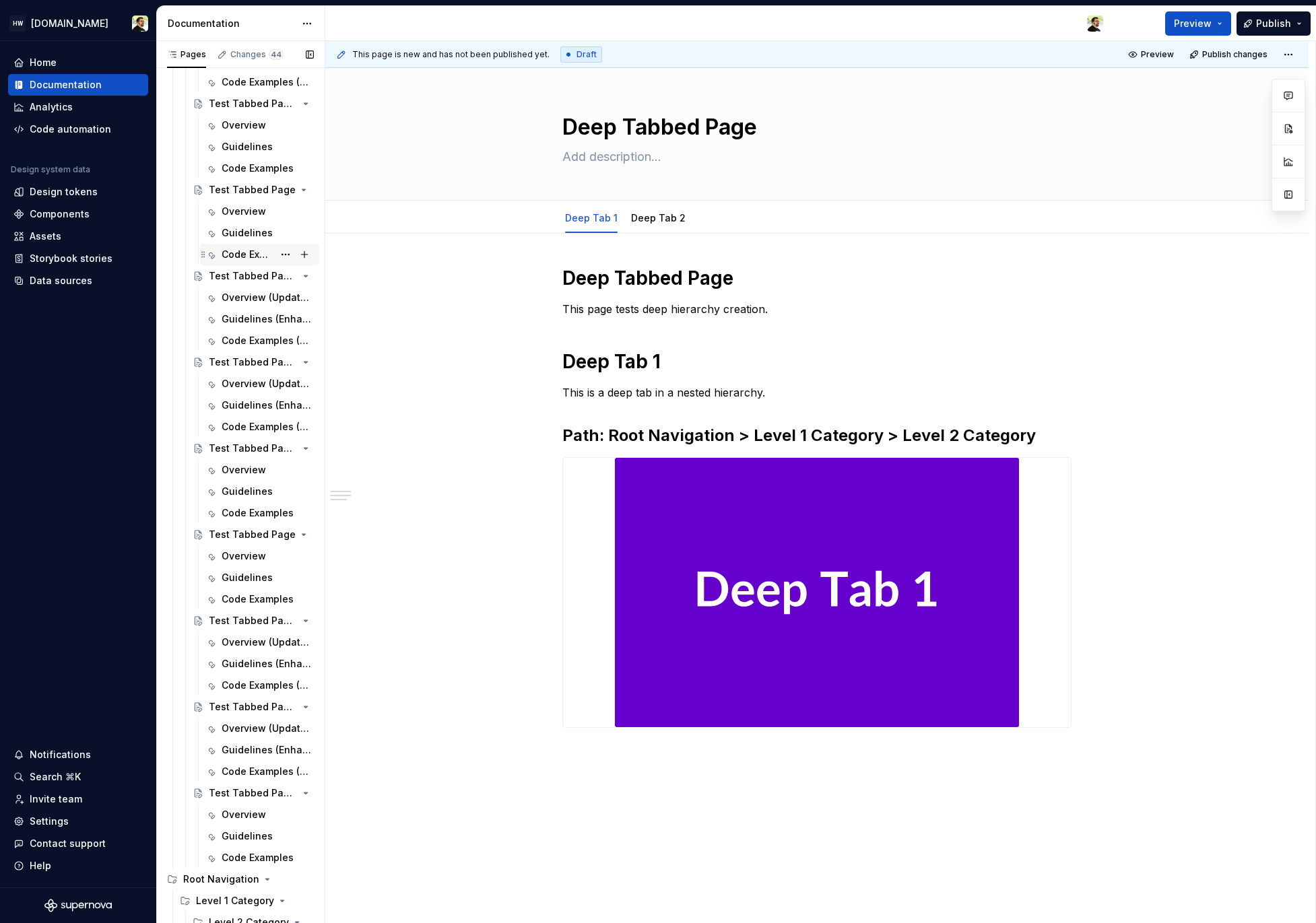
scroll to position [507, 0]
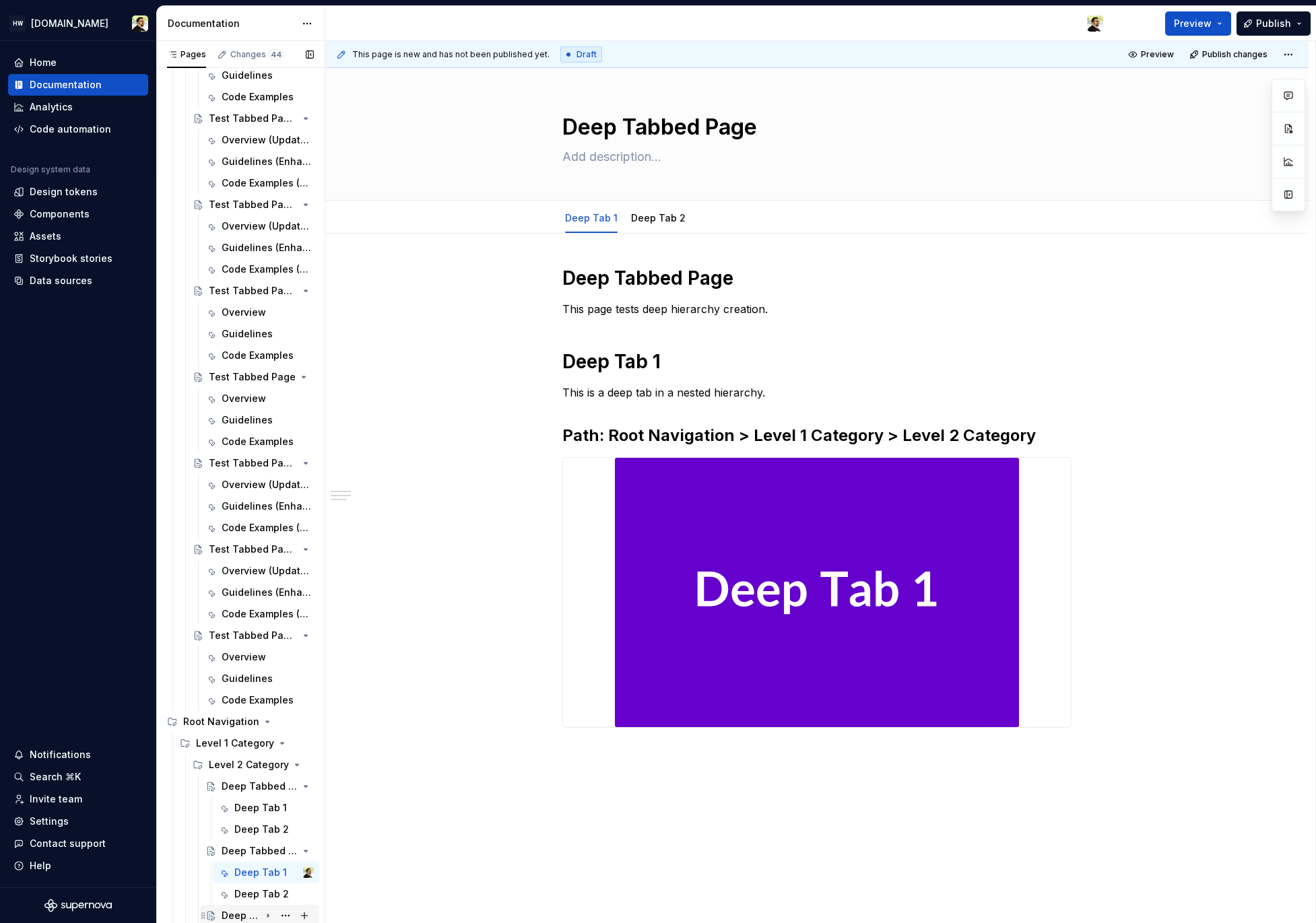
click at [240, 912] on div "Deep Tabbed Page" at bounding box center [240, 916] width 39 height 14
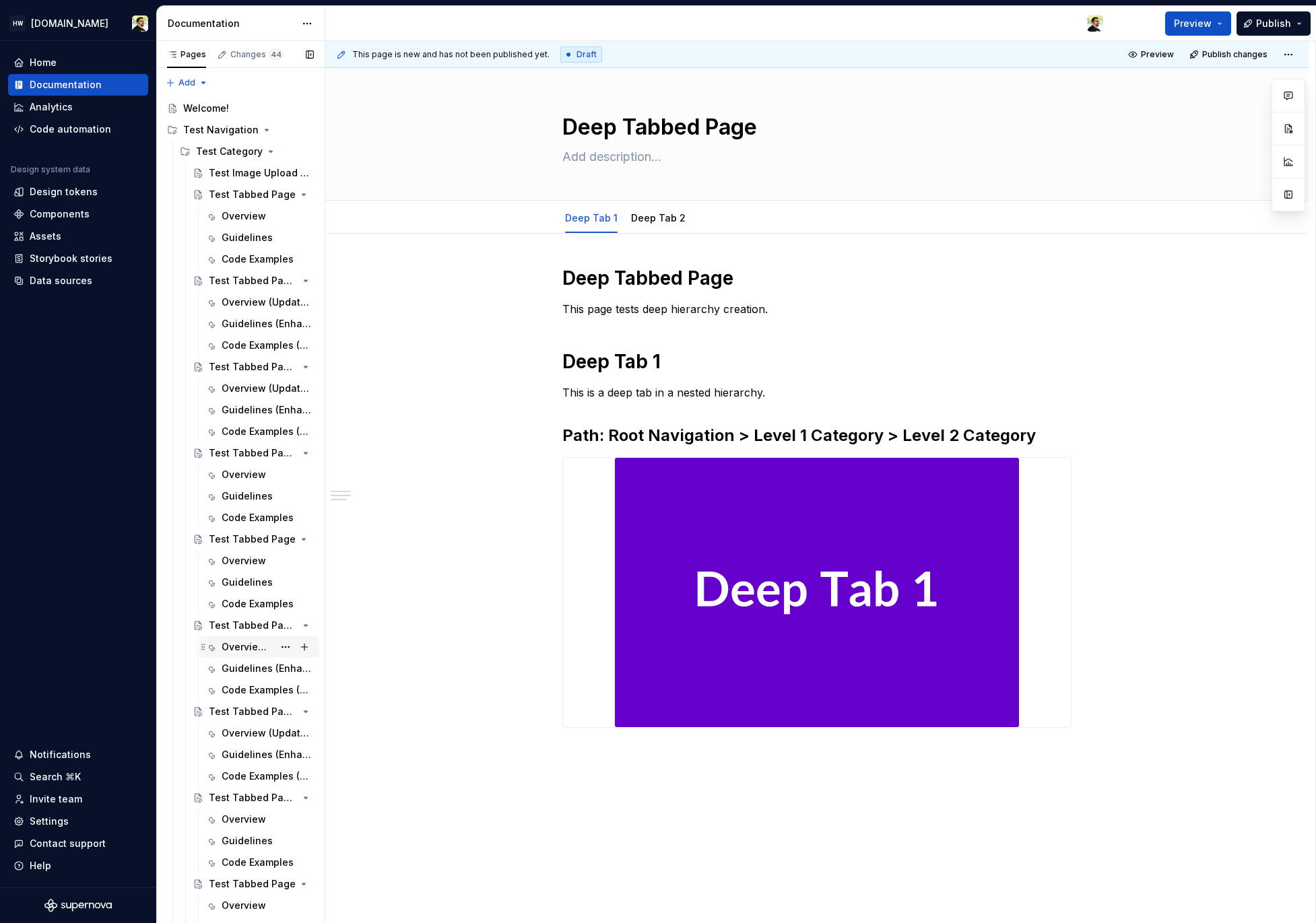
click at [240, 647] on div "Overview (Updated)" at bounding box center [247, 647] width 51 height 14
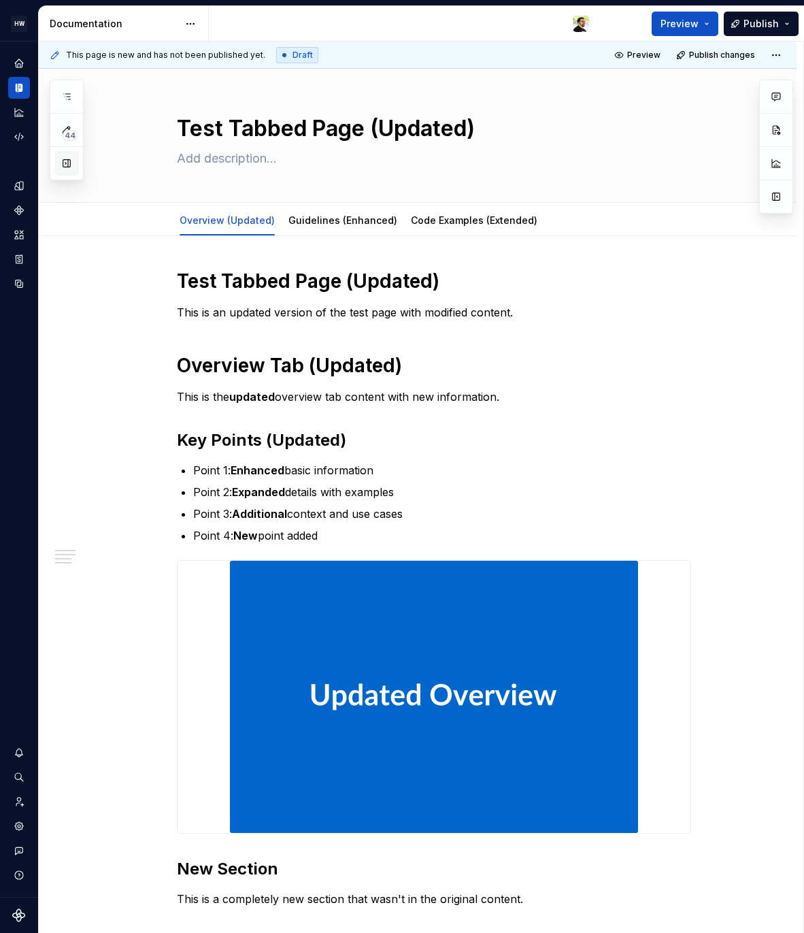
click at [54, 167] on button "button" at bounding box center [66, 163] width 25 height 25
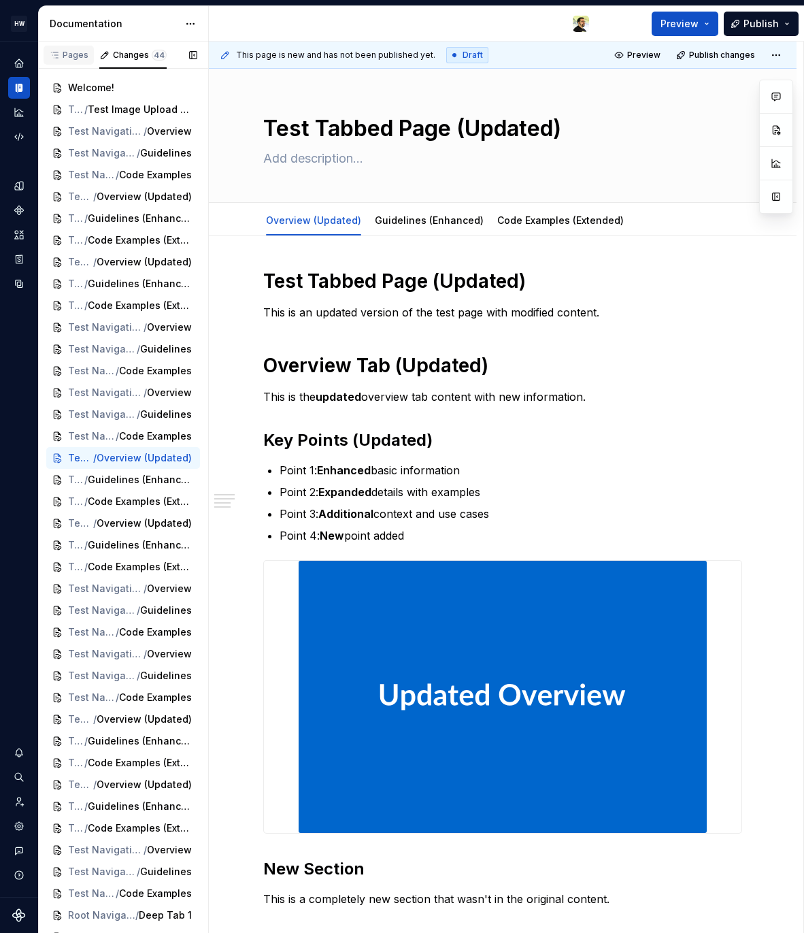
click at [70, 59] on div "Pages" at bounding box center [68, 55] width 39 height 11
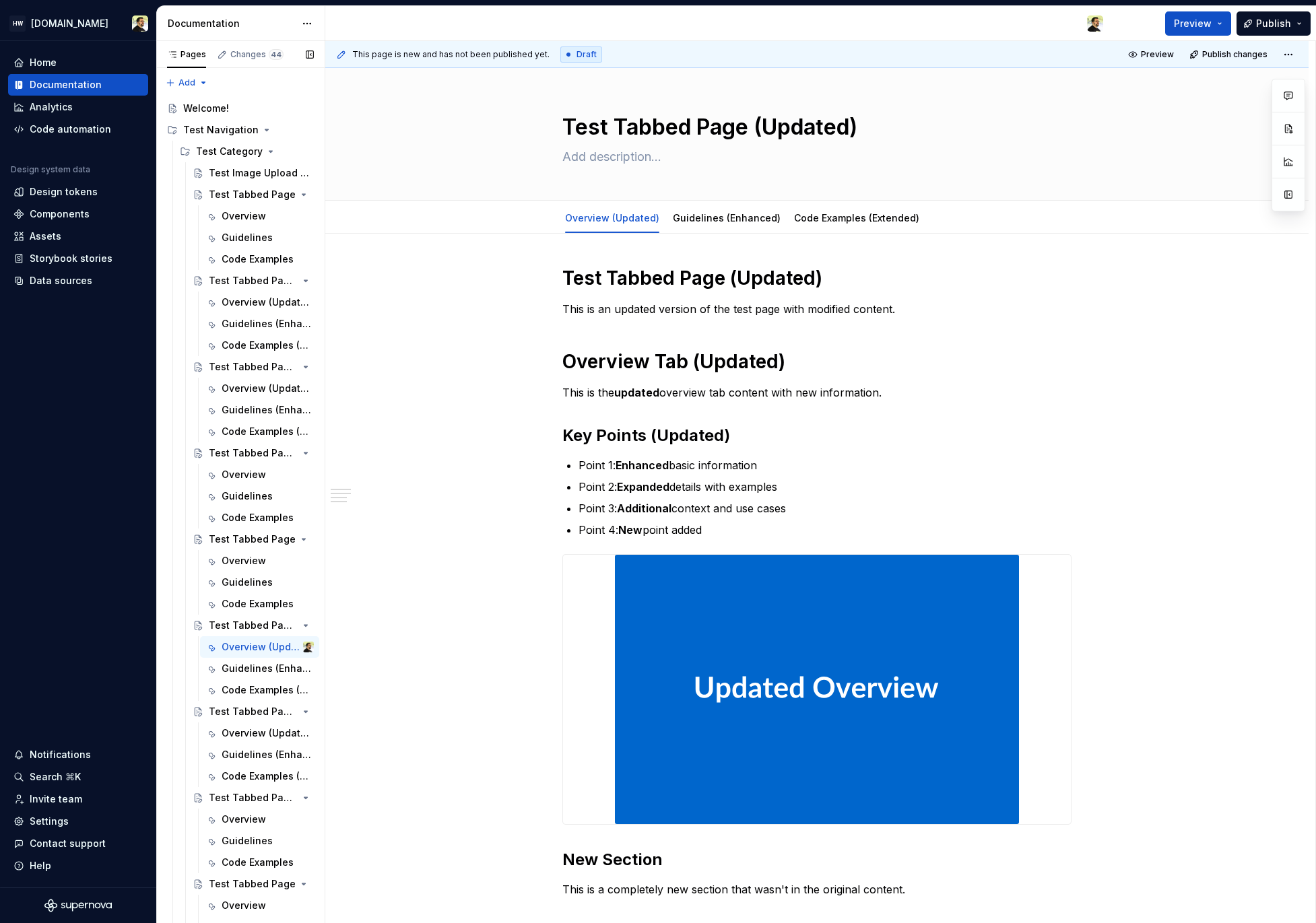
click at [0, 0] on button "Page tree" at bounding box center [0, 0] width 0 height 0
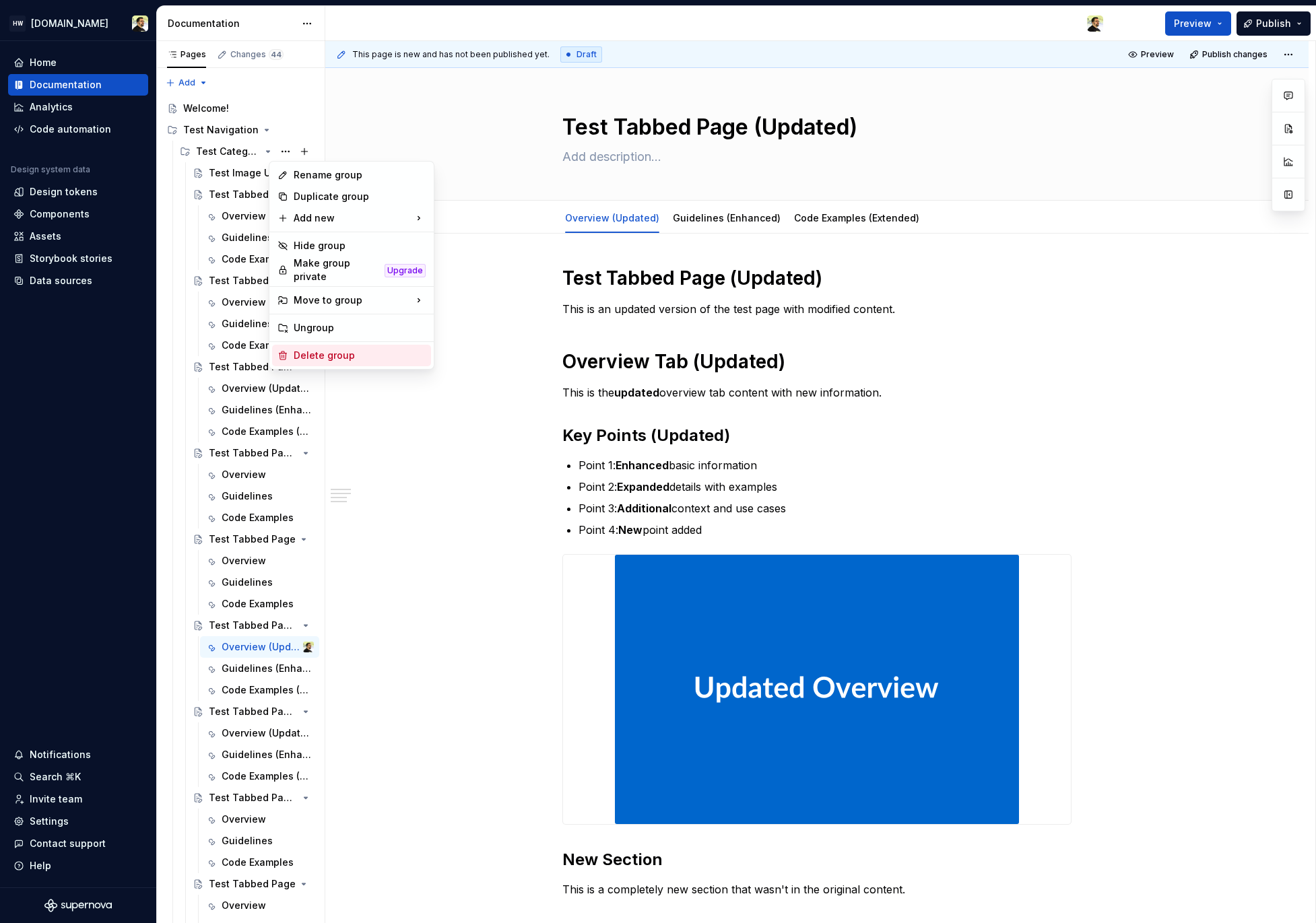
click at [326, 349] on div "Delete group" at bounding box center [359, 356] width 132 height 14
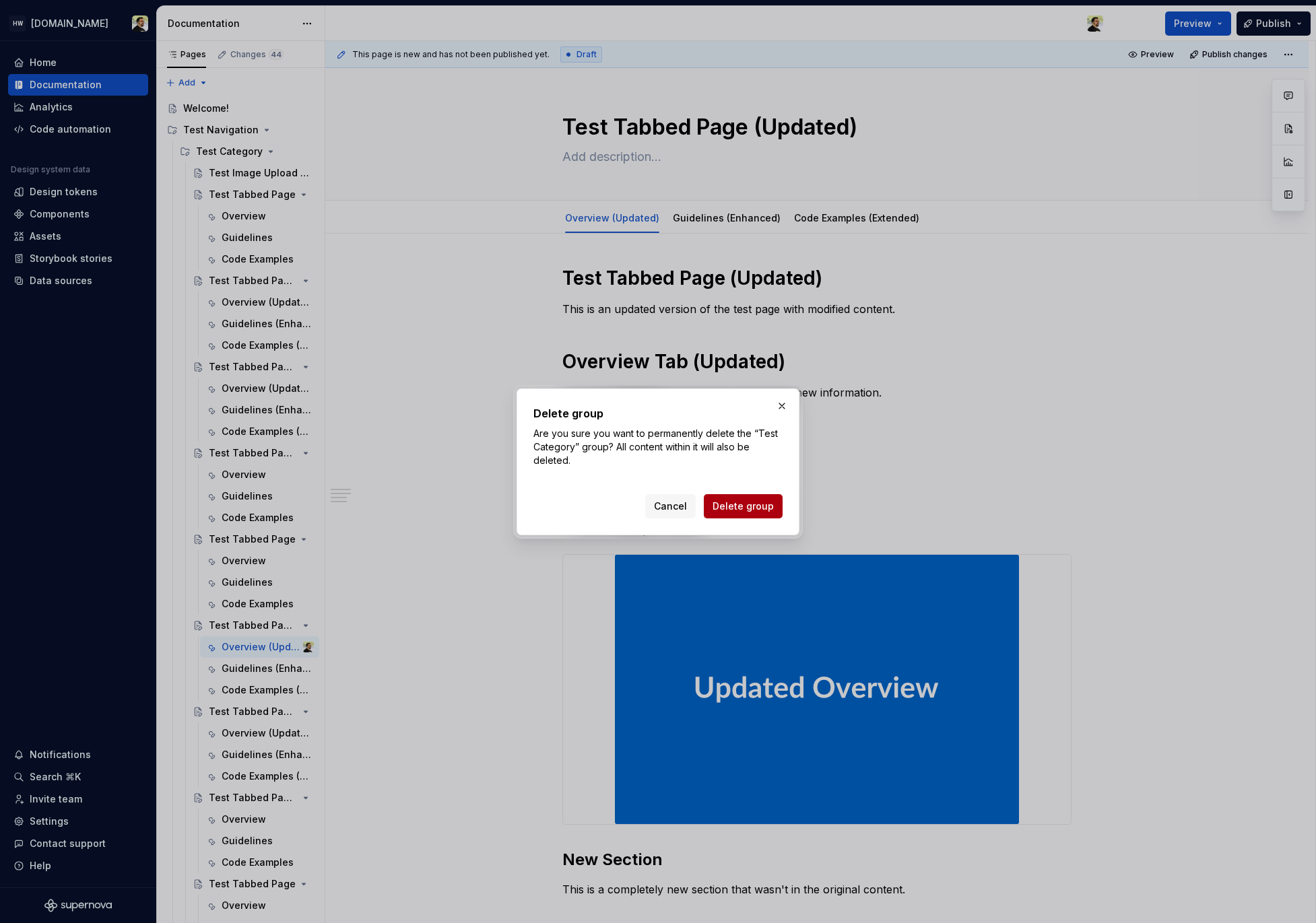
click at [732, 508] on span "Delete group" at bounding box center [743, 507] width 61 height 14
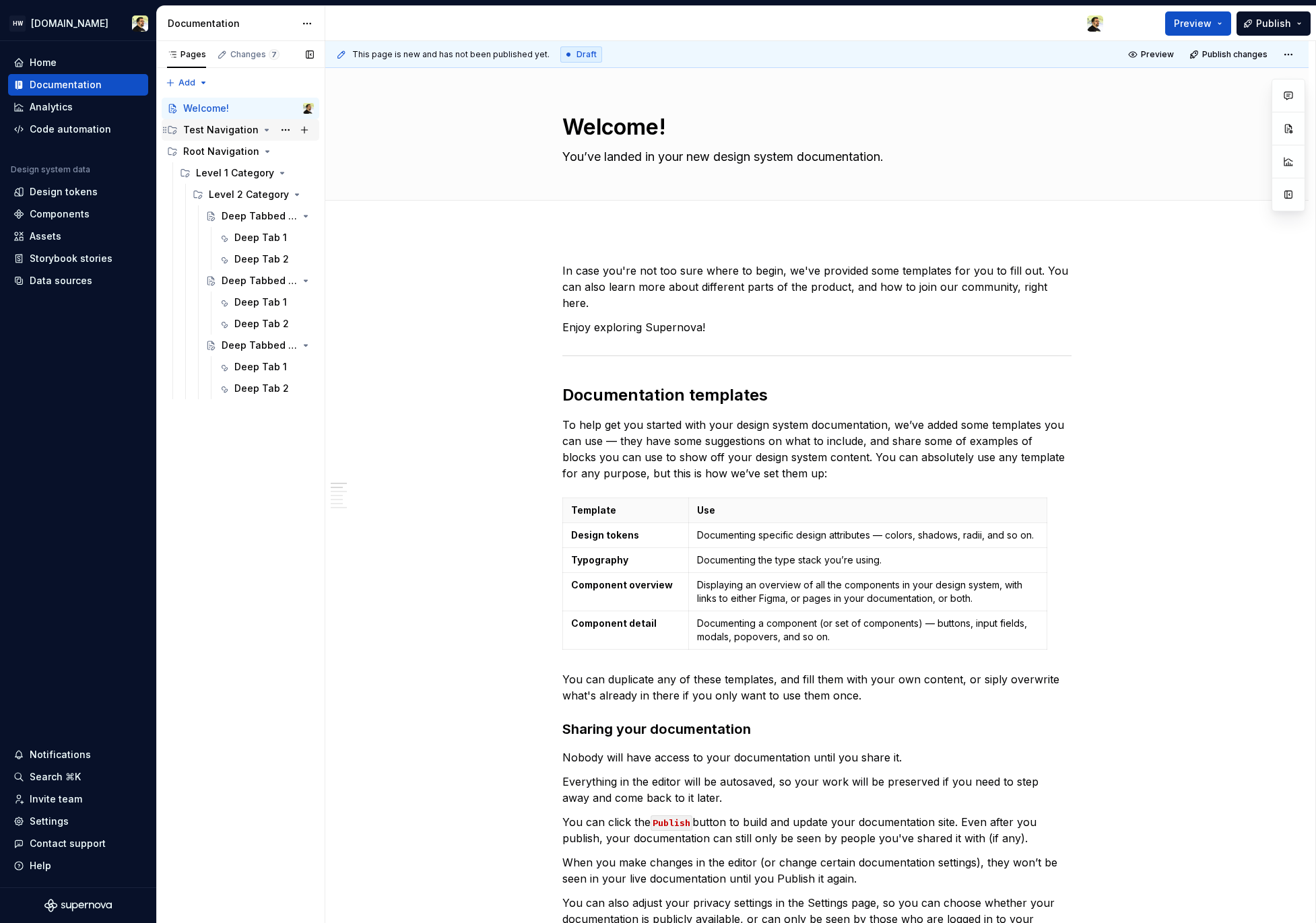
click at [241, 128] on div "Test Navigation" at bounding box center [221, 131] width 75 height 14
click at [287, 149] on button "Page tree" at bounding box center [285, 151] width 19 height 19
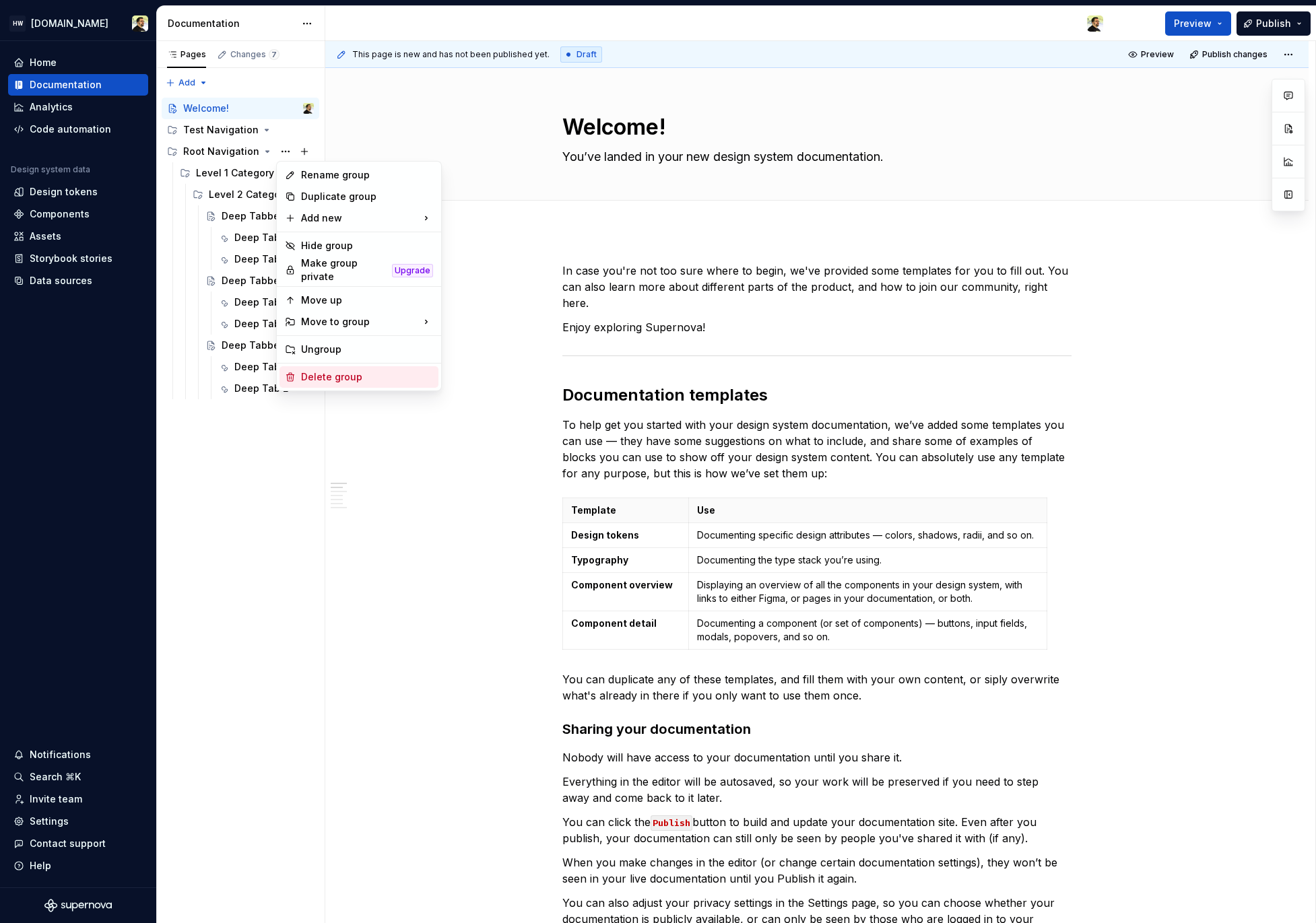
click at [360, 374] on div "Delete group" at bounding box center [366, 377] width 132 height 14
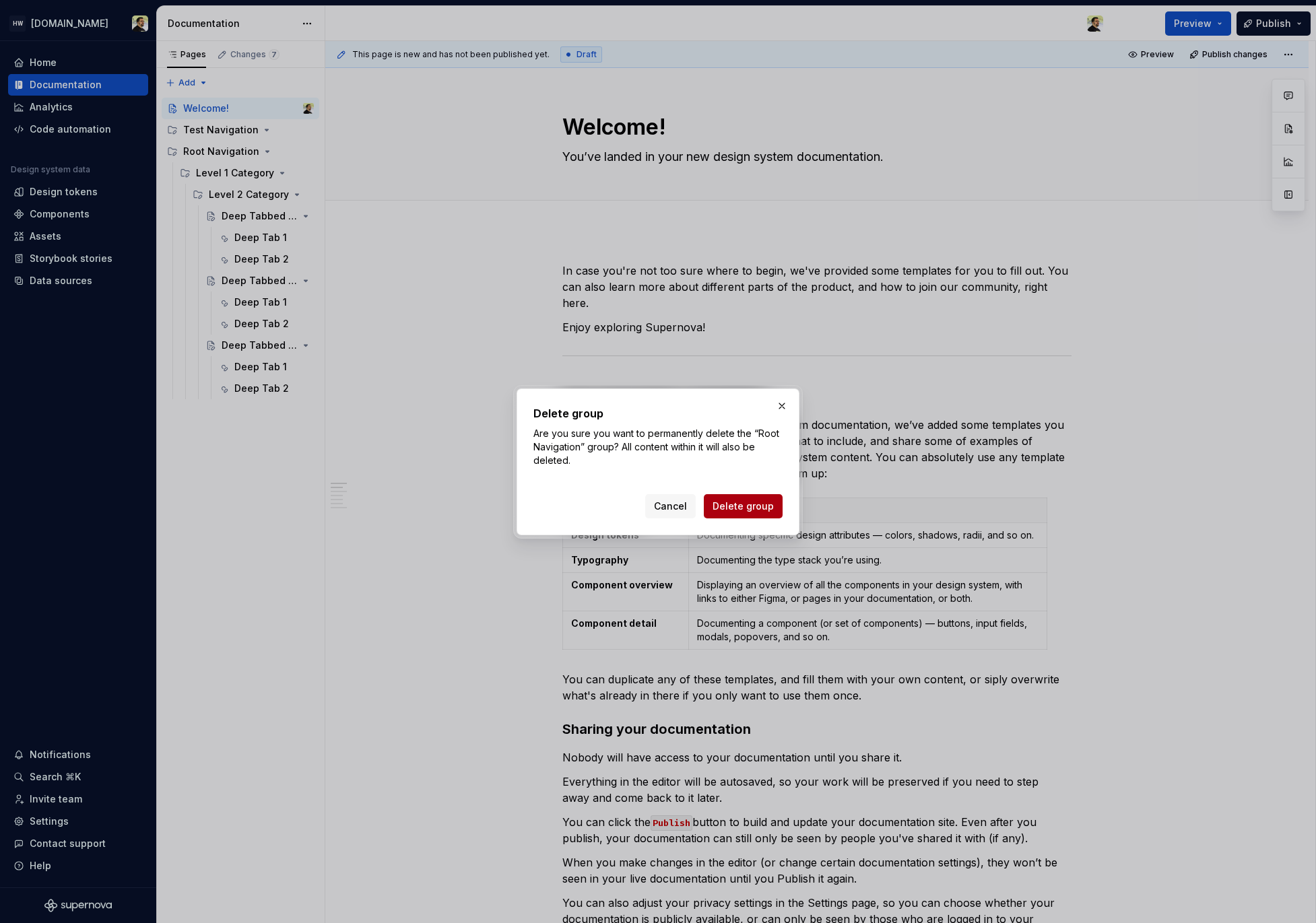
click at [743, 511] on span "Delete group" at bounding box center [743, 507] width 61 height 14
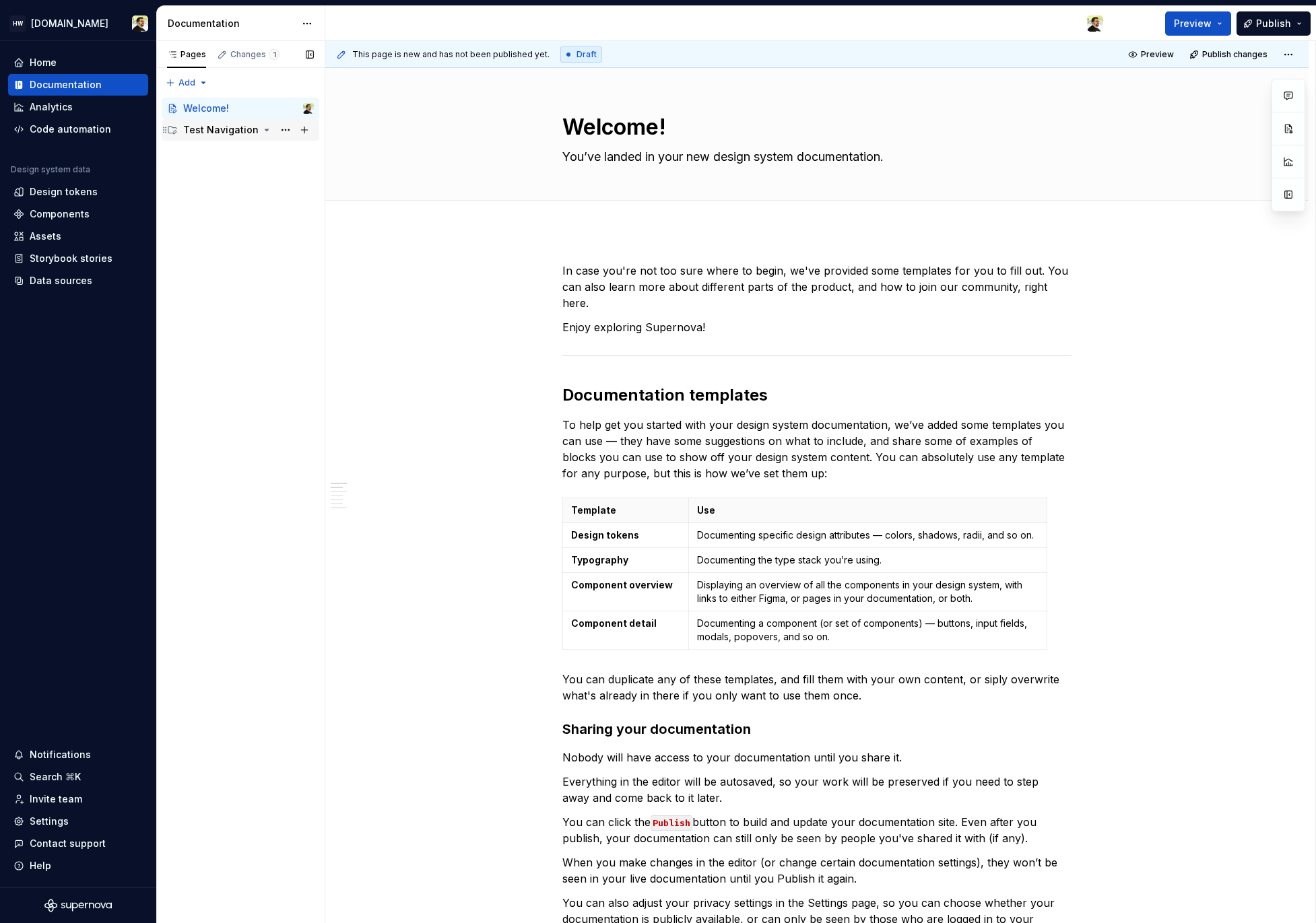
click at [249, 126] on div "Test Navigation" at bounding box center [221, 131] width 75 height 14
click at [235, 132] on div "Test Navigation" at bounding box center [221, 131] width 75 height 14
click at [235, 129] on div "Test Navigation" at bounding box center [221, 131] width 75 height 14
click at [225, 132] on div "Test Navigation" at bounding box center [221, 131] width 75 height 14
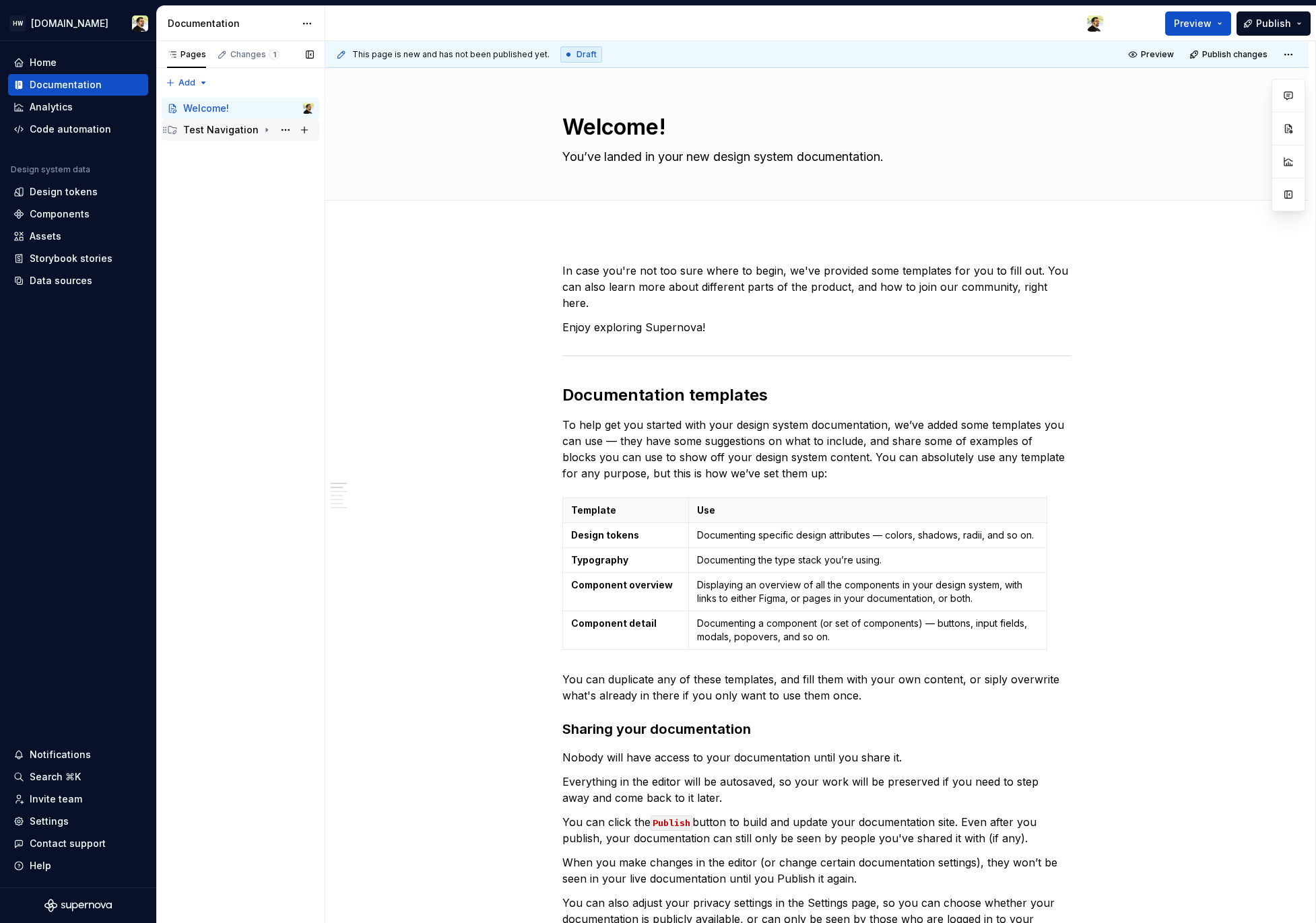
click at [222, 136] on div "Test Navigation" at bounding box center [221, 131] width 75 height 14
click at [824, 523] on td "Documenting specific design attributes — colors, shadows, radii, and so on." at bounding box center [867, 535] width 357 height 25
click at [229, 157] on div "Test Category" at bounding box center [228, 151] width 64 height 14
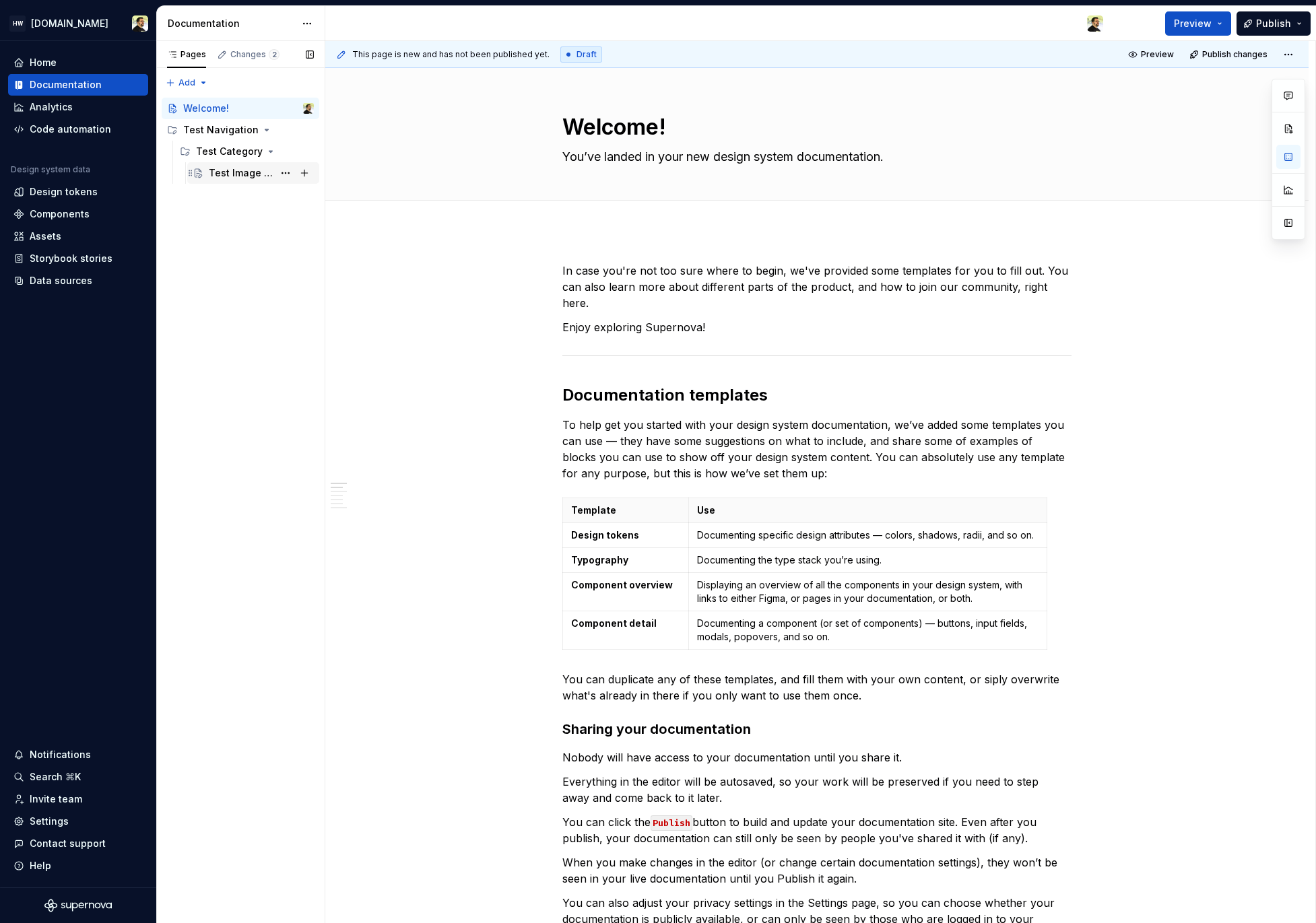
click at [229, 172] on div "Test Image Upload Page" at bounding box center [240, 173] width 64 height 14
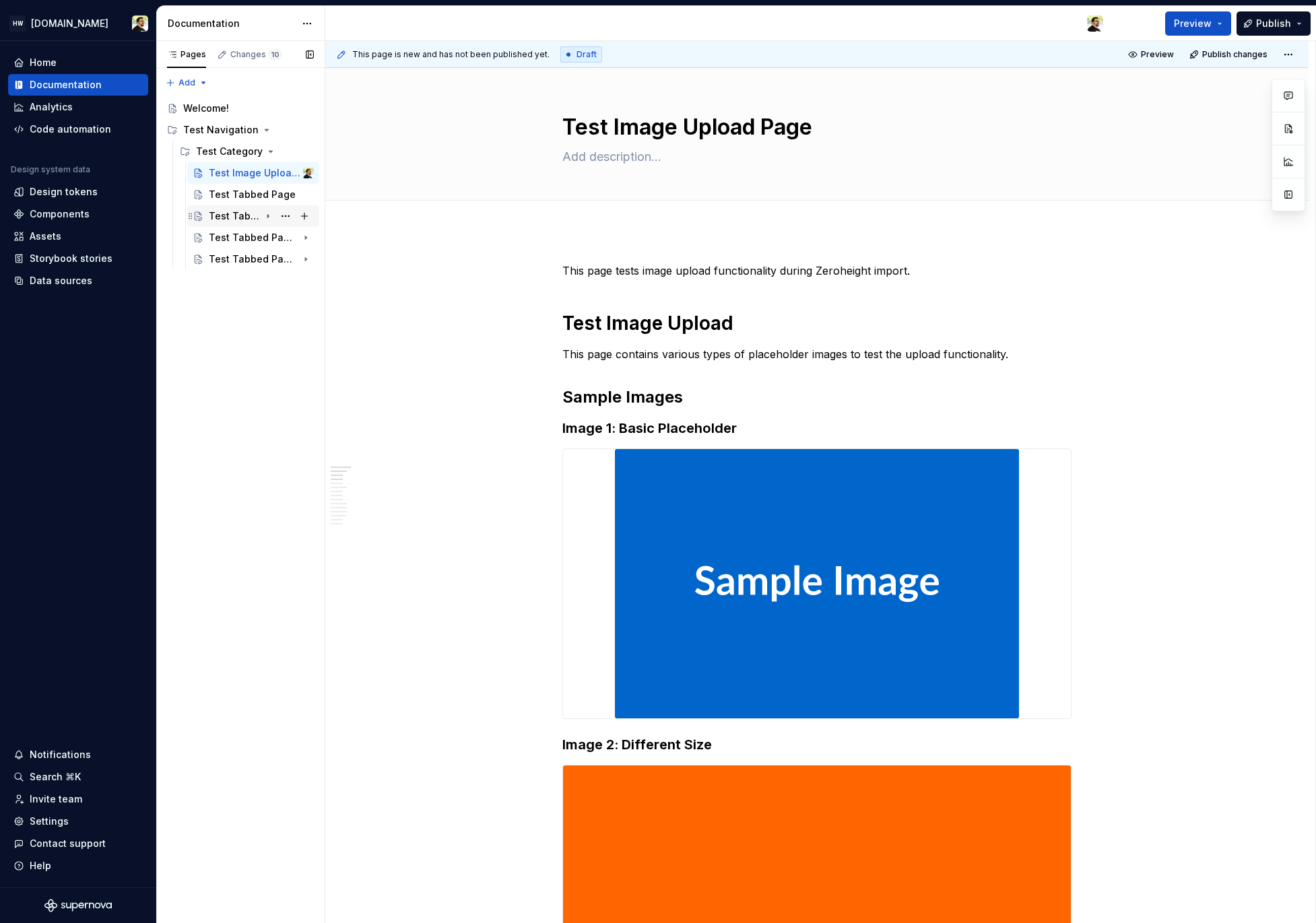
click at [240, 210] on div "Test Tabbed Page" at bounding box center [235, 217] width 51 height 14
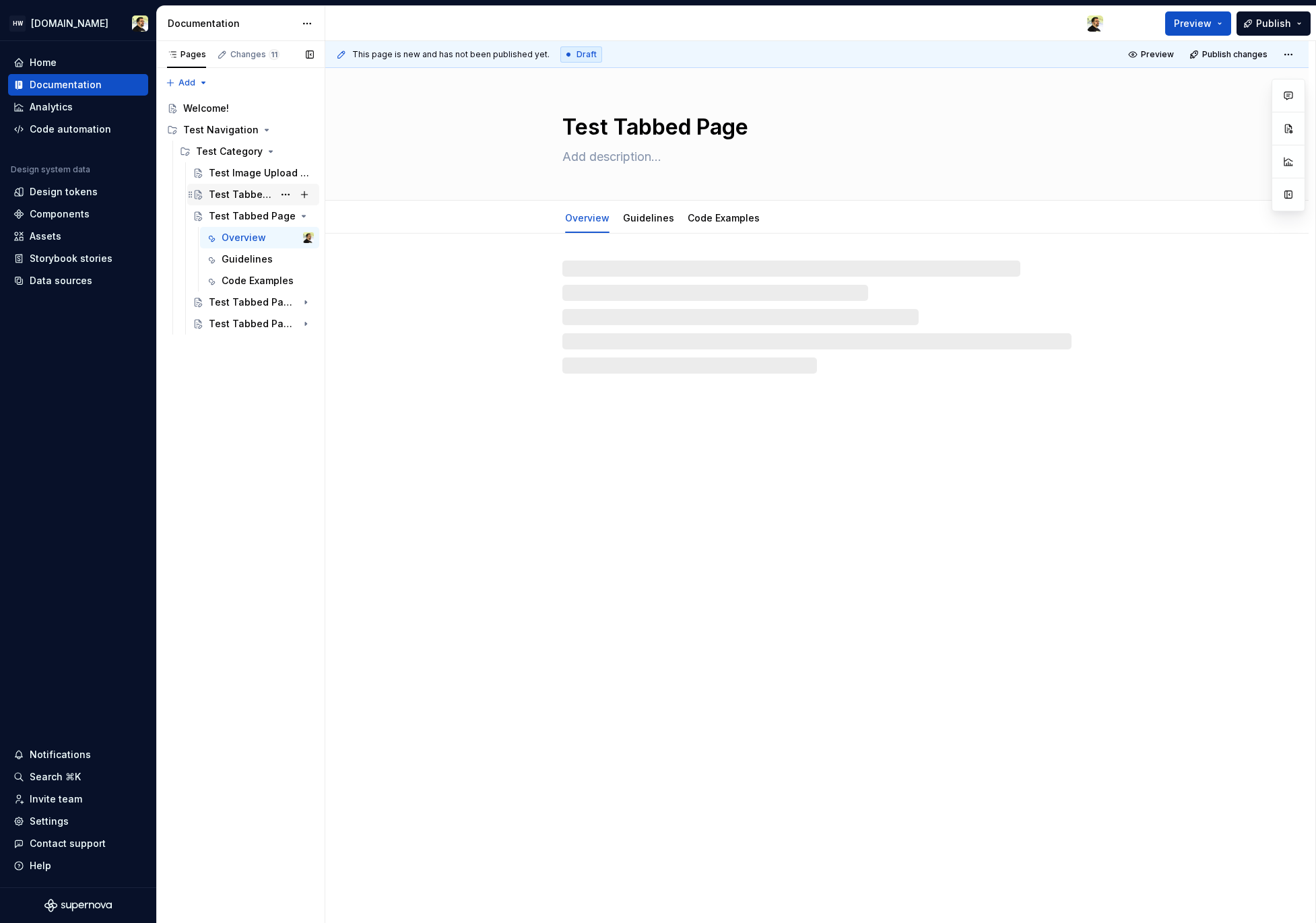
click at [244, 197] on div "Test Tabbed Page" at bounding box center [240, 195] width 64 height 14
click at [247, 302] on div "Test Tabbed Page (Updated)" at bounding box center [235, 303] width 51 height 14
click at [240, 394] on div "Test Tabbed Page (Updated)" at bounding box center [235, 389] width 51 height 14
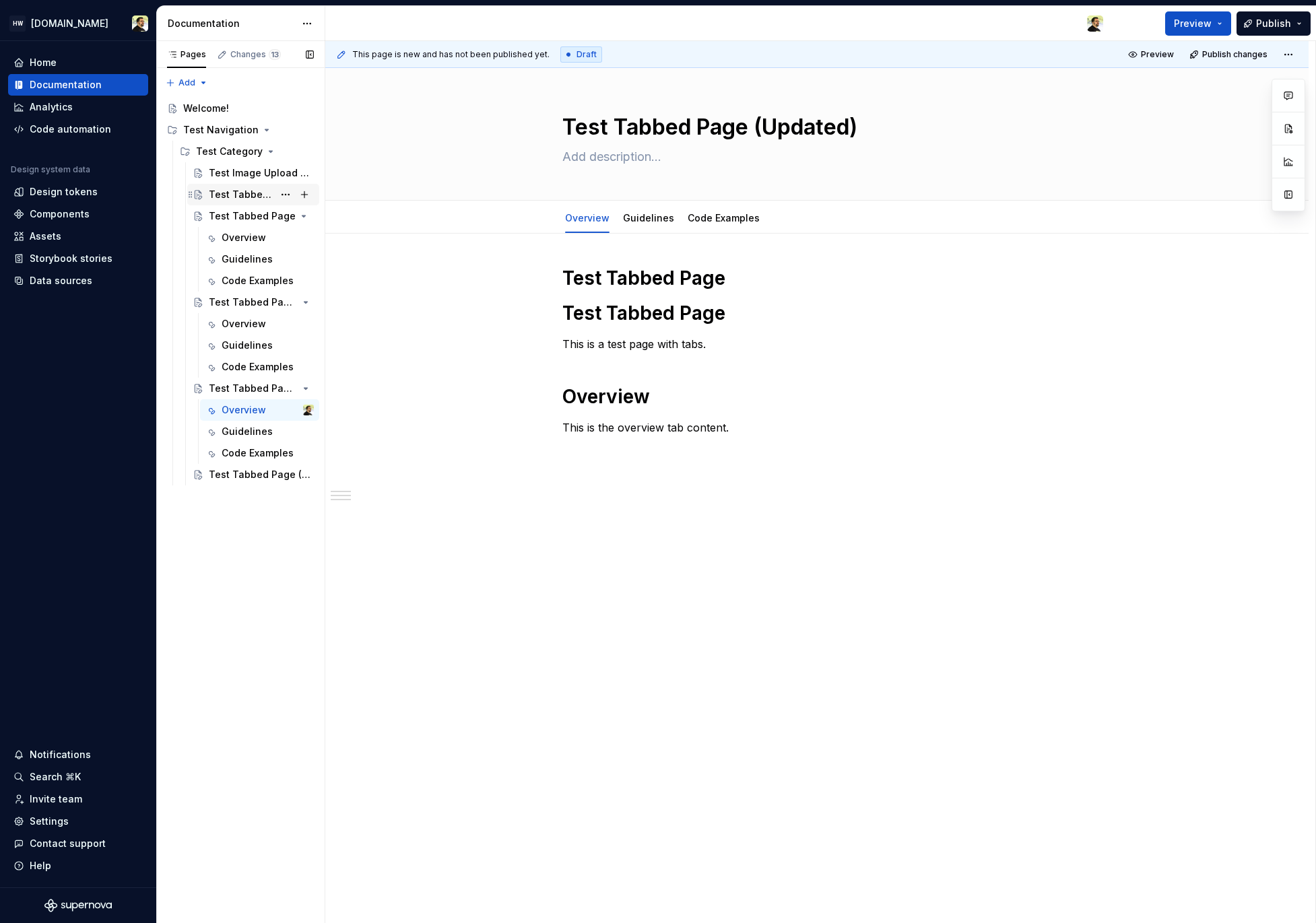
click at [227, 191] on div "Test Tabbed Page" at bounding box center [240, 195] width 64 height 14
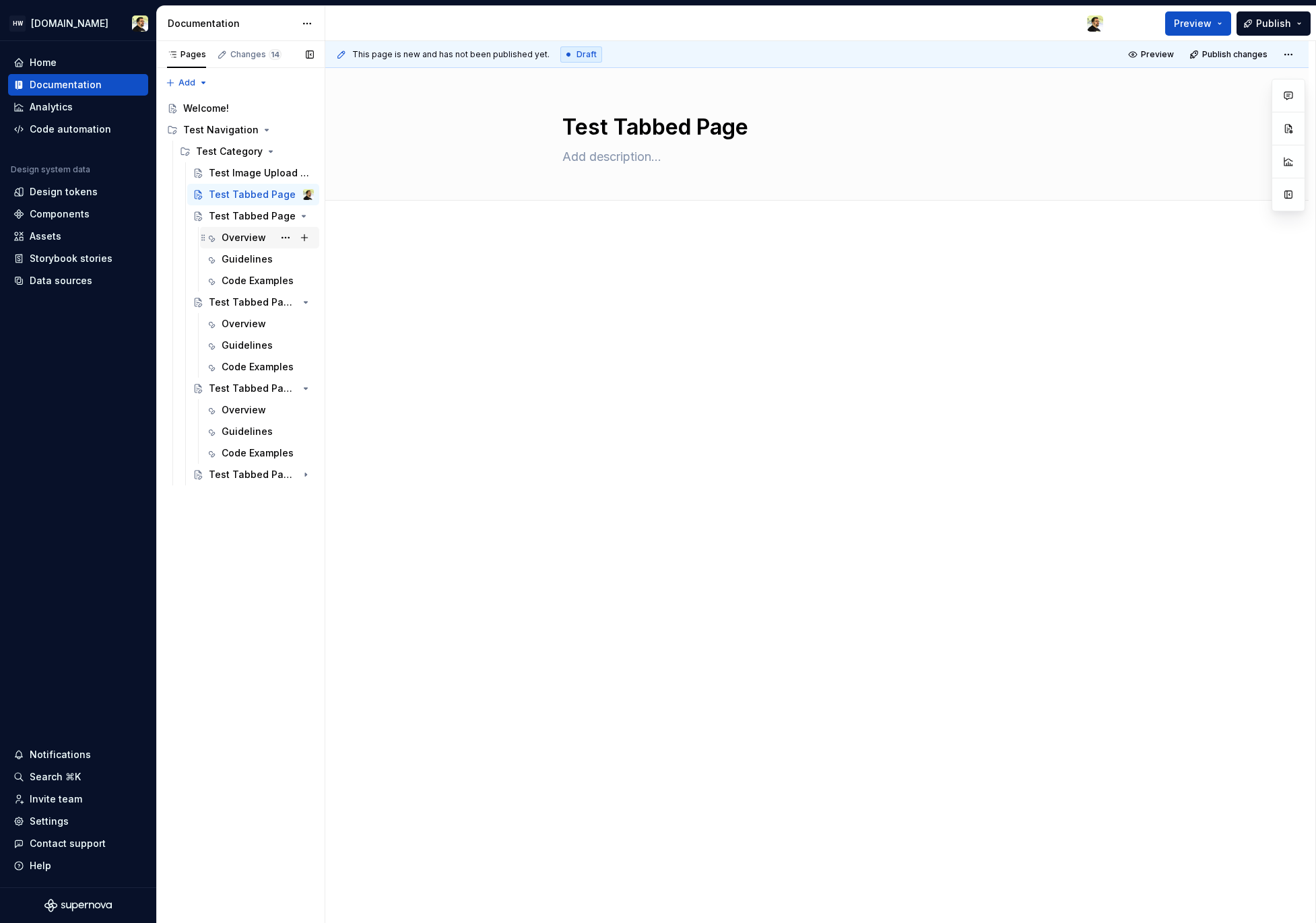
click at [214, 232] on icon "Page tree" at bounding box center [211, 237] width 11 height 11
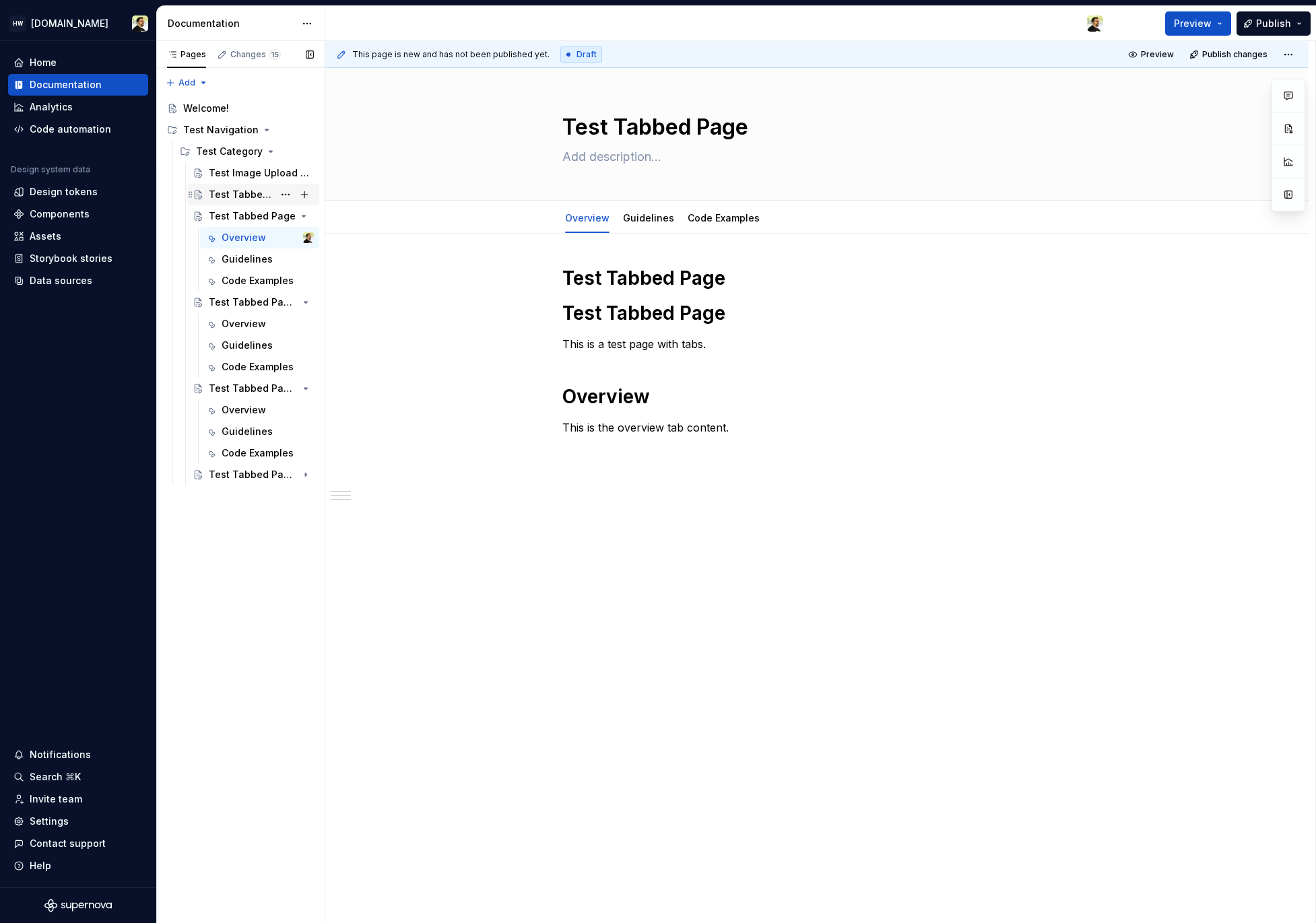
click at [219, 197] on div "Test Tabbed Page" at bounding box center [240, 195] width 64 height 14
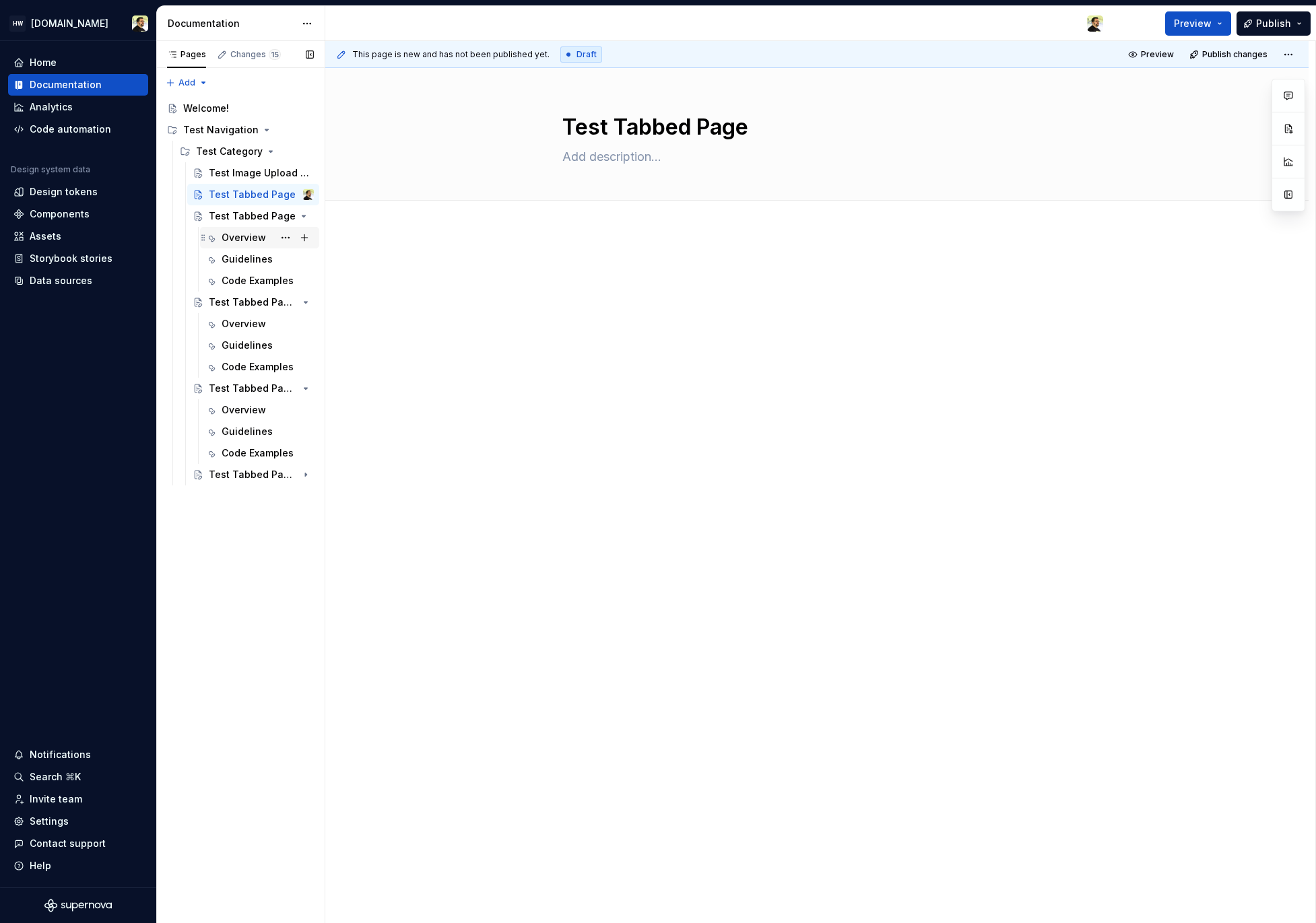
click at [229, 242] on div "Overview" at bounding box center [243, 237] width 45 height 14
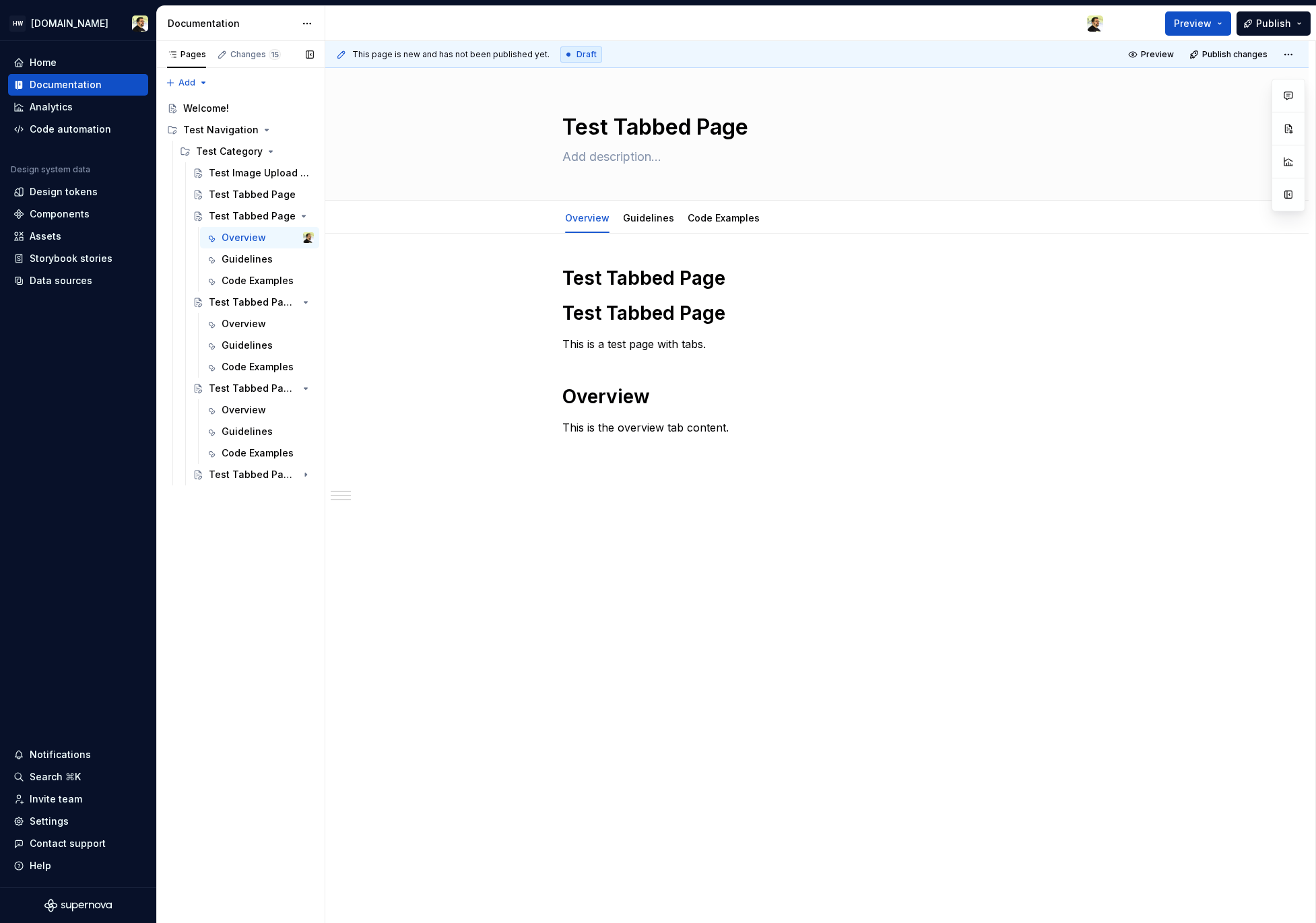
click at [243, 486] on div "Accessibility guide for tree Page tree. Navigate the tree with the arrow keys. …" at bounding box center [240, 290] width 168 height 396
click at [233, 468] on div "Test Tabbed Page (Updated)" at bounding box center [235, 475] width 51 height 14
click at [231, 590] on div "Pages Changes 15 Add Accessibility guide for tree Page tree. Navigate the tree …" at bounding box center [240, 483] width 168 height 882
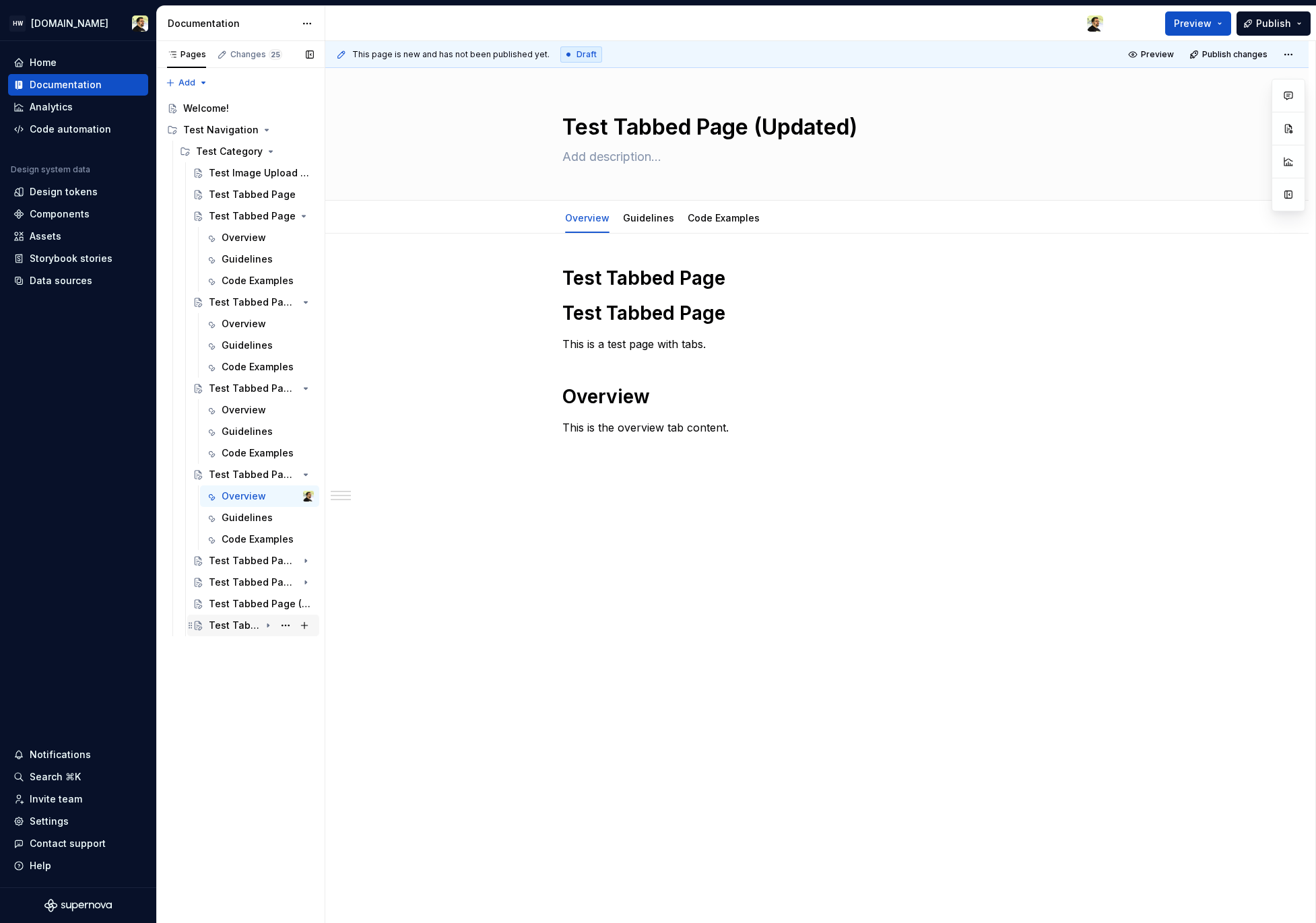
click at [256, 621] on div "Test Tabbed Page (Updated)" at bounding box center [235, 625] width 51 height 14
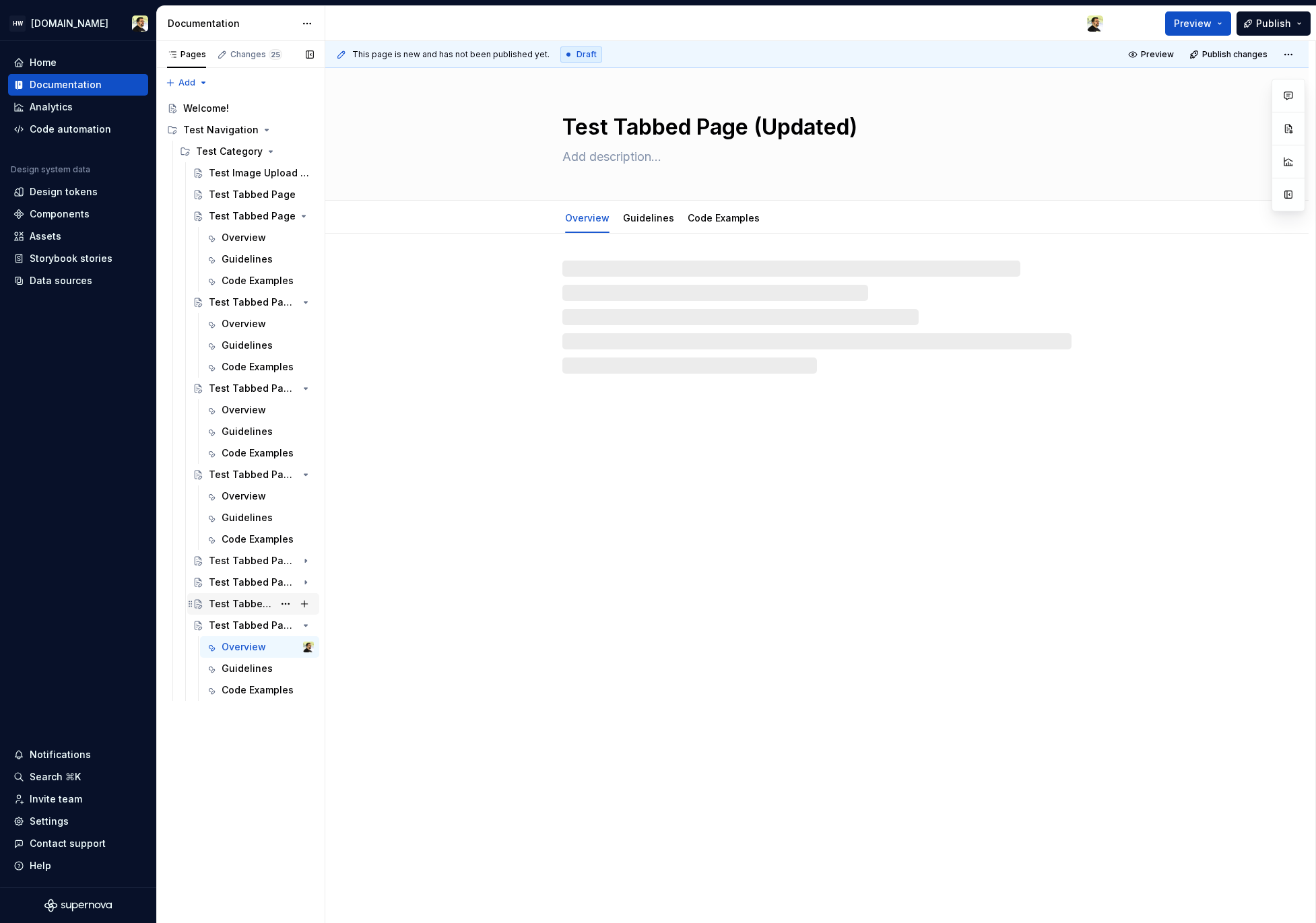
click at [249, 603] on div "Test Tabbed Page (Updated)" at bounding box center [240, 604] width 64 height 14
click at [248, 583] on div "Test Tabbed Page (Updated)" at bounding box center [235, 583] width 51 height 14
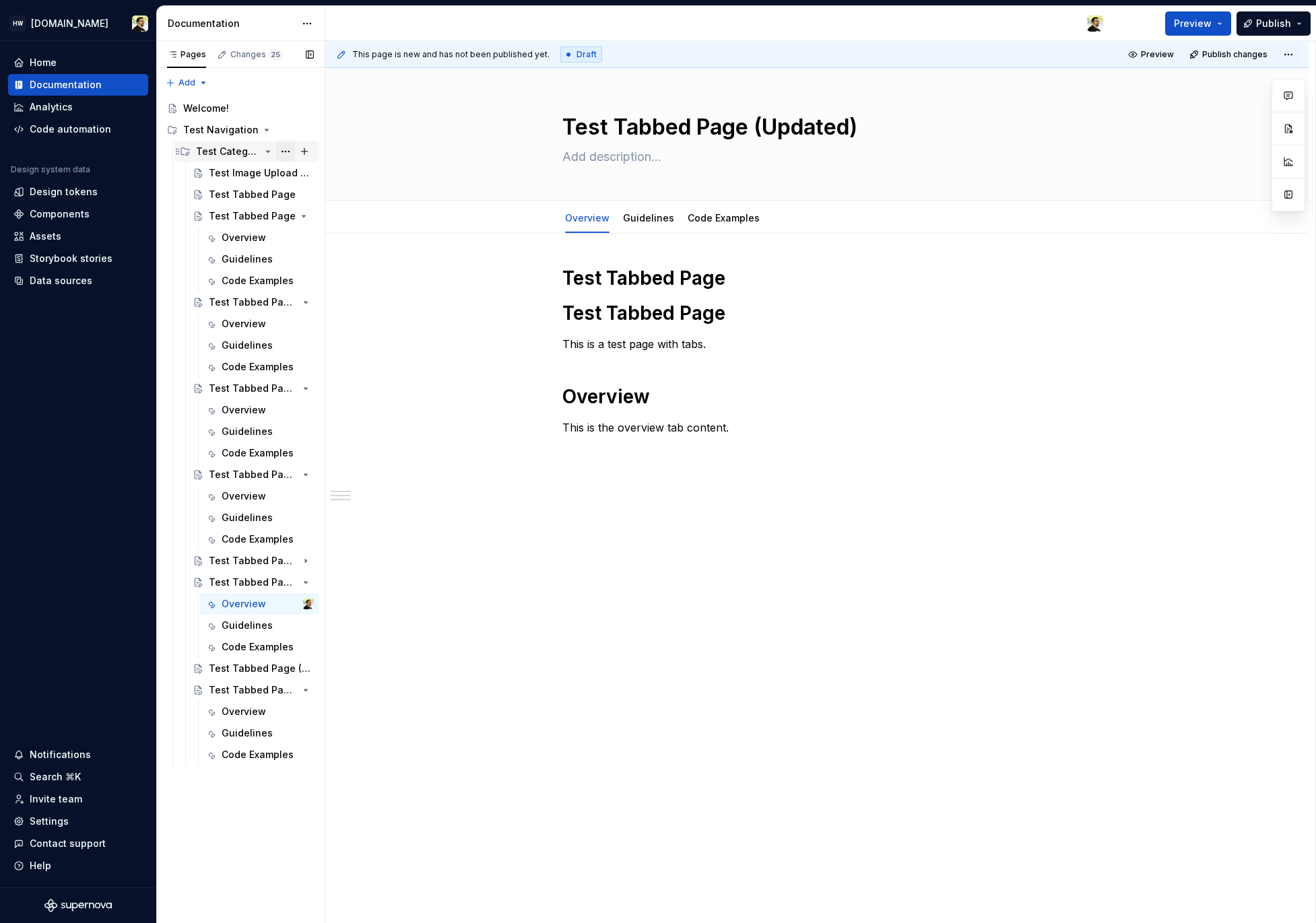
click at [281, 157] on button "Page tree" at bounding box center [285, 151] width 19 height 19
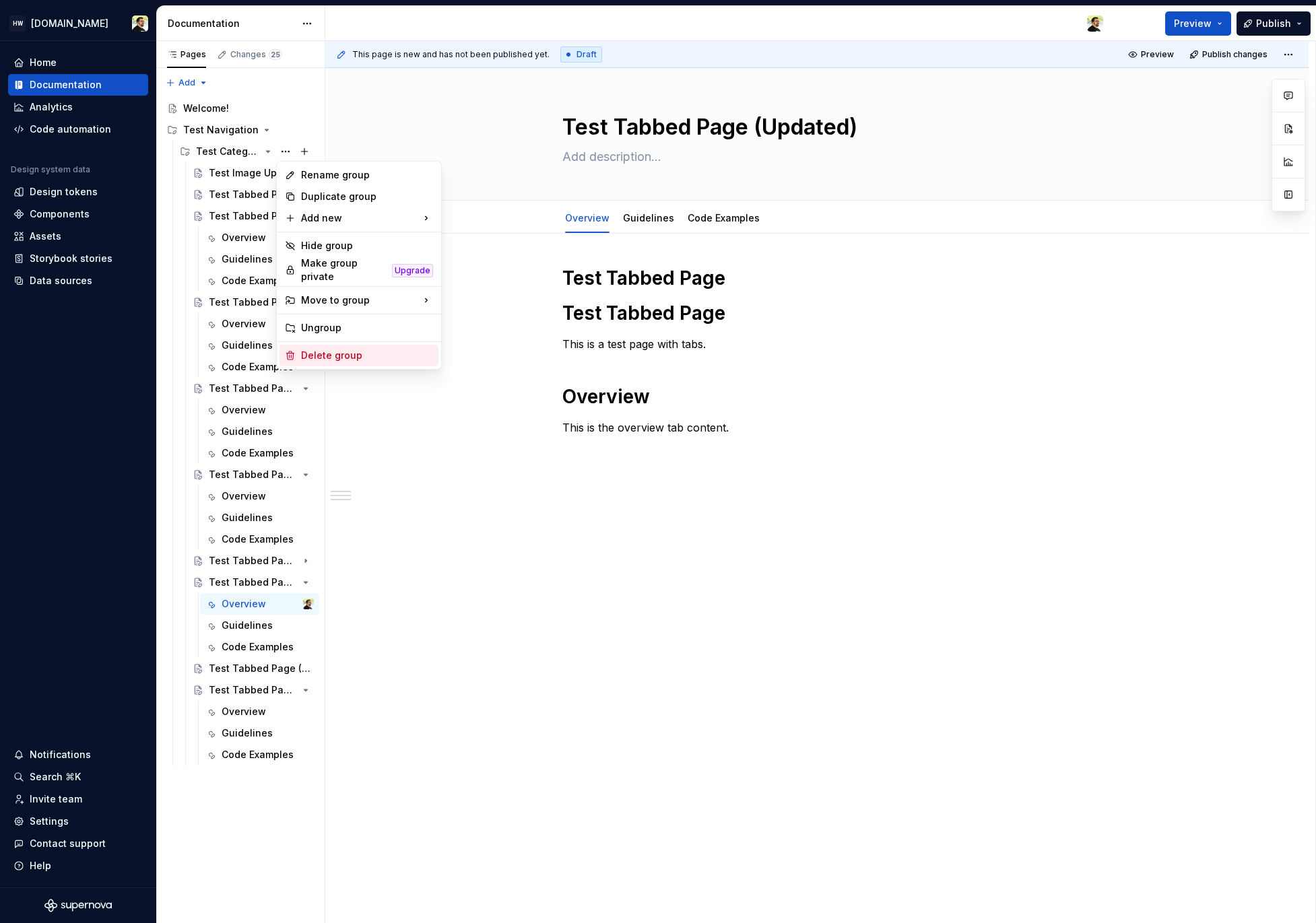
click at [310, 353] on div "Delete group" at bounding box center [366, 356] width 132 height 14
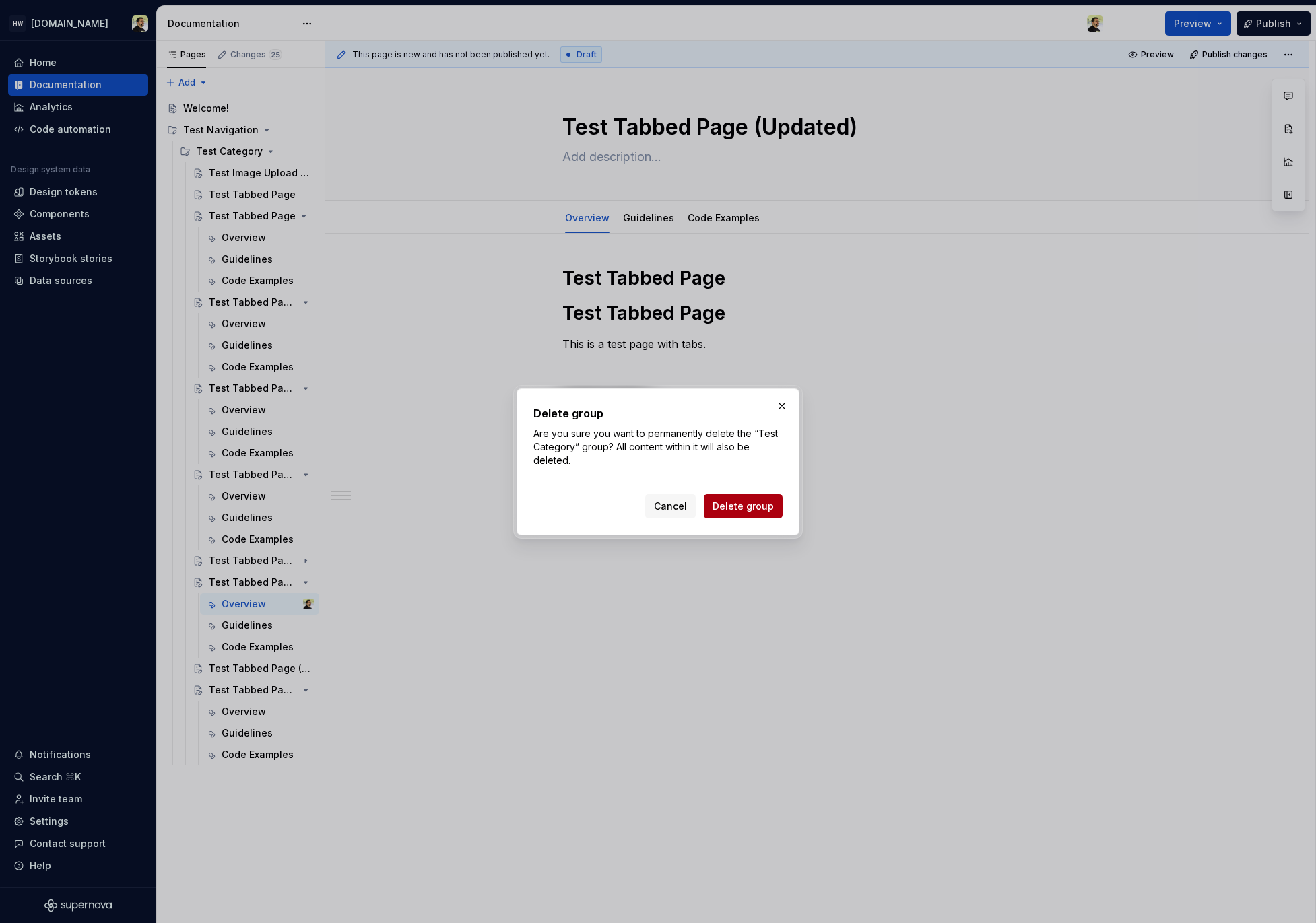
click at [733, 512] on span "Delete group" at bounding box center [743, 507] width 61 height 14
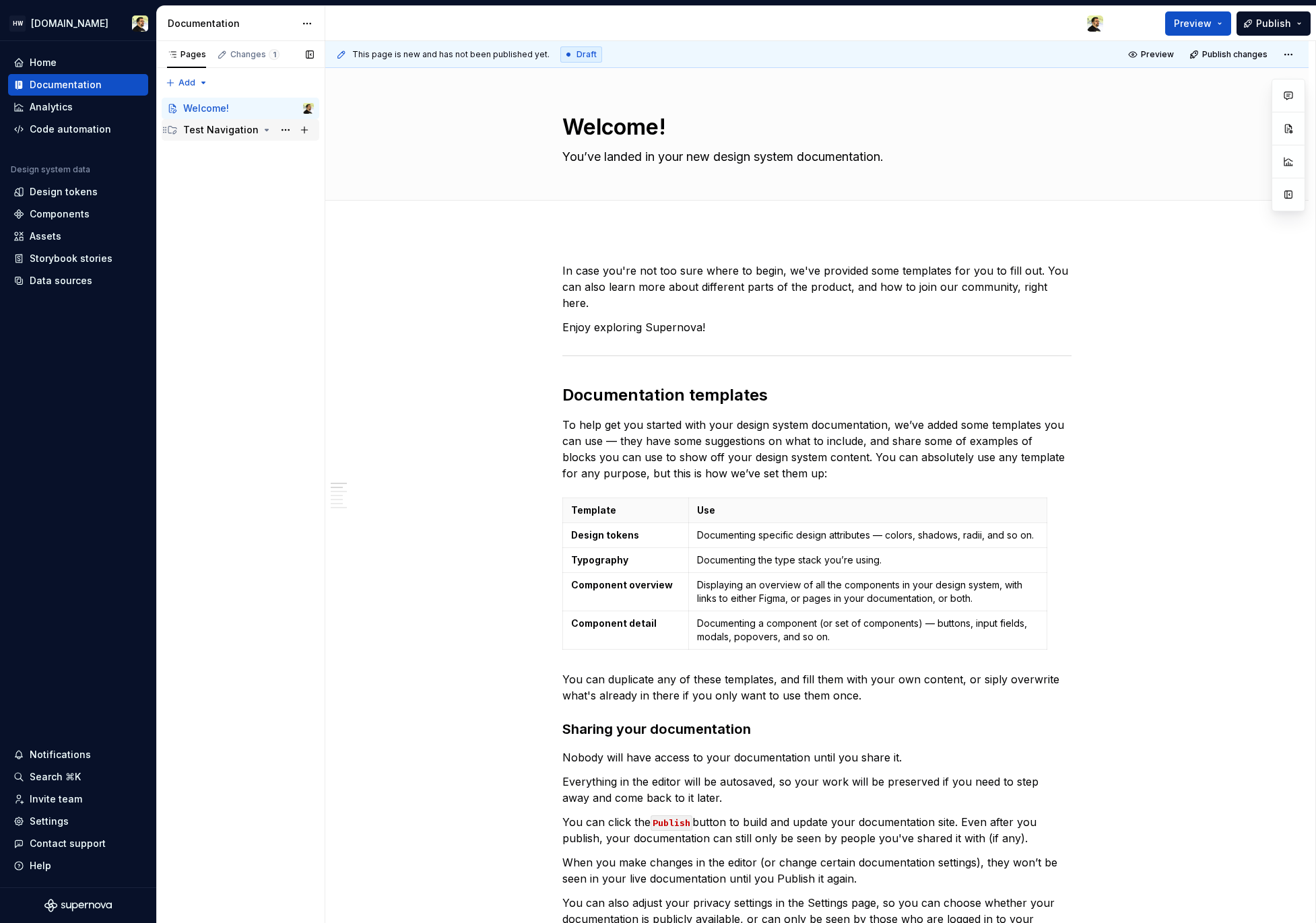
click at [237, 140] on div "Test Navigation" at bounding box center [239, 130] width 157 height 22
click at [238, 140] on div "Test Navigation" at bounding box center [239, 130] width 157 height 22
click at [224, 148] on div "Test Category" at bounding box center [228, 151] width 64 height 14
click at [233, 176] on div "Test Tabbed Page" at bounding box center [235, 173] width 51 height 14
click at [265, 196] on icon "Page tree" at bounding box center [267, 194] width 11 height 11
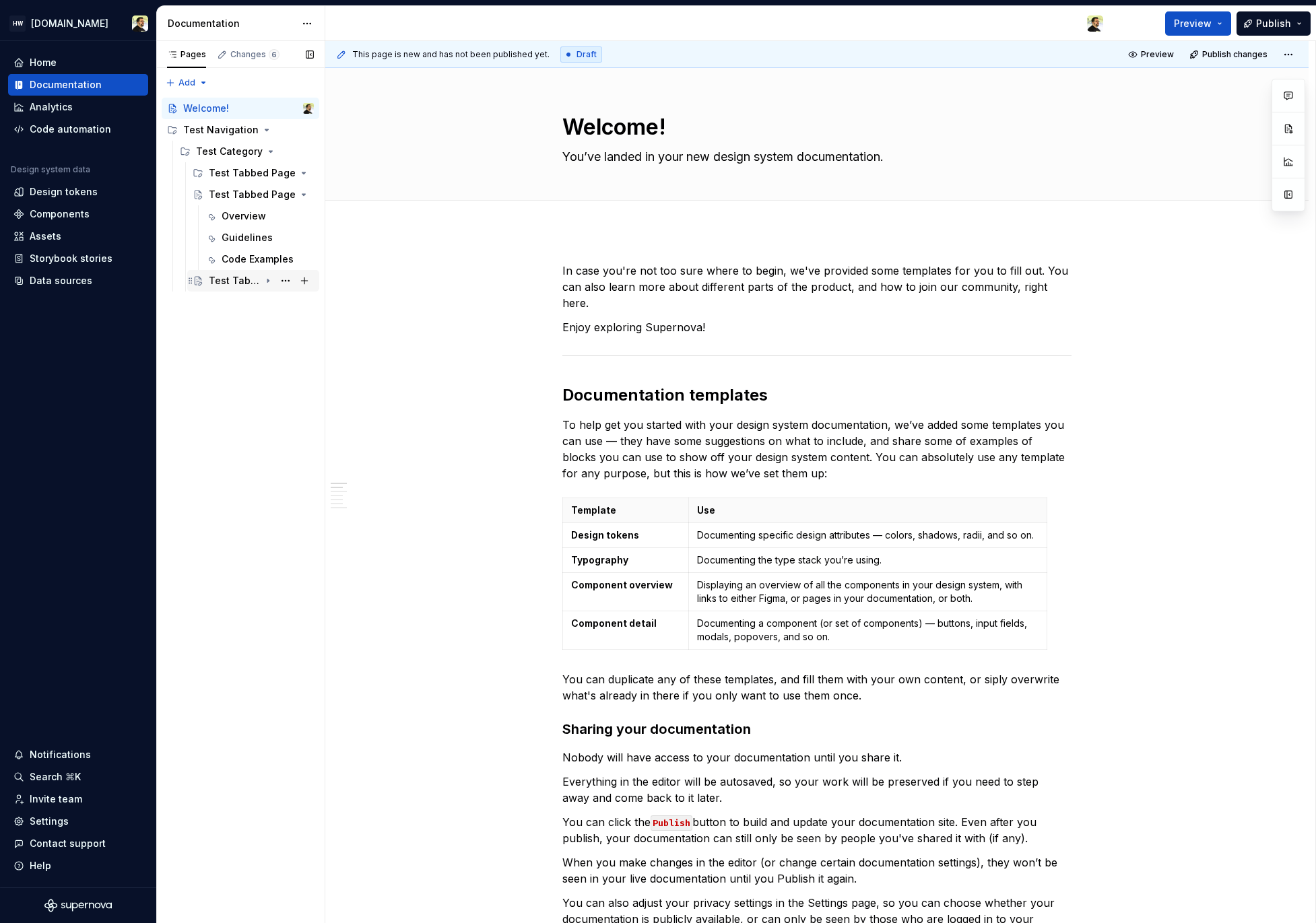
click at [237, 280] on div "Test Tabbed Page (Updated)" at bounding box center [235, 281] width 51 height 14
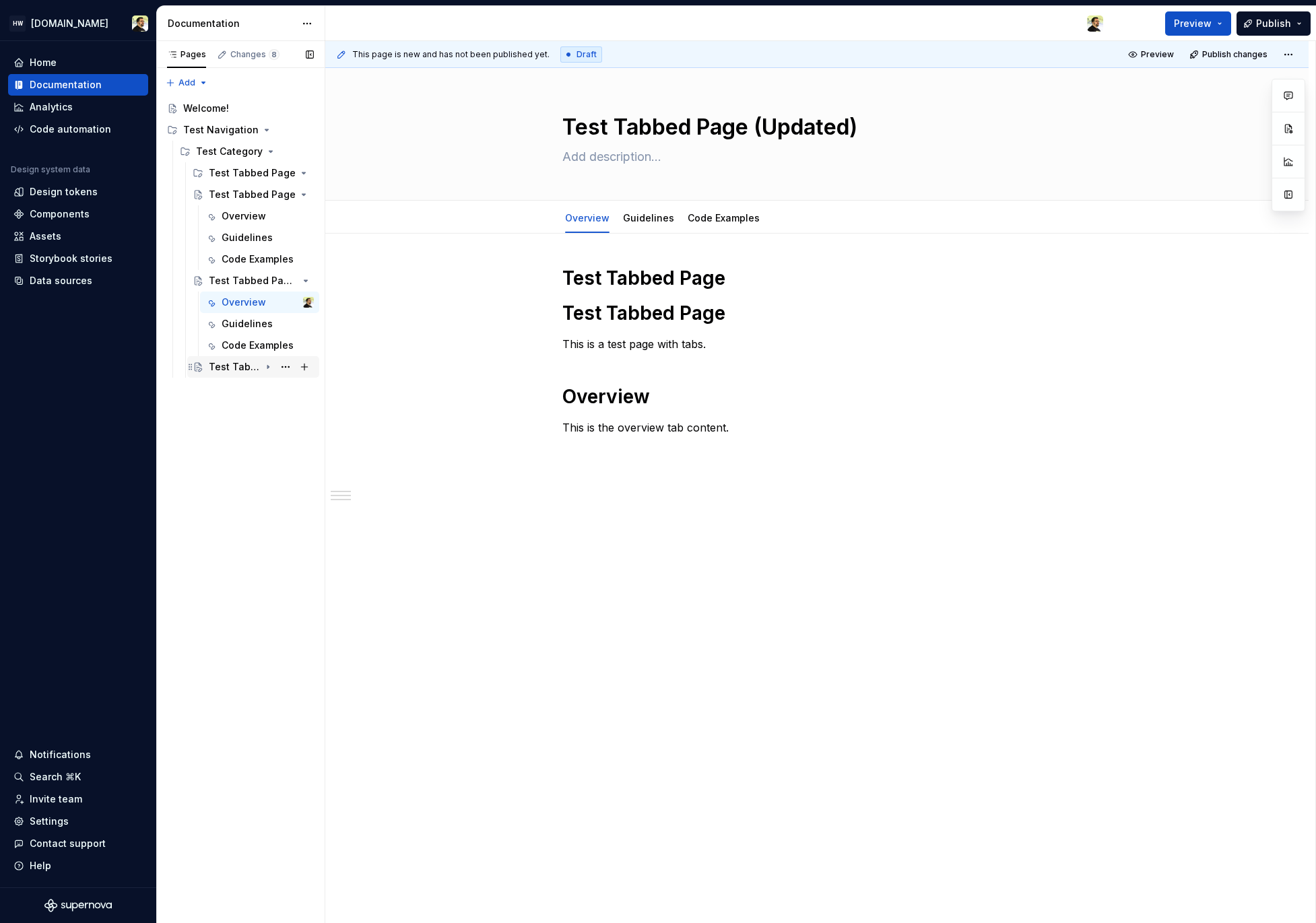
click at [238, 370] on div "Test Tabbed Page (Updated) (Updated)" at bounding box center [235, 367] width 51 height 14
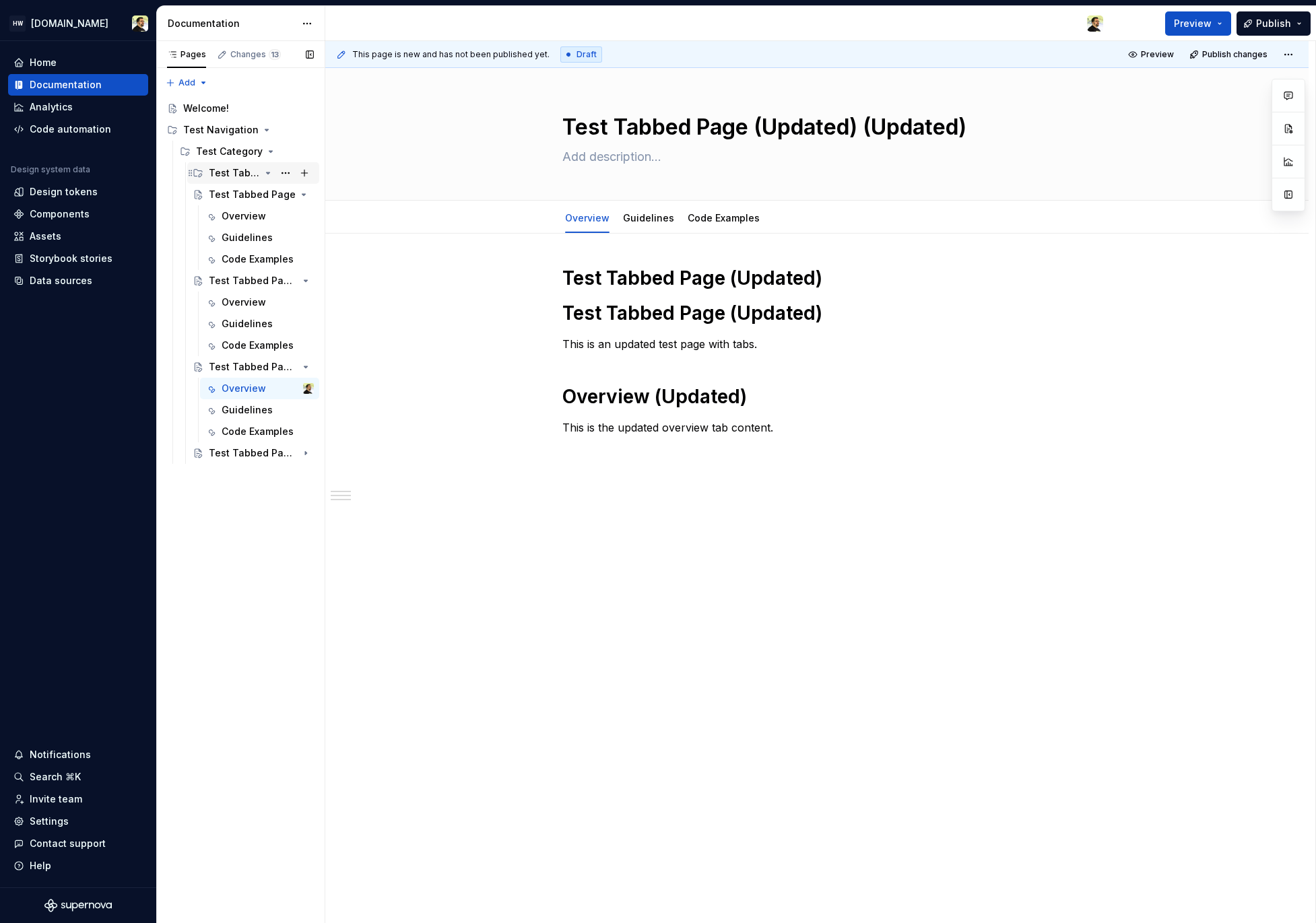
click at [222, 174] on div "Test Tabbed Page" at bounding box center [235, 173] width 51 height 14
click at [269, 174] on icon "Page tree" at bounding box center [267, 172] width 11 height 11
click at [256, 174] on div "Test Tabbed Page" at bounding box center [235, 173] width 51 height 14
click at [244, 482] on div "Test Tabbed Page (Updated)" at bounding box center [261, 474] width 105 height 19
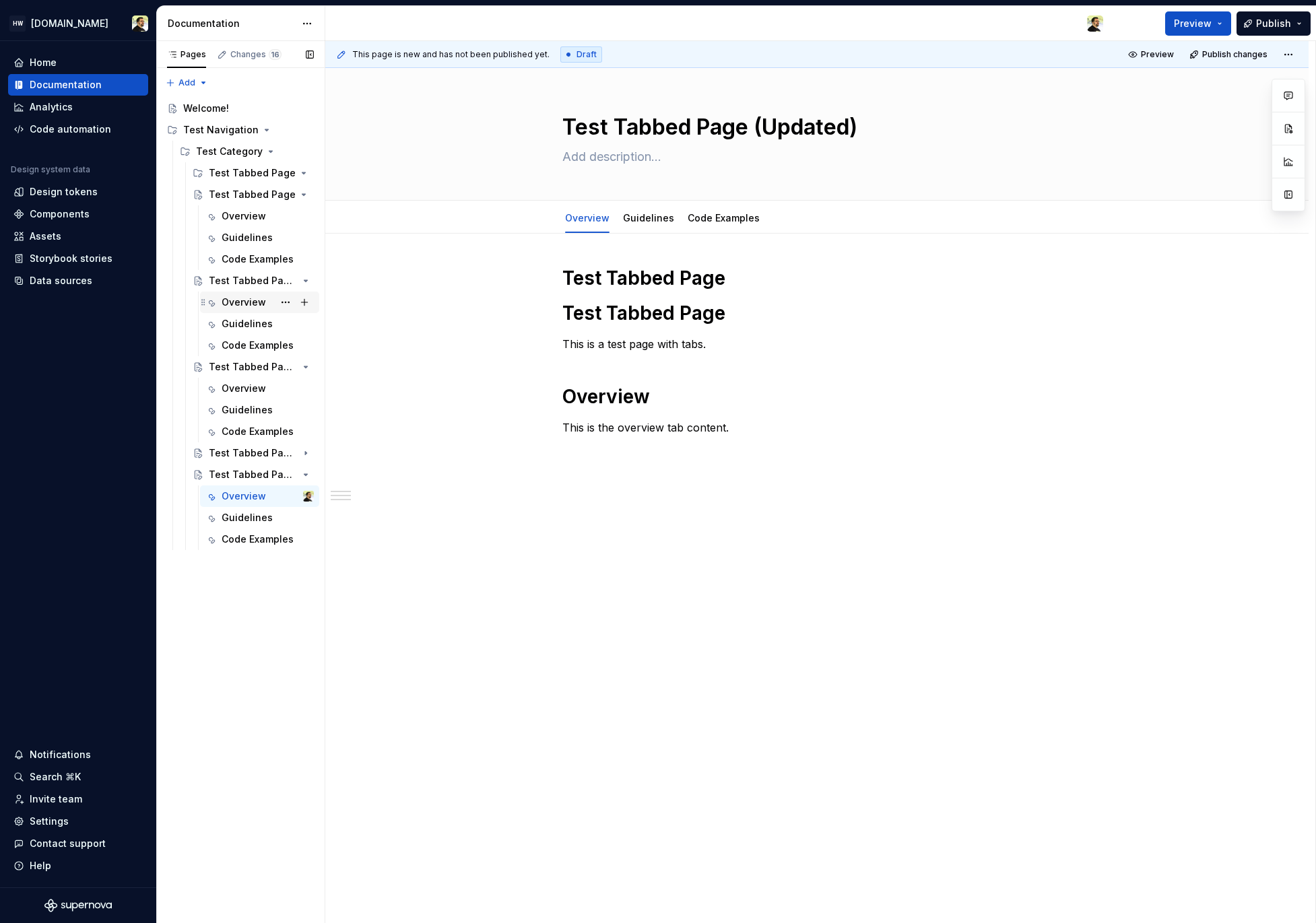
click at [234, 300] on div "Overview" at bounding box center [243, 303] width 45 height 14
click at [241, 495] on div "Overview" at bounding box center [243, 497] width 45 height 14
click at [232, 601] on div "Test Tabbed Page (Updated)" at bounding box center [240, 604] width 64 height 14
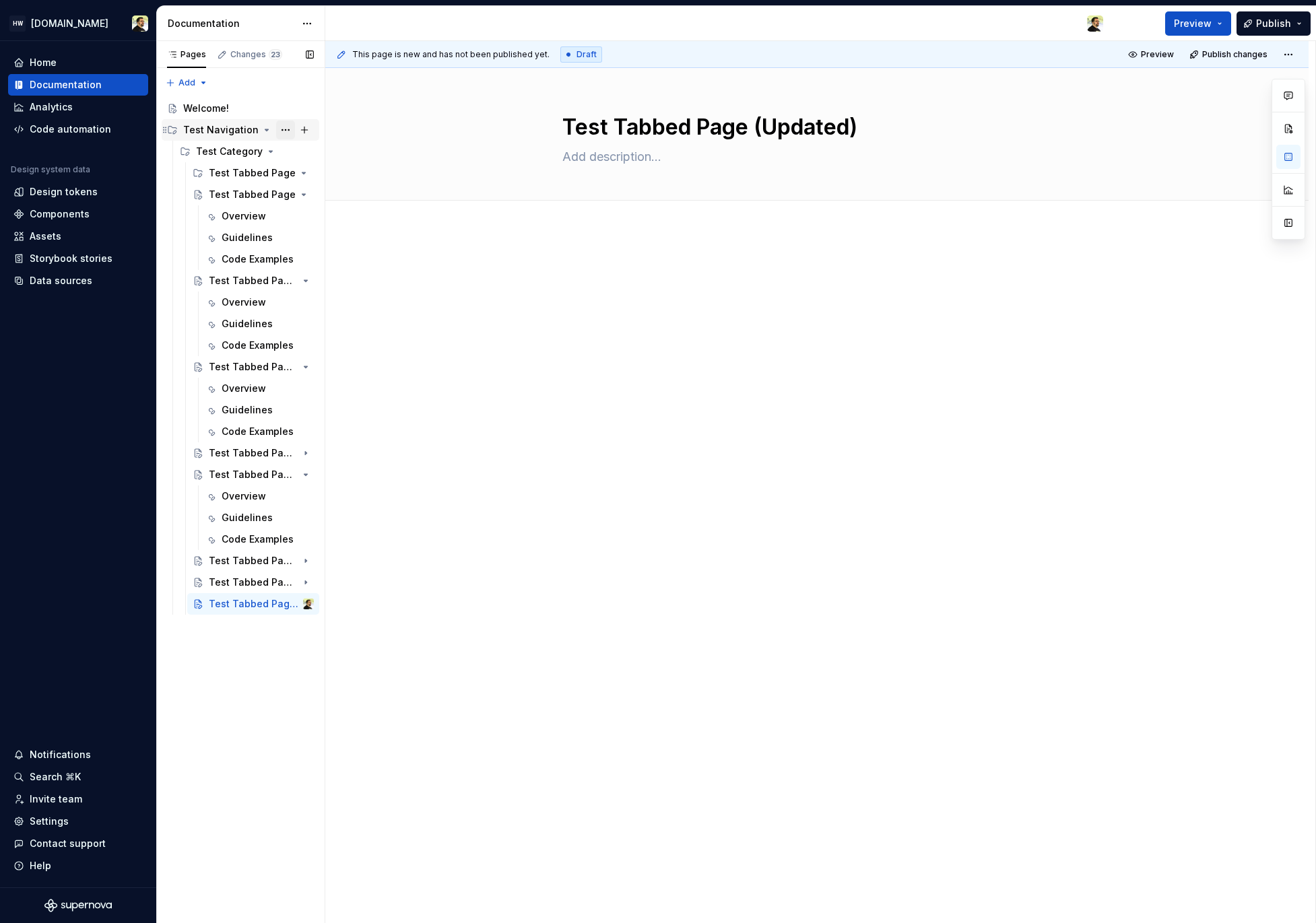
click at [284, 131] on button "Page tree" at bounding box center [285, 130] width 19 height 19
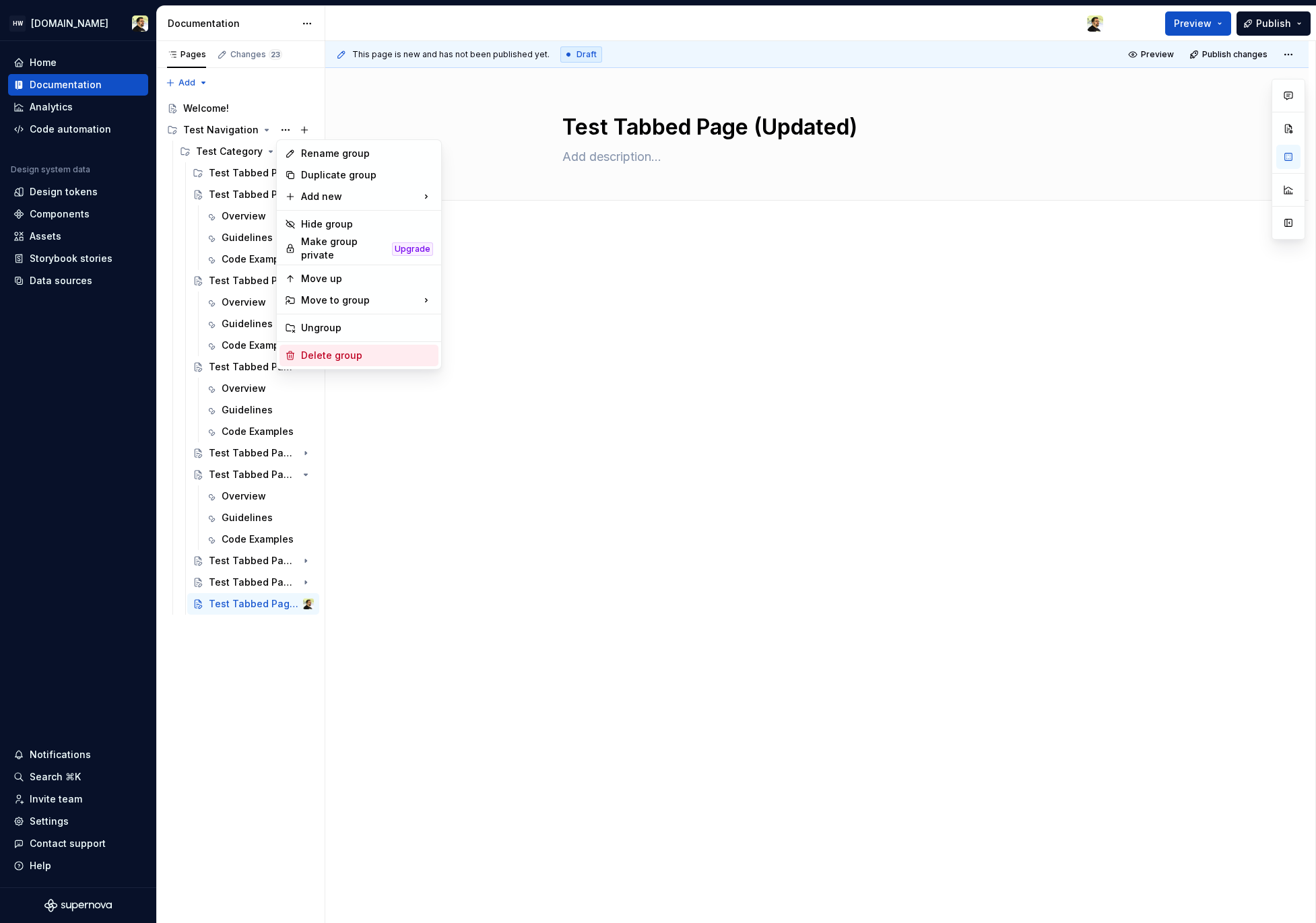
click at [329, 349] on div "Delete group" at bounding box center [366, 356] width 132 height 14
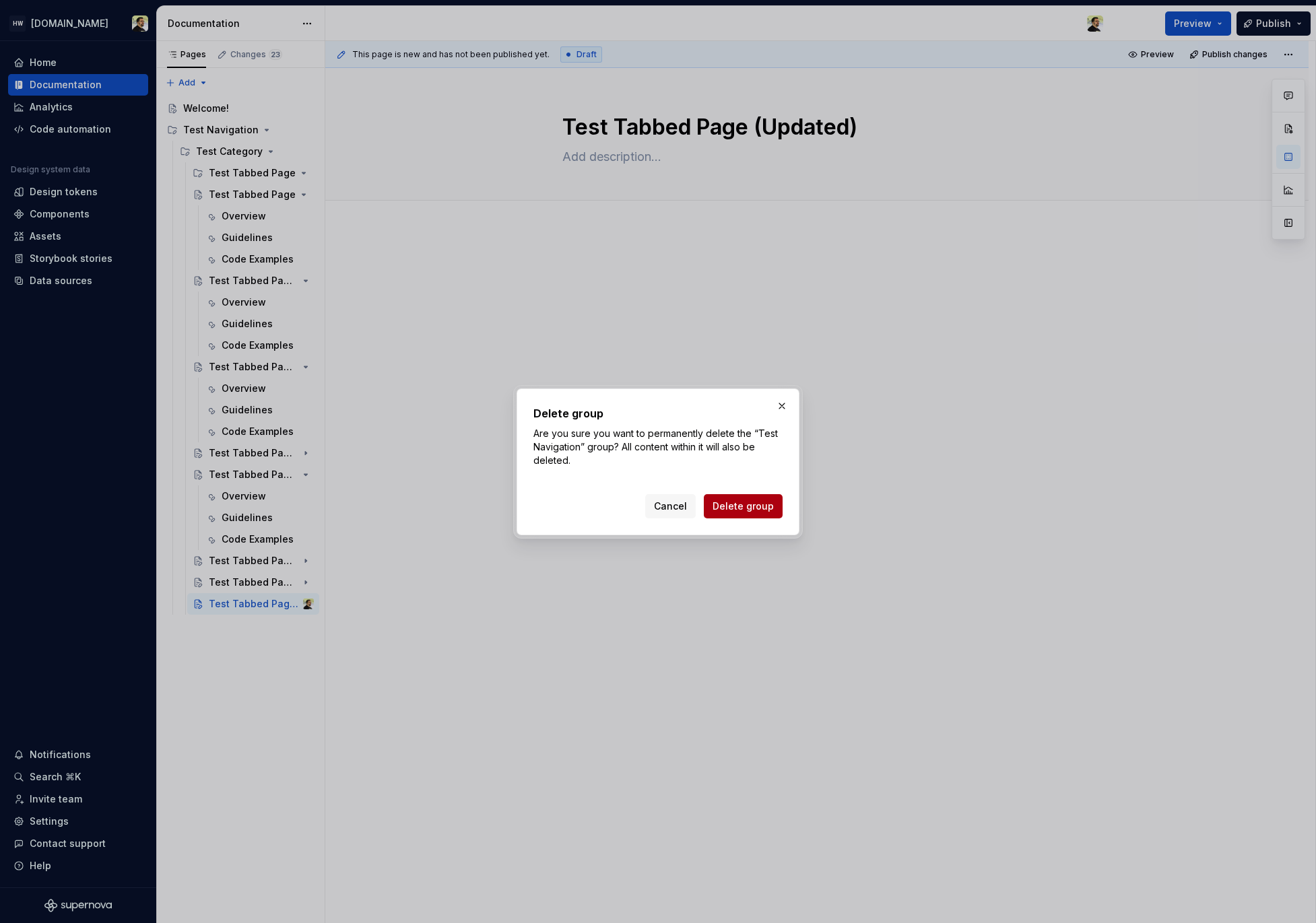
click at [723, 516] on button "Delete group" at bounding box center [743, 507] width 79 height 25
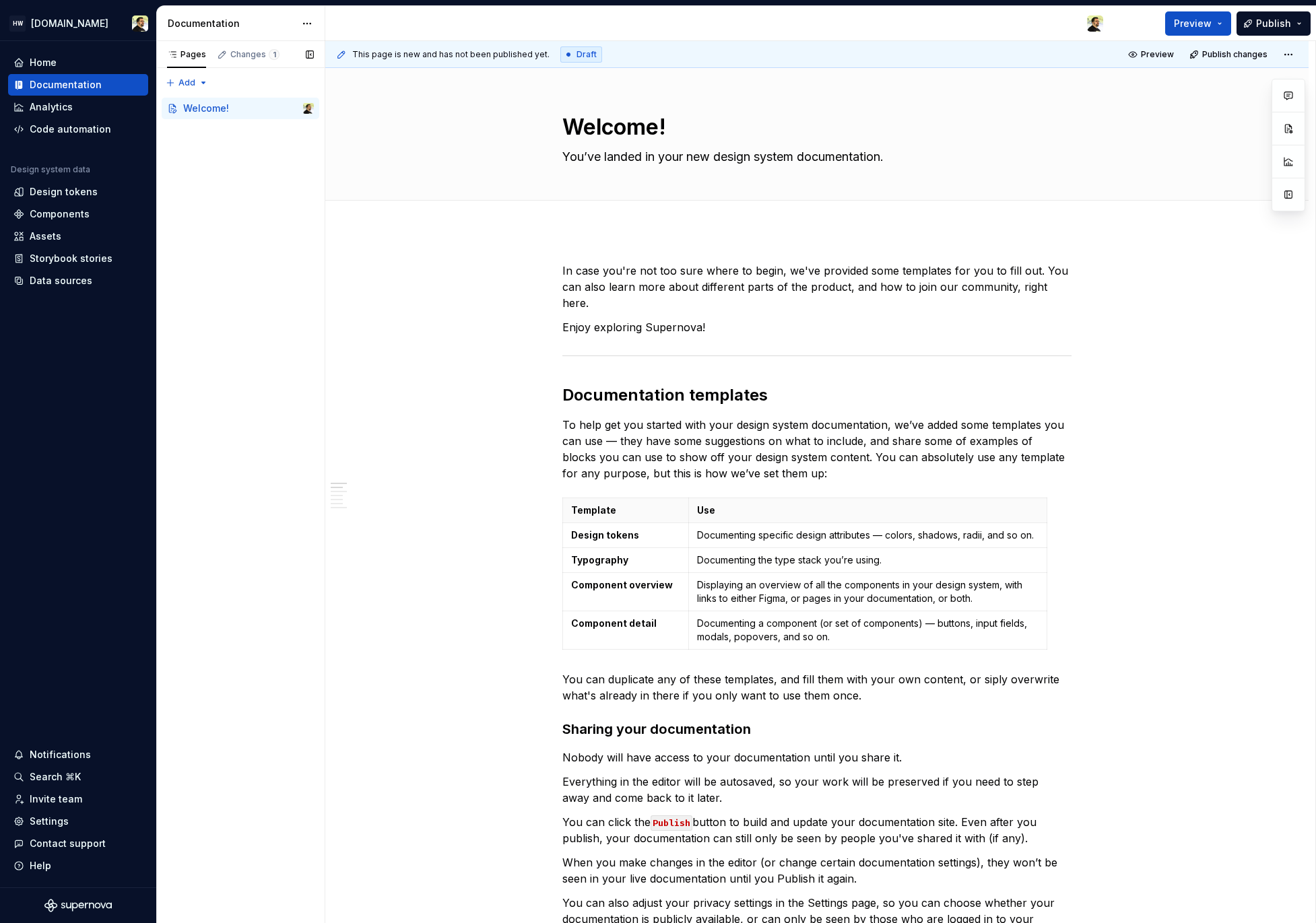
click at [210, 157] on div "Pages Changes 1 Add Accessibility guide for tree Page tree. Navigate the tree w…" at bounding box center [240, 483] width 168 height 882
click at [230, 234] on div "Pages Changes 1 Add Accessibility guide for tree Page tree. Navigate the tree w…" at bounding box center [240, 483] width 168 height 882
click at [278, 223] on div "Pages Changes 1 Add Accessibility guide for tree Page tree. Navigate the tree w…" at bounding box center [240, 483] width 168 height 882
click at [247, 257] on div "Pages Changes 1 Add Accessibility guide for tree Page tree. Navigate the tree w…" at bounding box center [240, 483] width 168 height 882
click at [62, 24] on html "HW [DOMAIN_NAME] Home Documentation Analytics Code automation Design system dat…" at bounding box center [658, 461] width 1316 height 923
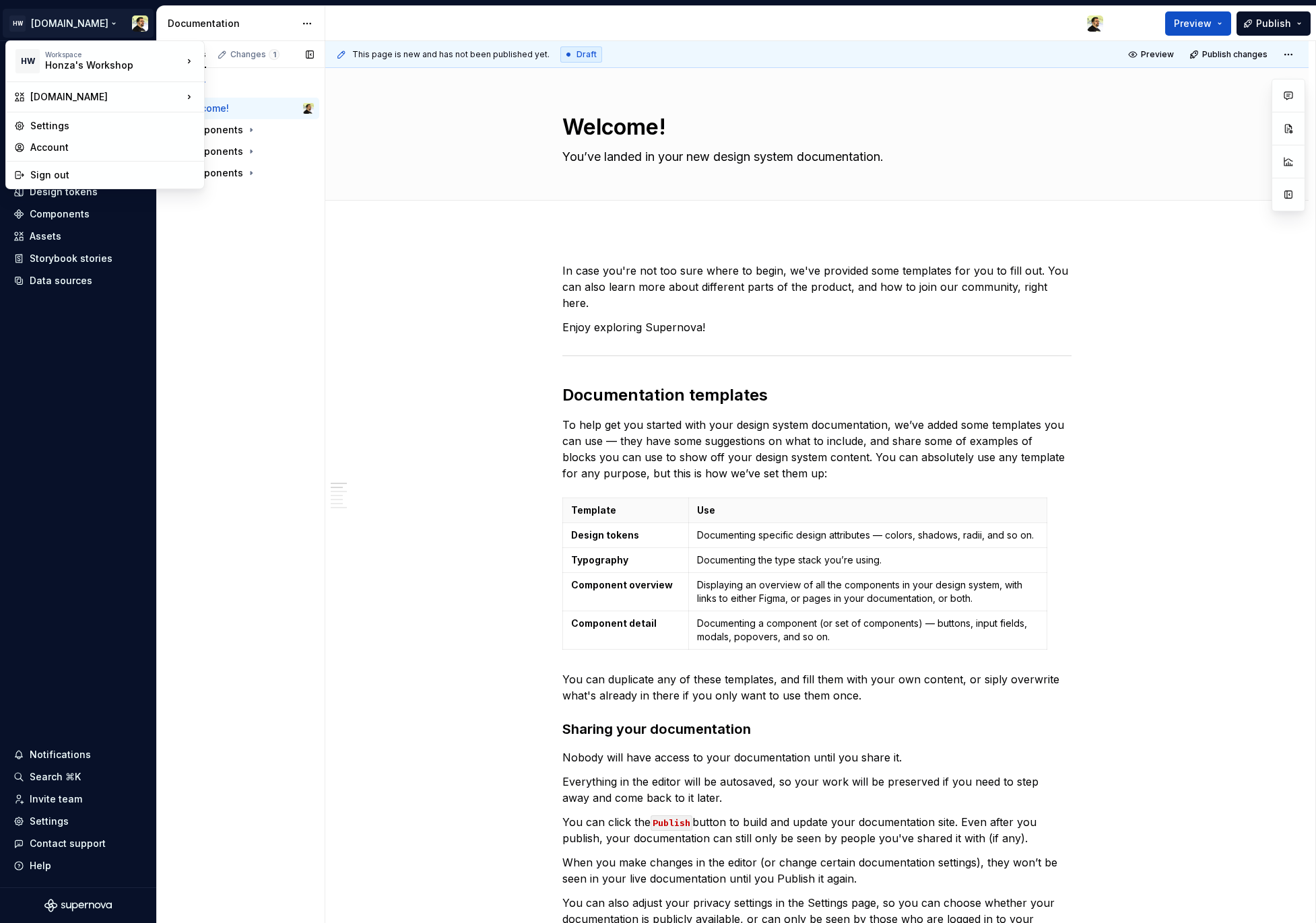
click at [297, 263] on div "Pages Changes 1 Add Accessibility guide for tree Page tree. Navigate the tree w…" at bounding box center [240, 483] width 168 height 882
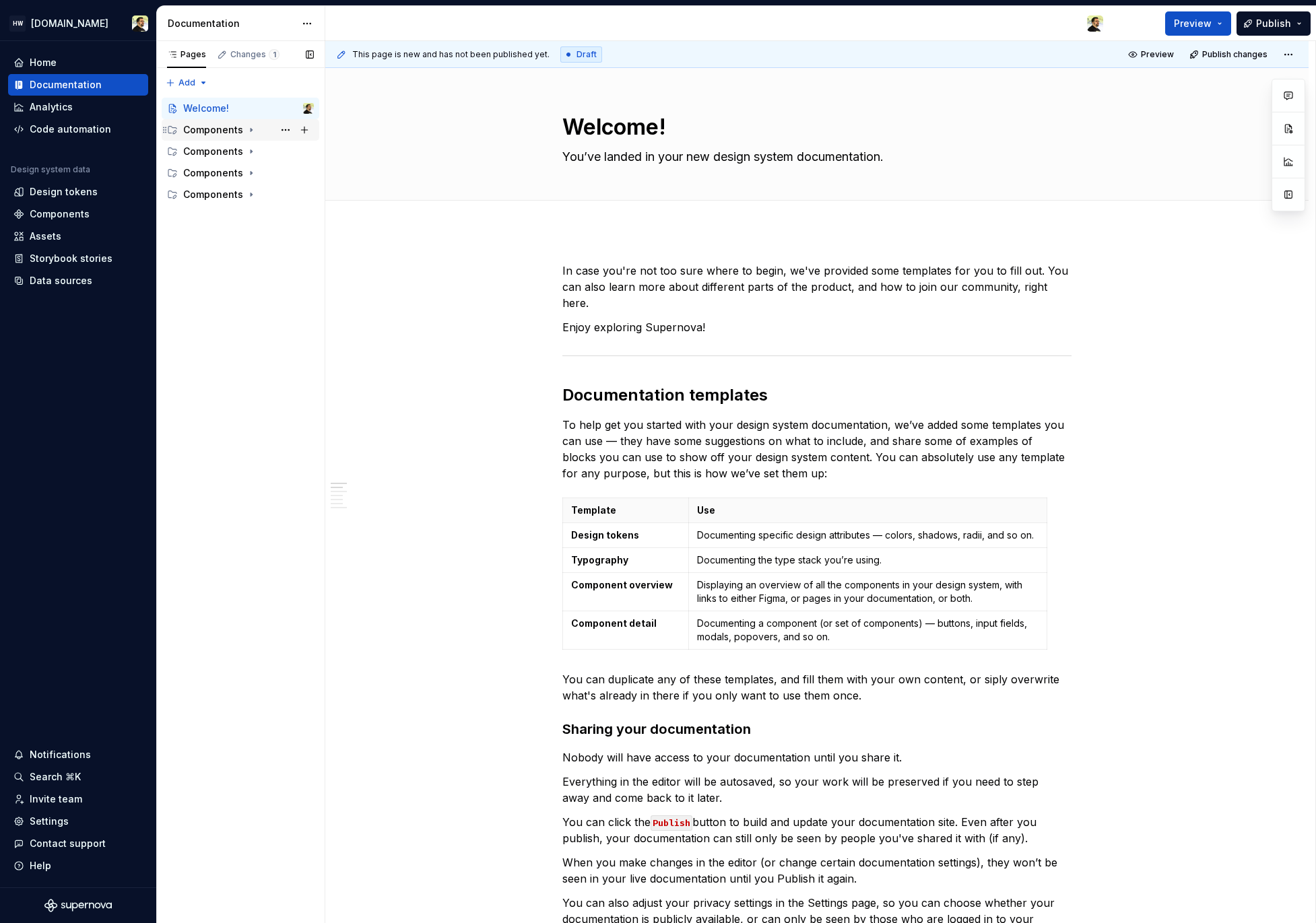
click at [225, 132] on div "Components" at bounding box center [213, 131] width 60 height 14
click at [223, 151] on div "Components" at bounding box center [213, 151] width 60 height 14
click at [227, 178] on div "Components" at bounding box center [213, 173] width 60 height 14
click at [227, 201] on div "Components" at bounding box center [213, 195] width 60 height 14
click at [249, 190] on icon "Page tree" at bounding box center [250, 194] width 11 height 11
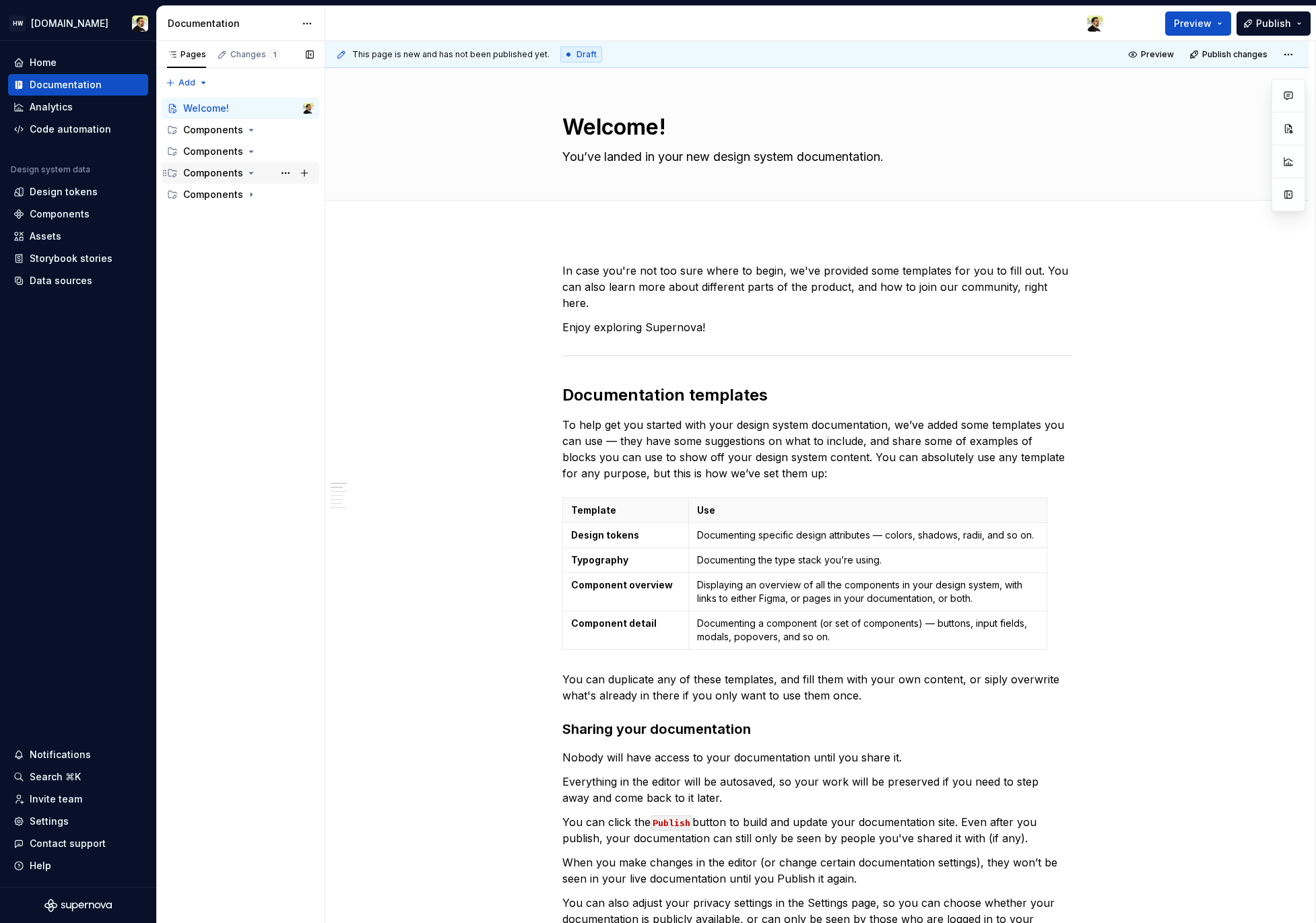
click at [248, 176] on icon "Page tree" at bounding box center [250, 172] width 11 height 11
click at [248, 148] on icon "Page tree" at bounding box center [250, 151] width 11 height 11
click at [248, 132] on icon "Page tree" at bounding box center [250, 130] width 11 height 11
click at [287, 170] on button "Page tree" at bounding box center [285, 172] width 19 height 19
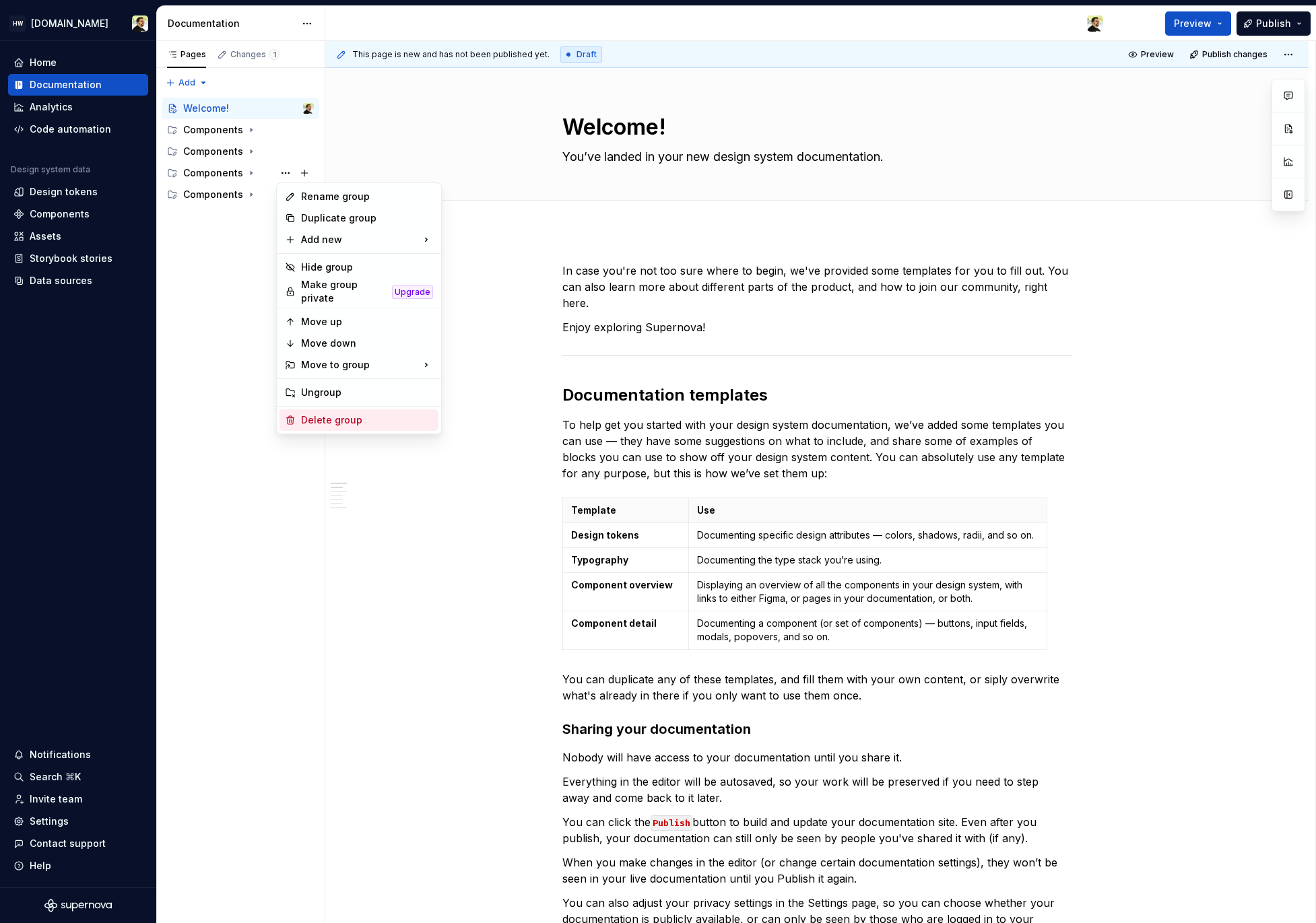
click at [347, 414] on div "Delete group" at bounding box center [366, 420] width 132 height 14
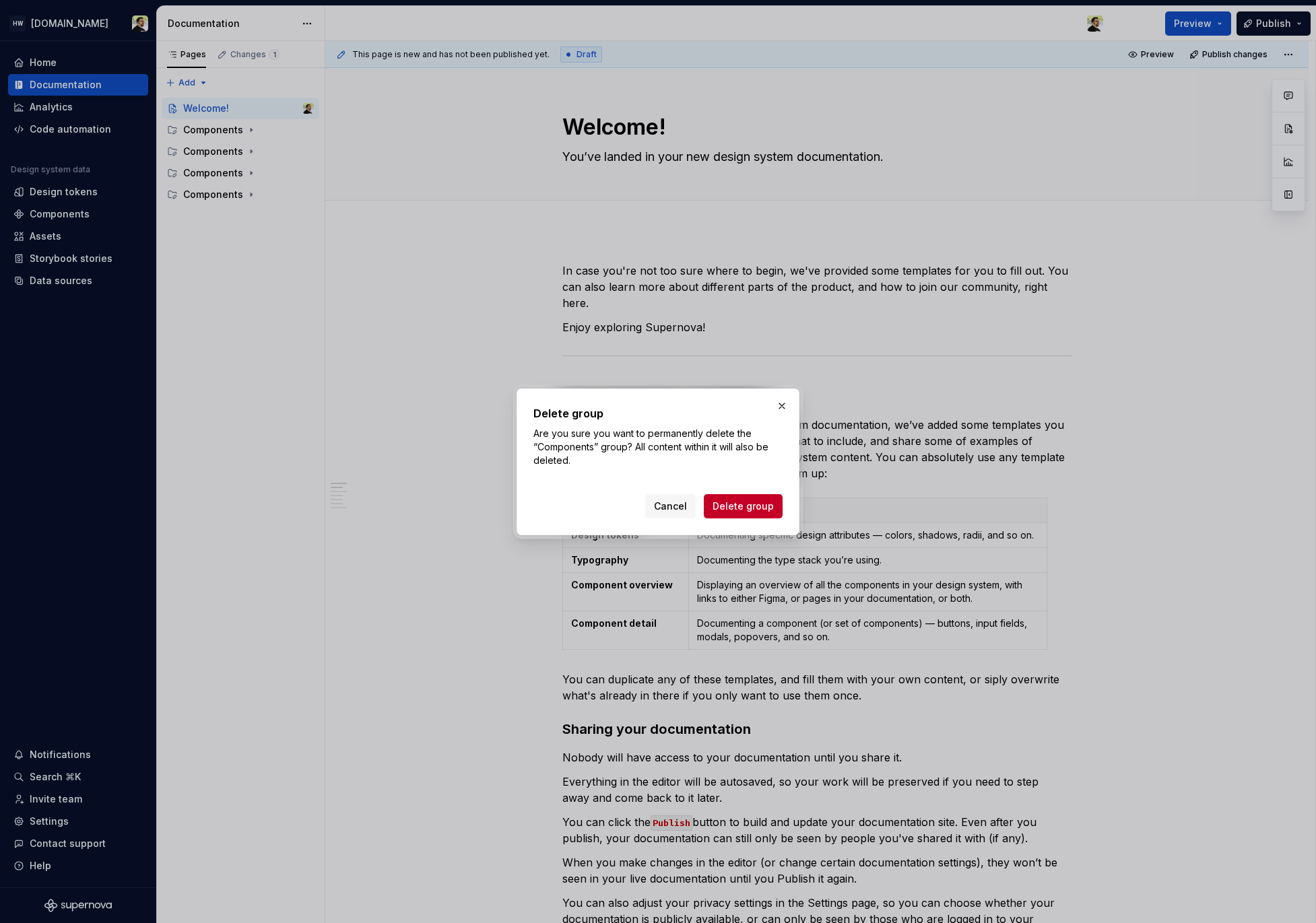
click at [750, 510] on span "Delete group" at bounding box center [743, 507] width 61 height 14
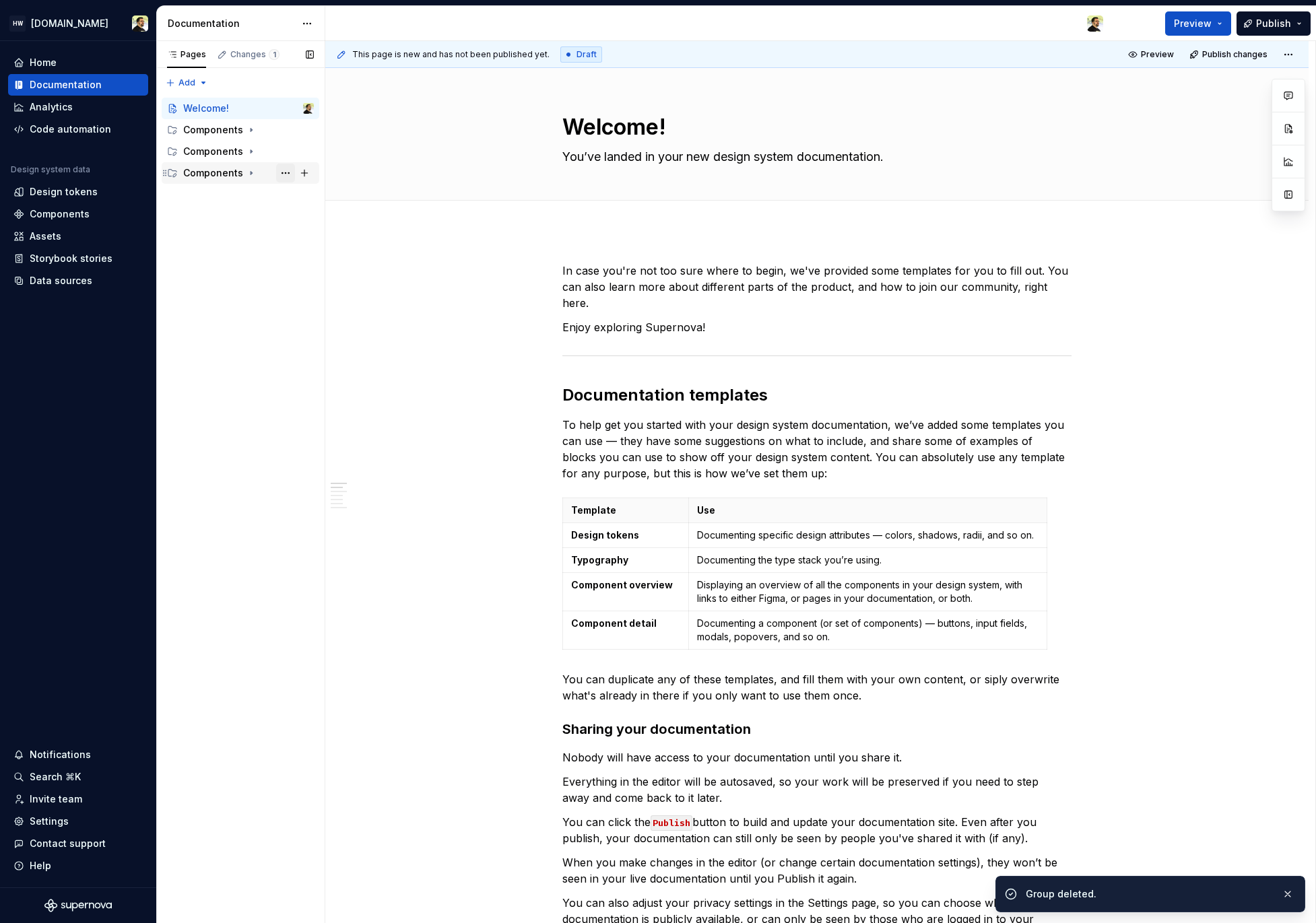
click at [284, 172] on button "Page tree" at bounding box center [285, 172] width 19 height 19
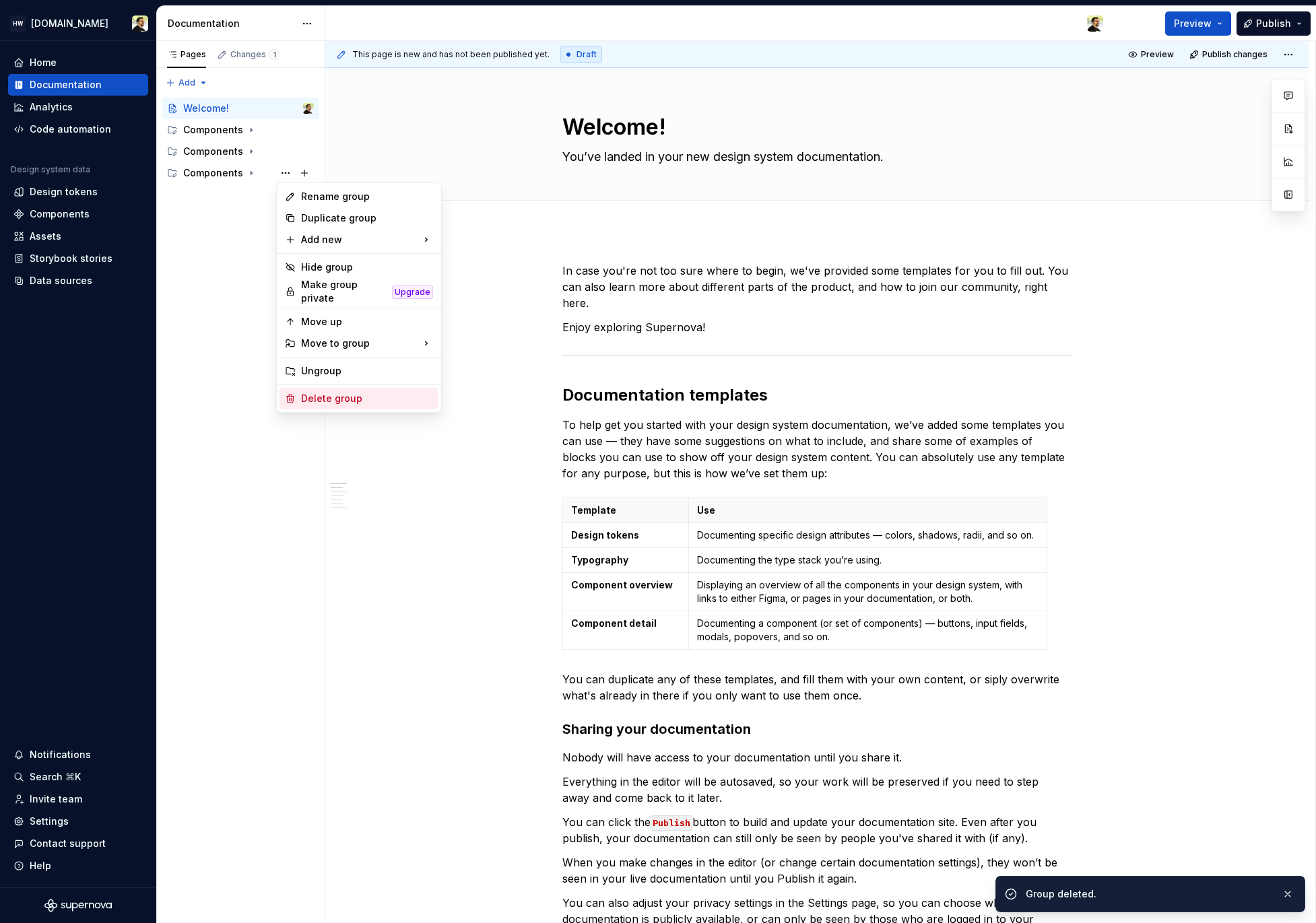
click at [367, 398] on div "Delete group" at bounding box center [366, 399] width 132 height 14
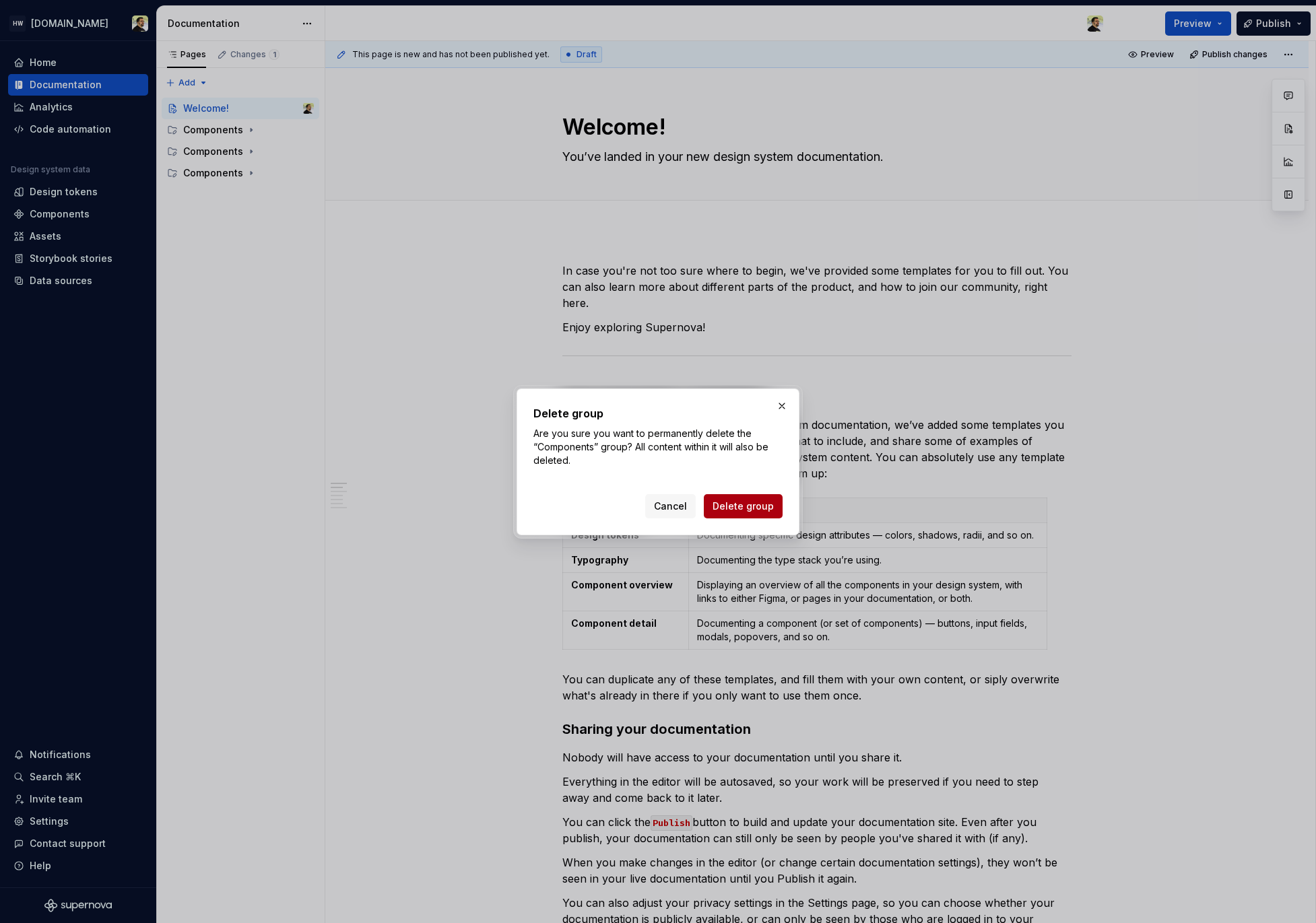
click at [747, 509] on span "Delete group" at bounding box center [743, 507] width 61 height 14
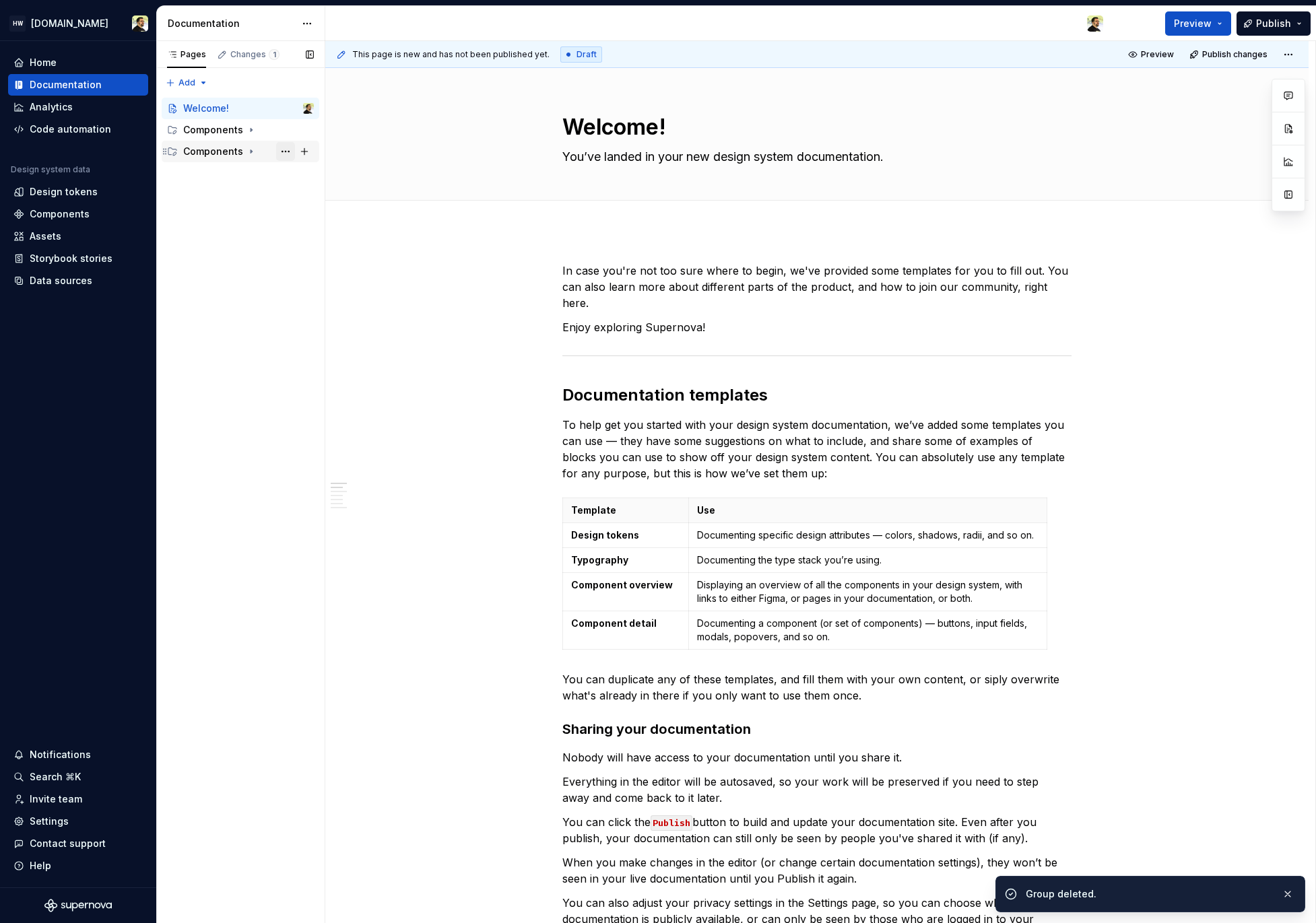
click at [282, 154] on button "Page tree" at bounding box center [285, 151] width 19 height 19
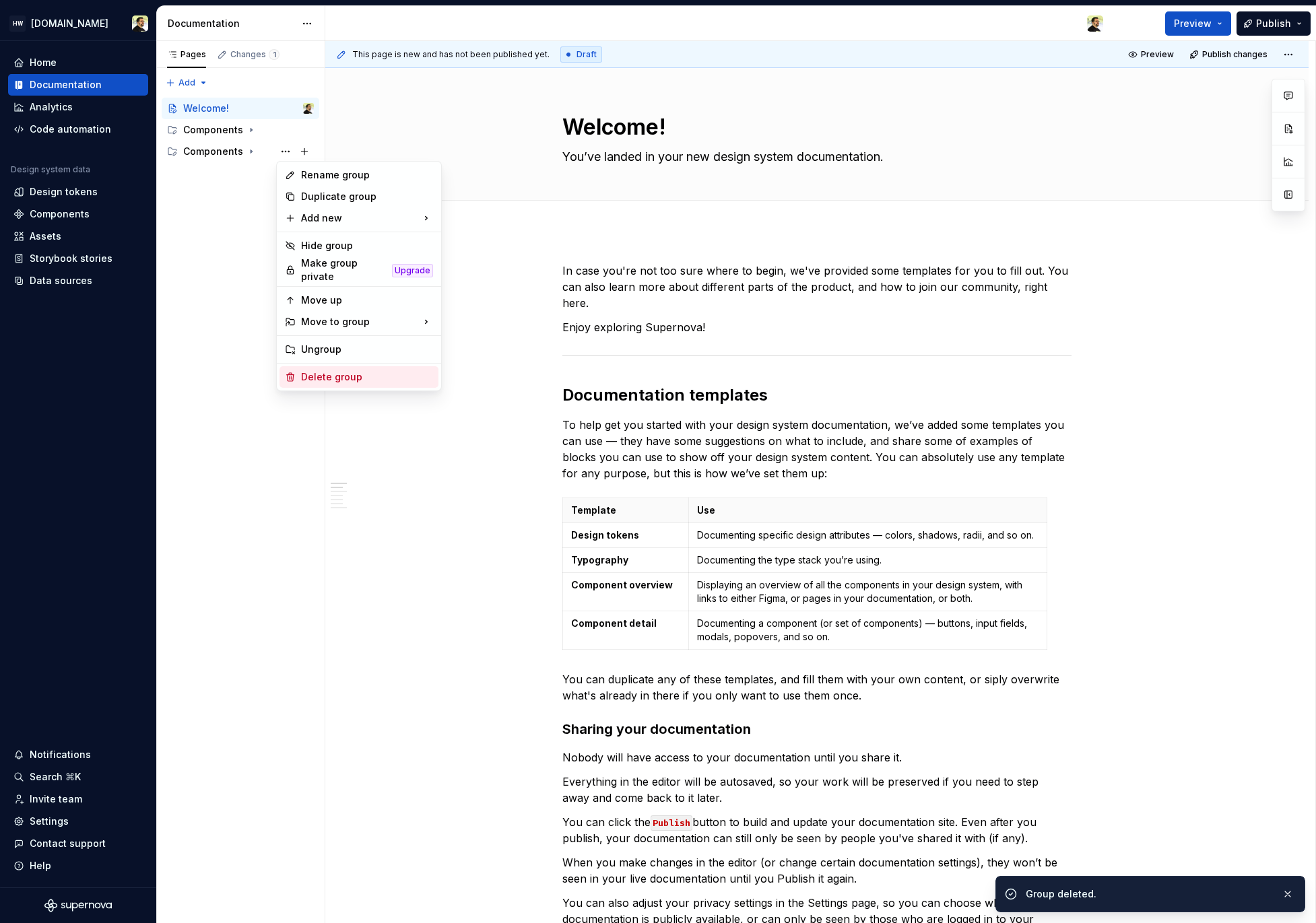
click at [381, 383] on div "Rename group Duplicate group Add new Hide group Make group private Upgrade Move…" at bounding box center [358, 276] width 165 height 231
click at [363, 372] on div "Delete group" at bounding box center [366, 377] width 132 height 14
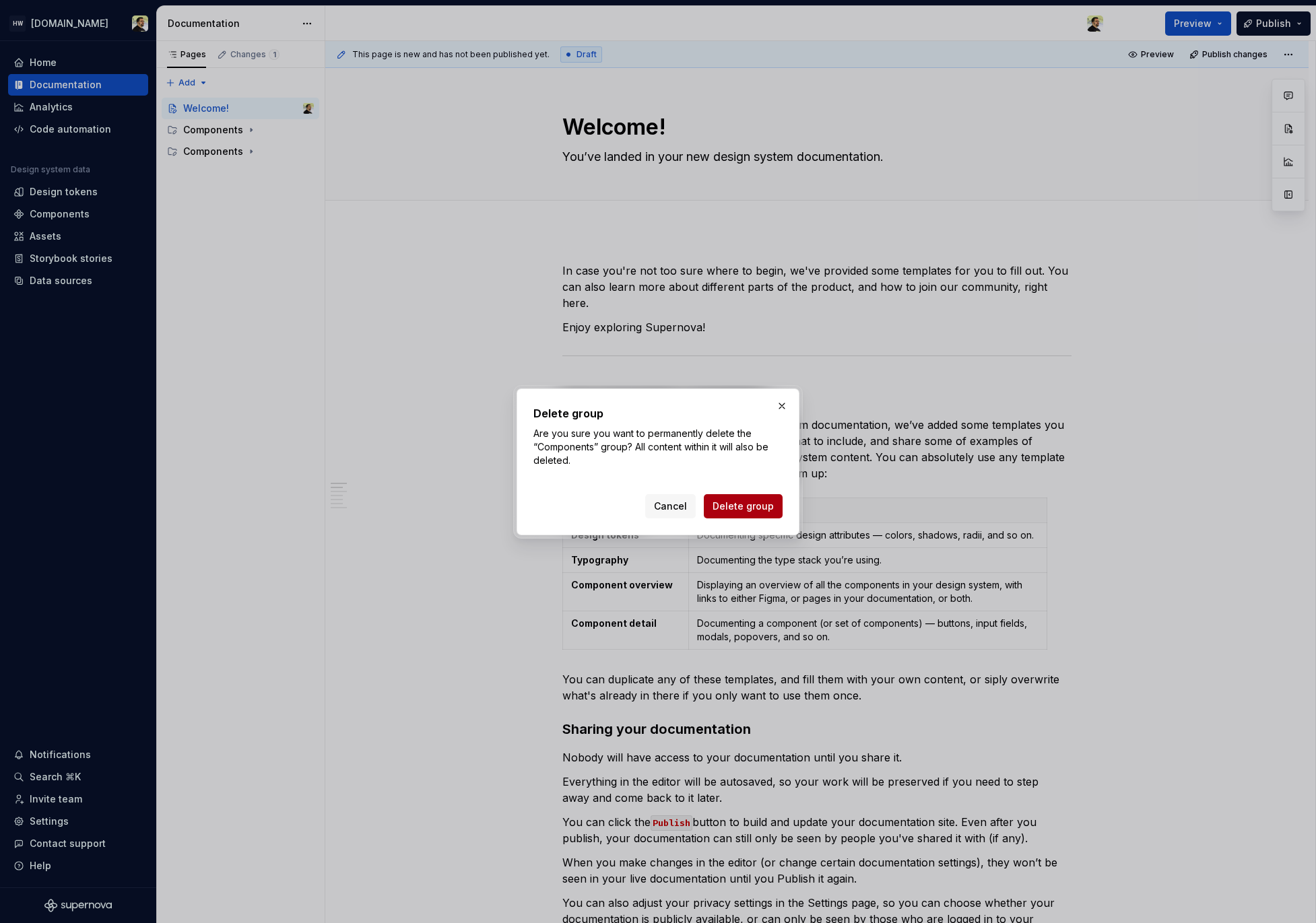
click at [730, 508] on span "Delete group" at bounding box center [743, 507] width 61 height 14
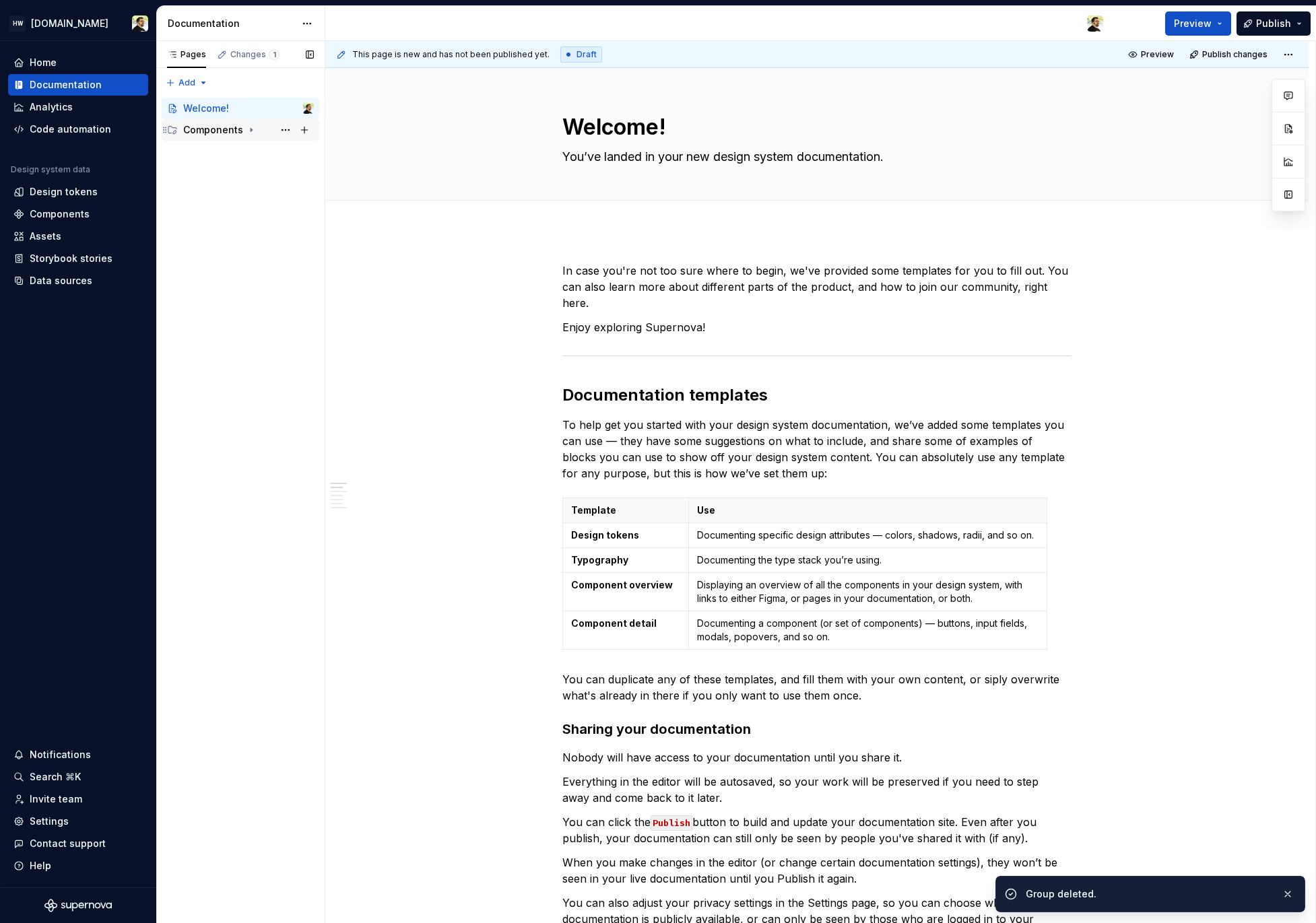
click at [241, 125] on div "Components" at bounding box center [248, 130] width 131 height 19
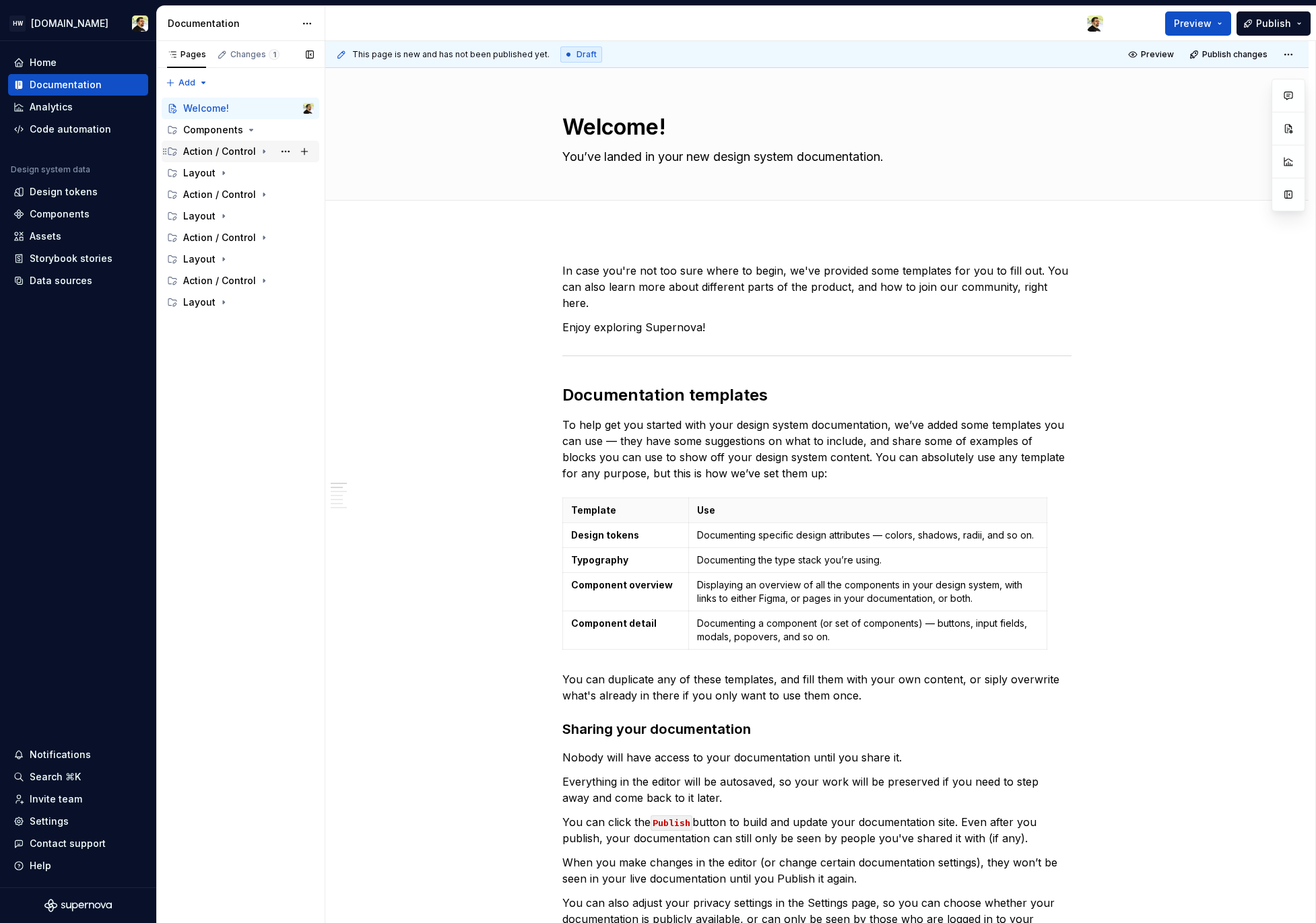
click at [235, 151] on div "Action / Control" at bounding box center [220, 151] width 73 height 14
click at [227, 178] on icon "Page tree" at bounding box center [224, 172] width 11 height 11
click at [227, 206] on div "Layout" at bounding box center [239, 217] width 157 height 22
click at [227, 217] on icon "Page tree" at bounding box center [224, 216] width 11 height 11
click at [229, 237] on div "Action / Control" at bounding box center [220, 237] width 73 height 14
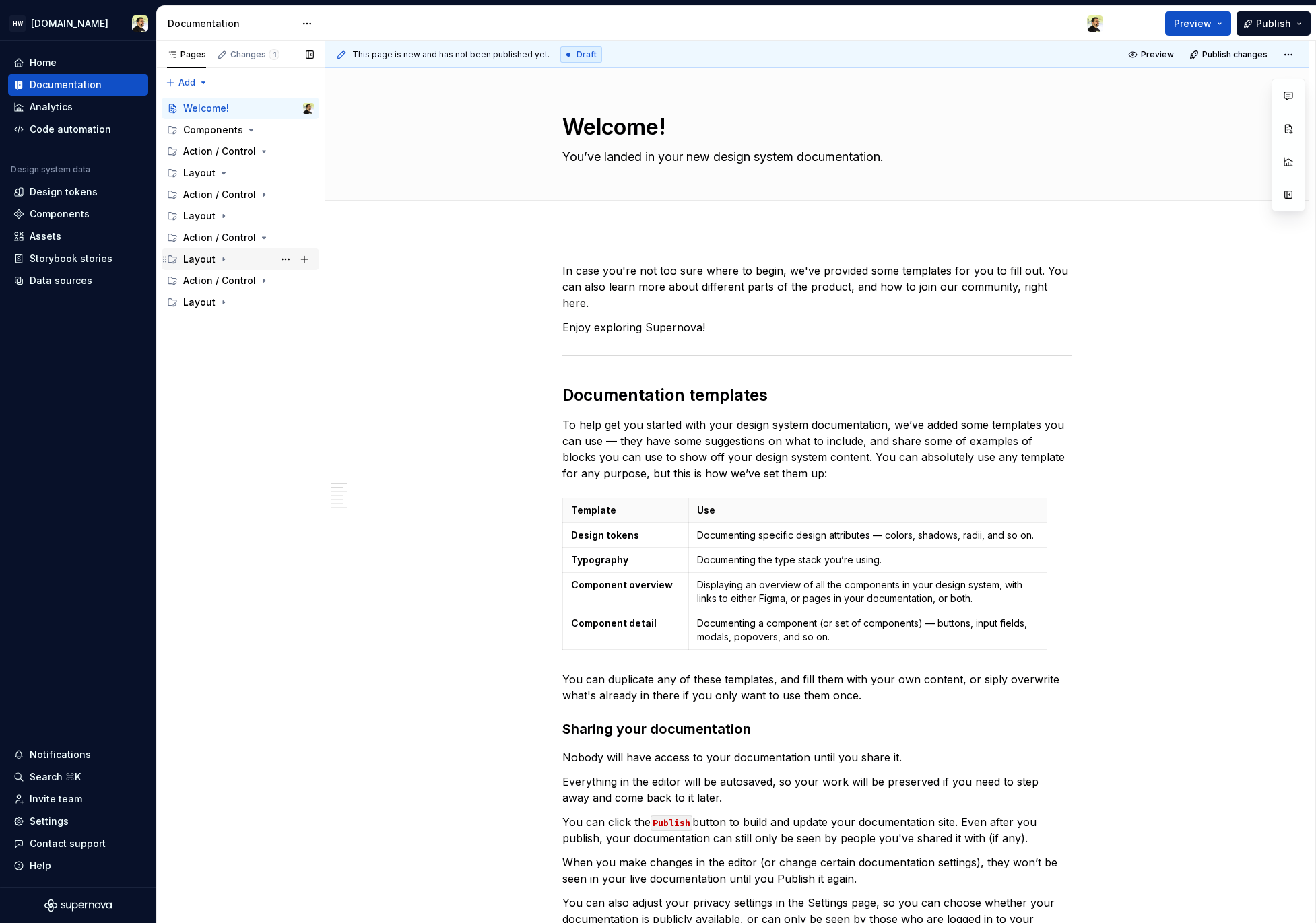
click at [229, 258] on div "Layout" at bounding box center [248, 259] width 131 height 19
click at [231, 303] on div "Layout" at bounding box center [248, 302] width 131 height 19
click at [214, 132] on div "Components" at bounding box center [213, 131] width 60 height 14
click at [216, 146] on div "Action / Control" at bounding box center [220, 151] width 73 height 14
click at [216, 179] on div "Layout" at bounding box center [248, 172] width 131 height 19
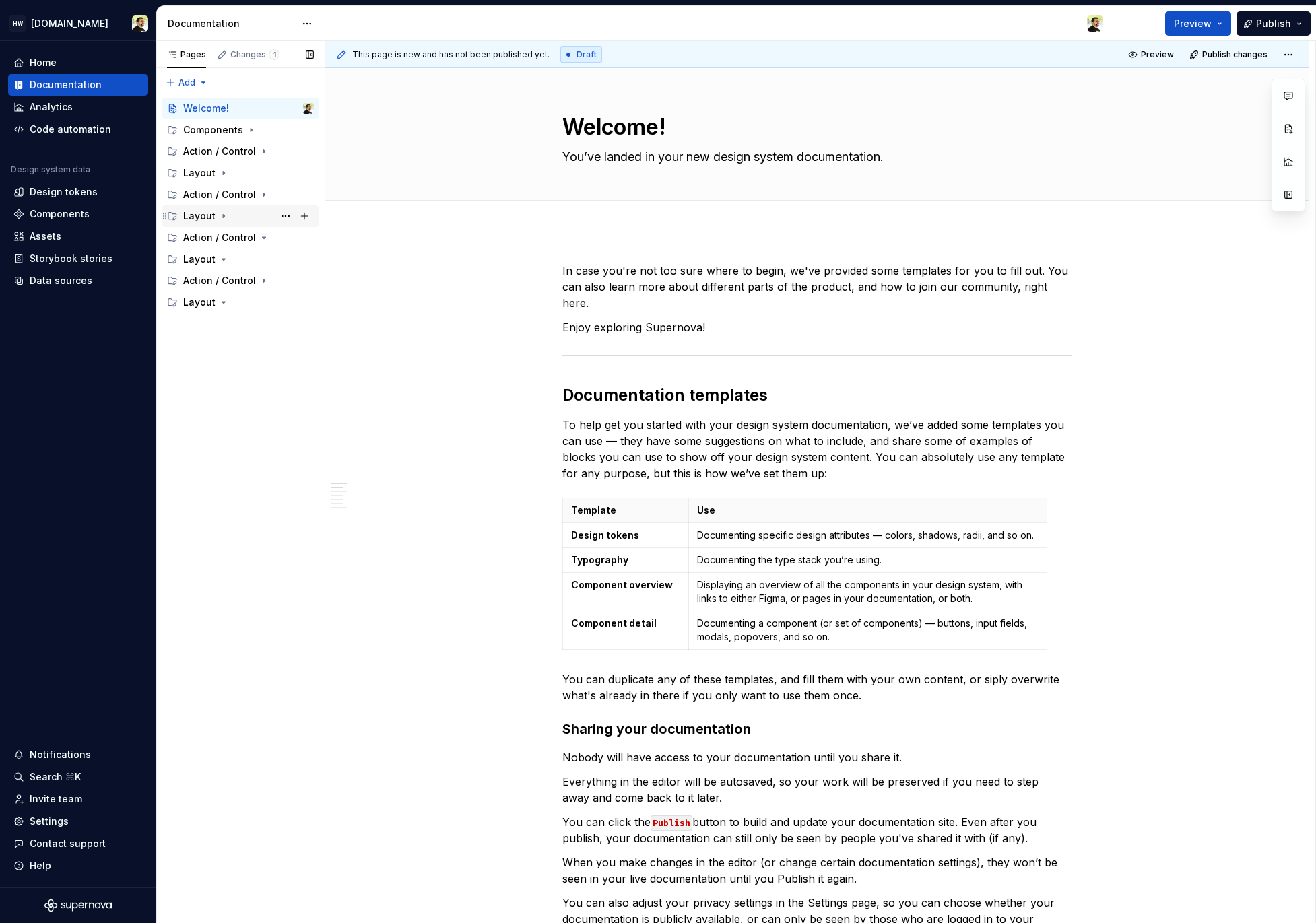
click at [221, 222] on div "Layout" at bounding box center [248, 216] width 131 height 19
click at [294, 307] on button "Page tree" at bounding box center [285, 302] width 19 height 19
click at [243, 336] on div "Pages Changes 1 Add Accessibility guide for tree Page tree. Navigate the tree w…" at bounding box center [240, 483] width 168 height 882
click at [204, 150] on div "Layout" at bounding box center [199, 151] width 33 height 14
click at [286, 152] on button "Page tree" at bounding box center [285, 151] width 19 height 19
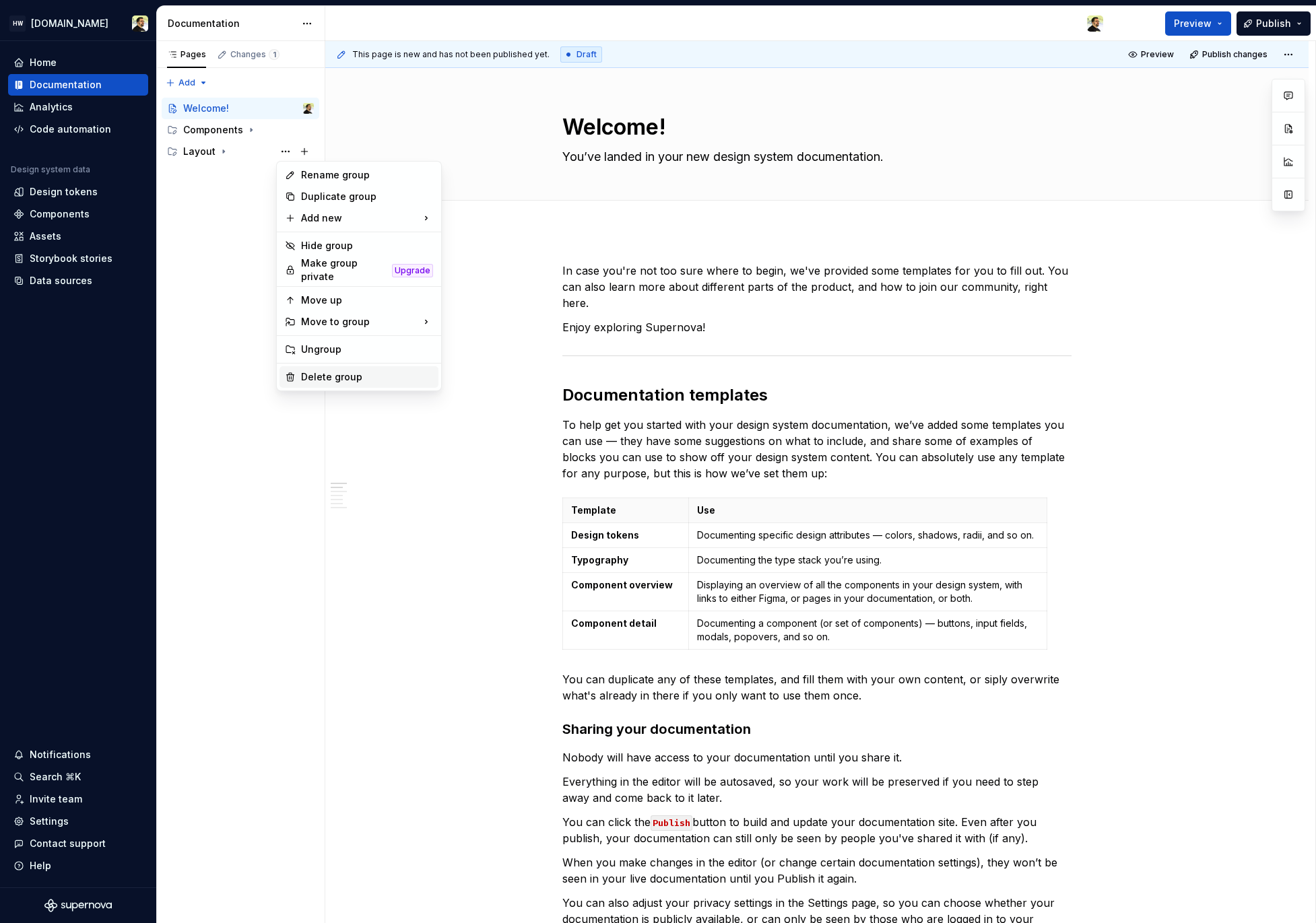
click at [328, 376] on div "Delete group" at bounding box center [366, 377] width 132 height 14
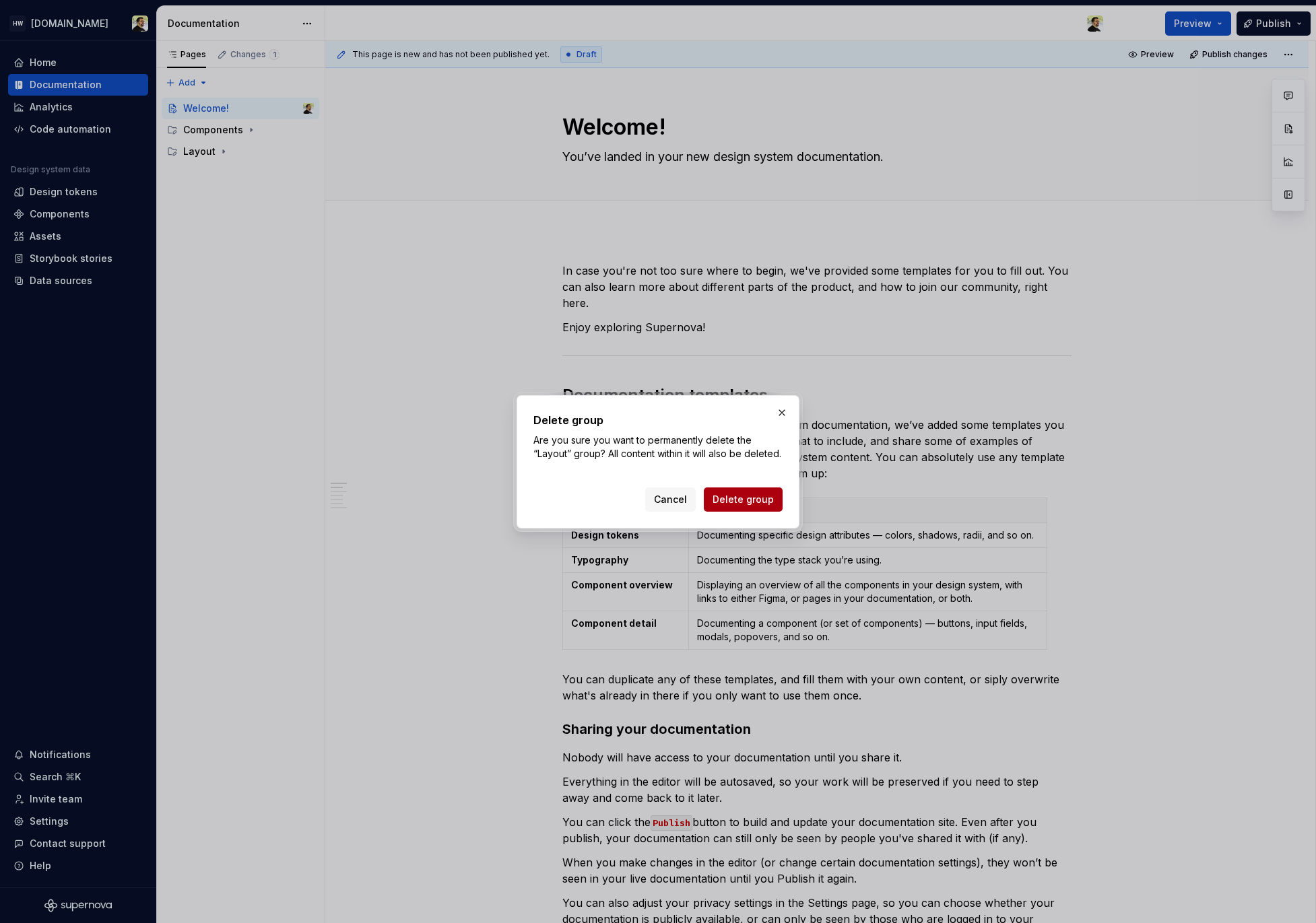
click at [732, 507] on span "Delete group" at bounding box center [743, 500] width 61 height 14
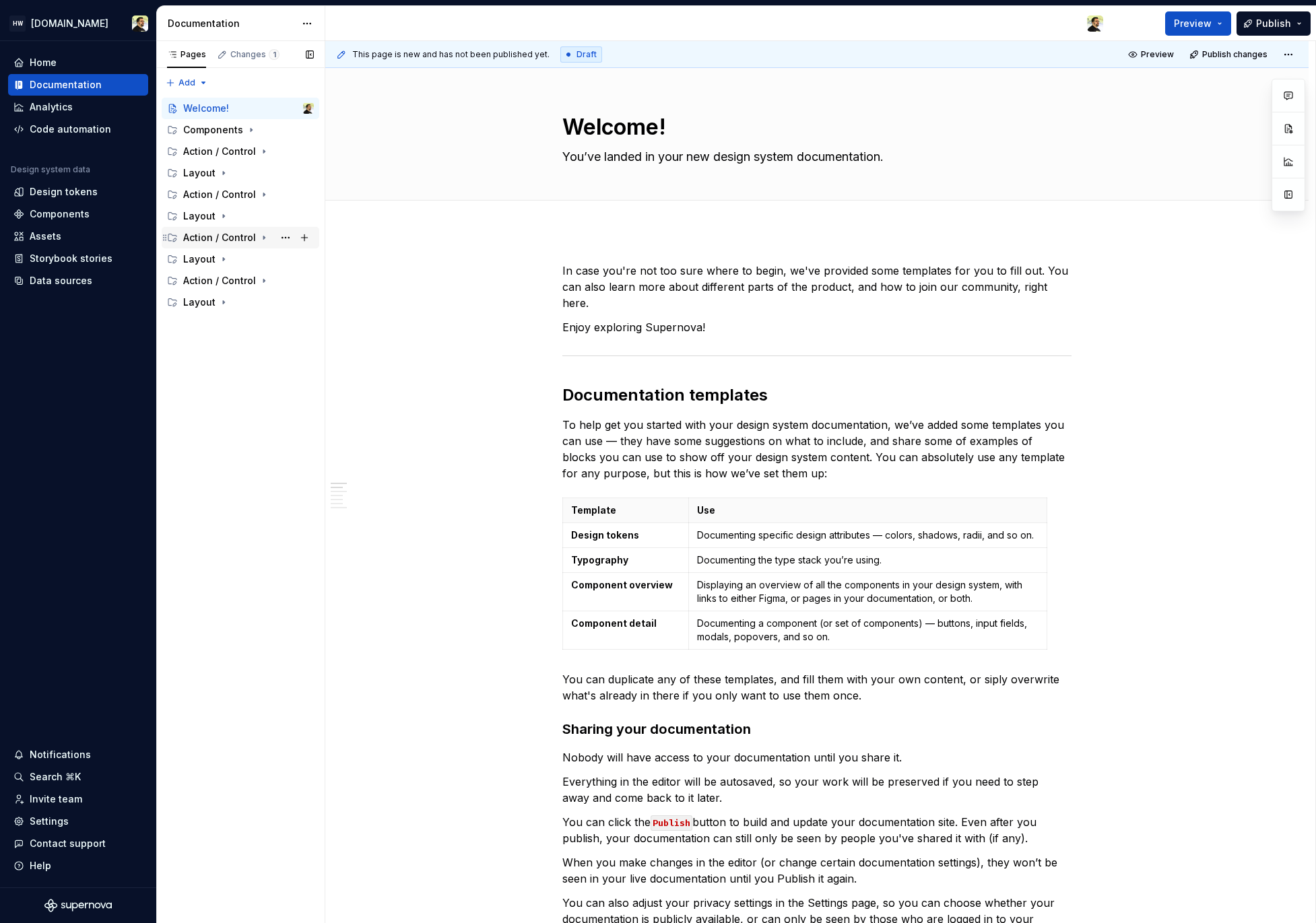
click at [224, 235] on div "Action / Control" at bounding box center [220, 237] width 73 height 14
click at [212, 304] on div "Layout" at bounding box center [199, 303] width 33 height 14
click at [228, 284] on div "Action / Control" at bounding box center [220, 281] width 73 height 14
click at [226, 263] on icon "Page tree" at bounding box center [224, 259] width 11 height 11
click at [231, 236] on div "Action / Control" at bounding box center [220, 237] width 73 height 14
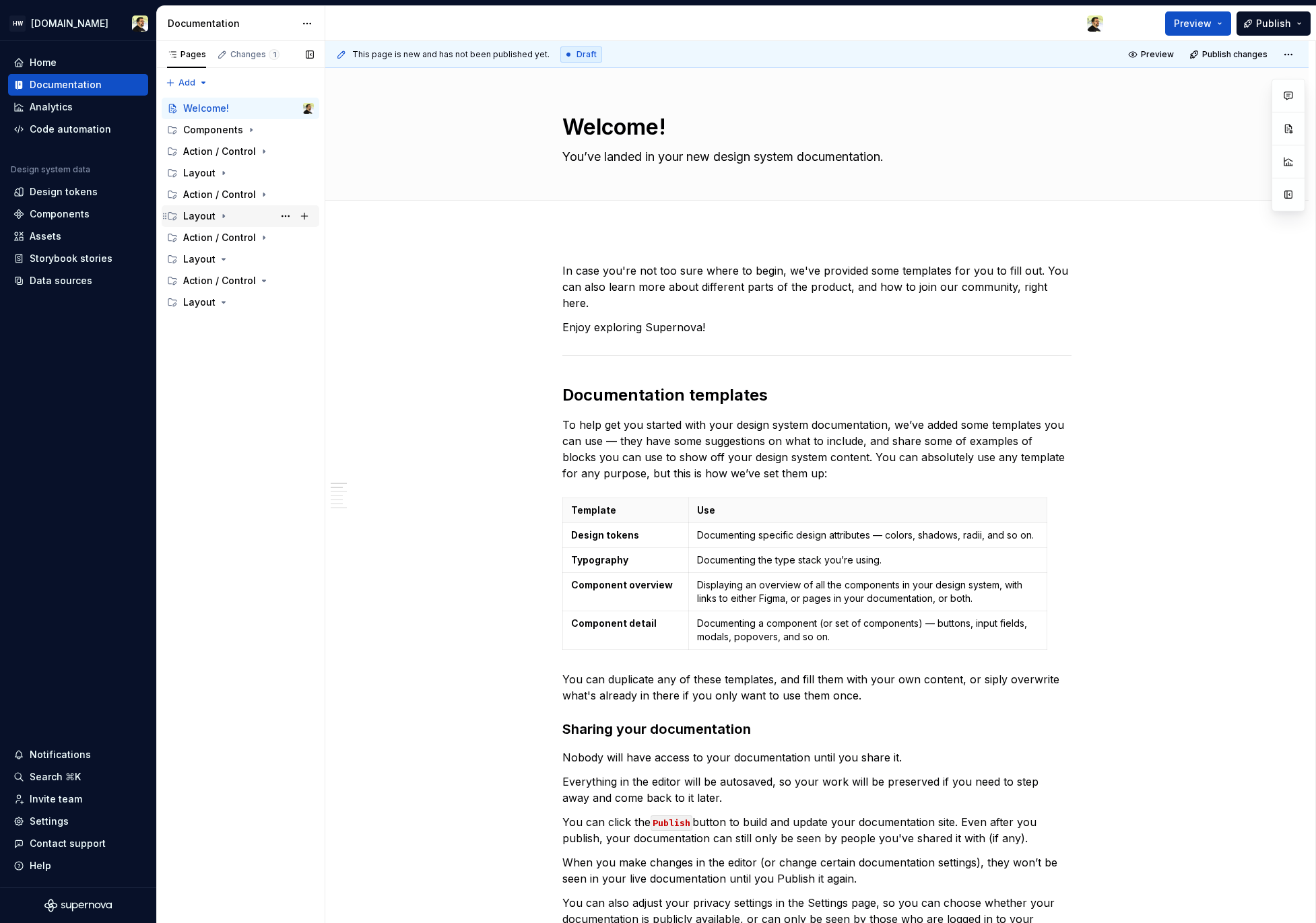
click at [231, 210] on div "Layout" at bounding box center [248, 216] width 131 height 19
click at [235, 191] on div "Action / Control" at bounding box center [220, 195] width 73 height 14
click at [237, 472] on div "Layout" at bounding box center [248, 474] width 131 height 19
click at [237, 455] on div "Action / Control" at bounding box center [220, 453] width 73 height 14
click at [237, 423] on div "Layout" at bounding box center [248, 431] width 131 height 19
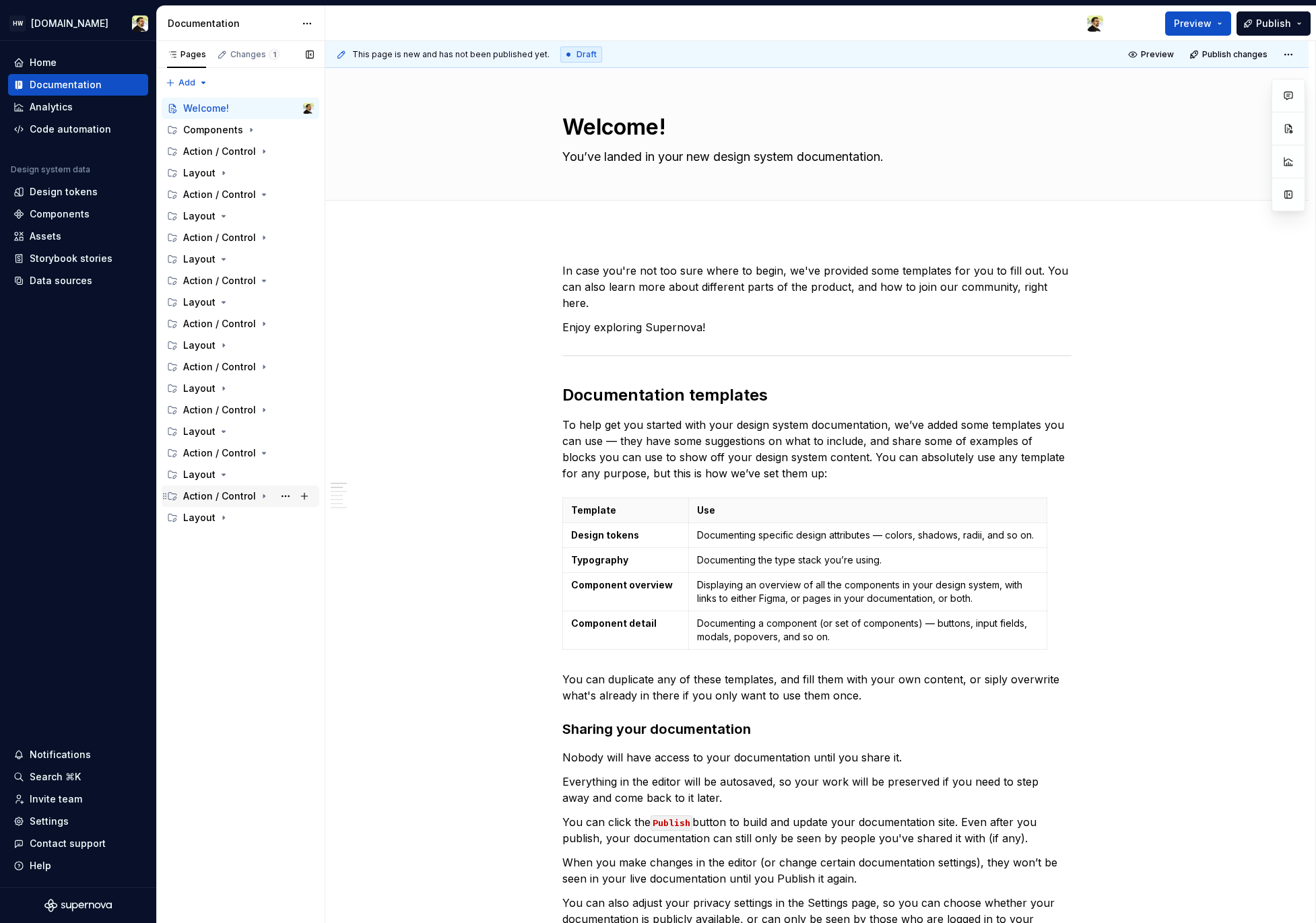
click at [252, 497] on div "Action / Control" at bounding box center [220, 497] width 73 height 14
click at [234, 525] on div "Layout" at bounding box center [248, 517] width 131 height 19
click at [234, 534] on div "Action / Control" at bounding box center [220, 539] width 73 height 14
drag, startPoint x: 217, startPoint y: 576, endPoint x: 217, endPoint y: 328, distance: 248.0
click at [217, 329] on div "Welcome! Components Action / Control Layout Action / Control Layout Action / Co…" at bounding box center [239, 378] width 157 height 560
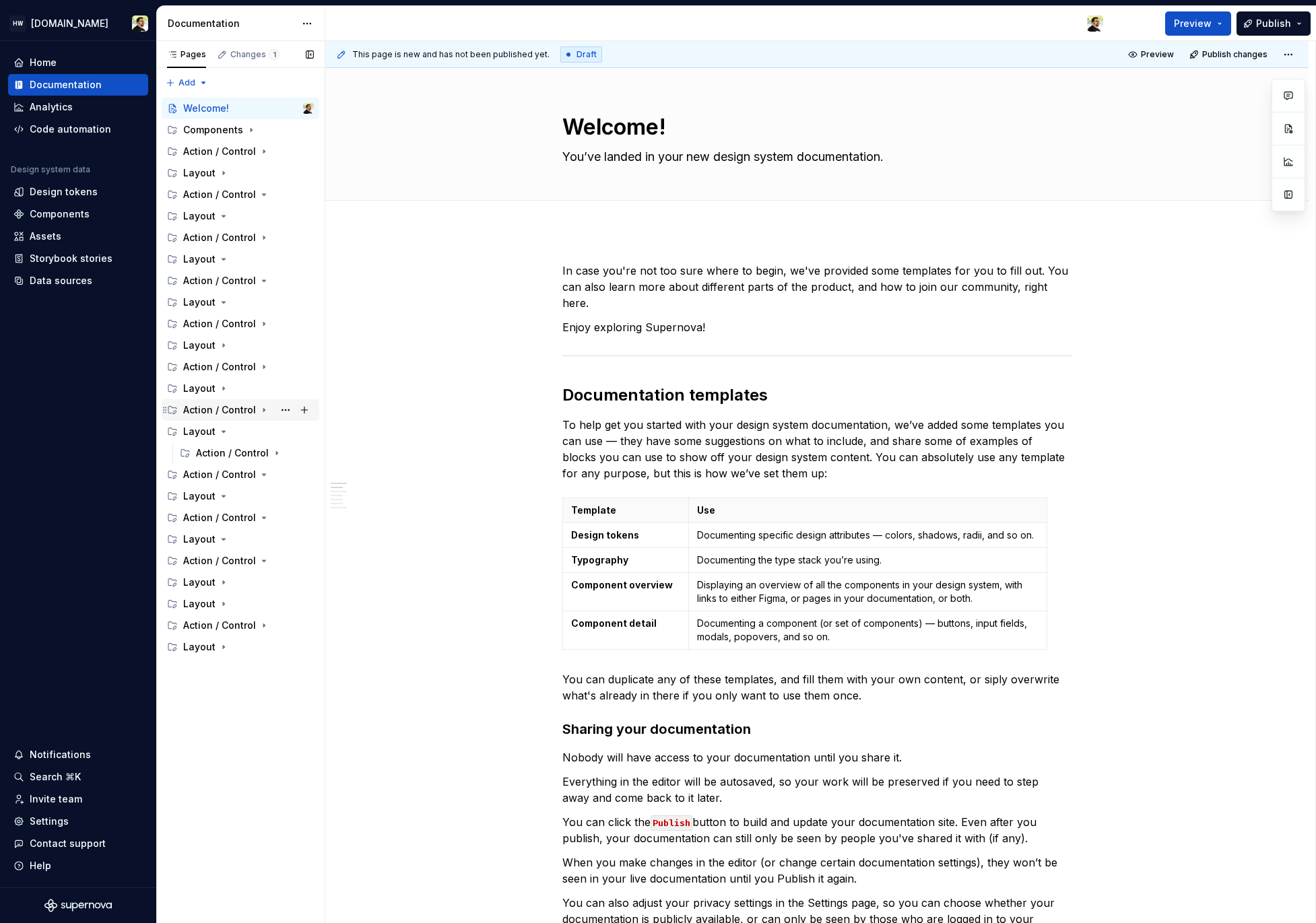
drag, startPoint x: 218, startPoint y: 488, endPoint x: 218, endPoint y: 410, distance: 78.0
click at [218, 410] on div "Welcome! Components Action / Control Layout Action / Control Layout Action / Co…" at bounding box center [239, 378] width 157 height 560
drag, startPoint x: 219, startPoint y: 514, endPoint x: 219, endPoint y: 456, distance: 58.0
click at [219, 456] on div "Welcome! Components Action / Control Layout Action / Control Layout Action / Co…" at bounding box center [239, 367] width 157 height 538
drag, startPoint x: 218, startPoint y: 519, endPoint x: 218, endPoint y: 444, distance: 75.0
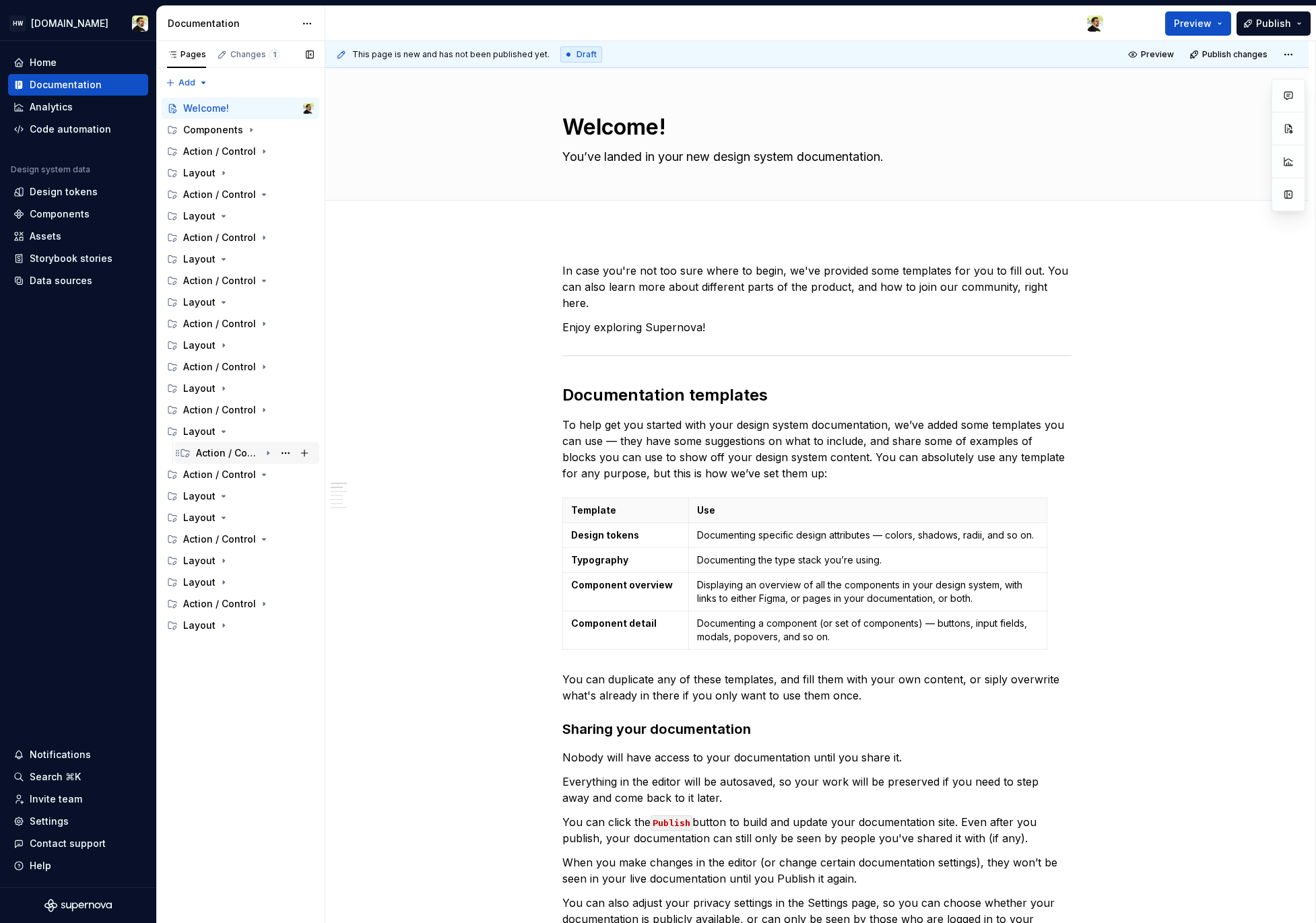
click at [218, 444] on div "Welcome! Components Action / Control Layout Action / Control Layout Action / Co…" at bounding box center [239, 367] width 157 height 538
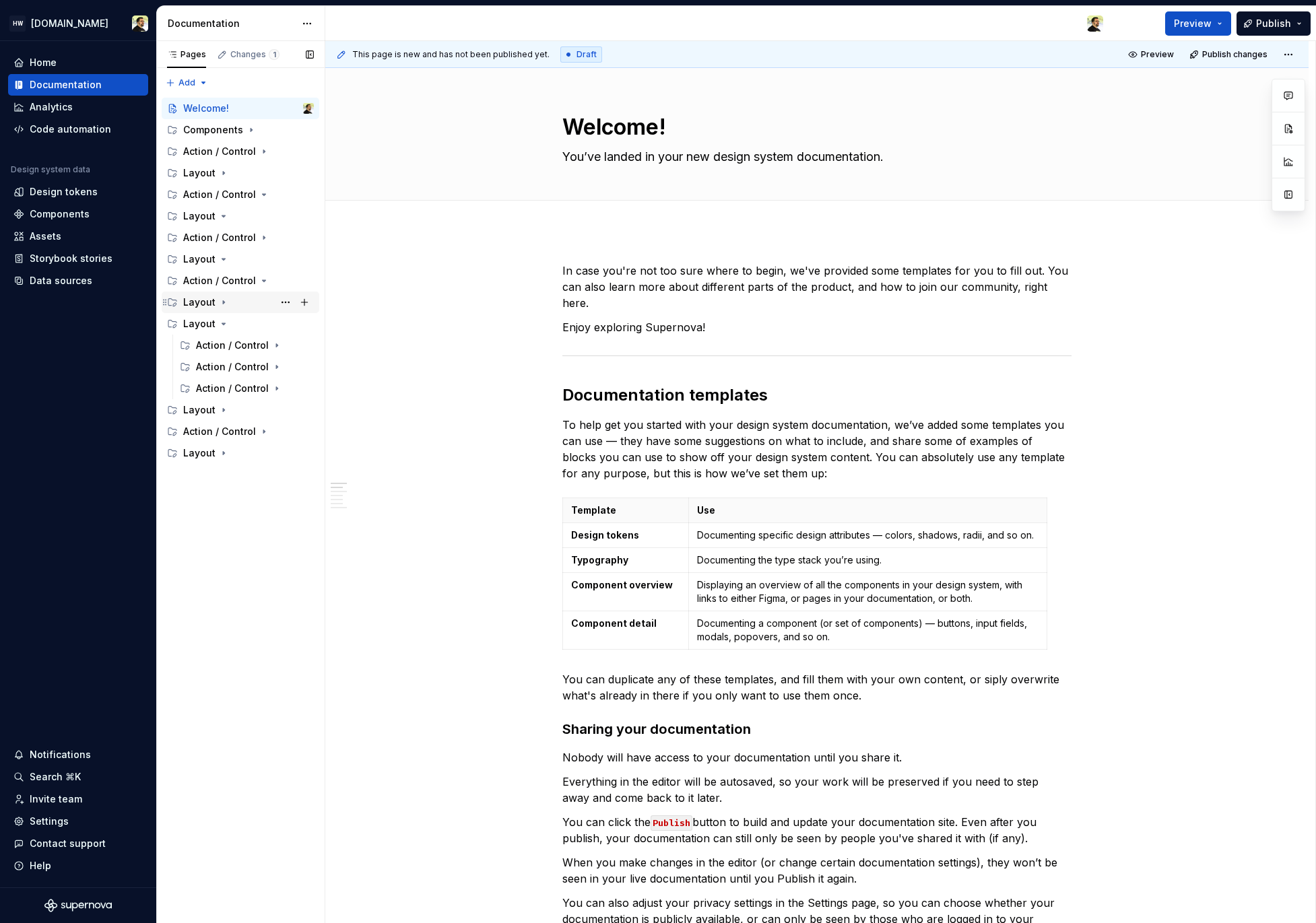
drag, startPoint x: 216, startPoint y: 320, endPoint x: 216, endPoint y: 300, distance: 20.0
click at [216, 300] on div "Welcome! Components Action / Control Layout Action / Control Layout Action / Co…" at bounding box center [239, 281] width 157 height 366
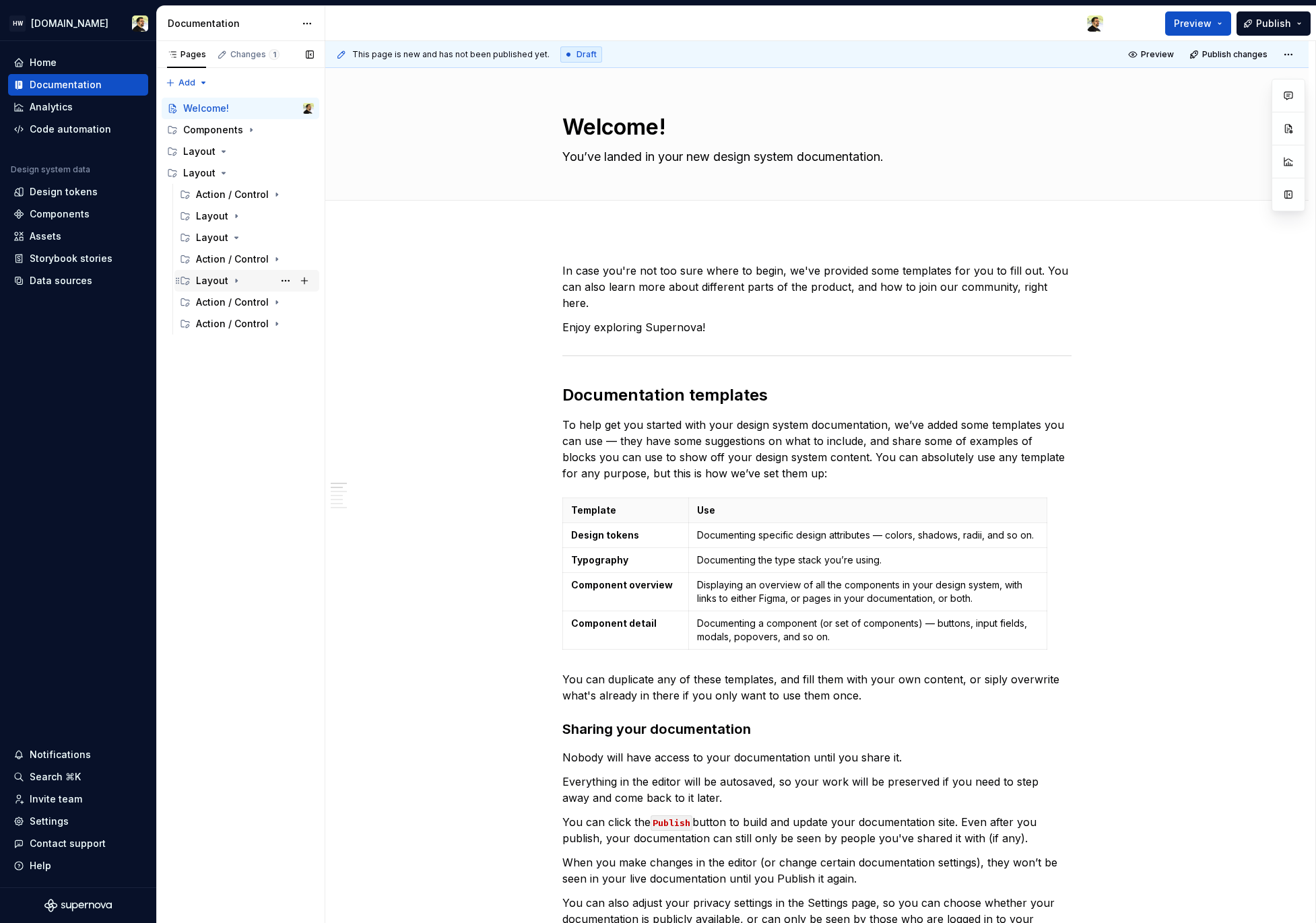
drag, startPoint x: 217, startPoint y: 155, endPoint x: 219, endPoint y: 272, distance: 117.0
click at [219, 272] on div "Welcome! Components Layout Layout Action / Control Layout Layout Action / Contr…" at bounding box center [239, 217] width 157 height 237
click at [286, 152] on button "Page tree" at bounding box center [285, 151] width 19 height 19
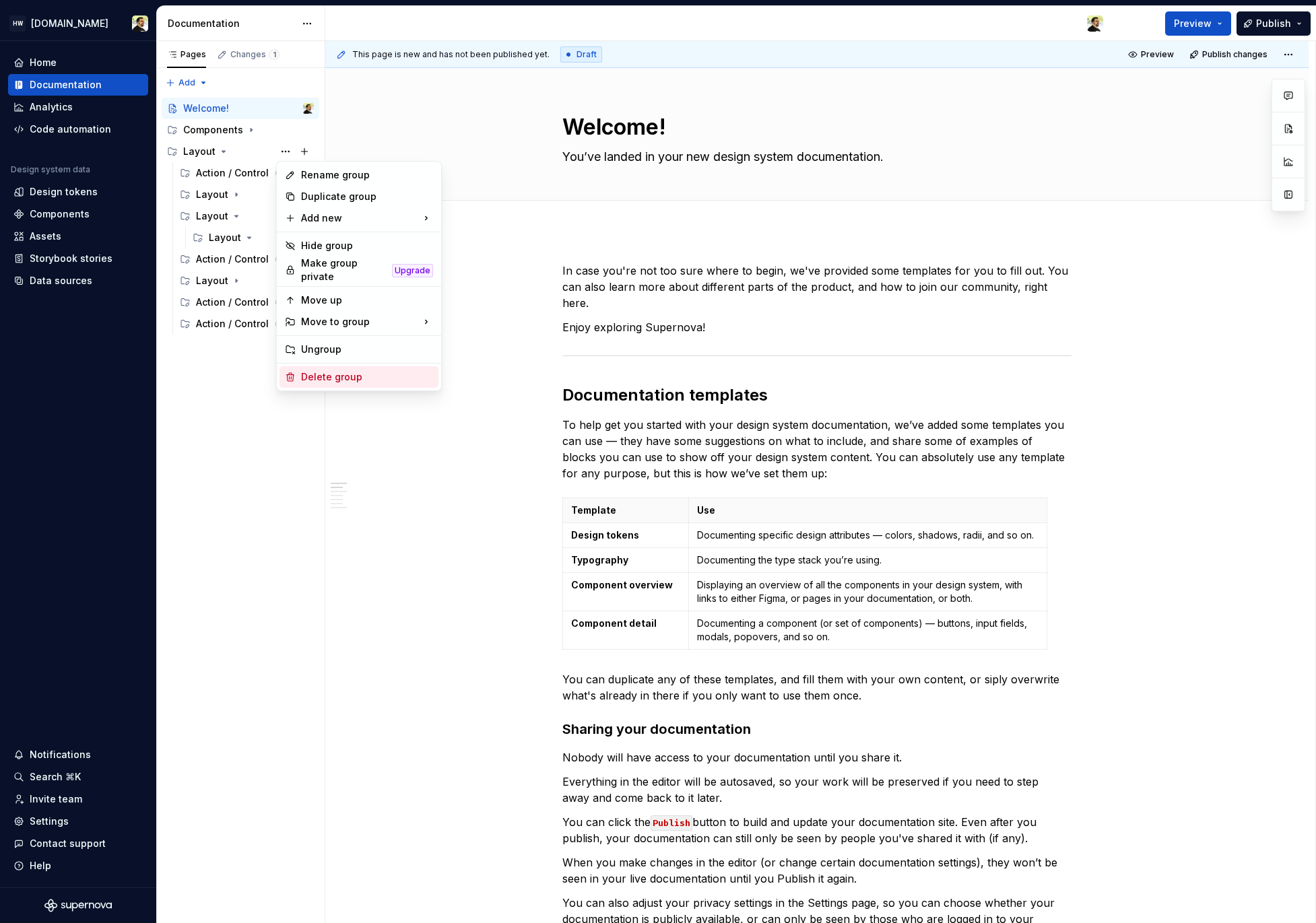
click at [344, 370] on div "Delete group" at bounding box center [366, 377] width 132 height 14
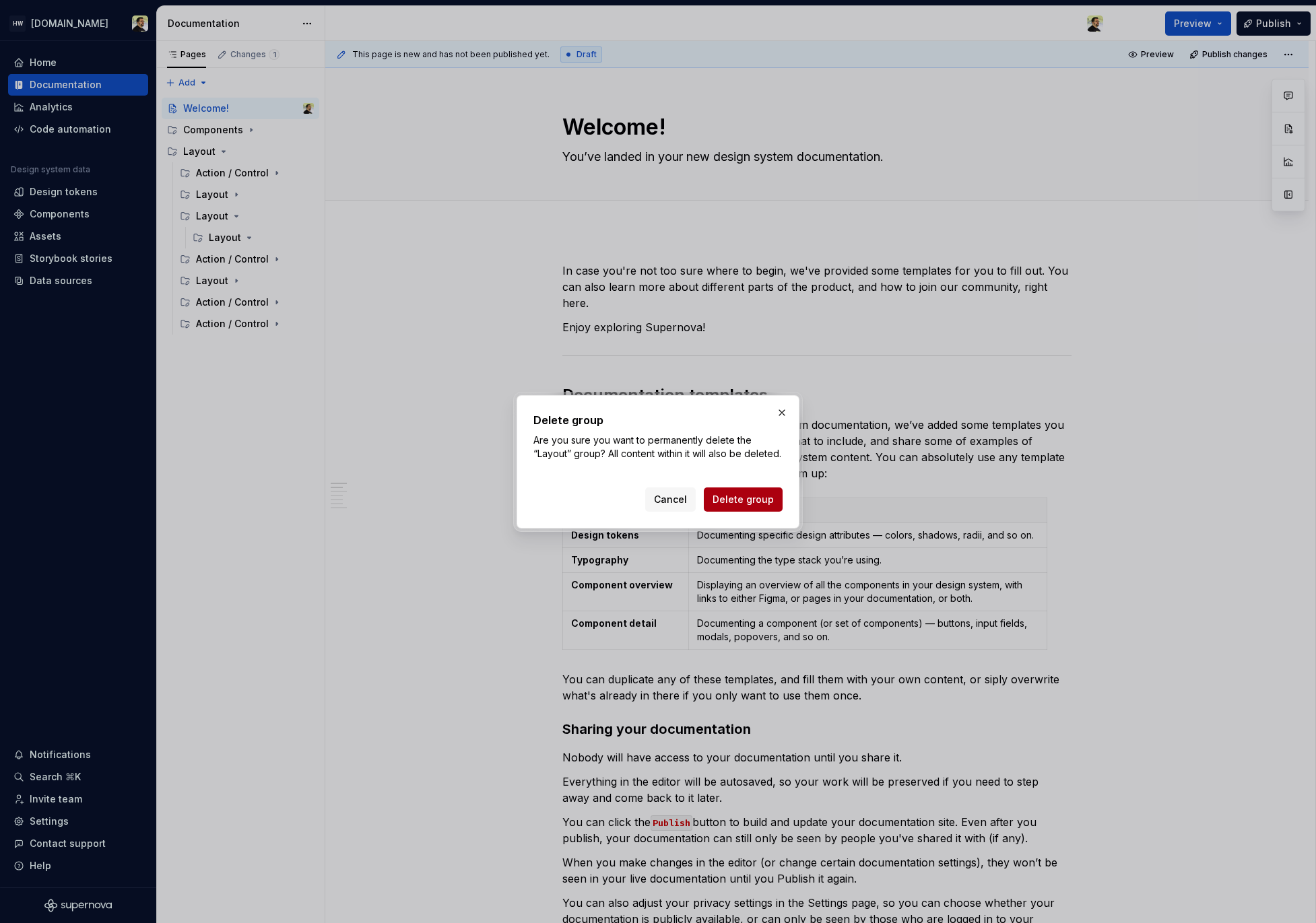
click at [730, 495] on button "Delete group" at bounding box center [743, 500] width 79 height 25
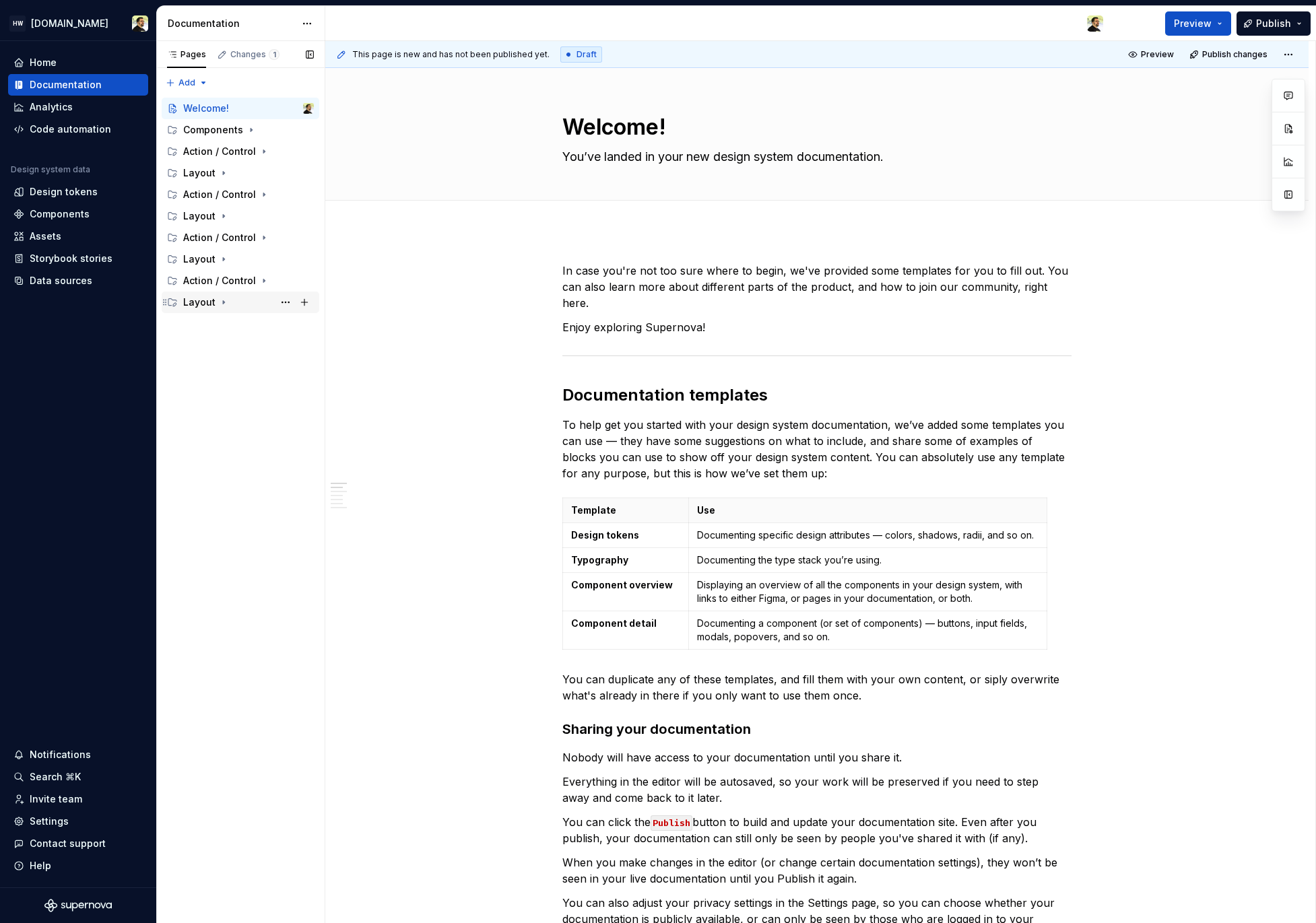
click at [245, 306] on div "Layout" at bounding box center [248, 302] width 131 height 19
click at [243, 287] on div "Action / Control" at bounding box center [220, 281] width 73 height 14
click at [243, 235] on div "Action / Control" at bounding box center [220, 237] width 73 height 14
drag, startPoint x: 201, startPoint y: 245, endPoint x: 201, endPoint y: 179, distance: 66.0
drag, startPoint x: 194, startPoint y: 249, endPoint x: 206, endPoint y: 143, distance: 106.7
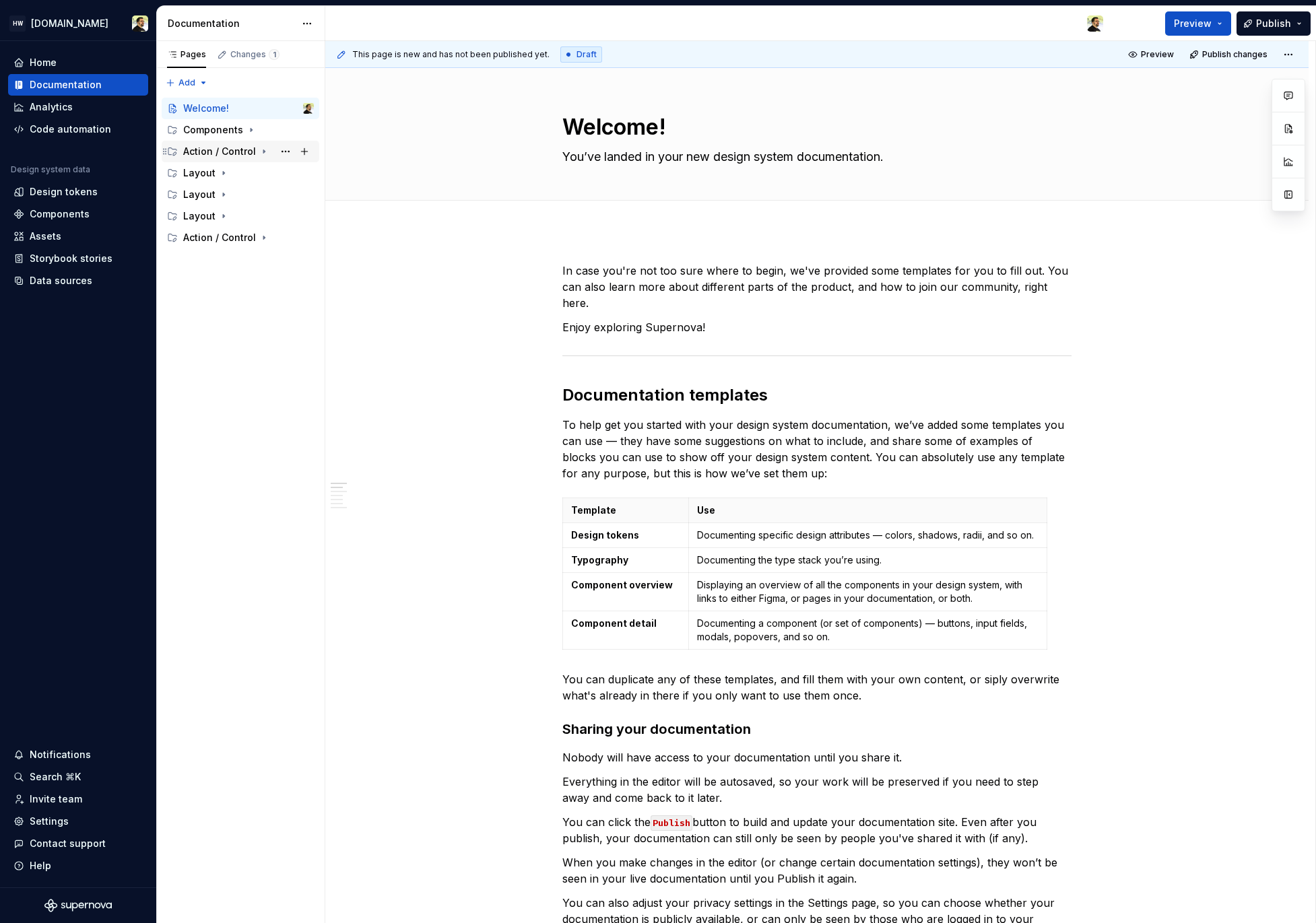
click at [206, 142] on div "Accessibility guide for tree Page tree. Navigate the tree with the arrow keys. …" at bounding box center [240, 171] width 168 height 159
click at [198, 193] on div "Layout" at bounding box center [199, 195] width 33 height 14
click at [288, 152] on button "Page tree" at bounding box center [285, 151] width 19 height 19
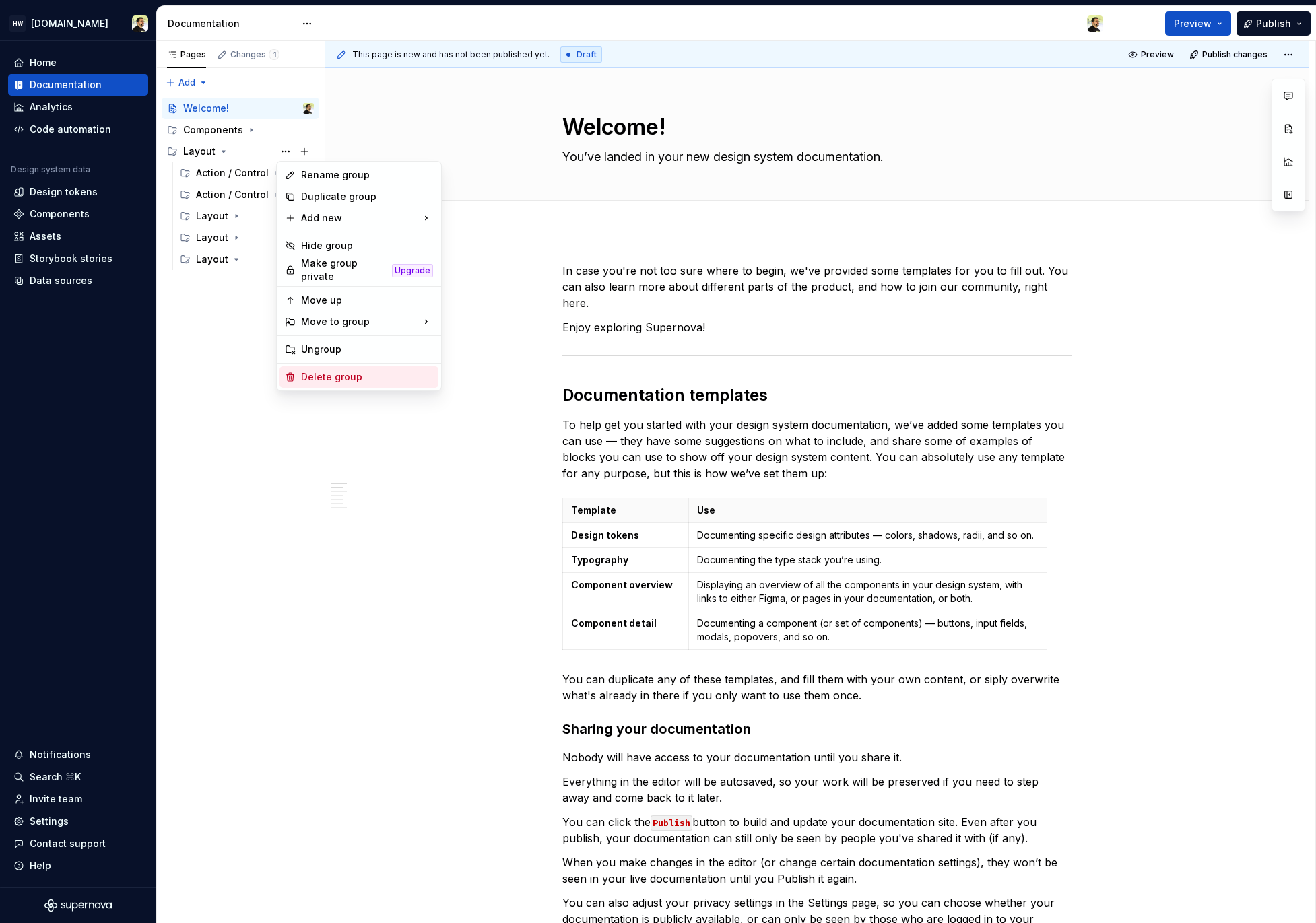
click at [370, 370] on div "Delete group" at bounding box center [366, 377] width 132 height 14
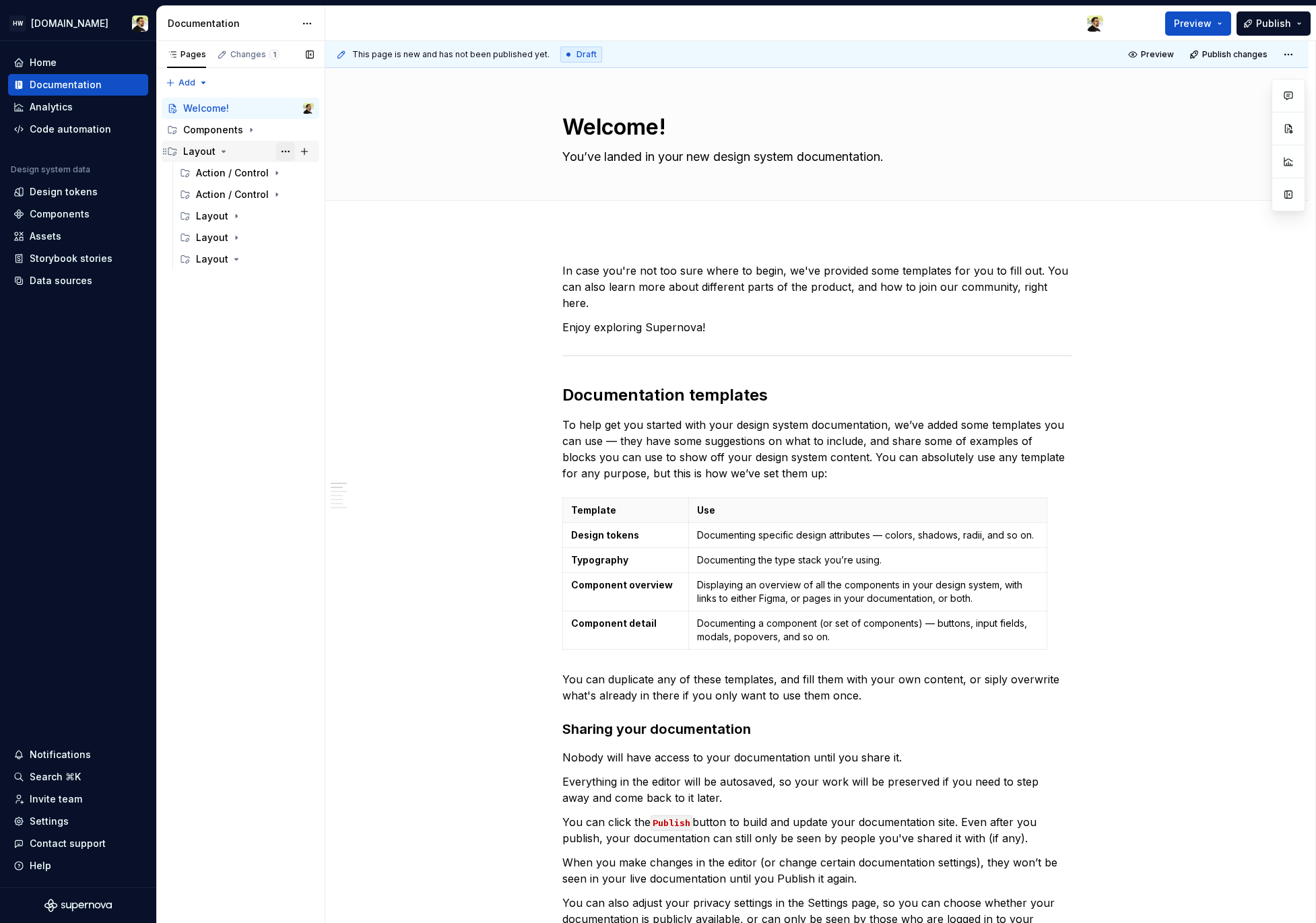
click at [289, 154] on button "Page tree" at bounding box center [285, 151] width 19 height 19
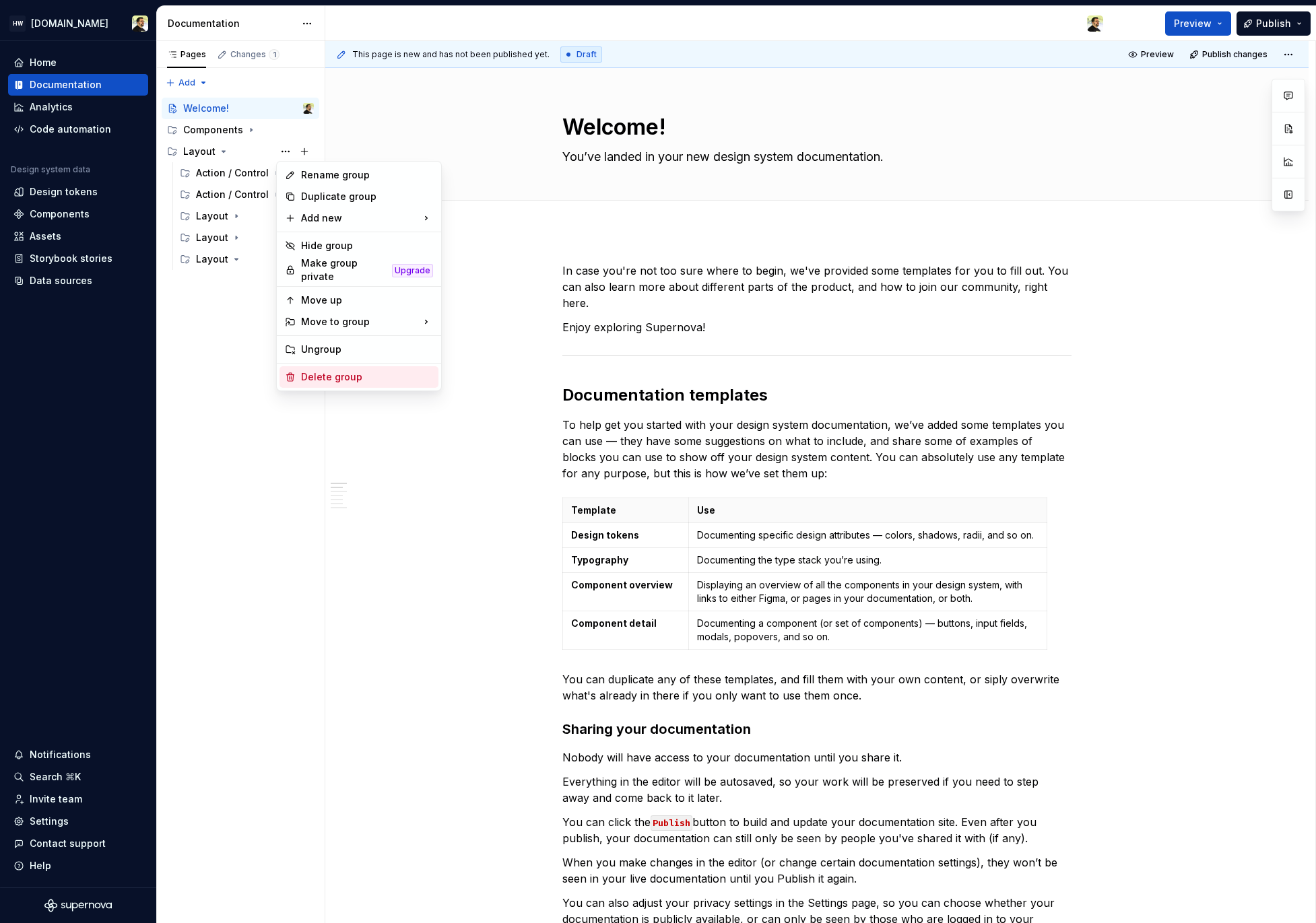
click at [349, 374] on div "Delete group" at bounding box center [366, 377] width 132 height 14
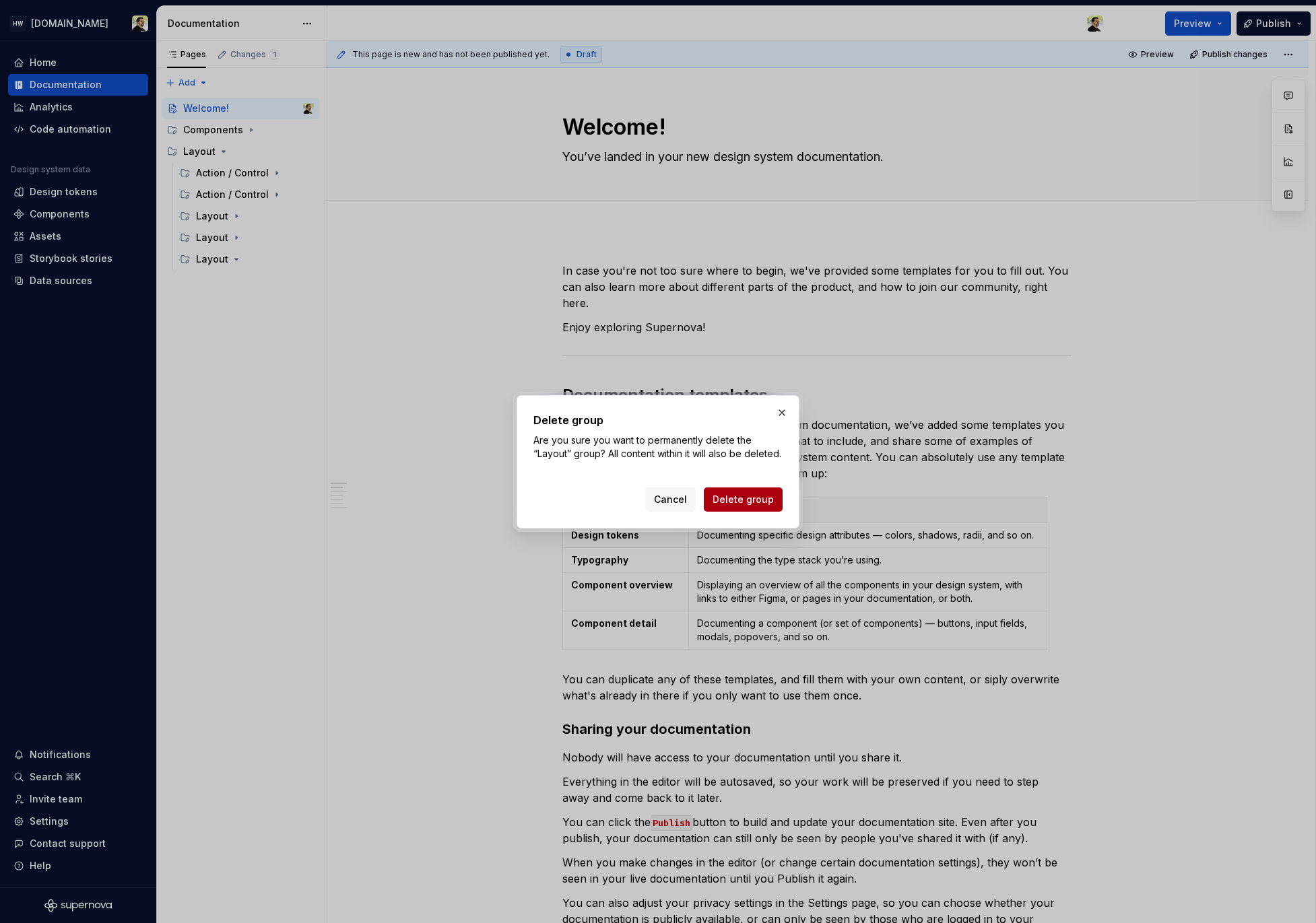
click at [768, 507] on span "Delete group" at bounding box center [743, 500] width 61 height 14
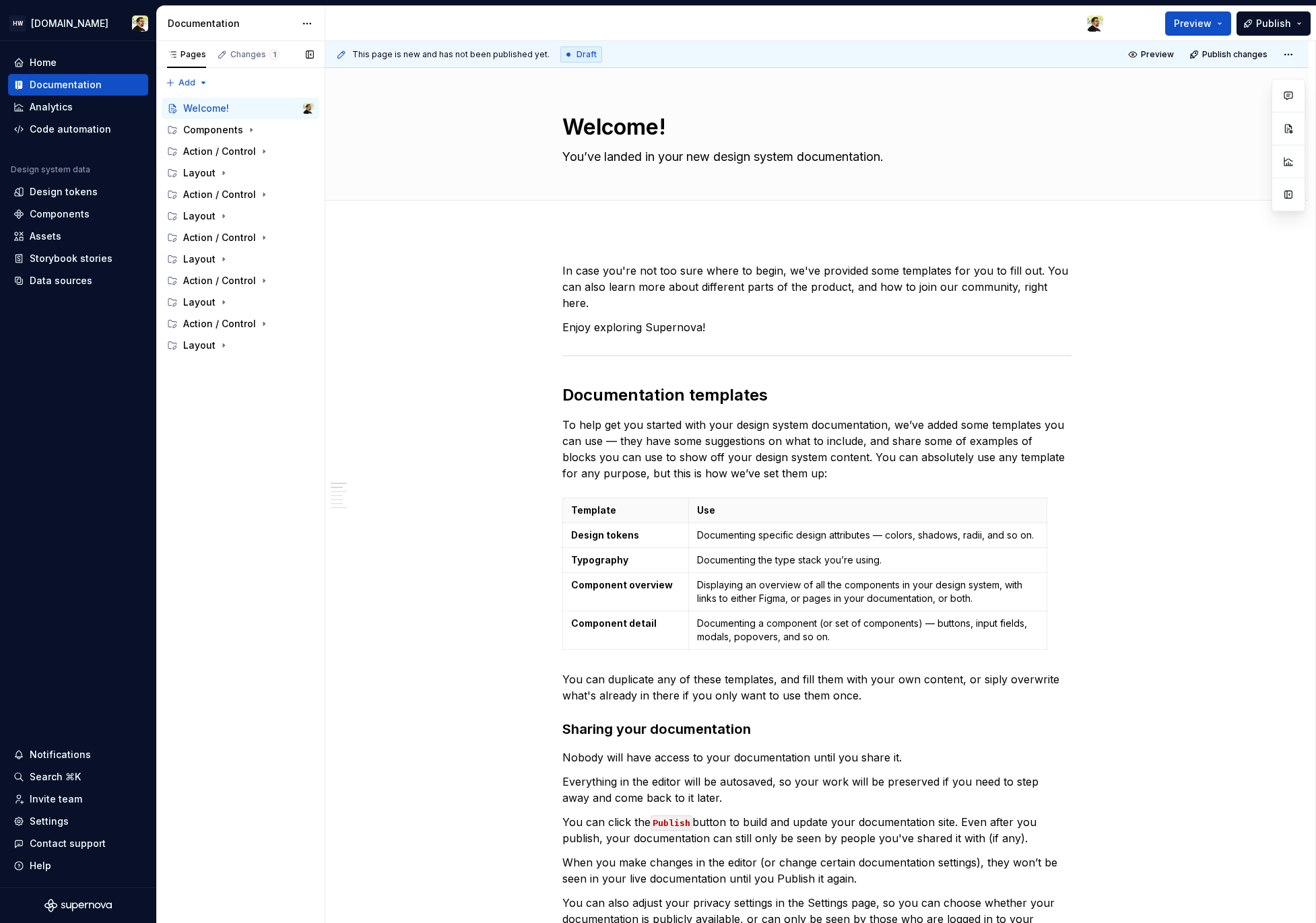
click at [254, 416] on div "Pages Changes 1 Add Accessibility guide for tree Page tree. Navigate the tree w…" at bounding box center [240, 483] width 168 height 882
click at [212, 351] on div "Layout" at bounding box center [199, 345] width 33 height 14
click at [212, 360] on div "Action / Control" at bounding box center [220, 367] width 73 height 14
click at [218, 318] on div "Action / Control" at bounding box center [220, 324] width 73 height 14
drag, startPoint x: 212, startPoint y: 298, endPoint x: 212, endPoint y: 289, distance: 9.0
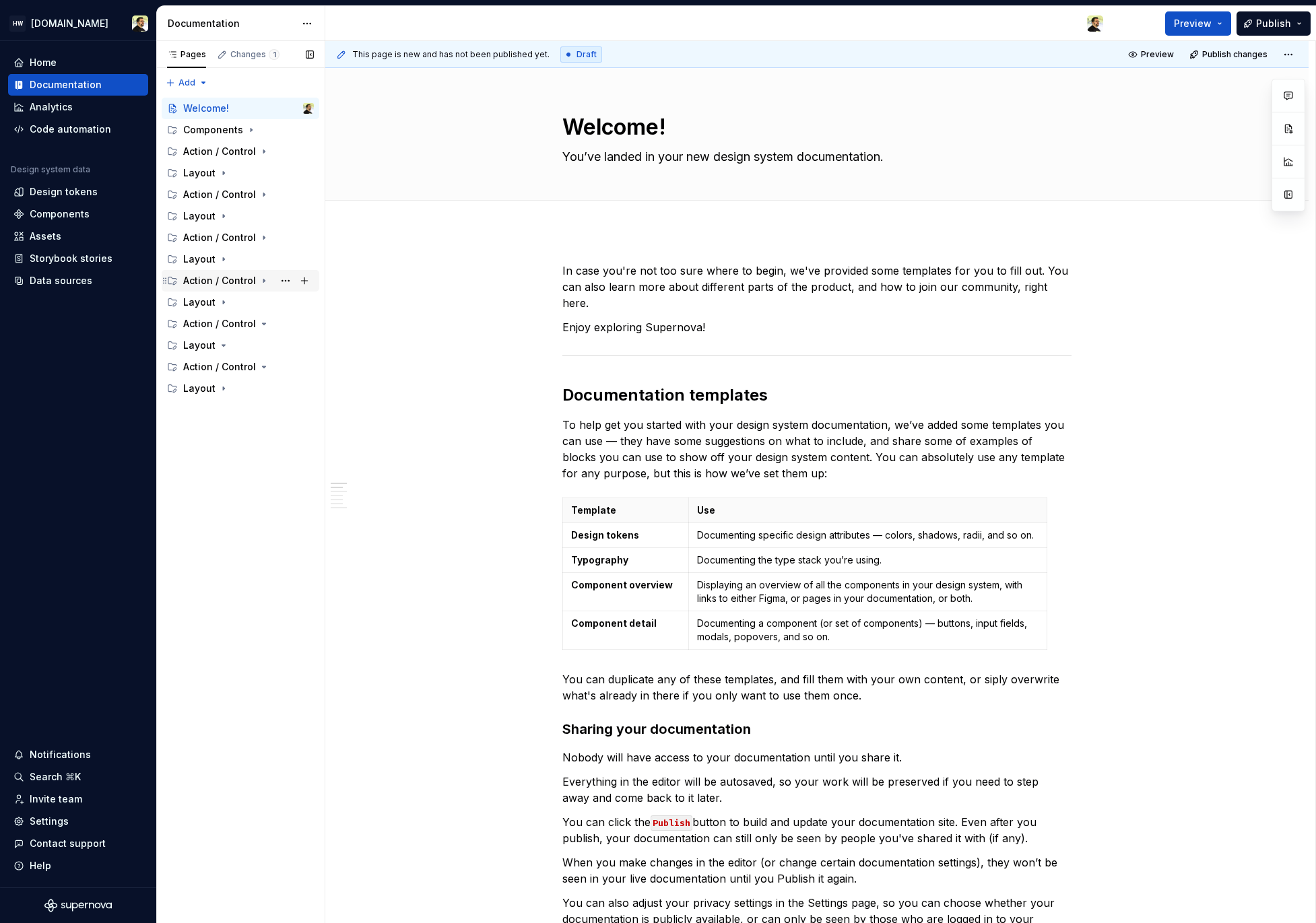
click at [212, 298] on div "Layout" at bounding box center [199, 303] width 33 height 14
click at [212, 274] on div "Action / Control" at bounding box center [220, 281] width 73 height 14
click at [212, 250] on div "Layout" at bounding box center [248, 259] width 131 height 19
click at [214, 221] on div "Layout" at bounding box center [248, 216] width 131 height 19
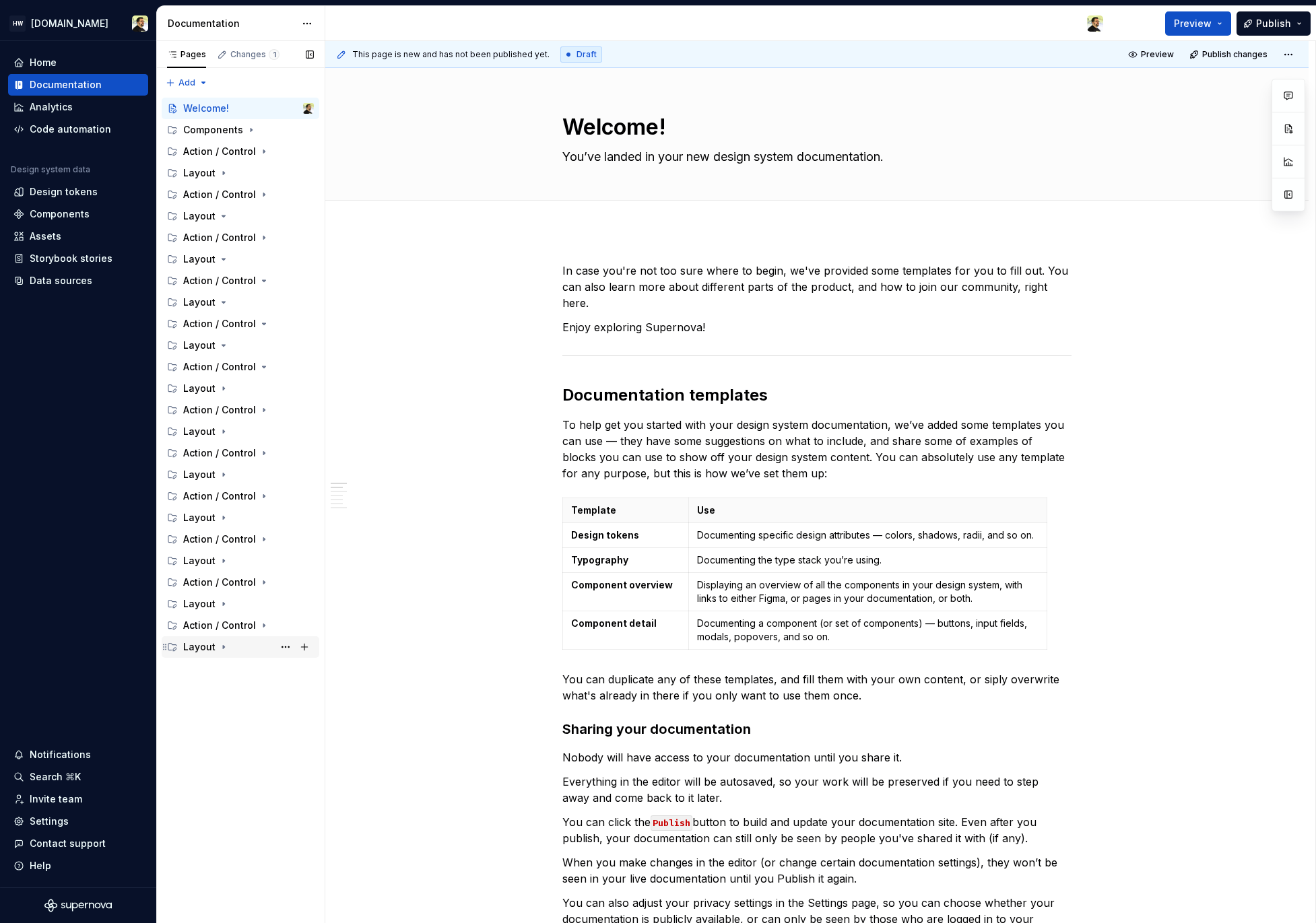
click at [219, 646] on icon "Page tree" at bounding box center [224, 647] width 11 height 11
click at [221, 625] on div "Action / Control" at bounding box center [220, 625] width 73 height 14
drag, startPoint x: 221, startPoint y: 603, endPoint x: 221, endPoint y: 578, distance: 25.0
click at [223, 603] on icon "Page tree" at bounding box center [223, 603] width 1 height 3
click at [221, 573] on div "Action / Control" at bounding box center [248, 582] width 131 height 19
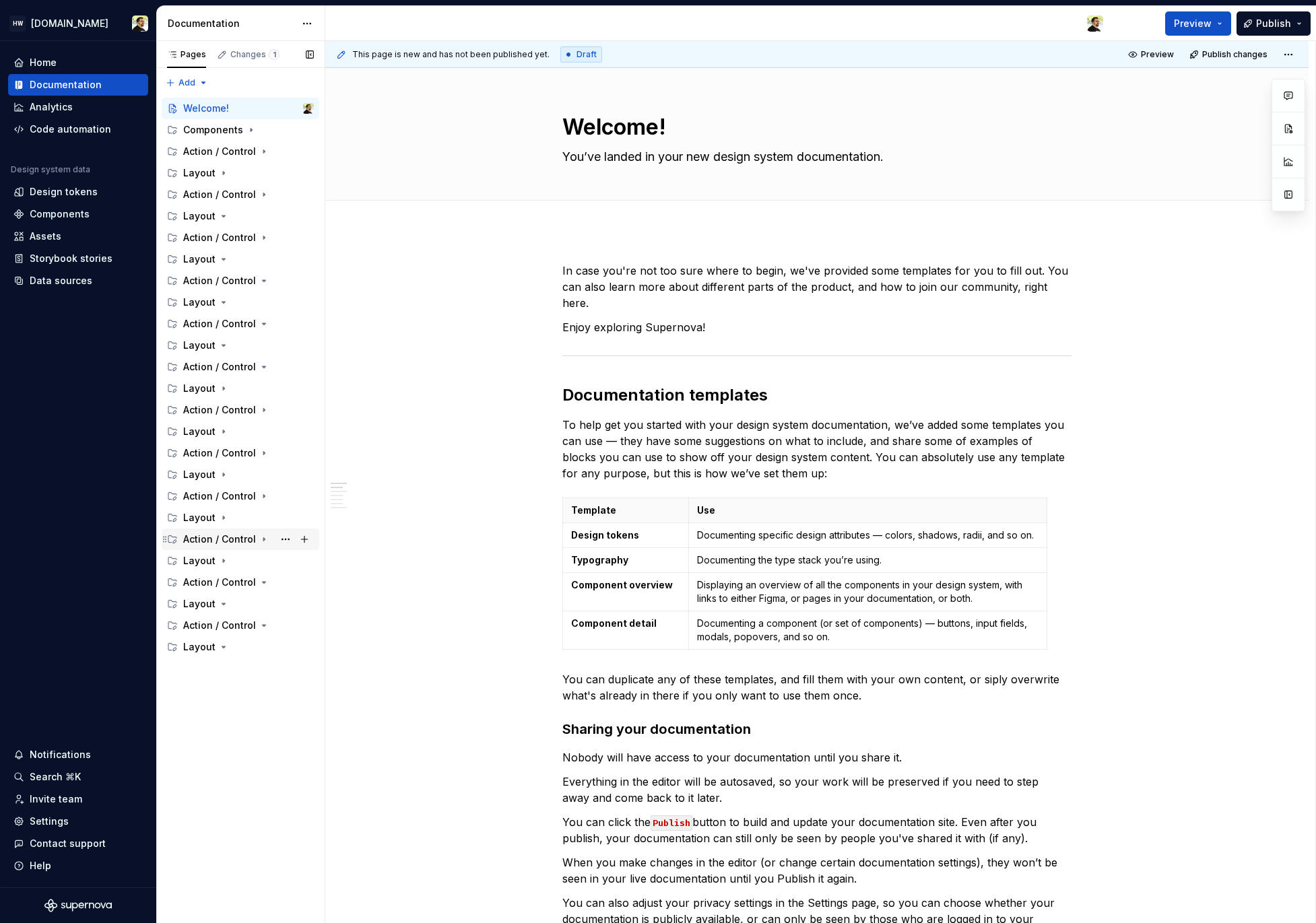
click at [221, 543] on div "Action / Control" at bounding box center [220, 539] width 73 height 14
click at [215, 555] on div "Layout" at bounding box center [248, 560] width 131 height 19
click at [215, 536] on div "Action / Control" at bounding box center [220, 539] width 73 height 14
click at [215, 513] on div "Layout" at bounding box center [248, 517] width 131 height 19
click at [172, 287] on div "Action / Control" at bounding box center [240, 280] width 146 height 19
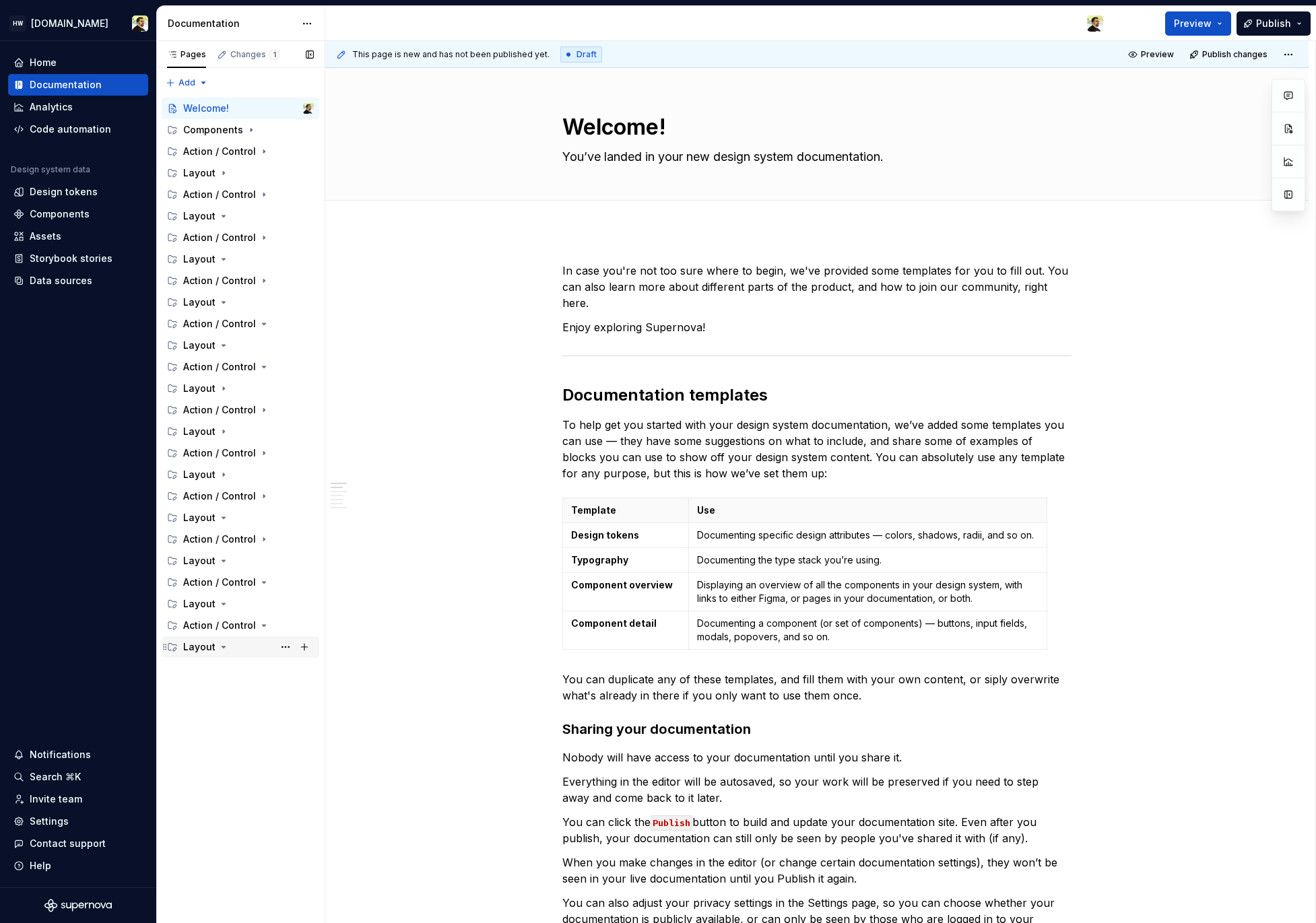
click at [210, 643] on div "Layout" at bounding box center [199, 647] width 33 height 14
click at [212, 624] on div "Action / Control" at bounding box center [220, 625] width 73 height 14
click at [235, 823] on div "Layout" at bounding box center [248, 819] width 131 height 19
click at [241, 840] on div "Grid System" at bounding box center [224, 841] width 56 height 14
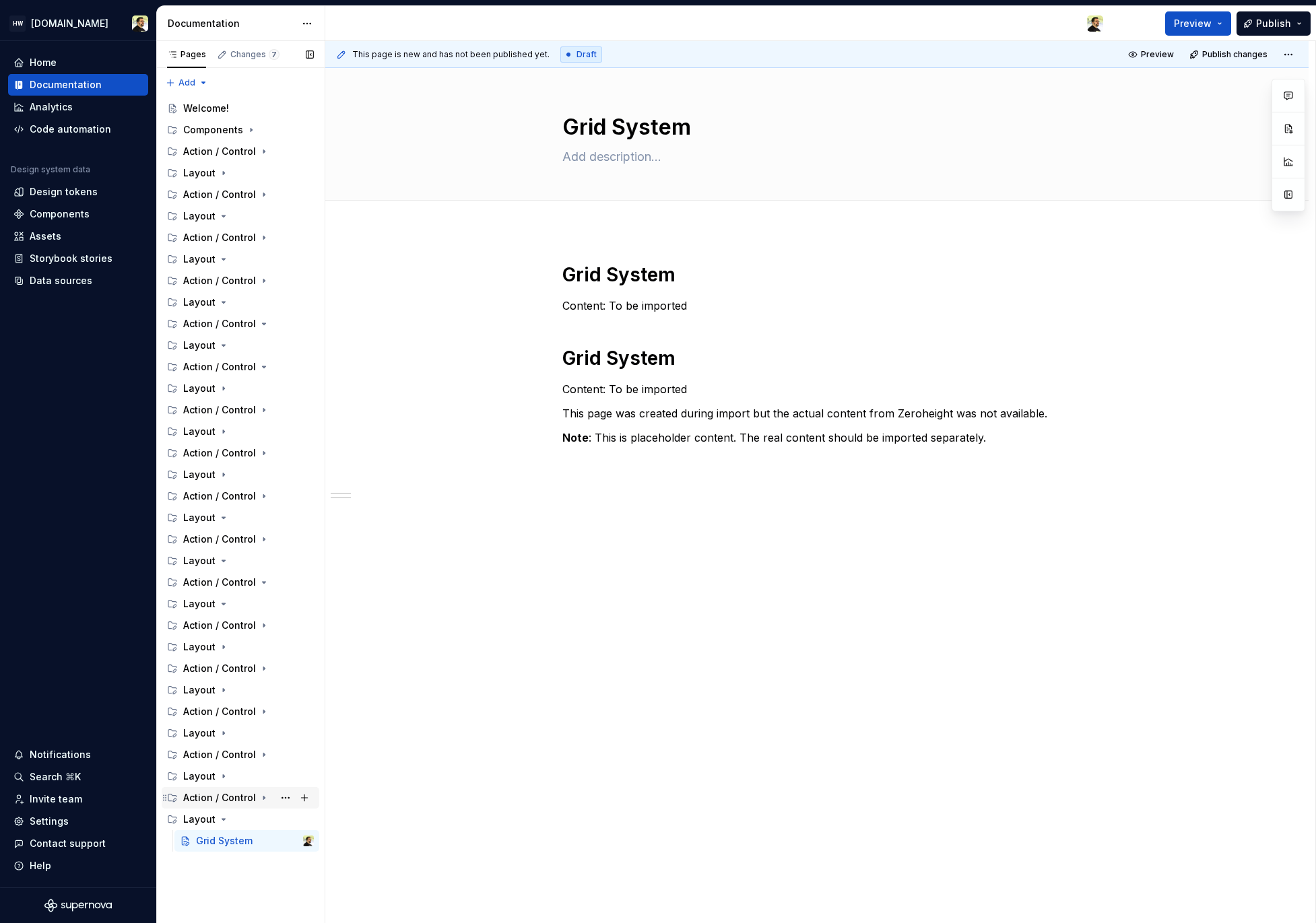
click at [221, 802] on div "Action / Control" at bounding box center [220, 798] width 73 height 14
click at [223, 781] on icon "Page tree" at bounding box center [224, 776] width 11 height 11
click at [233, 745] on div "Action / Control" at bounding box center [248, 754] width 131 height 19
click at [234, 774] on div "Layout" at bounding box center [248, 776] width 131 height 19
click at [235, 750] on div "Action / Control" at bounding box center [220, 755] width 73 height 14
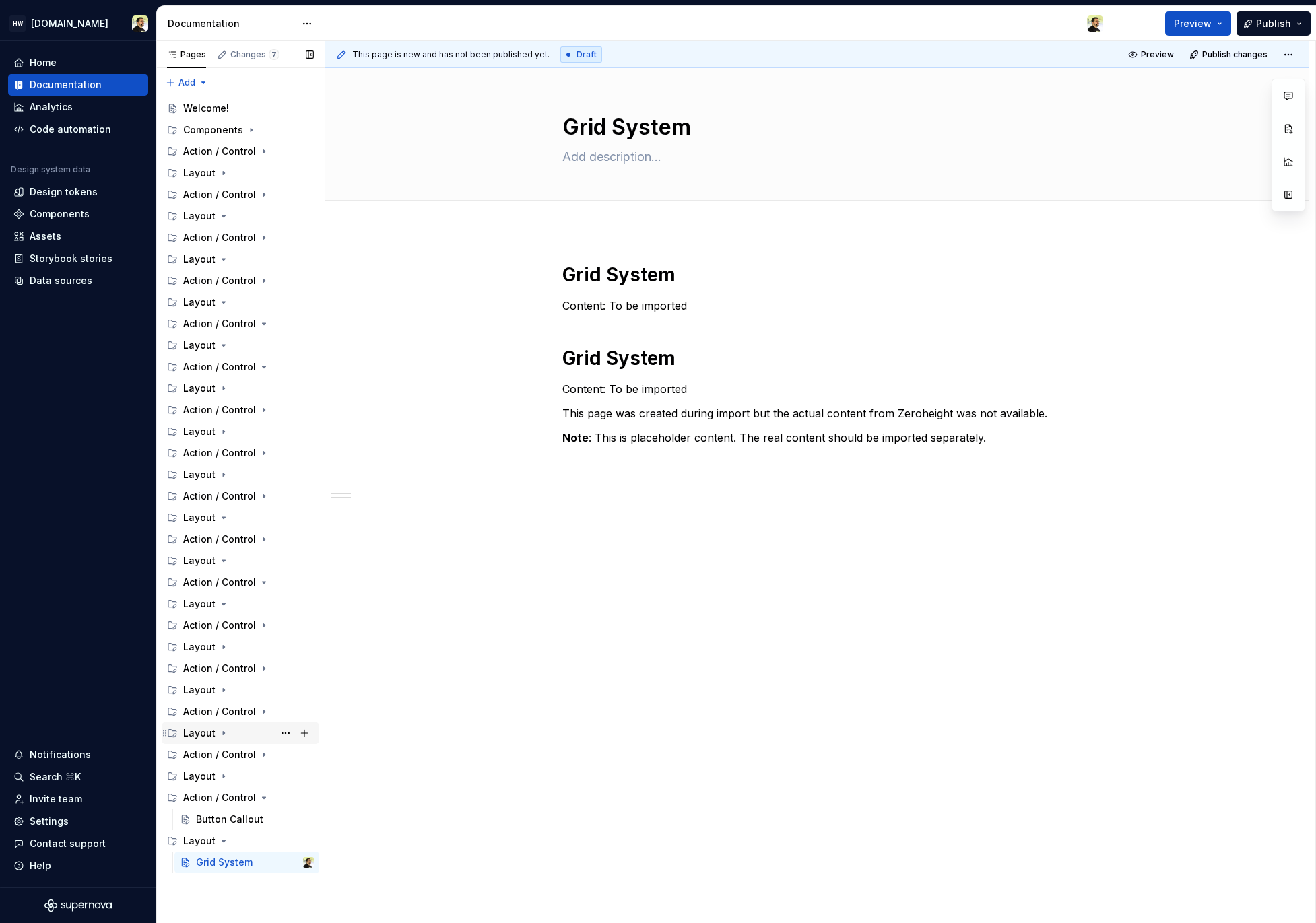
click at [235, 733] on div "Layout" at bounding box center [248, 733] width 131 height 19
click at [235, 754] on div "Grid System" at bounding box center [224, 755] width 56 height 14
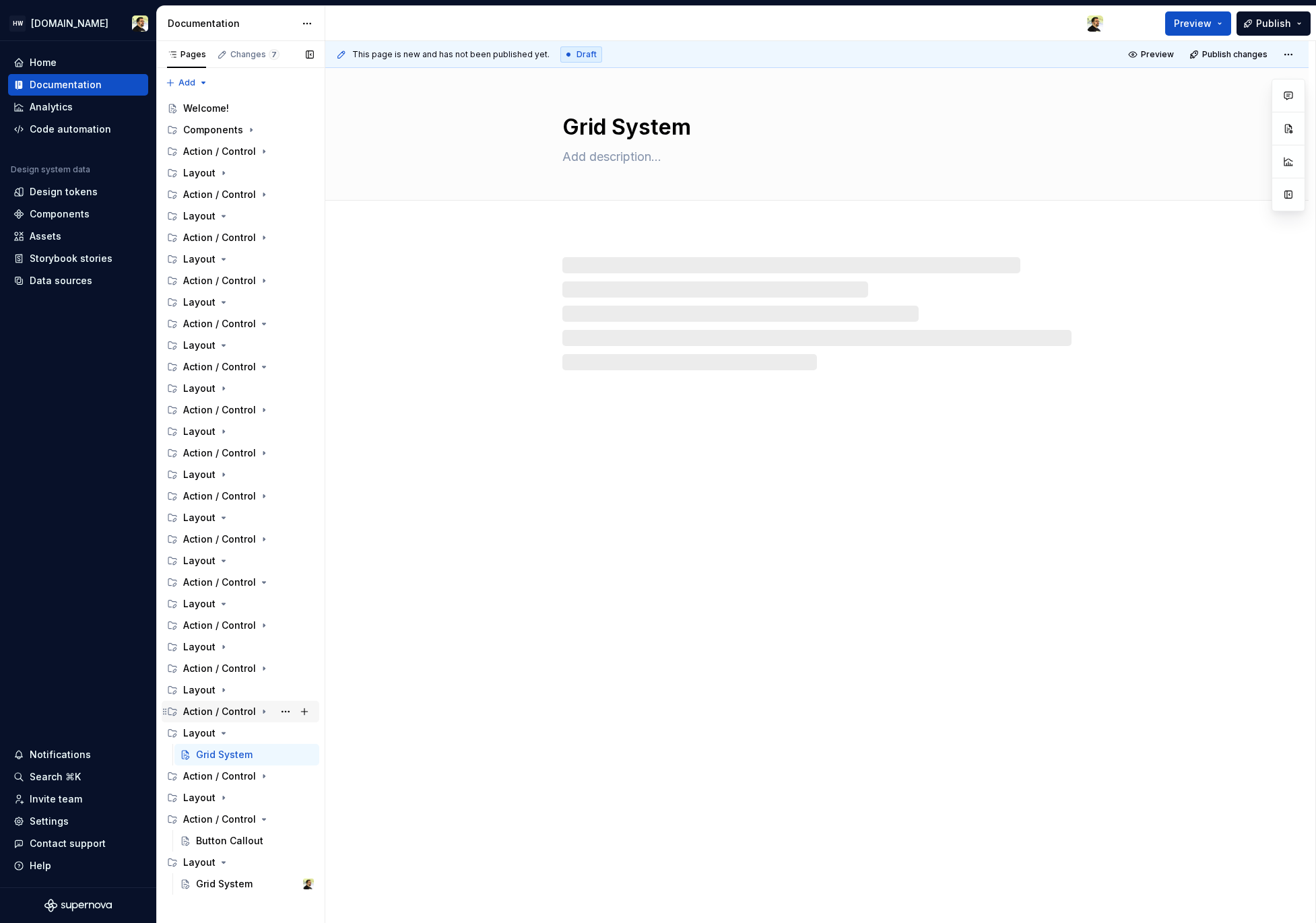
click at [235, 715] on div "Action / Control" at bounding box center [220, 712] width 73 height 14
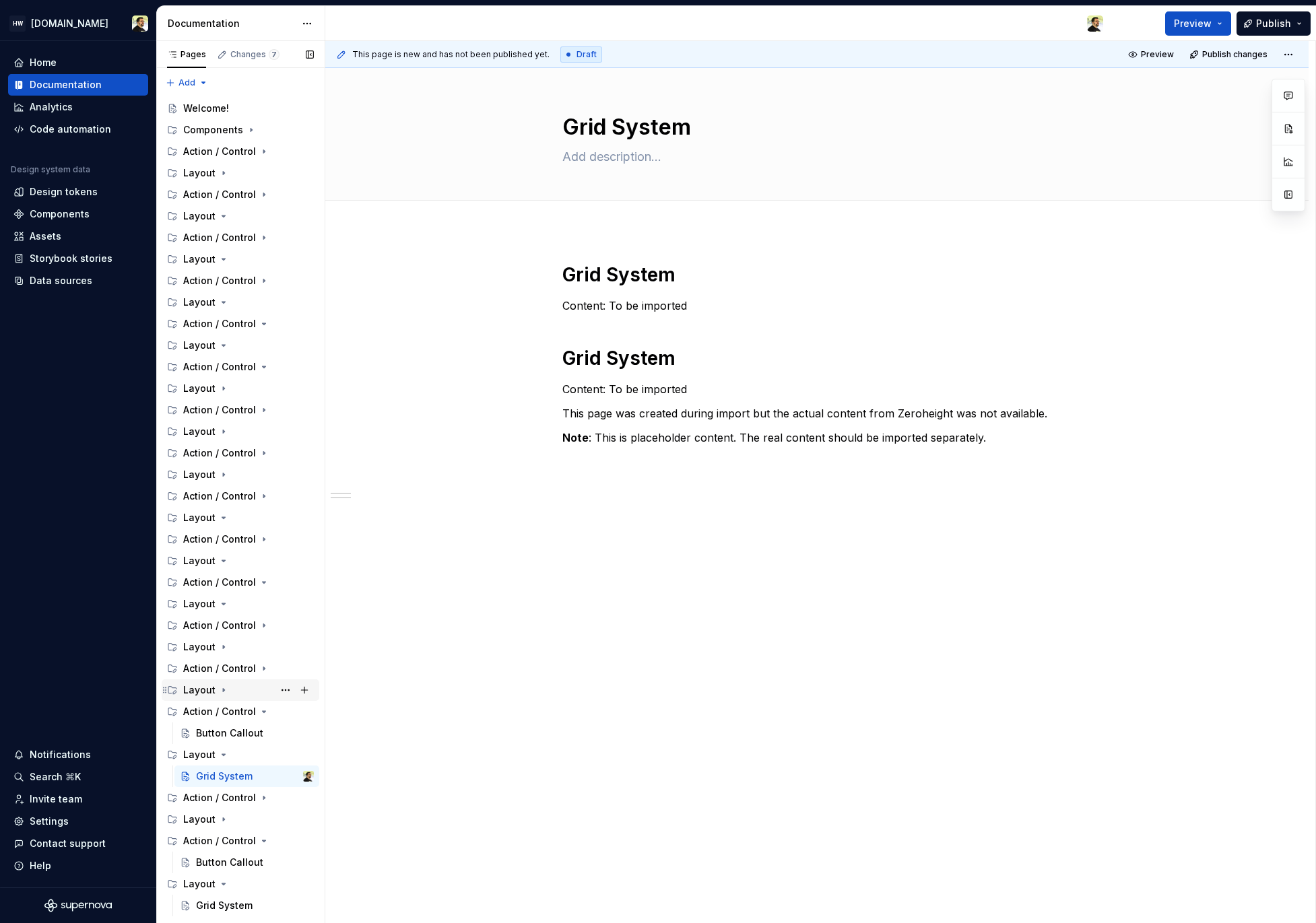
click at [235, 690] on div "Layout" at bounding box center [248, 690] width 131 height 19
click at [241, 667] on div "Action / Control" at bounding box center [220, 669] width 73 height 14
click at [233, 779] on div "Button Callout" at bounding box center [230, 777] width 67 height 14
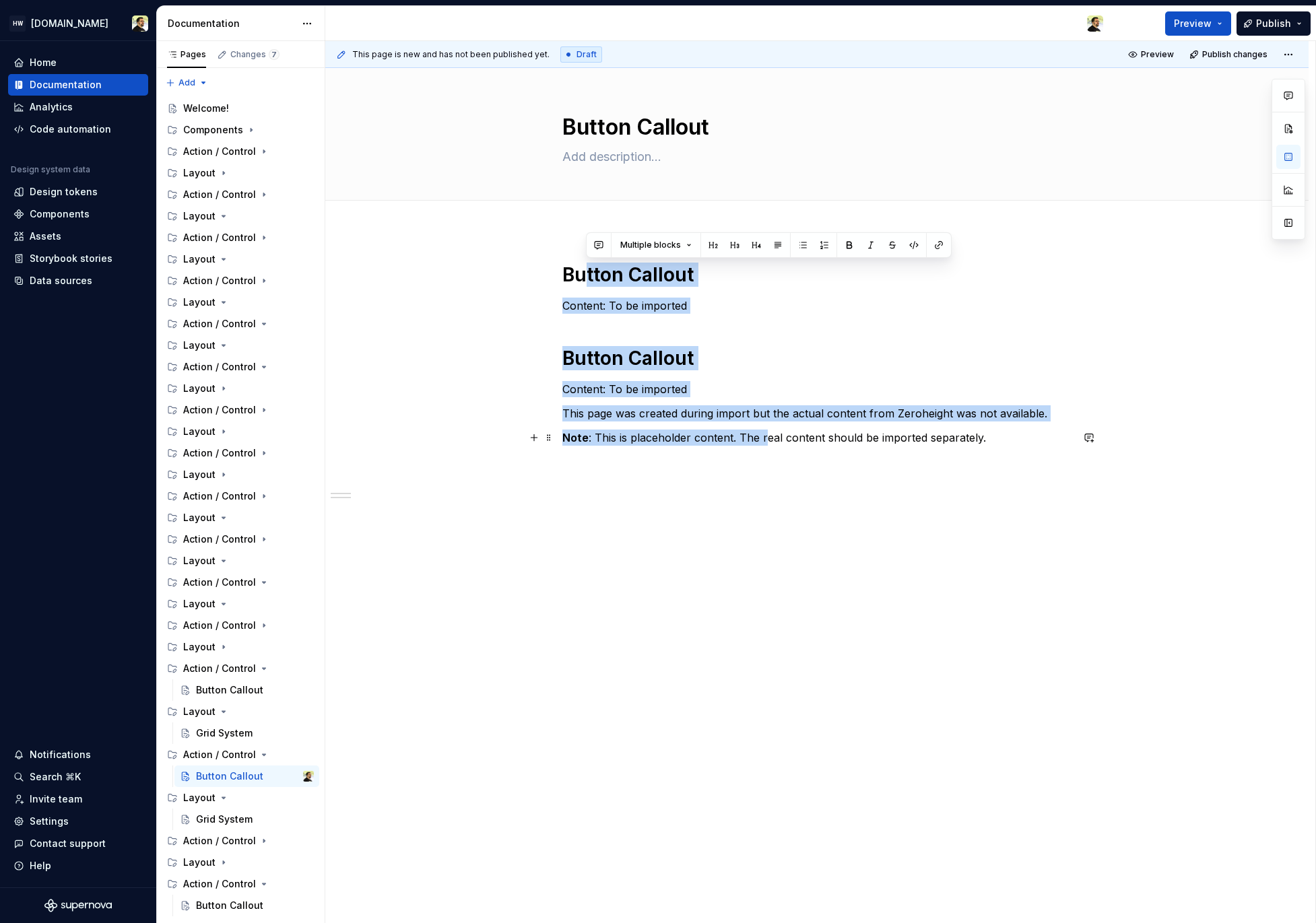
drag, startPoint x: 584, startPoint y: 278, endPoint x: 762, endPoint y: 444, distance: 243.4
click at [762, 441] on div "Button Callout Content: To be imported Button Callout Content: To be imported T…" at bounding box center [816, 353] width 510 height 183
click at [762, 444] on p "Note : This is placeholder content. The real content should be imported separat…" at bounding box center [816, 437] width 510 height 16
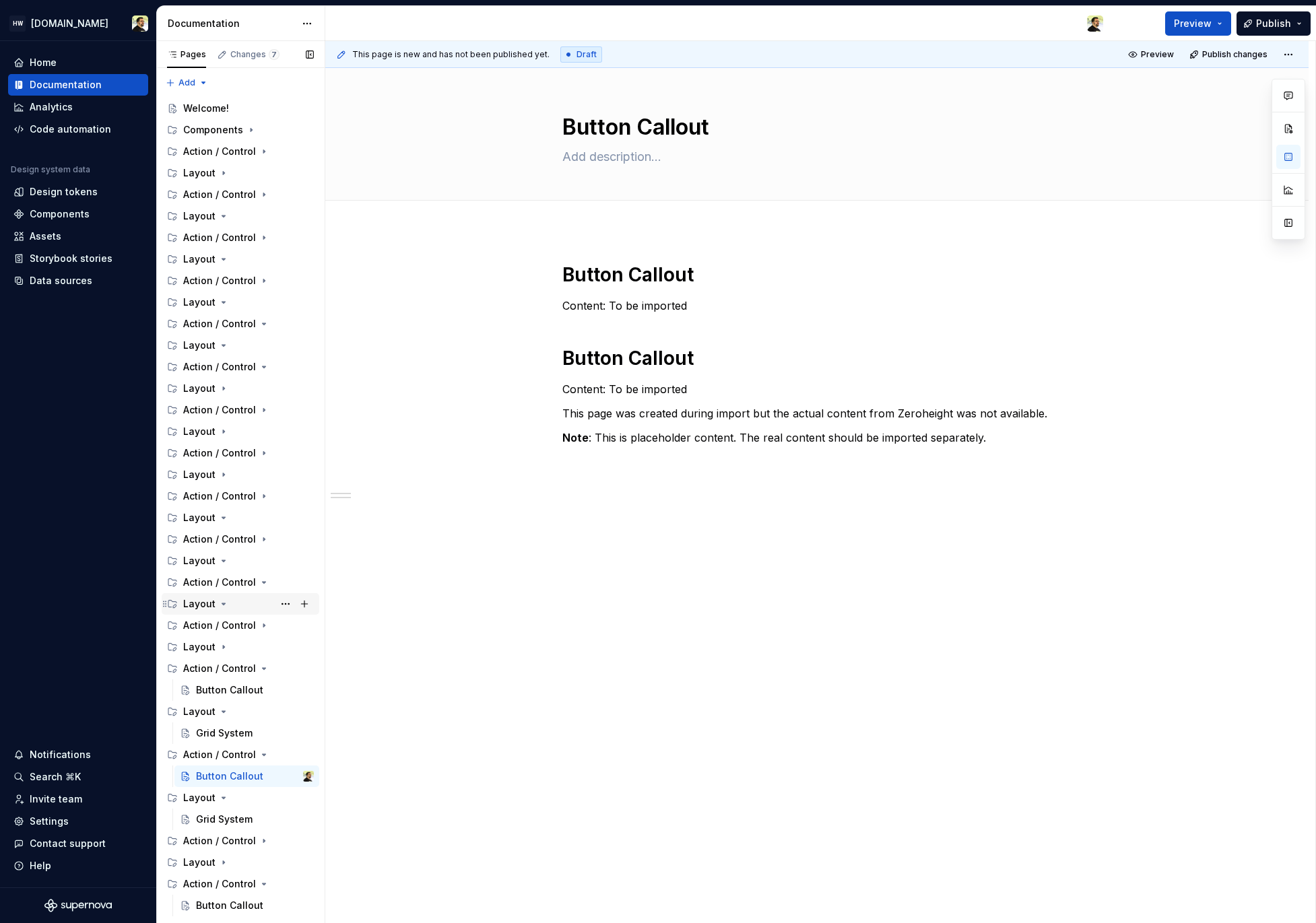
click at [233, 603] on div "Layout" at bounding box center [248, 603] width 131 height 19
click at [237, 594] on div "Layout" at bounding box center [239, 604] width 157 height 22
click at [238, 585] on div "Action / Control" at bounding box center [220, 583] width 73 height 14
click at [237, 558] on div "Layout" at bounding box center [248, 560] width 131 height 19
click at [237, 533] on div "Action / Control" at bounding box center [220, 539] width 73 height 14
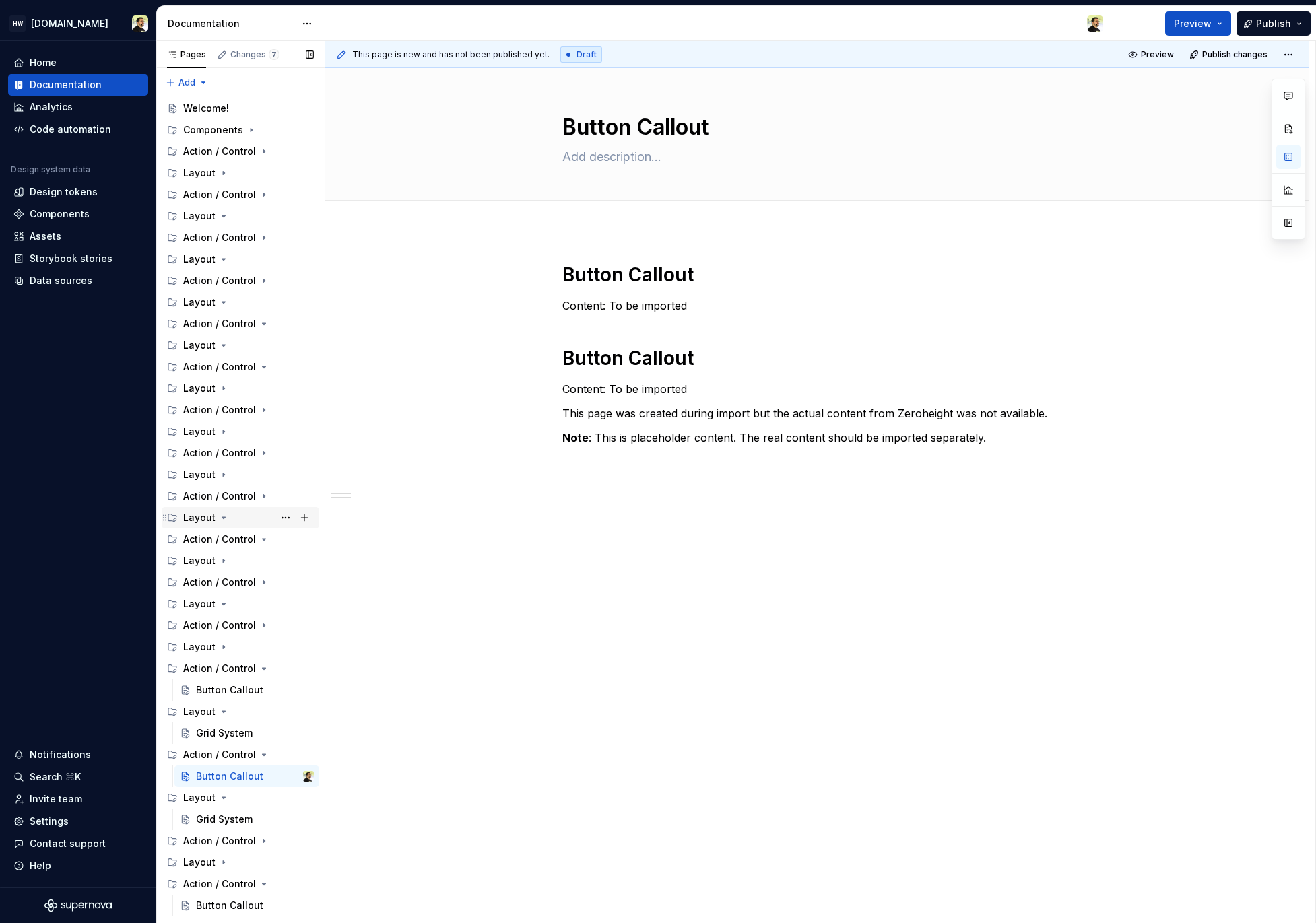
click at [237, 515] on div "Layout" at bounding box center [248, 517] width 131 height 19
click at [236, 655] on div "Layout" at bounding box center [248, 647] width 131 height 19
click at [236, 621] on div "Action / Control" at bounding box center [220, 625] width 73 height 14
click at [236, 598] on div "Layout" at bounding box center [248, 603] width 131 height 19
click at [239, 553] on div "Layout" at bounding box center [248, 560] width 131 height 19
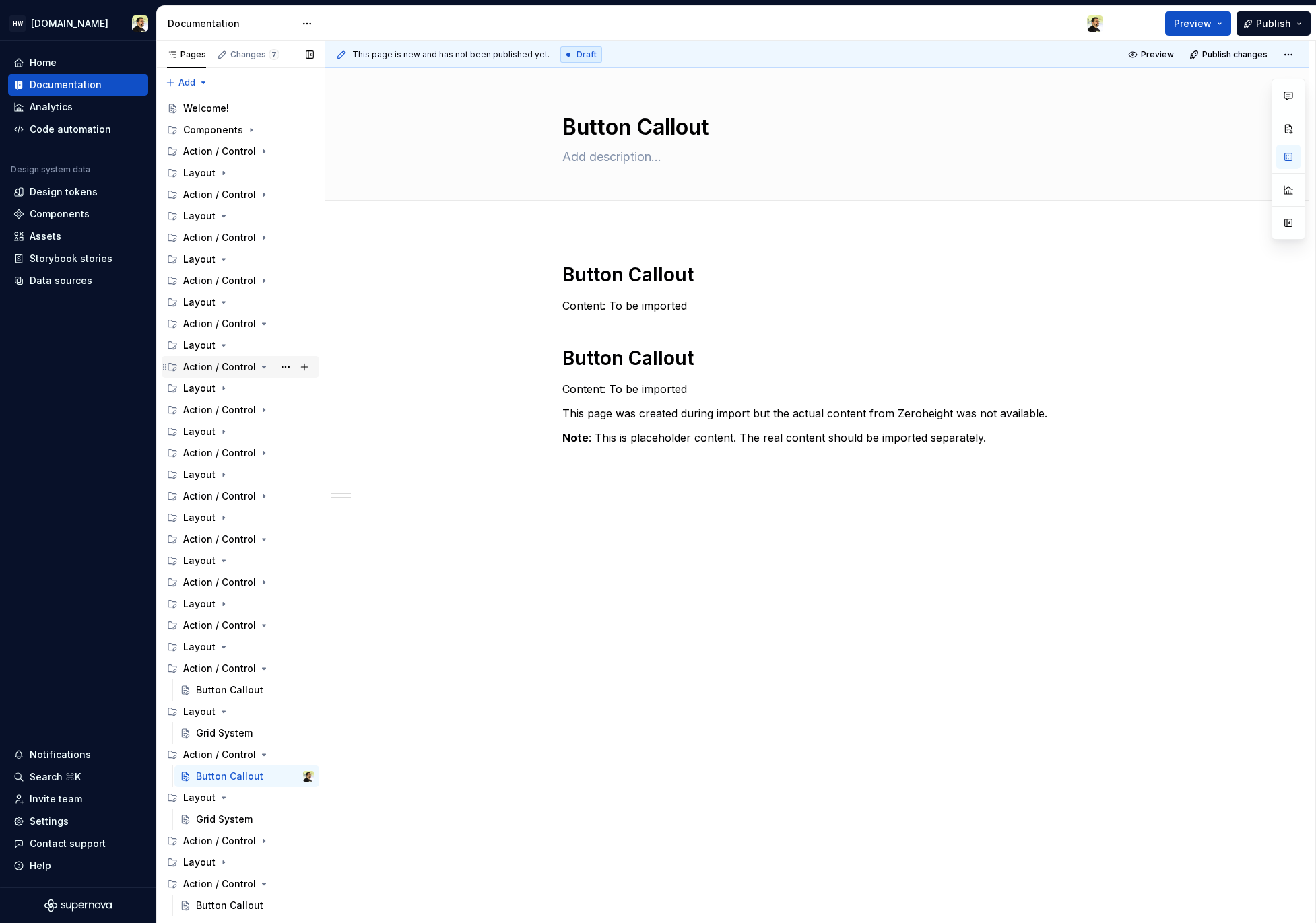
click at [231, 368] on div "Action / Control" at bounding box center [220, 367] width 73 height 14
click at [231, 391] on div "Layout" at bounding box center [248, 388] width 131 height 19
click at [231, 414] on div "Action / Control" at bounding box center [220, 411] width 73 height 14
click at [231, 435] on div "Layout" at bounding box center [248, 431] width 131 height 19
click at [231, 476] on div "Layout" at bounding box center [248, 474] width 131 height 19
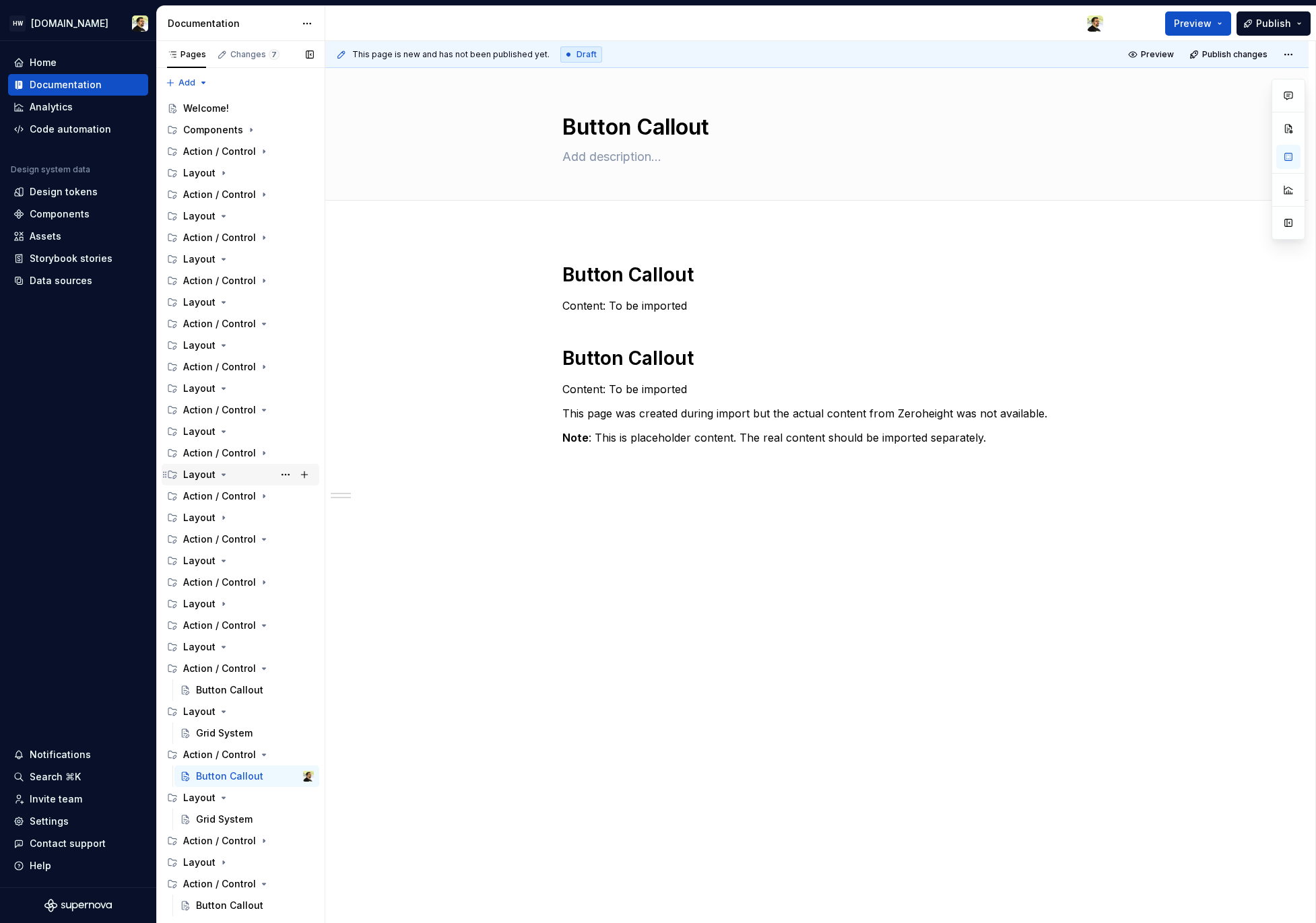
scroll to position [33, 0]
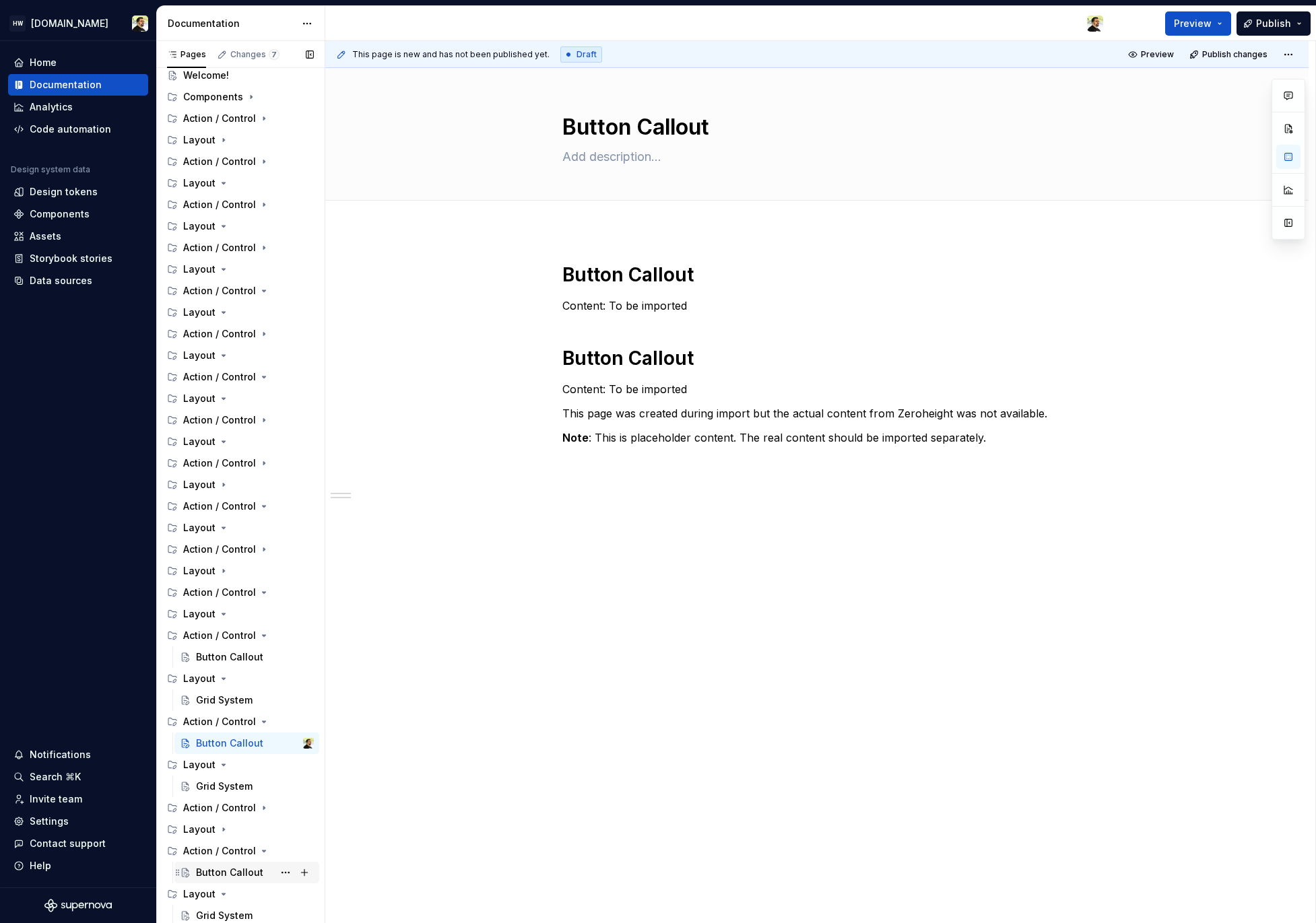
click at [216, 875] on div "Button Callout" at bounding box center [230, 873] width 67 height 14
click at [215, 126] on div "Action / Control" at bounding box center [248, 118] width 131 height 19
click at [212, 139] on div "Layout" at bounding box center [199, 140] width 33 height 14
click at [214, 100] on div "Components" at bounding box center [213, 97] width 60 height 14
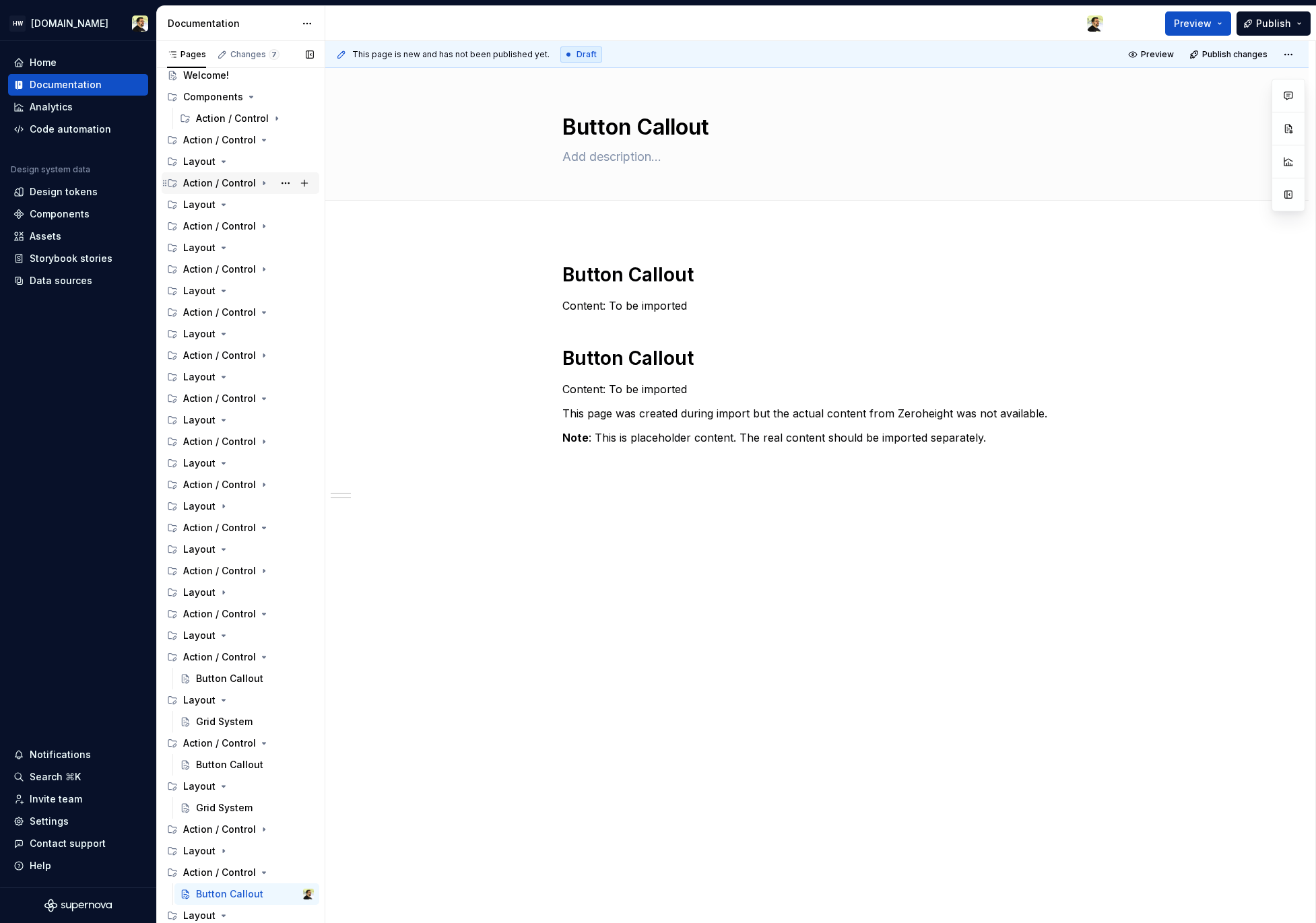
click at [211, 172] on div "Action / Control" at bounding box center [239, 183] width 157 height 22
click at [211, 190] on div "Action / Control" at bounding box center [248, 183] width 131 height 19
click at [211, 241] on div "Layout" at bounding box center [199, 248] width 33 height 14
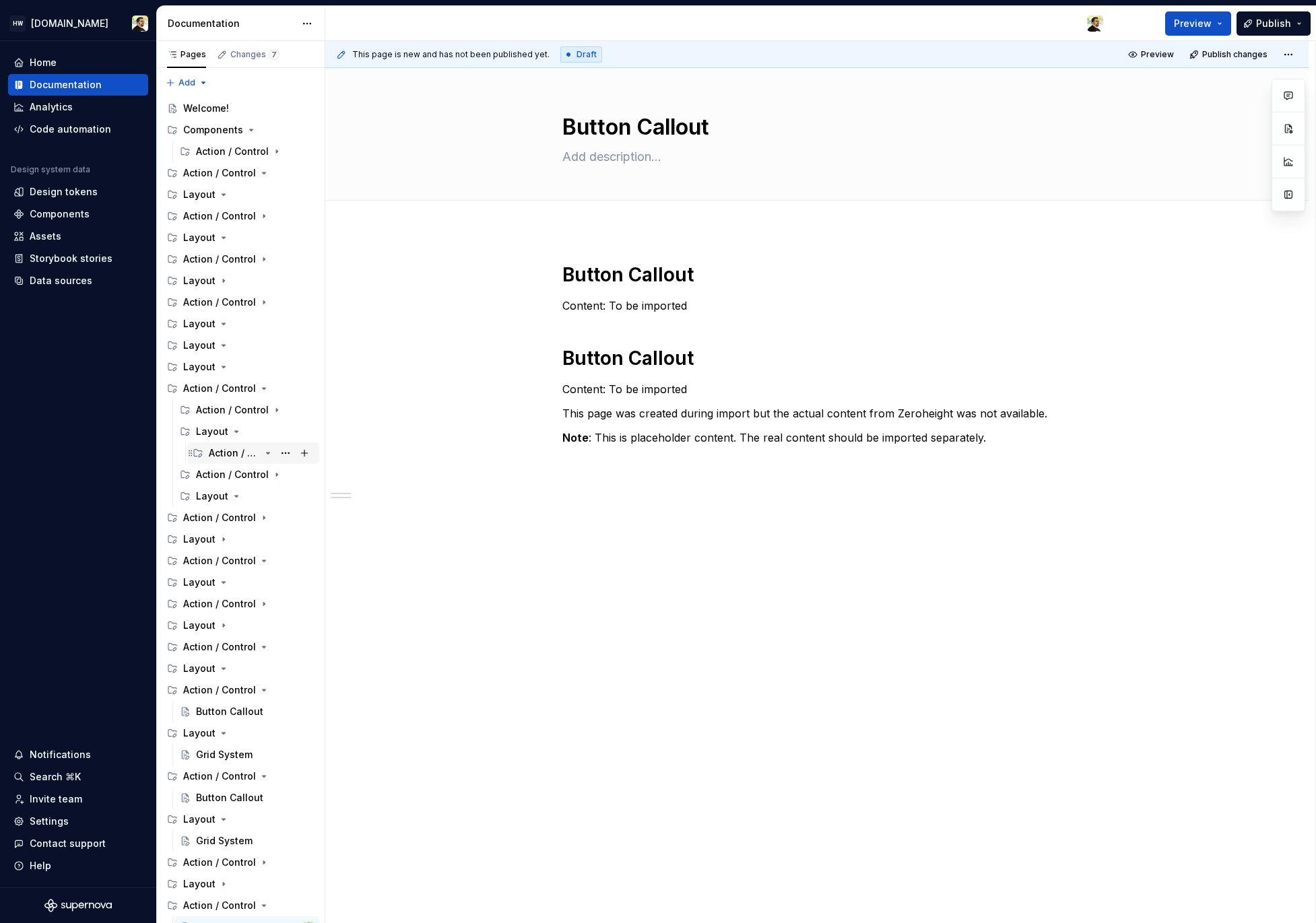
drag, startPoint x: 223, startPoint y: 321, endPoint x: 223, endPoint y: 454, distance: 133.0
click at [223, 452] on div "Welcome! Components Action / Control Action / Control Layout Action / Control L…" at bounding box center [239, 539] width 157 height 883
drag, startPoint x: 220, startPoint y: 340, endPoint x: 220, endPoint y: 423, distance: 83.0
click at [220, 423] on div "Welcome! Components Action / Control Action / Control Layout Action / Control L…" at bounding box center [239, 539] width 157 height 883
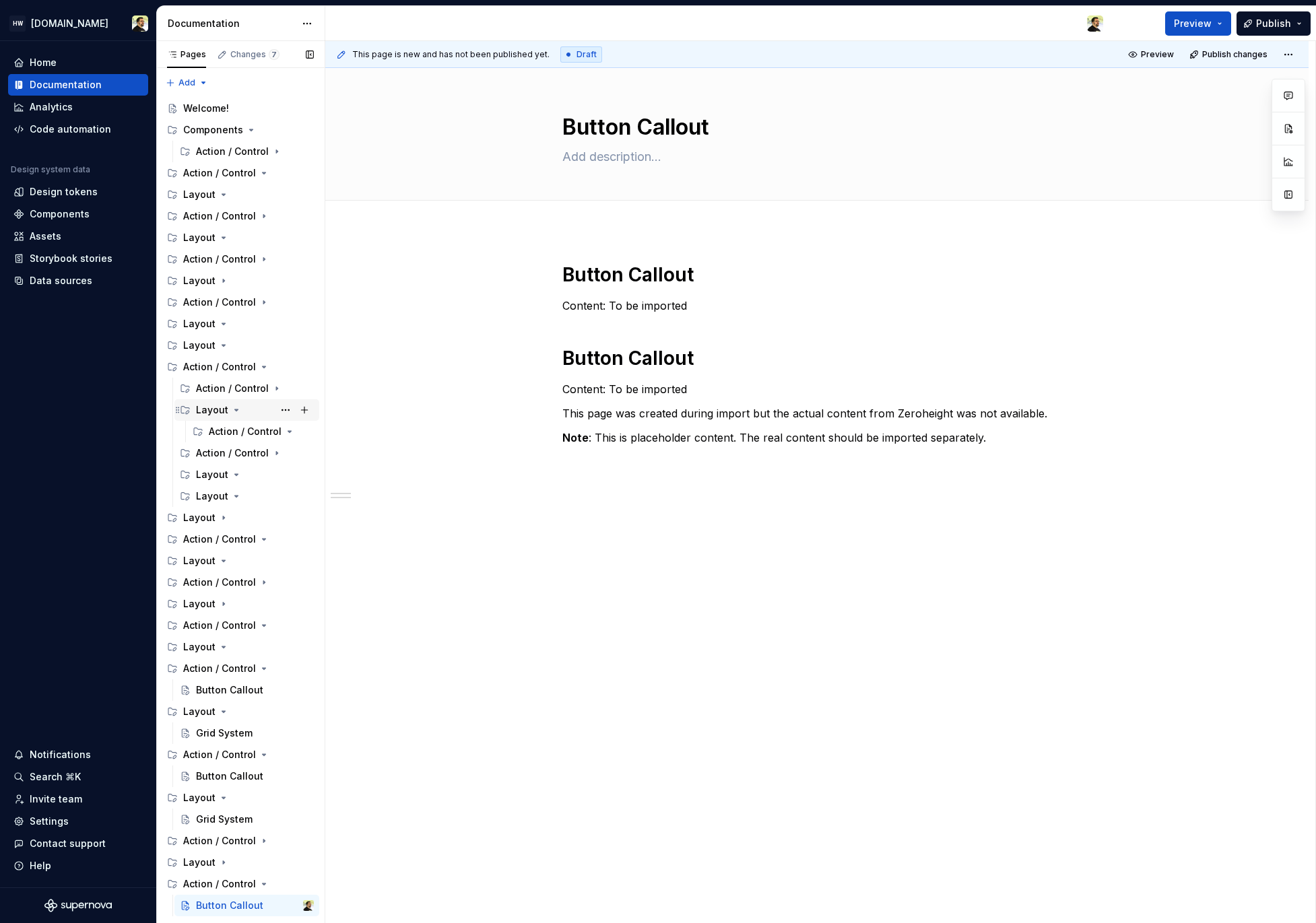
click at [204, 409] on div "Layout" at bounding box center [212, 411] width 33 height 14
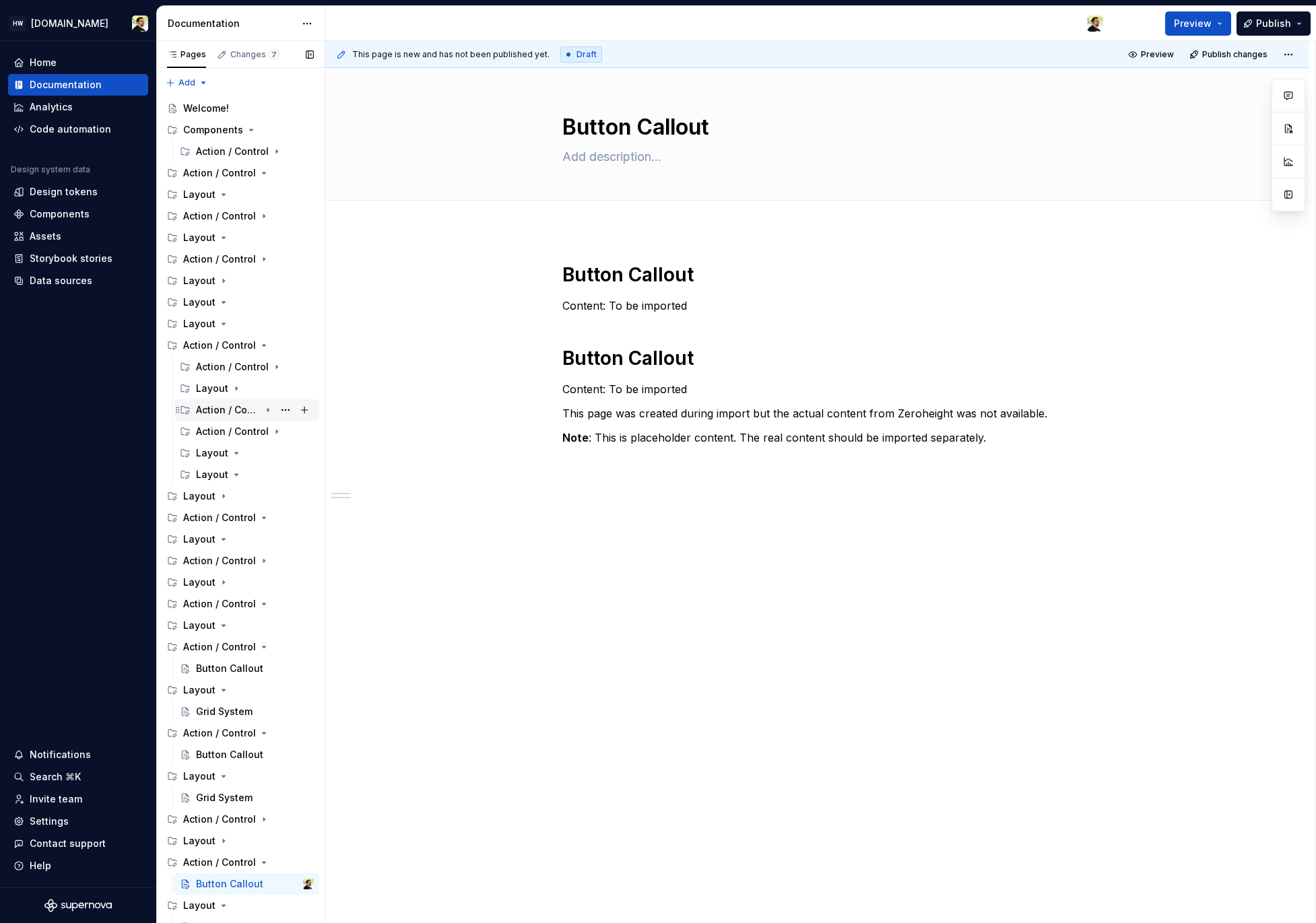
drag, startPoint x: 223, startPoint y: 302, endPoint x: 223, endPoint y: 406, distance: 104.0
click at [223, 402] on div "Welcome! Components Action / Control Action / Control Layout Action / Control L…" at bounding box center [239, 517] width 157 height 840
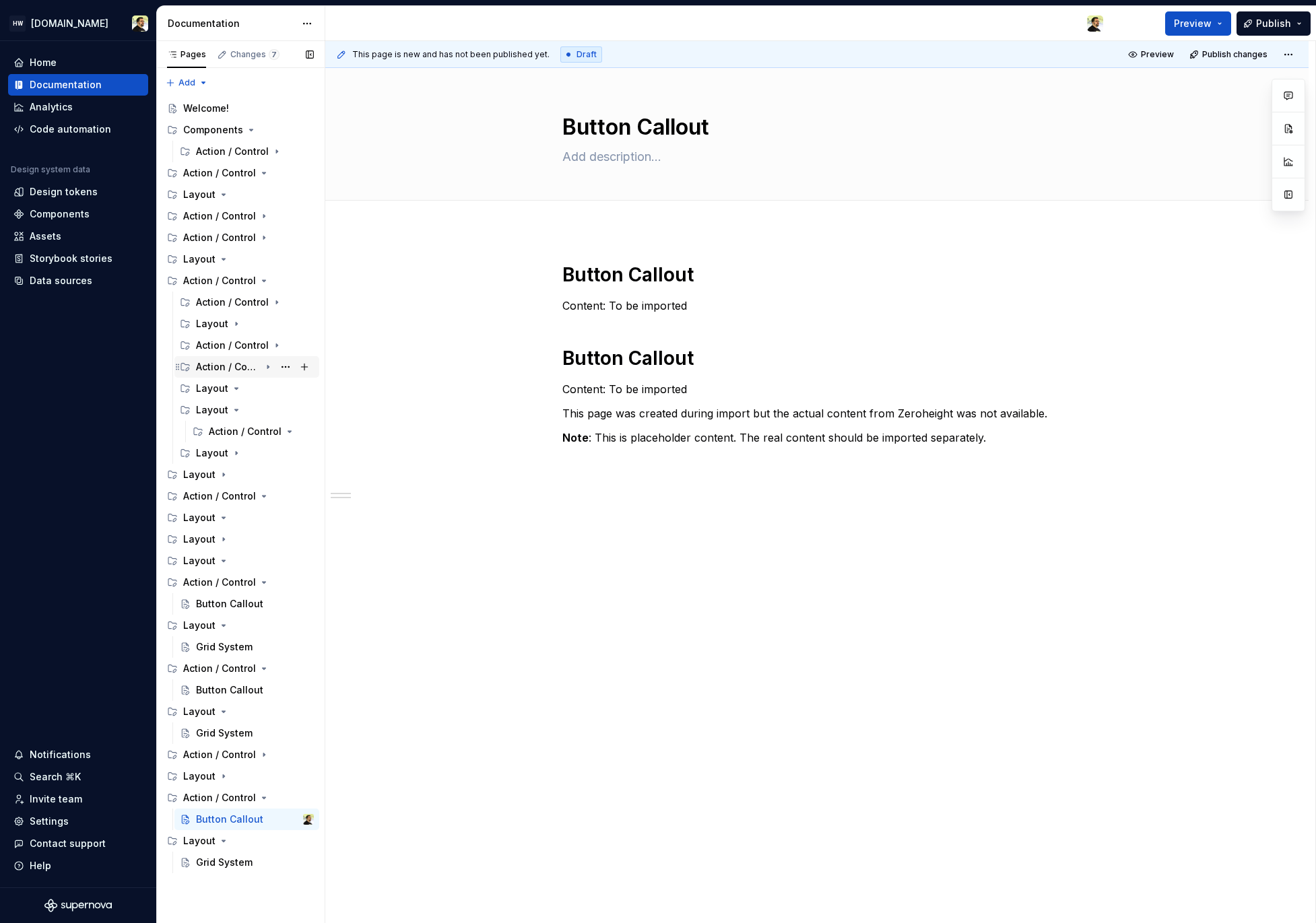
drag, startPoint x: 221, startPoint y: 253, endPoint x: 221, endPoint y: 366, distance: 113.0
click at [221, 366] on div "Welcome! Components Action / Control Action / Control Layout Action / Control A…" at bounding box center [239, 486] width 157 height 776
click at [216, 167] on div "Action / Control" at bounding box center [220, 173] width 73 height 14
click at [217, 155] on div "Action / Control" at bounding box center [228, 151] width 64 height 14
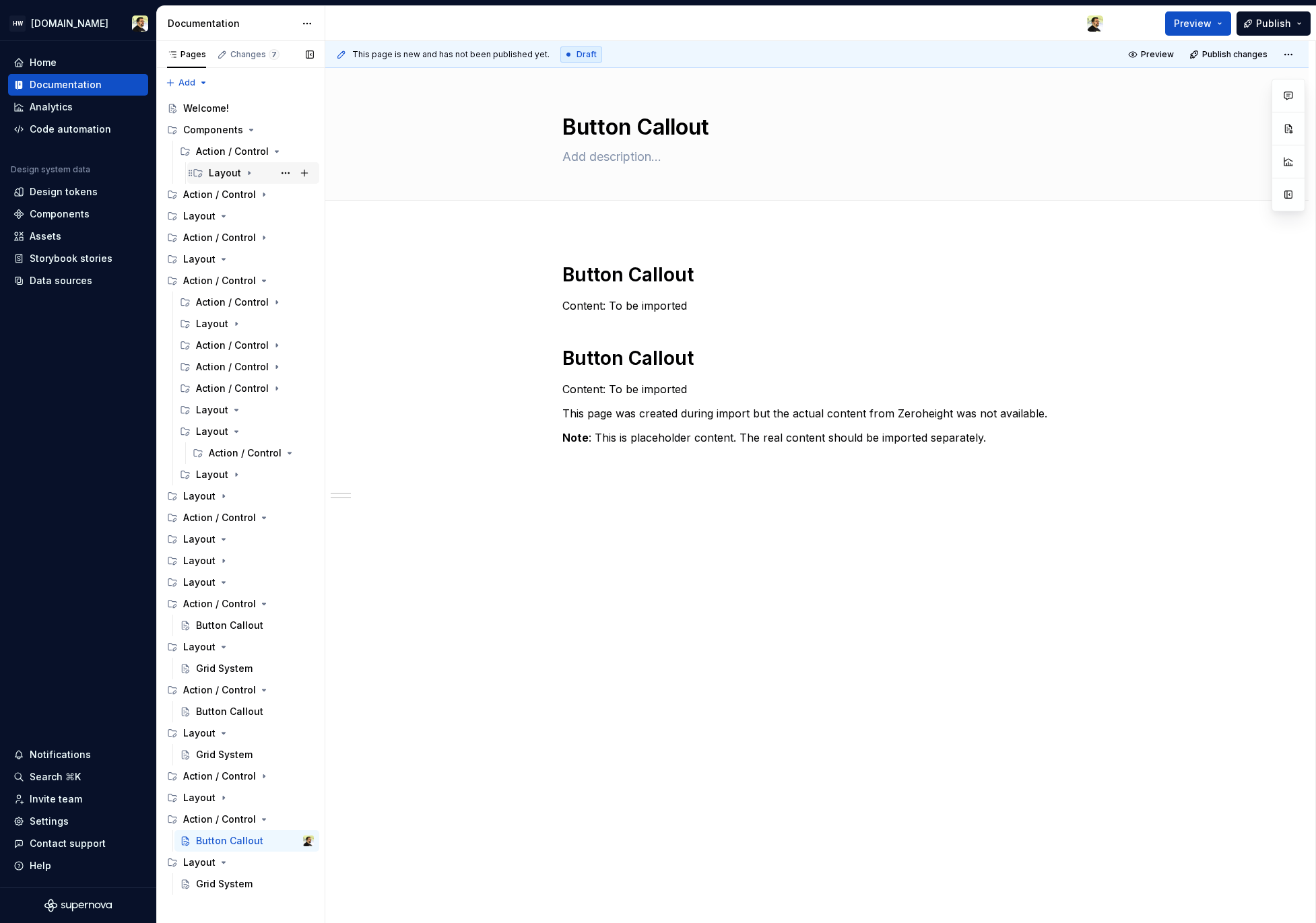
click at [224, 169] on div "Layout" at bounding box center [225, 173] width 33 height 14
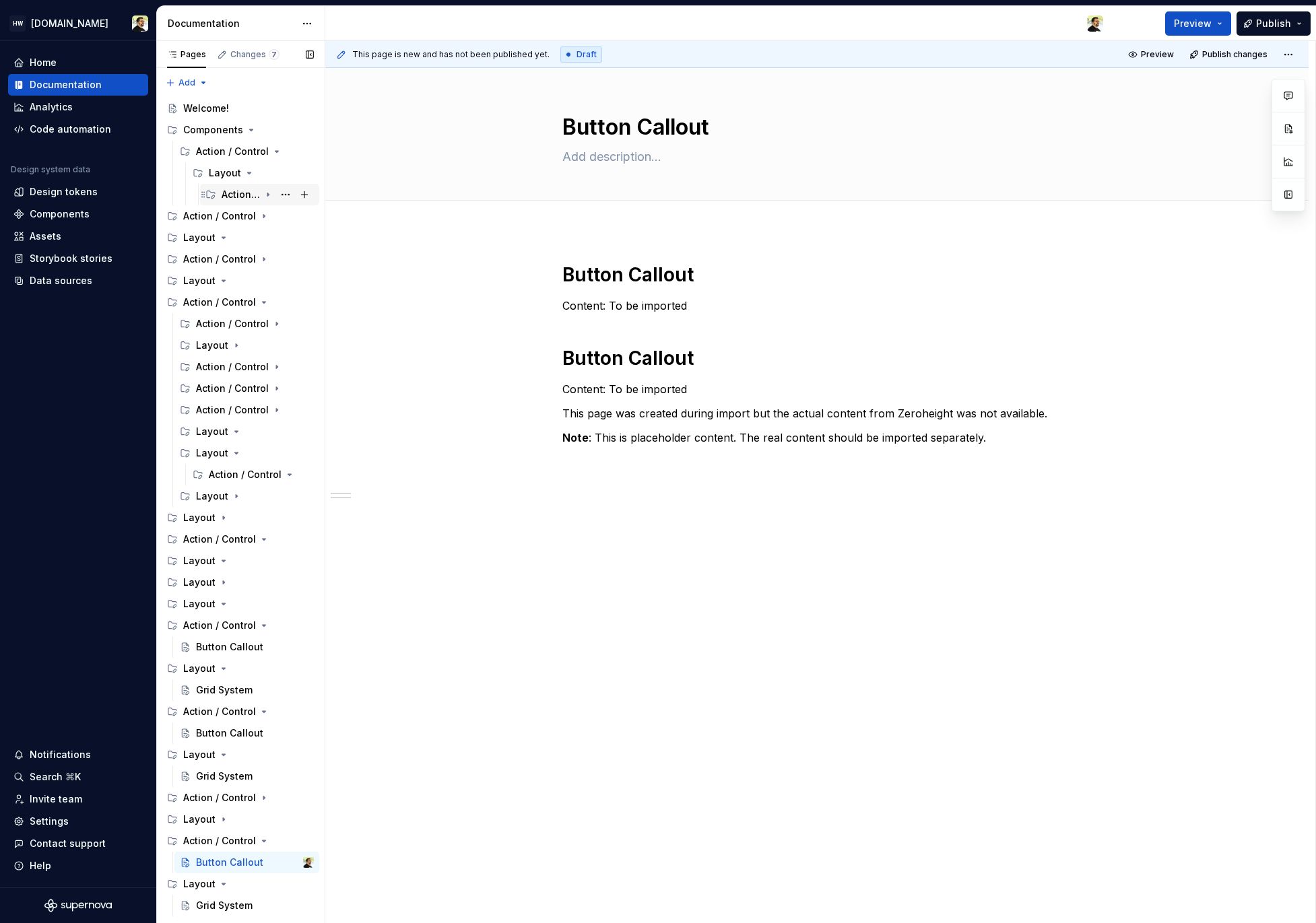
click at [235, 193] on div "Action / Control" at bounding box center [240, 195] width 39 height 14
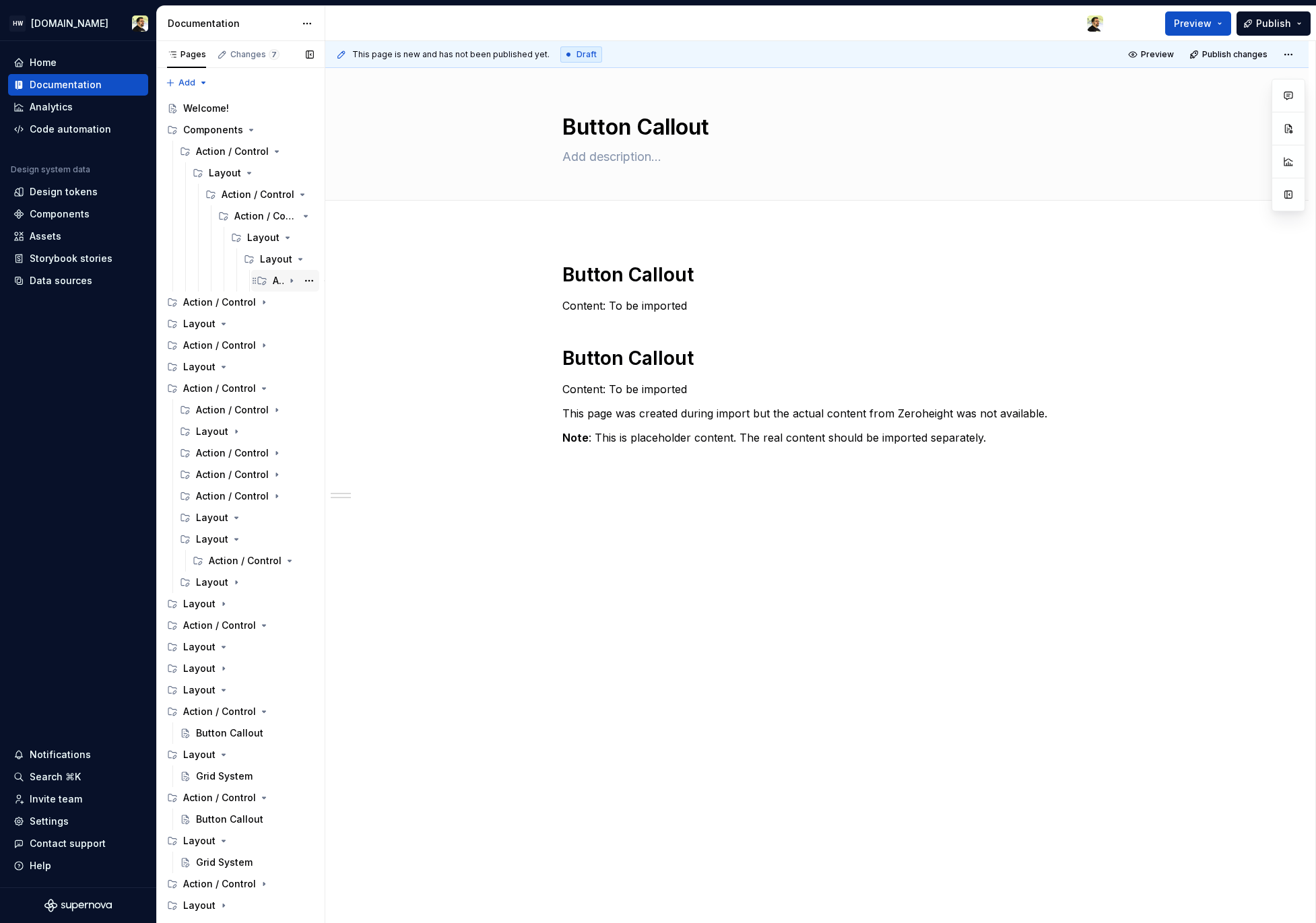
click at [275, 284] on div "Action / Control" at bounding box center [278, 281] width 11 height 14
click at [225, 383] on div "Action / Control" at bounding box center [220, 389] width 73 height 14
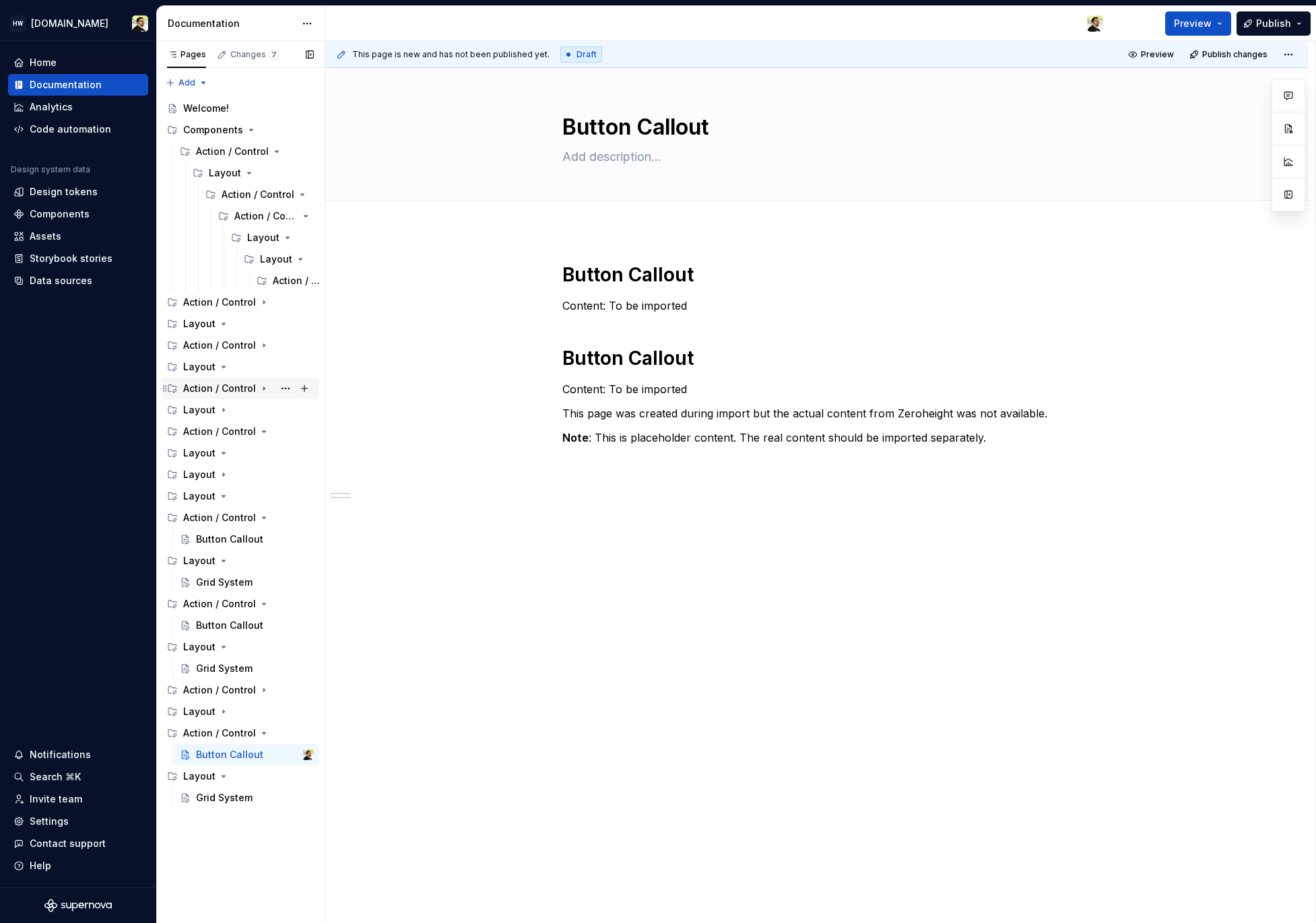
click at [216, 379] on div "Action / Control" at bounding box center [248, 388] width 131 height 19
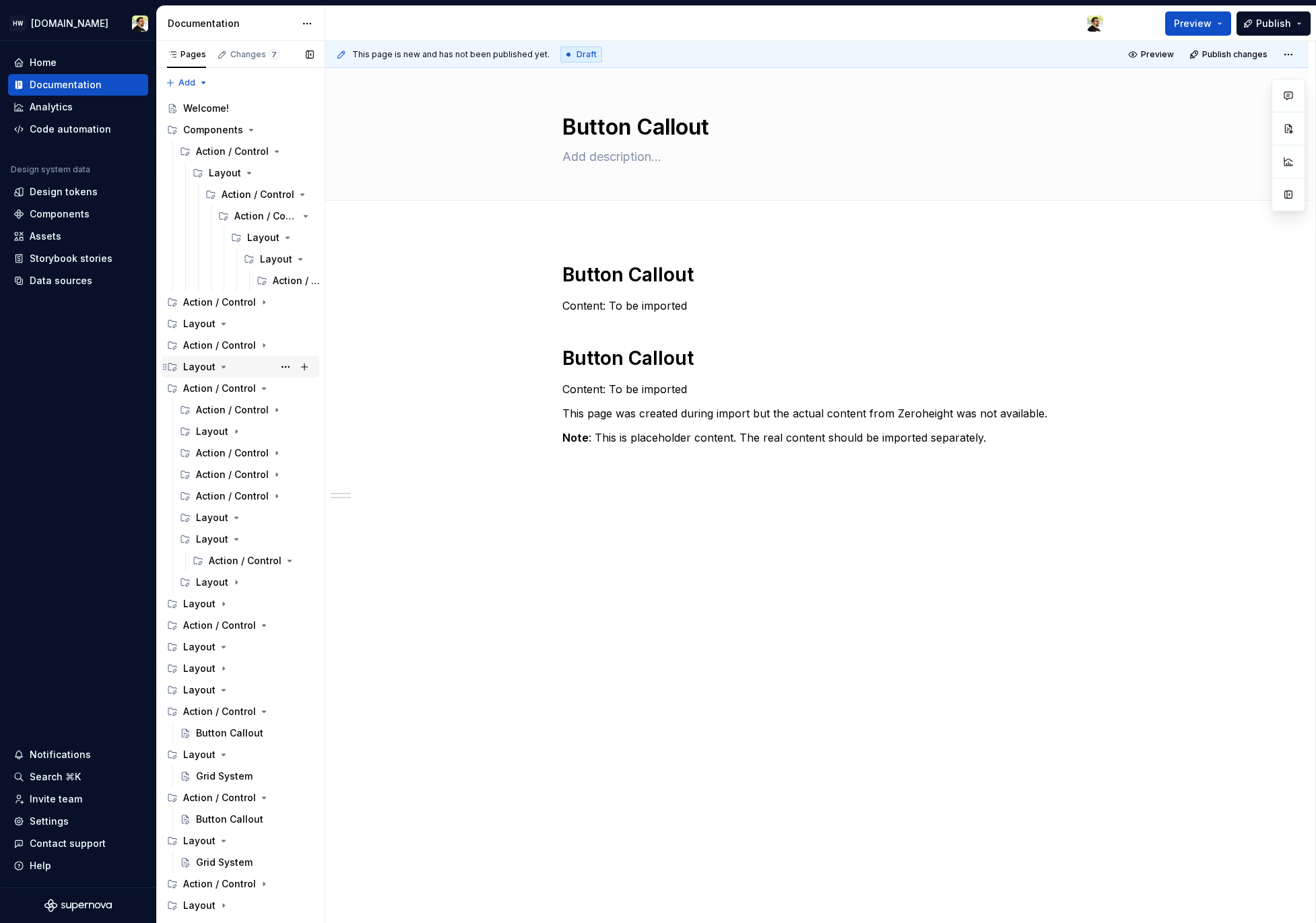
click at [214, 365] on div "Layout" at bounding box center [199, 367] width 33 height 14
click at [214, 343] on div "Action / Control" at bounding box center [220, 345] width 73 height 14
click at [214, 357] on div "Action / Control" at bounding box center [248, 366] width 131 height 19
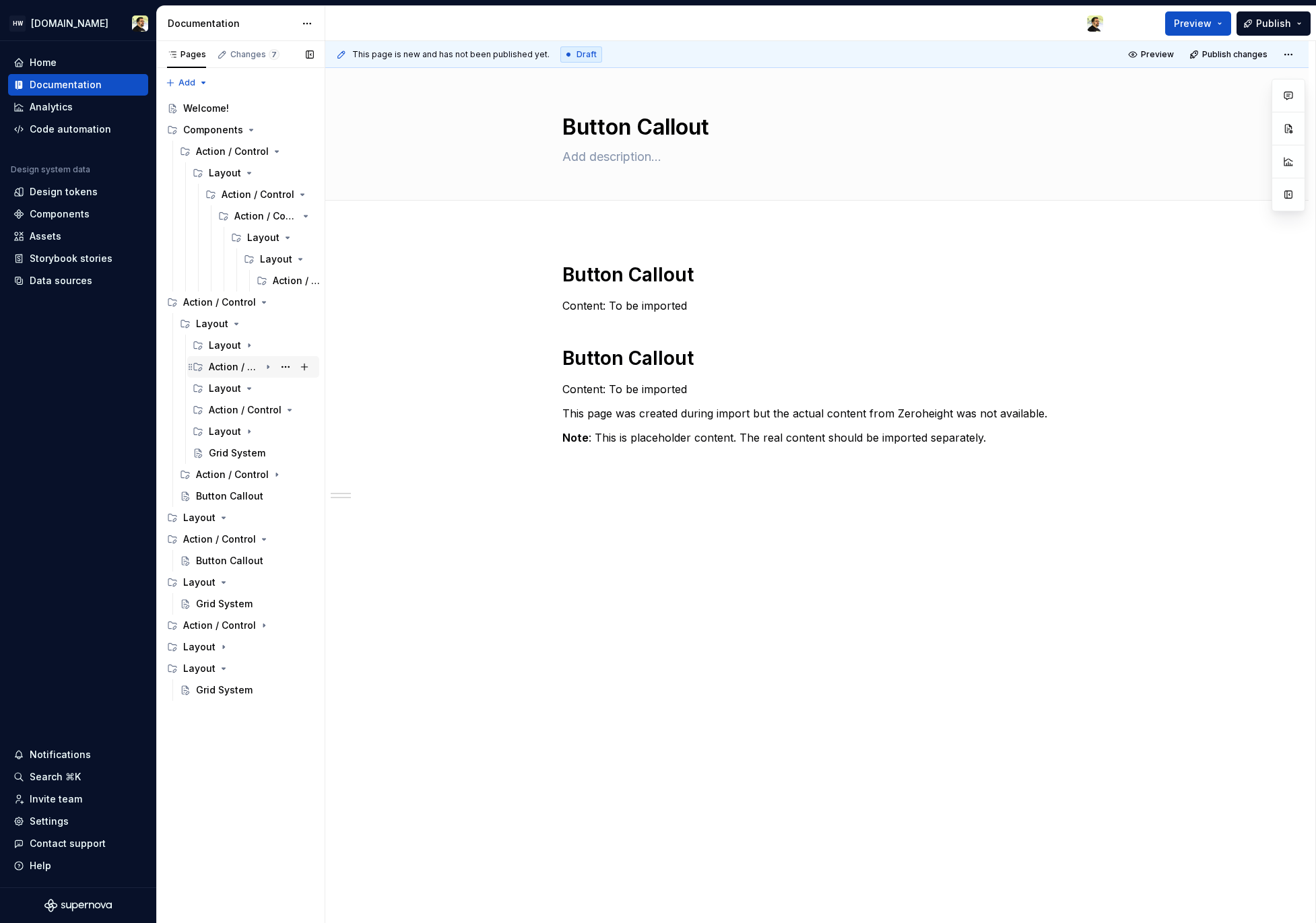
drag, startPoint x: 220, startPoint y: 514, endPoint x: 220, endPoint y: 372, distance: 142.0
click at [220, 372] on div "Welcome! Components Action / Control Layout Action / Control Action / Control L…" at bounding box center [239, 400] width 157 height 603
drag, startPoint x: 226, startPoint y: 521, endPoint x: 237, endPoint y: 422, distance: 99.6
click at [237, 422] on div "Welcome! Components Action / Control Layout Action / Control Action / Control L…" at bounding box center [239, 400] width 157 height 603
drag, startPoint x: 217, startPoint y: 673, endPoint x: 223, endPoint y: 564, distance: 109.2
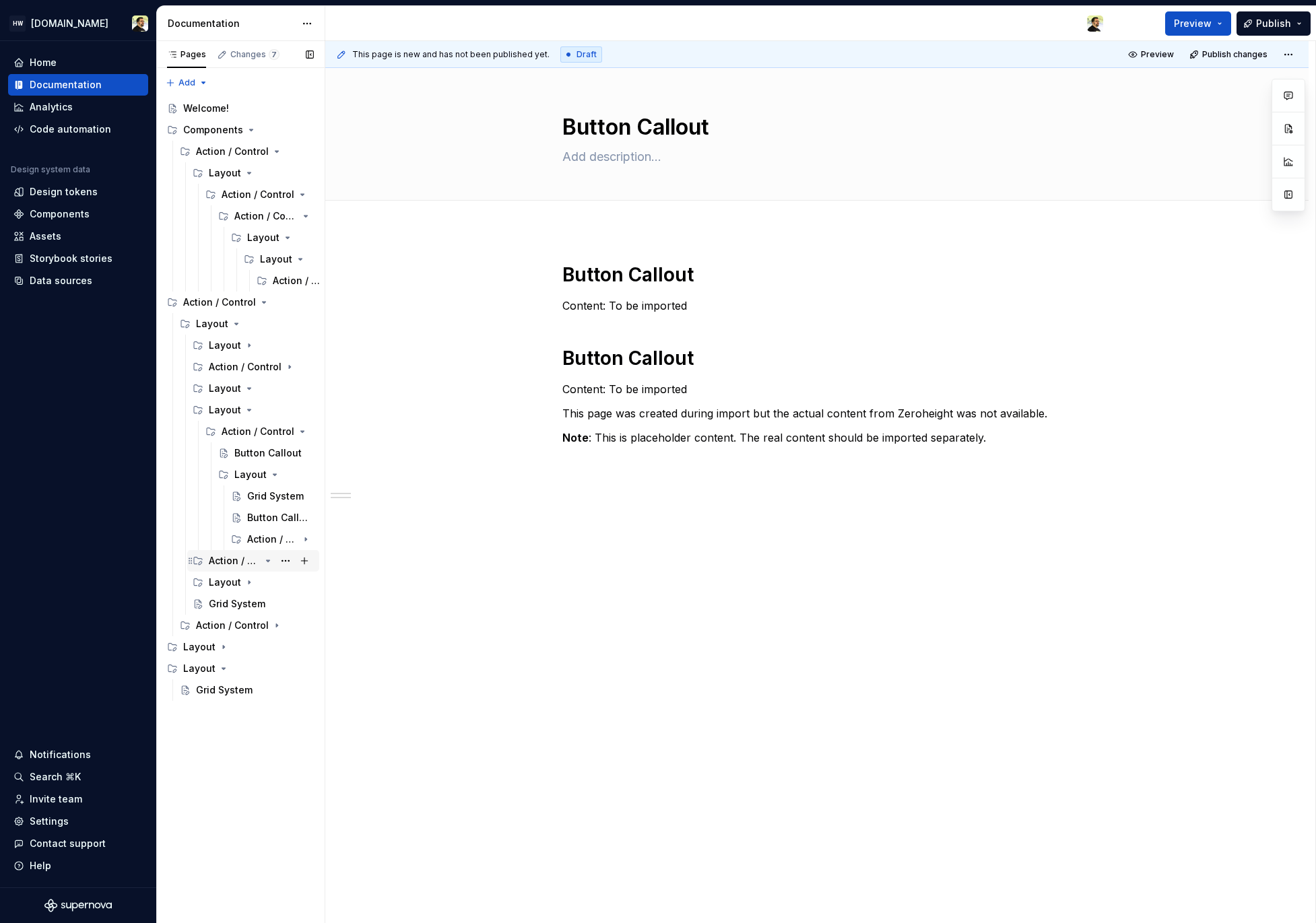
click at [223, 566] on div "Welcome! Components Action / Control Layout Action / Control Action / Control L…" at bounding box center [239, 400] width 157 height 603
click at [282, 303] on button "Page tree" at bounding box center [285, 302] width 19 height 19
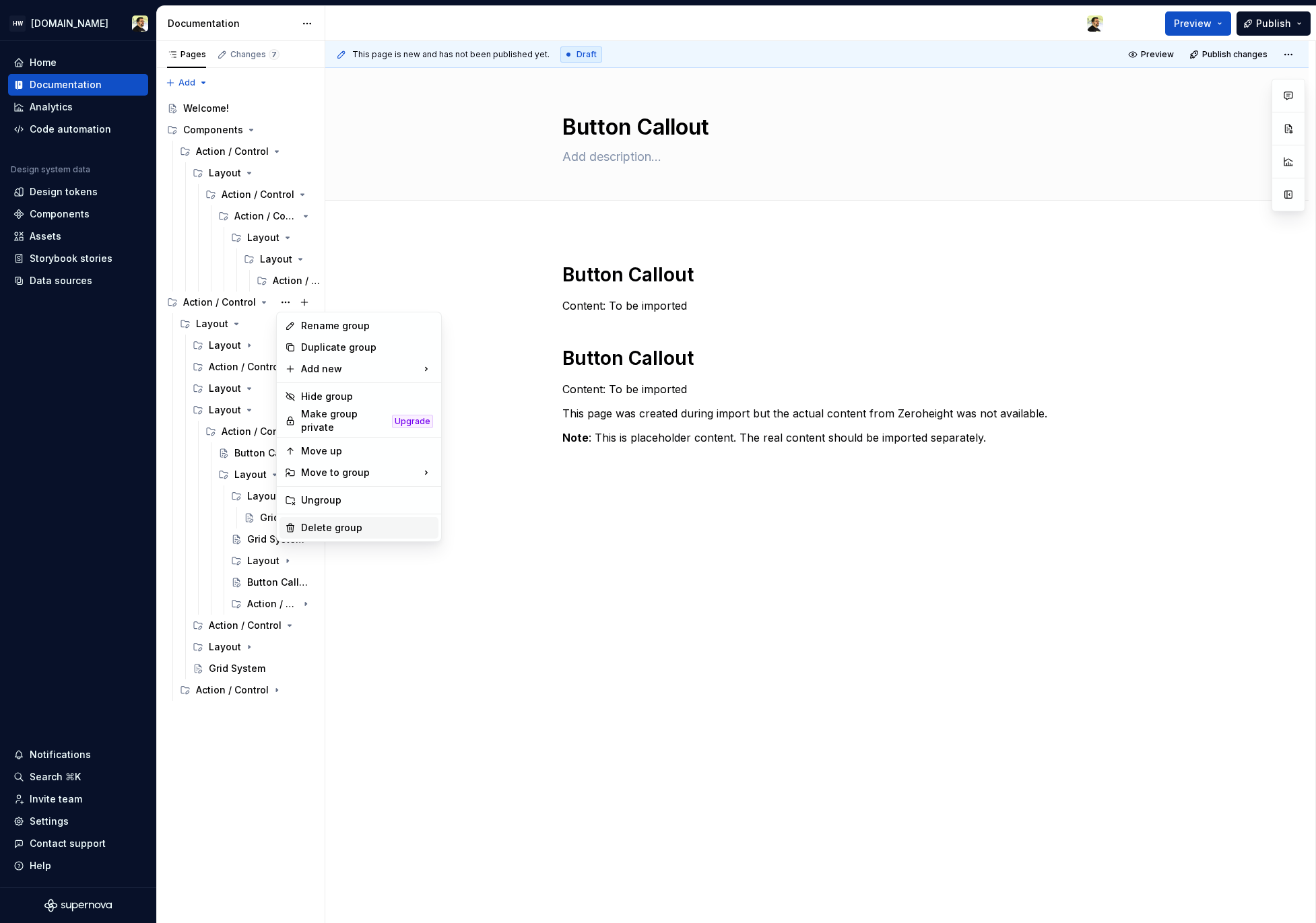
click at [349, 521] on div "Delete group" at bounding box center [366, 528] width 132 height 14
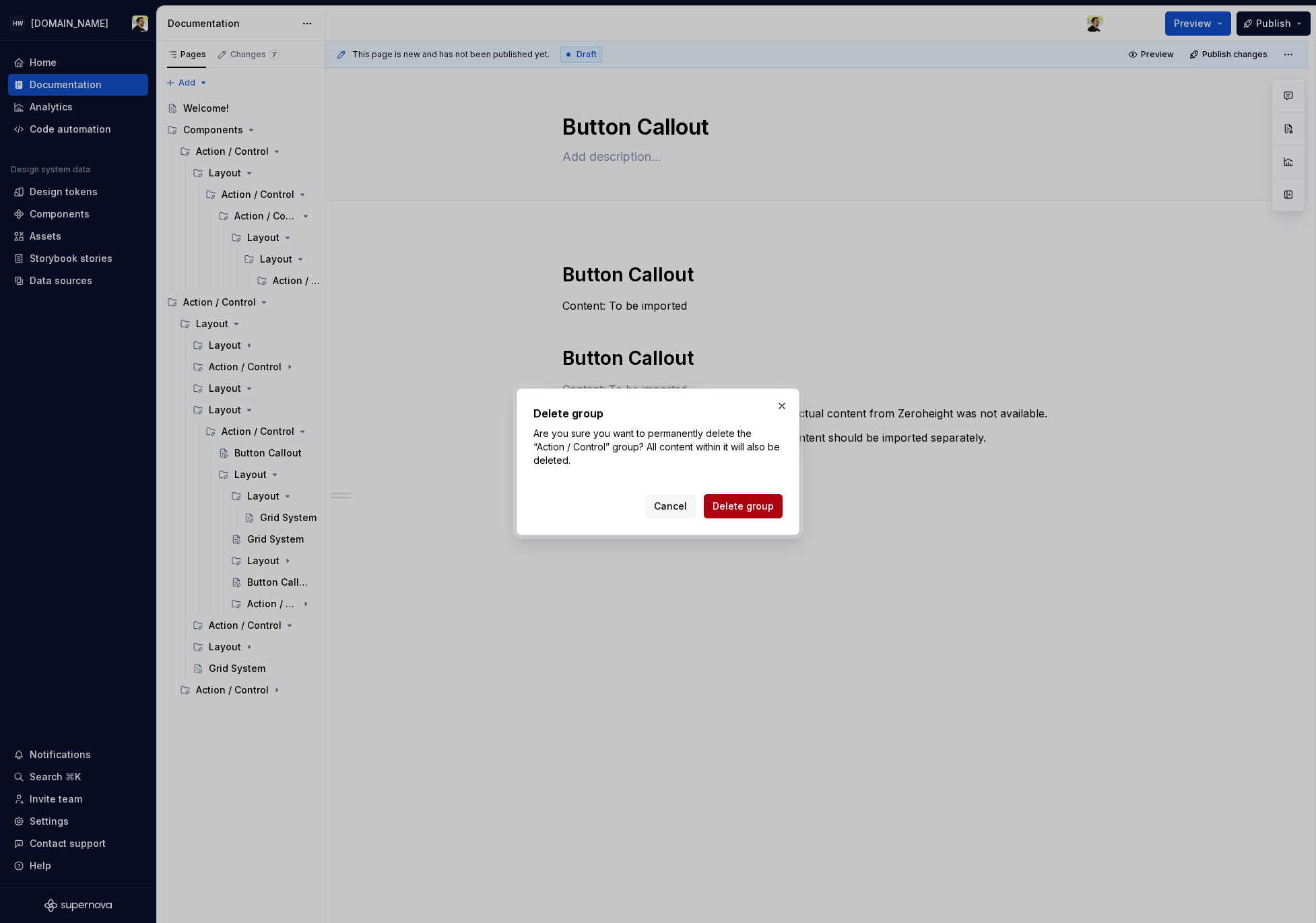
click at [743, 505] on span "Delete group" at bounding box center [743, 507] width 61 height 14
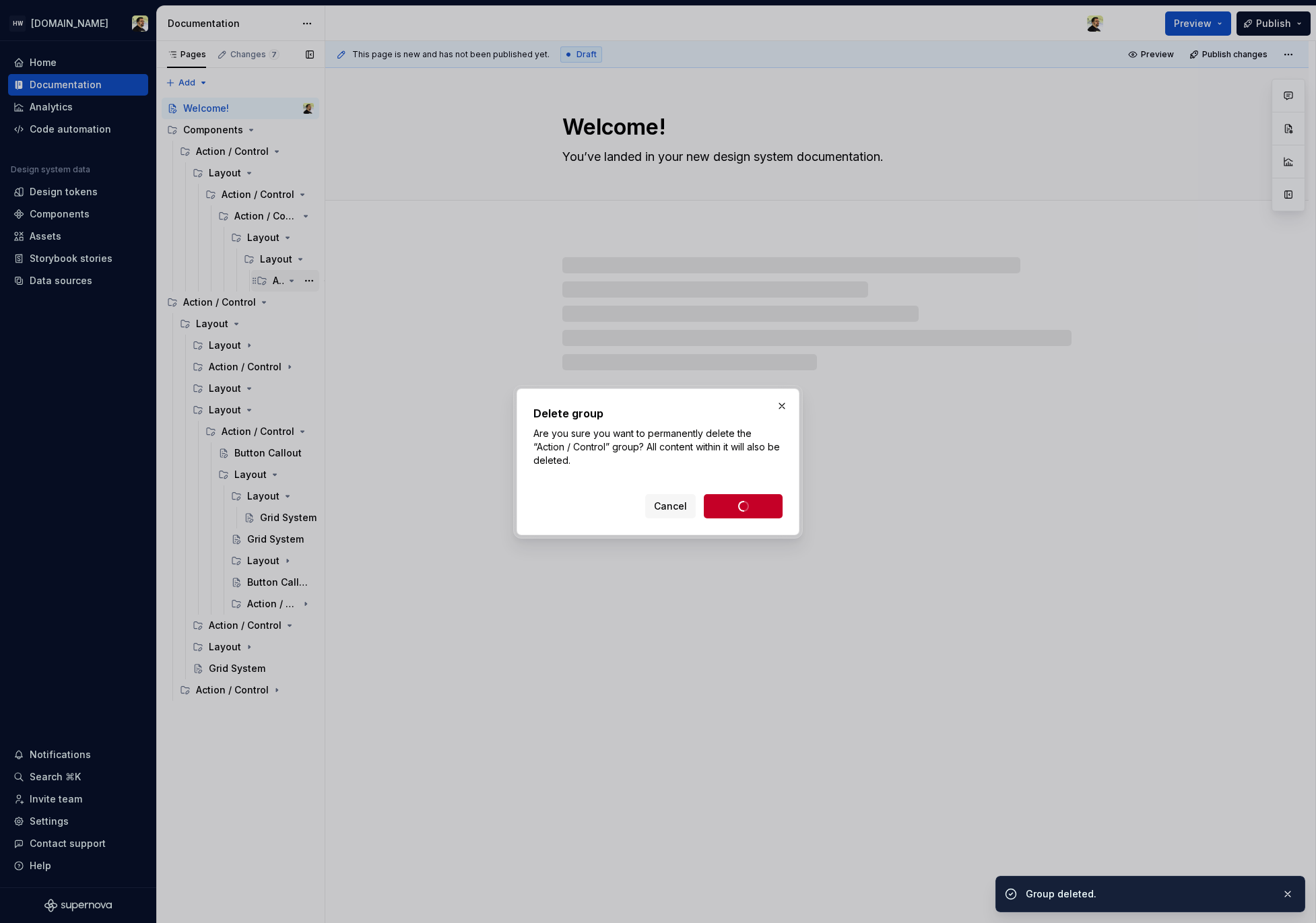
click at [274, 289] on div "Action / Control" at bounding box center [305, 280] width 64 height 19
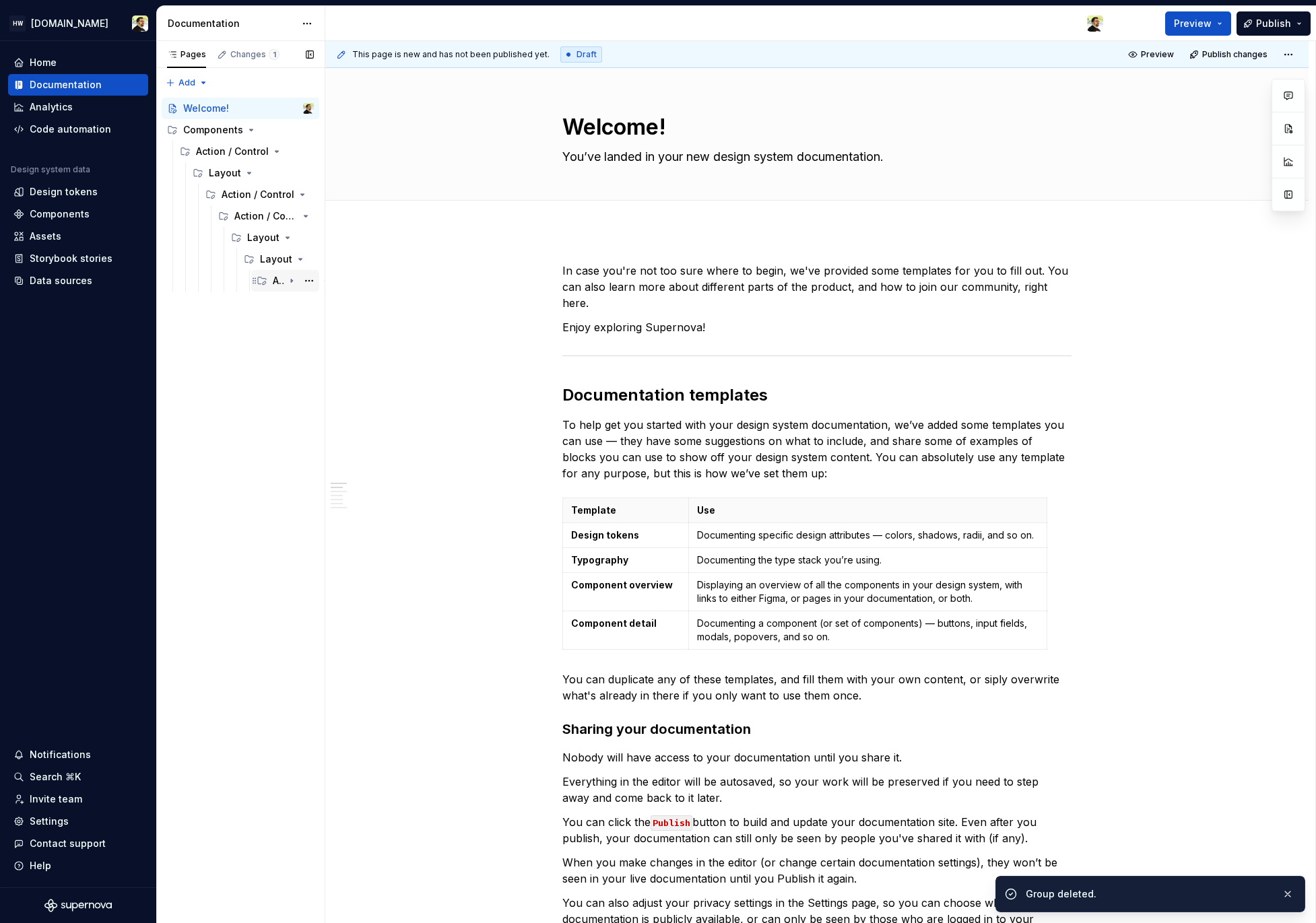
click at [275, 285] on div "Action / Control" at bounding box center [278, 281] width 11 height 14
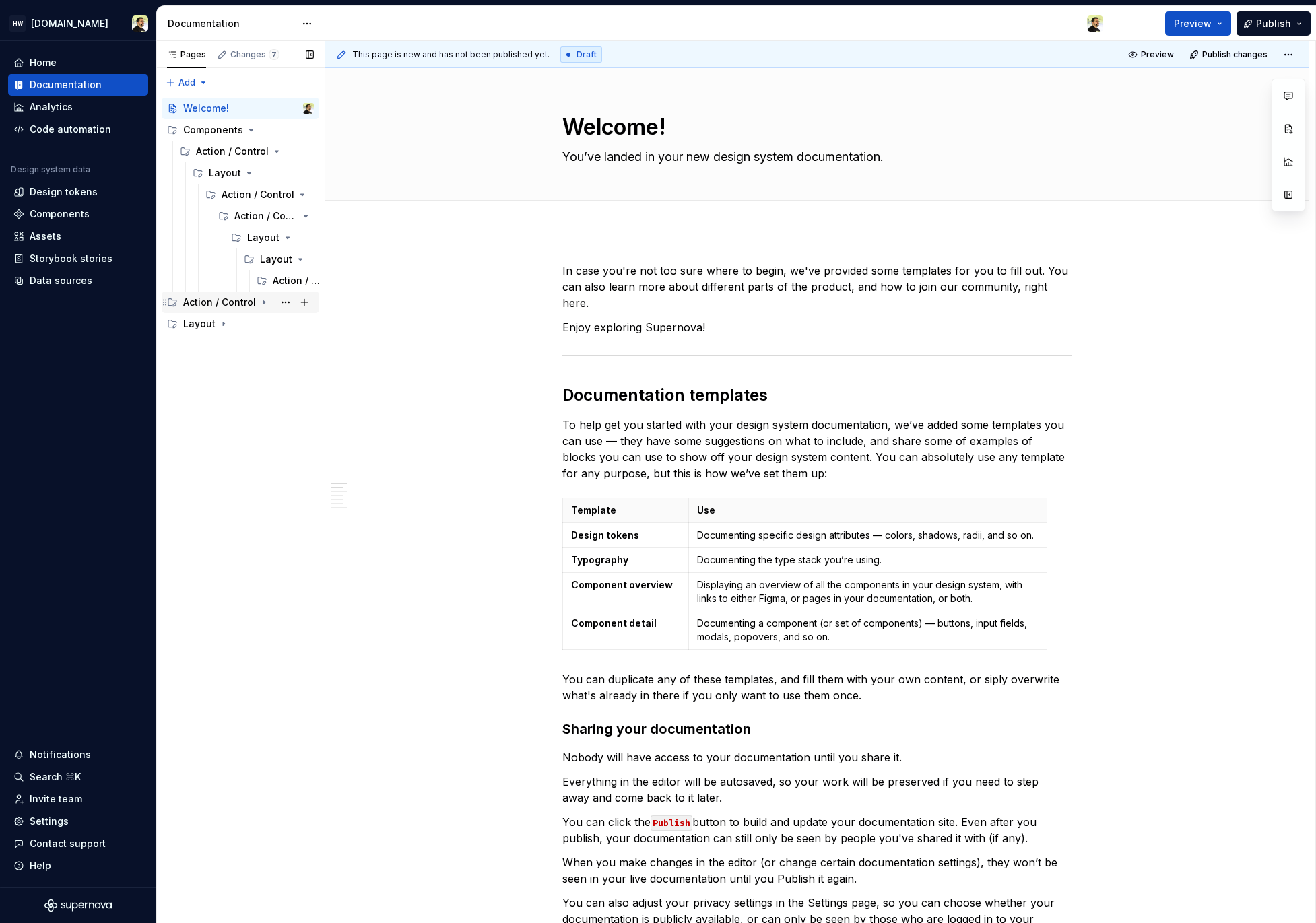
click at [226, 293] on div "Action / Control" at bounding box center [248, 302] width 131 height 19
click at [229, 361] on div "Button Callout" at bounding box center [230, 367] width 67 height 14
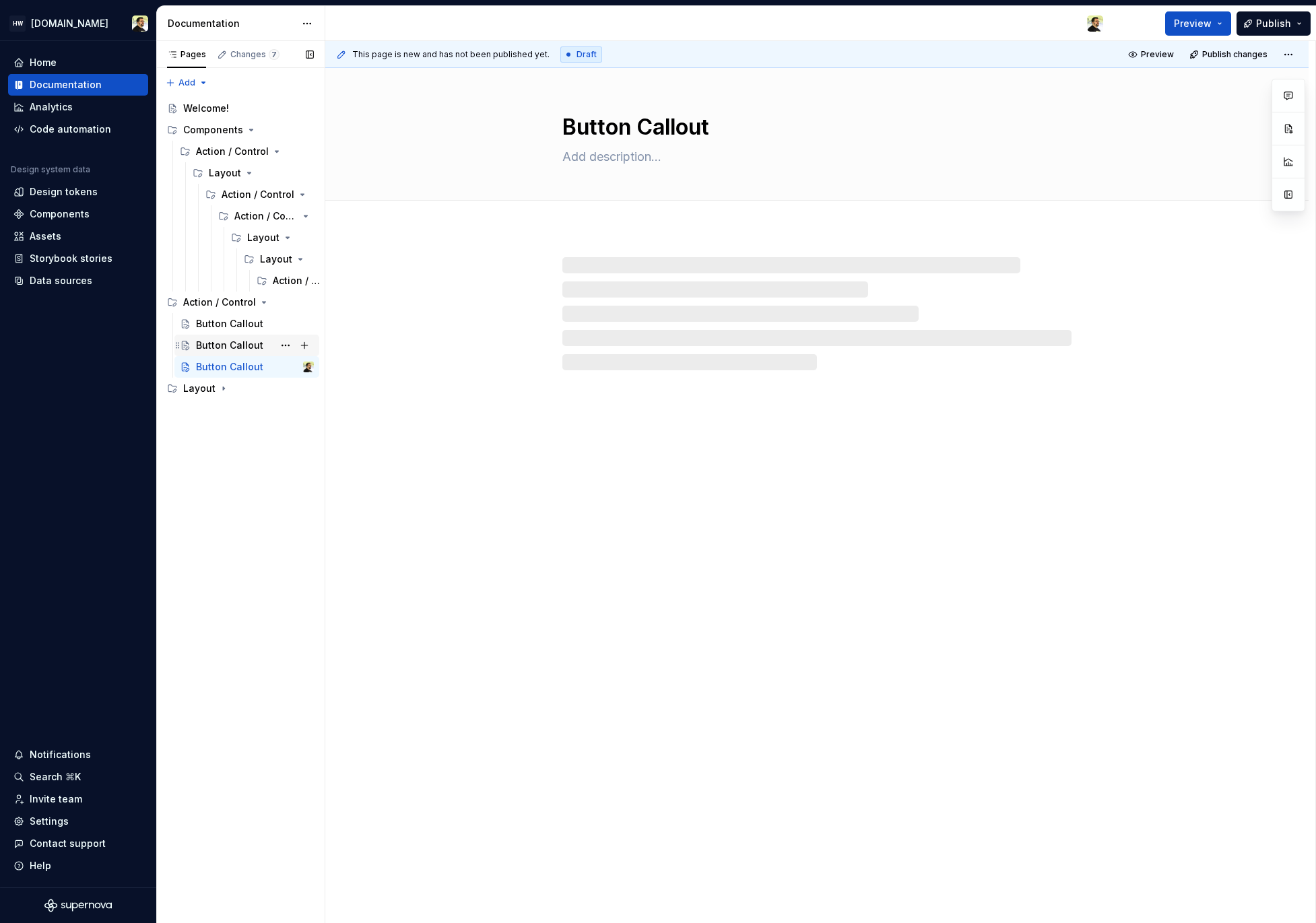
click at [230, 351] on div "Button Callout" at bounding box center [230, 345] width 67 height 14
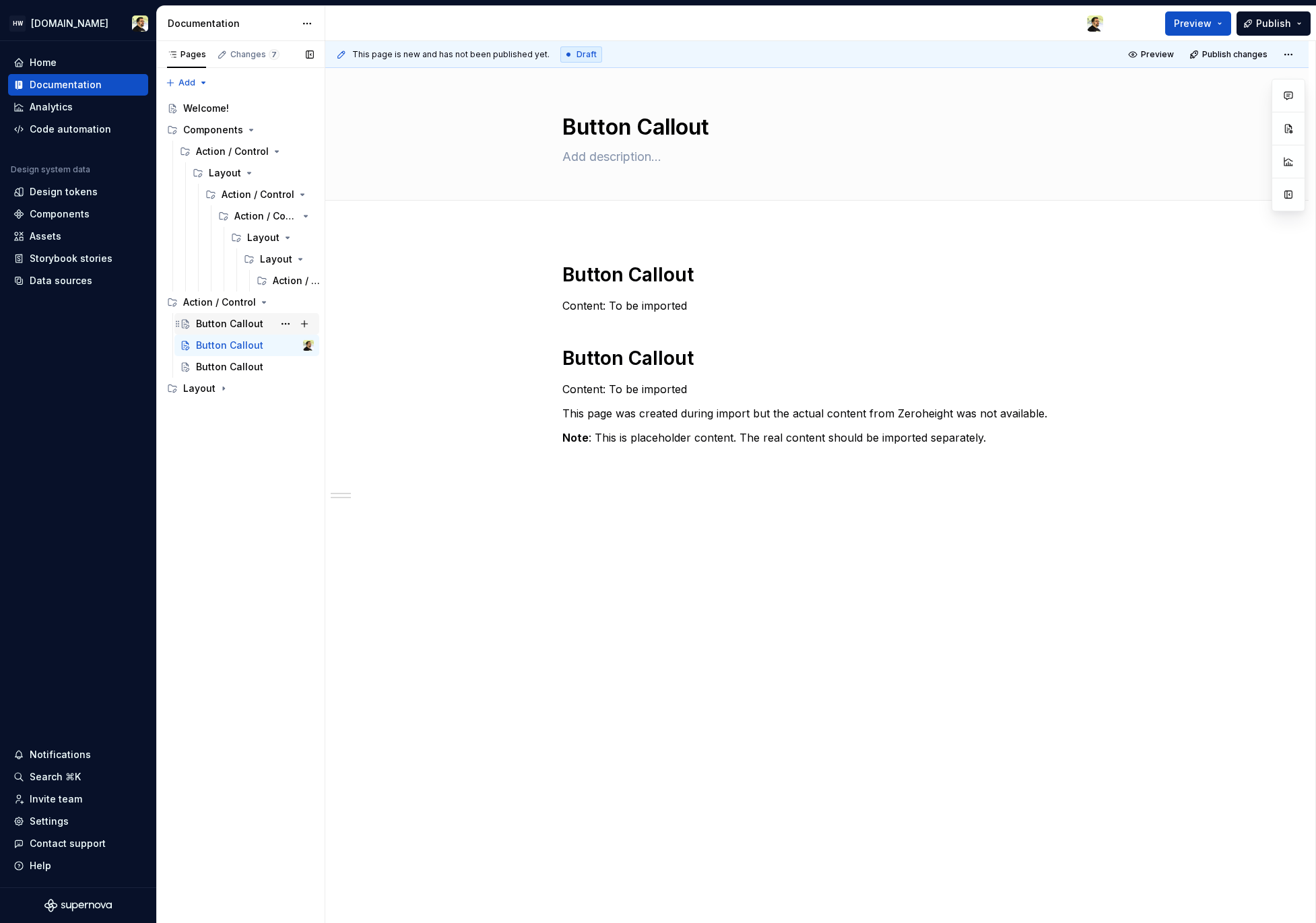
click at [230, 331] on div "Button Callout" at bounding box center [254, 323] width 118 height 19
click at [264, 274] on div "Action / Control" at bounding box center [285, 280] width 57 height 19
click at [227, 392] on icon "Page tree" at bounding box center [224, 388] width 11 height 11
click at [251, 413] on div "Grid System" at bounding box center [254, 410] width 118 height 19
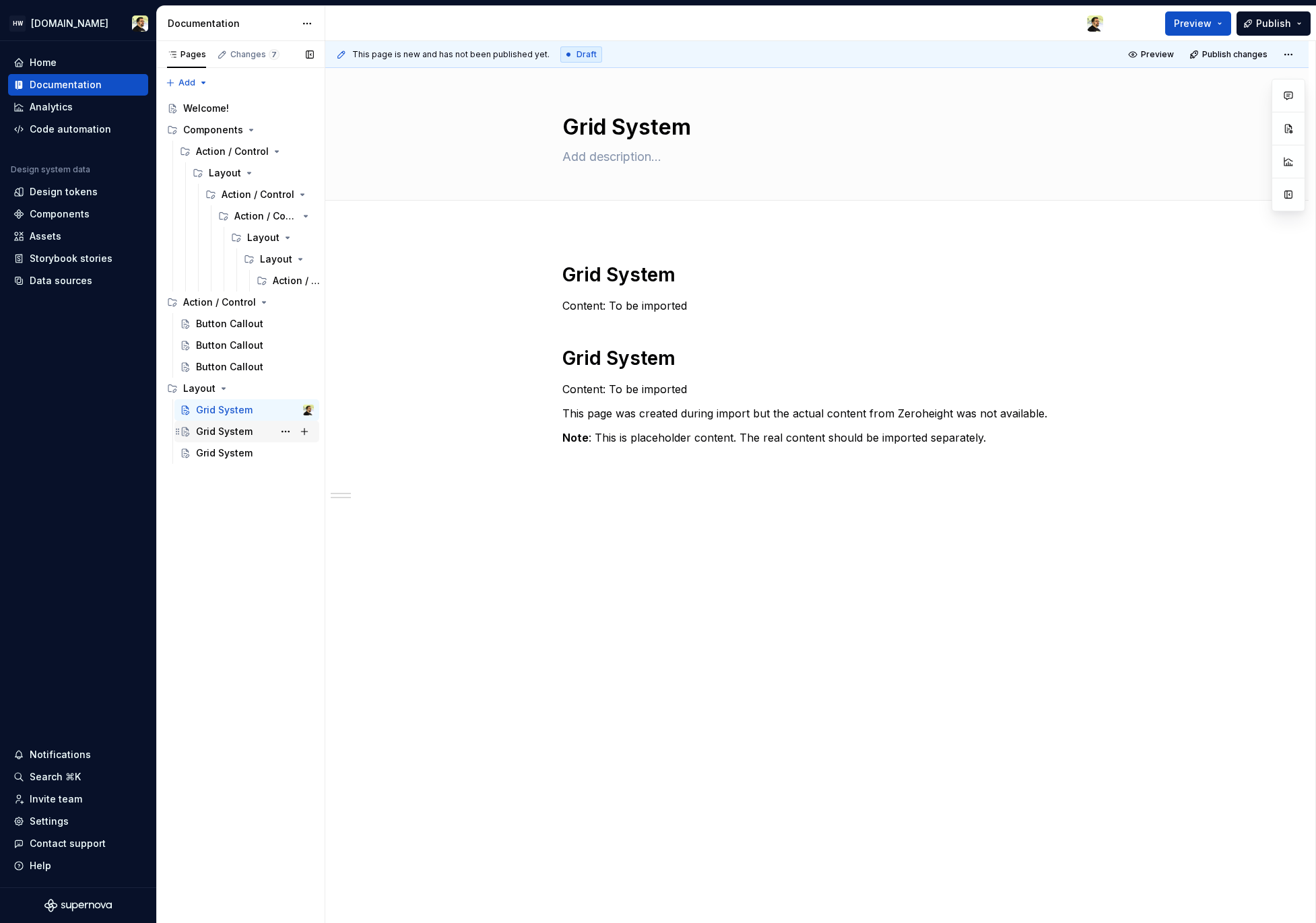
type textarea "*"
